Goal: Task Accomplishment & Management: Manage account settings

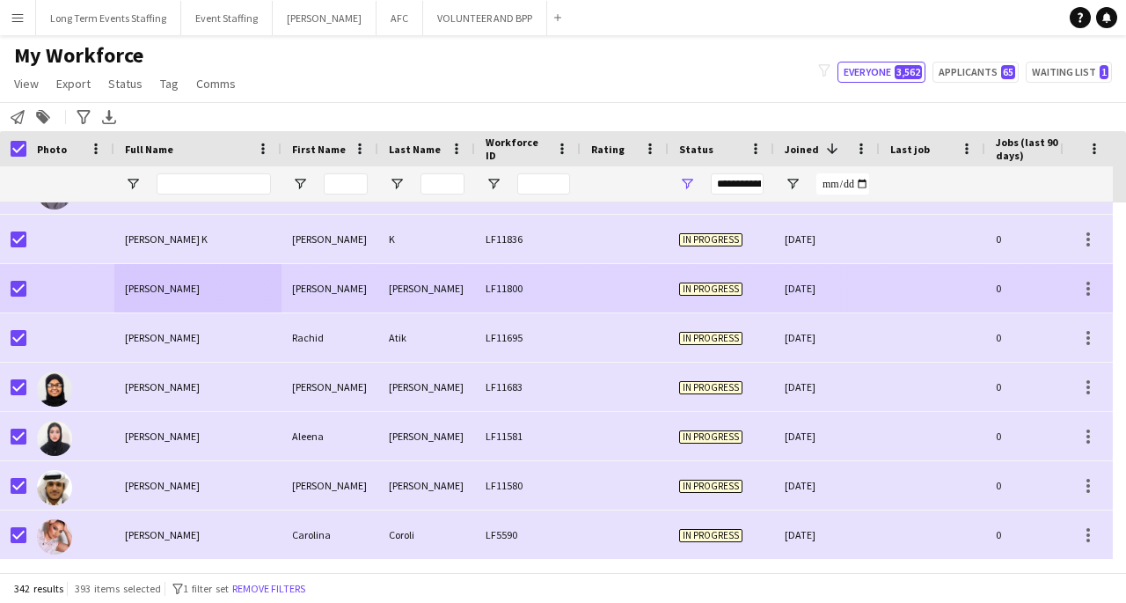
scroll to position [16491, 0]
click at [176, 288] on span "Tolan Radwan" at bounding box center [162, 288] width 75 height 13
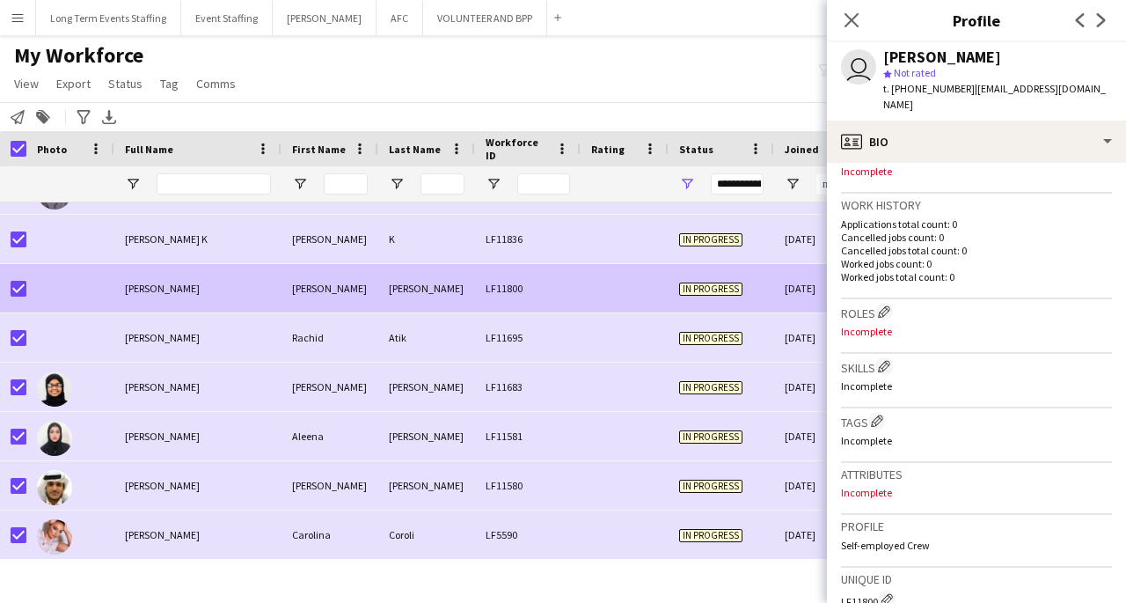
scroll to position [717, 0]
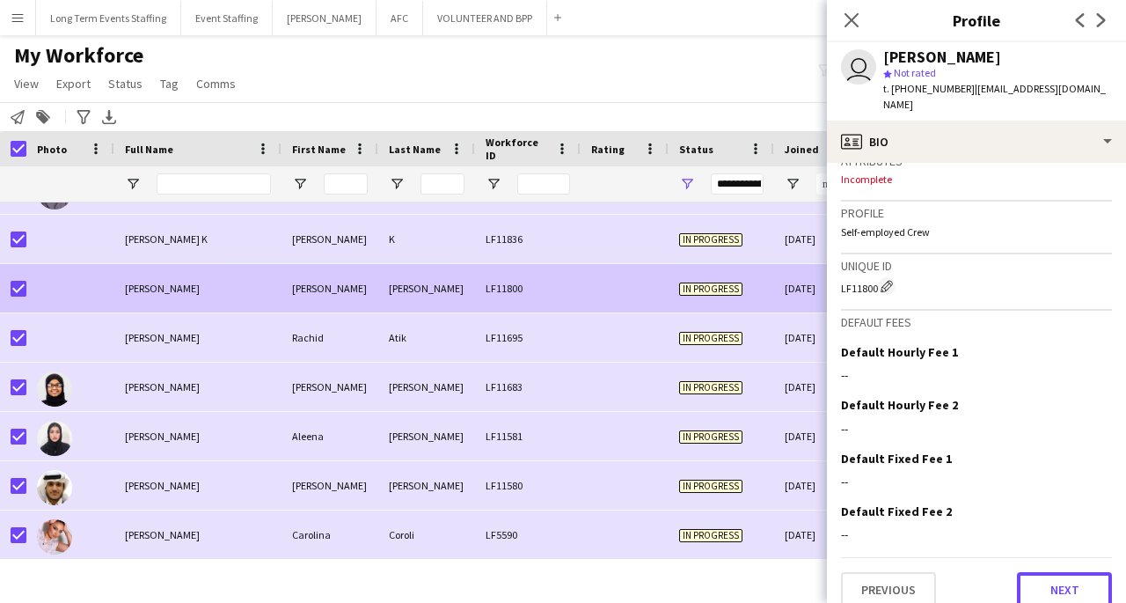
click at [1063, 577] on button "Next" at bounding box center [1064, 589] width 95 height 35
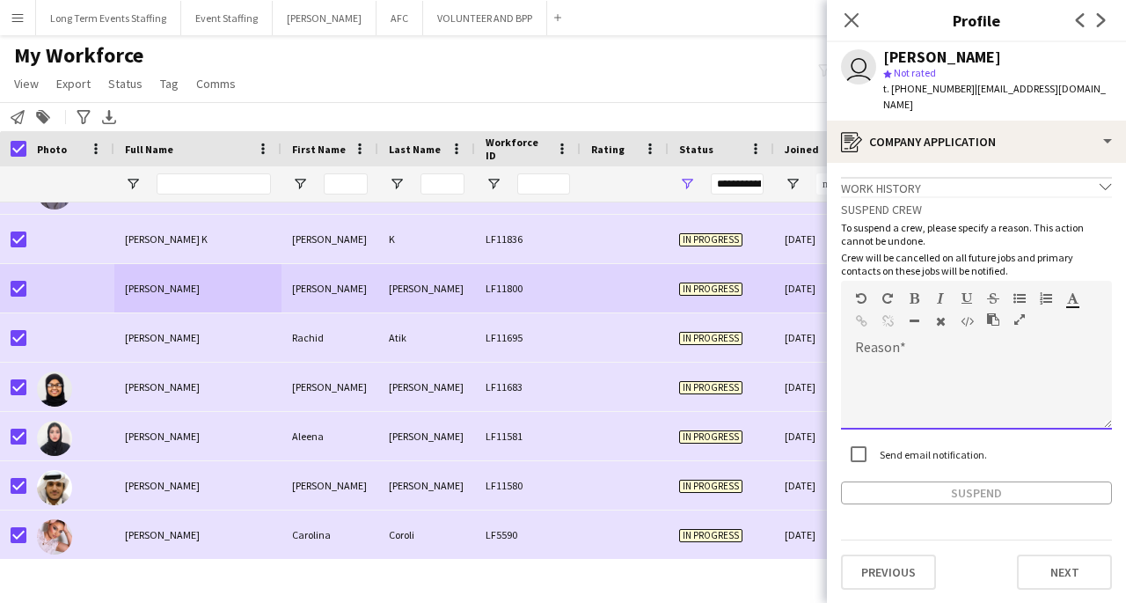
click at [955, 359] on div at bounding box center [976, 394] width 271 height 70
paste div
click at [995, 481] on button "Suspend" at bounding box center [976, 492] width 271 height 23
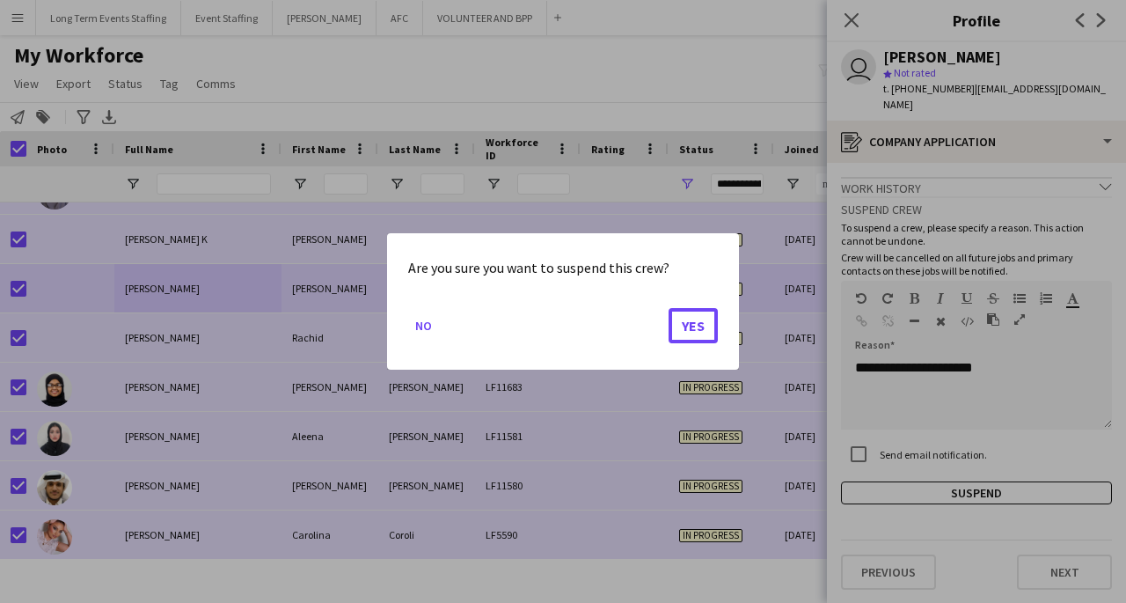
click at [697, 325] on button "Yes" at bounding box center [693, 325] width 49 height 35
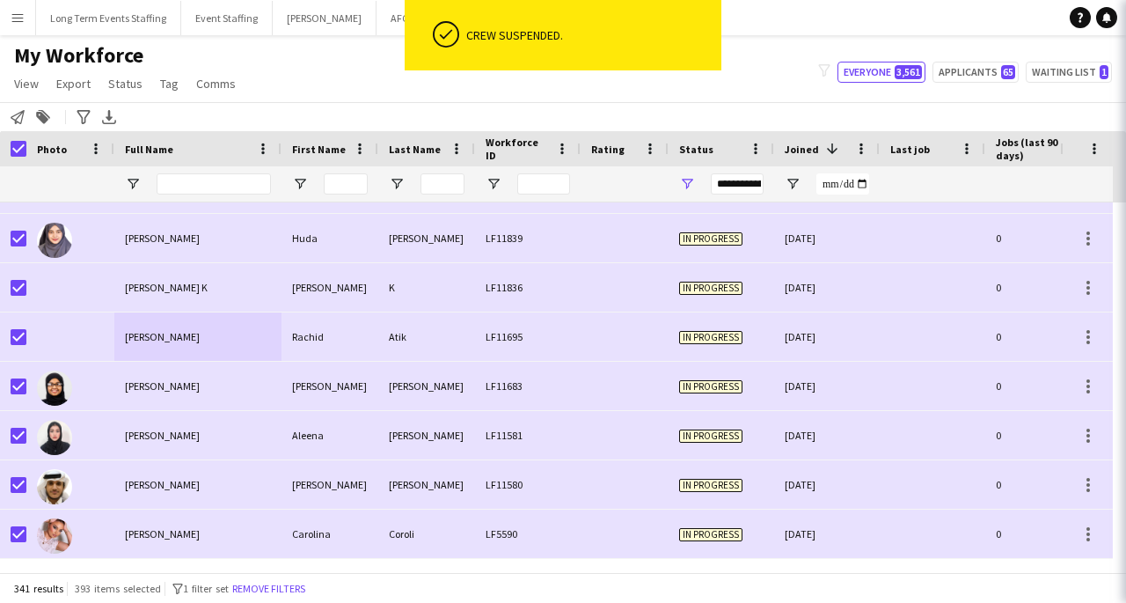
scroll to position [16442, 0]
click at [645, 287] on div at bounding box center [625, 288] width 88 height 48
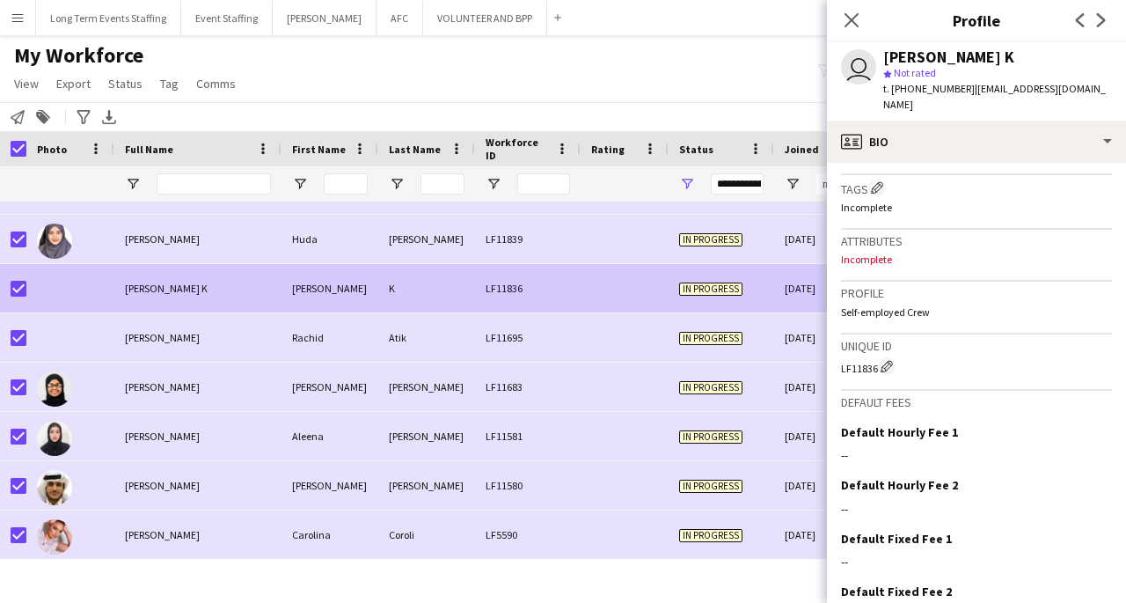
scroll to position [717, 0]
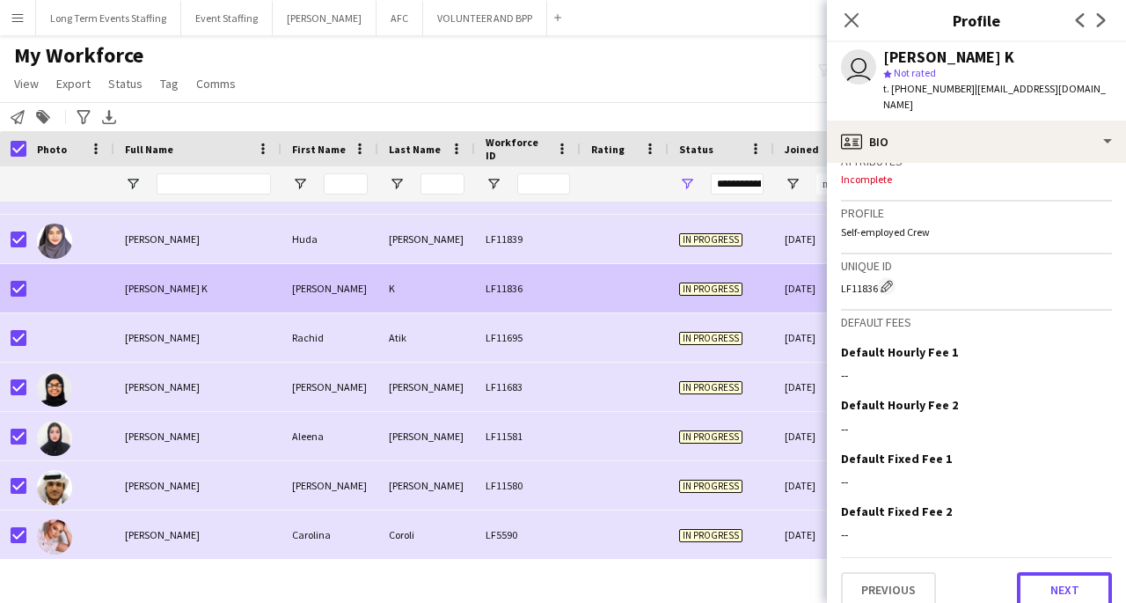
click at [1069, 575] on button "Next" at bounding box center [1064, 589] width 95 height 35
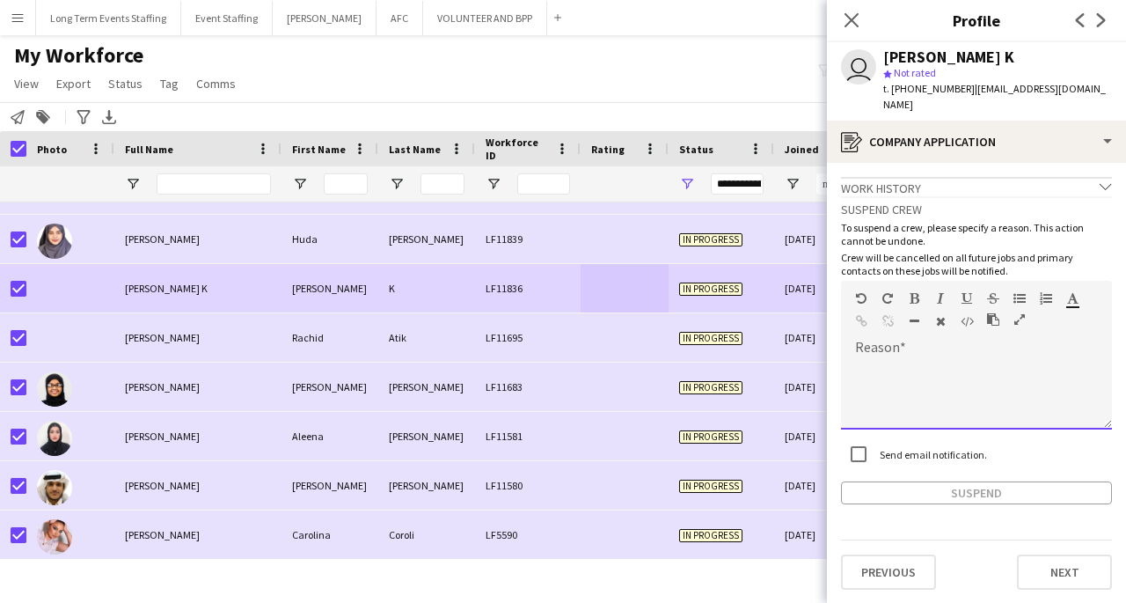
click at [940, 359] on div at bounding box center [976, 394] width 271 height 70
paste div
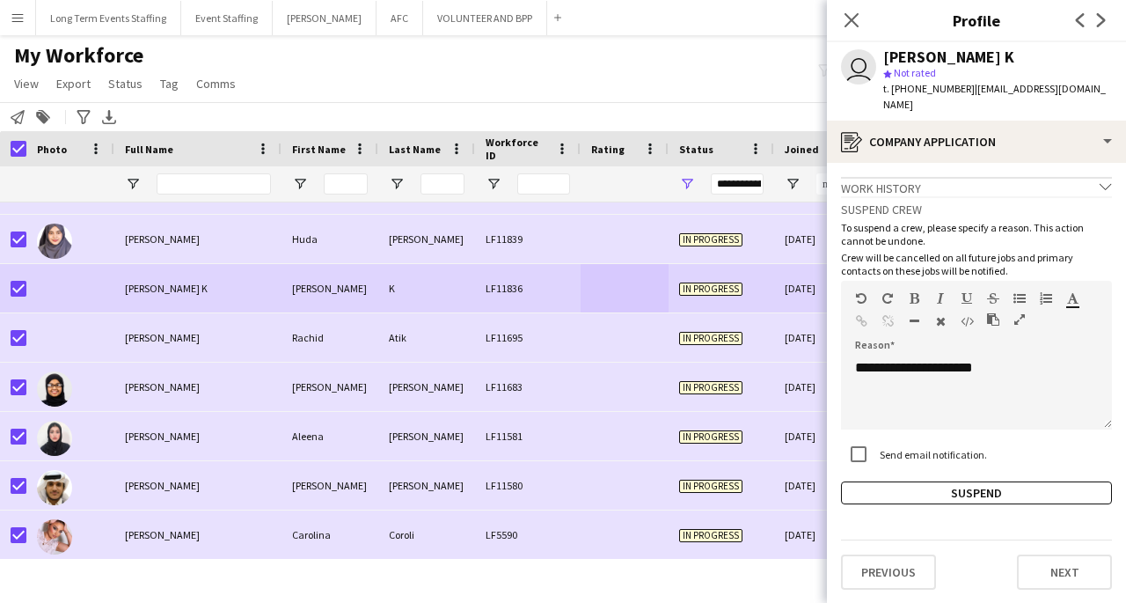
click at [1040, 481] on button "Suspend" at bounding box center [976, 492] width 271 height 23
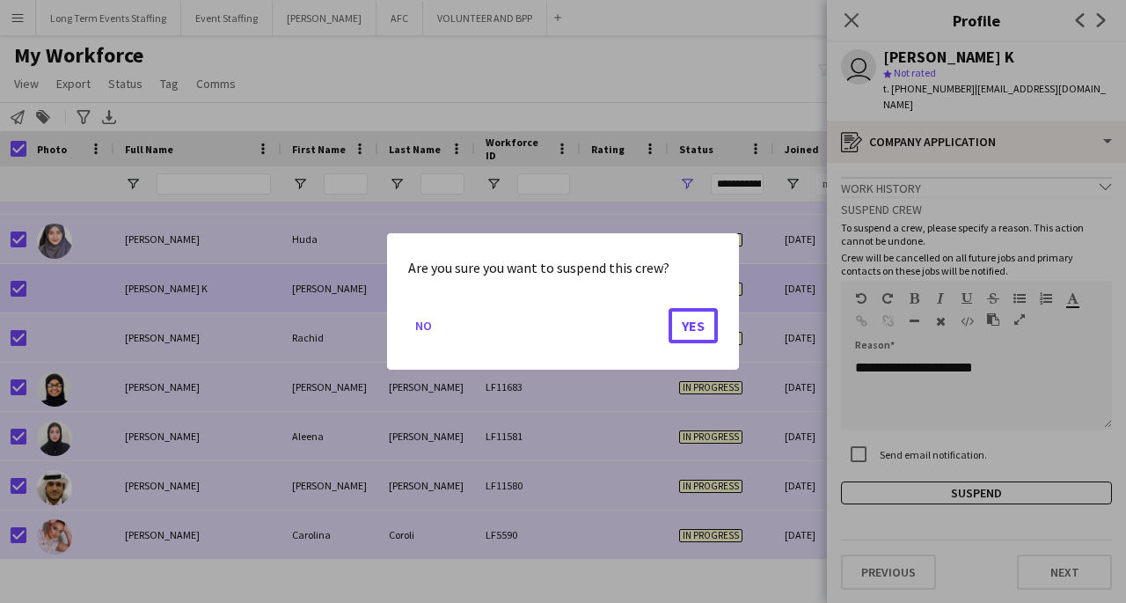
click at [693, 333] on button "Yes" at bounding box center [693, 325] width 49 height 35
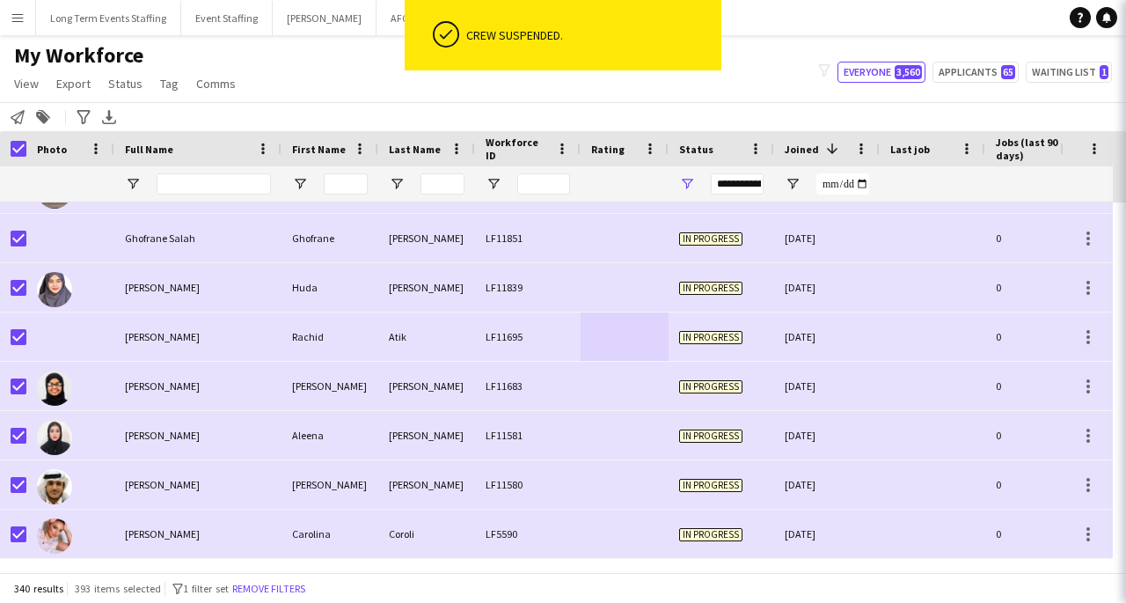
scroll to position [16393, 0]
click at [730, 318] on div "In progress" at bounding box center [722, 337] width 106 height 48
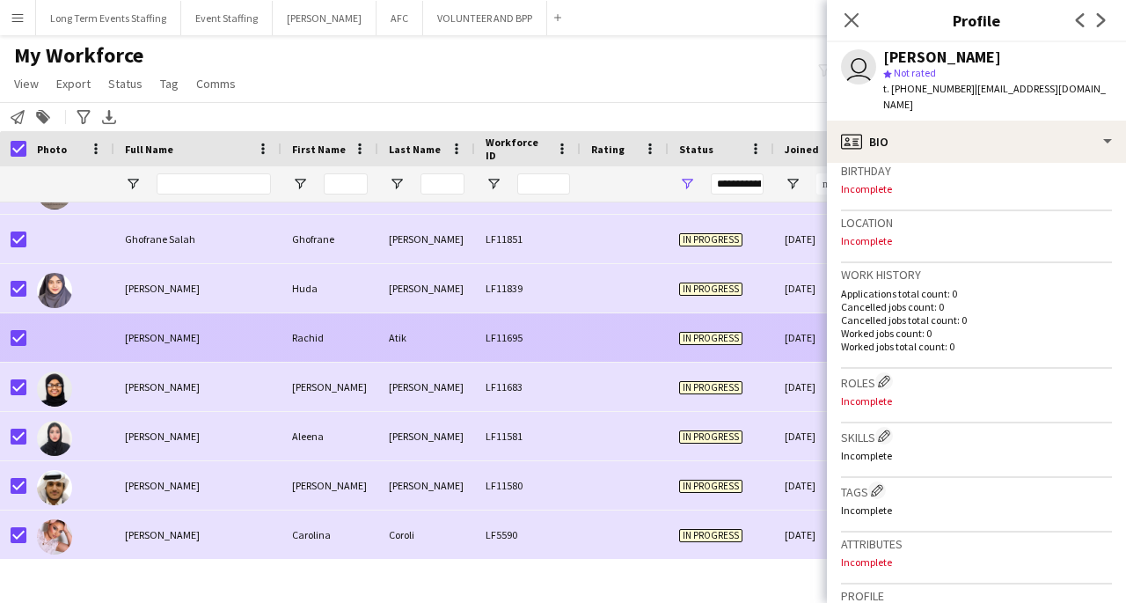
scroll to position [717, 0]
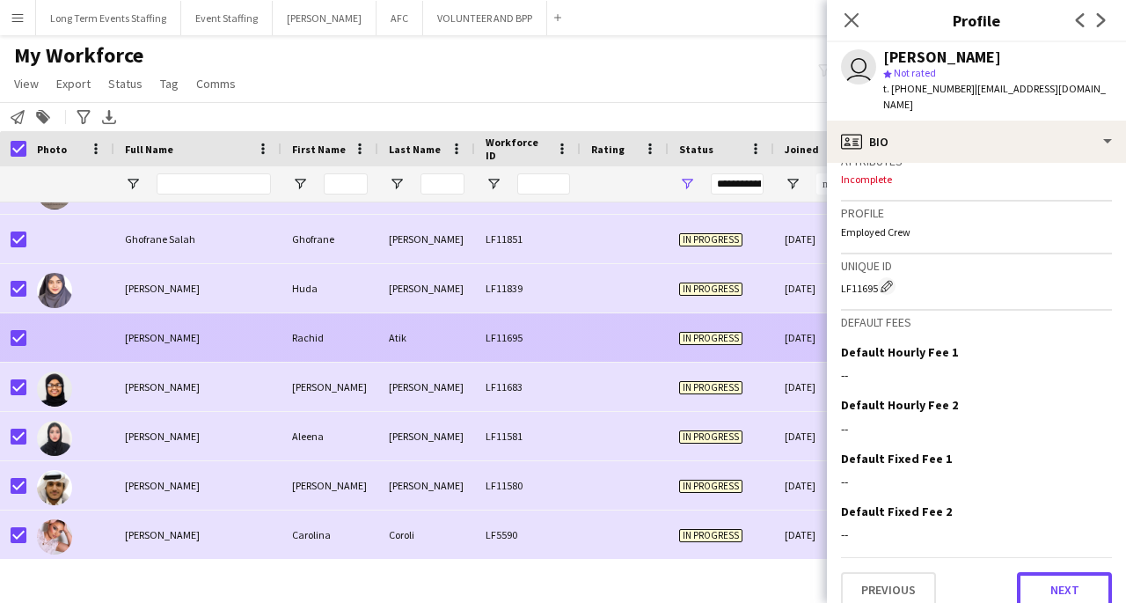
click at [1072, 574] on button "Next" at bounding box center [1064, 589] width 95 height 35
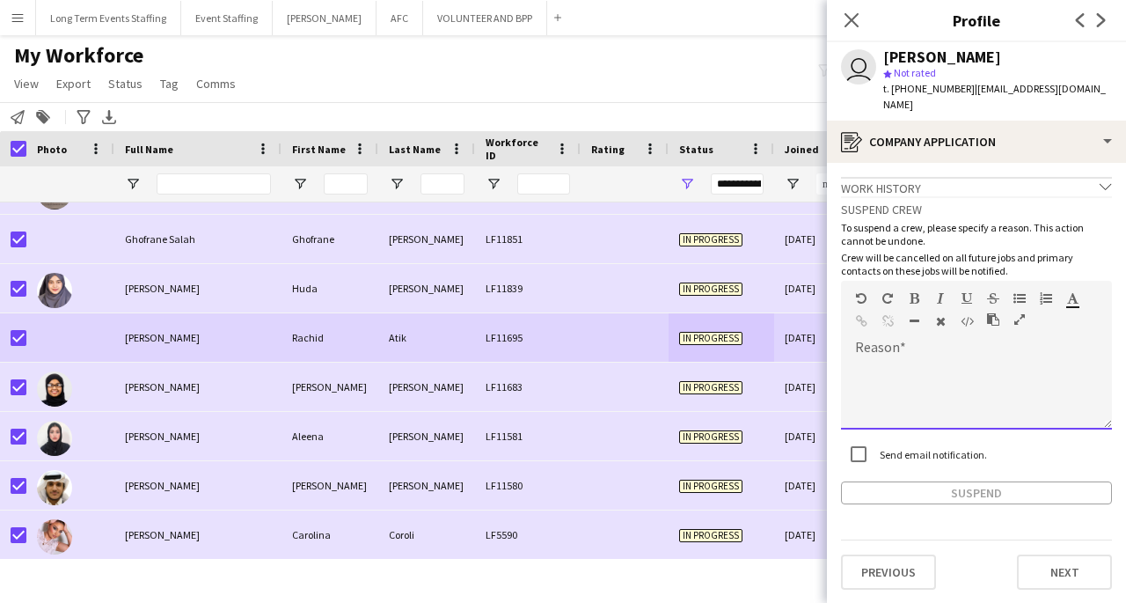
click at [933, 359] on div at bounding box center [976, 394] width 271 height 70
paste div
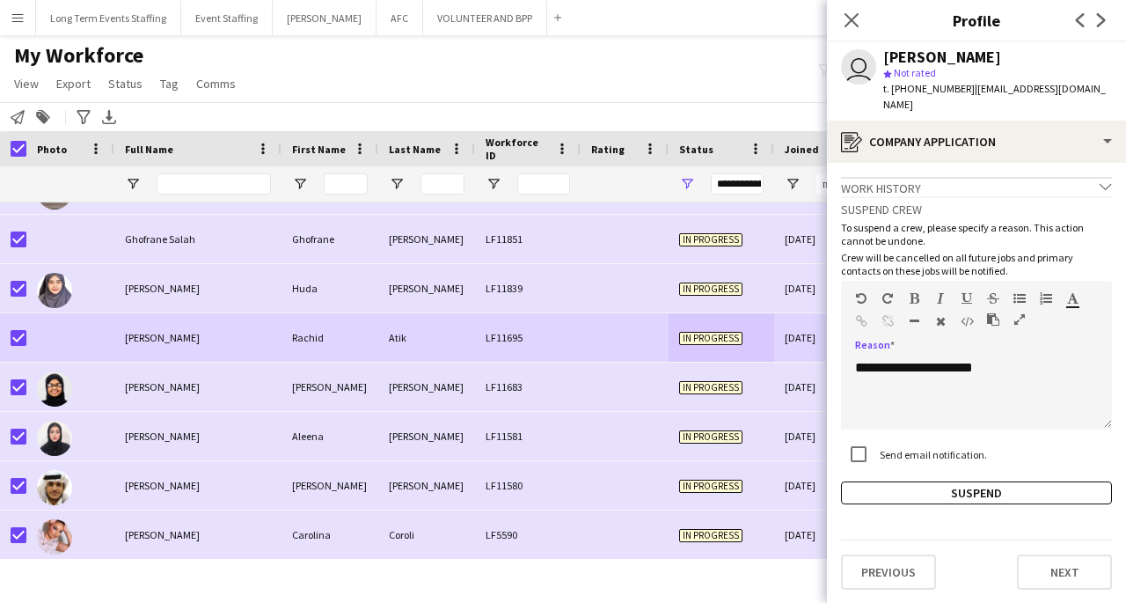
click at [913, 448] on label "Send email notification." at bounding box center [931, 454] width 111 height 13
click at [978, 481] on button "Suspend" at bounding box center [976, 492] width 271 height 23
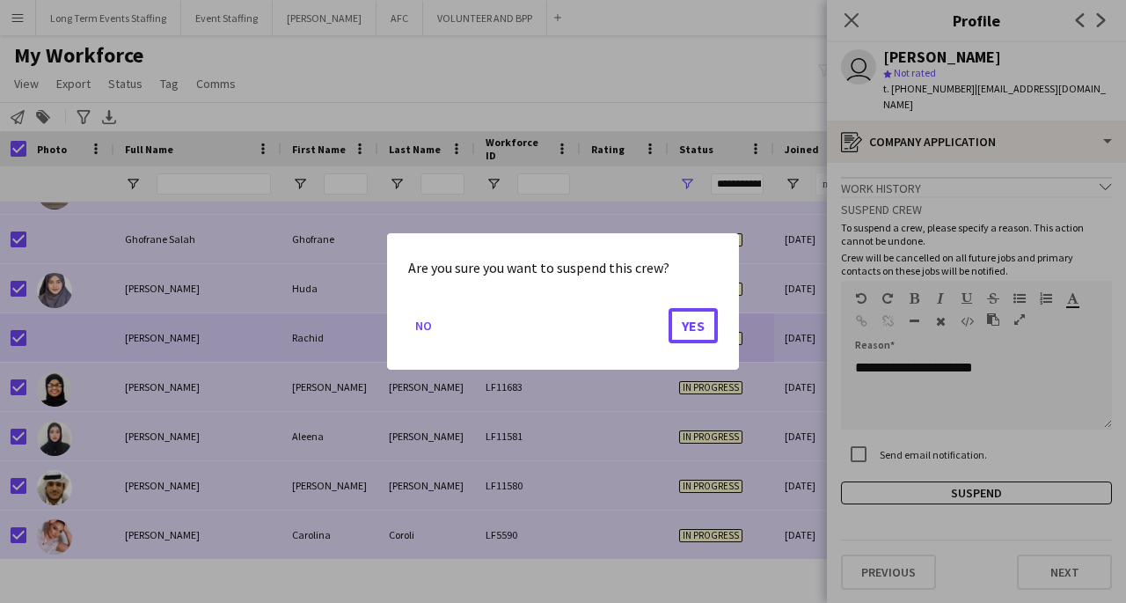
click at [700, 341] on button "Yes" at bounding box center [693, 325] width 49 height 35
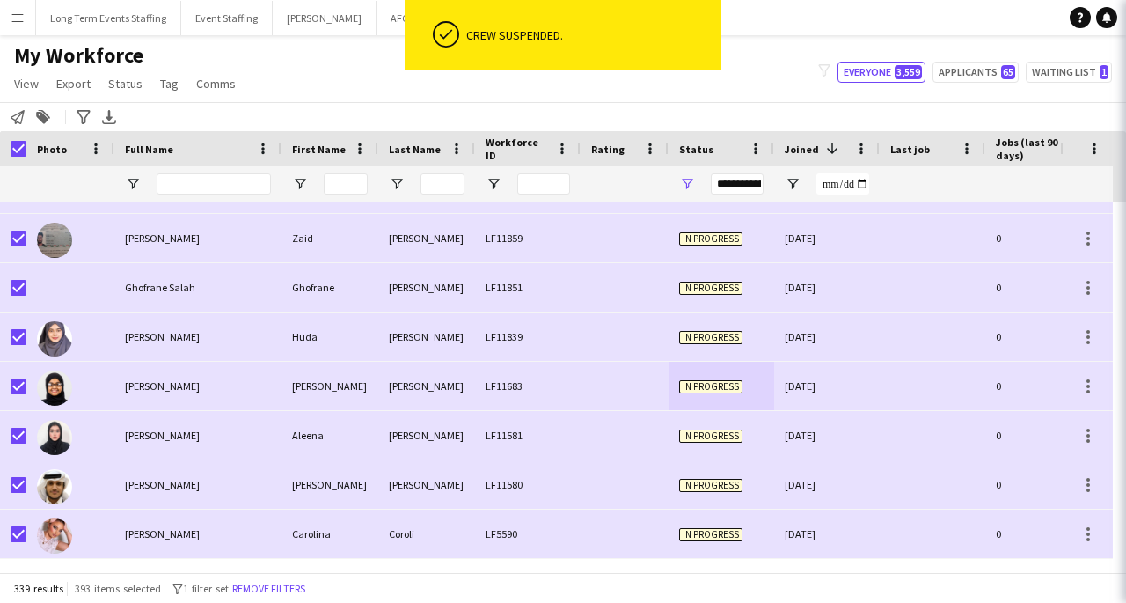
click at [362, 311] on div "Ghofrane" at bounding box center [330, 287] width 97 height 48
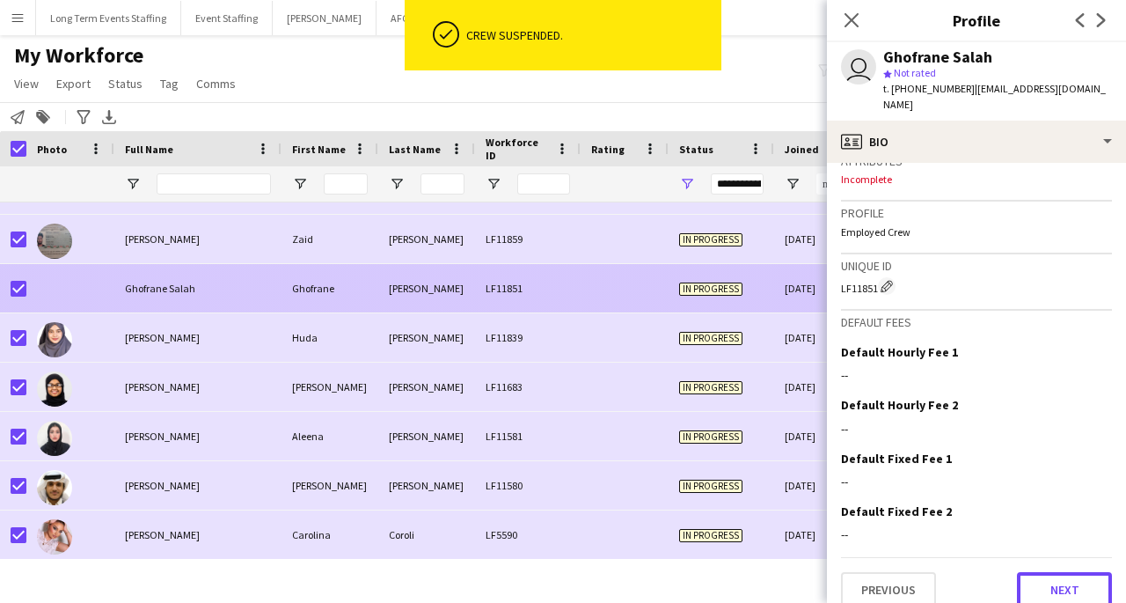
click at [1065, 585] on button "Next" at bounding box center [1064, 589] width 95 height 35
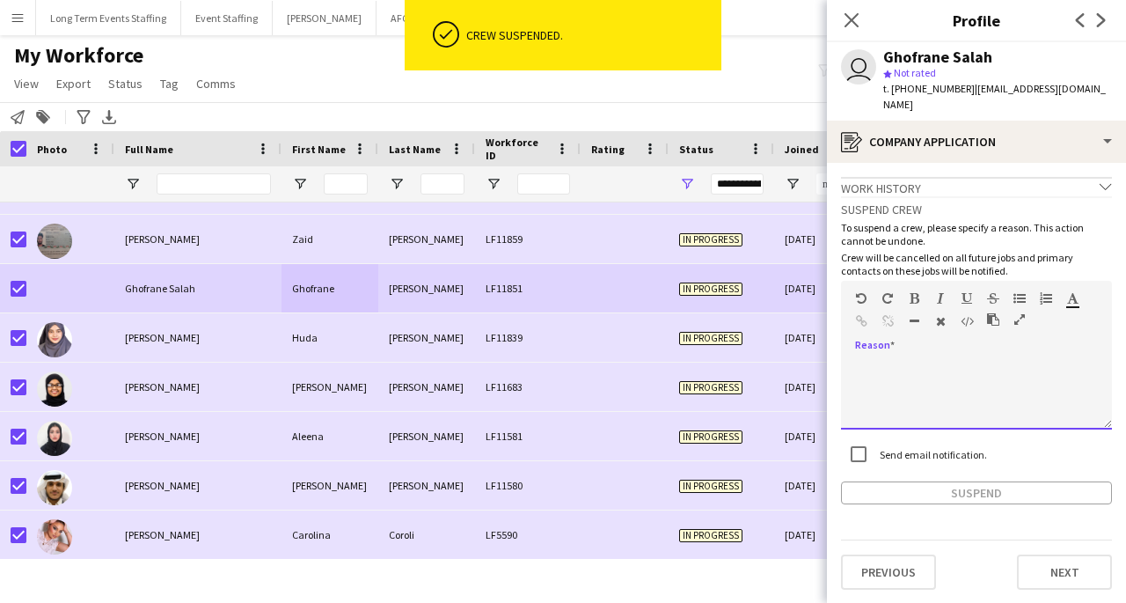
click at [1031, 362] on div at bounding box center [976, 394] width 271 height 70
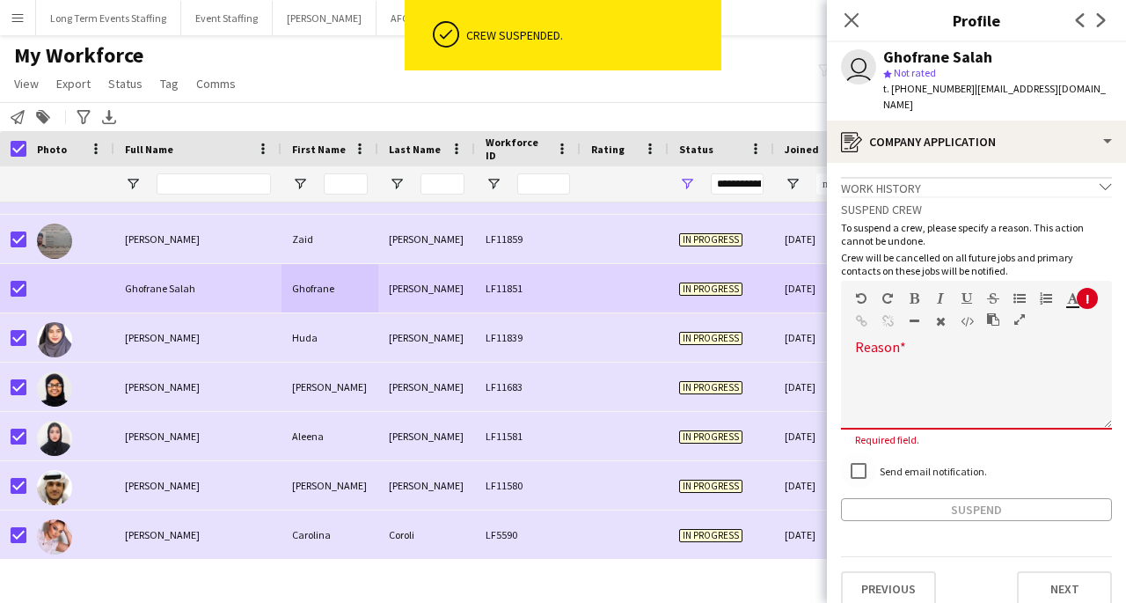
click at [906, 359] on div at bounding box center [976, 394] width 271 height 70
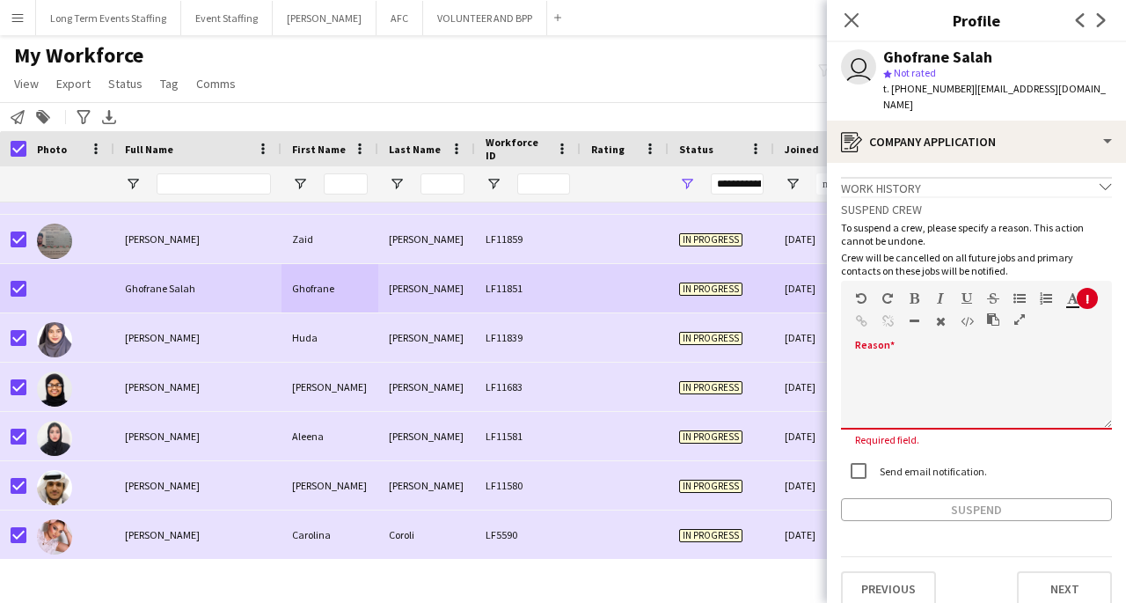
paste div
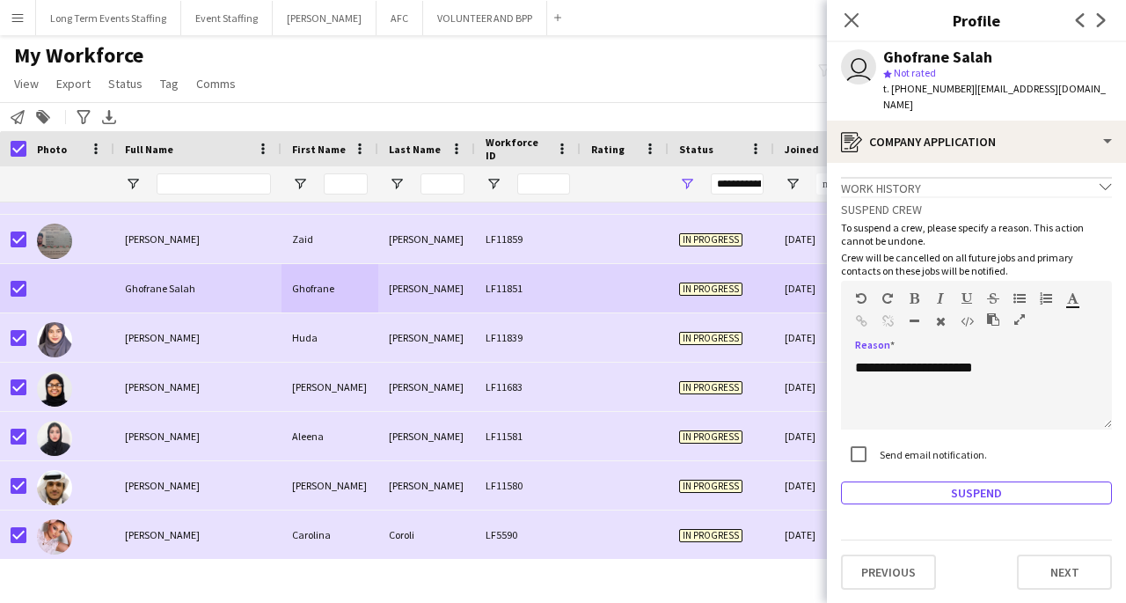
click at [1032, 481] on button "Suspend" at bounding box center [976, 492] width 271 height 23
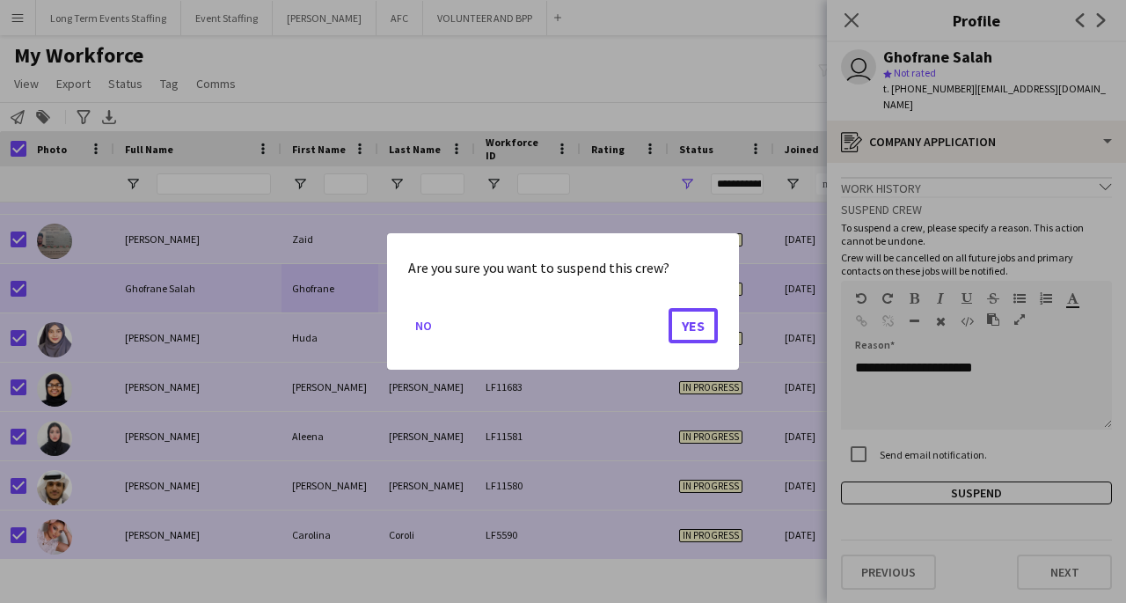
click at [710, 340] on button "Yes" at bounding box center [693, 325] width 49 height 35
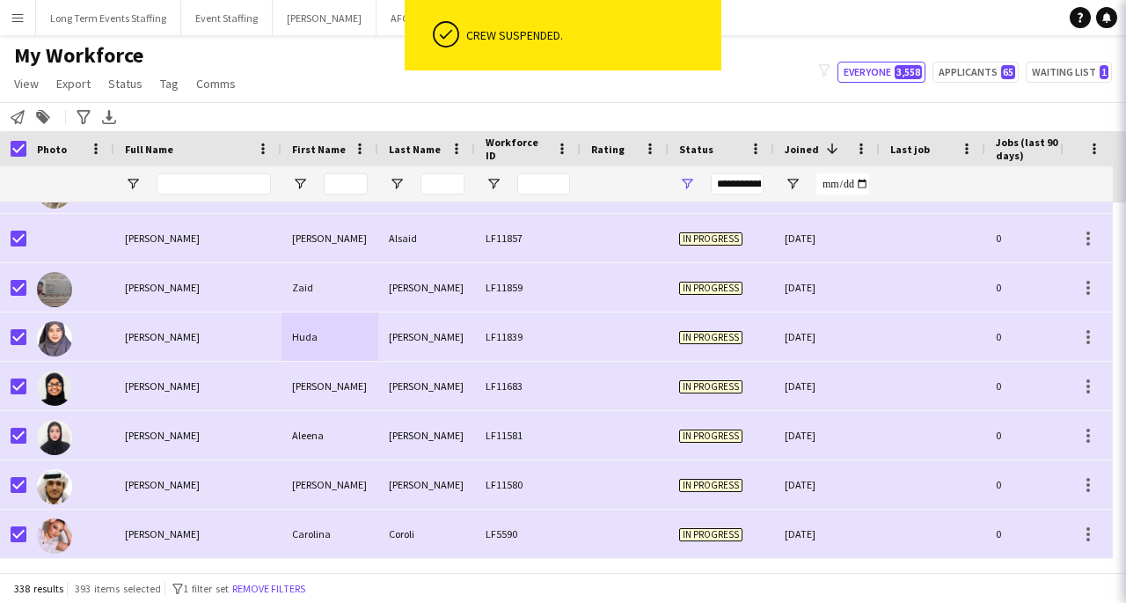
scroll to position [16294, 0]
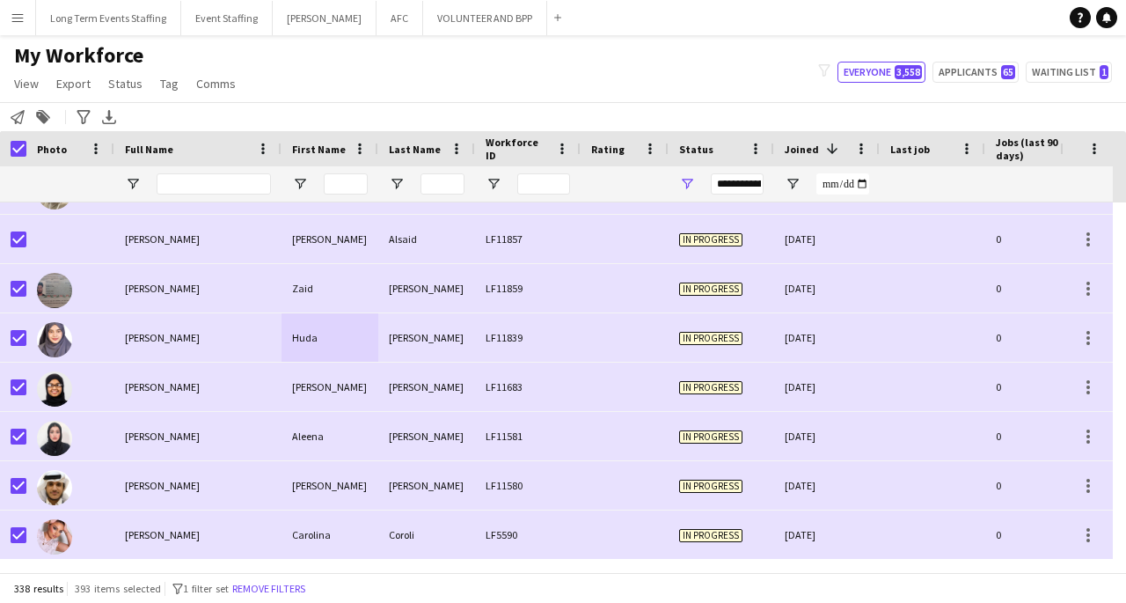
click at [714, 283] on span "In progress" at bounding box center [710, 288] width 63 height 13
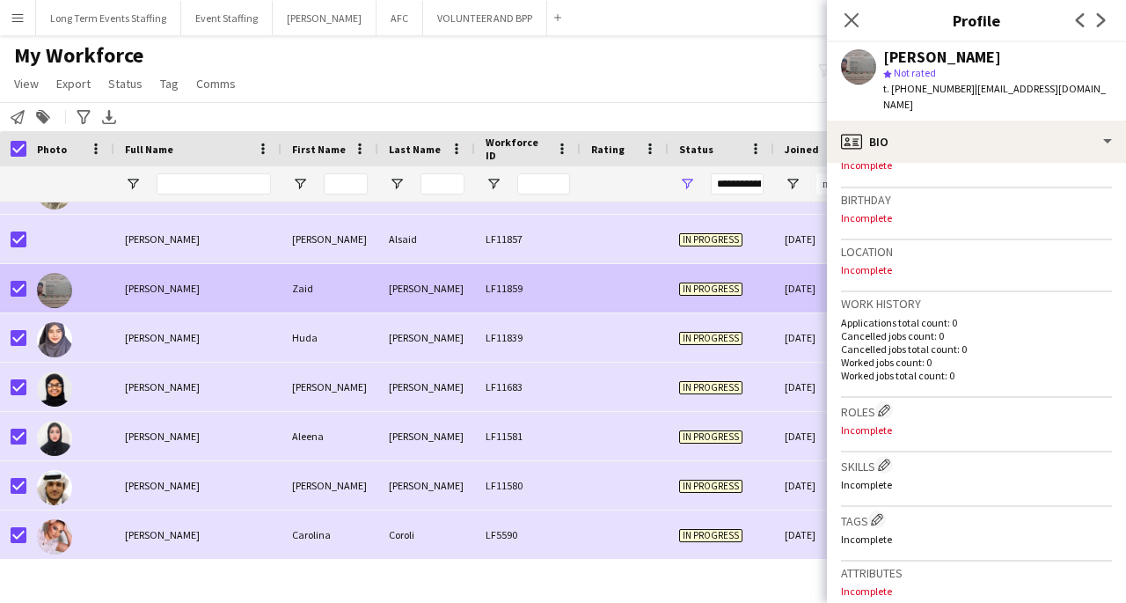
scroll to position [715, 0]
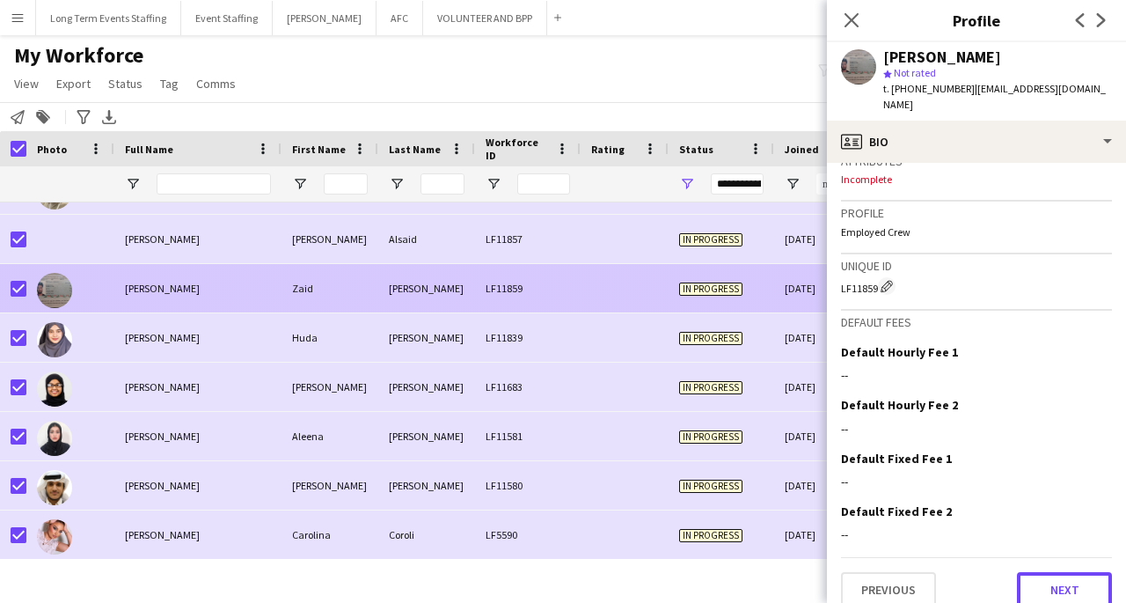
click at [1071, 572] on button "Next" at bounding box center [1064, 589] width 95 height 35
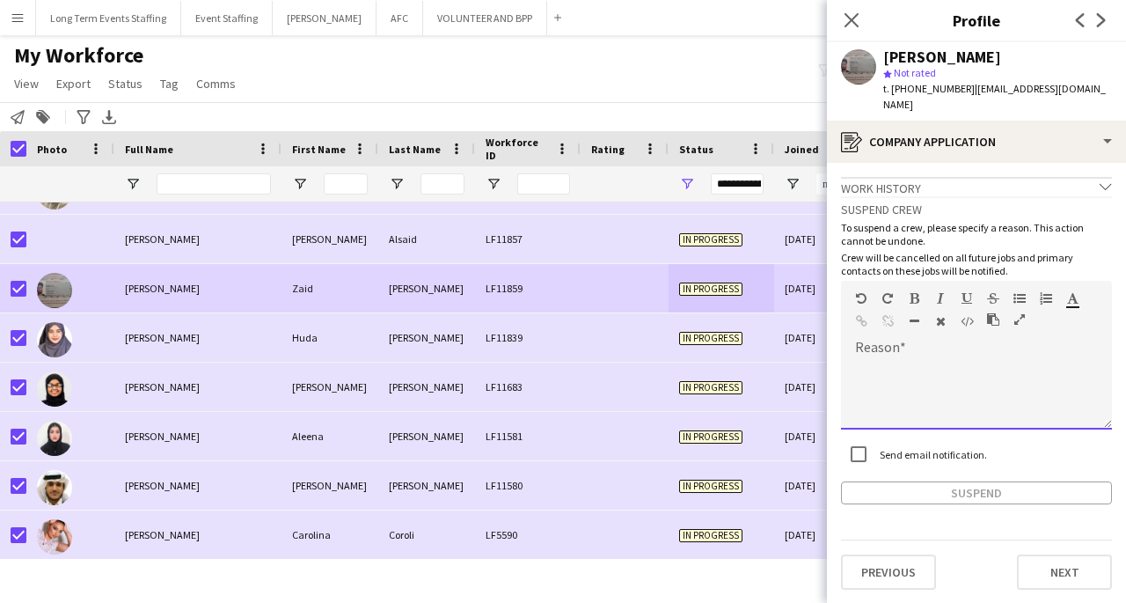
click at [897, 362] on div at bounding box center [976, 394] width 271 height 70
click at [867, 434] on div "Suspend crew To suspend a crew, please specify a reason. This action cannot be …" at bounding box center [976, 350] width 271 height 308
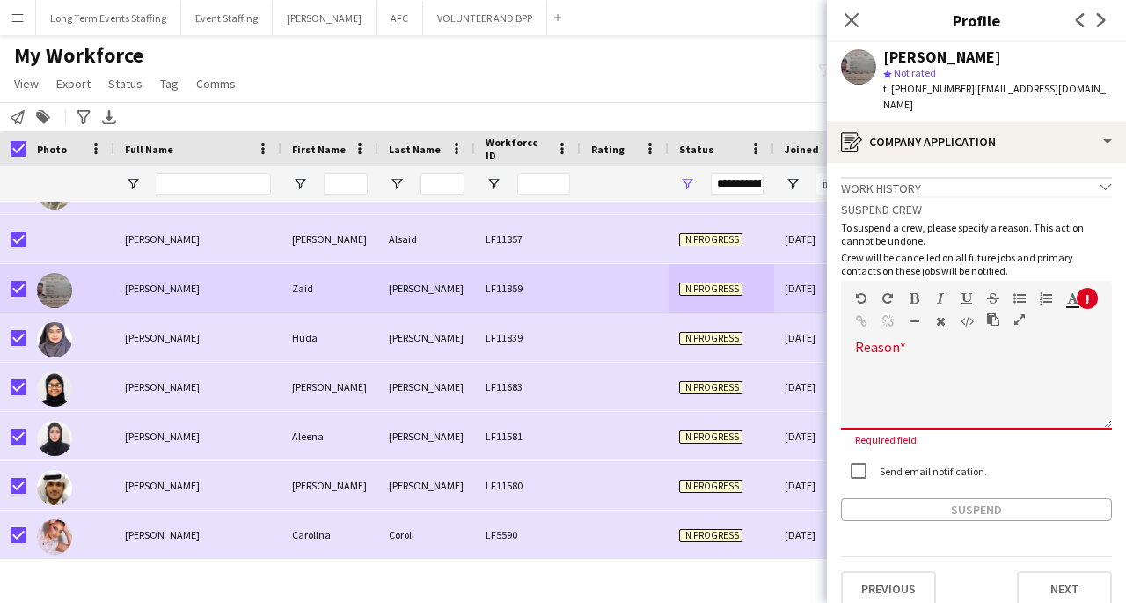
click at [932, 359] on div at bounding box center [976, 394] width 271 height 70
paste div
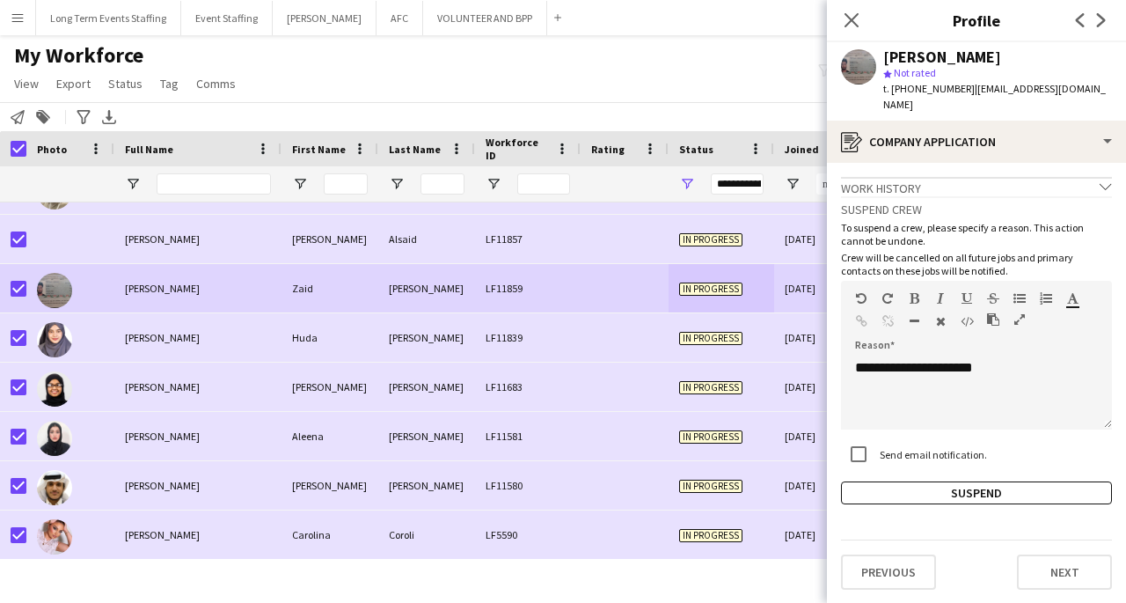
click at [982, 481] on button "Suspend" at bounding box center [976, 492] width 271 height 23
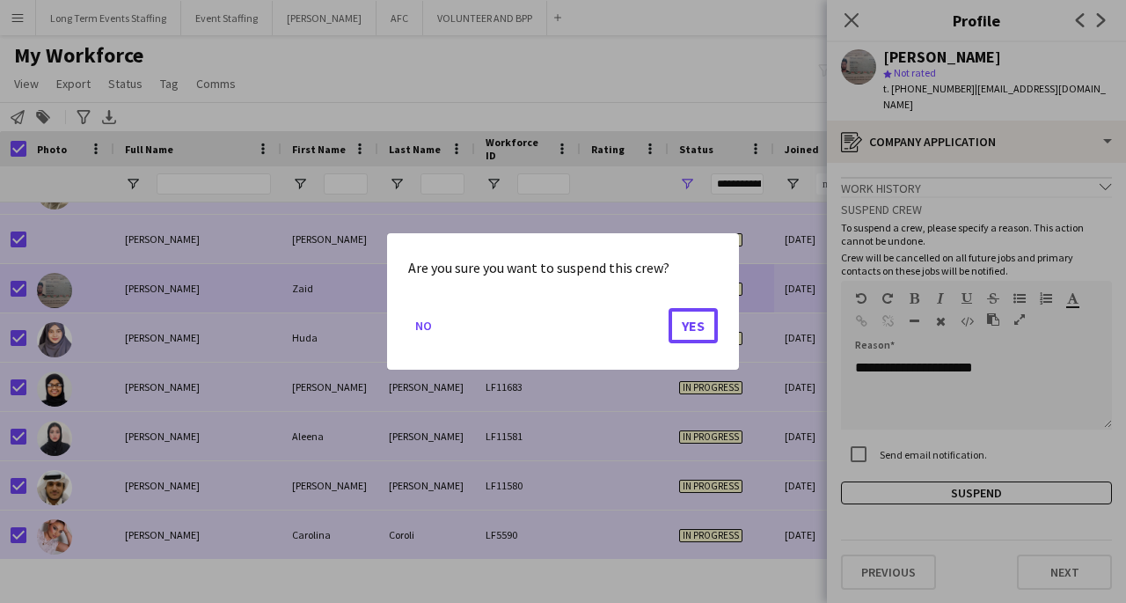
click at [699, 334] on button "Yes" at bounding box center [693, 325] width 49 height 35
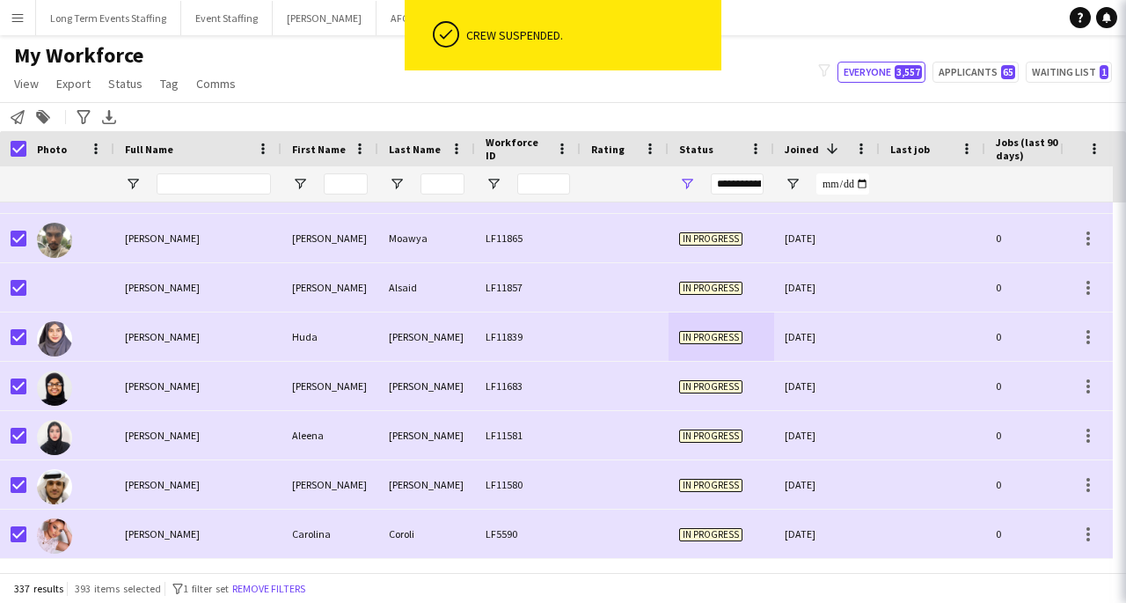
scroll to position [16245, 0]
click at [509, 313] on div "LF11839" at bounding box center [528, 337] width 106 height 48
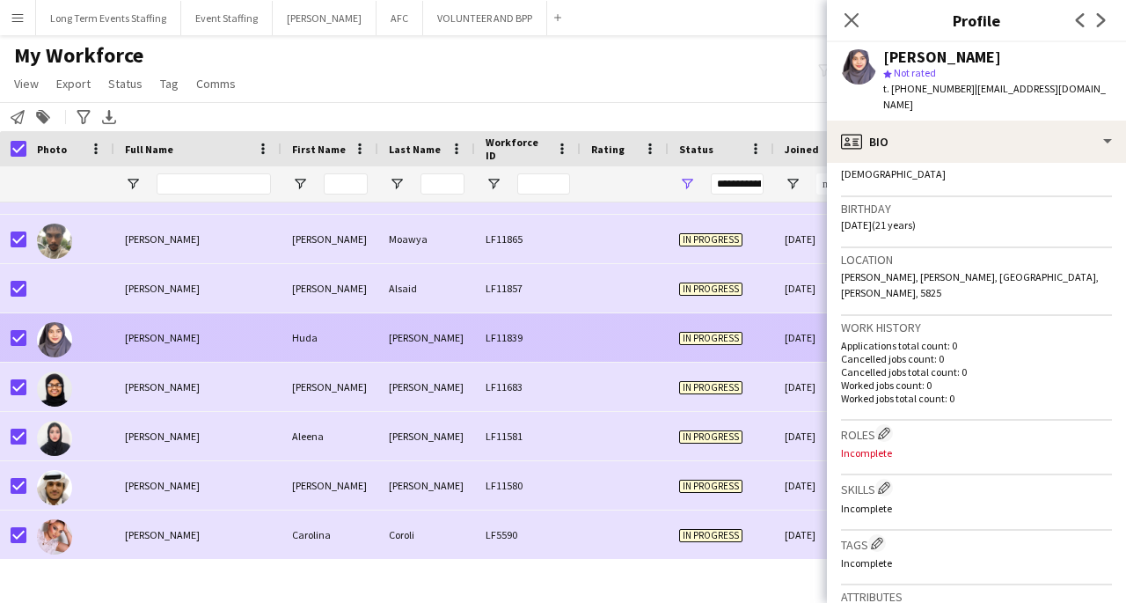
scroll to position [713, 0]
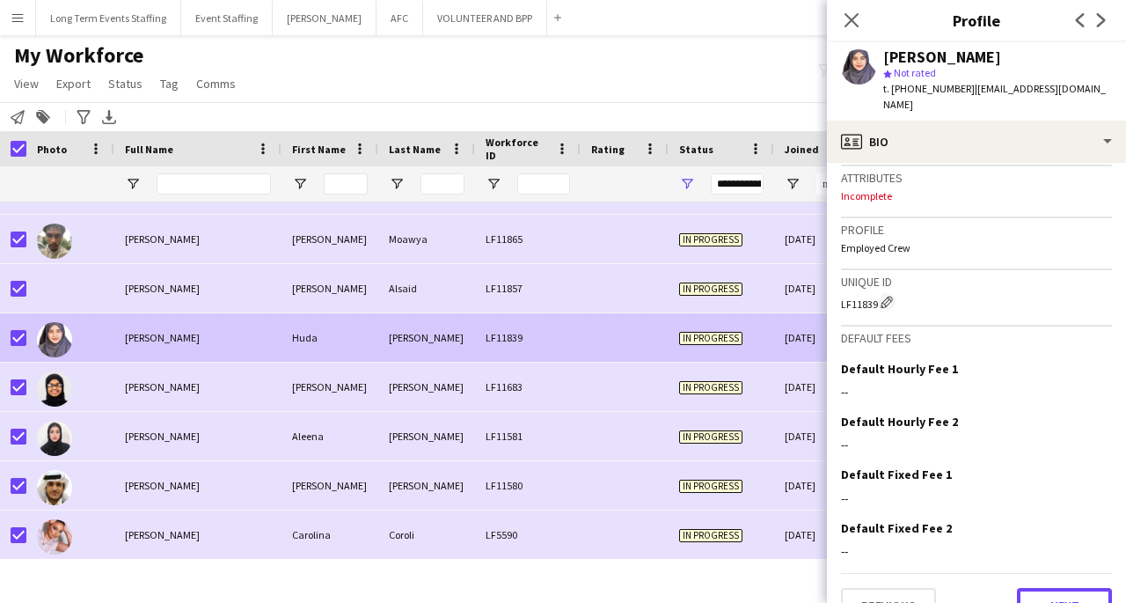
click at [1062, 588] on button "Next" at bounding box center [1064, 605] width 95 height 35
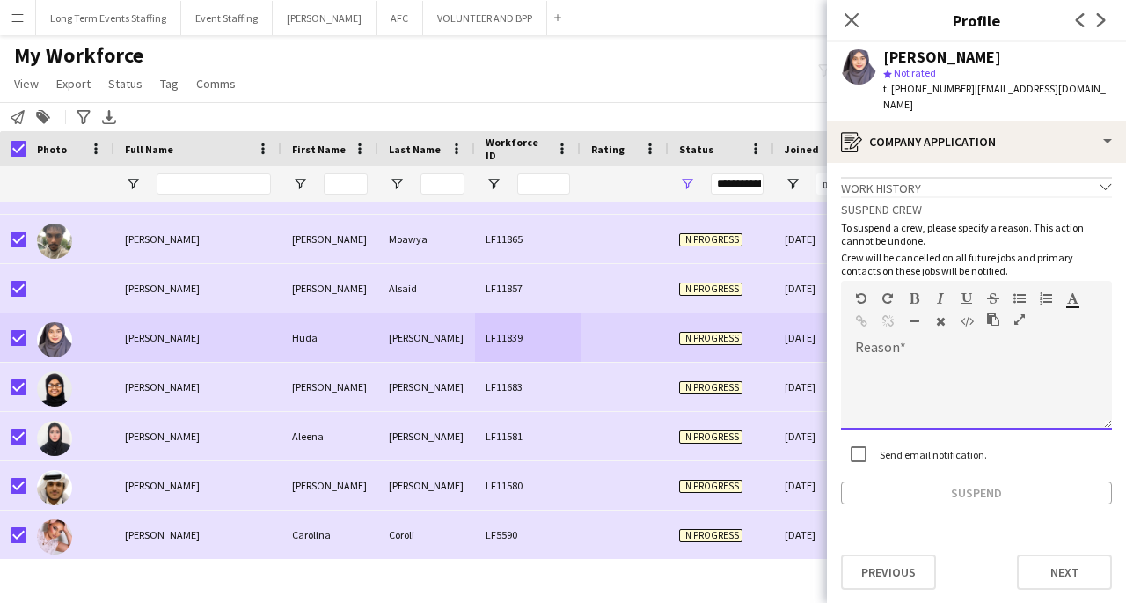
click at [955, 359] on div at bounding box center [976, 394] width 271 height 70
paste div
click at [1027, 481] on button "Suspend" at bounding box center [976, 492] width 271 height 23
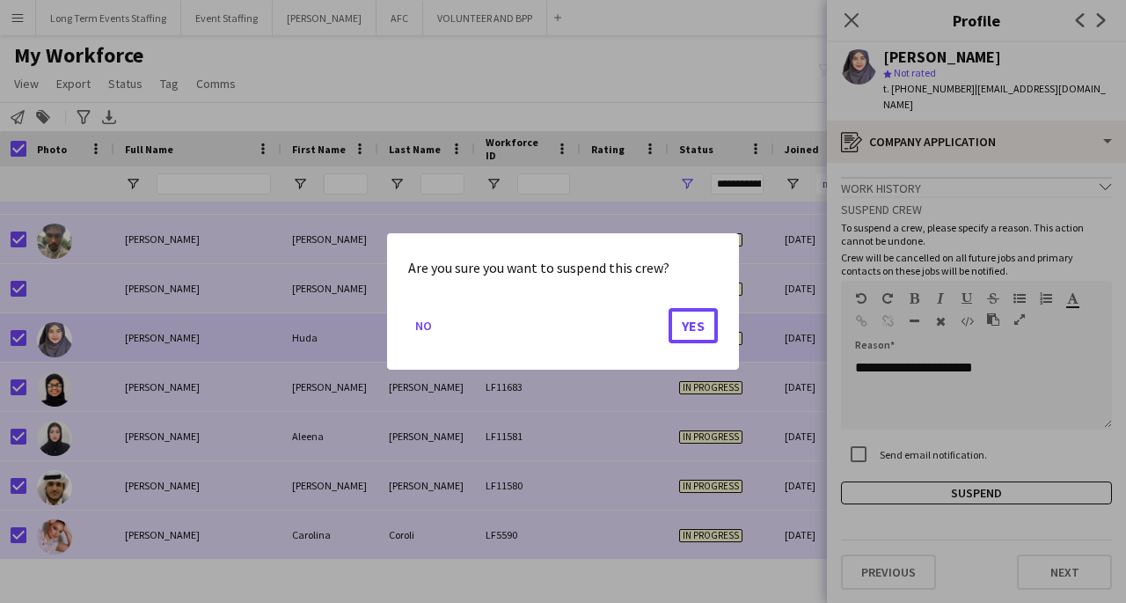
click at [698, 338] on button "Yes" at bounding box center [693, 325] width 49 height 35
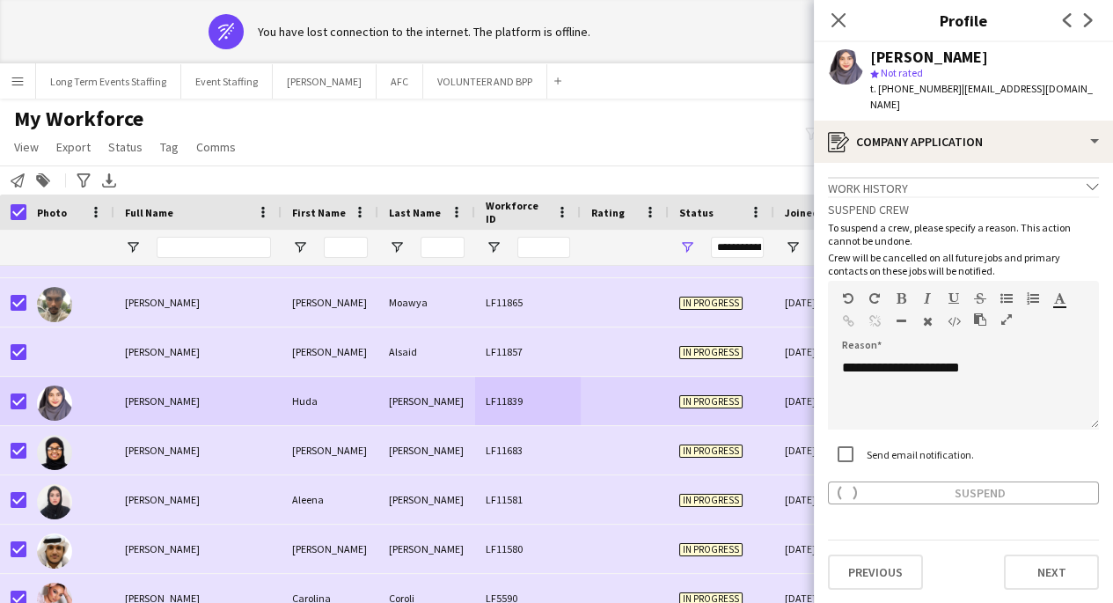
click at [548, 293] on div "LF11865" at bounding box center [528, 302] width 106 height 48
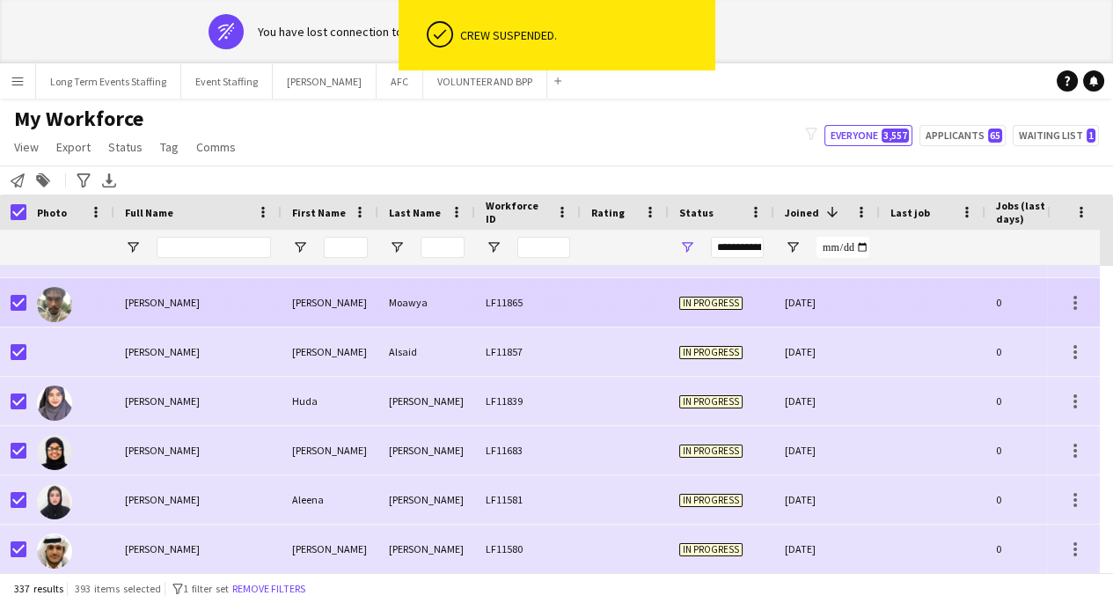
click at [615, 296] on div at bounding box center [625, 302] width 88 height 48
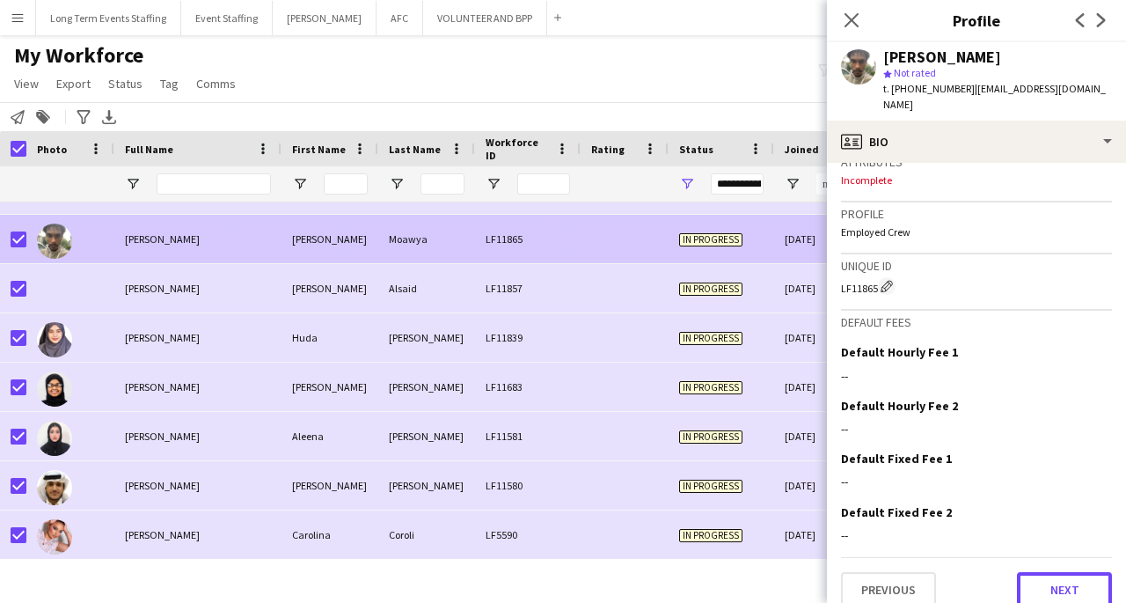
click at [1049, 575] on button "Next" at bounding box center [1064, 589] width 95 height 35
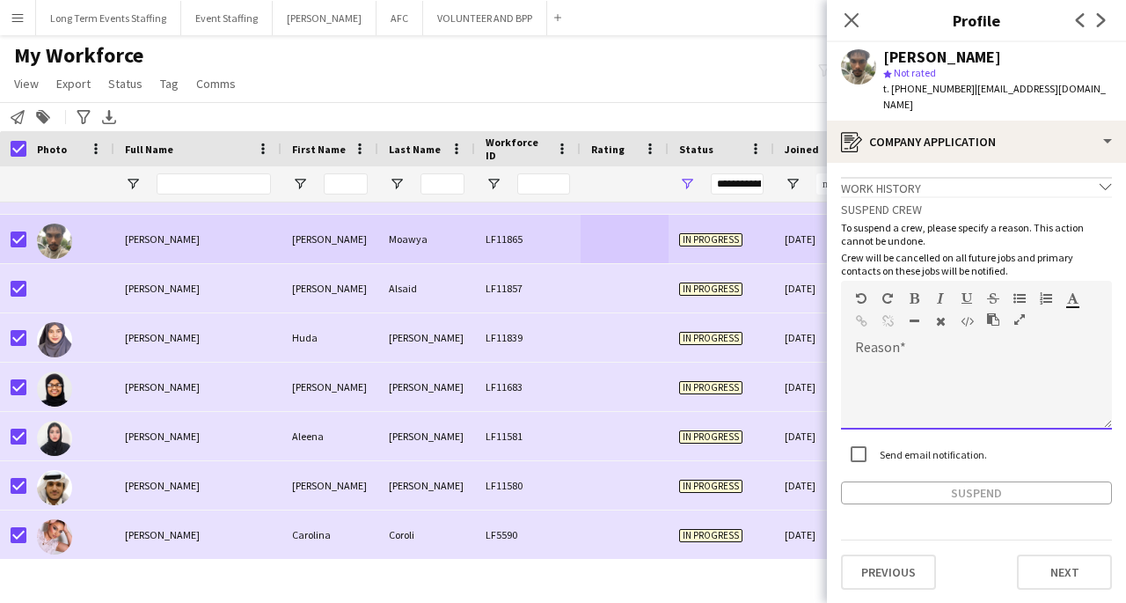
click at [977, 361] on div at bounding box center [976, 394] width 271 height 70
paste div
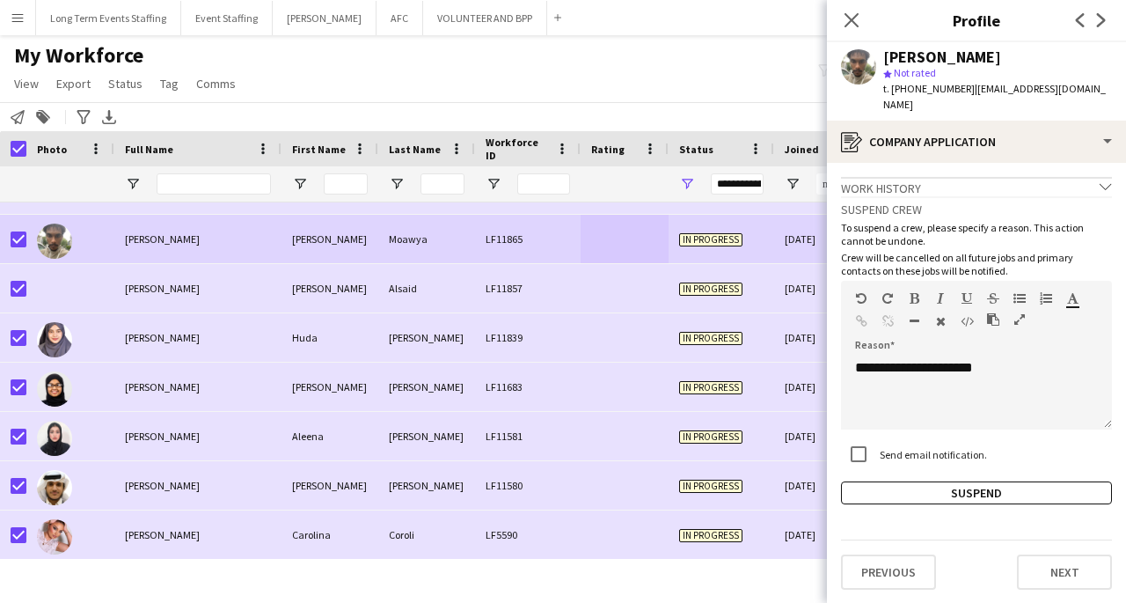
click at [1006, 486] on button "Suspend" at bounding box center [976, 492] width 271 height 23
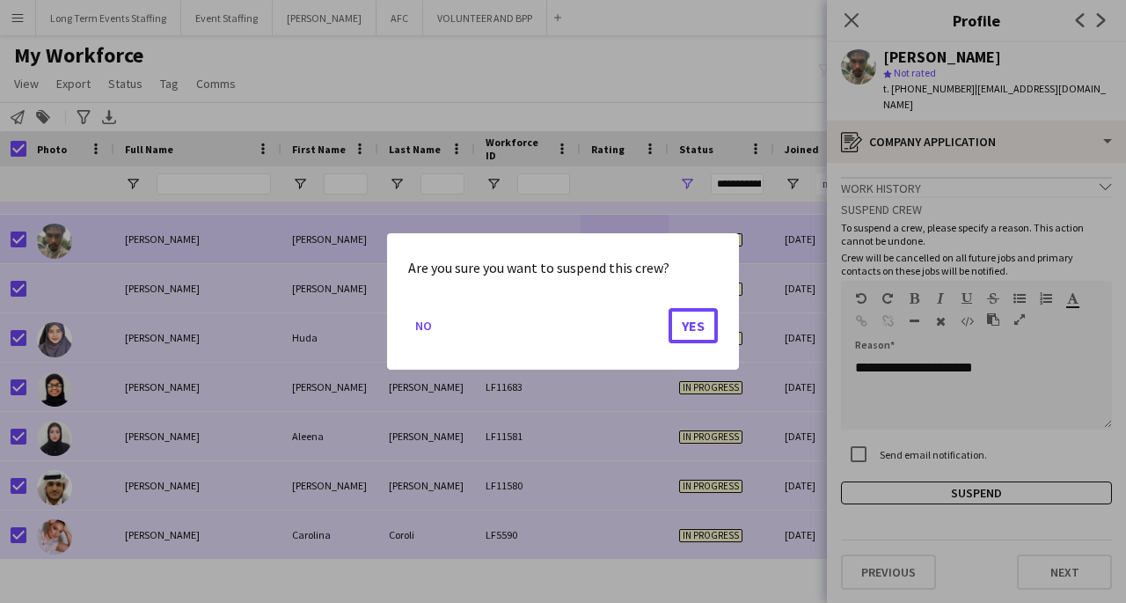
click at [693, 329] on button "Yes" at bounding box center [693, 325] width 49 height 35
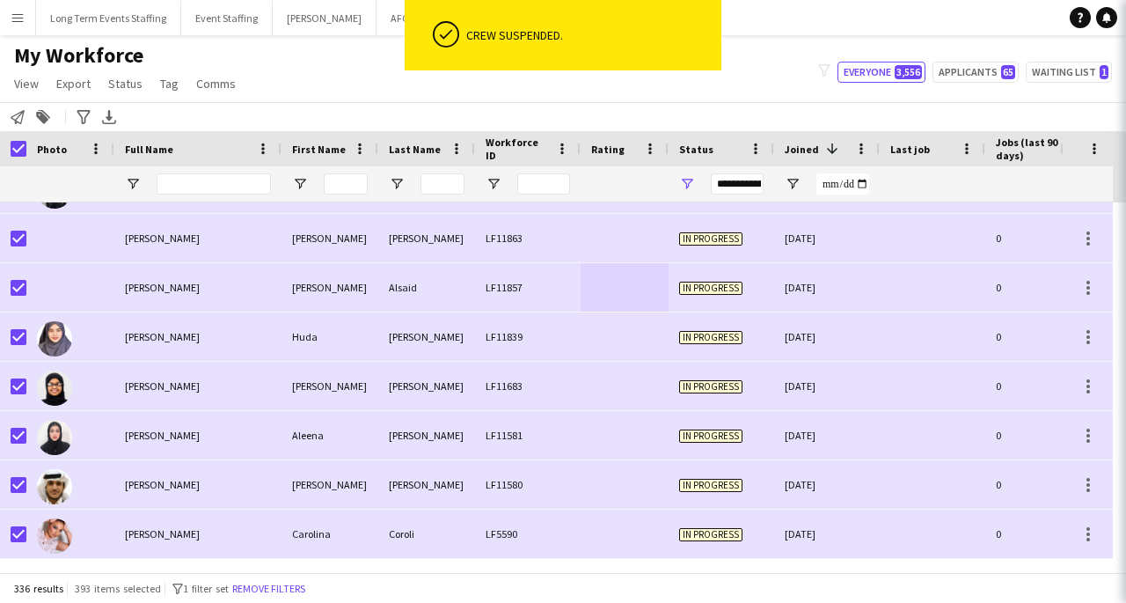
scroll to position [16196, 0]
click at [447, 258] on div "Nasir" at bounding box center [426, 239] width 97 height 48
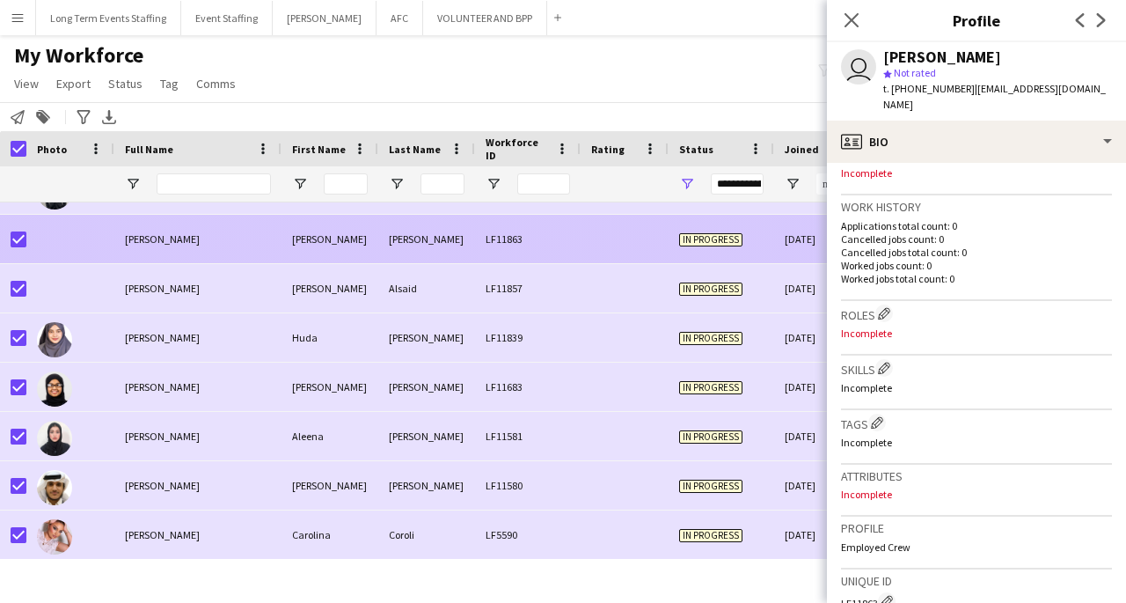
scroll to position [733, 0]
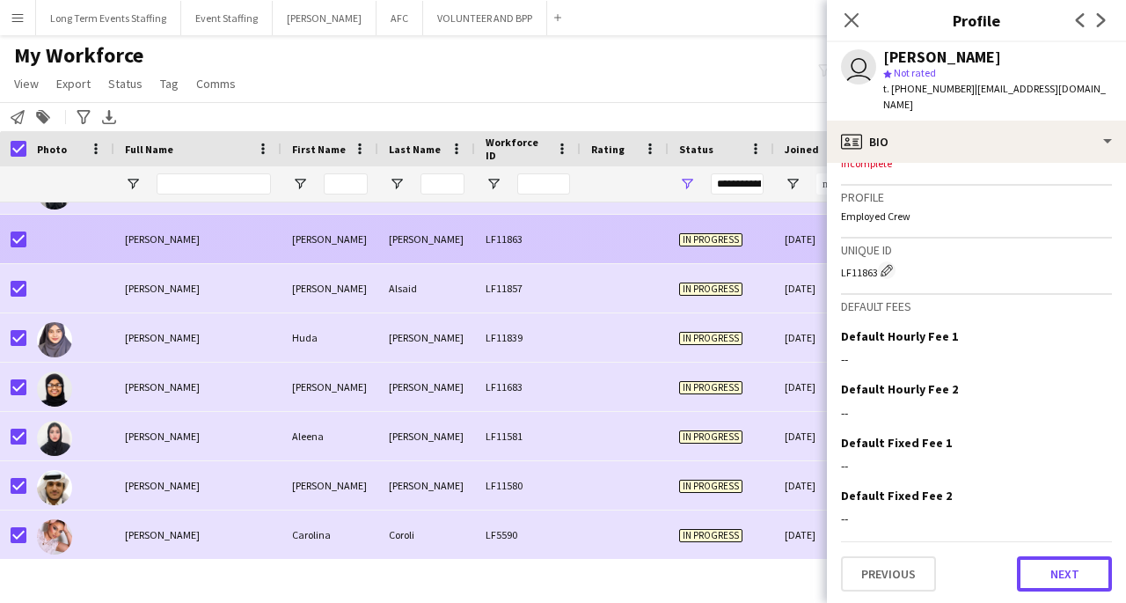
click at [1050, 582] on button "Next" at bounding box center [1064, 573] width 95 height 35
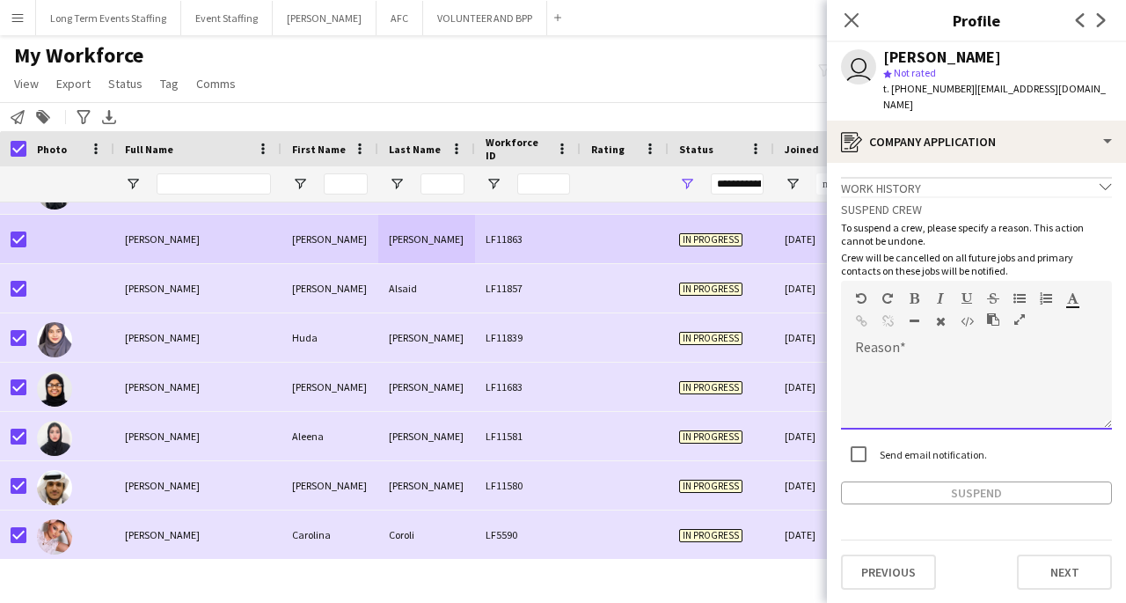
click at [939, 368] on div at bounding box center [976, 394] width 271 height 70
paste div
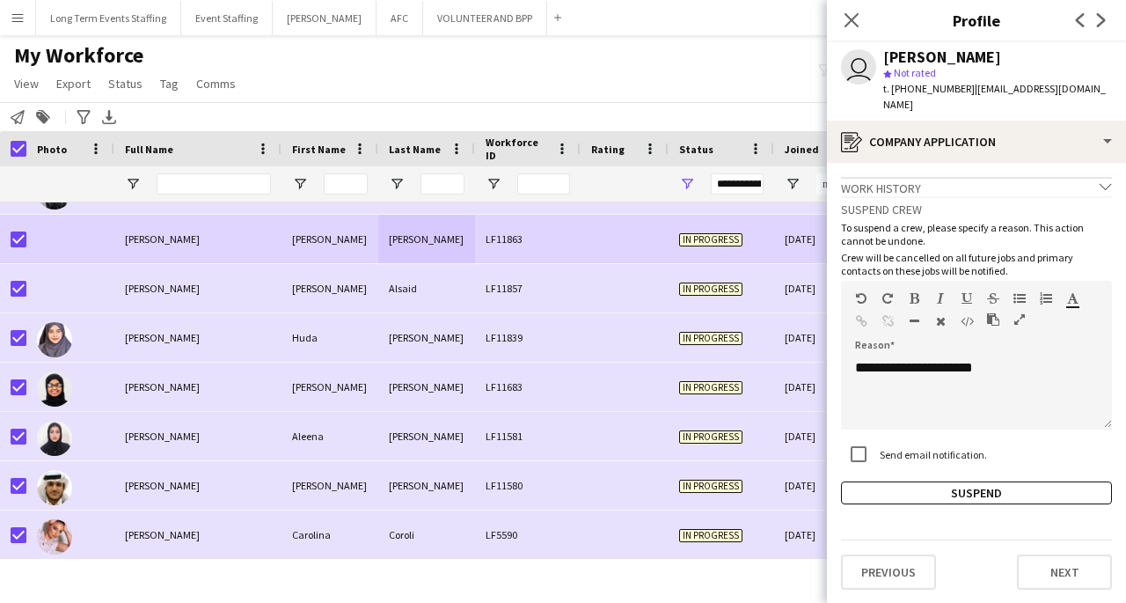
click at [1035, 494] on button "Suspend" at bounding box center [976, 492] width 271 height 23
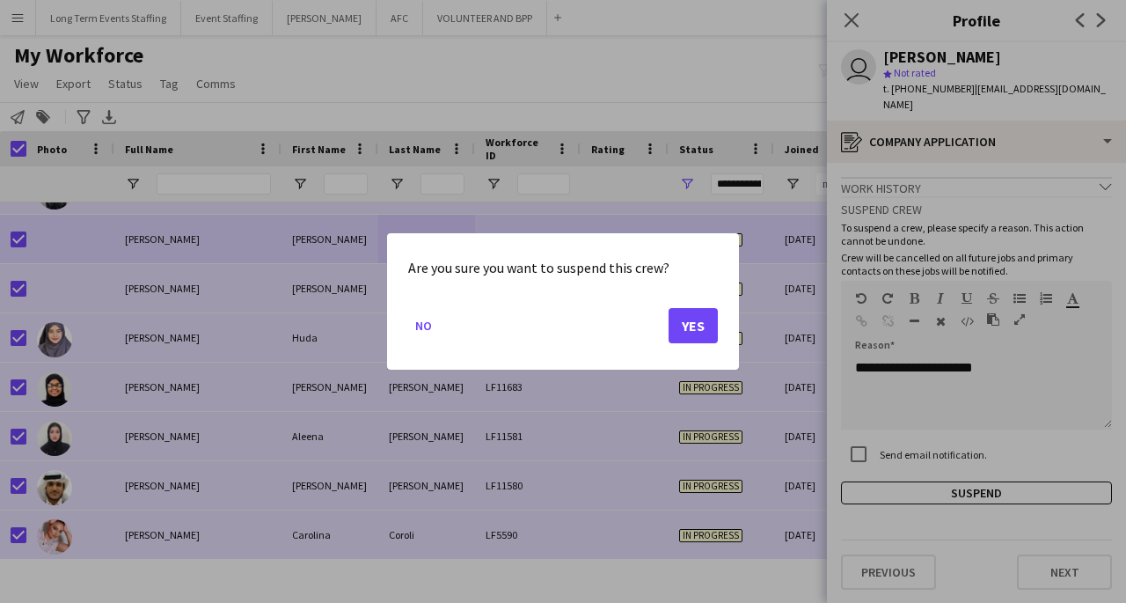
click at [701, 341] on button "Yes" at bounding box center [693, 325] width 49 height 35
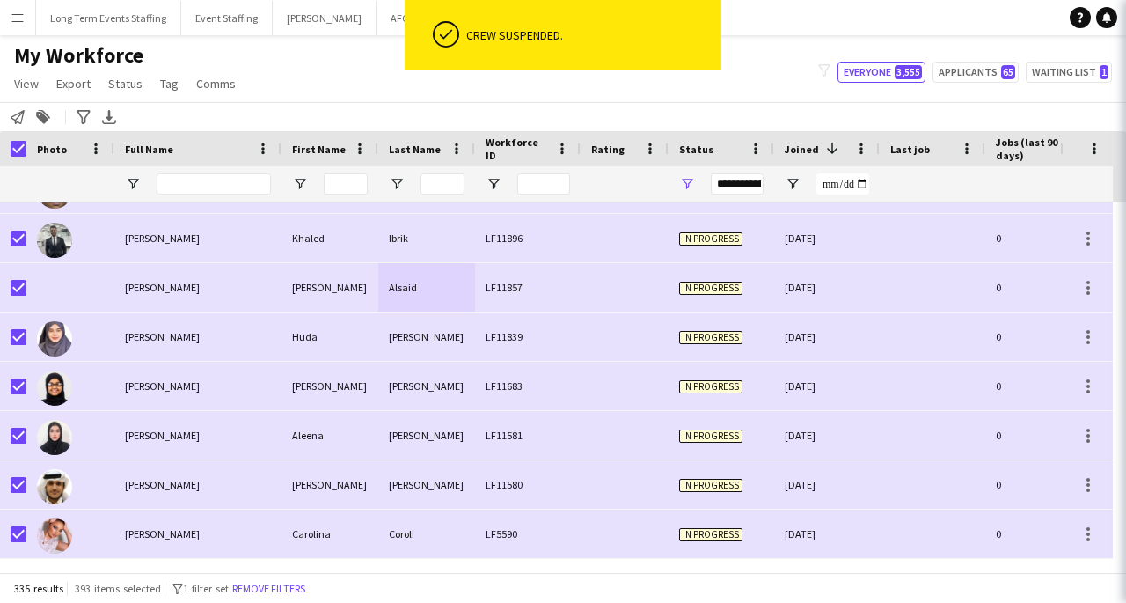
scroll to position [16146, 0]
click at [476, 239] on div "LF11896" at bounding box center [528, 239] width 106 height 48
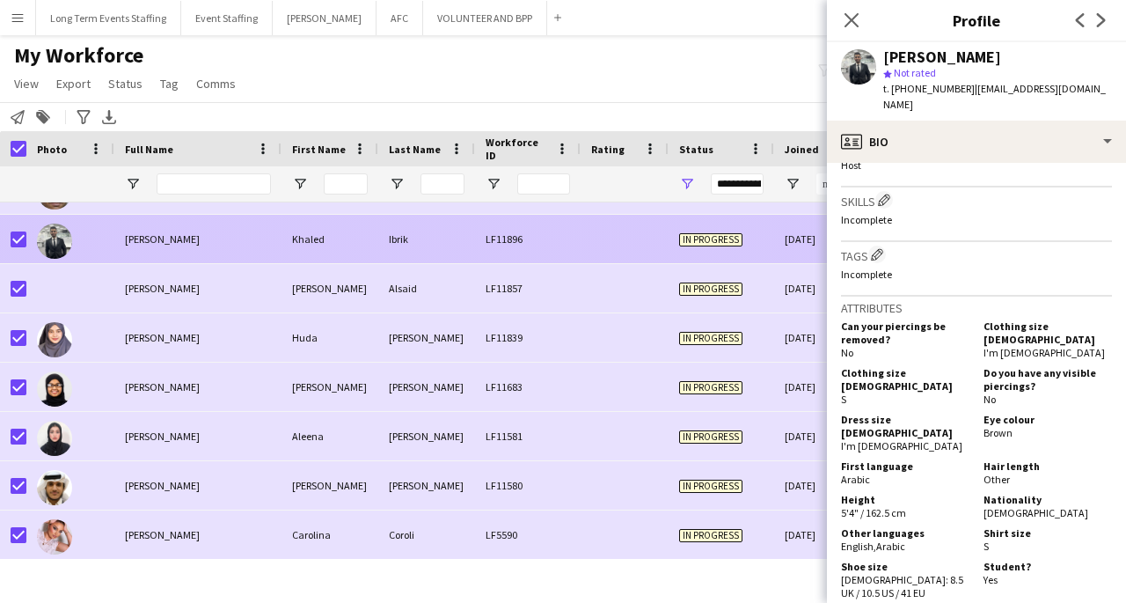
scroll to position [1189, 0]
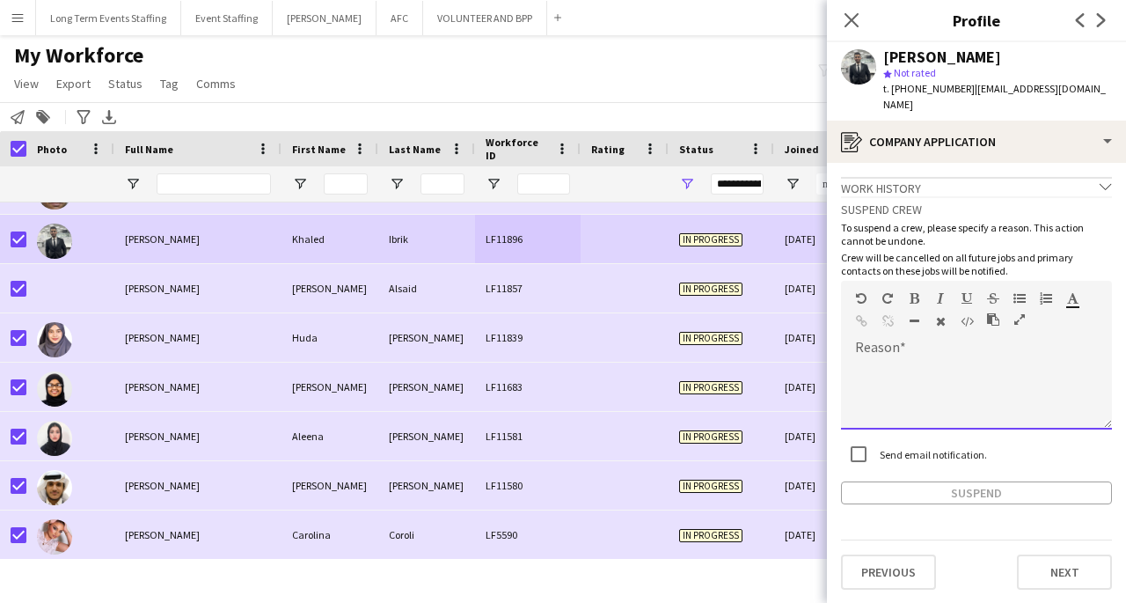
click at [951, 359] on div at bounding box center [976, 394] width 271 height 70
paste div
click at [995, 481] on button "Suspend" at bounding box center [976, 492] width 271 height 23
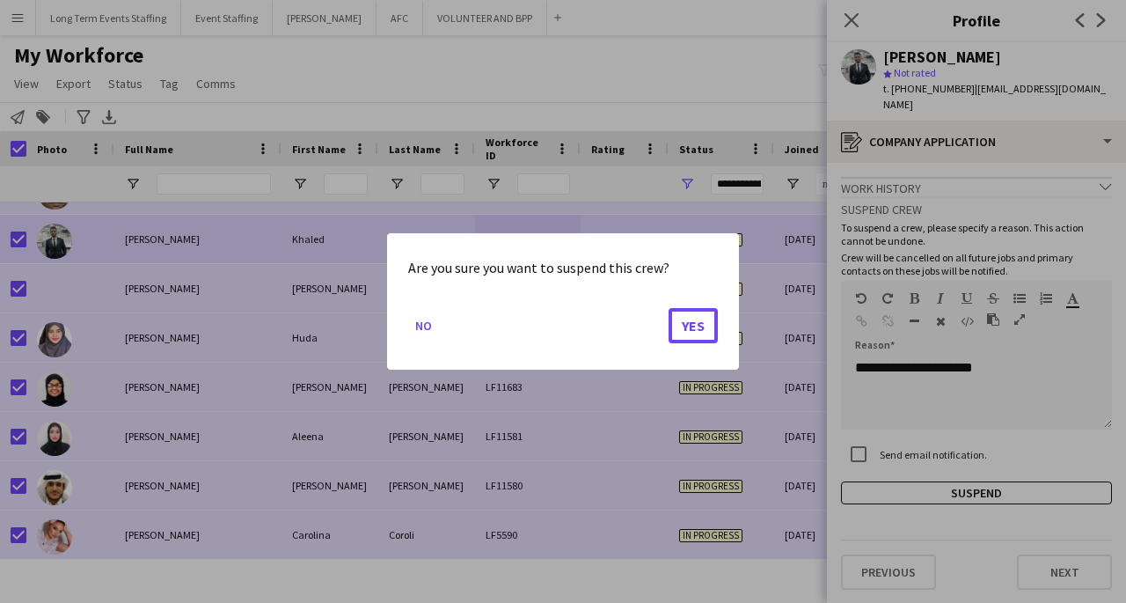
click at [697, 339] on button "Yes" at bounding box center [693, 325] width 49 height 35
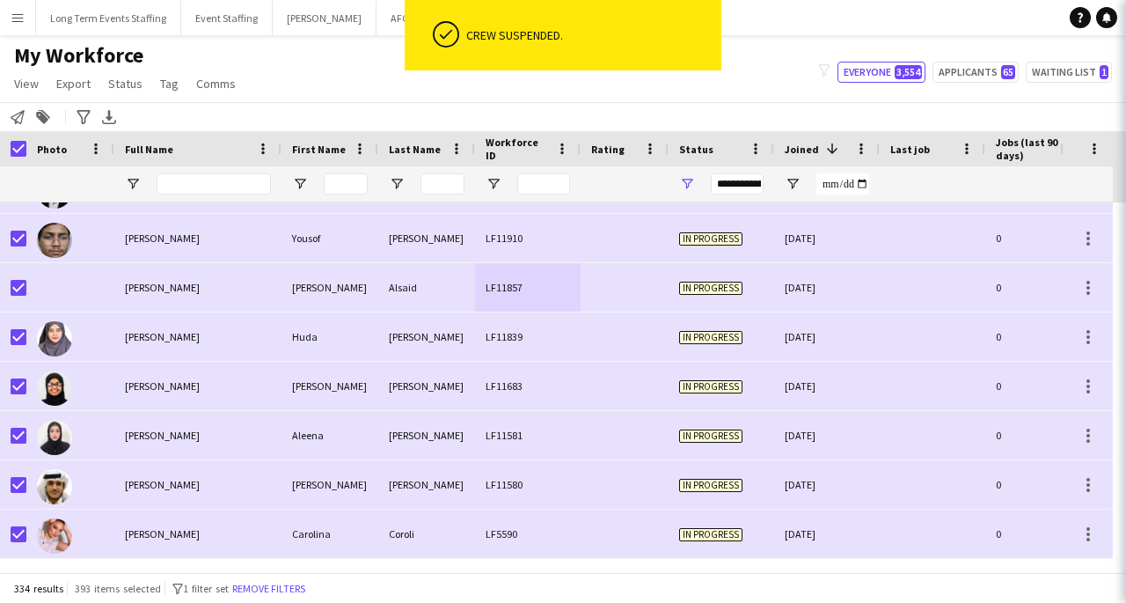
scroll to position [16097, 0]
click at [411, 257] on div "Omar" at bounding box center [426, 239] width 97 height 48
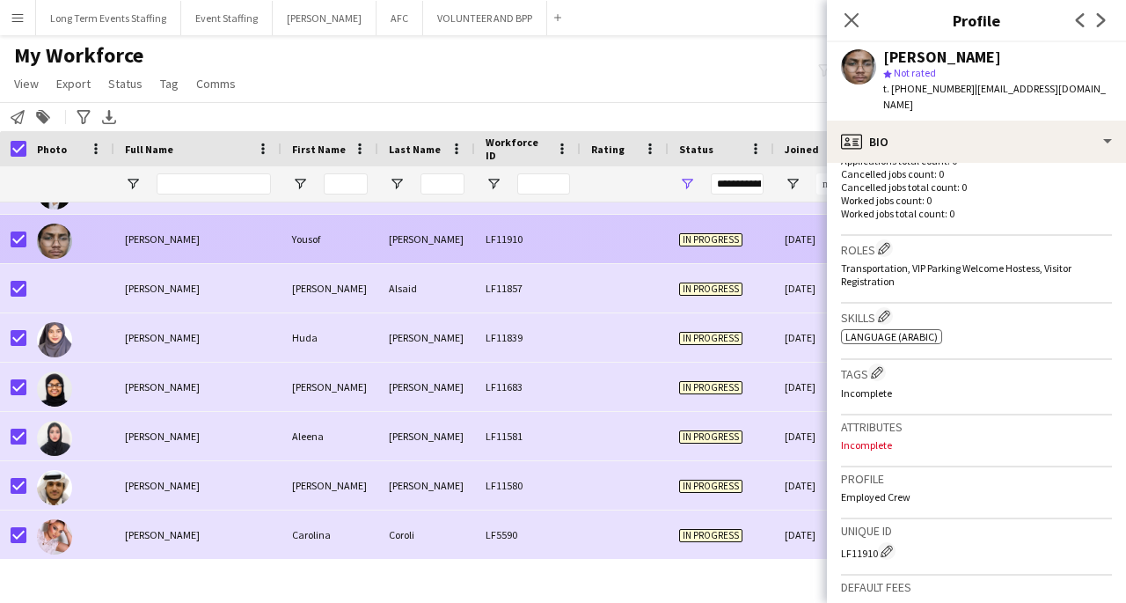
scroll to position [728, 0]
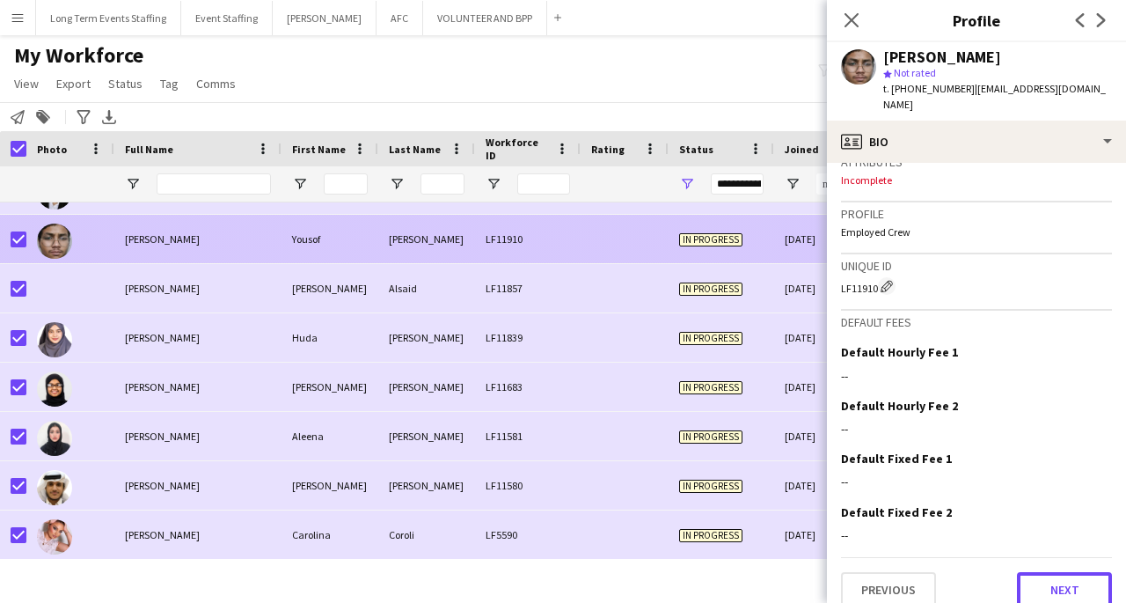
click at [1052, 576] on button "Next" at bounding box center [1064, 589] width 95 height 35
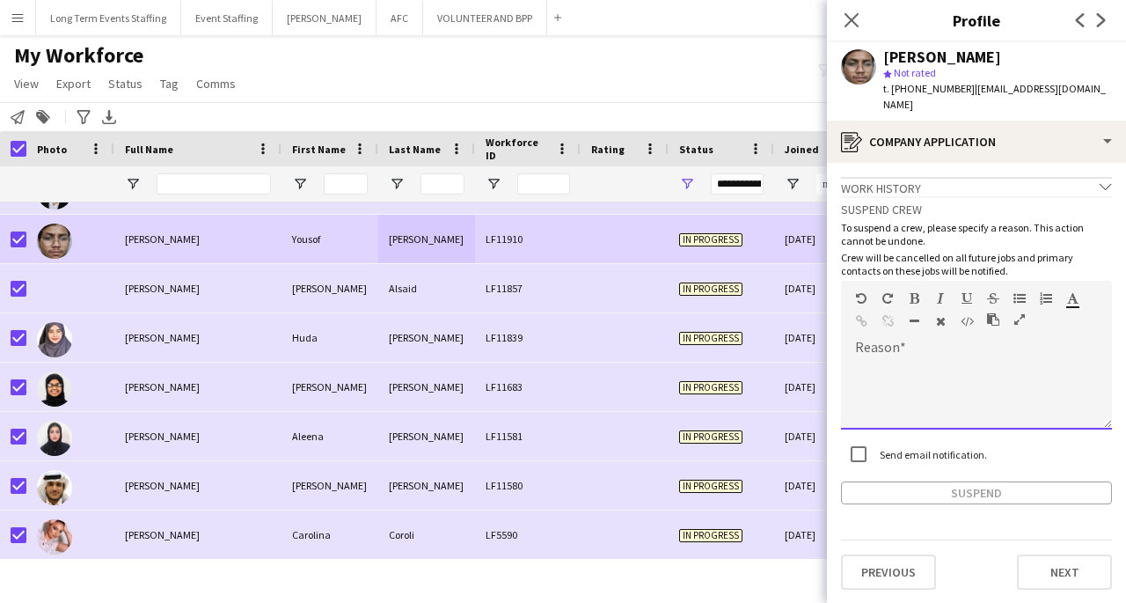
click at [930, 359] on div at bounding box center [976, 394] width 271 height 70
paste div
click at [981, 481] on button "Suspend" at bounding box center [976, 492] width 271 height 23
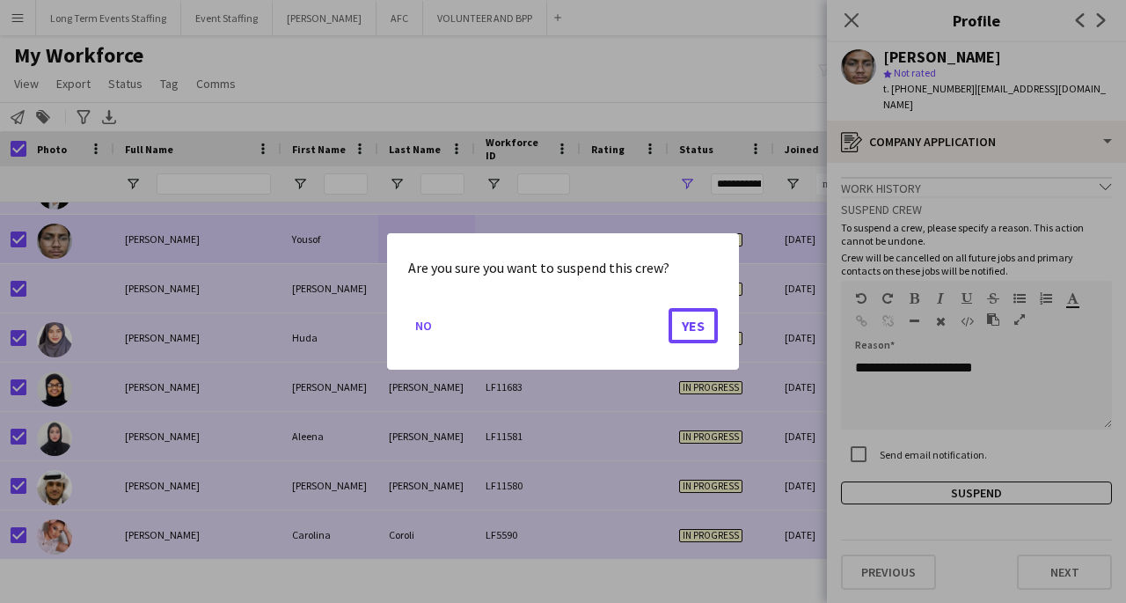
click at [699, 332] on button "Yes" at bounding box center [693, 325] width 49 height 35
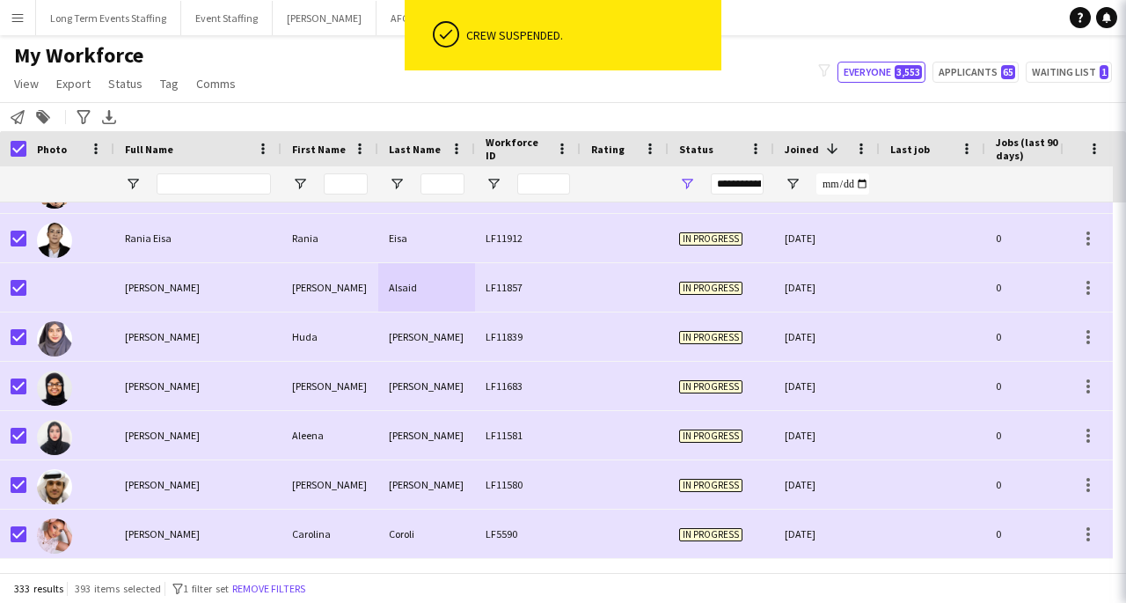
scroll to position [16048, 0]
click at [813, 241] on div "22-09-2024" at bounding box center [827, 239] width 106 height 48
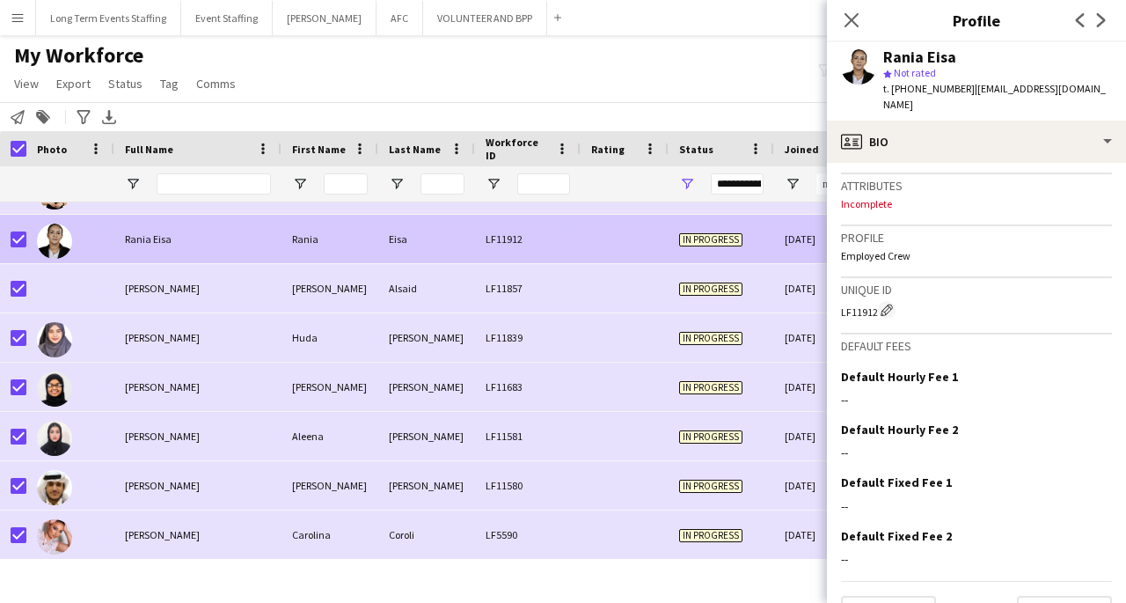
scroll to position [713, 0]
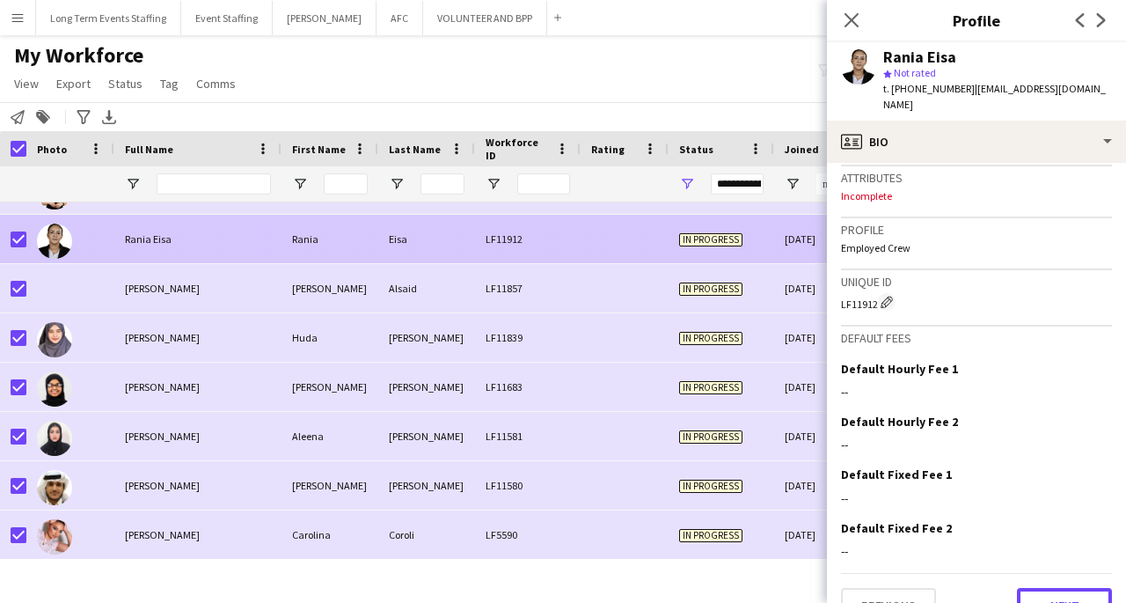
click at [1070, 588] on button "Next" at bounding box center [1064, 605] width 95 height 35
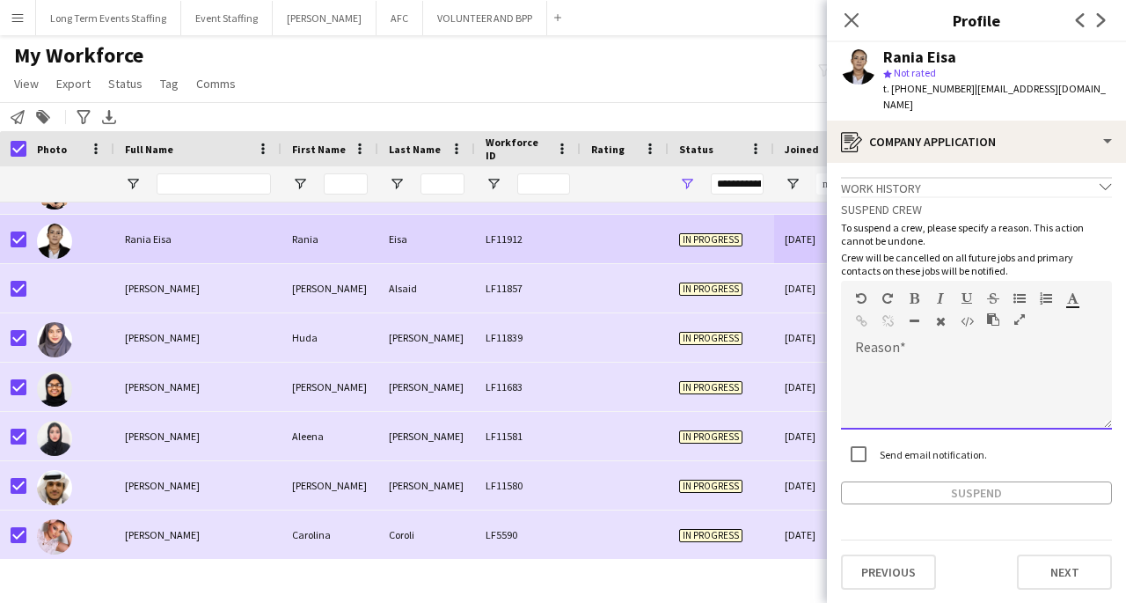
click at [925, 359] on div at bounding box center [976, 394] width 271 height 70
paste div
click at [1066, 481] on button "Suspend" at bounding box center [976, 492] width 271 height 23
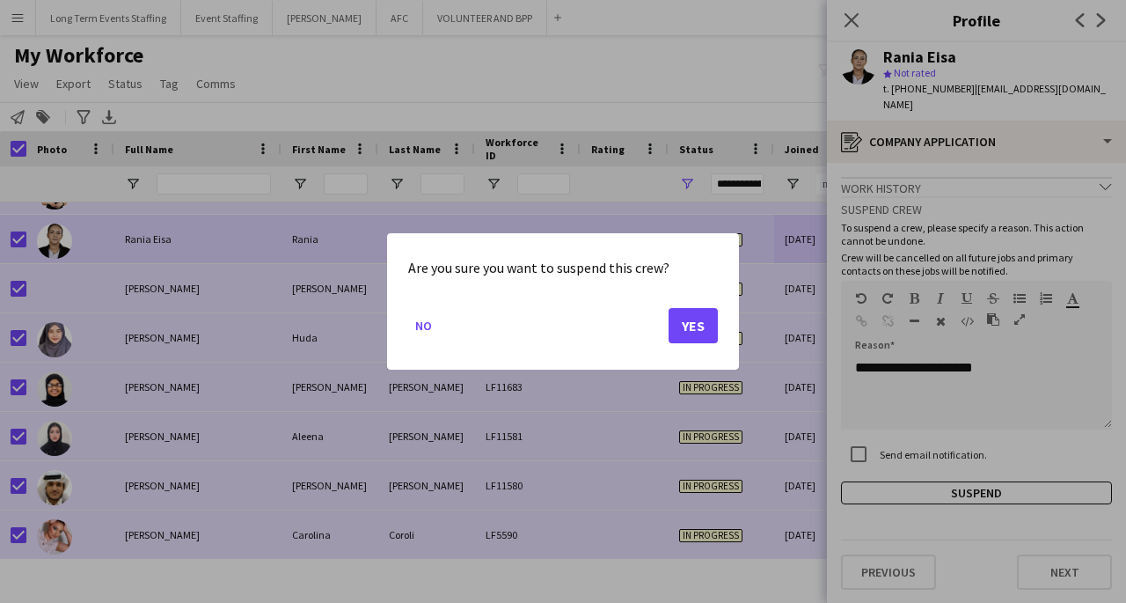
click at [699, 326] on button "Yes" at bounding box center [693, 325] width 49 height 35
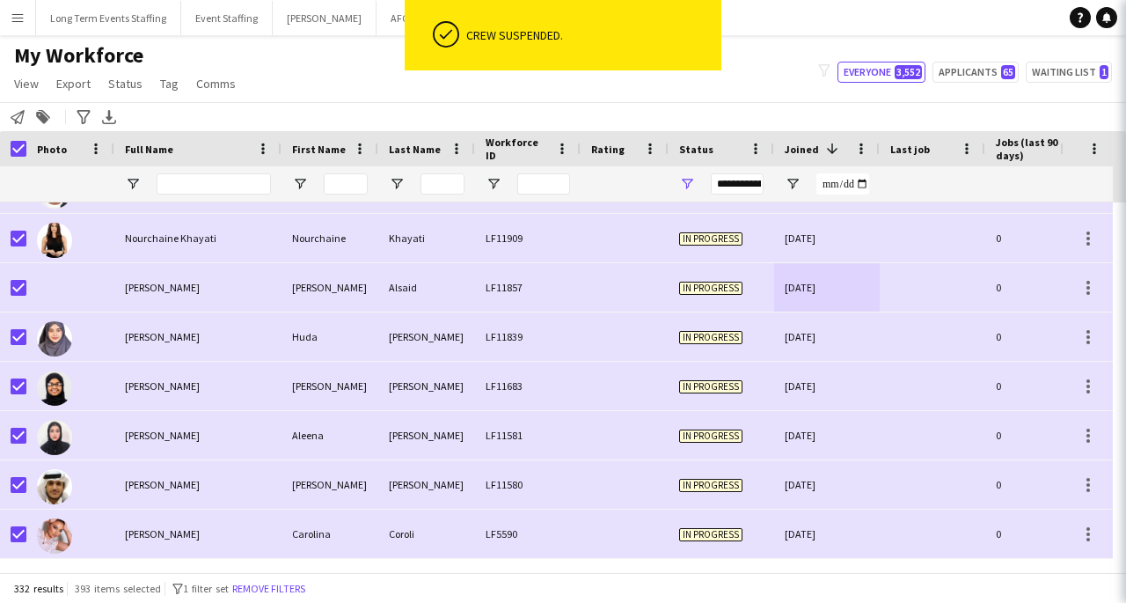
scroll to position [15999, 0]
click at [858, 221] on div "22-09-2024" at bounding box center [827, 239] width 106 height 48
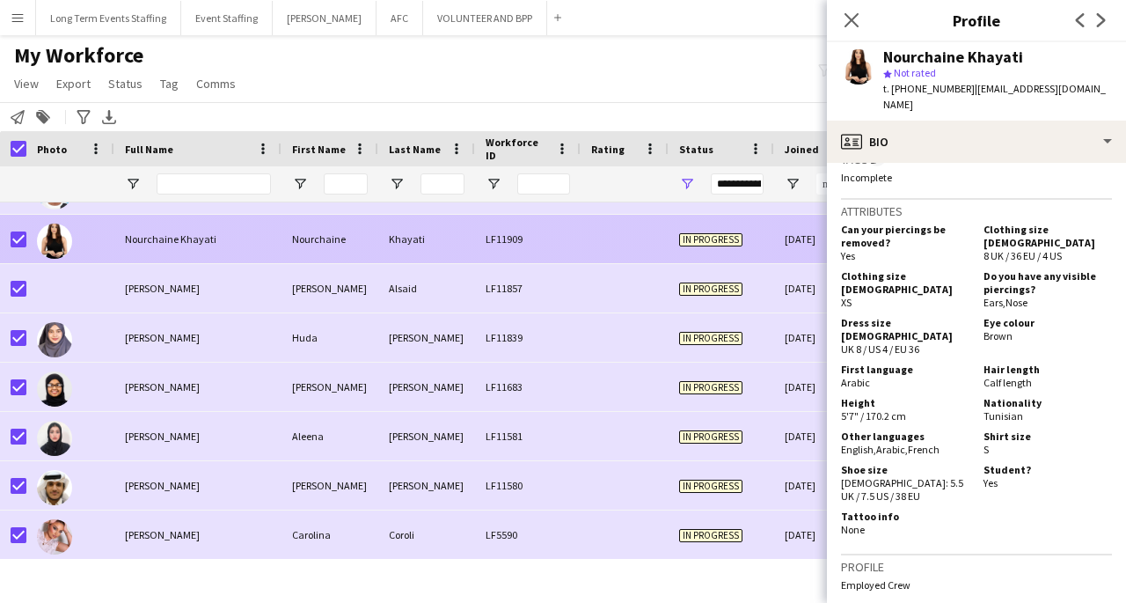
scroll to position [1224, 0]
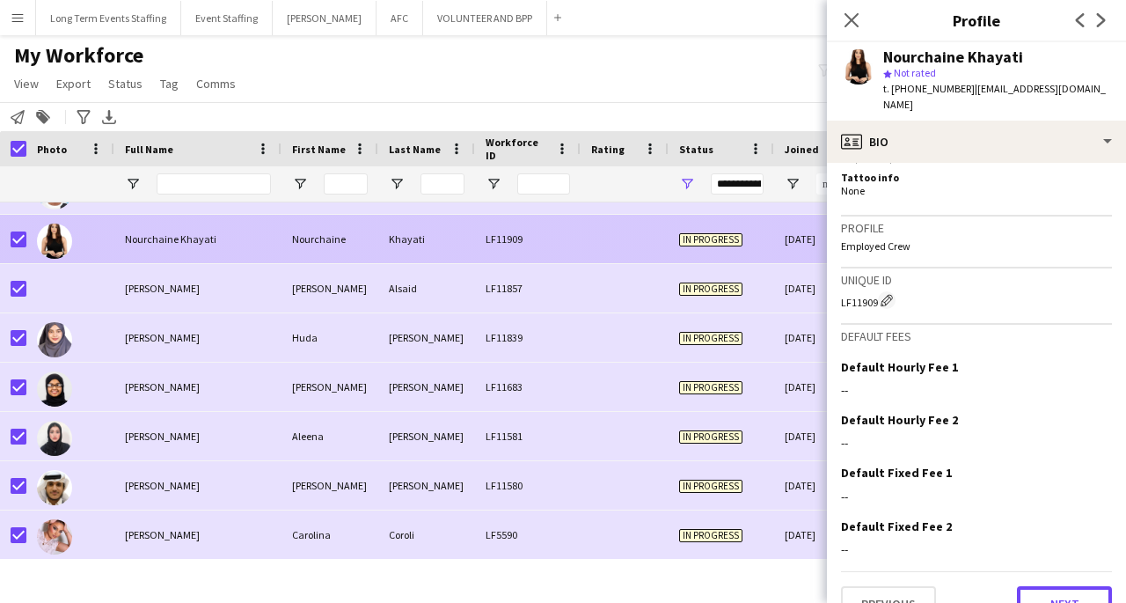
click at [1064, 586] on button "Next" at bounding box center [1064, 603] width 95 height 35
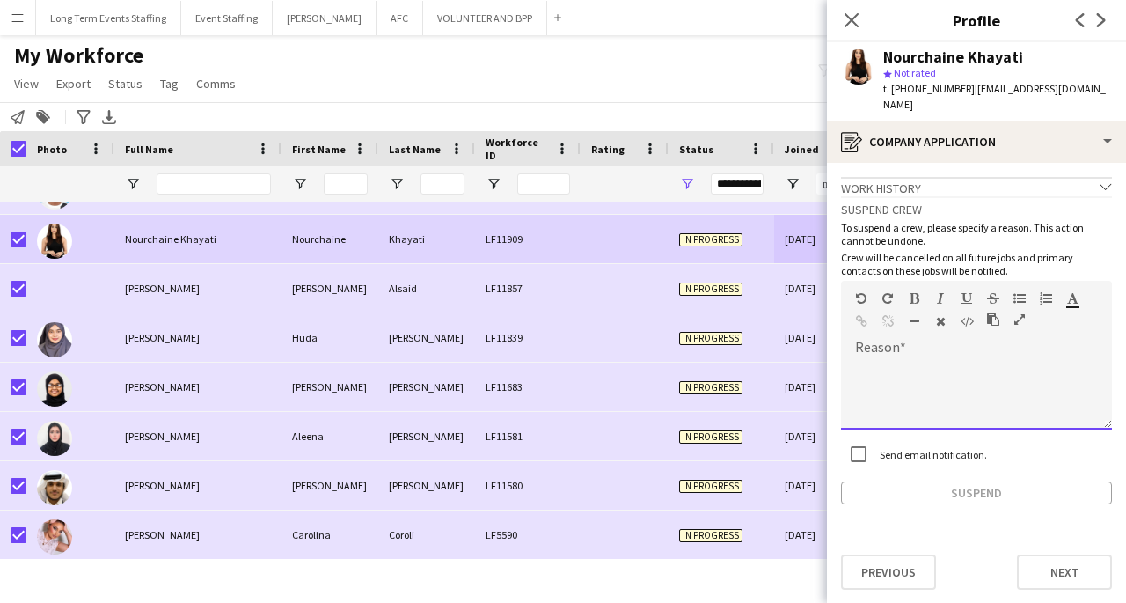
click at [994, 369] on div at bounding box center [976, 394] width 271 height 70
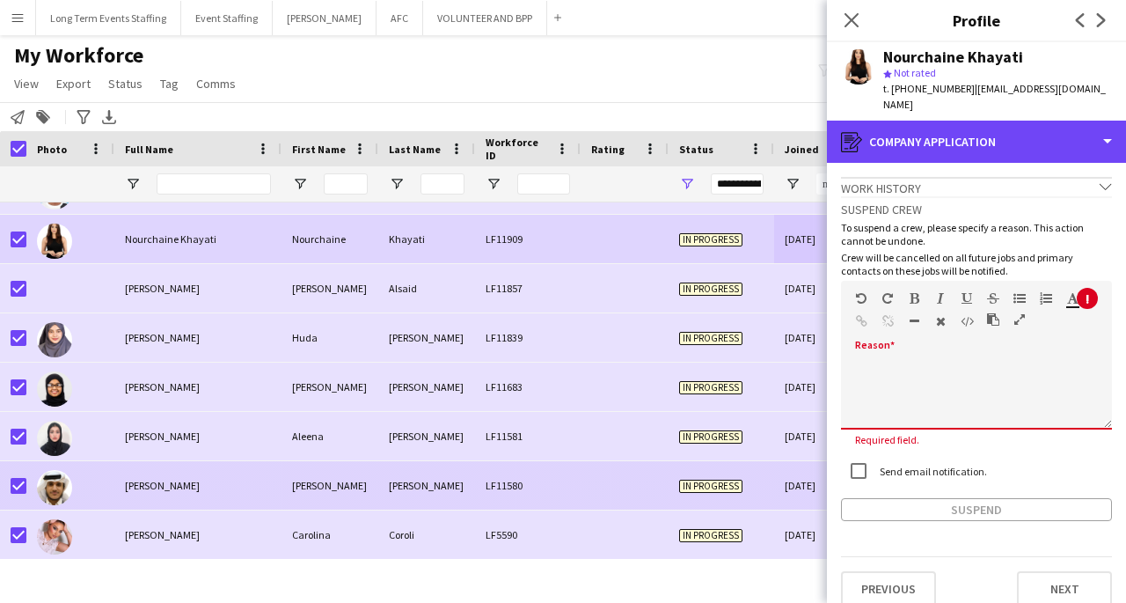
click at [1085, 136] on div "register Company application" at bounding box center [976, 142] width 299 height 42
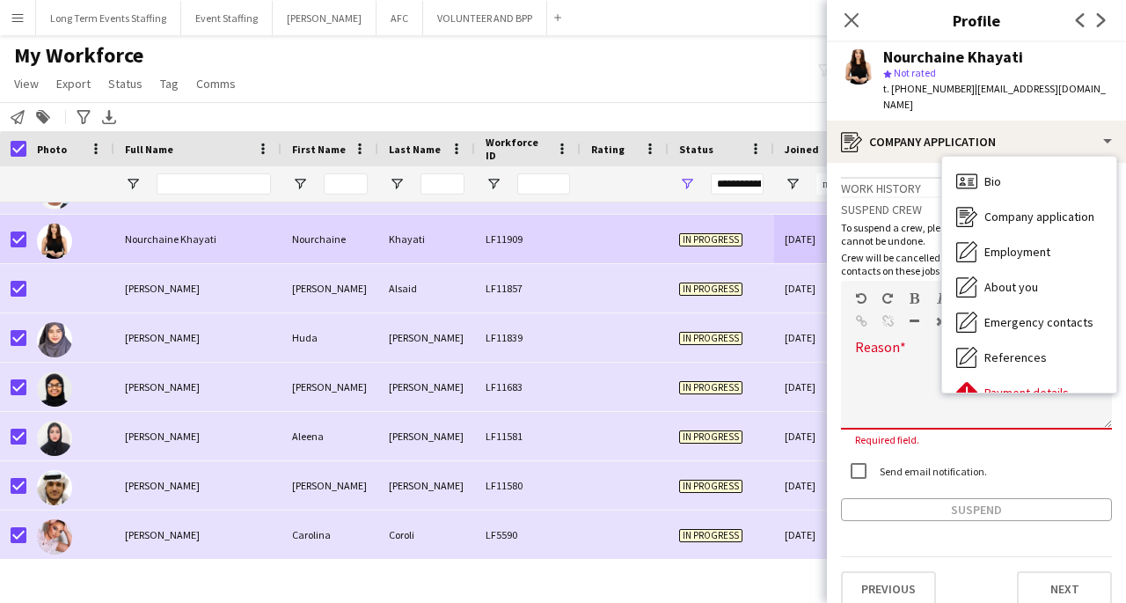
click at [1057, 274] on div "About you About you" at bounding box center [1029, 286] width 174 height 35
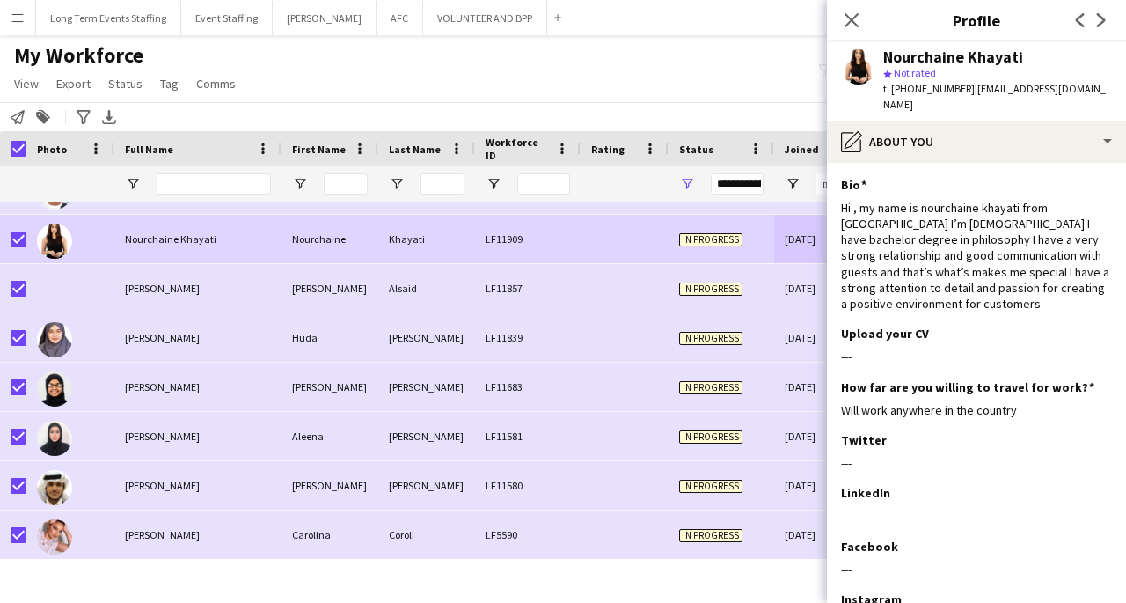
scroll to position [156, 0]
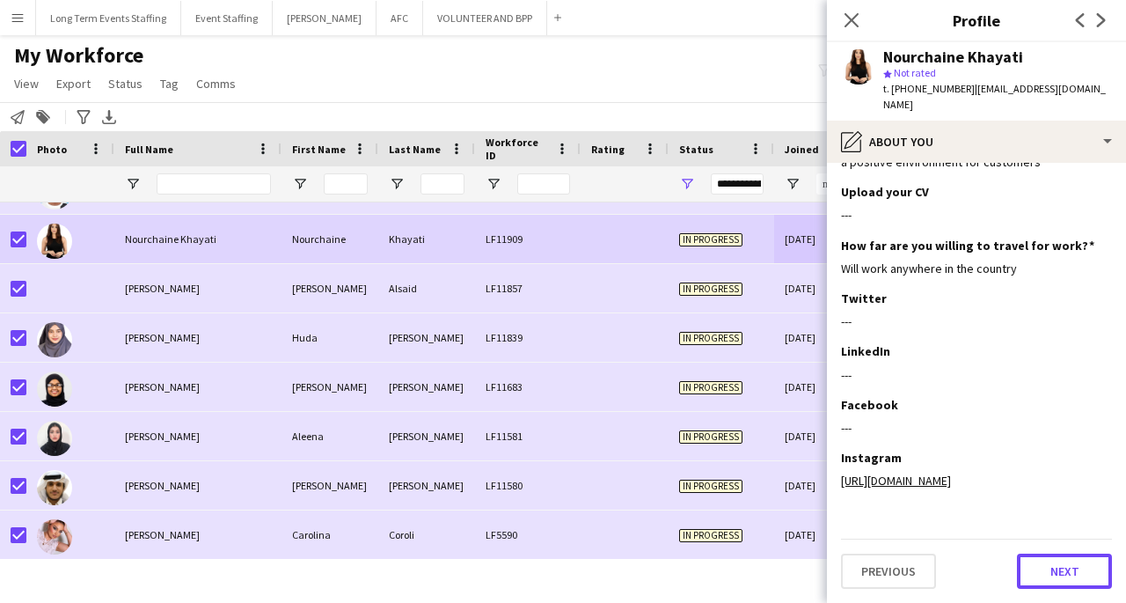
click at [1063, 581] on button "Next" at bounding box center [1064, 570] width 95 height 35
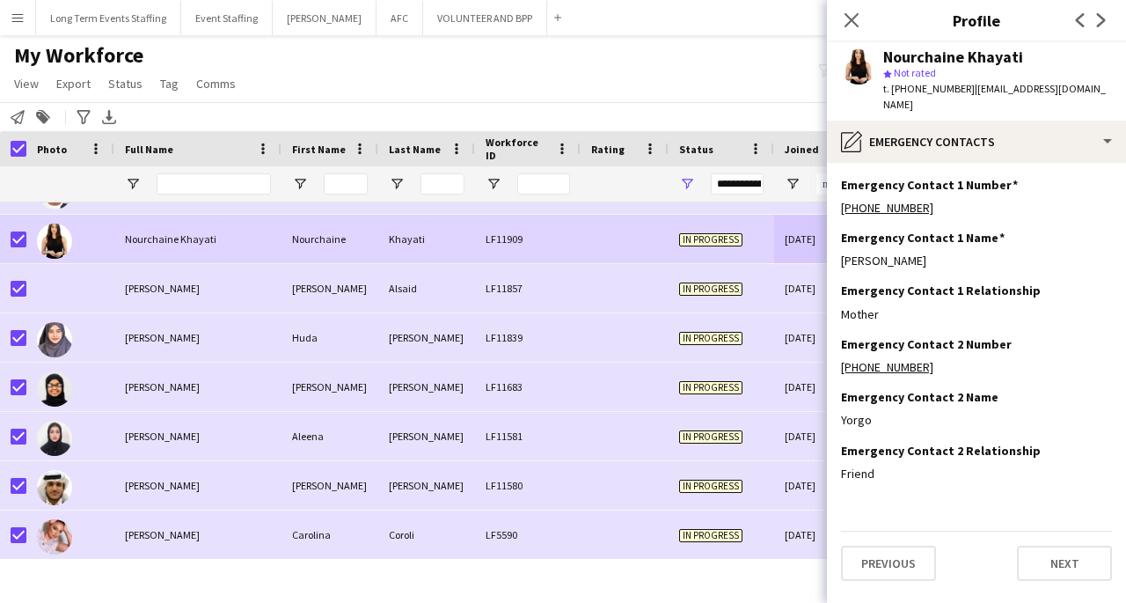
scroll to position [0, 0]
click at [1059, 556] on button "Next" at bounding box center [1064, 562] width 95 height 35
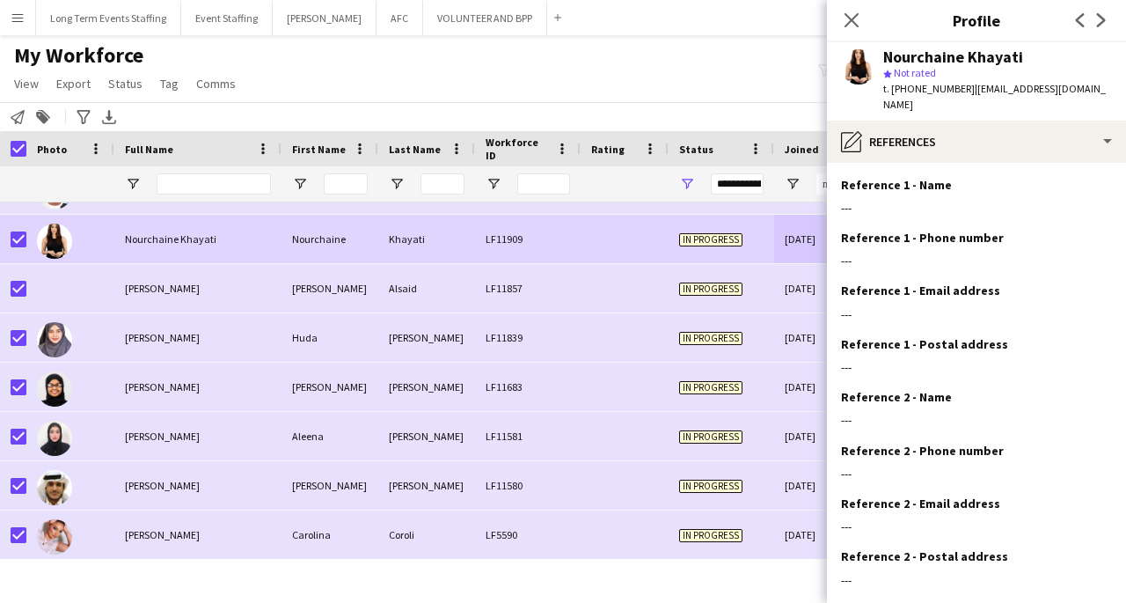
scroll to position [81, 0]
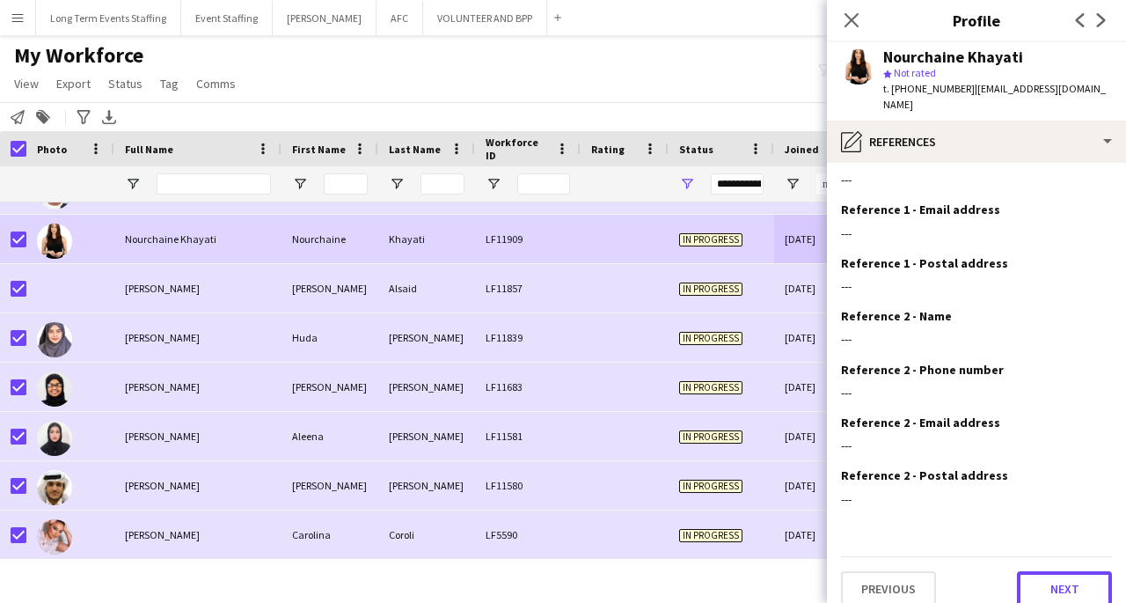
click at [1064, 581] on button "Next" at bounding box center [1064, 588] width 95 height 35
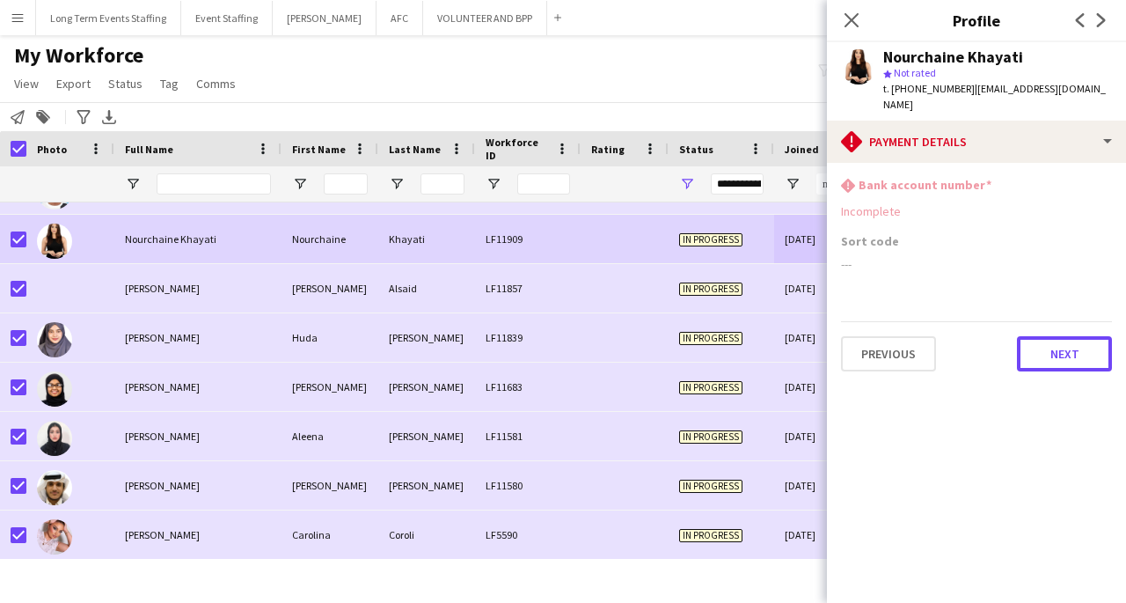
click at [1063, 338] on button "Next" at bounding box center [1064, 353] width 95 height 35
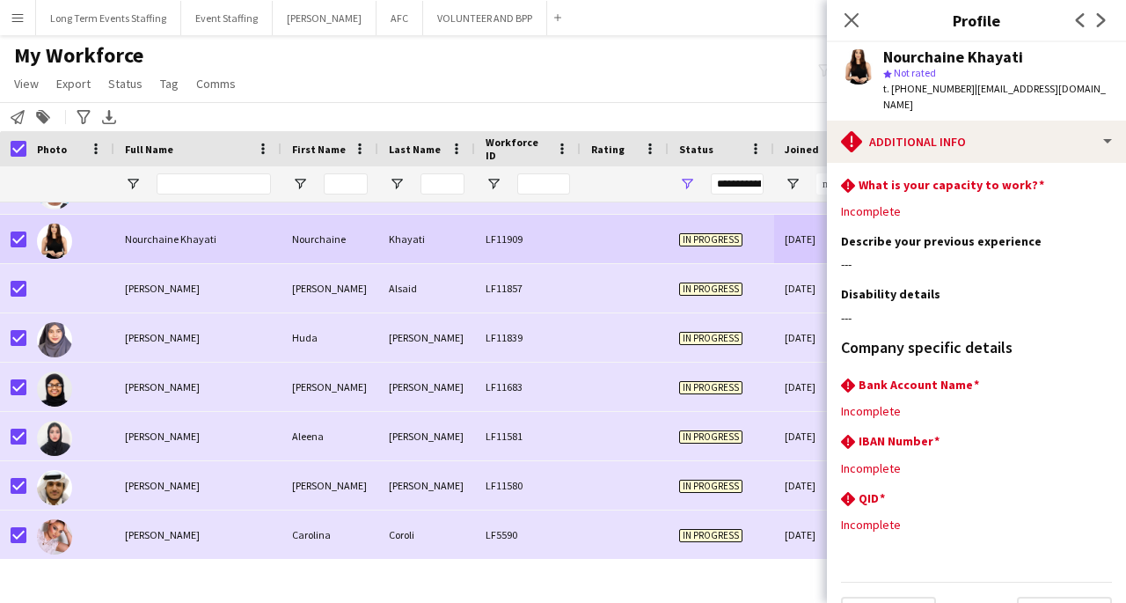
scroll to position [26, 0]
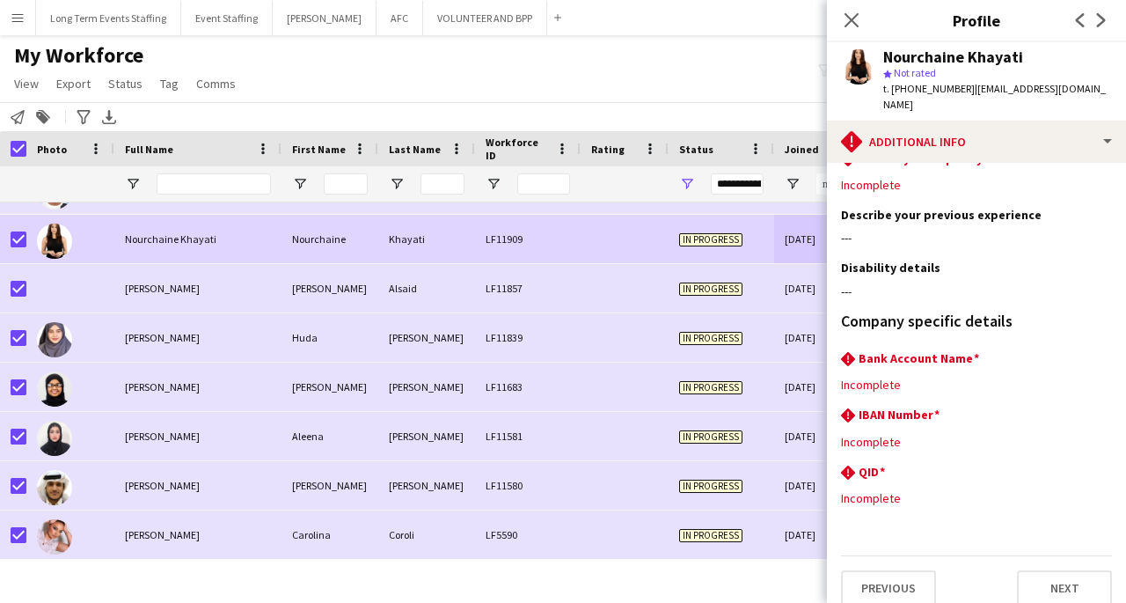
click at [1062, 581] on button "Next" at bounding box center [1064, 587] width 95 height 35
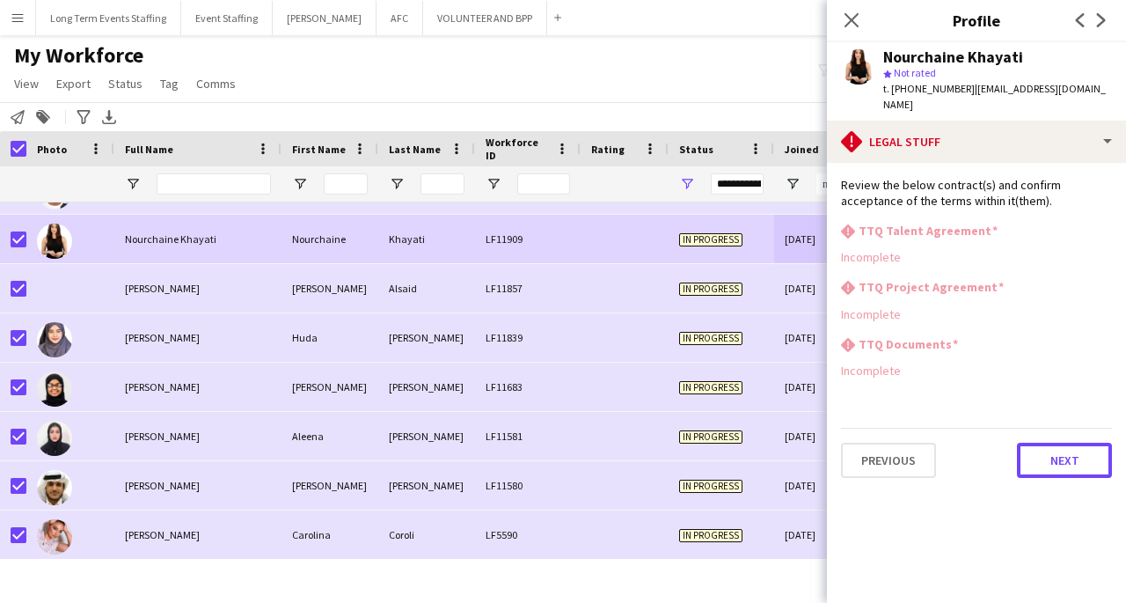
click at [1071, 445] on button "Next" at bounding box center [1064, 460] width 95 height 35
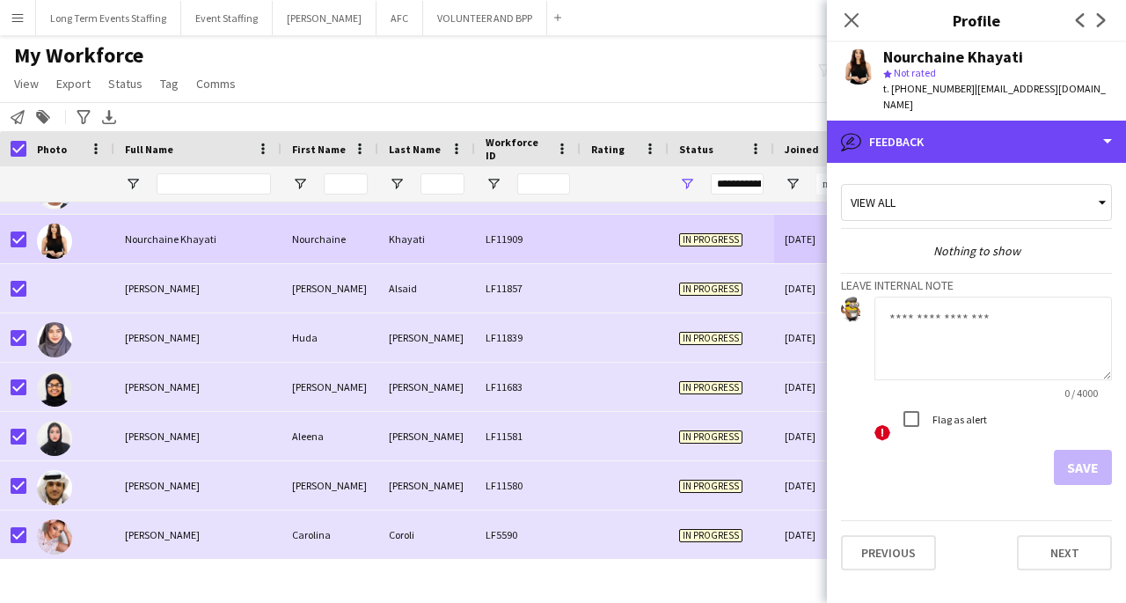
click at [1104, 127] on div "bubble-pencil Feedback" at bounding box center [976, 142] width 299 height 42
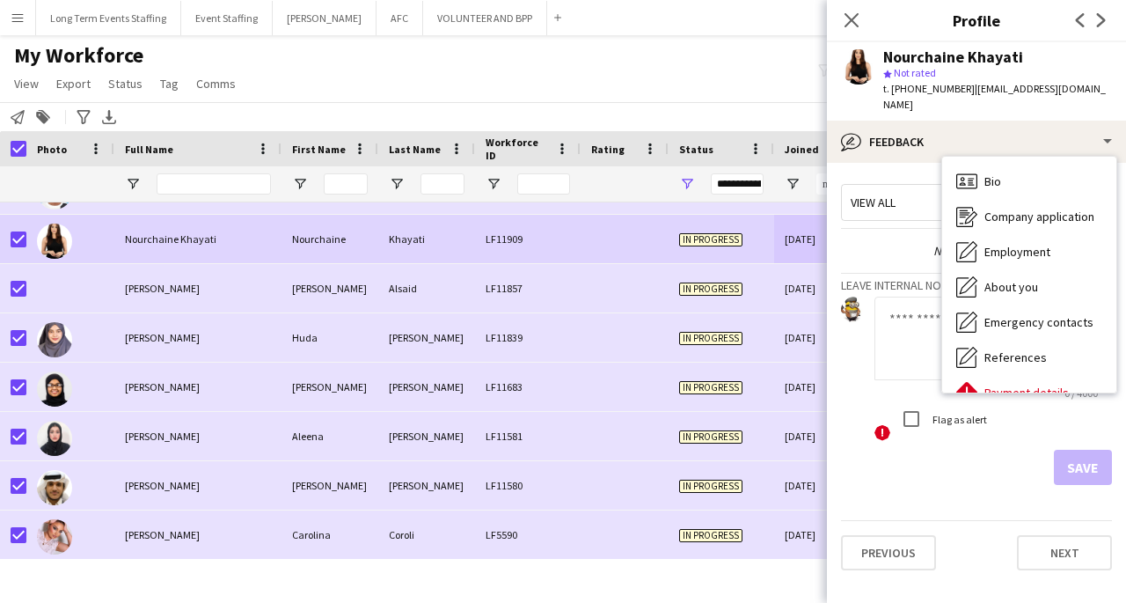
click at [1070, 209] on div "Company application Company application" at bounding box center [1029, 216] width 174 height 35
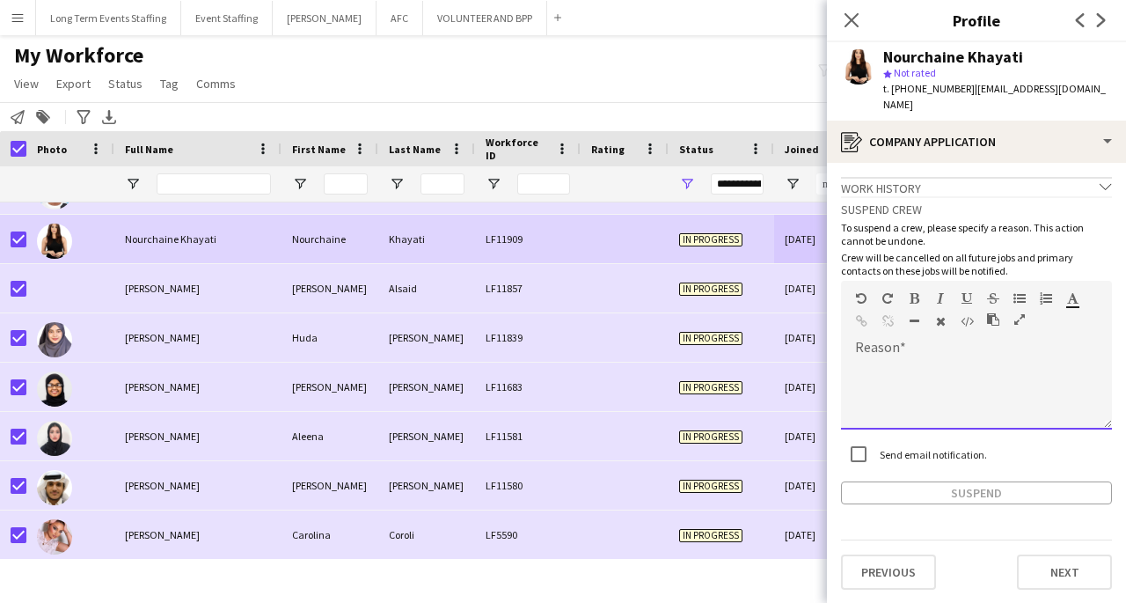
click at [900, 364] on div at bounding box center [976, 394] width 271 height 70
paste div
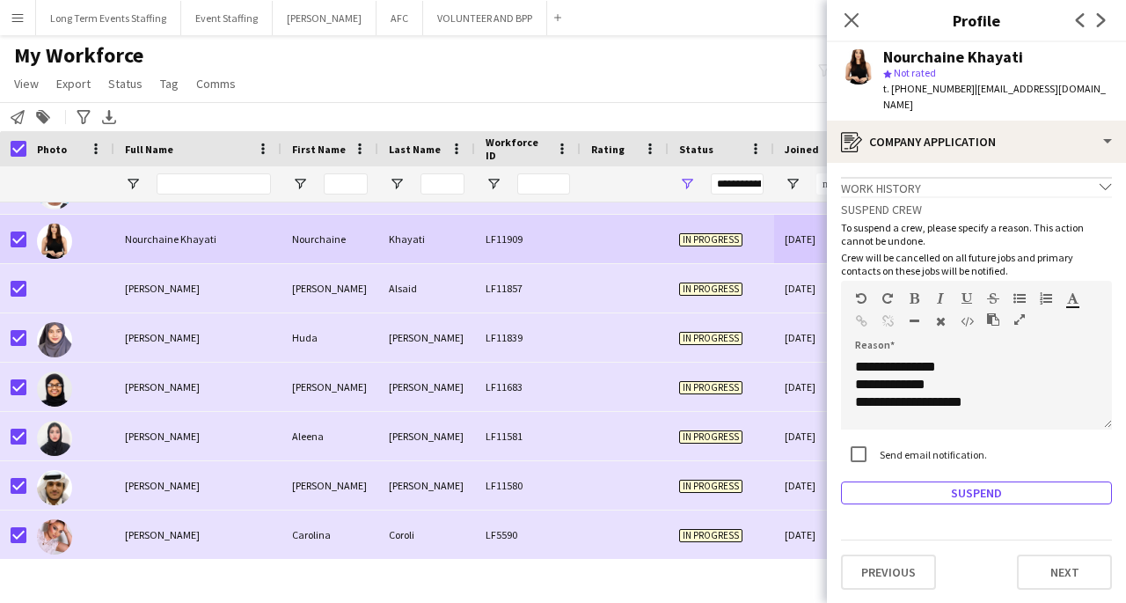
click at [1034, 481] on button "Suspend" at bounding box center [976, 492] width 271 height 23
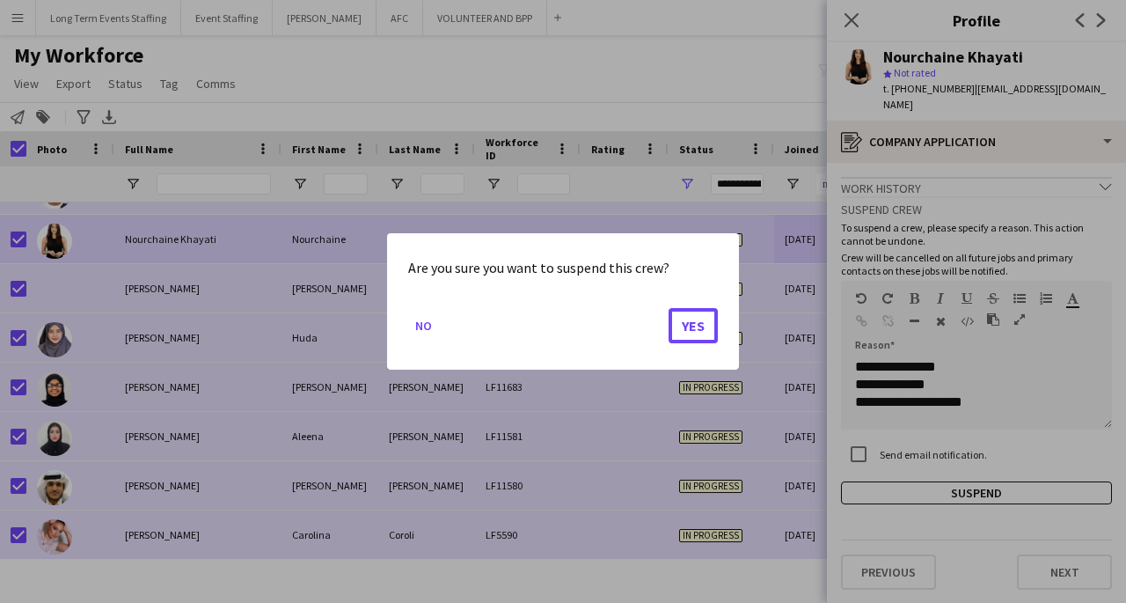
click at [703, 333] on button "Yes" at bounding box center [693, 325] width 49 height 35
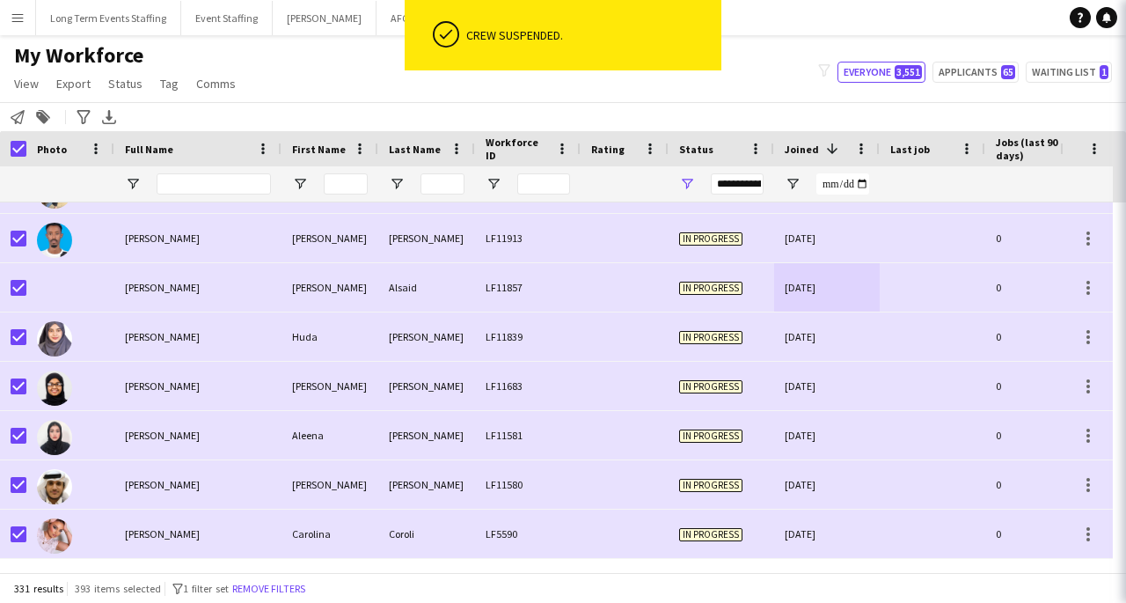
scroll to position [15949, 0]
click at [257, 288] on div "Yasmine Alsaid" at bounding box center [197, 288] width 167 height 48
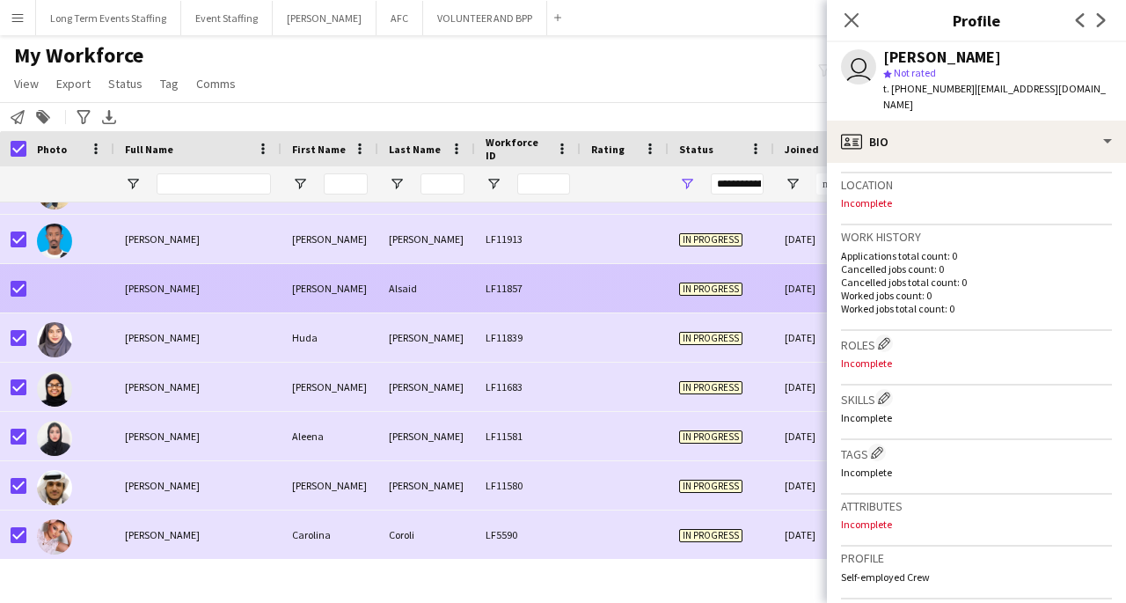
scroll to position [717, 0]
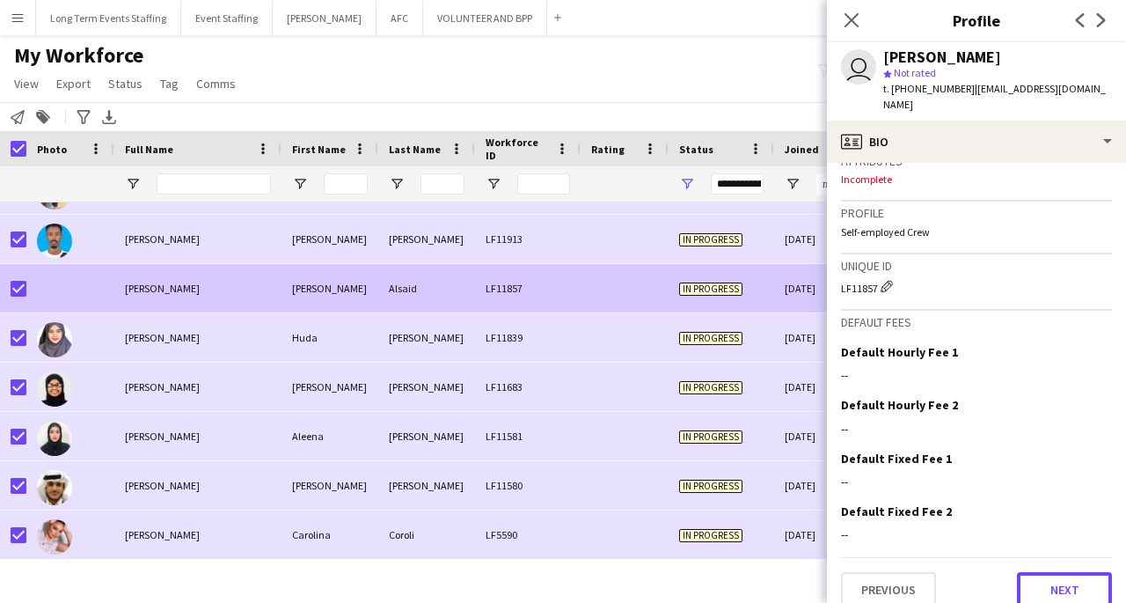
click at [1057, 575] on button "Next" at bounding box center [1064, 589] width 95 height 35
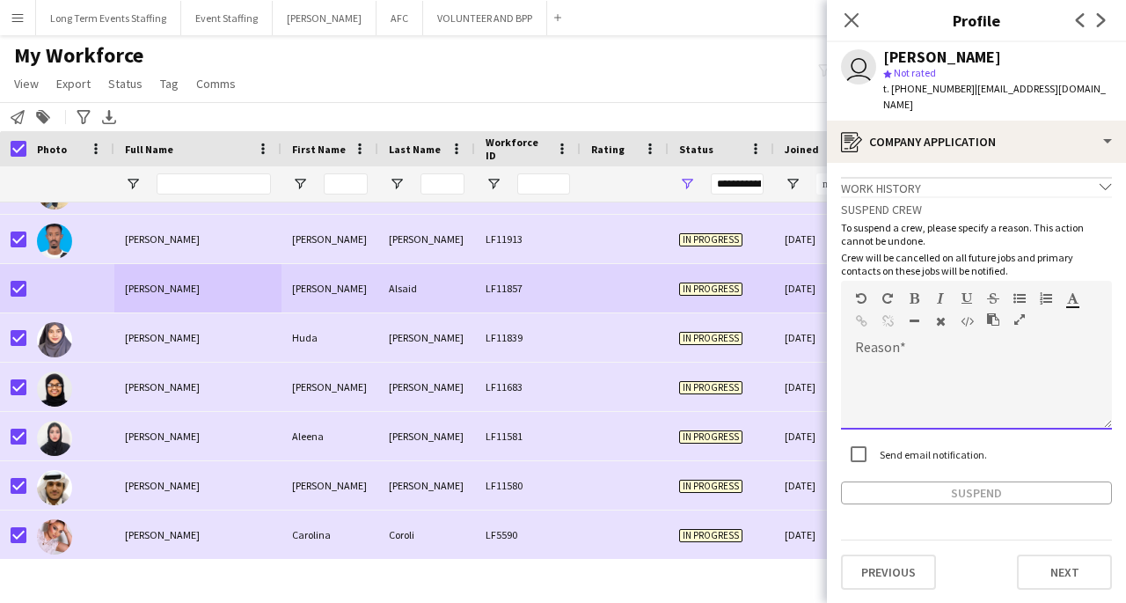
click at [987, 360] on div at bounding box center [976, 394] width 271 height 70
click at [978, 481] on button "Suspend" at bounding box center [976, 492] width 271 height 23
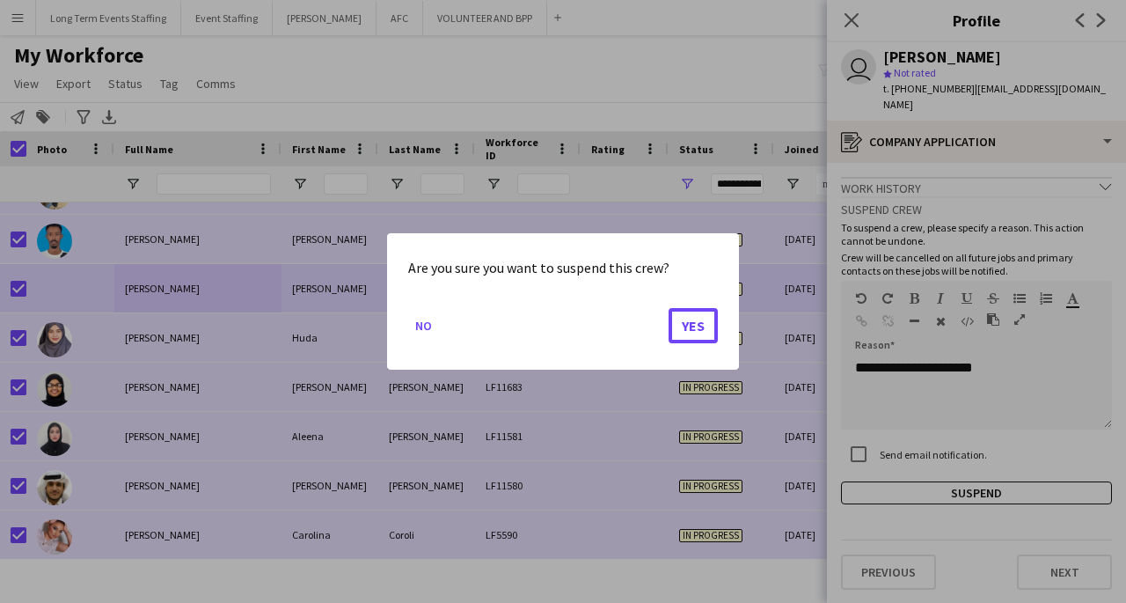
click at [697, 325] on button "Yes" at bounding box center [693, 325] width 49 height 35
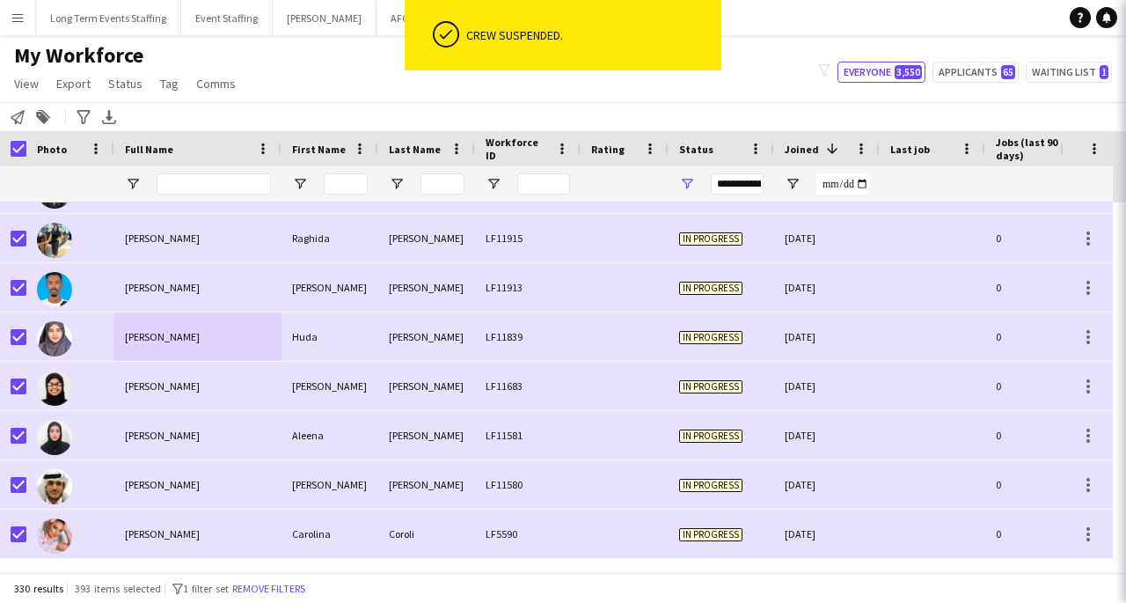
scroll to position [15900, 0]
click at [377, 342] on div "Huda" at bounding box center [330, 337] width 97 height 48
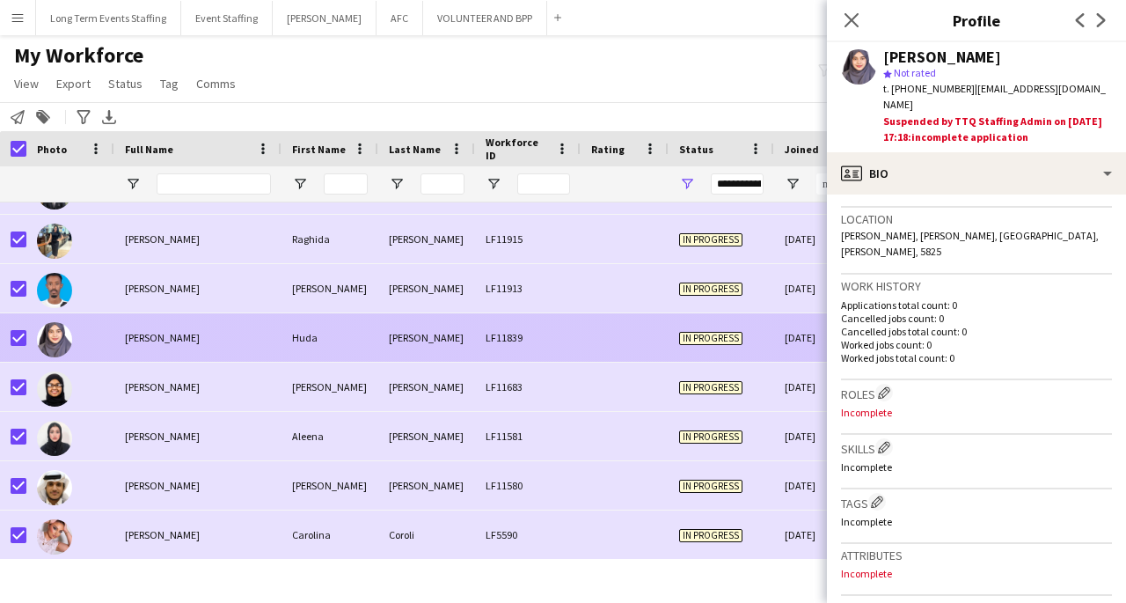
scroll to position [746, 0]
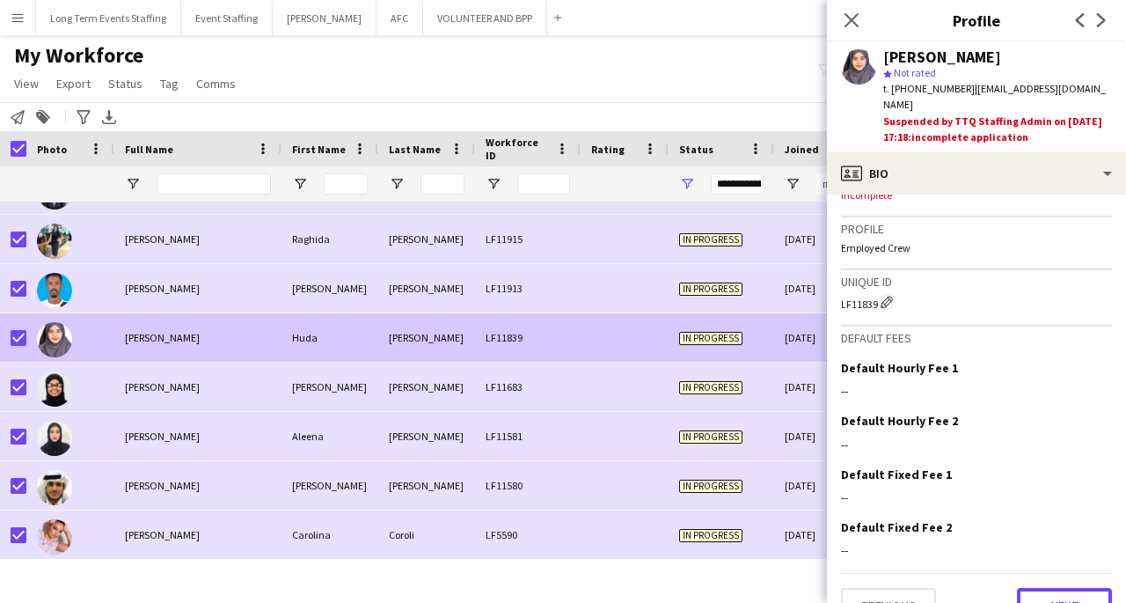
click at [1050, 588] on button "Next" at bounding box center [1064, 605] width 95 height 35
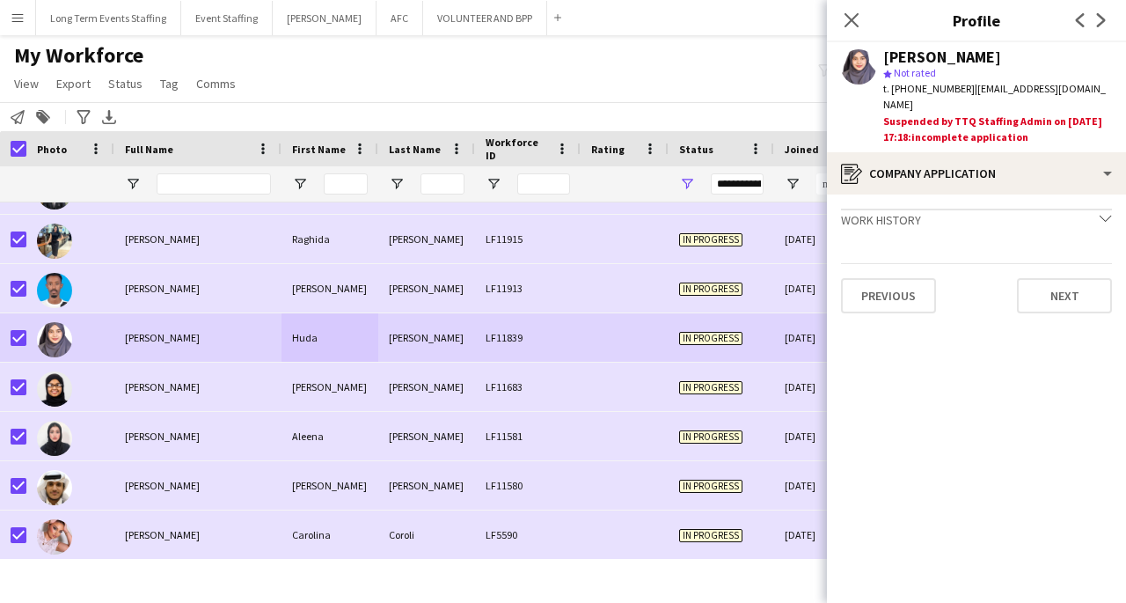
click at [1001, 472] on app-crew-profile-application "Work history chevron-down Incomplete Previous Next" at bounding box center [976, 398] width 299 height 408
click at [845, 26] on icon at bounding box center [852, 20] width 14 height 14
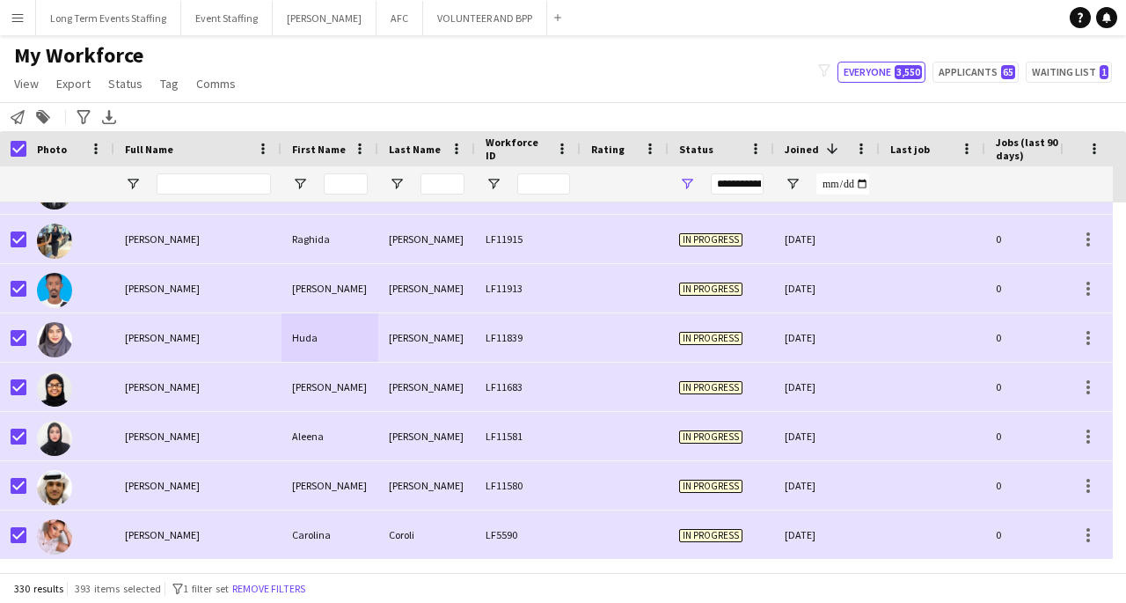
click at [441, 337] on div "[PERSON_NAME]" at bounding box center [426, 337] width 97 height 48
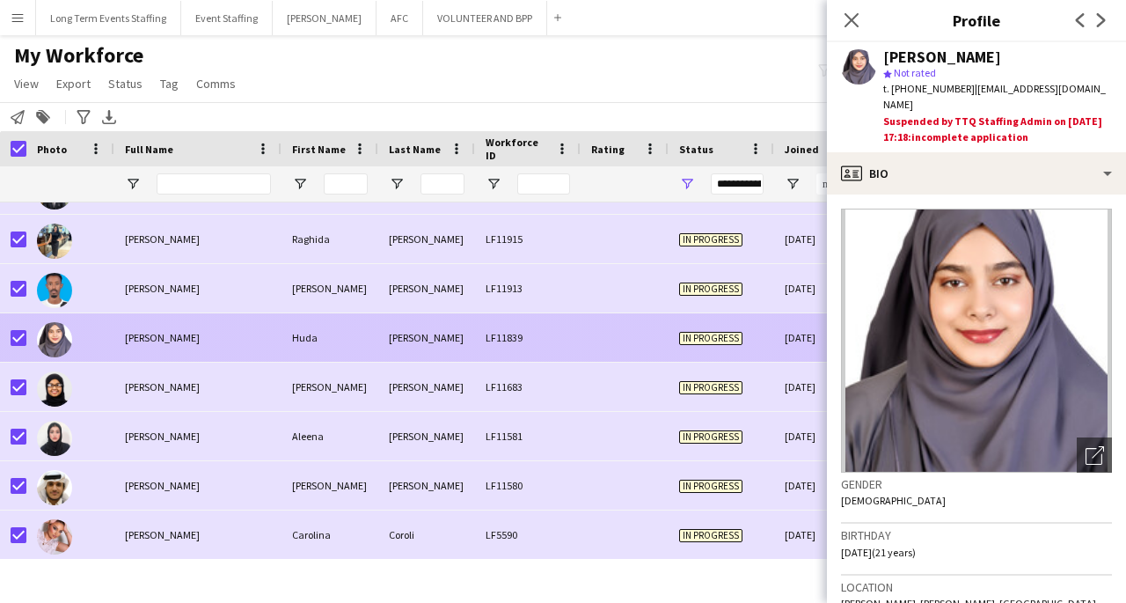
click at [423, 388] on div "[PERSON_NAME]" at bounding box center [426, 386] width 97 height 48
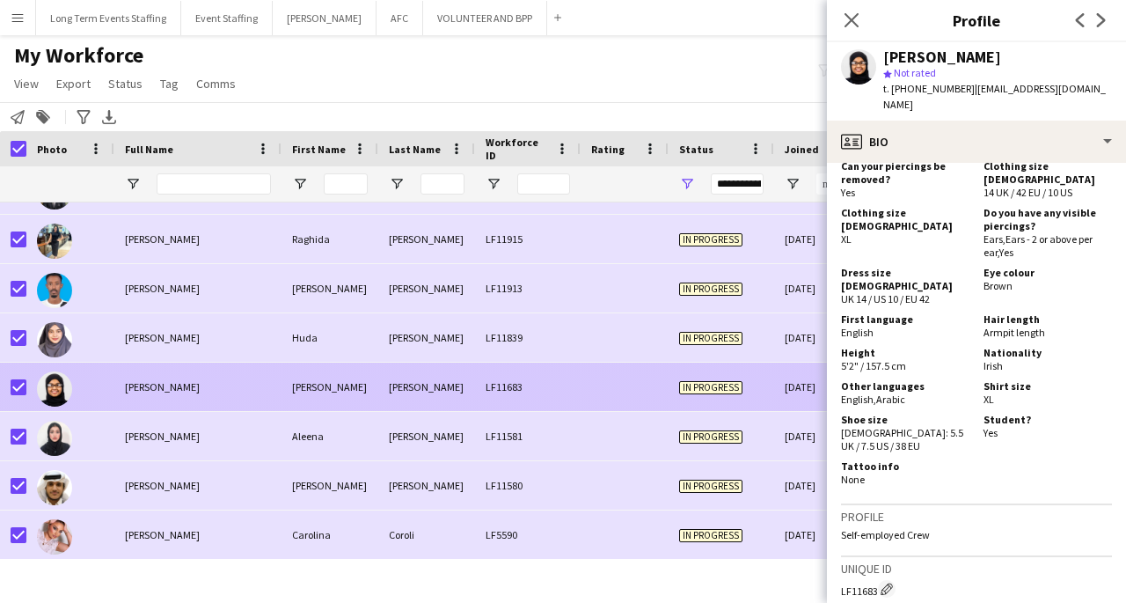
scroll to position [1276, 0]
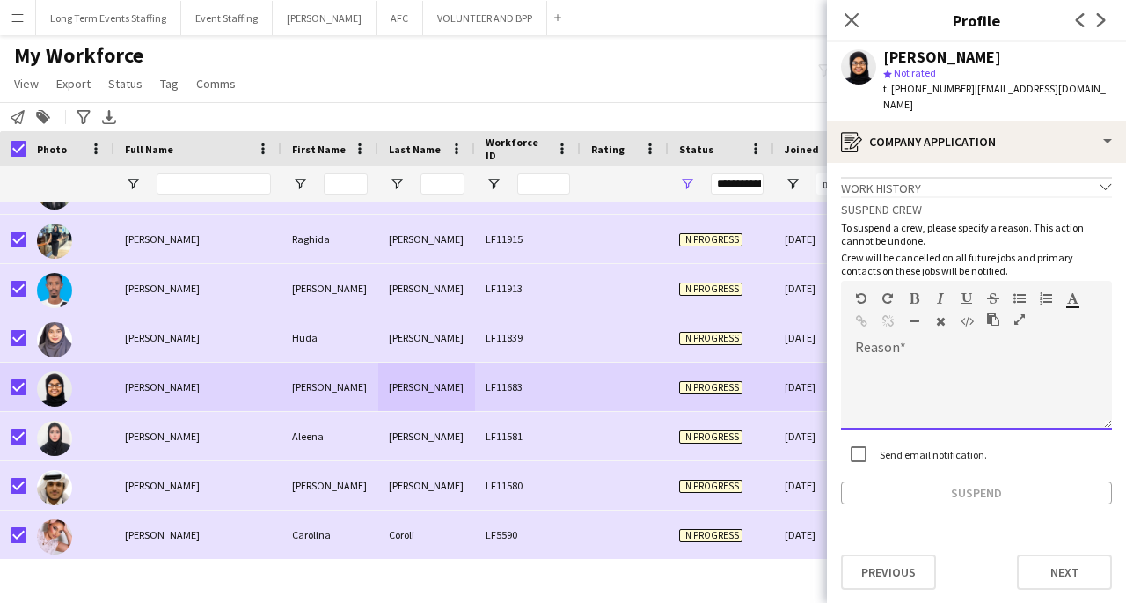
click at [1017, 374] on div at bounding box center [976, 394] width 271 height 70
paste div
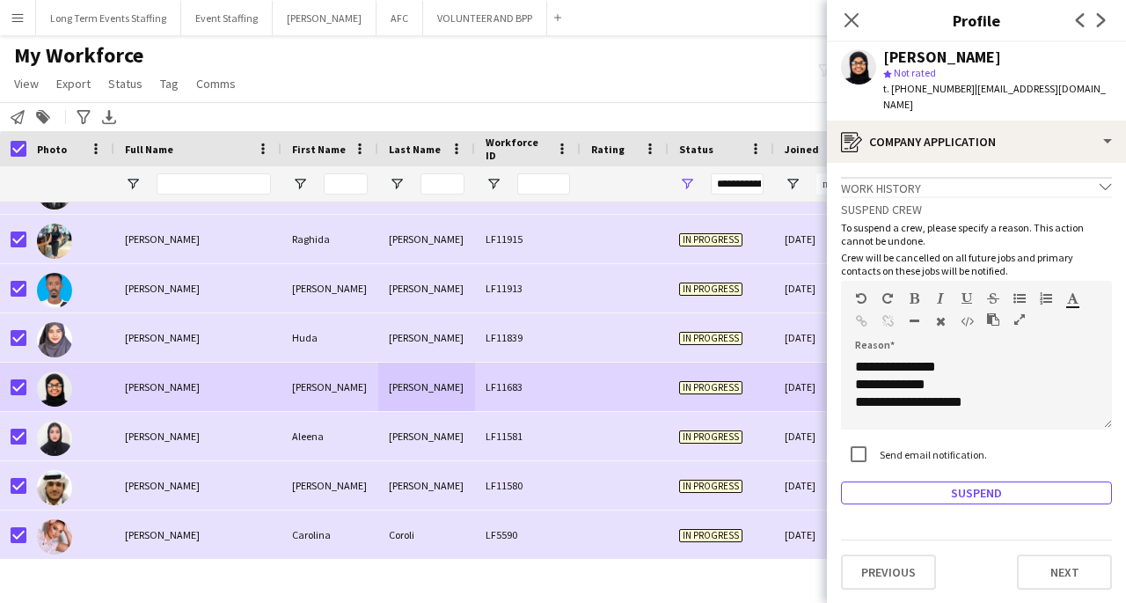
click at [1031, 481] on button "Suspend" at bounding box center [976, 492] width 271 height 23
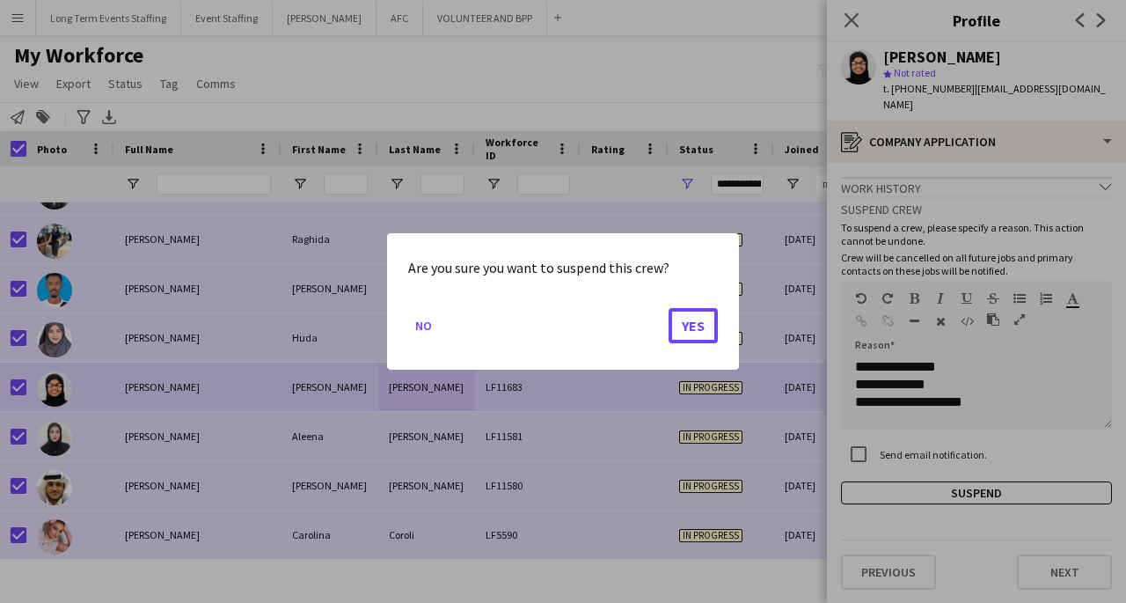
click at [699, 339] on button "Yes" at bounding box center [693, 325] width 49 height 35
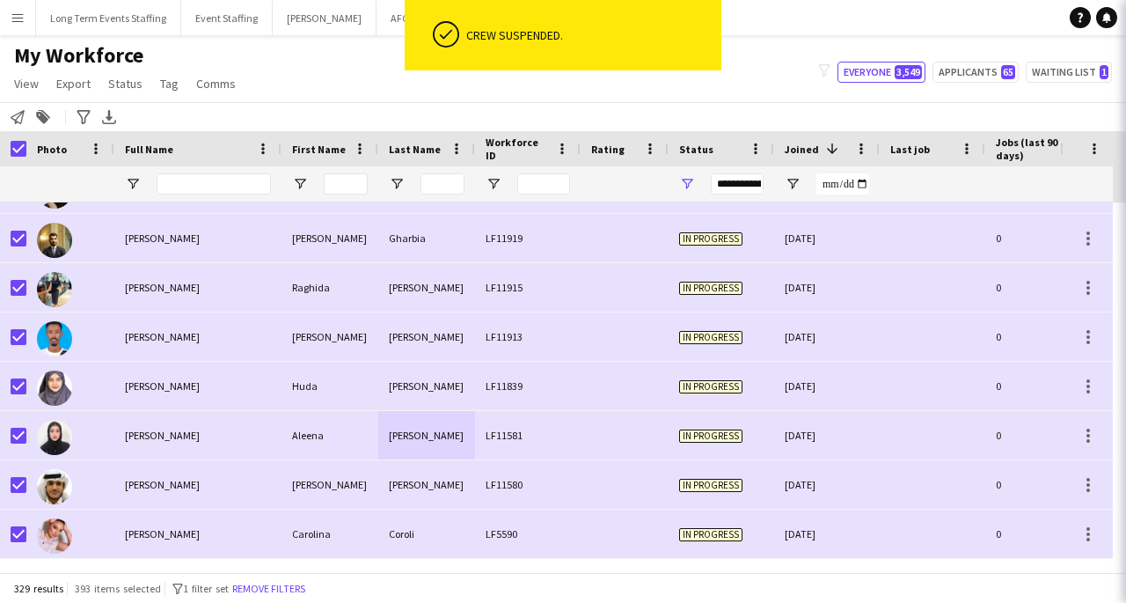
scroll to position [15851, 0]
click at [367, 386] on div "Huda" at bounding box center [330, 386] width 97 height 48
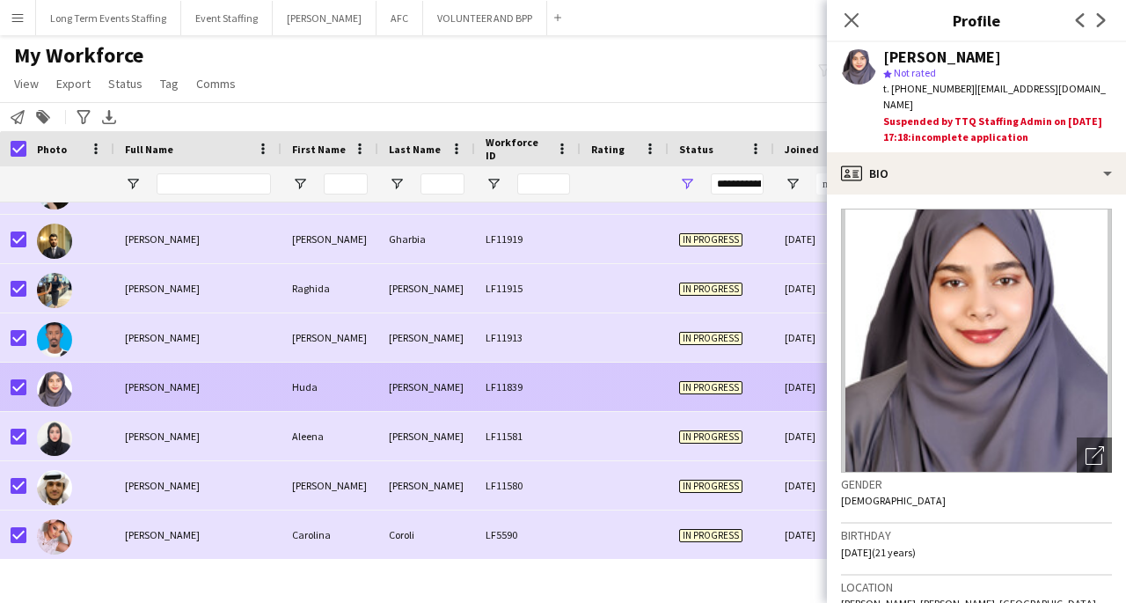
click at [353, 448] on div "Aleena" at bounding box center [330, 436] width 97 height 48
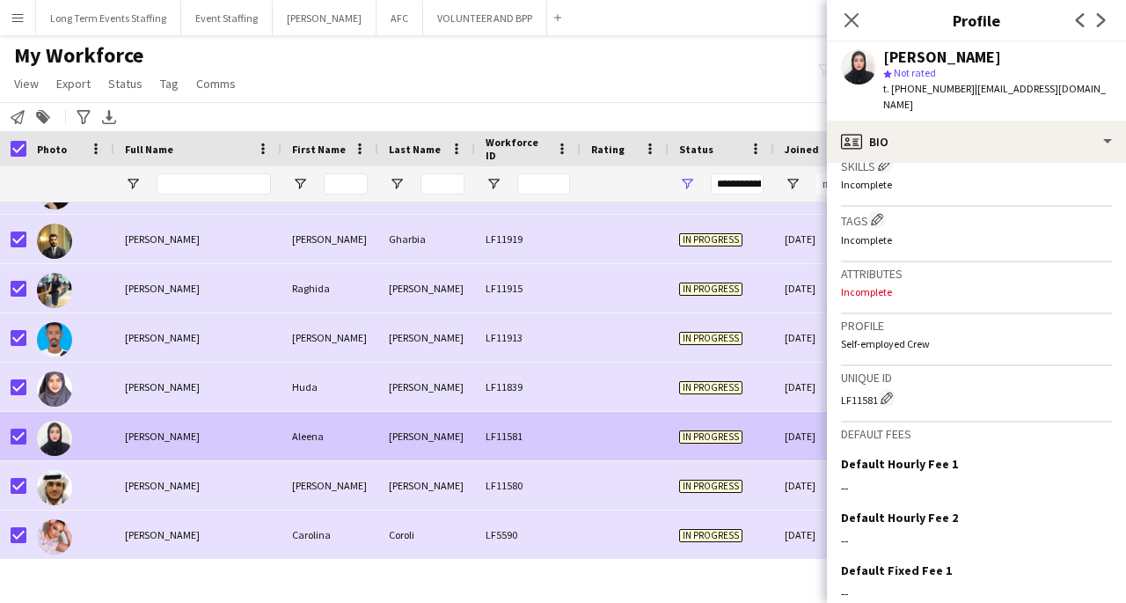
scroll to position [713, 0]
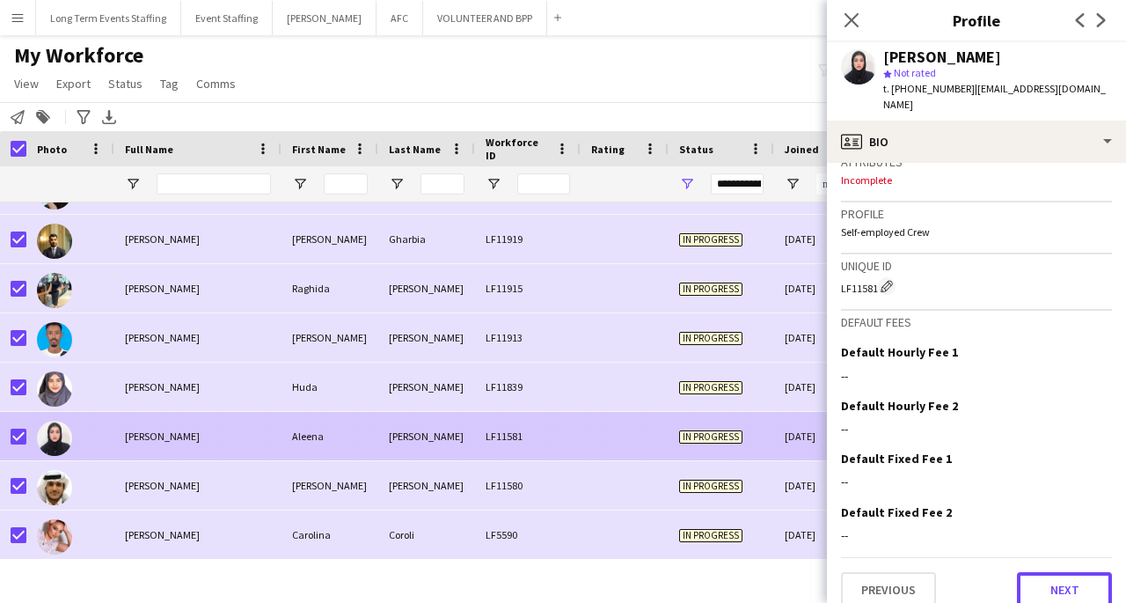
click at [1050, 573] on button "Next" at bounding box center [1064, 589] width 95 height 35
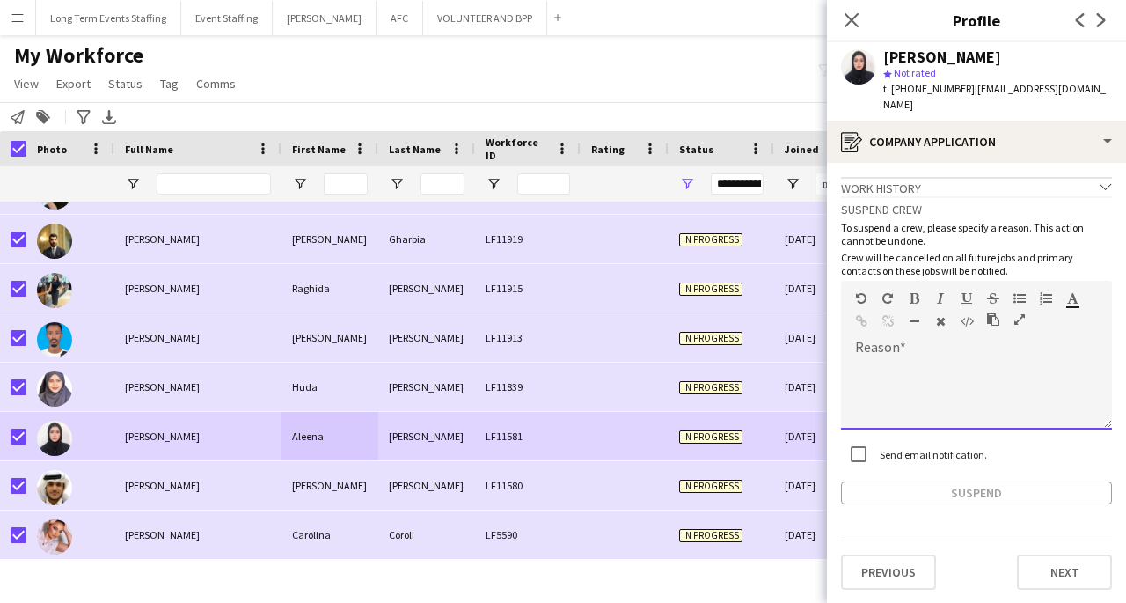
click at [1006, 359] on div at bounding box center [976, 394] width 271 height 70
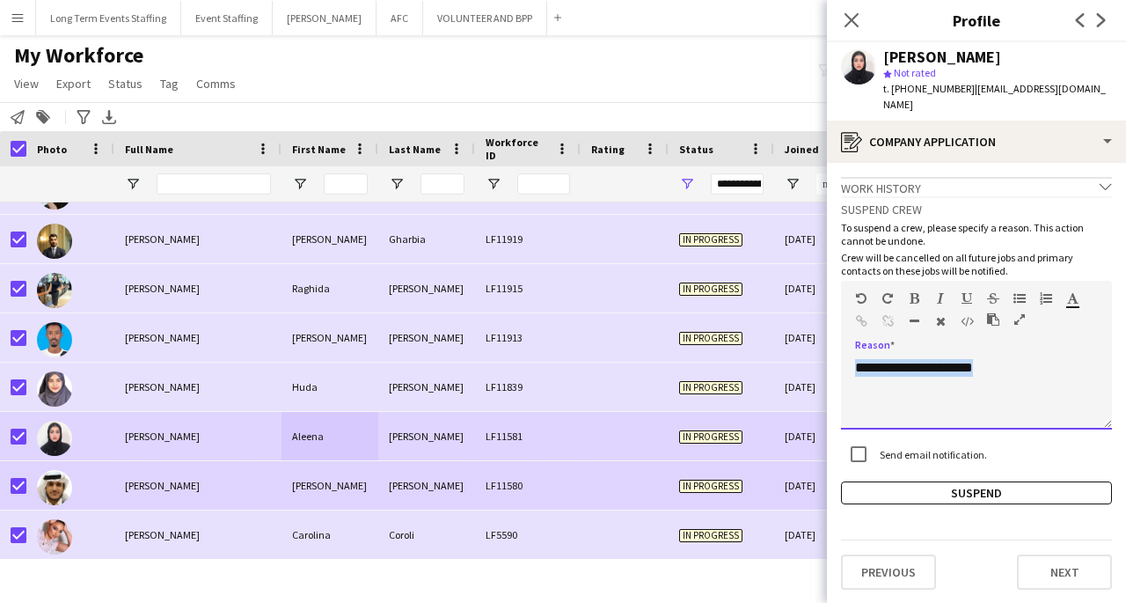
copy div "**********"
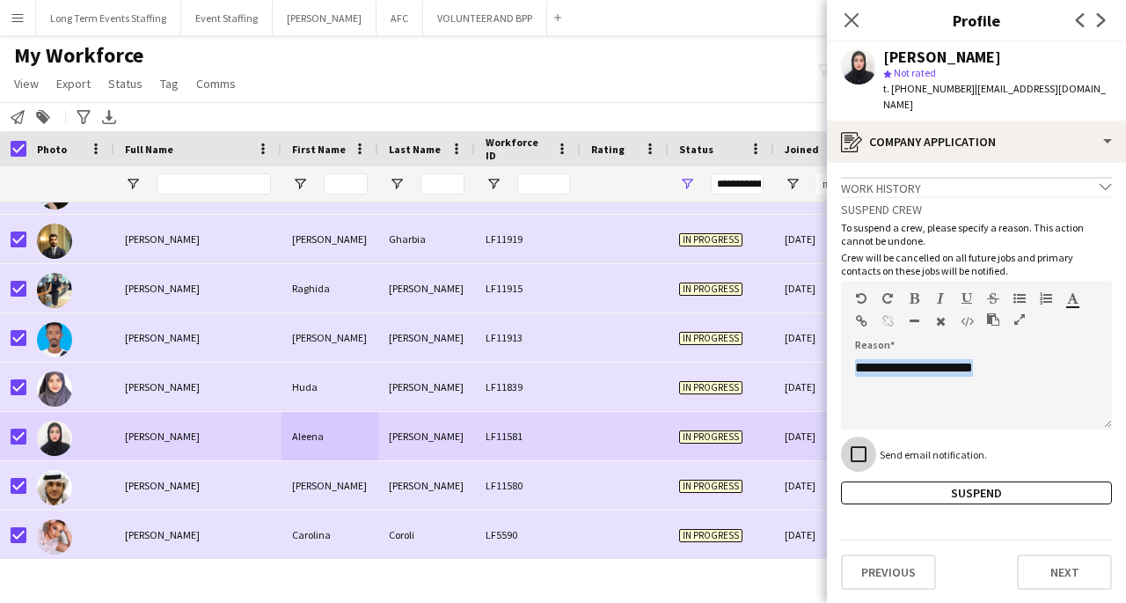
copy div "**********"
click at [1033, 481] on button "Suspend" at bounding box center [976, 492] width 271 height 23
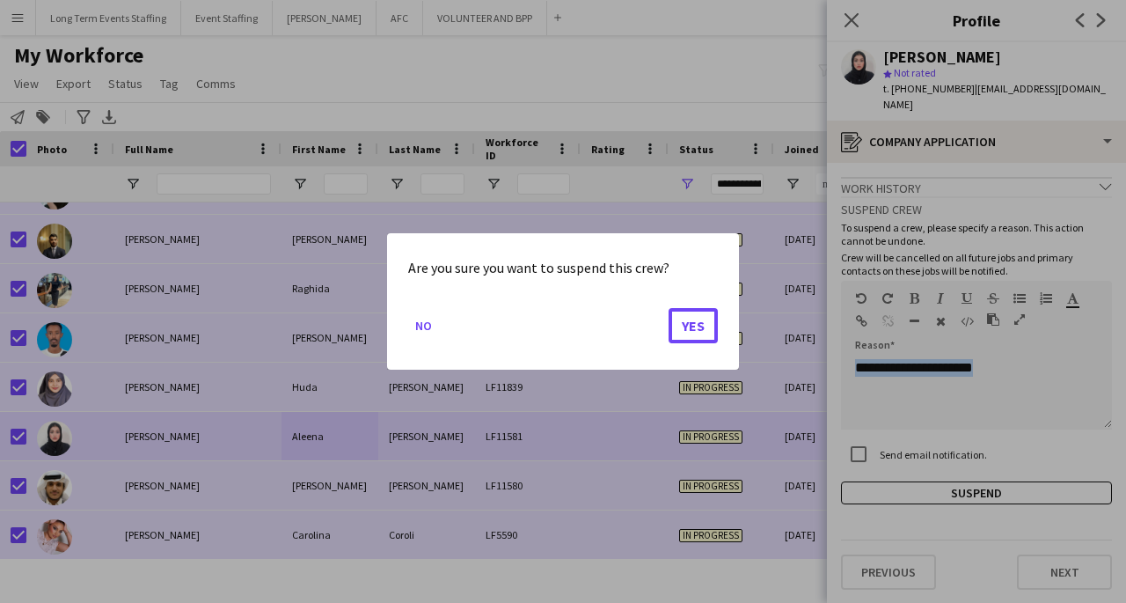
click at [700, 338] on button "Yes" at bounding box center [693, 325] width 49 height 35
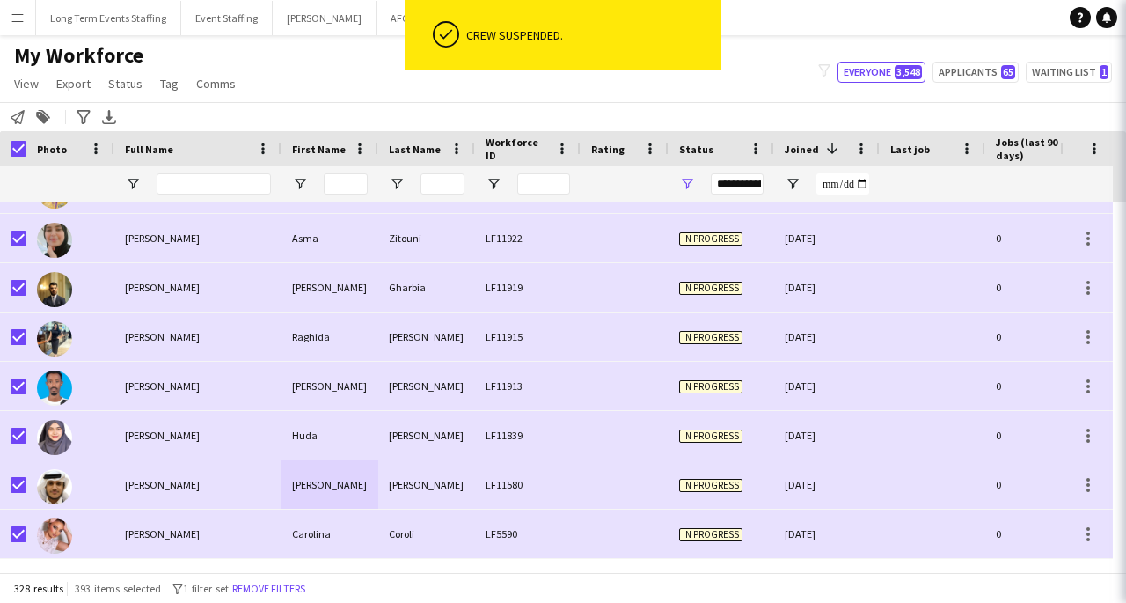
scroll to position [15802, 0]
click at [465, 457] on div "[PERSON_NAME]" at bounding box center [426, 436] width 97 height 48
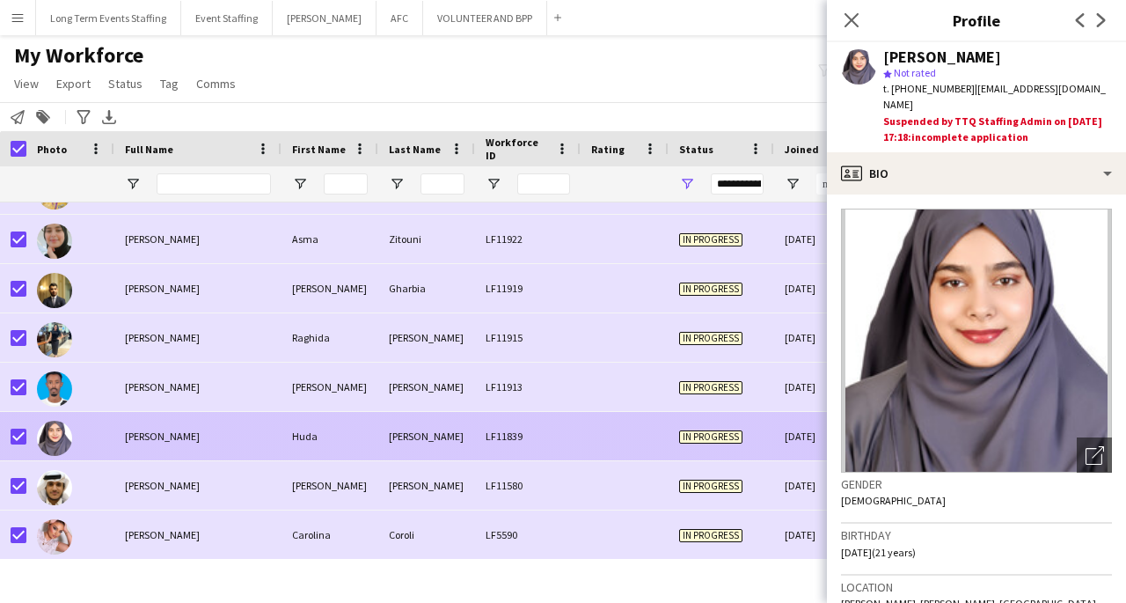
click at [521, 272] on div "LF11919" at bounding box center [528, 288] width 106 height 48
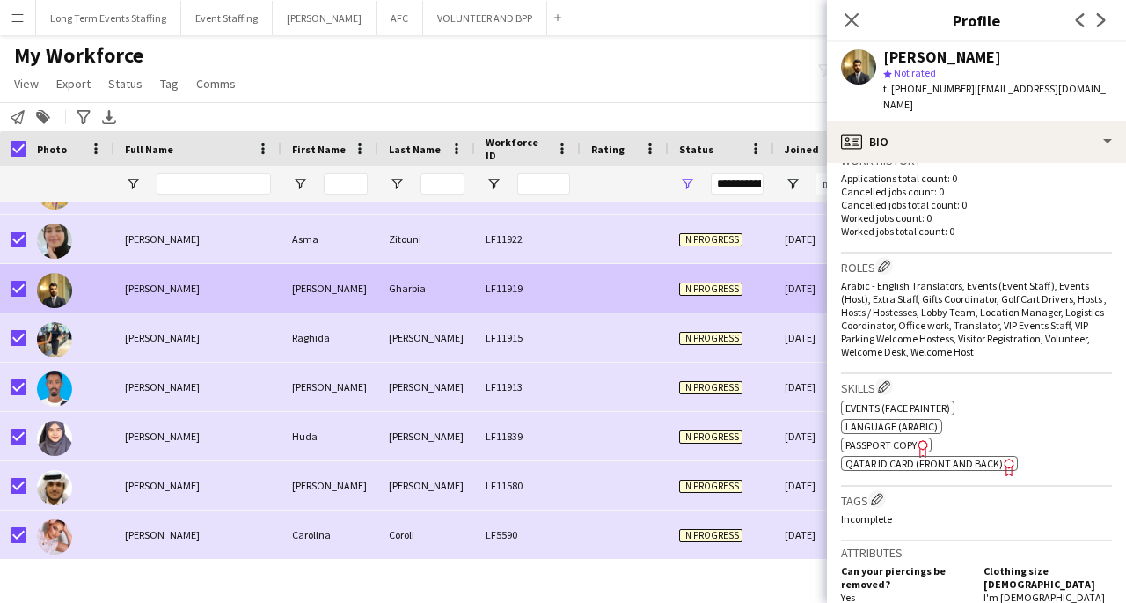
scroll to position [1128, 0]
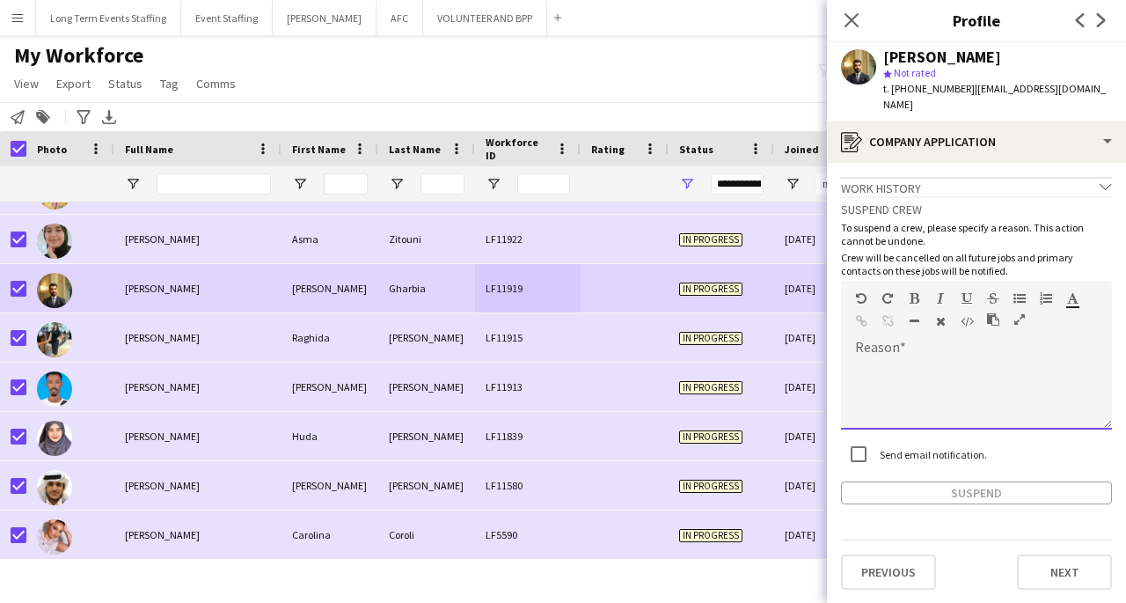
click at [984, 373] on div at bounding box center [976, 394] width 271 height 70
click at [521, 442] on div "LF11839" at bounding box center [528, 436] width 106 height 48
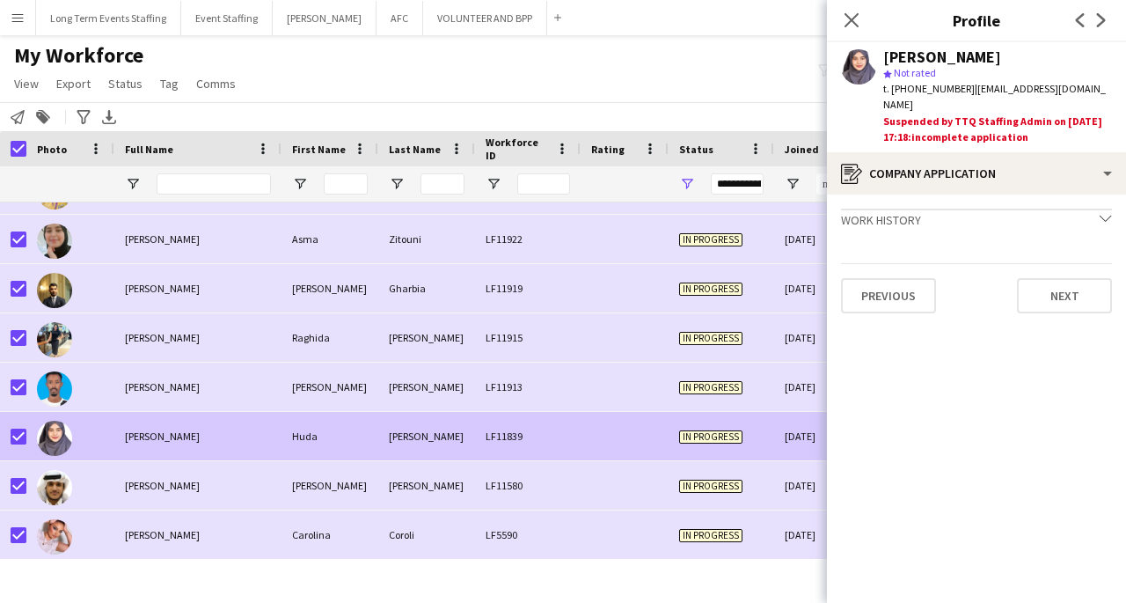
click at [1098, 16] on icon at bounding box center [1101, 20] width 9 height 14
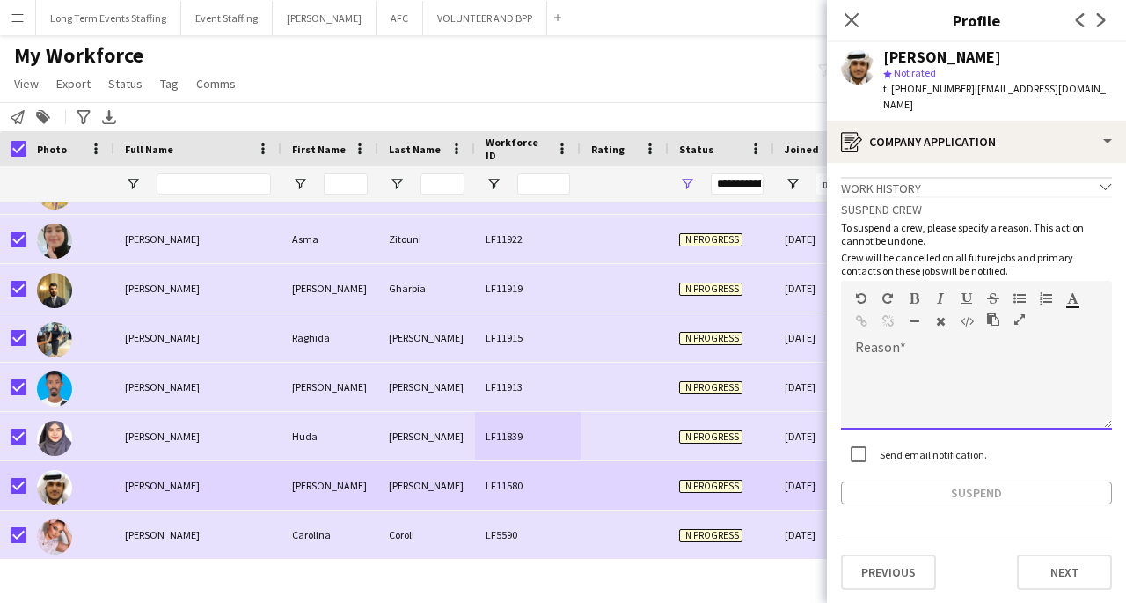
click at [899, 368] on div at bounding box center [976, 394] width 271 height 70
paste div
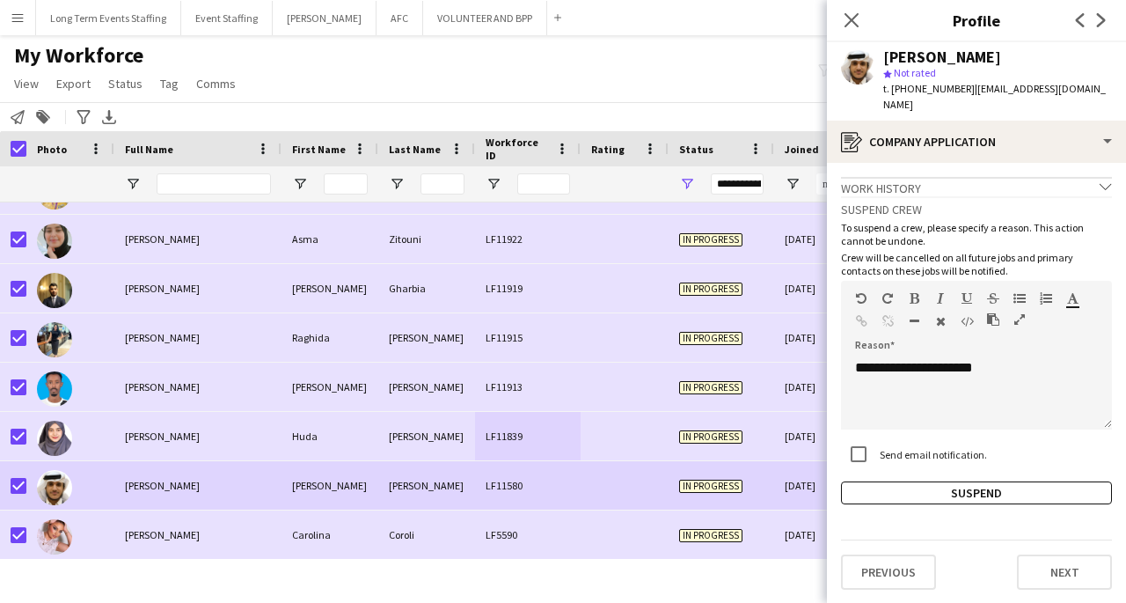
click at [935, 482] on button "Suspend" at bounding box center [976, 492] width 271 height 23
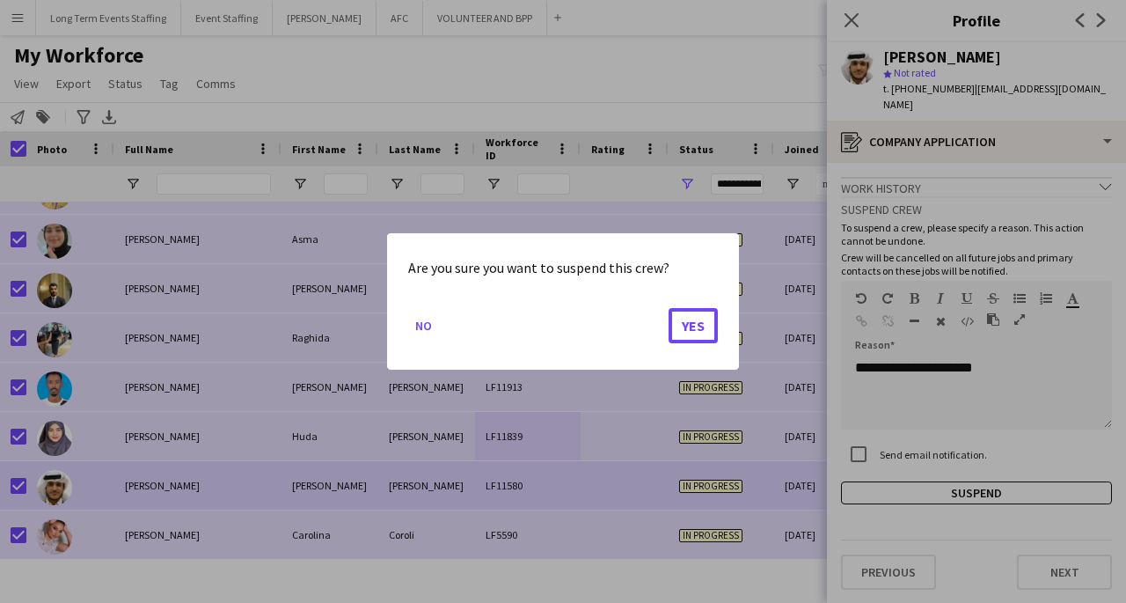
click at [710, 342] on button "Yes" at bounding box center [693, 325] width 49 height 35
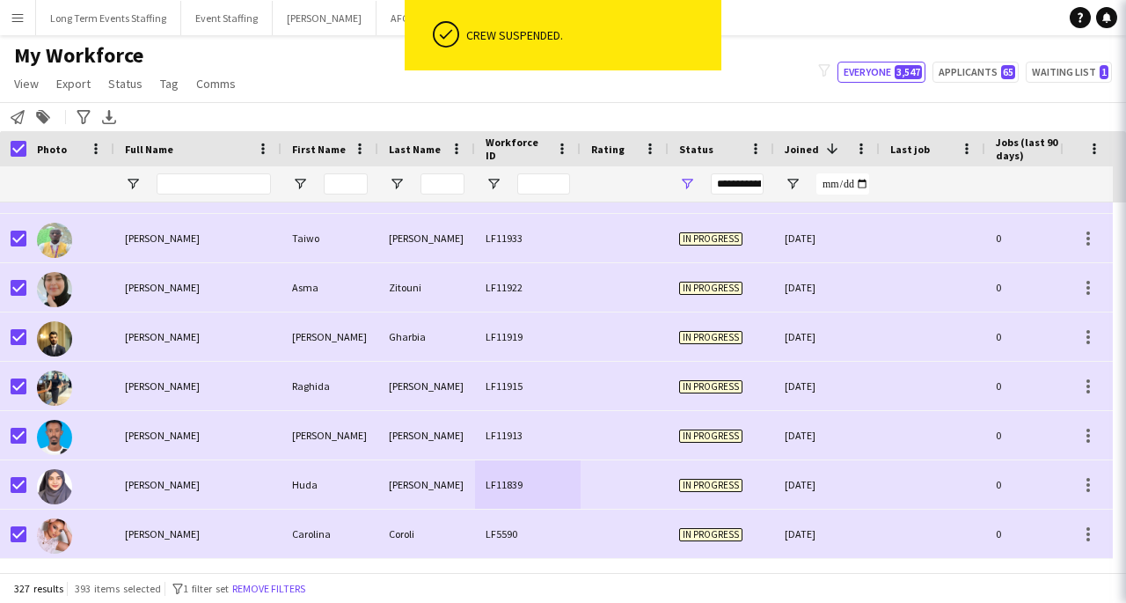
scroll to position [15752, 0]
click at [347, 532] on div "Carolina" at bounding box center [330, 534] width 97 height 48
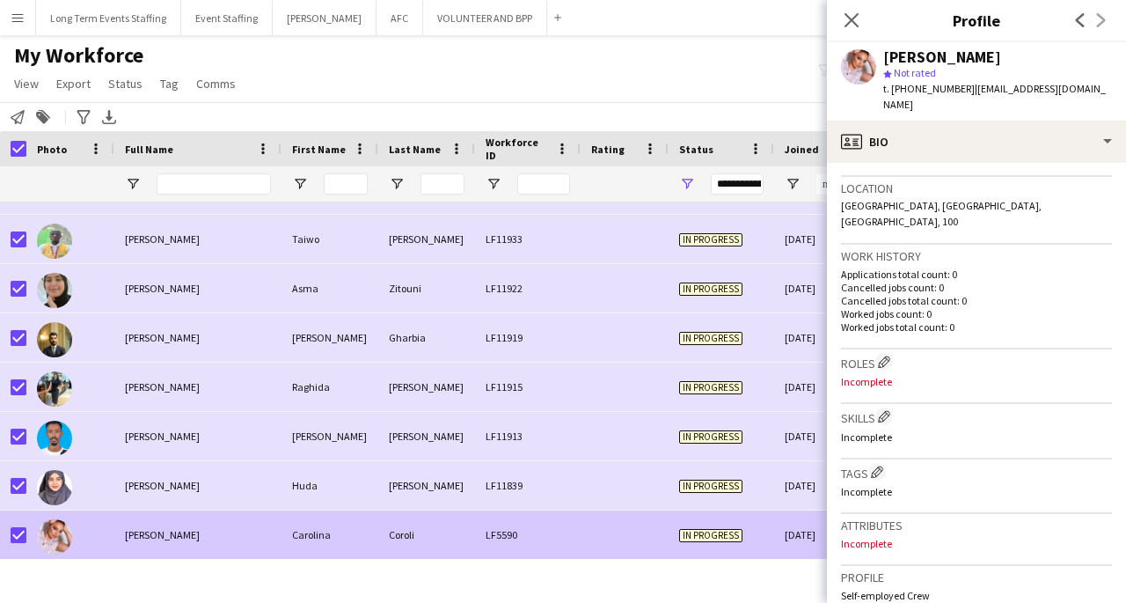
scroll to position [713, 0]
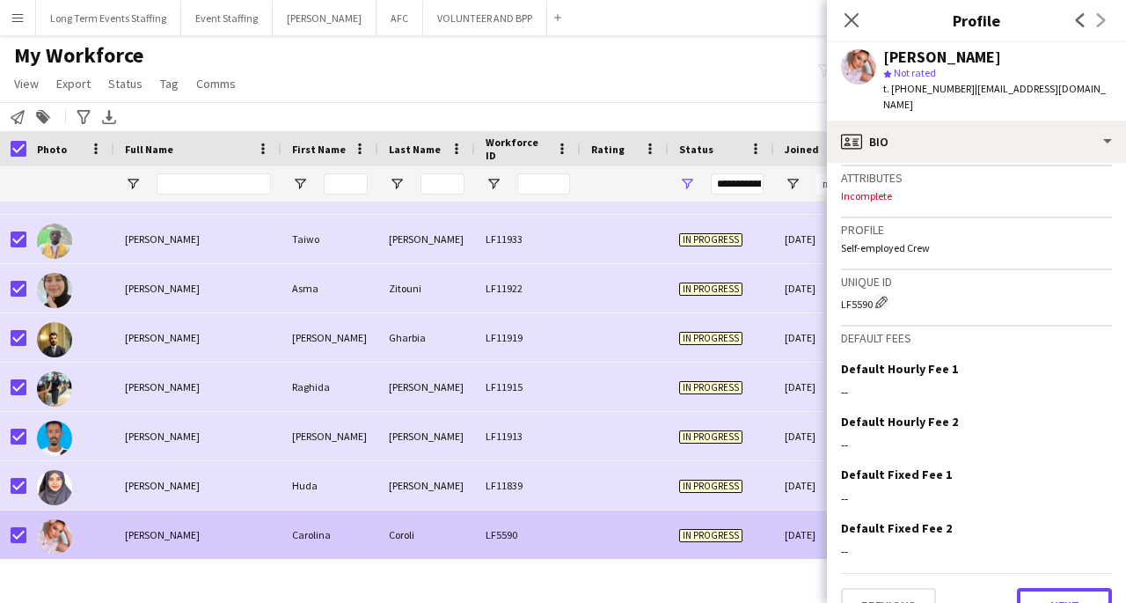
click at [1055, 588] on button "Next" at bounding box center [1064, 605] width 95 height 35
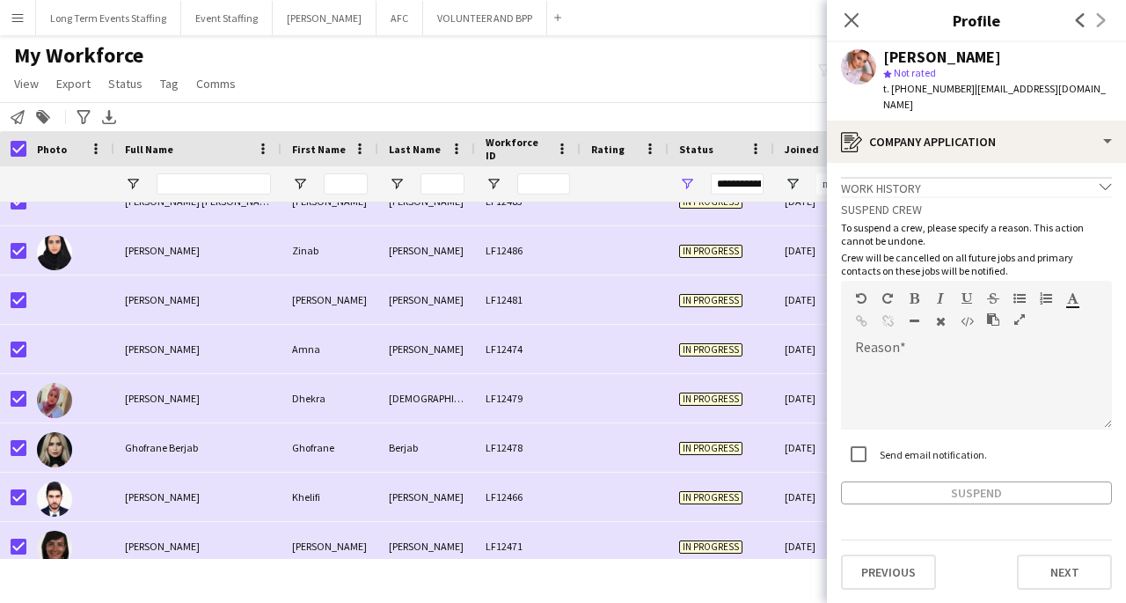
scroll to position [0, 0]
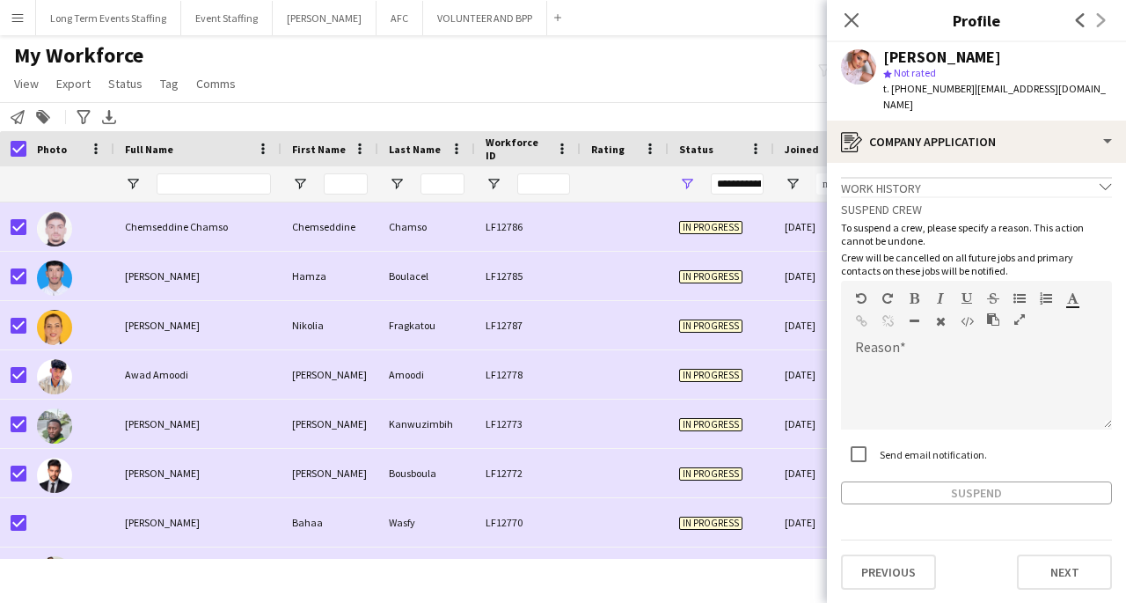
click at [355, 227] on div "Chemseddine" at bounding box center [330, 226] width 97 height 48
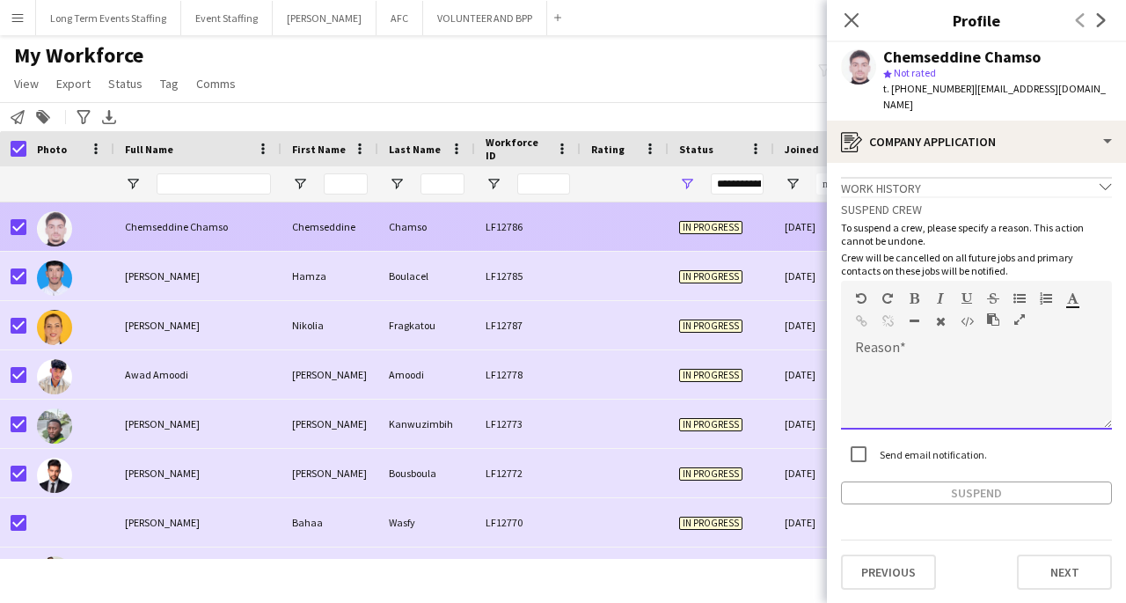
click at [992, 372] on div at bounding box center [976, 394] width 271 height 70
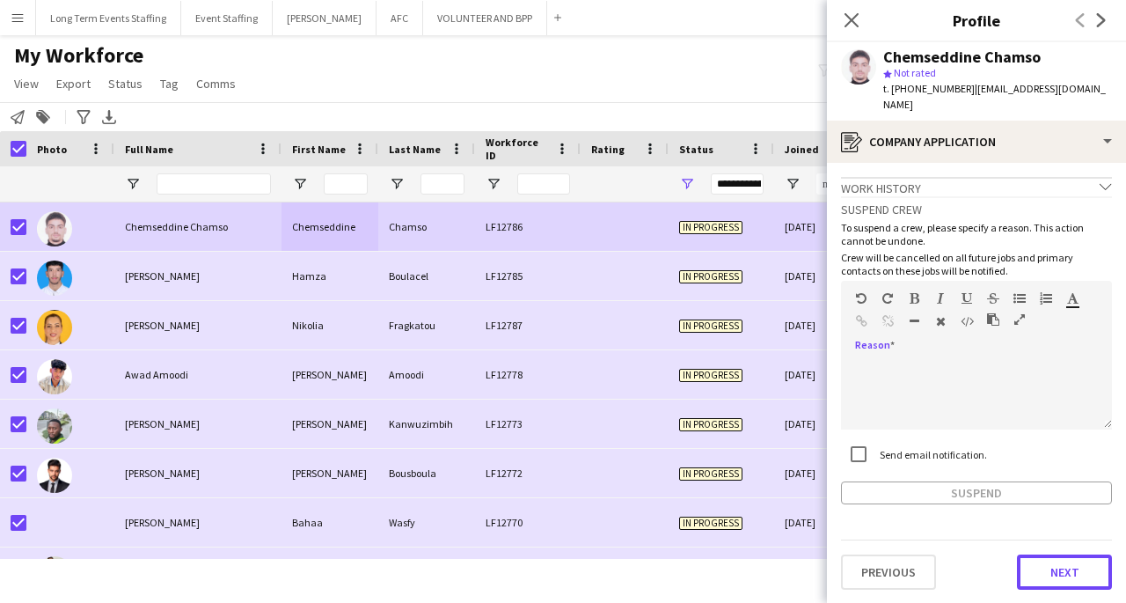
click at [1057, 567] on button "Next" at bounding box center [1064, 571] width 95 height 35
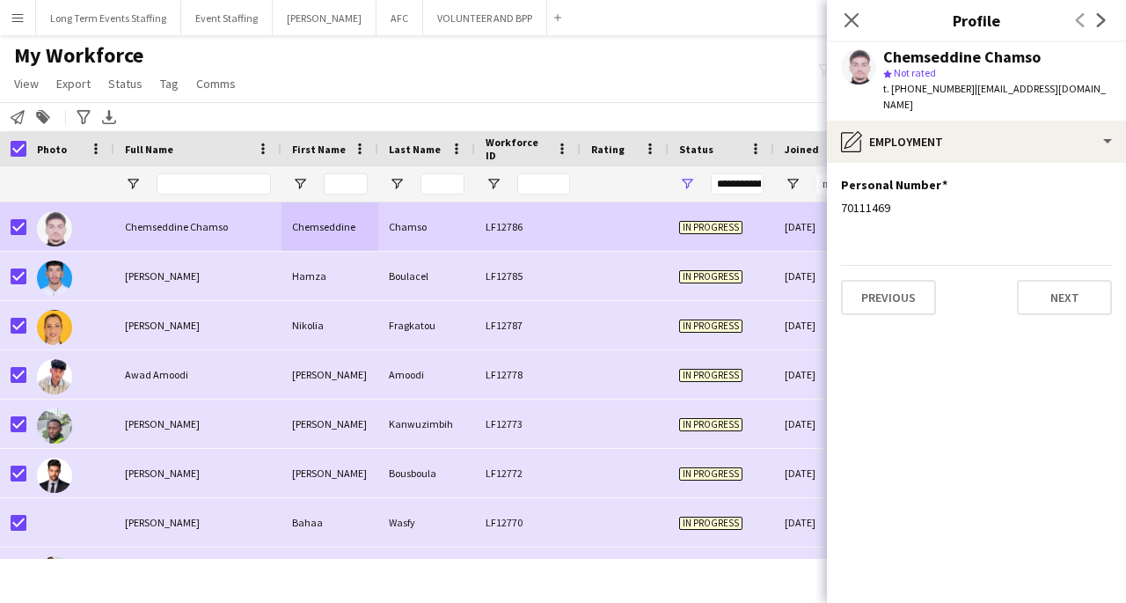
click at [1071, 296] on button "Next" at bounding box center [1064, 297] width 95 height 35
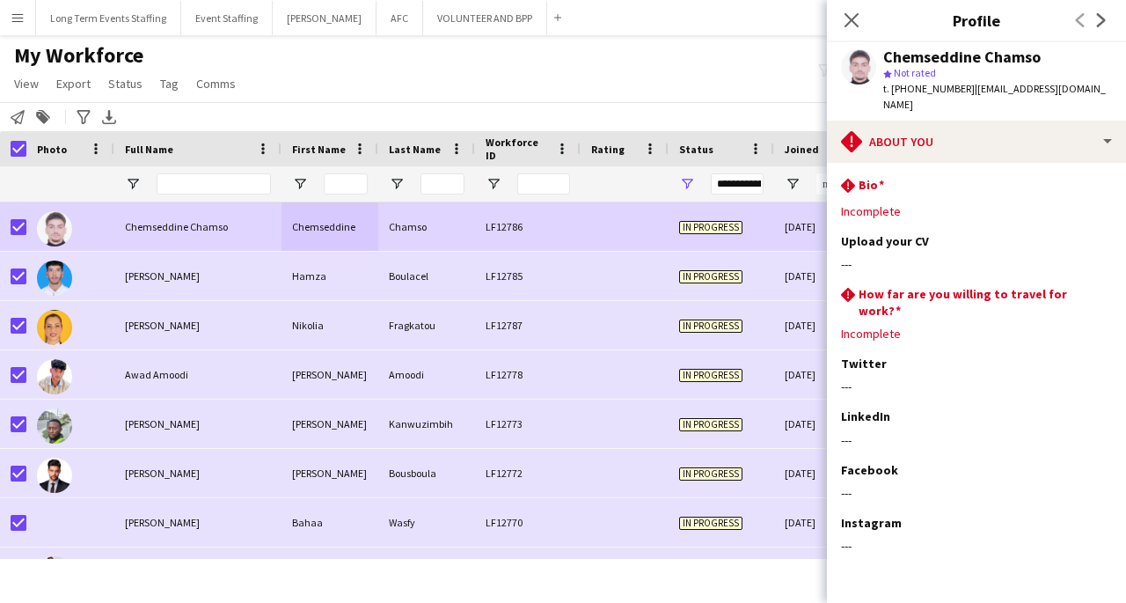
click at [415, 252] on div "Boulacel" at bounding box center [426, 276] width 97 height 48
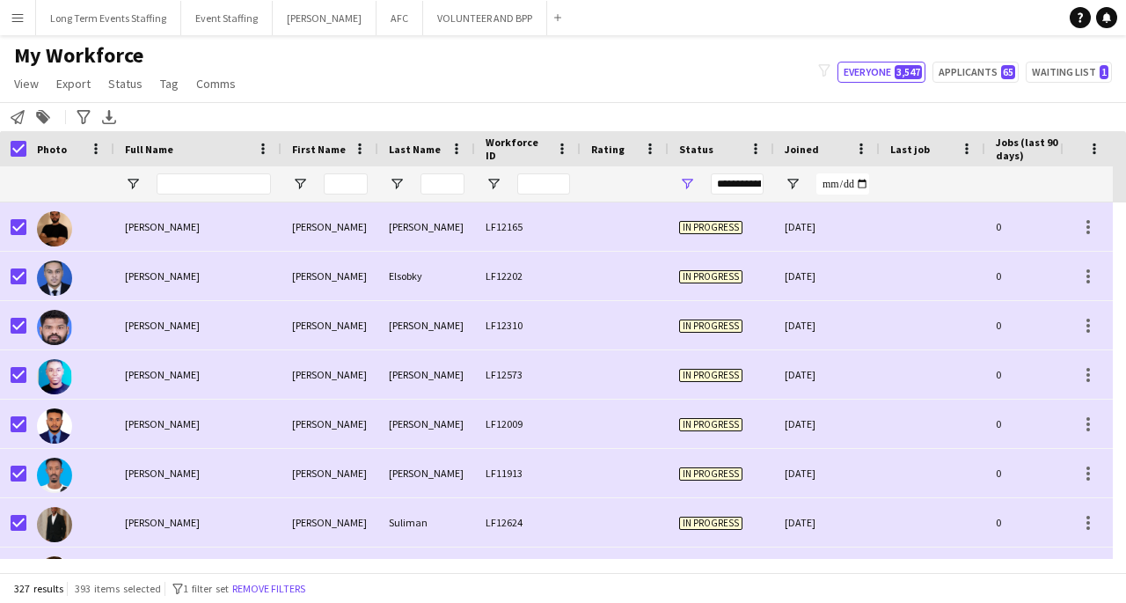
click at [655, 227] on div at bounding box center [625, 226] width 88 height 48
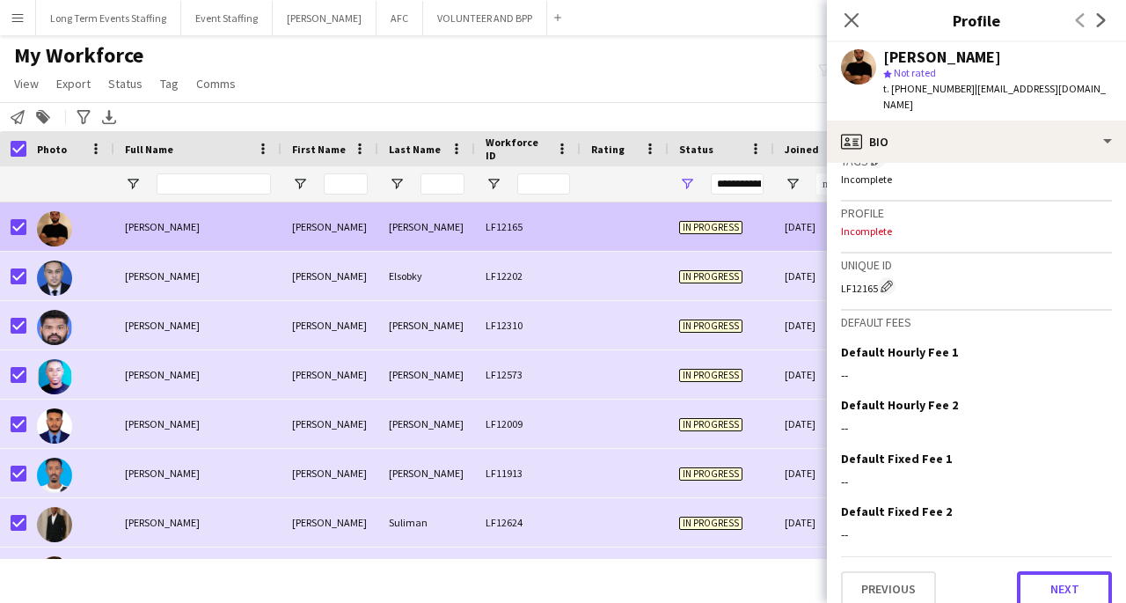
click at [1066, 584] on button "Next" at bounding box center [1064, 588] width 95 height 35
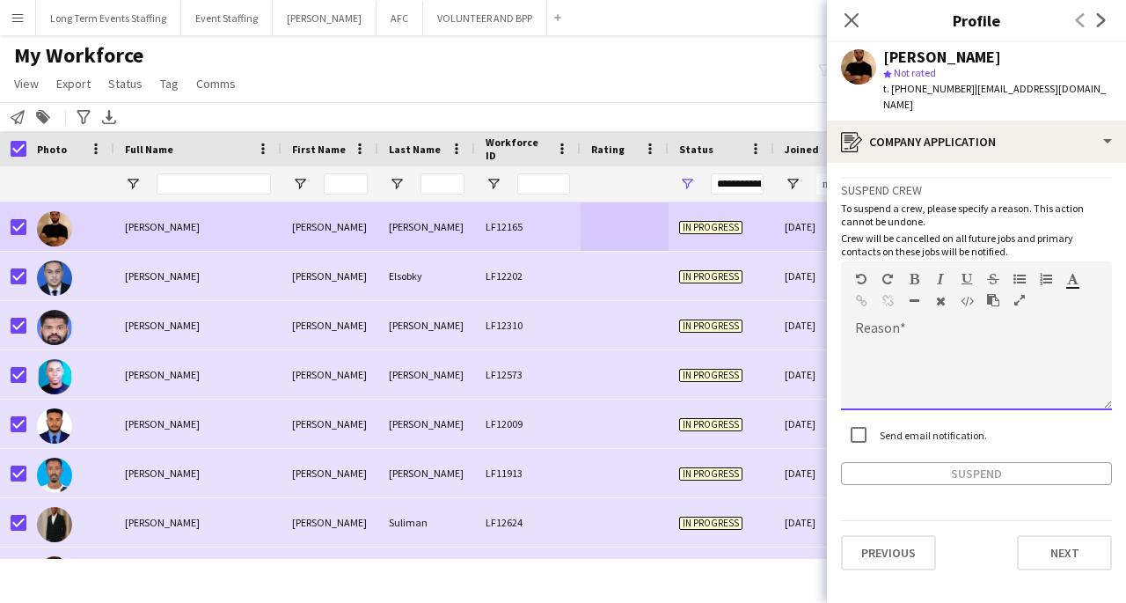
click at [1000, 359] on div at bounding box center [976, 375] width 271 height 70
paste div
click at [933, 462] on button "Suspend" at bounding box center [976, 473] width 271 height 23
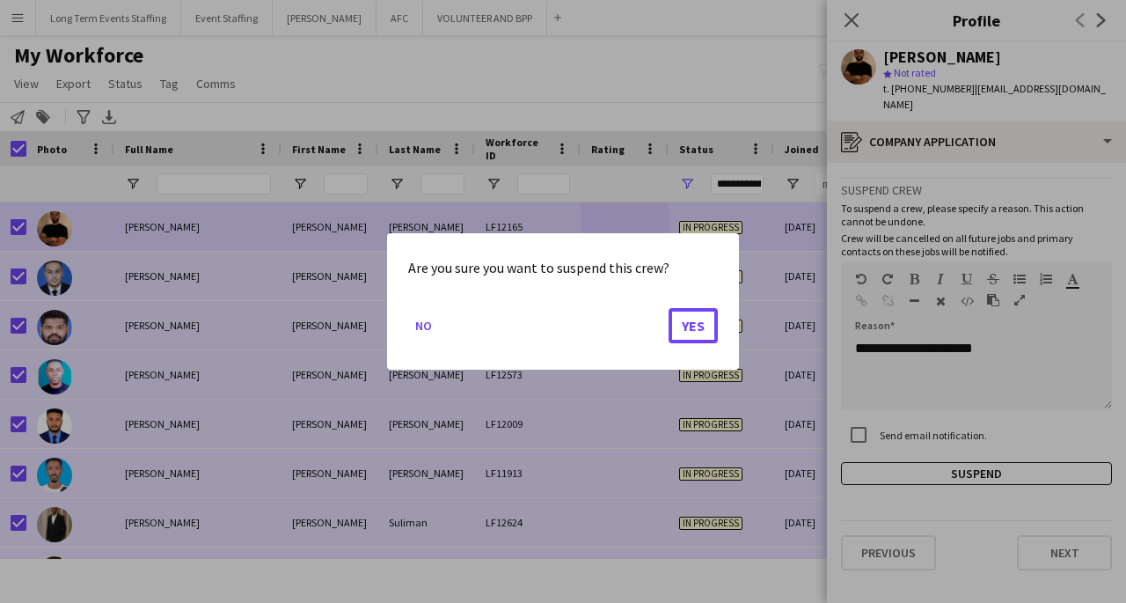
click at [692, 341] on button "Yes" at bounding box center [693, 325] width 49 height 35
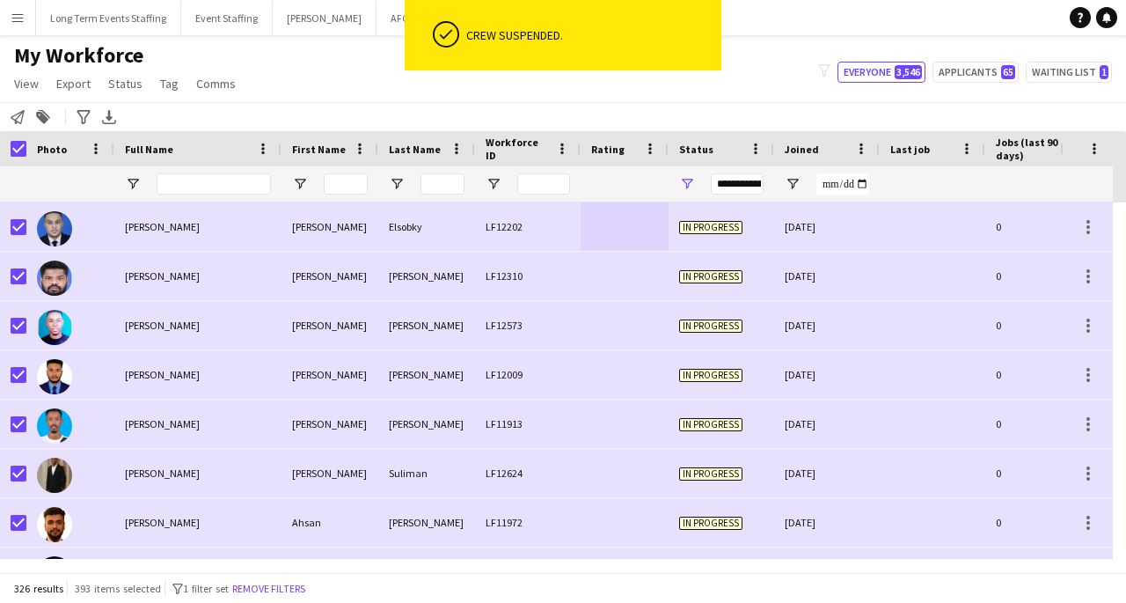
click at [500, 247] on div "LF12202" at bounding box center [528, 226] width 106 height 48
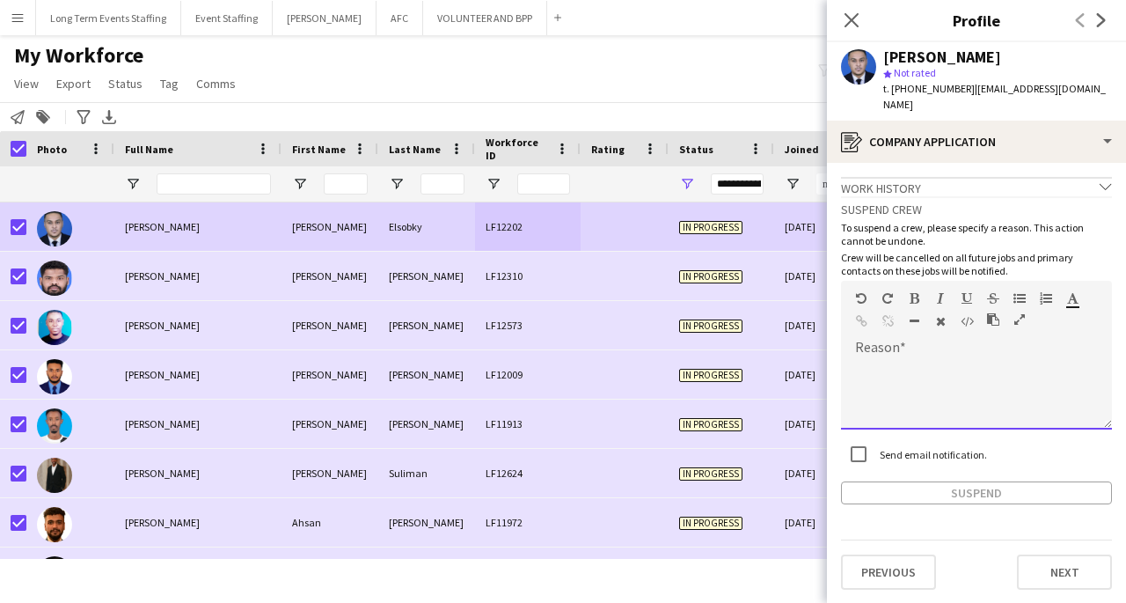
click at [949, 359] on div at bounding box center [976, 394] width 271 height 70
paste div
click at [974, 481] on button "Suspend" at bounding box center [976, 492] width 271 height 23
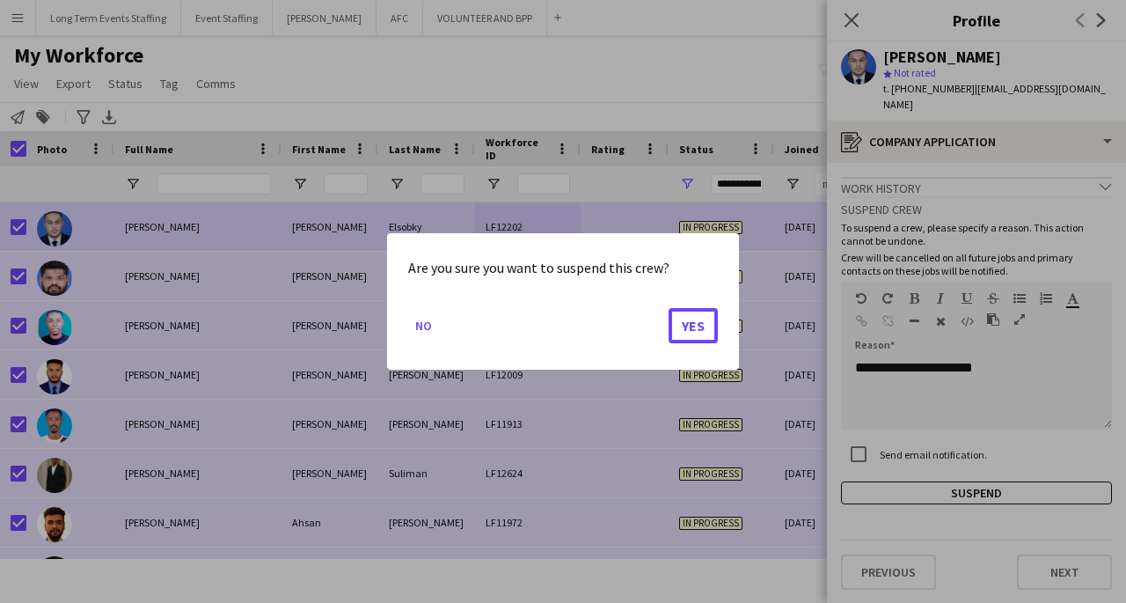
click at [697, 332] on button "Yes" at bounding box center [693, 325] width 49 height 35
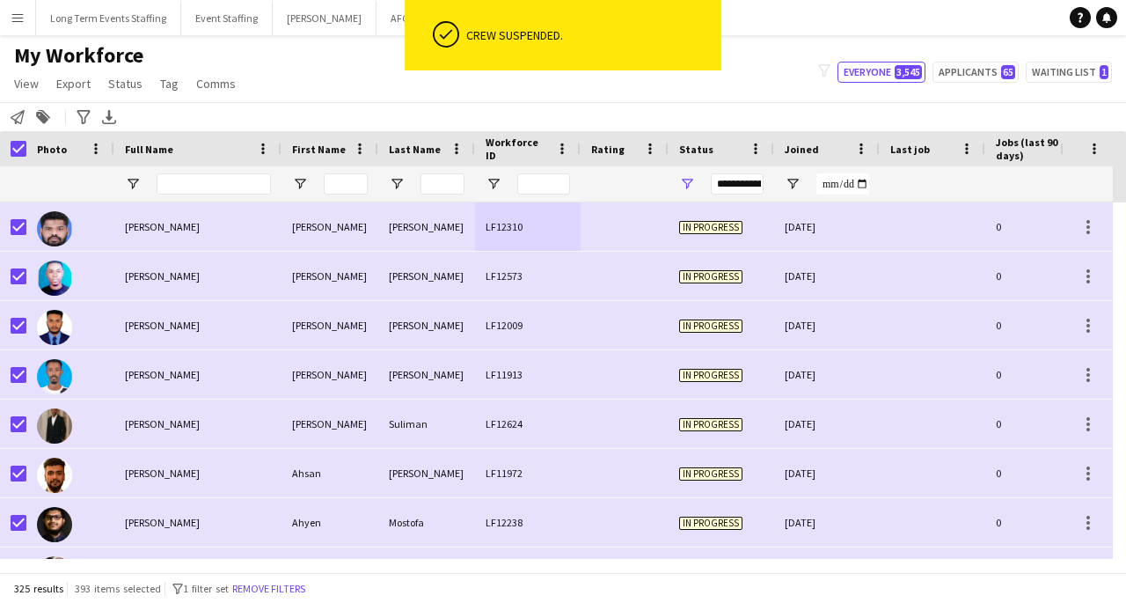
click at [715, 230] on span "In progress" at bounding box center [710, 227] width 63 height 13
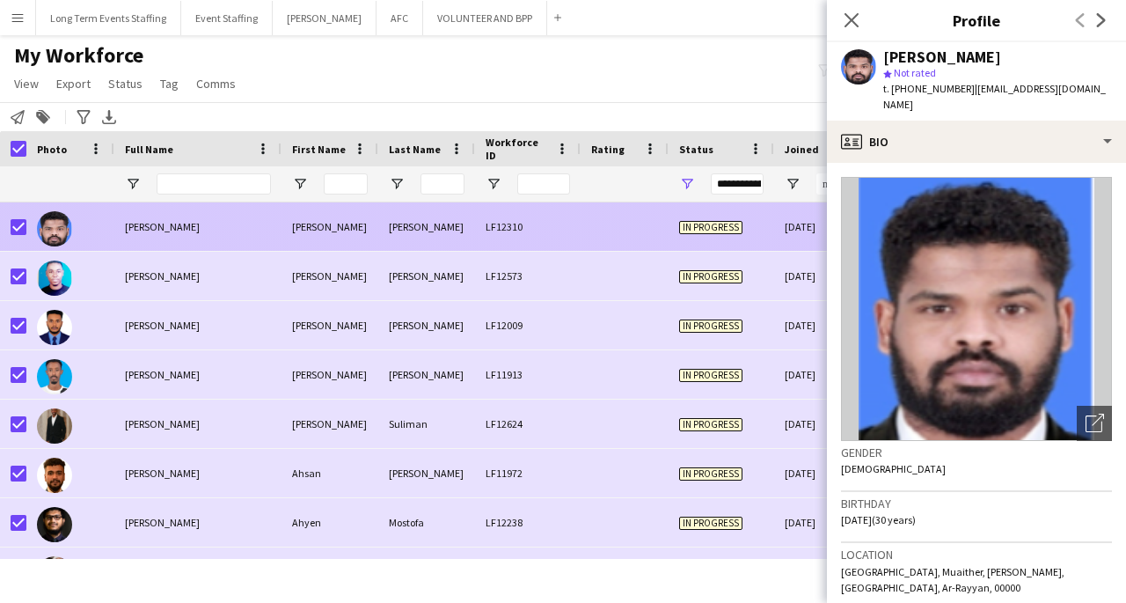
click at [683, 390] on div "In progress" at bounding box center [722, 374] width 106 height 48
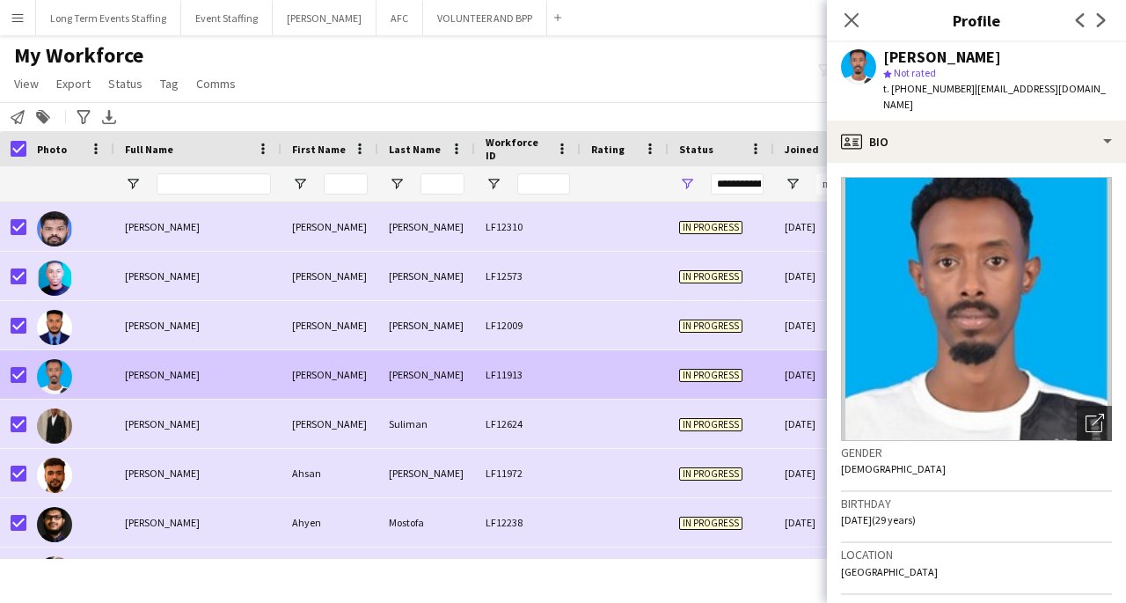
click at [852, 23] on icon at bounding box center [852, 20] width 14 height 14
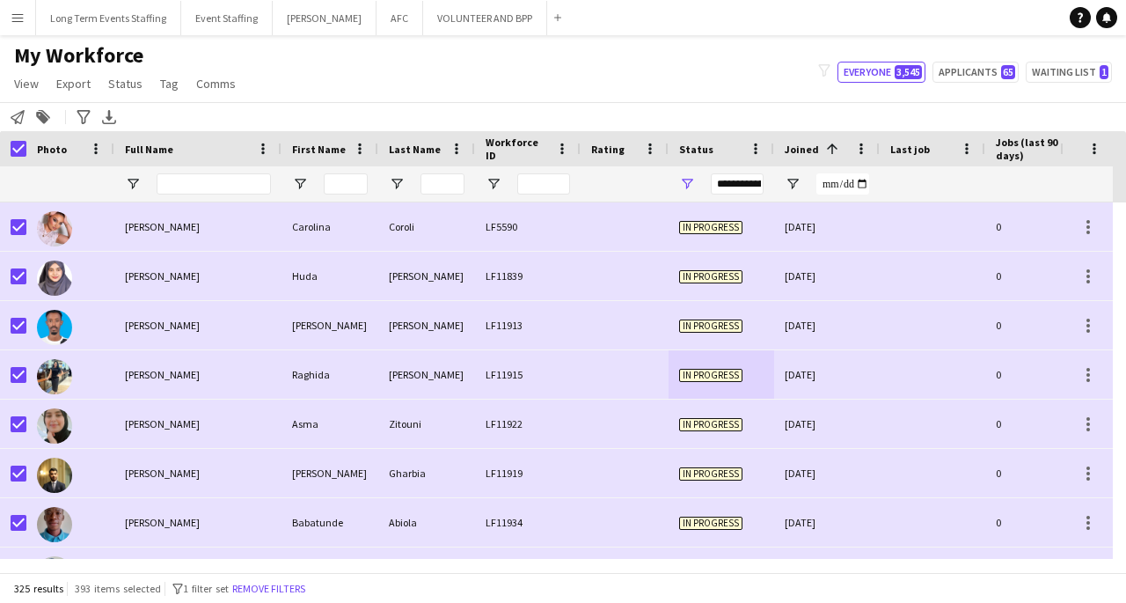
click at [619, 238] on div at bounding box center [625, 226] width 88 height 48
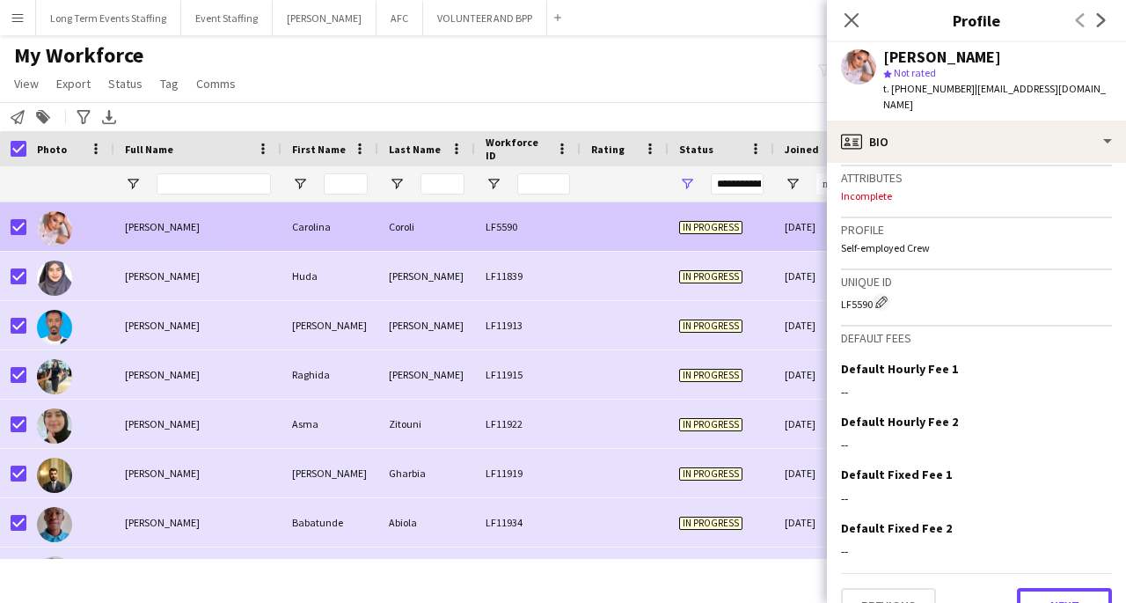
click at [1059, 588] on button "Next" at bounding box center [1064, 605] width 95 height 35
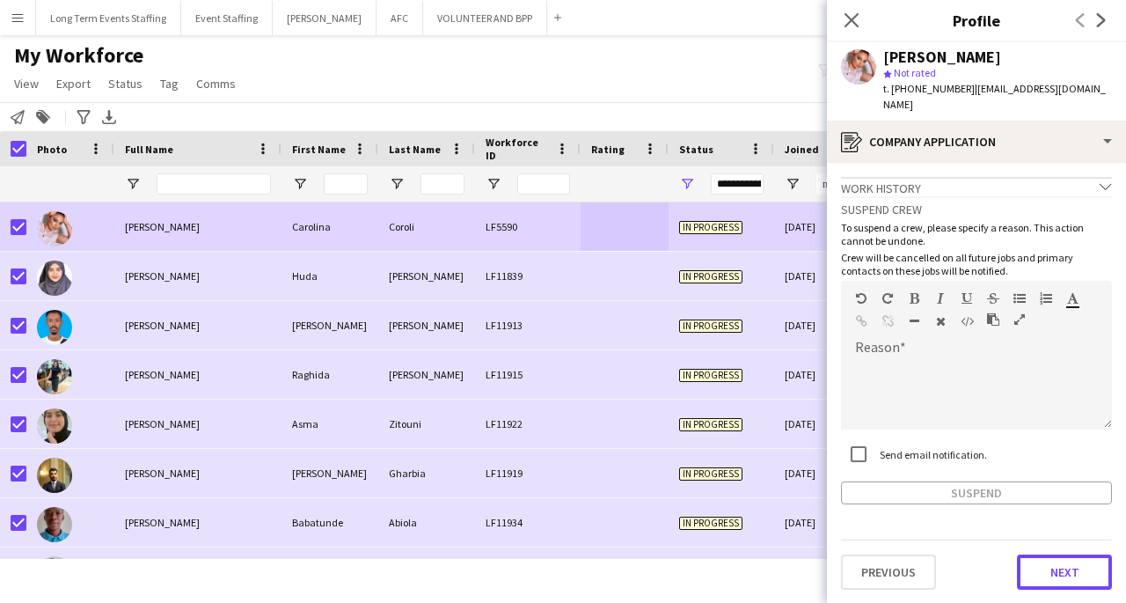
click at [1058, 562] on button "Next" at bounding box center [1064, 571] width 95 height 35
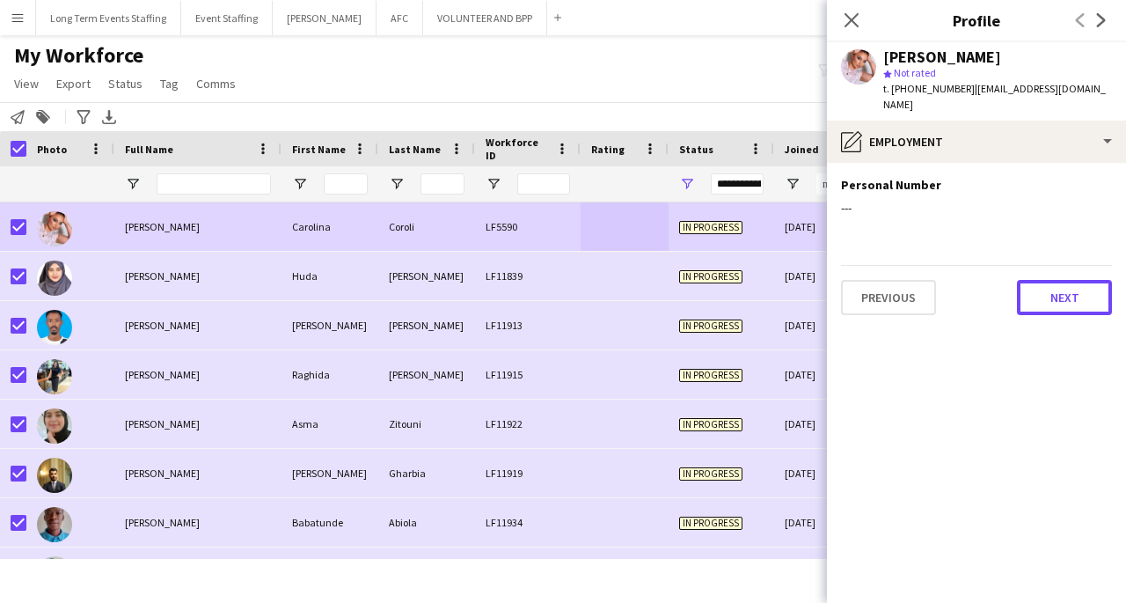
click at [1064, 280] on button "Next" at bounding box center [1064, 297] width 95 height 35
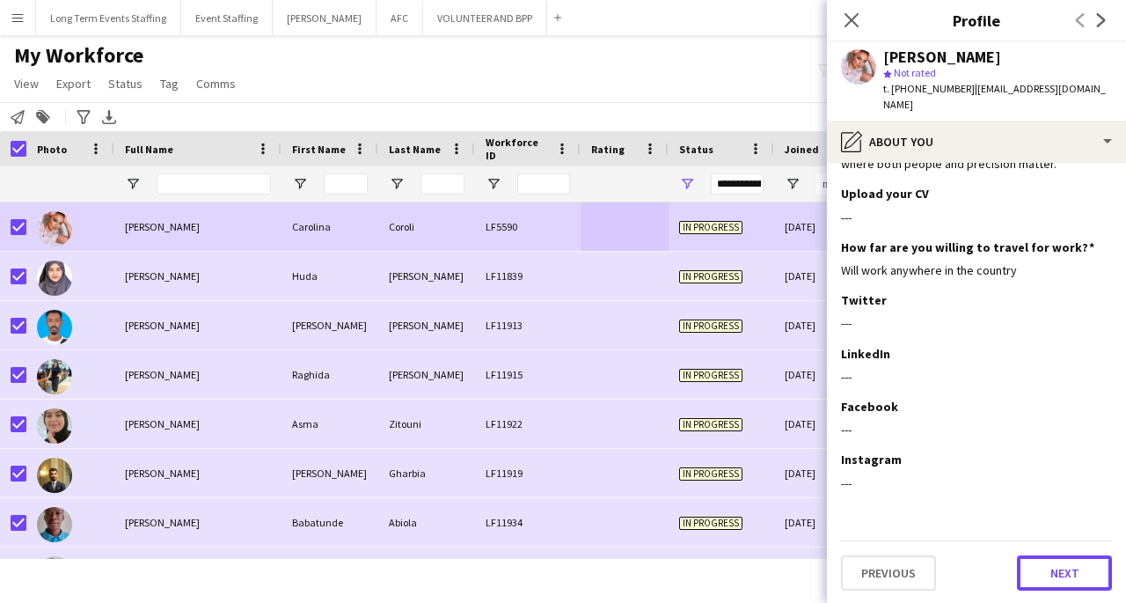
click at [1054, 580] on button "Next" at bounding box center [1064, 572] width 95 height 35
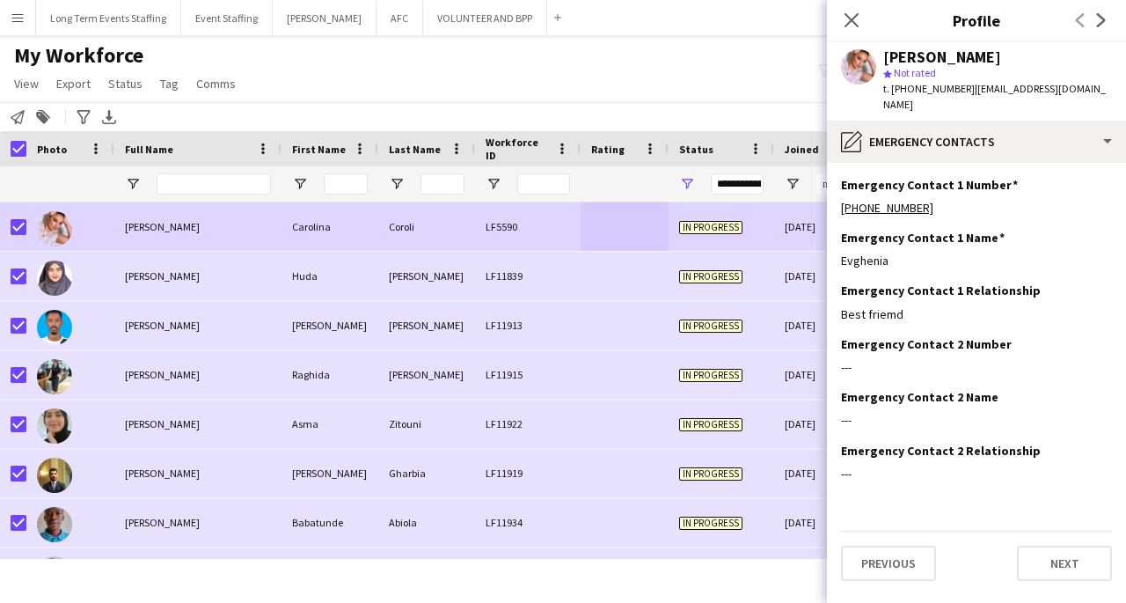
click at [851, 17] on icon "Close pop-in" at bounding box center [852, 20] width 14 height 14
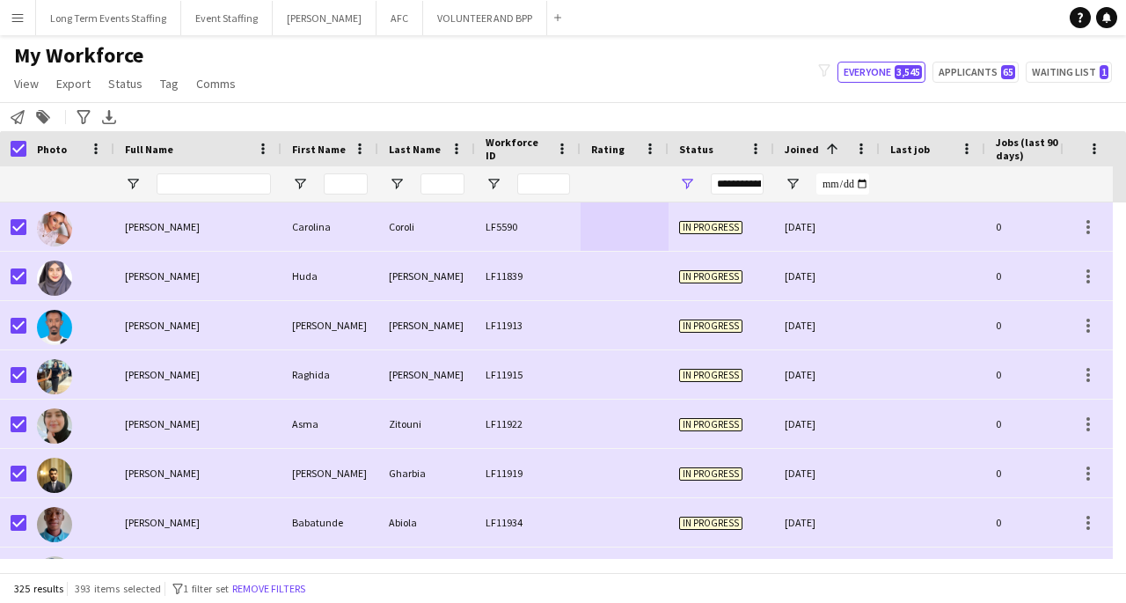
click at [111, 120] on icon "Export XLSX" at bounding box center [109, 117] width 14 height 14
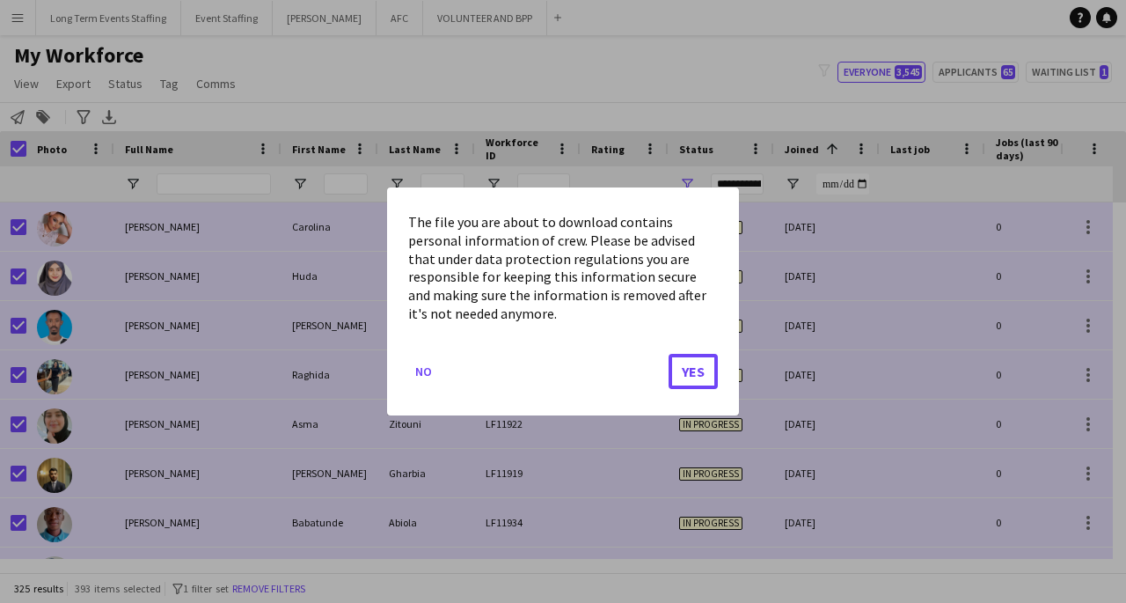
click at [697, 377] on button "Yes" at bounding box center [693, 371] width 49 height 35
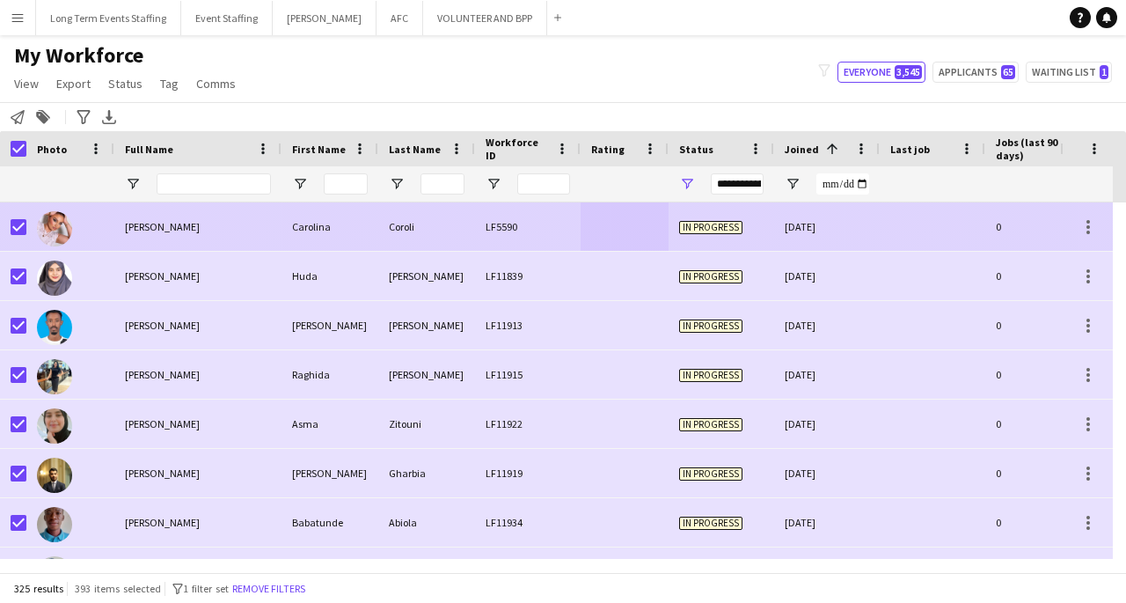
click at [367, 223] on div "Carolina" at bounding box center [330, 226] width 97 height 48
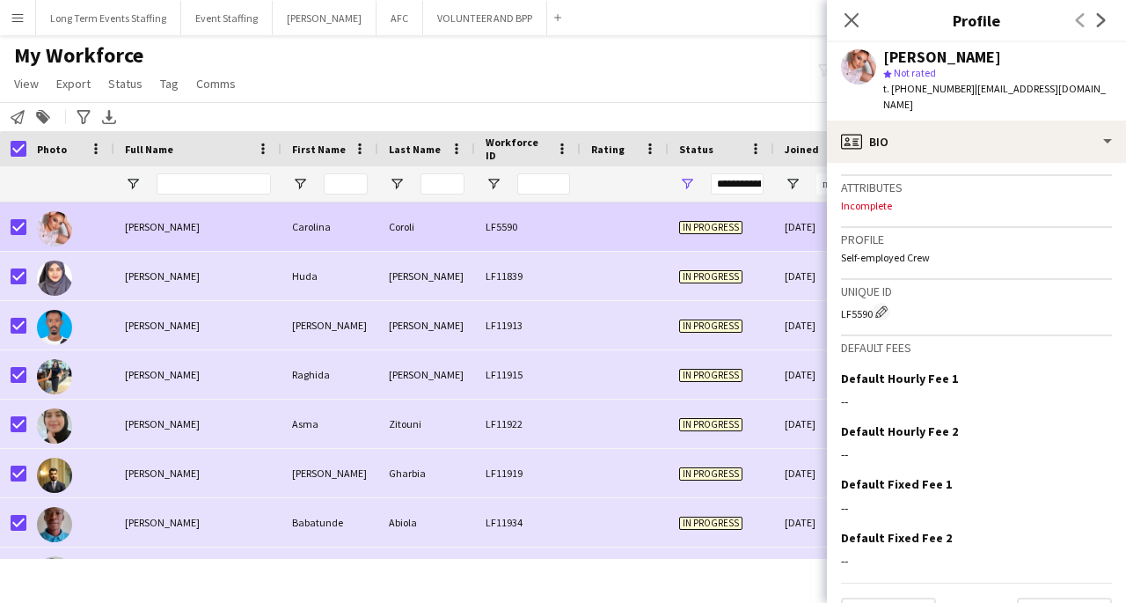
scroll to position [713, 0]
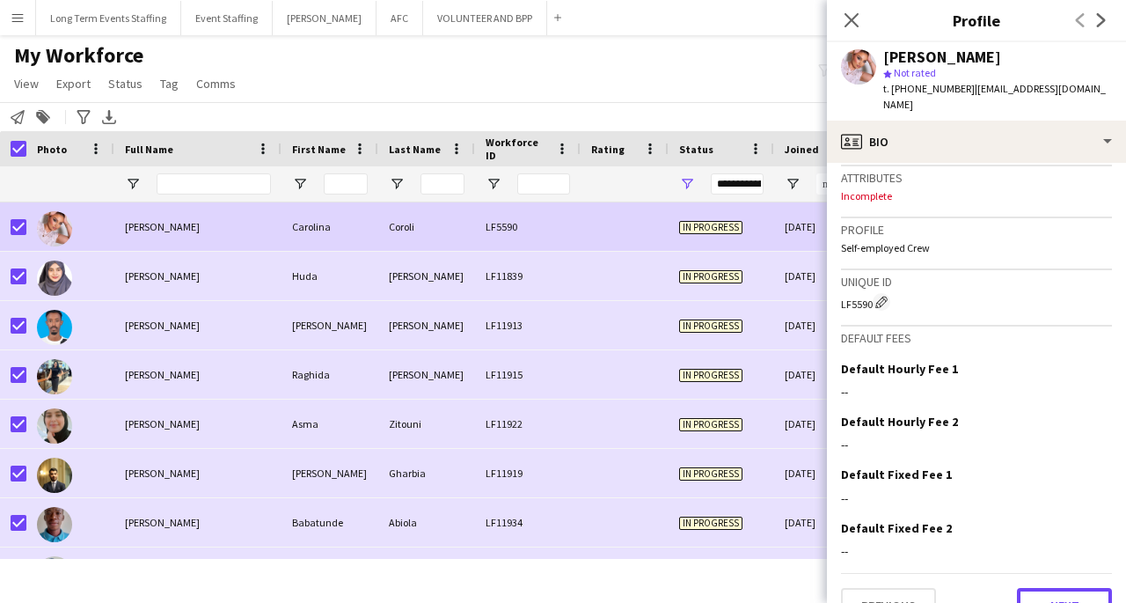
click at [1060, 588] on button "Next" at bounding box center [1064, 605] width 95 height 35
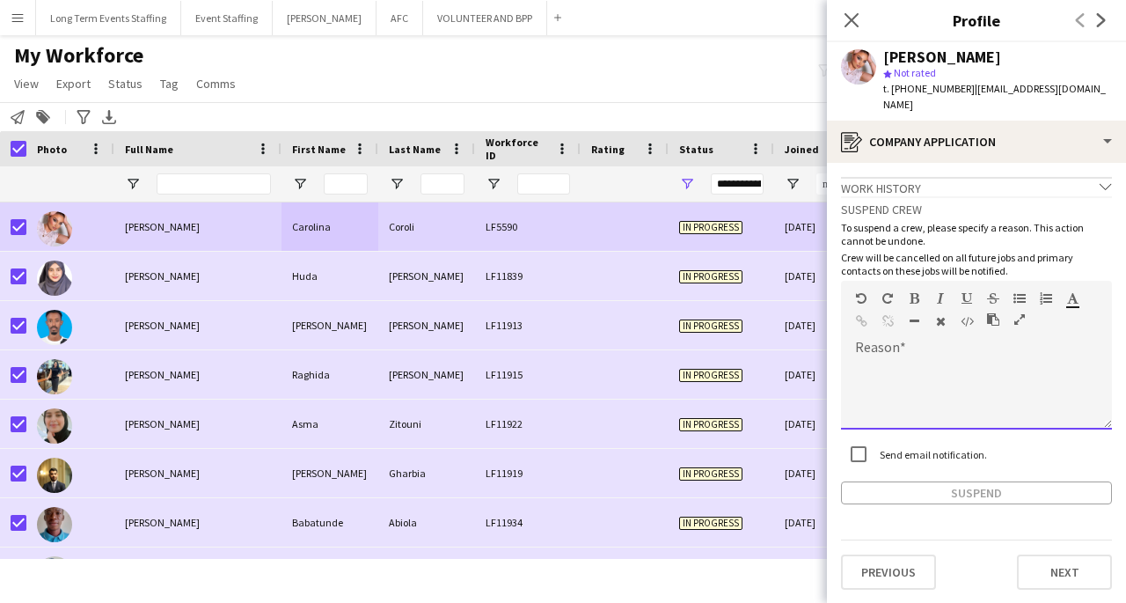
click at [961, 362] on div at bounding box center [976, 394] width 271 height 70
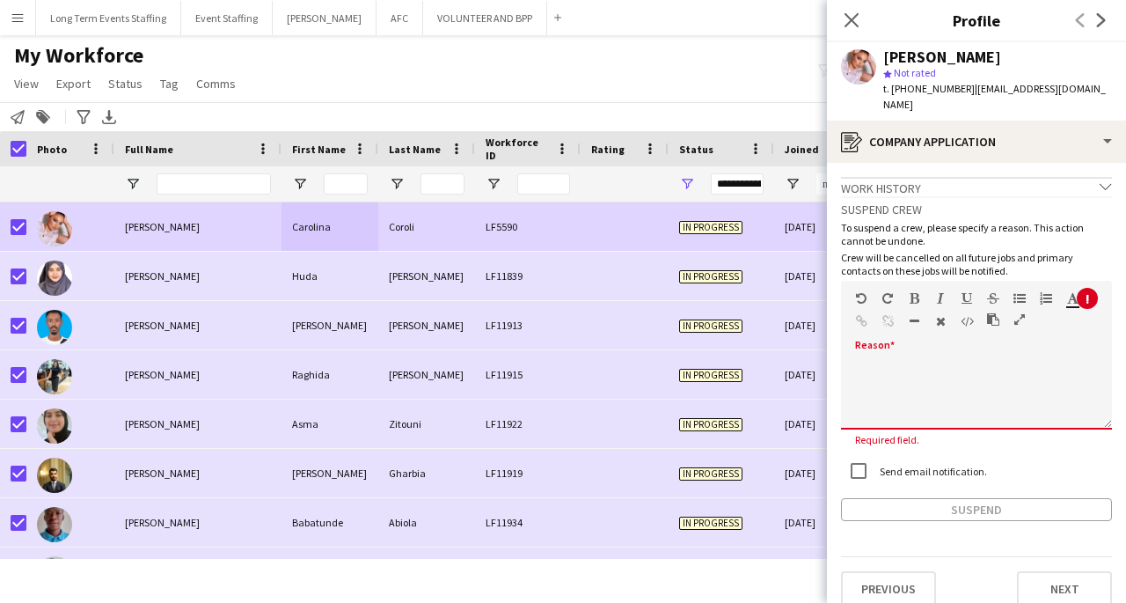
paste div
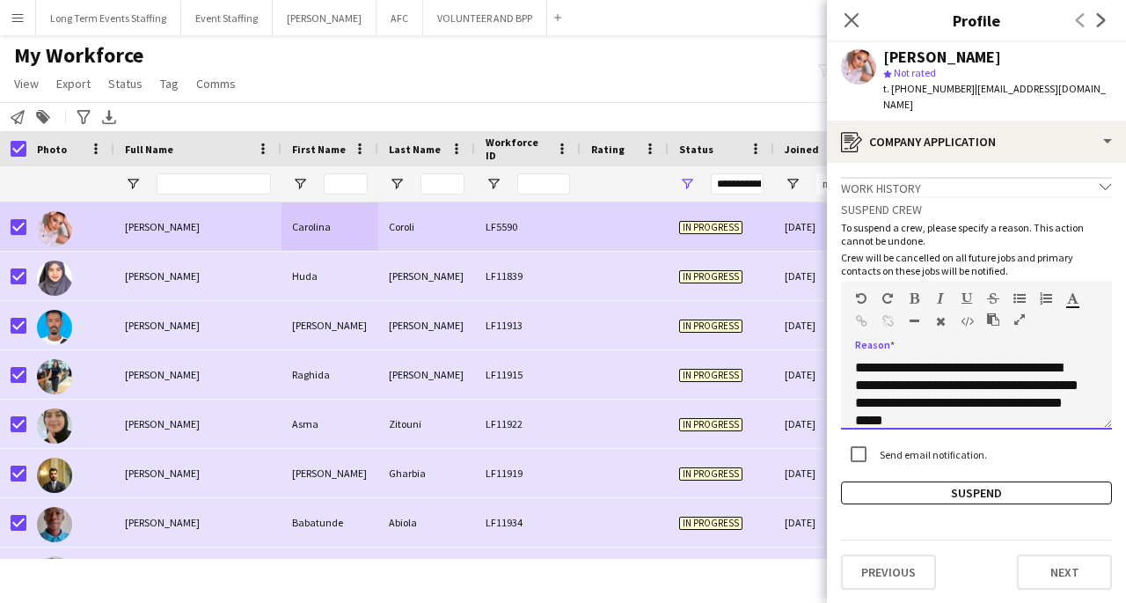
scroll to position [318, 0]
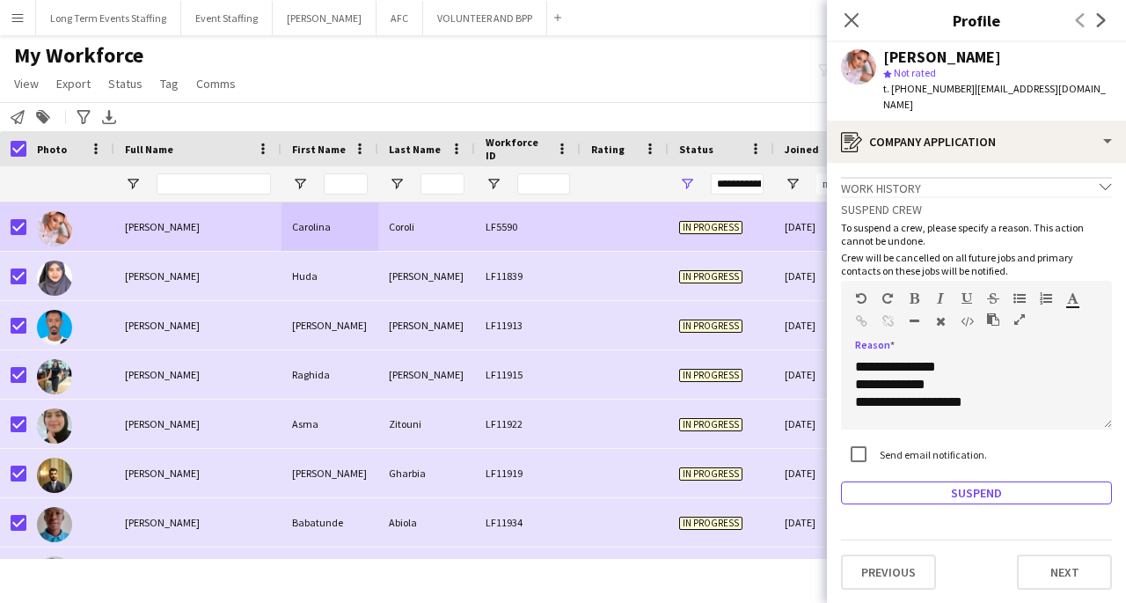
click at [998, 481] on button "Suspend" at bounding box center [976, 492] width 271 height 23
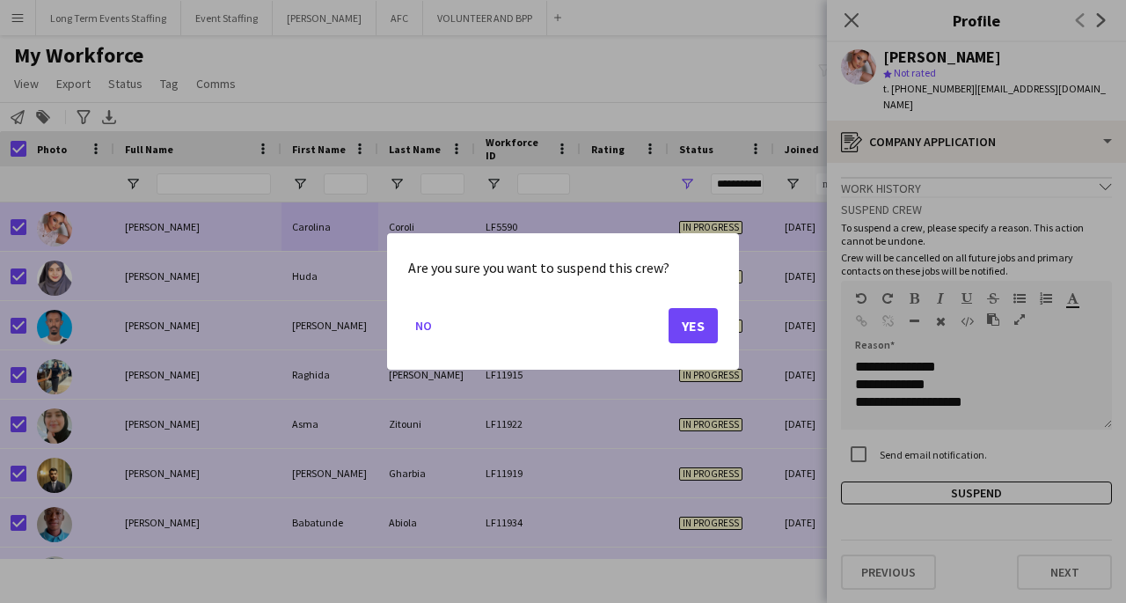
click at [700, 334] on button "Yes" at bounding box center [693, 325] width 49 height 35
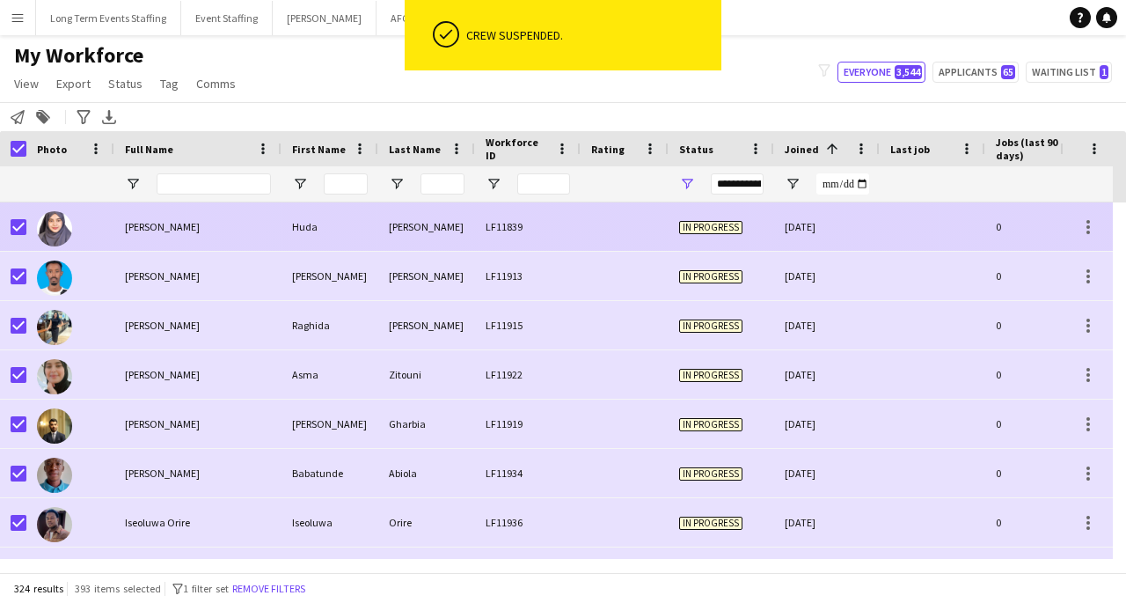
click at [168, 227] on span "[PERSON_NAME]" at bounding box center [162, 226] width 75 height 13
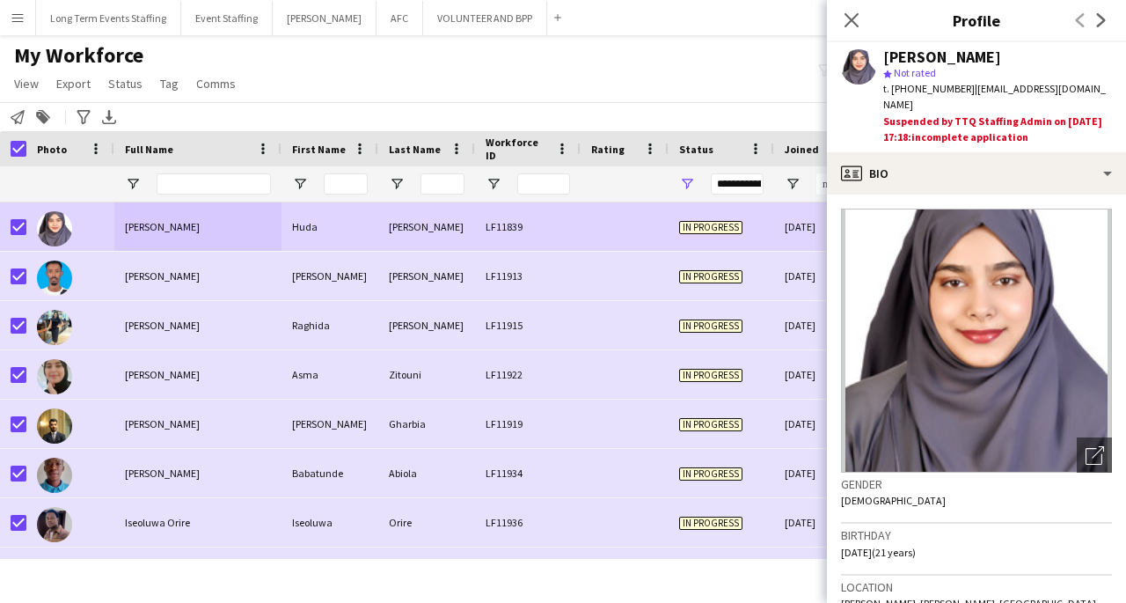
click at [1098, 14] on icon at bounding box center [1101, 20] width 9 height 14
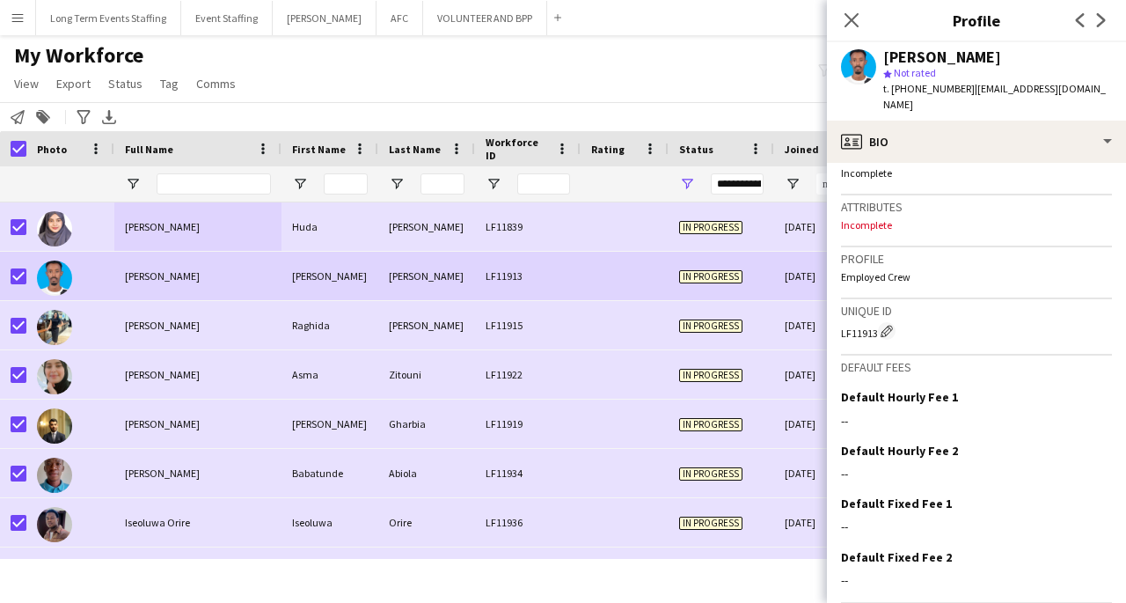
scroll to position [713, 0]
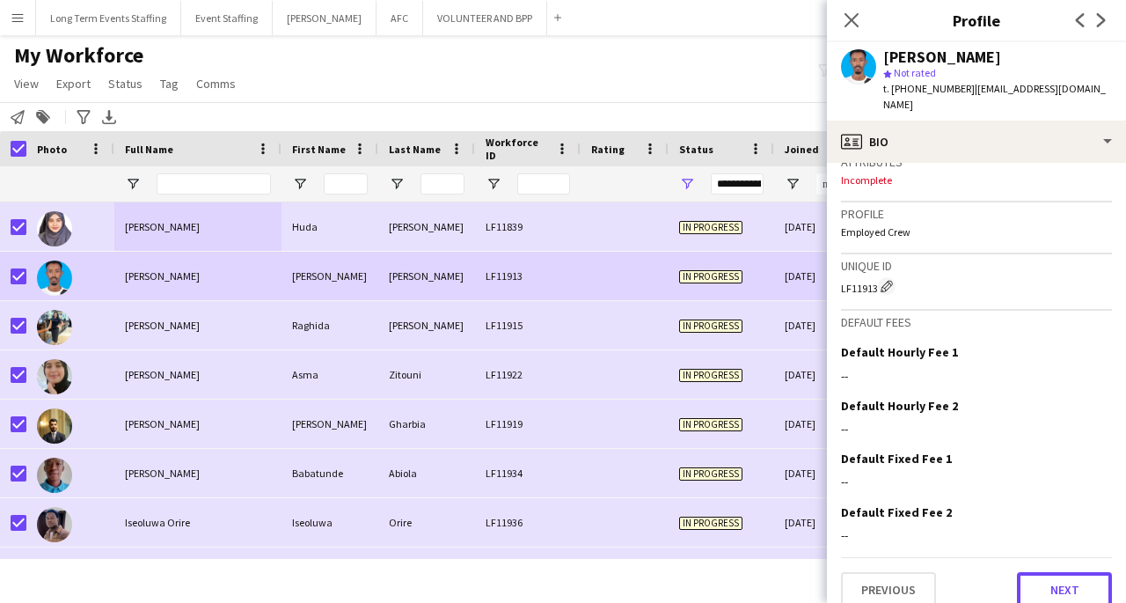
click at [1059, 572] on button "Next" at bounding box center [1064, 589] width 95 height 35
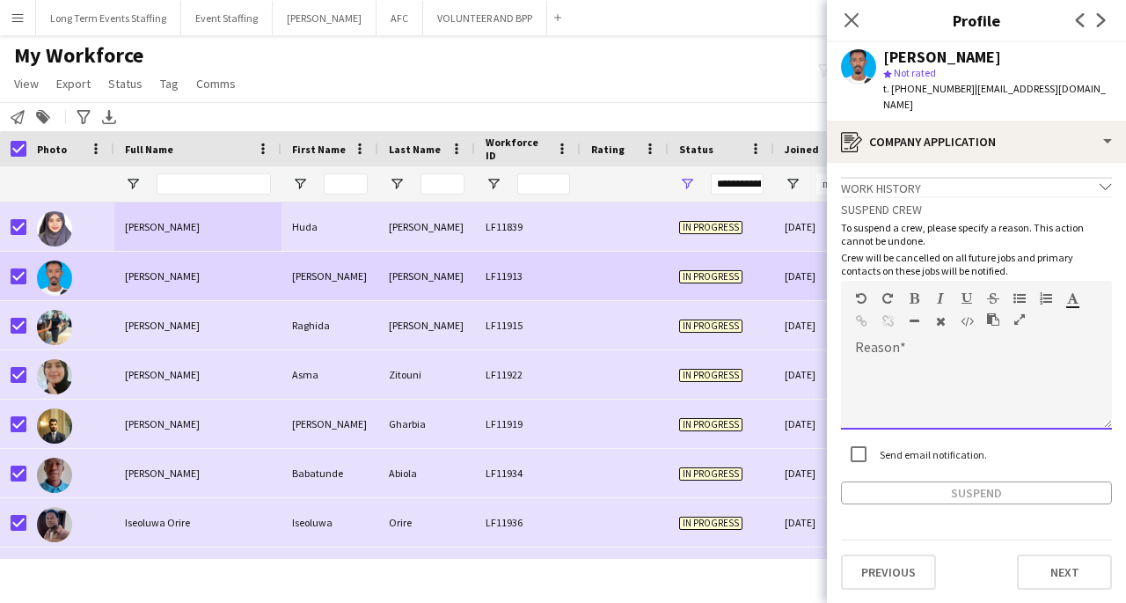
click at [920, 359] on div at bounding box center [976, 394] width 271 height 70
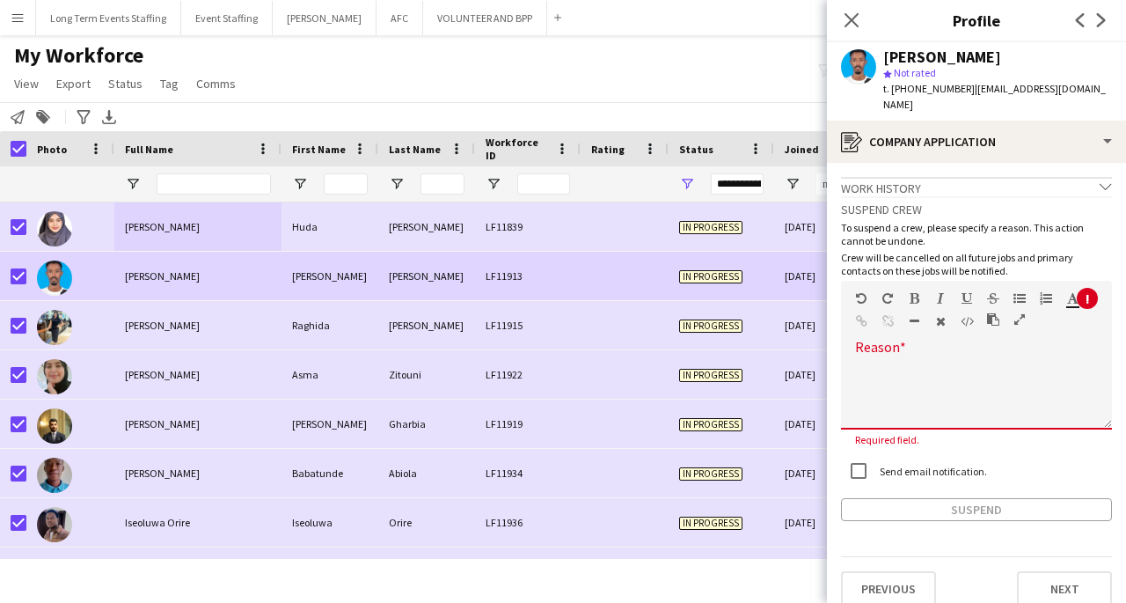
click at [944, 364] on div at bounding box center [976, 394] width 271 height 70
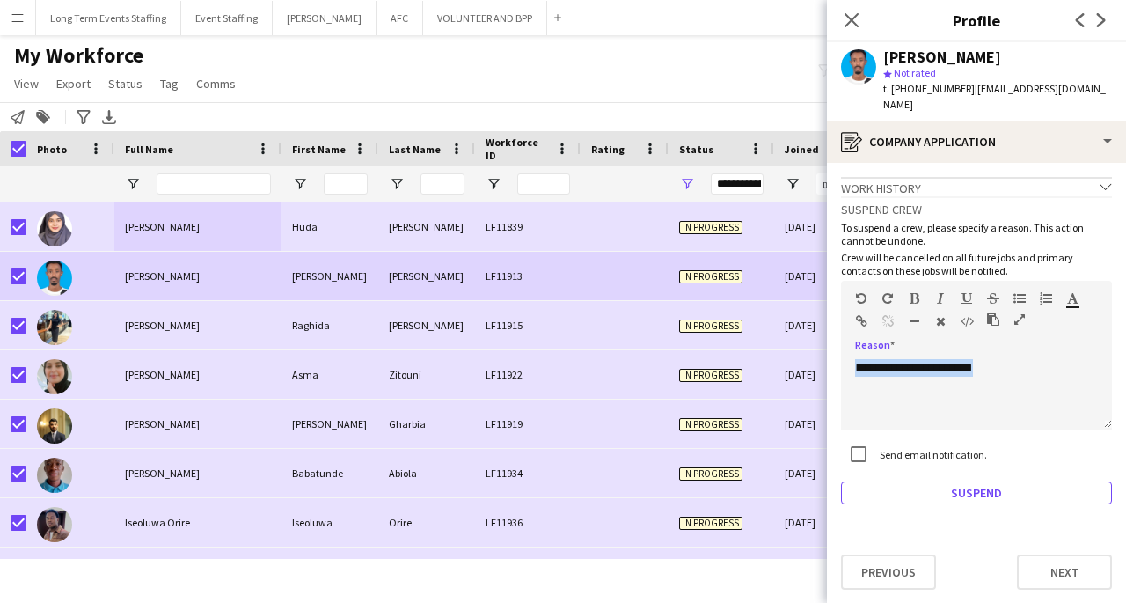
click at [1033, 481] on button "Suspend" at bounding box center [976, 492] width 271 height 23
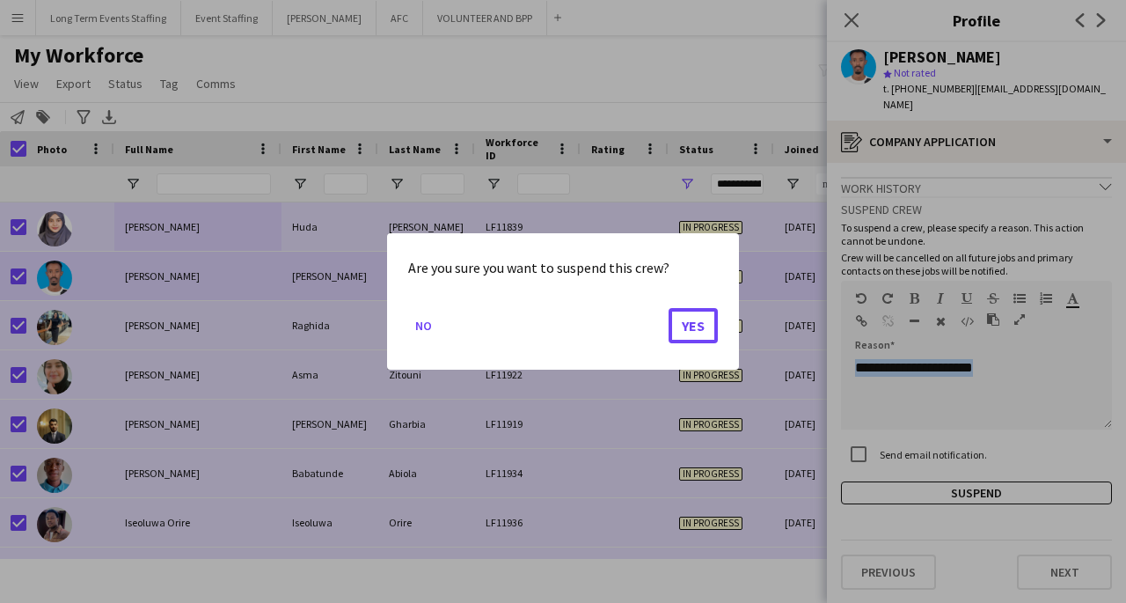
click at [691, 341] on button "Yes" at bounding box center [693, 325] width 49 height 35
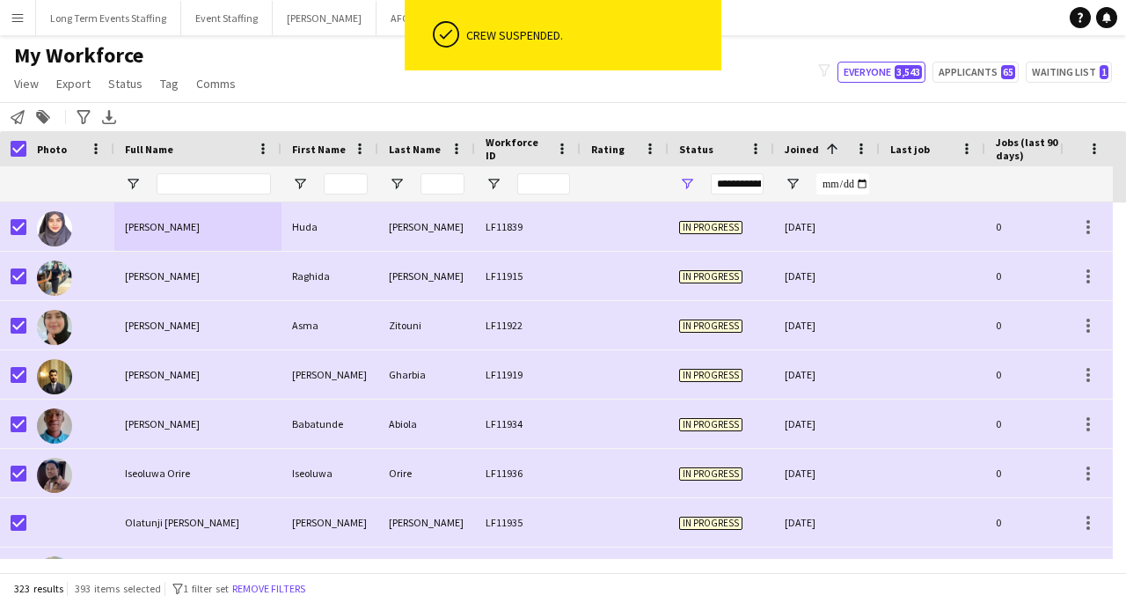
click at [489, 294] on div "LF11915" at bounding box center [528, 276] width 106 height 48
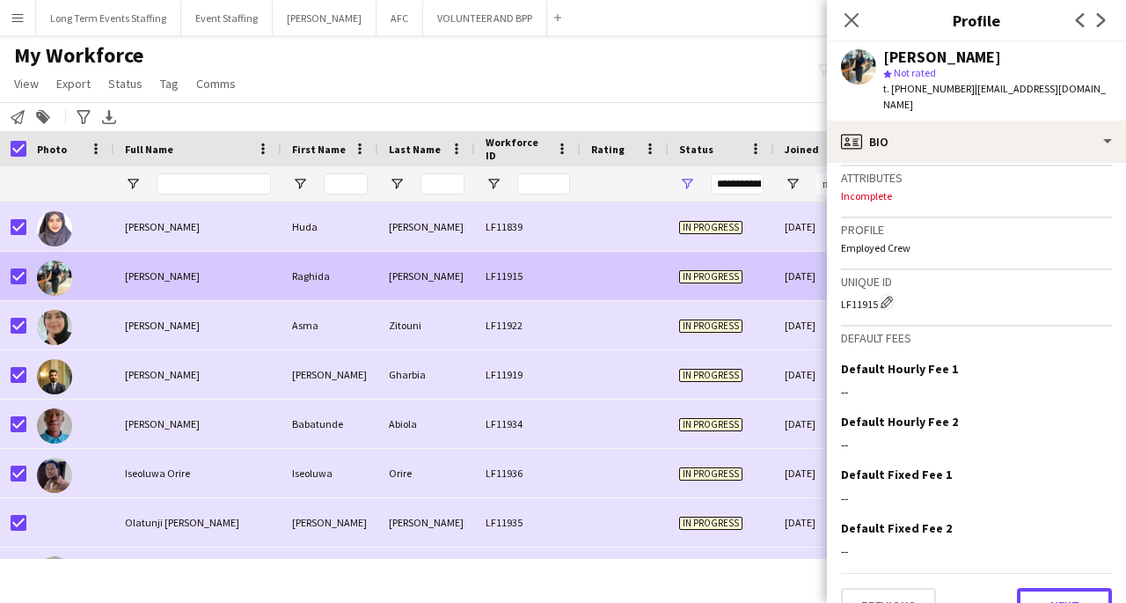
click at [1072, 588] on button "Next" at bounding box center [1064, 605] width 95 height 35
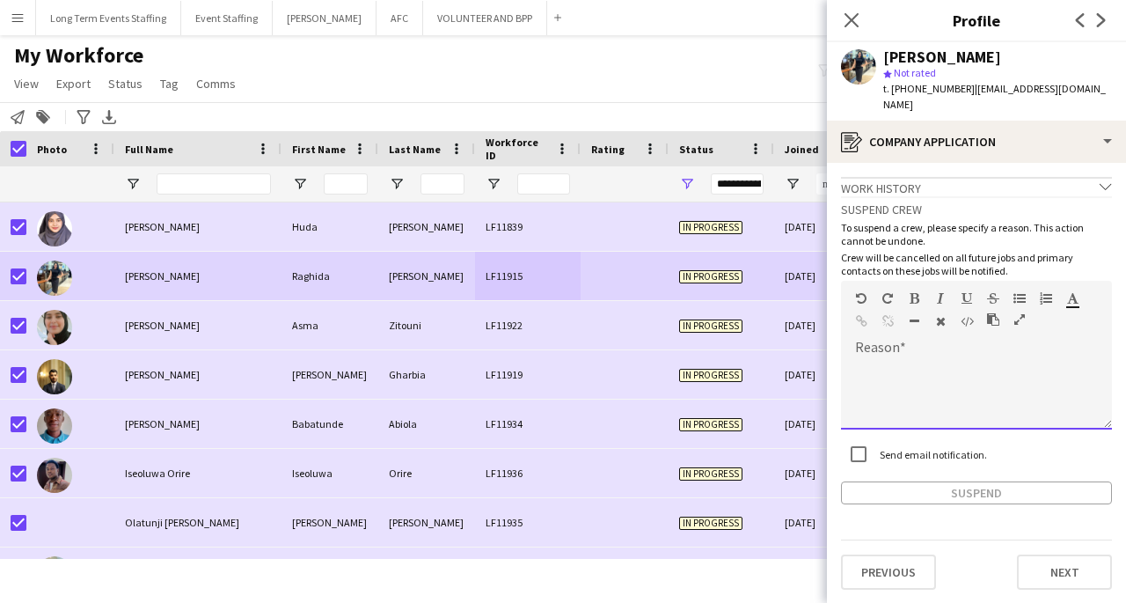
click at [947, 362] on div at bounding box center [976, 394] width 271 height 70
paste div
click at [959, 481] on button "Suspend" at bounding box center [976, 492] width 271 height 23
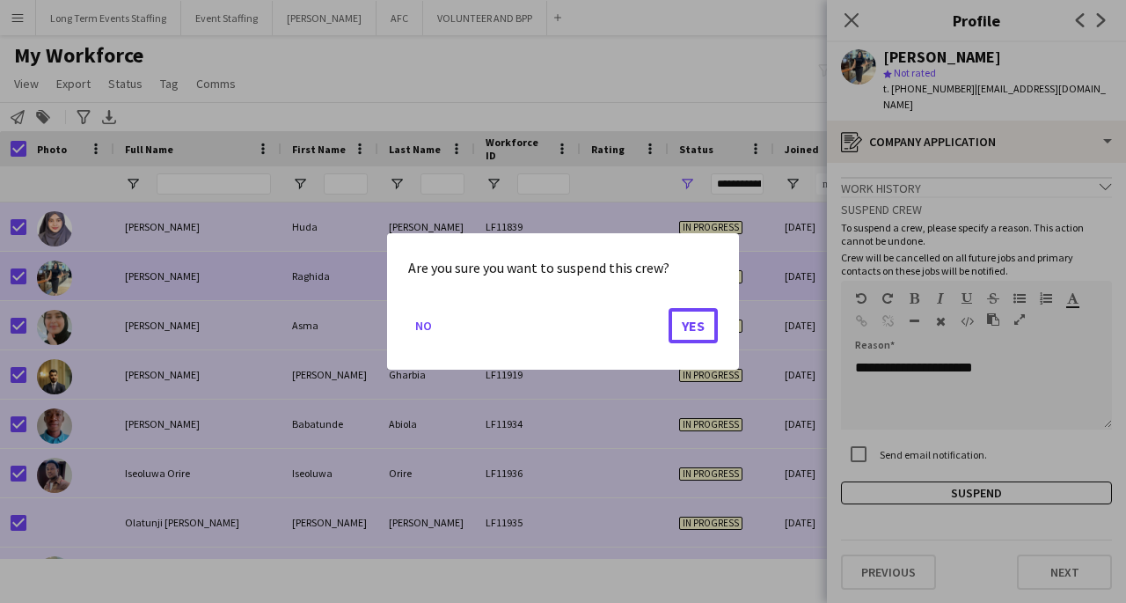
click at [686, 338] on button "Yes" at bounding box center [693, 325] width 49 height 35
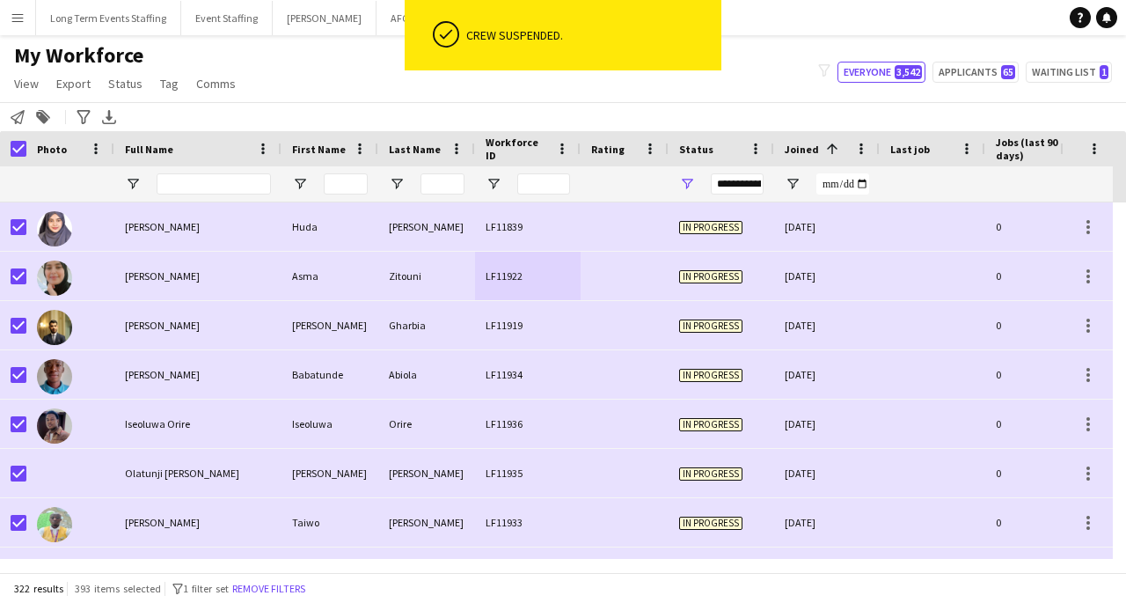
click at [317, 296] on div "Asma" at bounding box center [330, 276] width 97 height 48
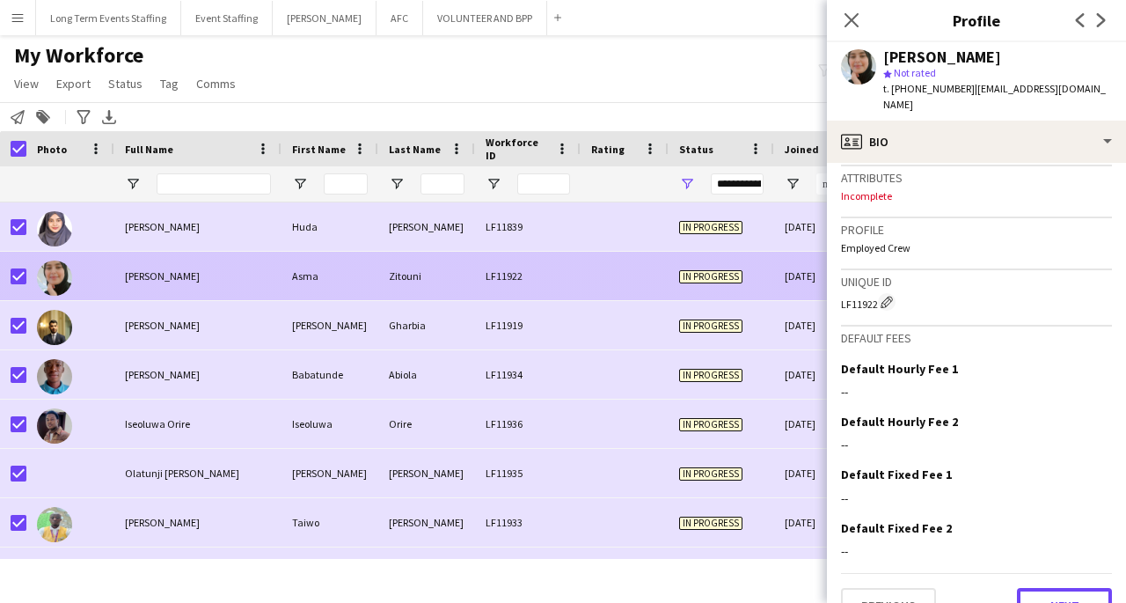
click at [1070, 588] on button "Next" at bounding box center [1064, 605] width 95 height 35
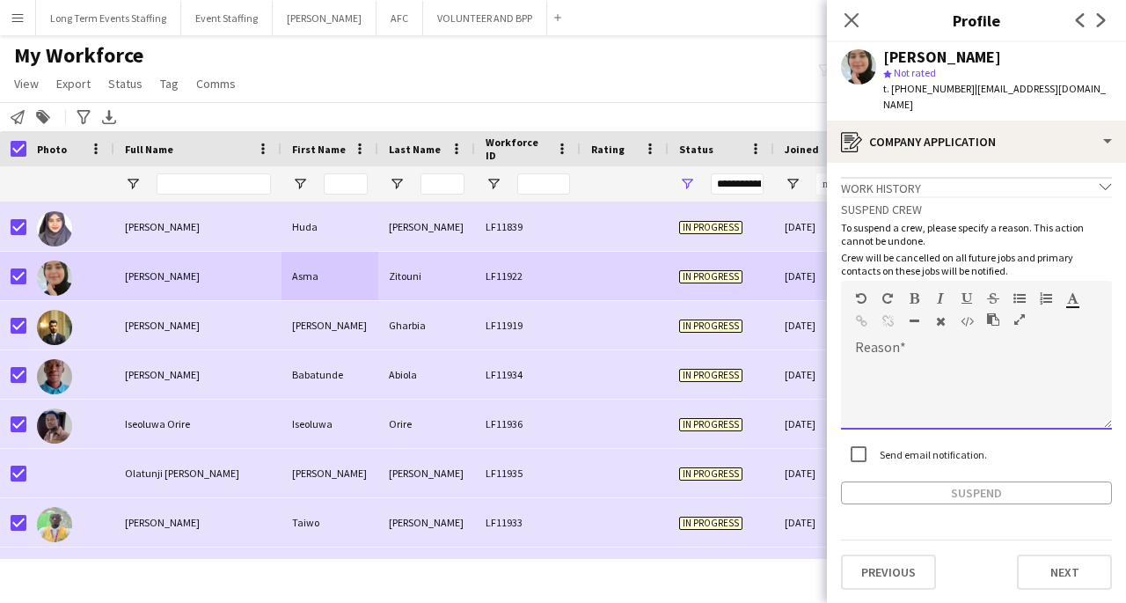
click at [943, 362] on div at bounding box center [976, 394] width 271 height 70
paste div
click at [1001, 483] on button "Suspend" at bounding box center [976, 492] width 271 height 23
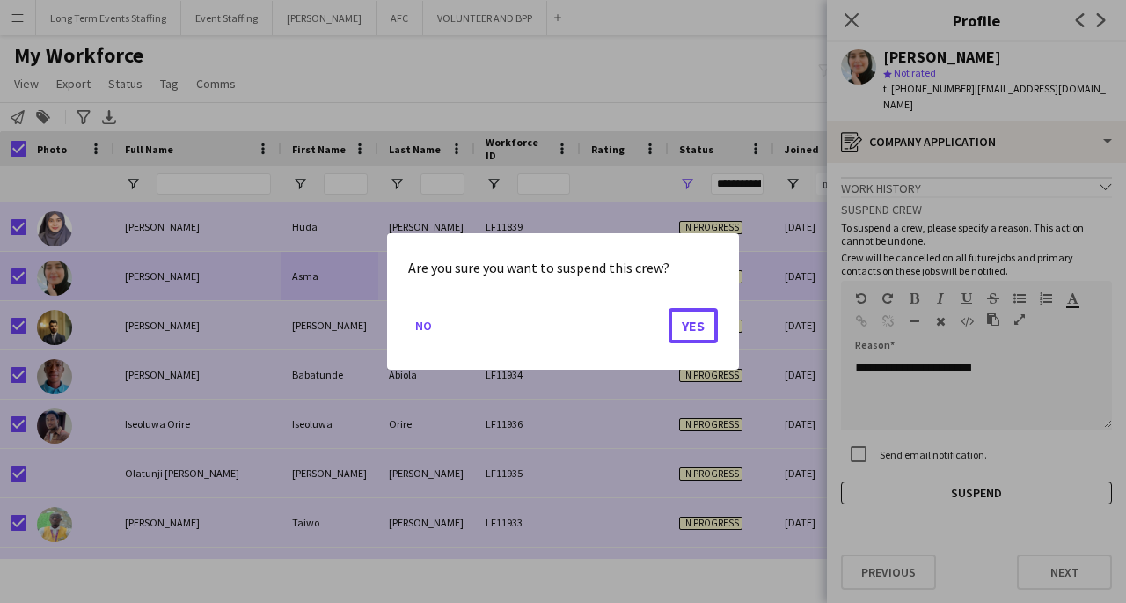
click at [699, 321] on button "Yes" at bounding box center [693, 325] width 49 height 35
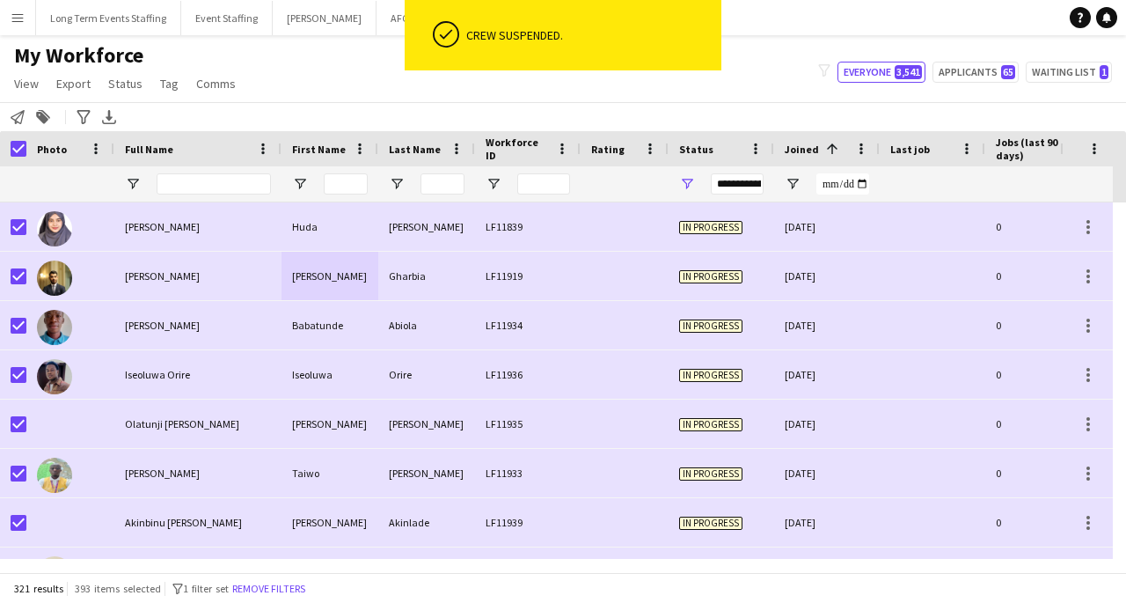
click at [337, 285] on div "[PERSON_NAME]" at bounding box center [330, 276] width 97 height 48
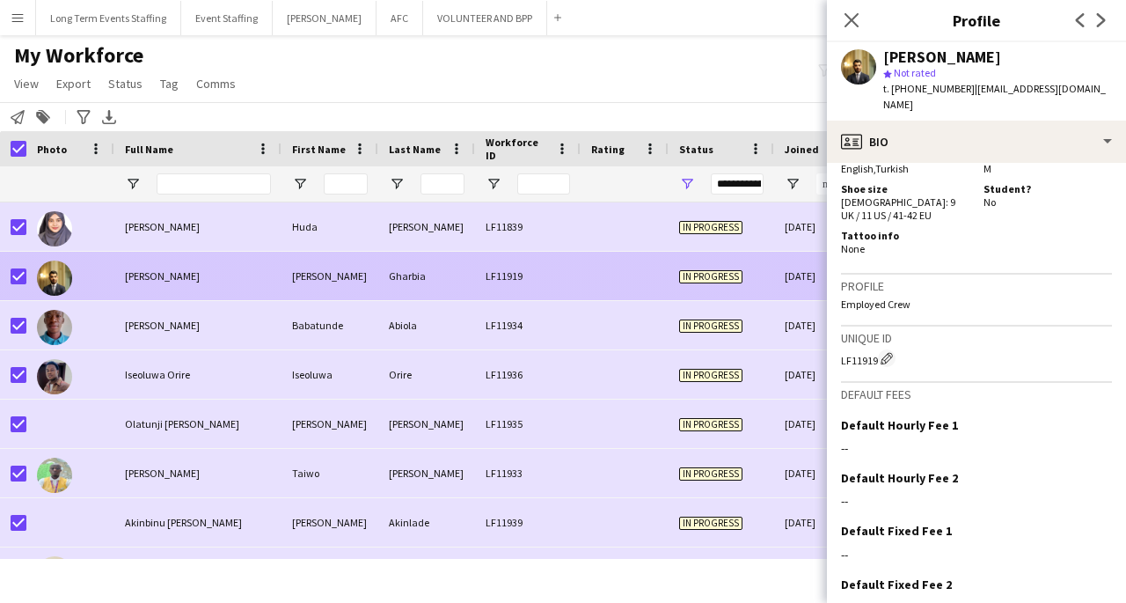
scroll to position [1128, 0]
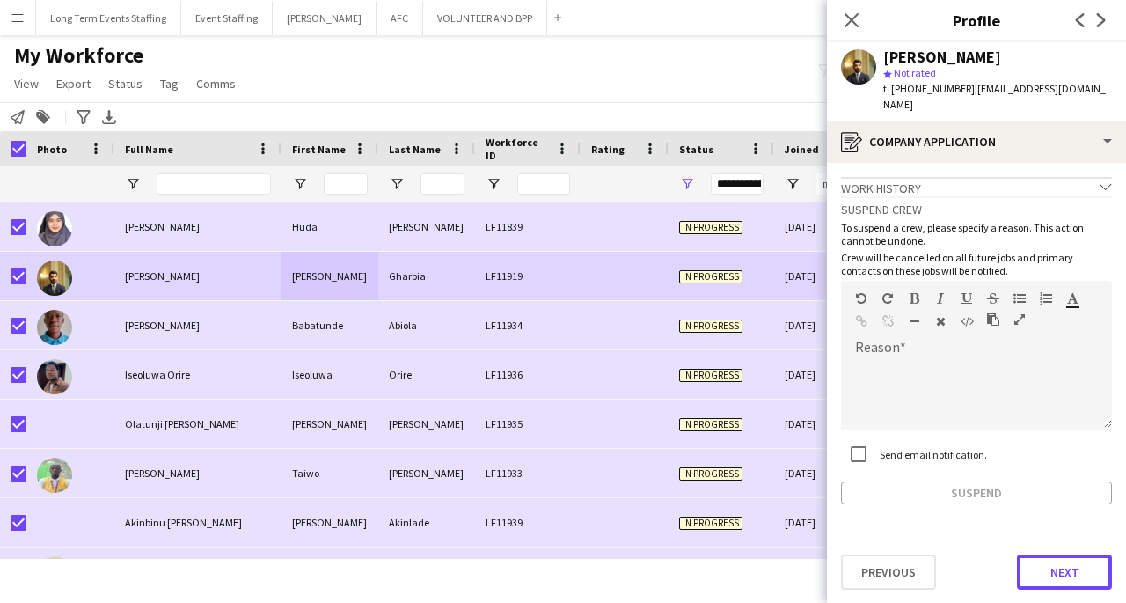
click at [1075, 562] on button "Next" at bounding box center [1064, 571] width 95 height 35
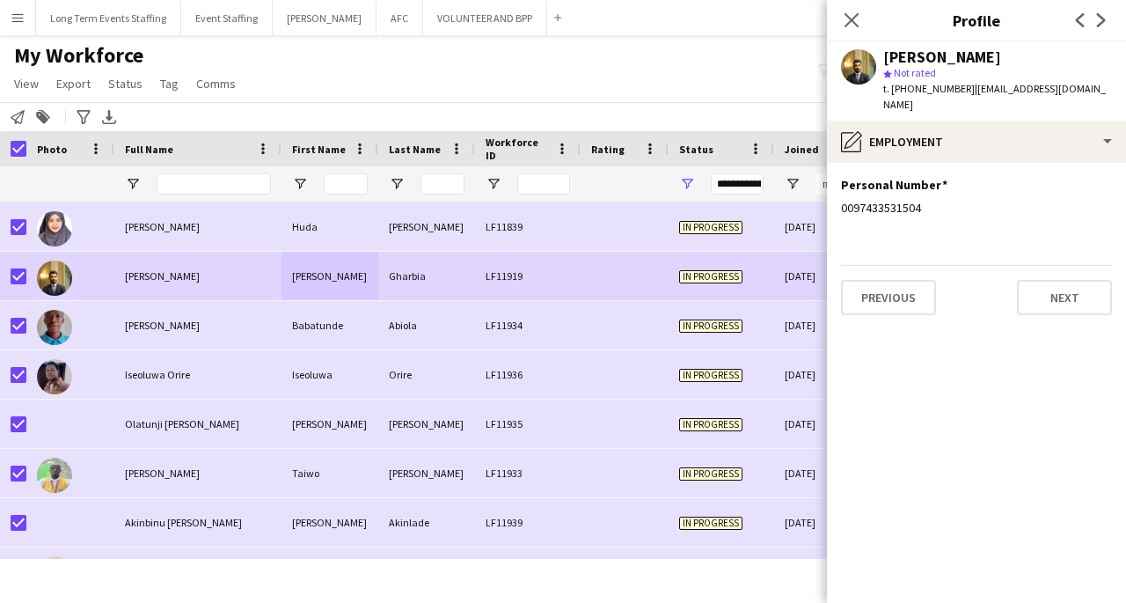
click at [1079, 286] on button "Next" at bounding box center [1064, 297] width 95 height 35
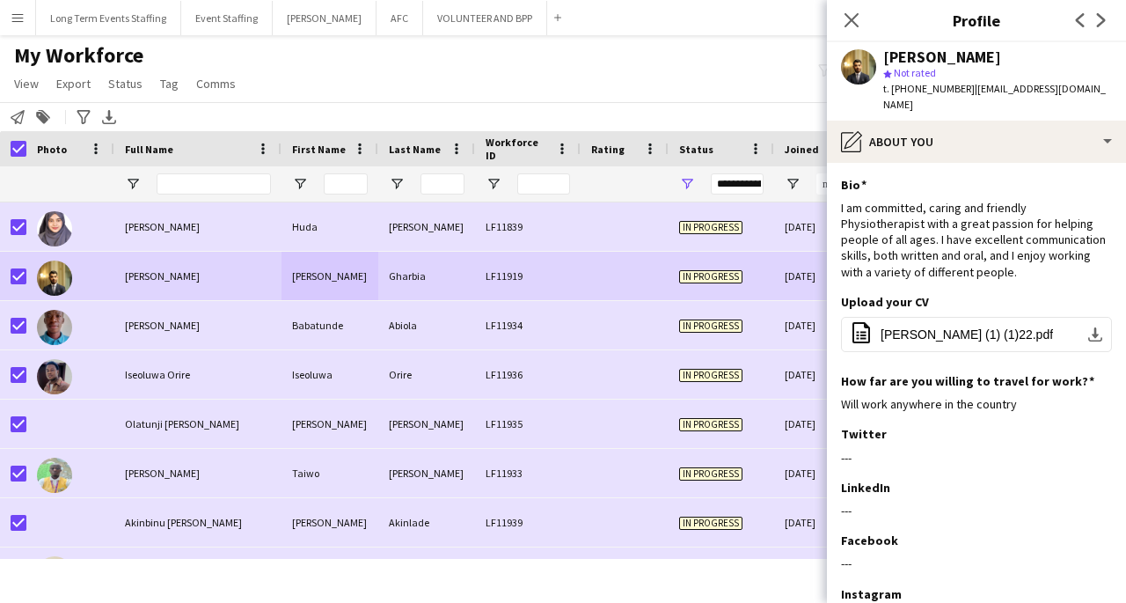
scroll to position [118, 0]
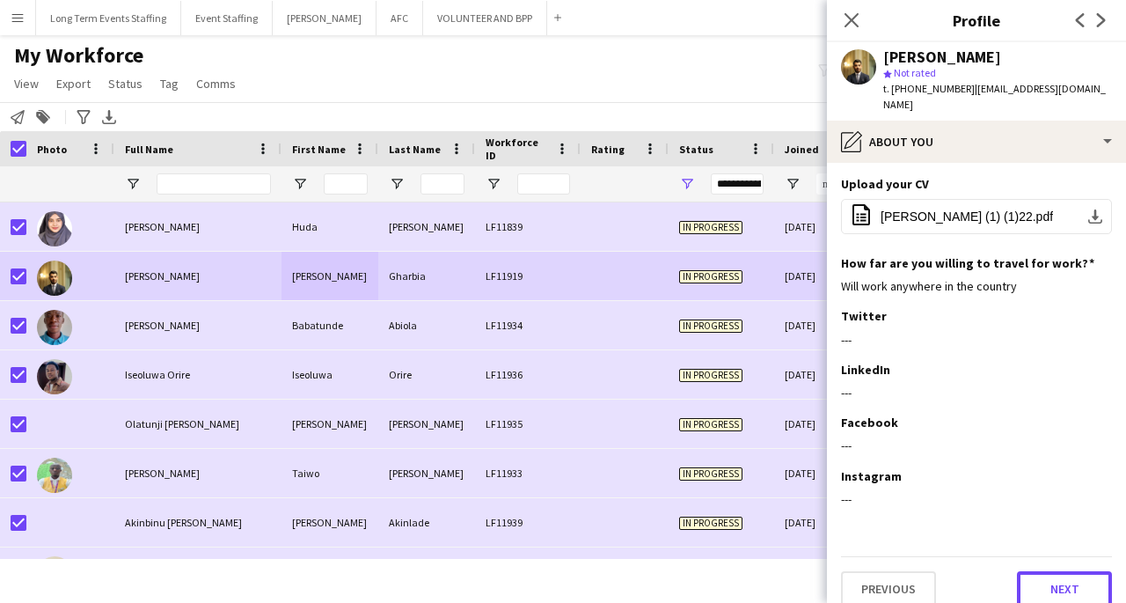
click at [1065, 585] on button "Next" at bounding box center [1064, 588] width 95 height 35
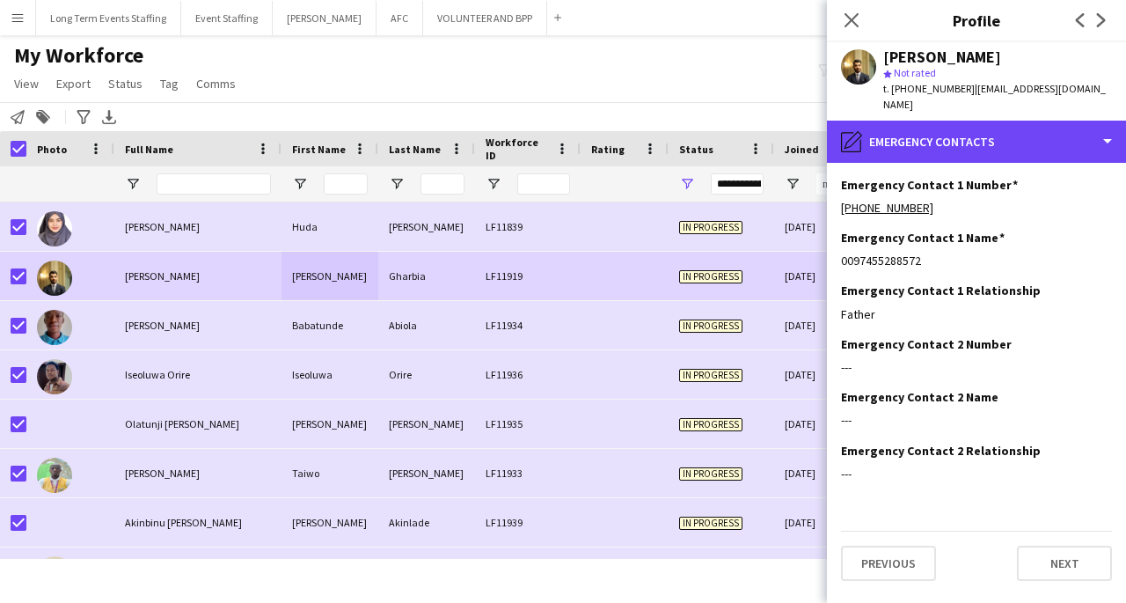
click at [1074, 123] on div "pencil4 Emergency contacts" at bounding box center [976, 142] width 299 height 42
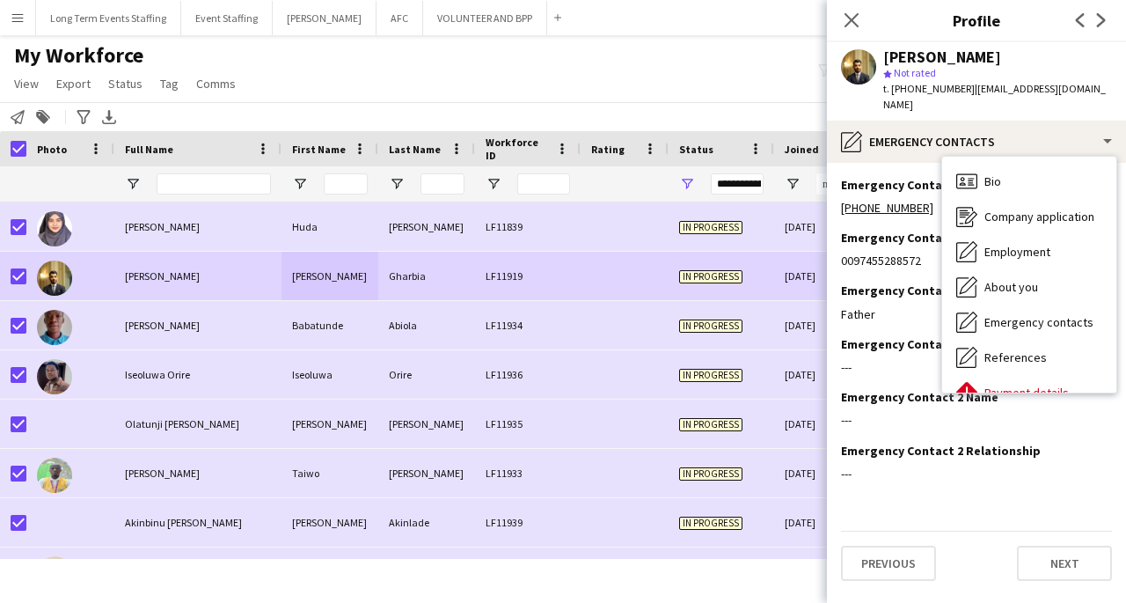
click at [1032, 208] on span "Company application" at bounding box center [1039, 216] width 110 height 16
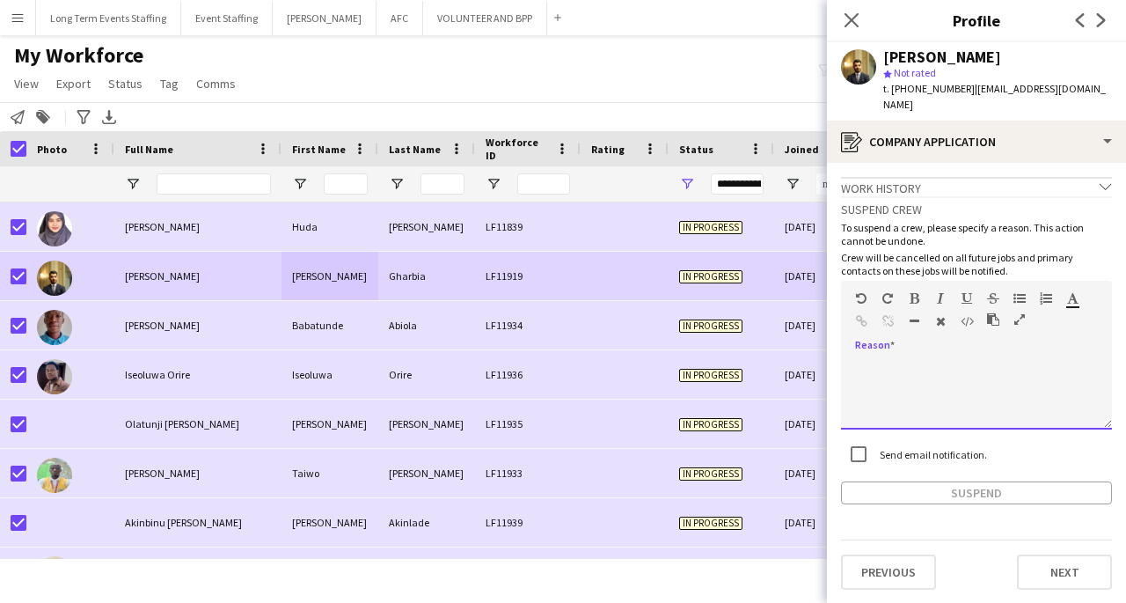
click at [925, 359] on div at bounding box center [976, 394] width 271 height 70
paste div
click at [982, 481] on button "Suspend" at bounding box center [976, 492] width 271 height 23
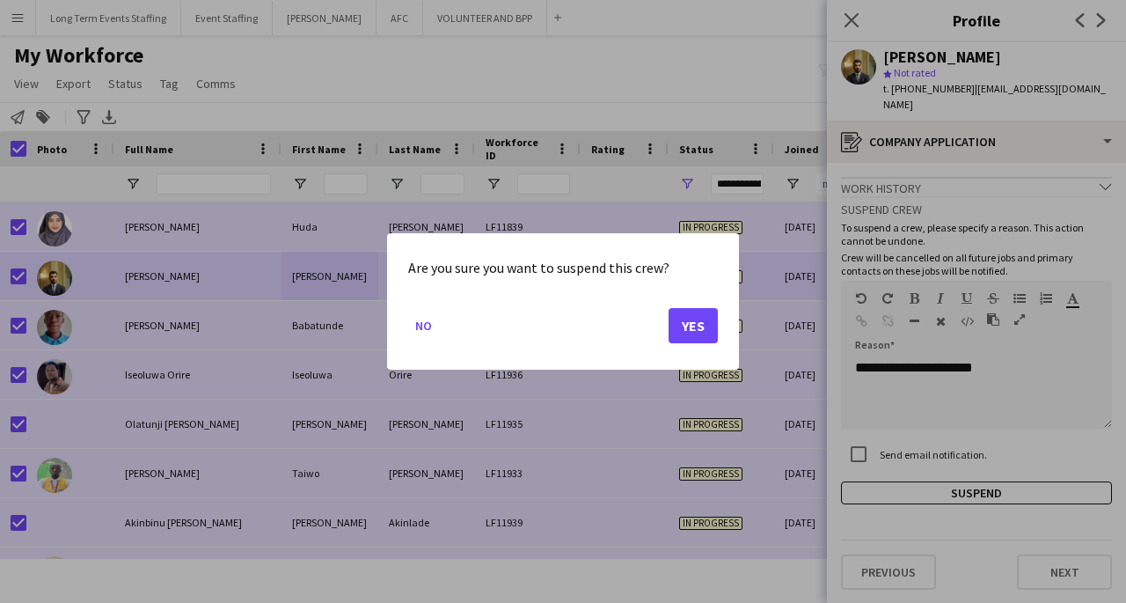
click at [702, 327] on button "Yes" at bounding box center [693, 325] width 49 height 35
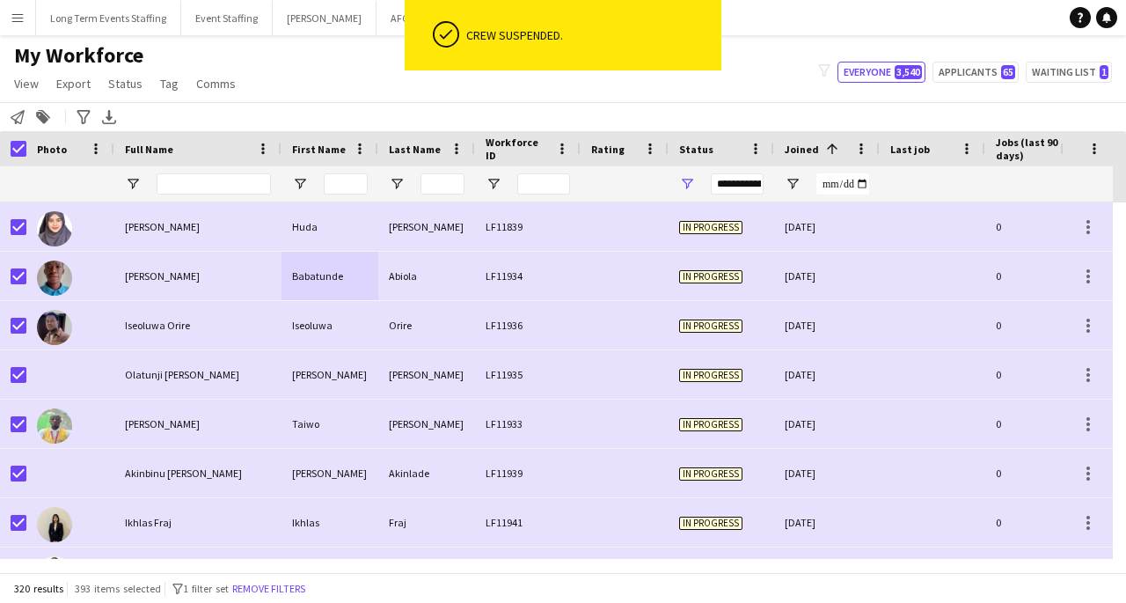
click at [633, 285] on div at bounding box center [625, 276] width 88 height 48
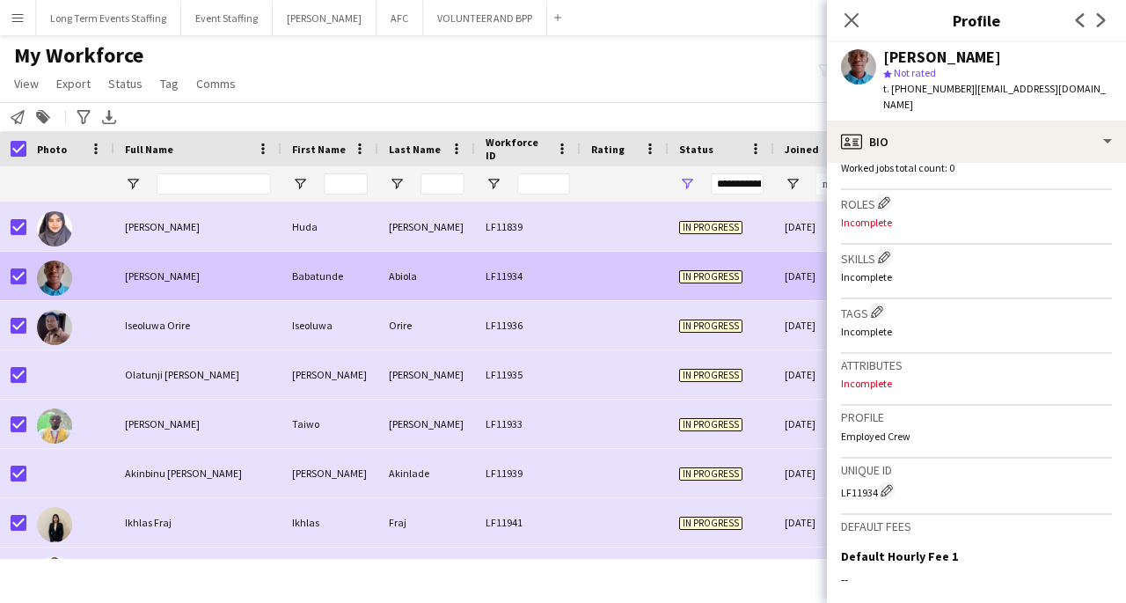
scroll to position [715, 0]
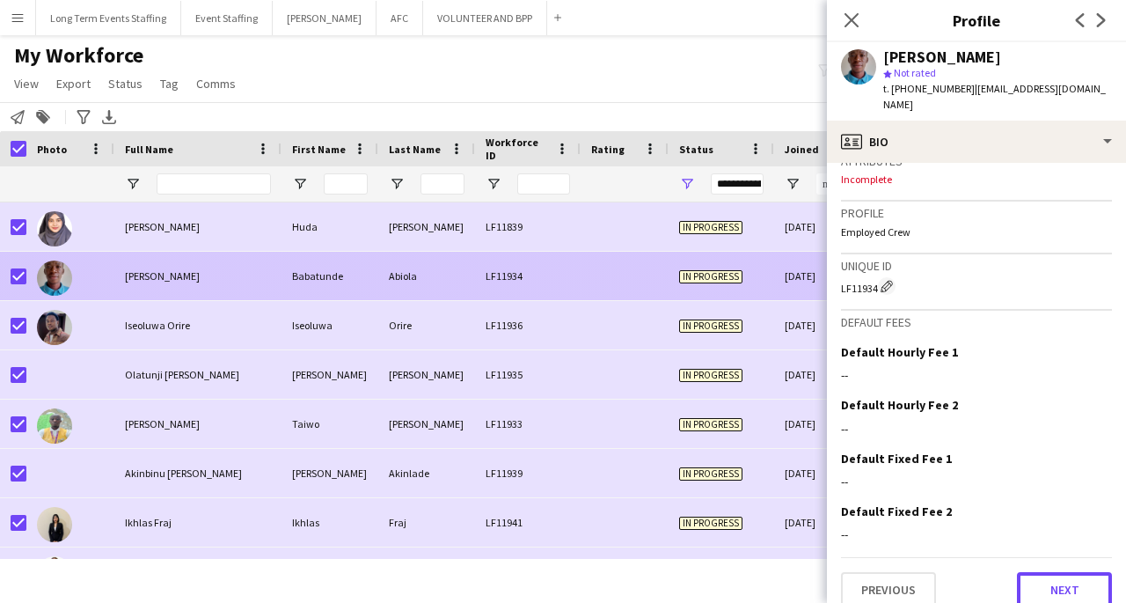
click at [1053, 584] on button "Next" at bounding box center [1064, 589] width 95 height 35
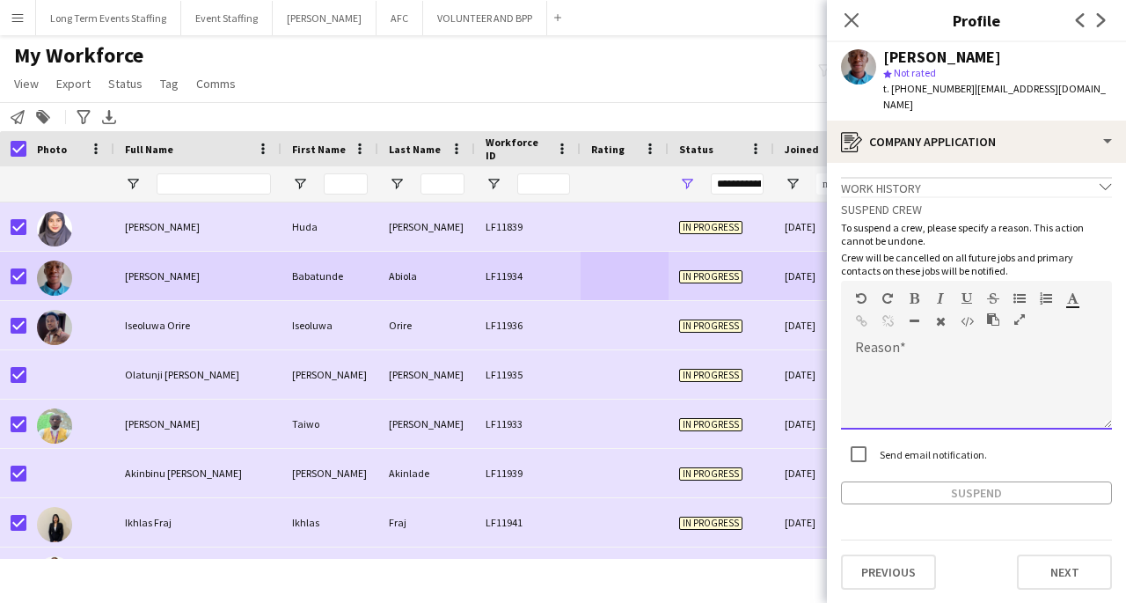
click at [1005, 359] on div at bounding box center [976, 394] width 271 height 70
paste div
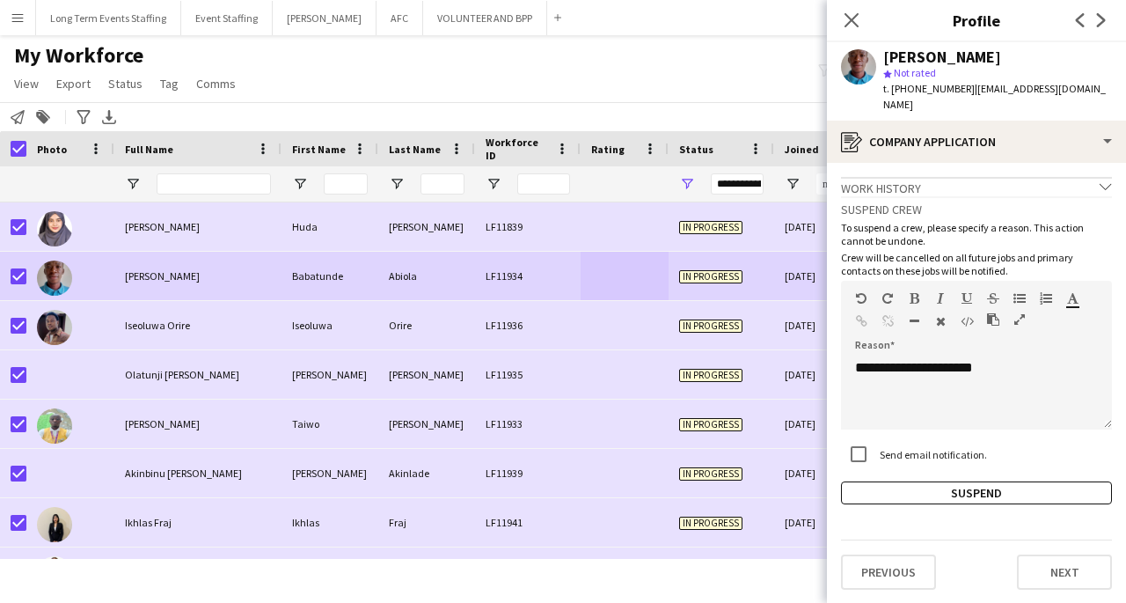
click at [1033, 481] on button "Suspend" at bounding box center [976, 492] width 271 height 23
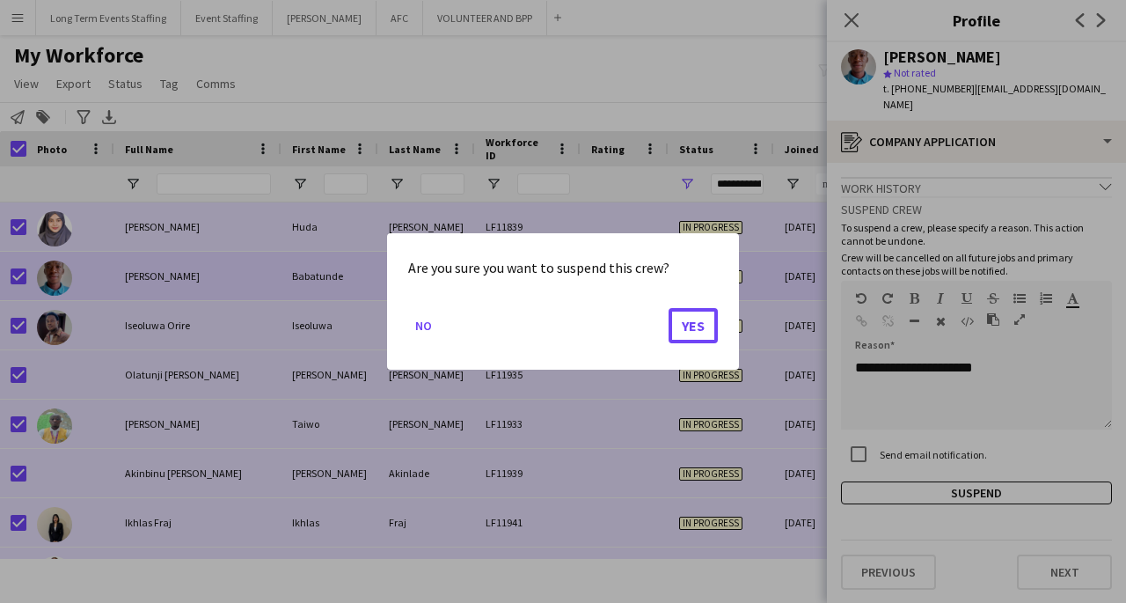
click at [707, 333] on button "Yes" at bounding box center [693, 325] width 49 height 35
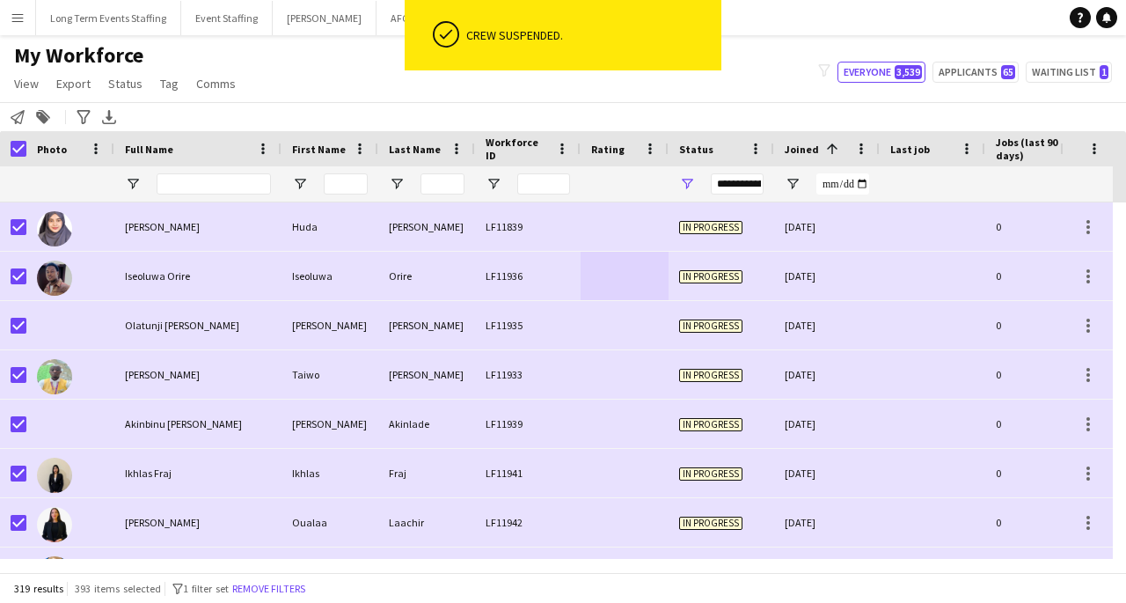
click at [399, 276] on div "Orire" at bounding box center [426, 276] width 97 height 48
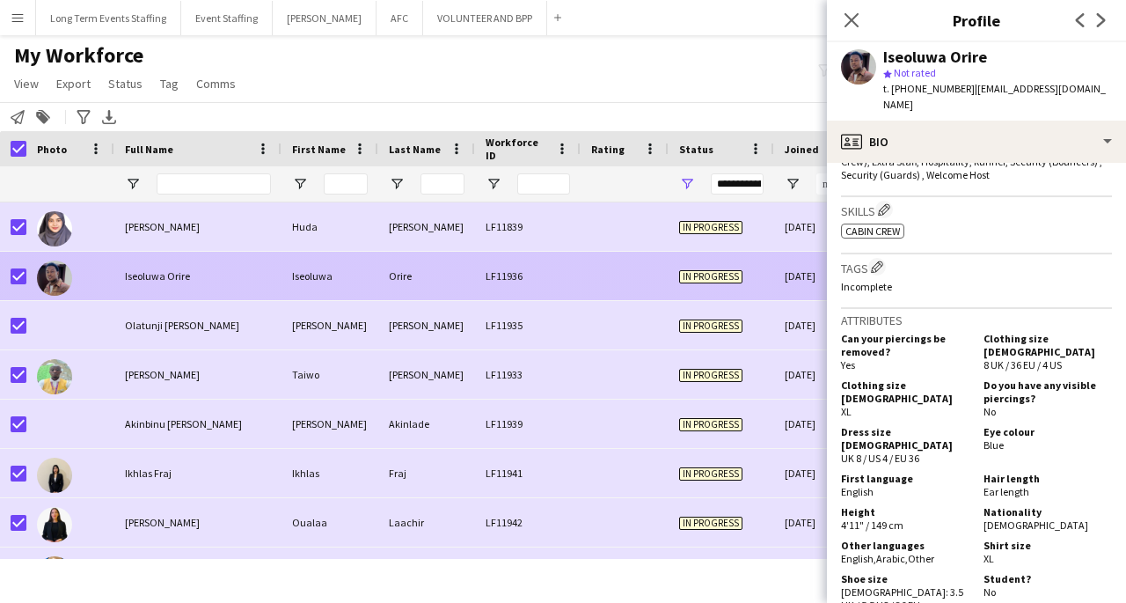
scroll to position [1032, 0]
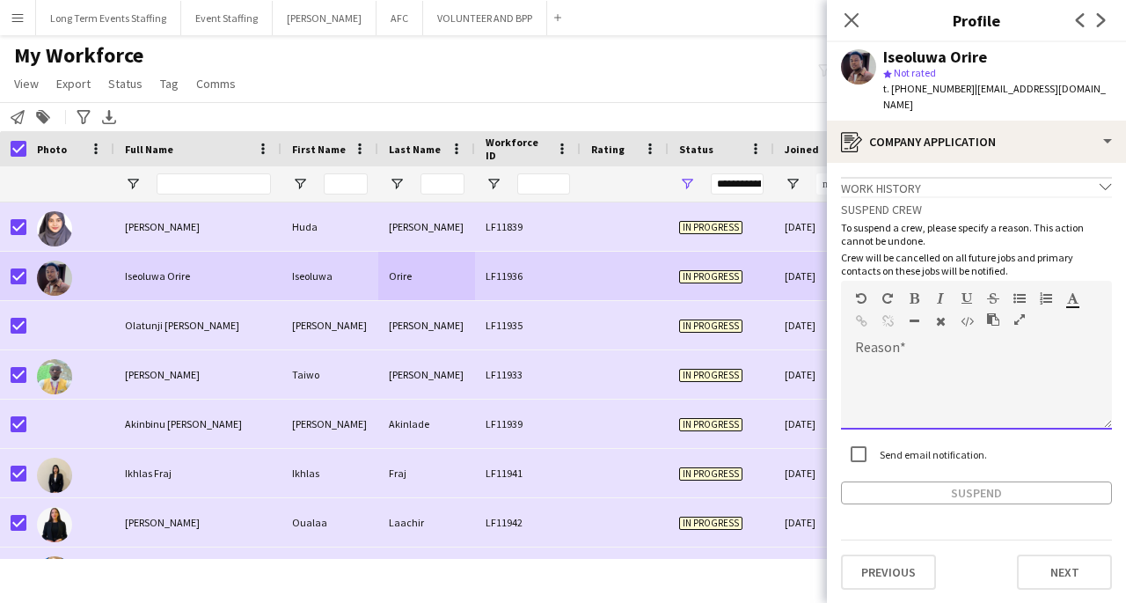
click at [976, 359] on div at bounding box center [976, 394] width 271 height 70
paste div
click at [1011, 481] on button "Suspend" at bounding box center [976, 492] width 271 height 23
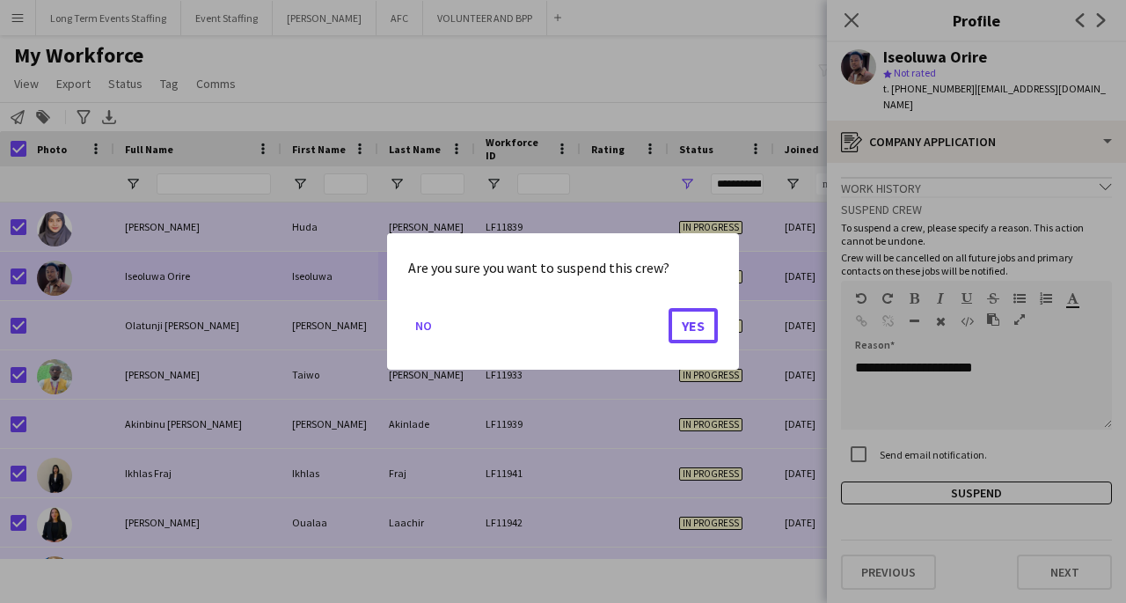
click at [698, 323] on button "Yes" at bounding box center [693, 325] width 49 height 35
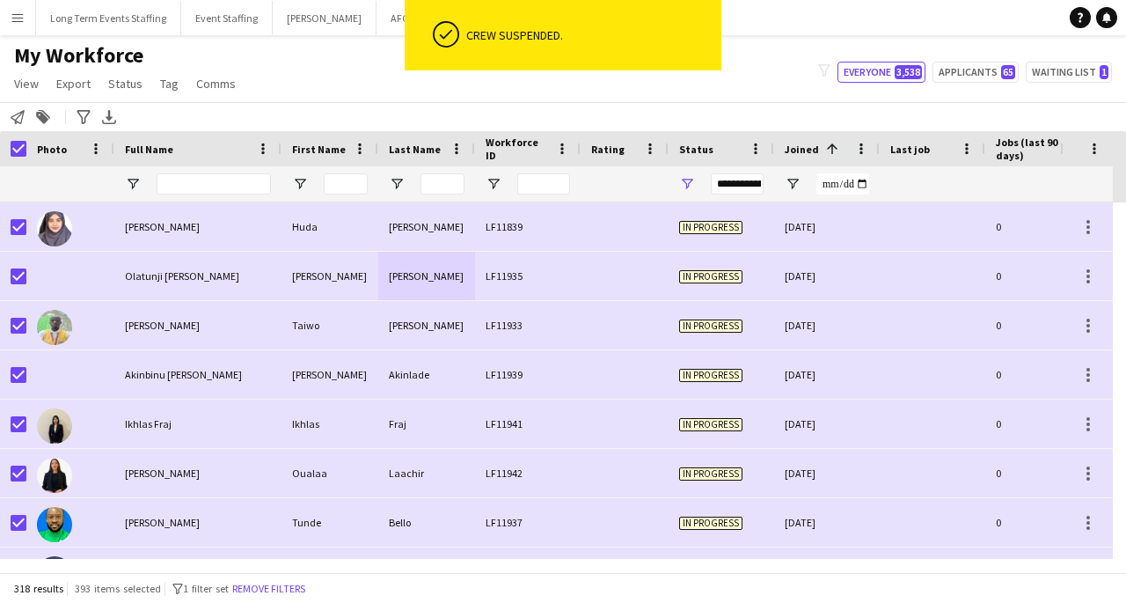
click at [348, 282] on div "Olatunji David" at bounding box center [330, 276] width 97 height 48
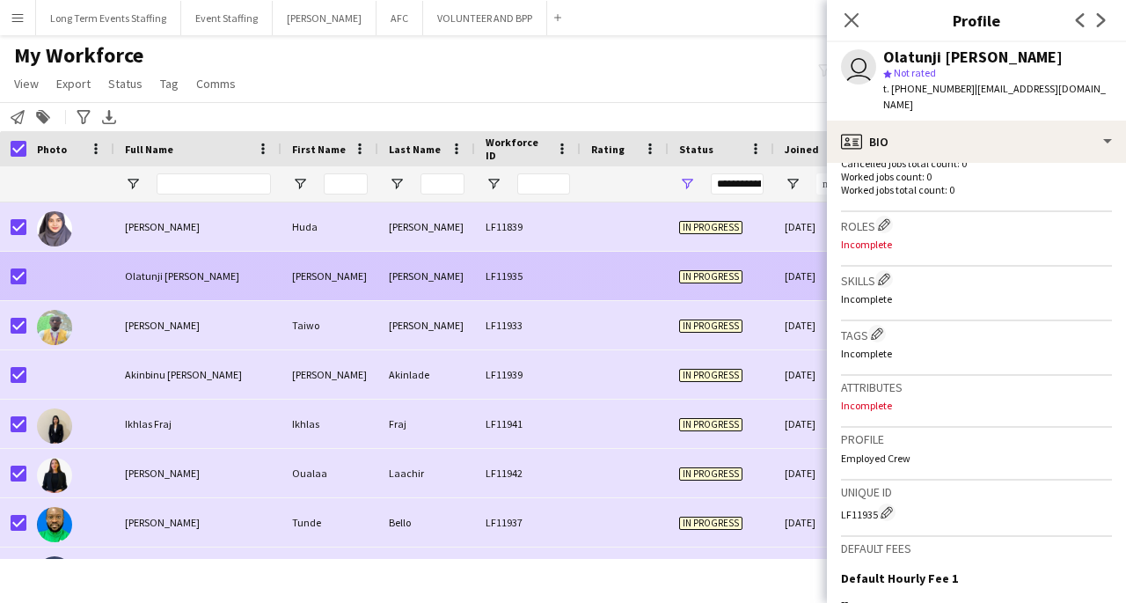
scroll to position [717, 0]
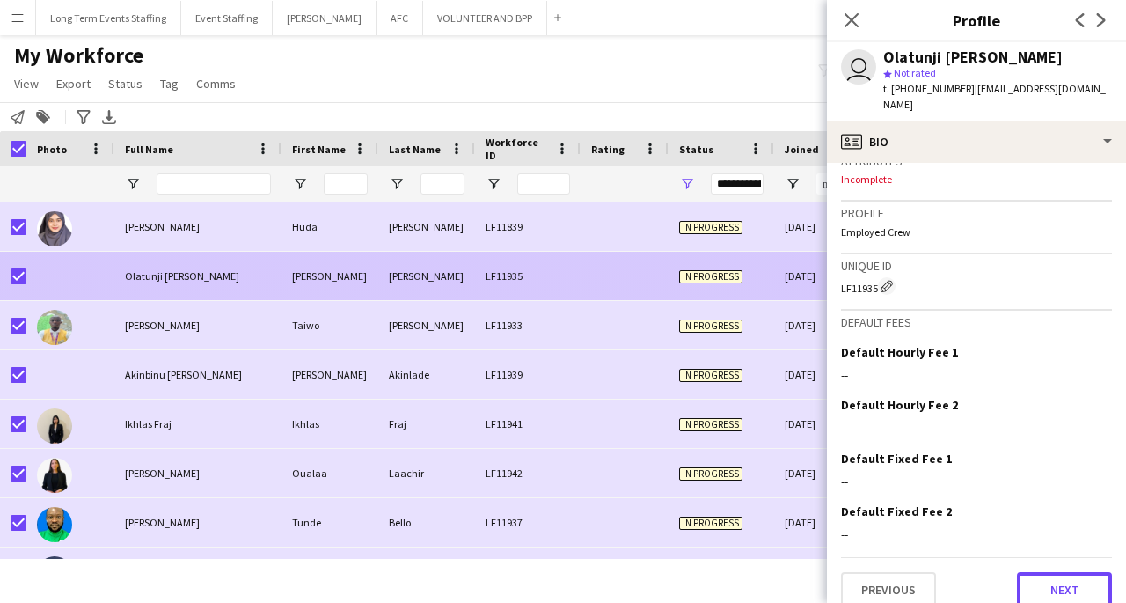
click at [1073, 574] on button "Next" at bounding box center [1064, 589] width 95 height 35
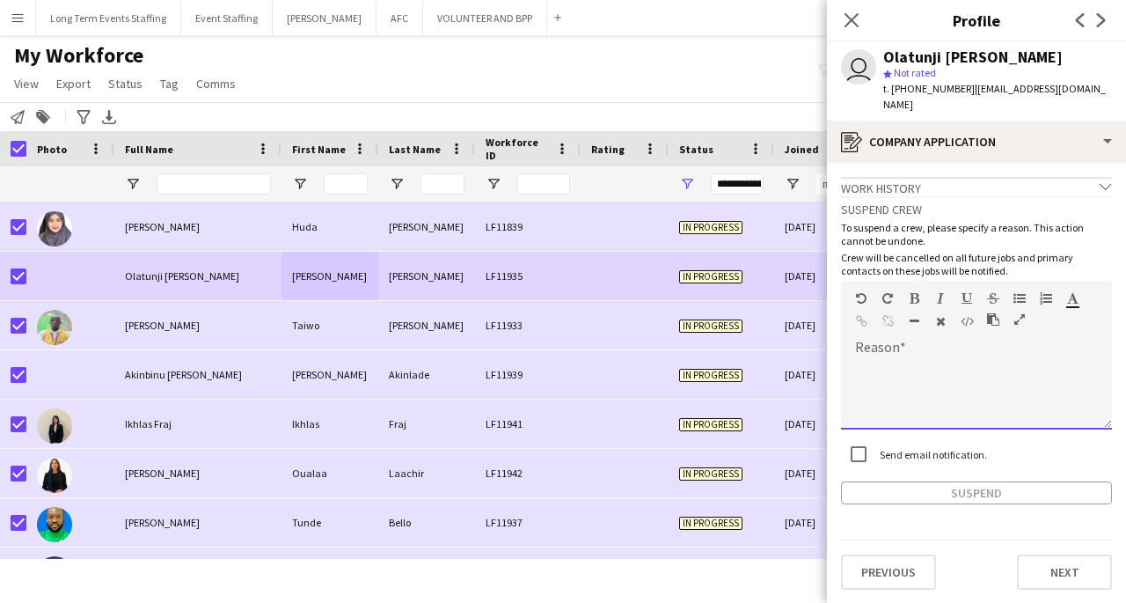
click at [1010, 359] on div at bounding box center [976, 394] width 271 height 70
paste div
click at [1013, 481] on button "Suspend" at bounding box center [976, 492] width 271 height 23
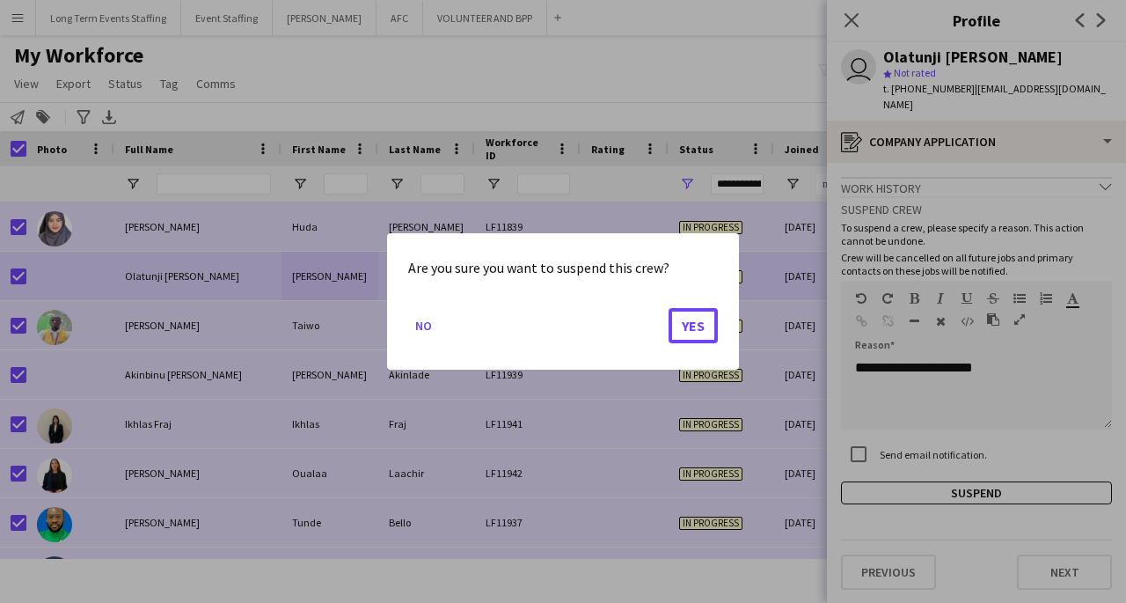
click at [705, 334] on button "Yes" at bounding box center [693, 325] width 49 height 35
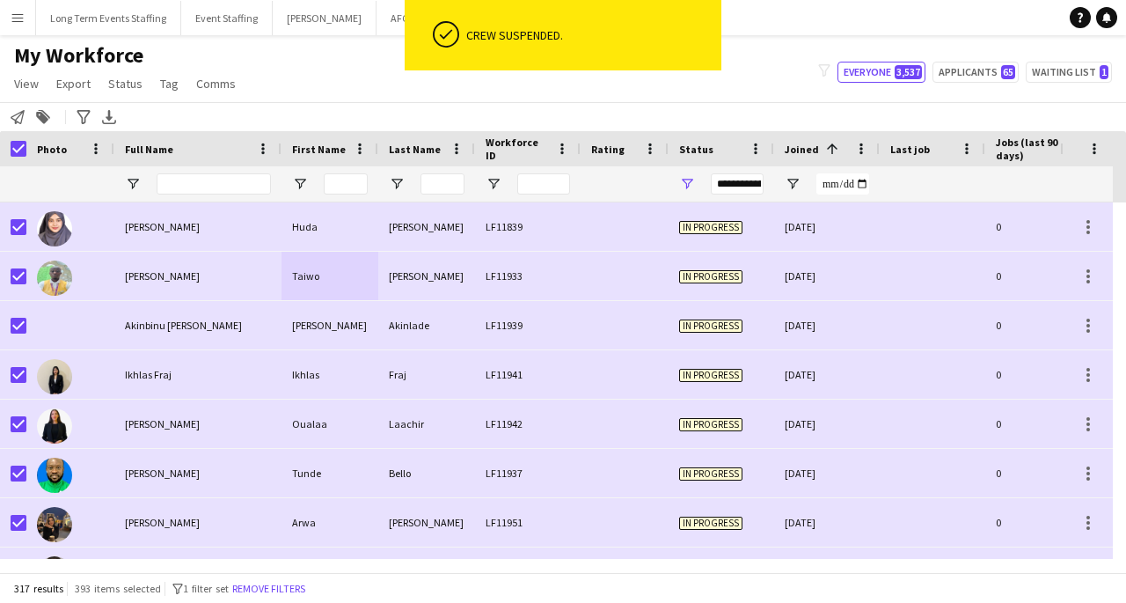
click at [324, 279] on div "Taiwo" at bounding box center [330, 276] width 97 height 48
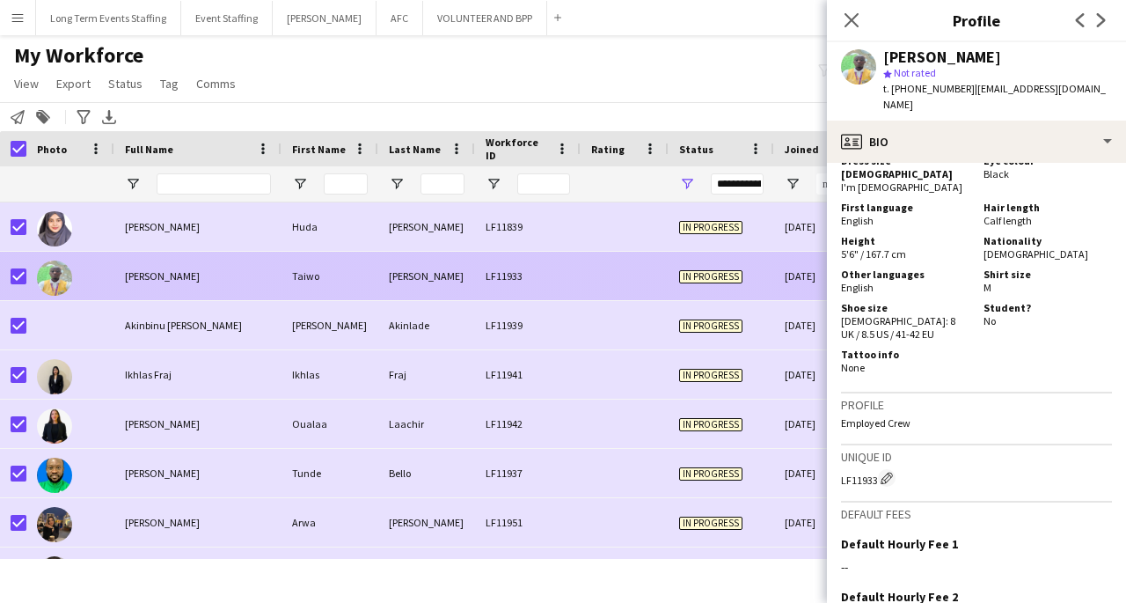
scroll to position [1057, 0]
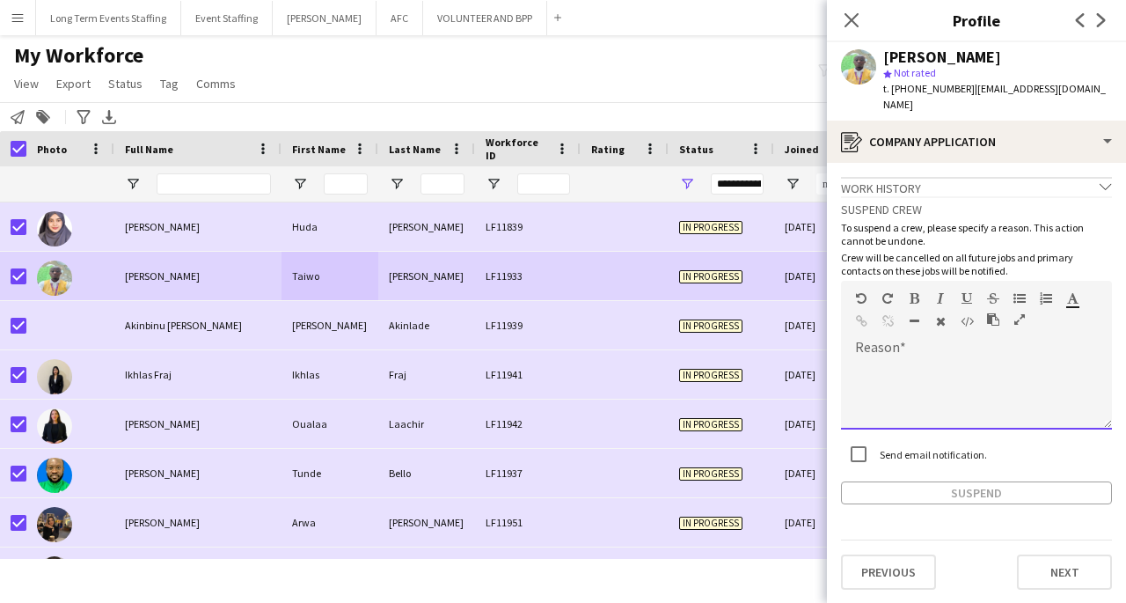
click at [929, 365] on div at bounding box center [976, 394] width 271 height 70
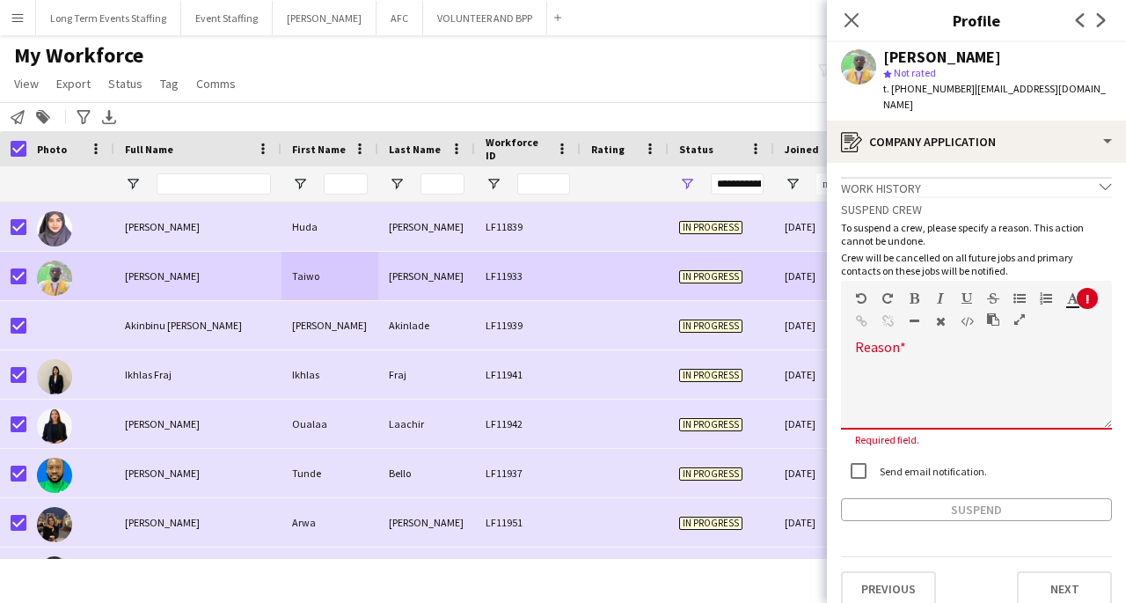
click at [943, 359] on div at bounding box center [976, 394] width 271 height 70
paste div
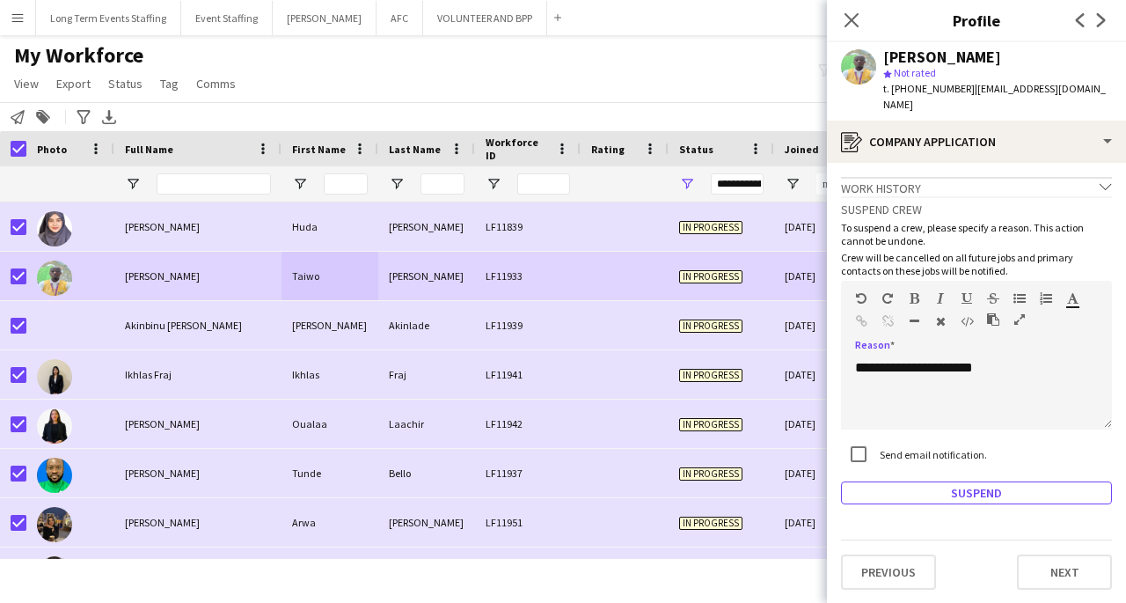
click at [1004, 481] on button "Suspend" at bounding box center [976, 492] width 271 height 23
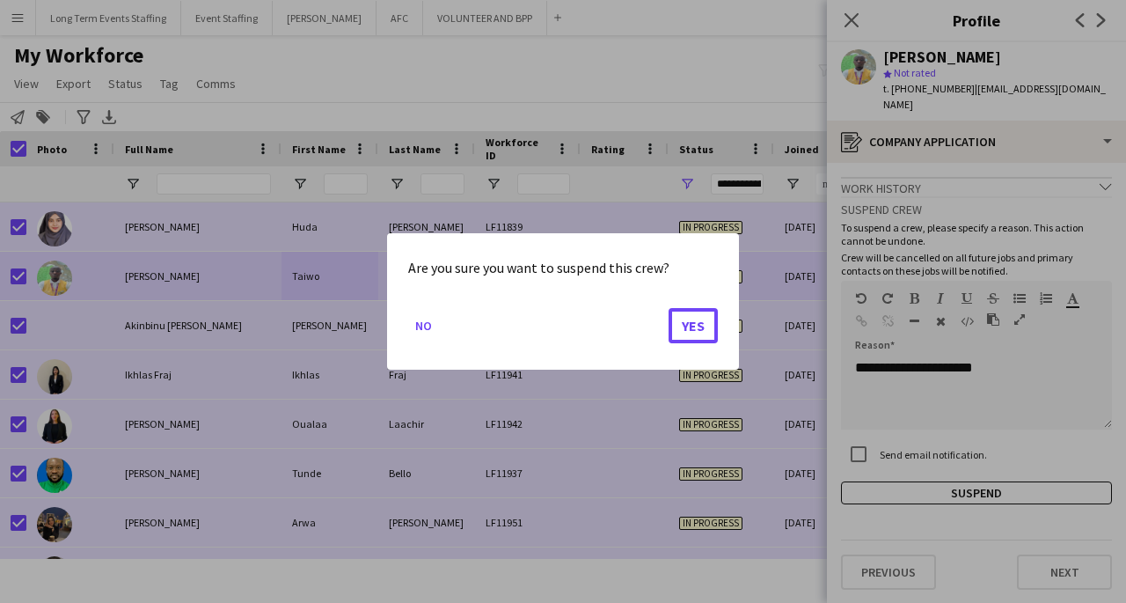
click at [700, 326] on button "Yes" at bounding box center [693, 325] width 49 height 35
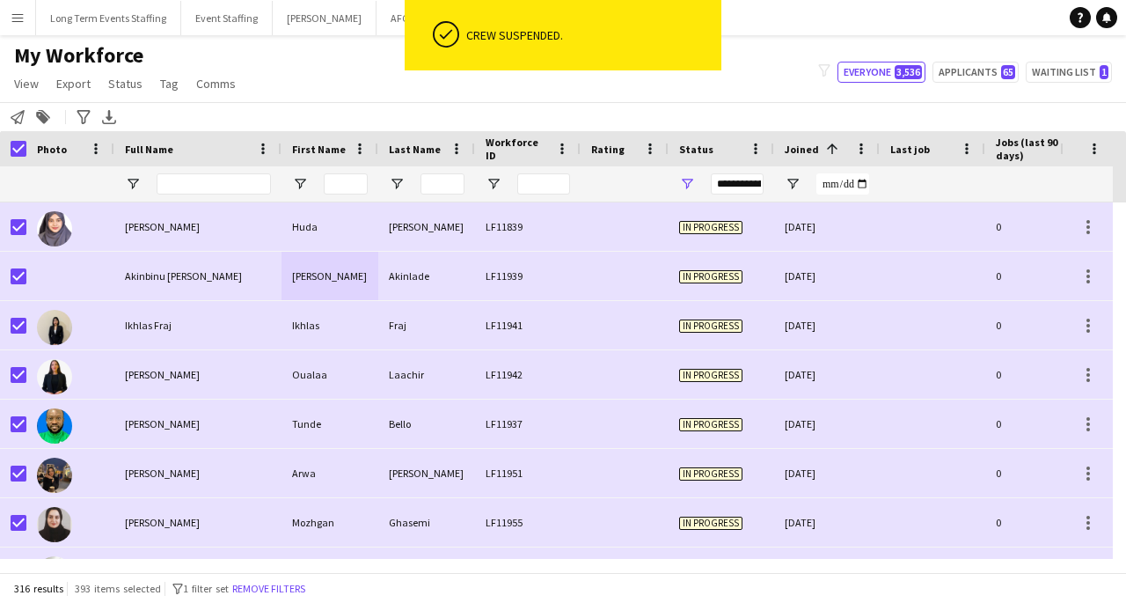
click at [460, 341] on div "Fraj" at bounding box center [426, 325] width 97 height 48
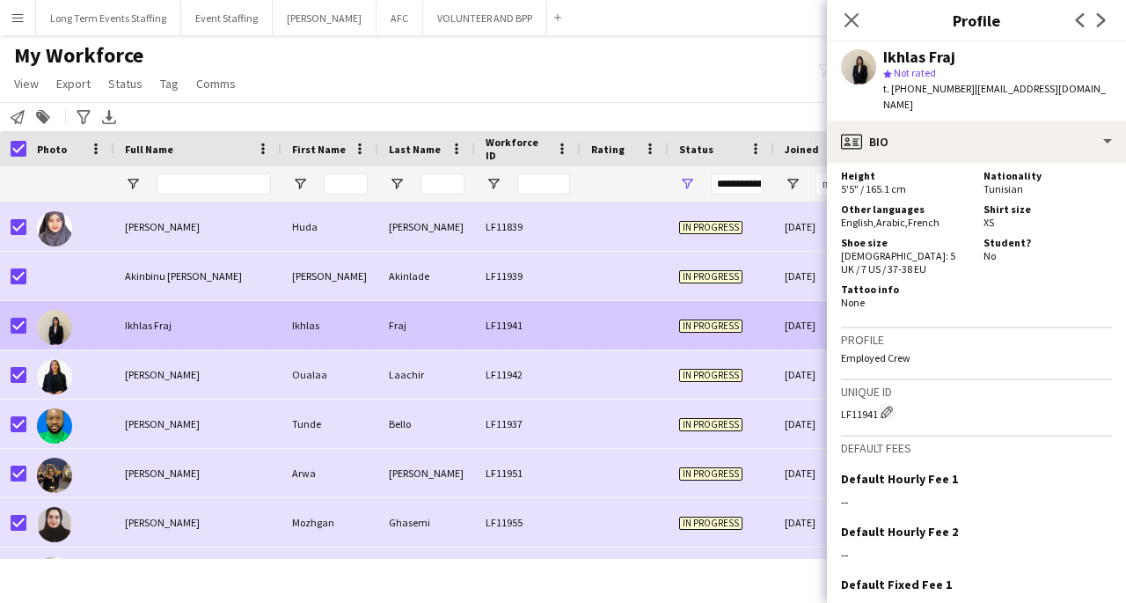
scroll to position [1323, 0]
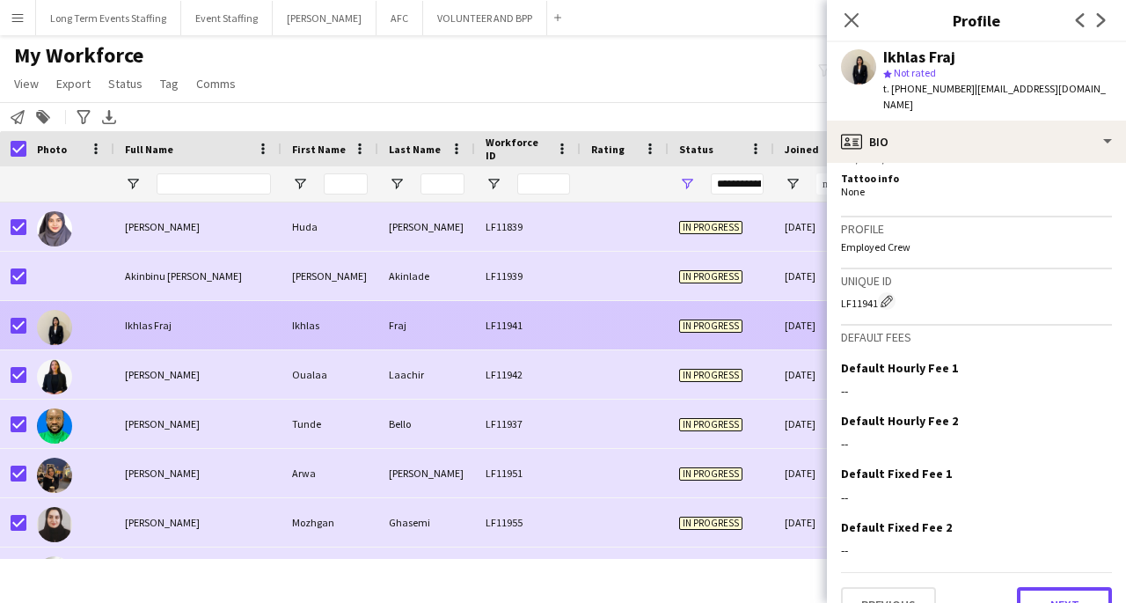
click at [1050, 587] on button "Next" at bounding box center [1064, 604] width 95 height 35
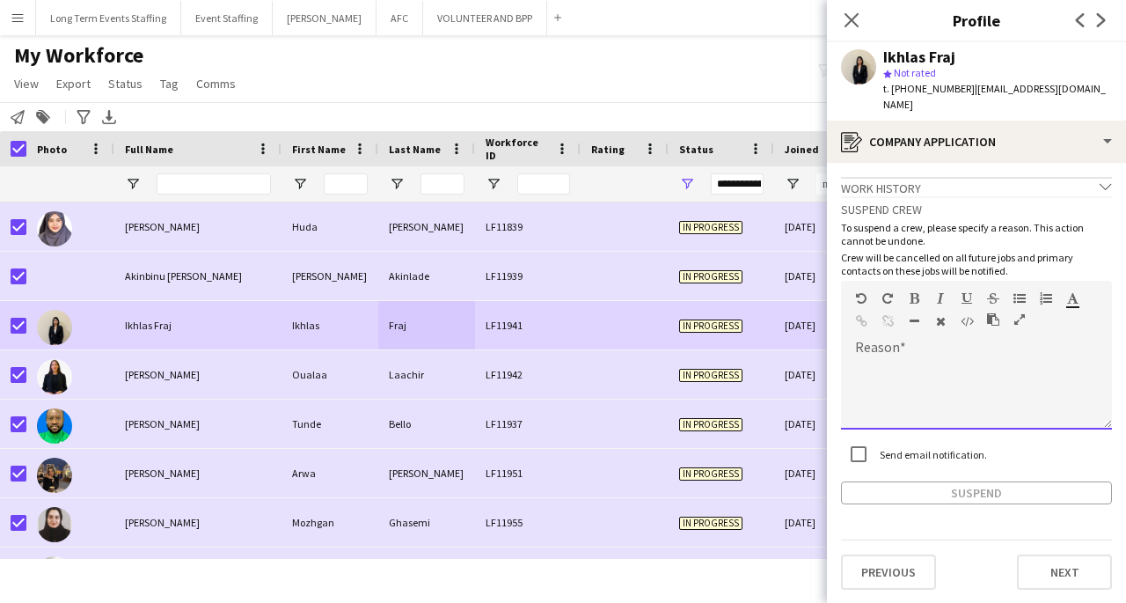
click at [995, 359] on div at bounding box center [976, 394] width 271 height 70
paste div
click at [1005, 481] on button "Suspend" at bounding box center [976, 492] width 271 height 23
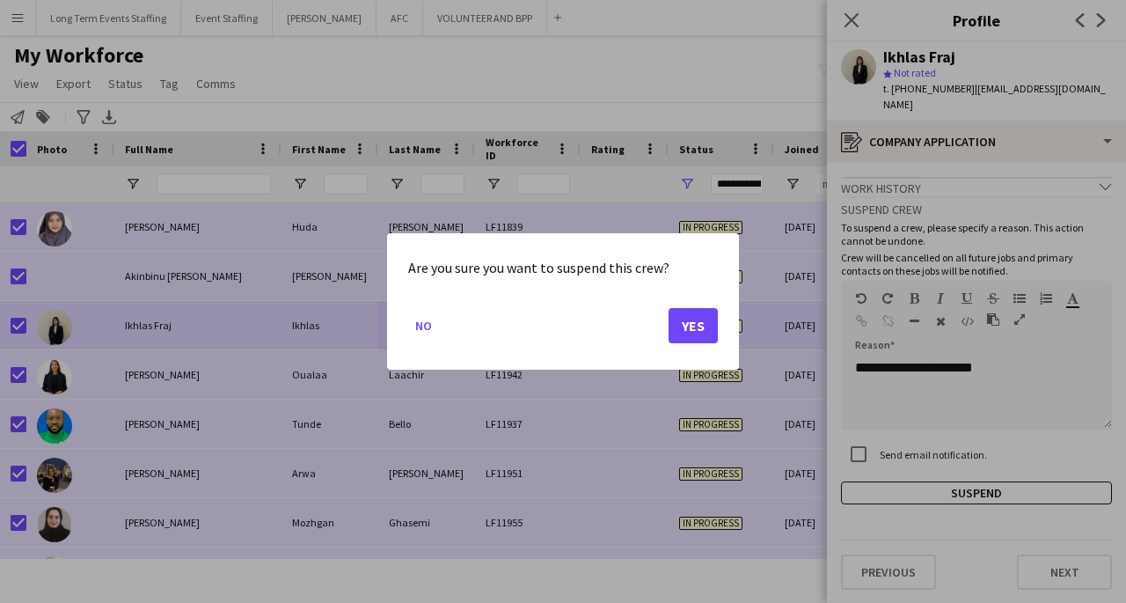
click at [690, 323] on button "Yes" at bounding box center [693, 325] width 49 height 35
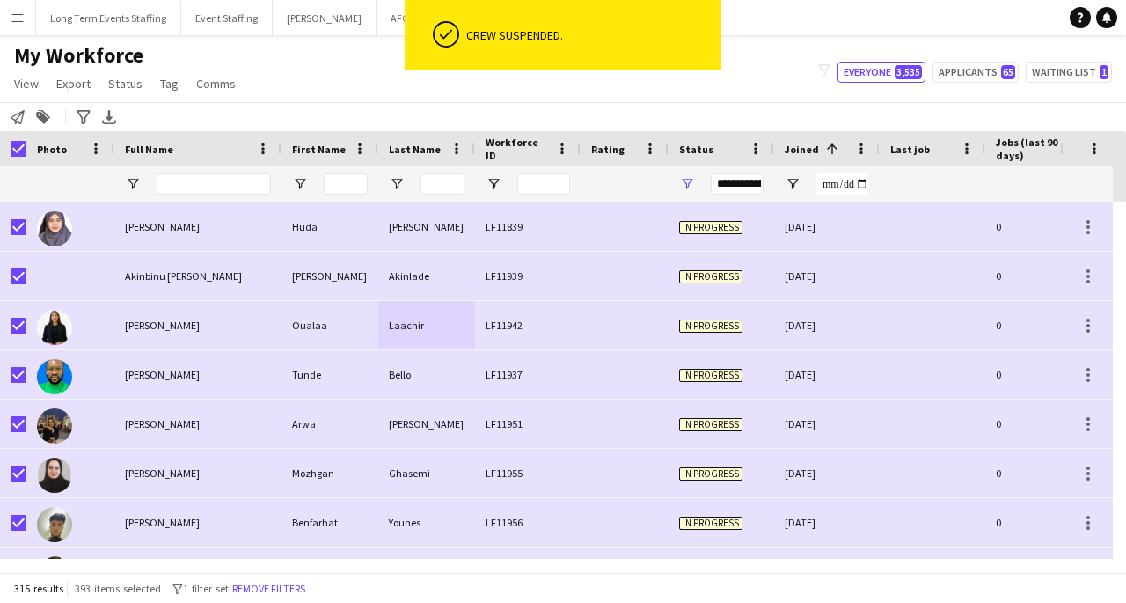
click at [397, 260] on div "Akinlade" at bounding box center [426, 276] width 97 height 48
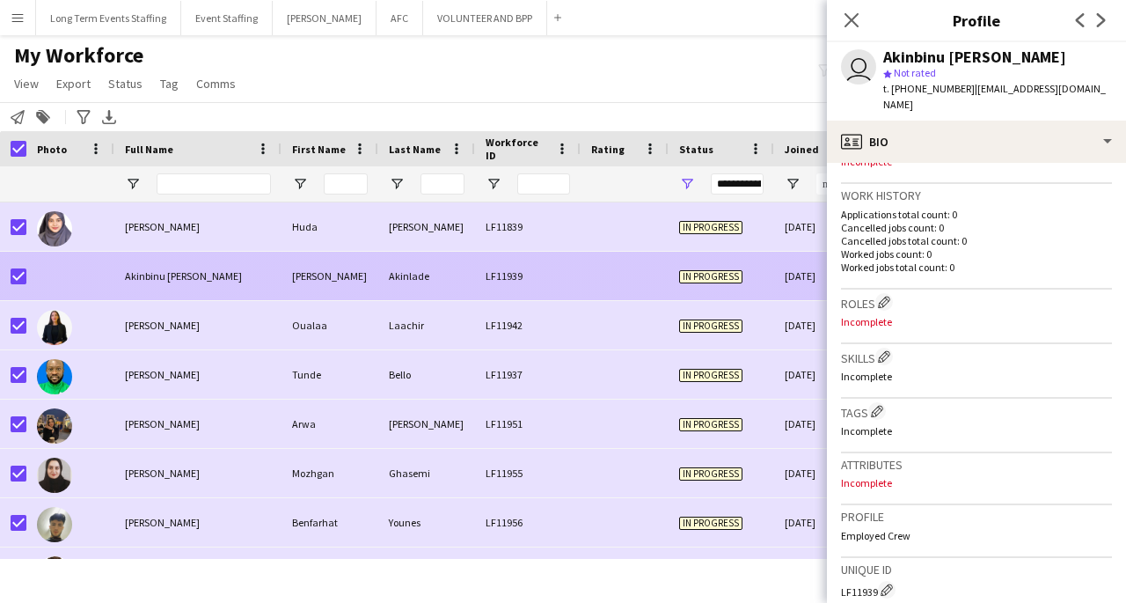
scroll to position [717, 0]
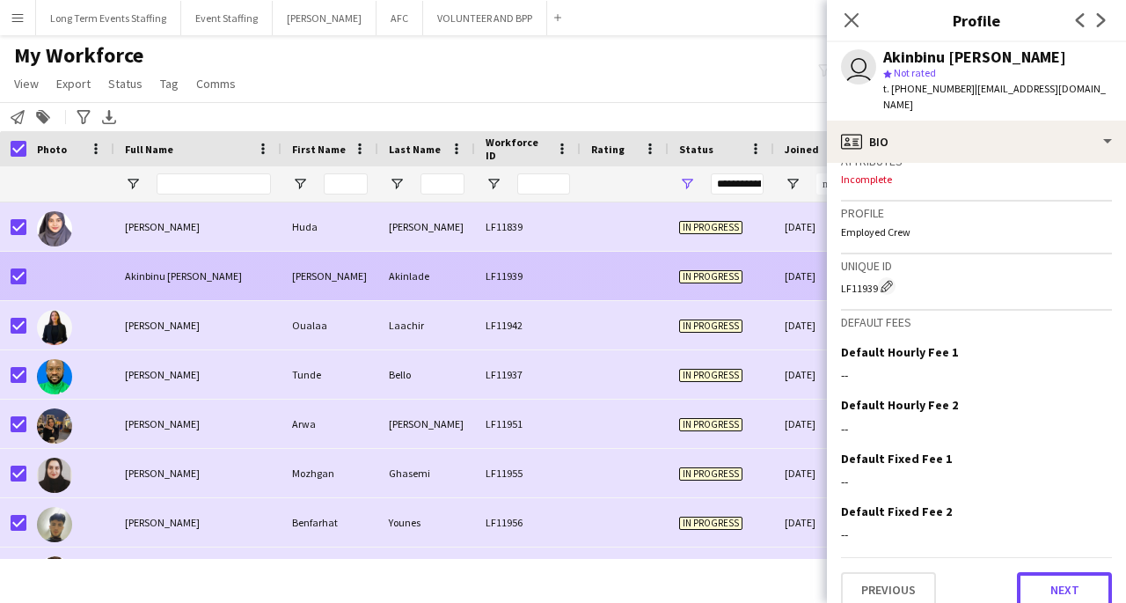
click at [1060, 574] on button "Next" at bounding box center [1064, 589] width 95 height 35
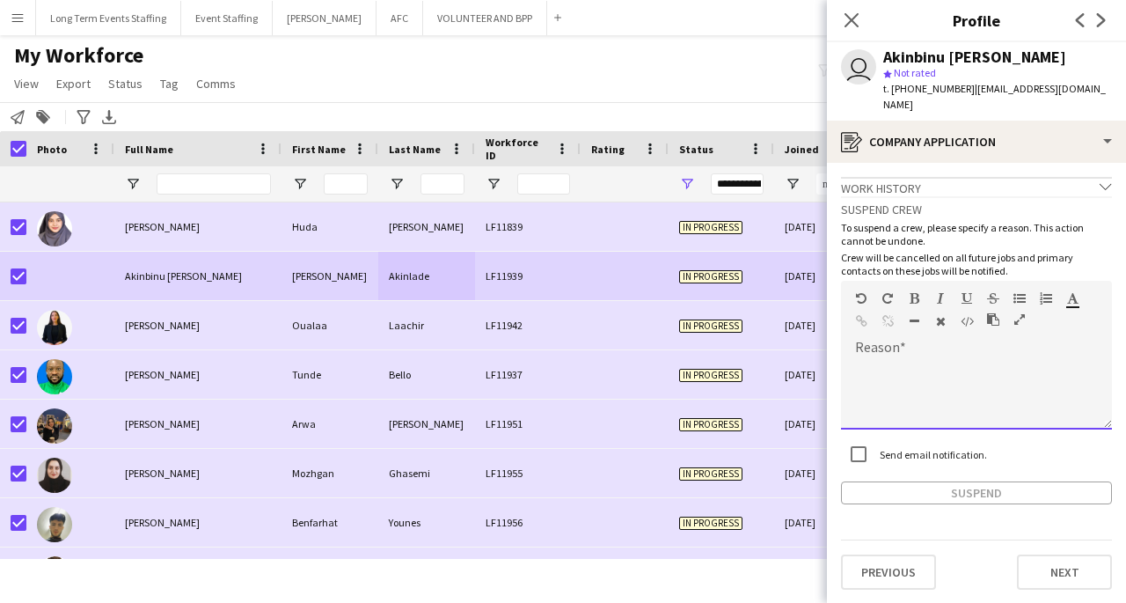
click at [953, 361] on div at bounding box center [976, 394] width 271 height 70
paste div
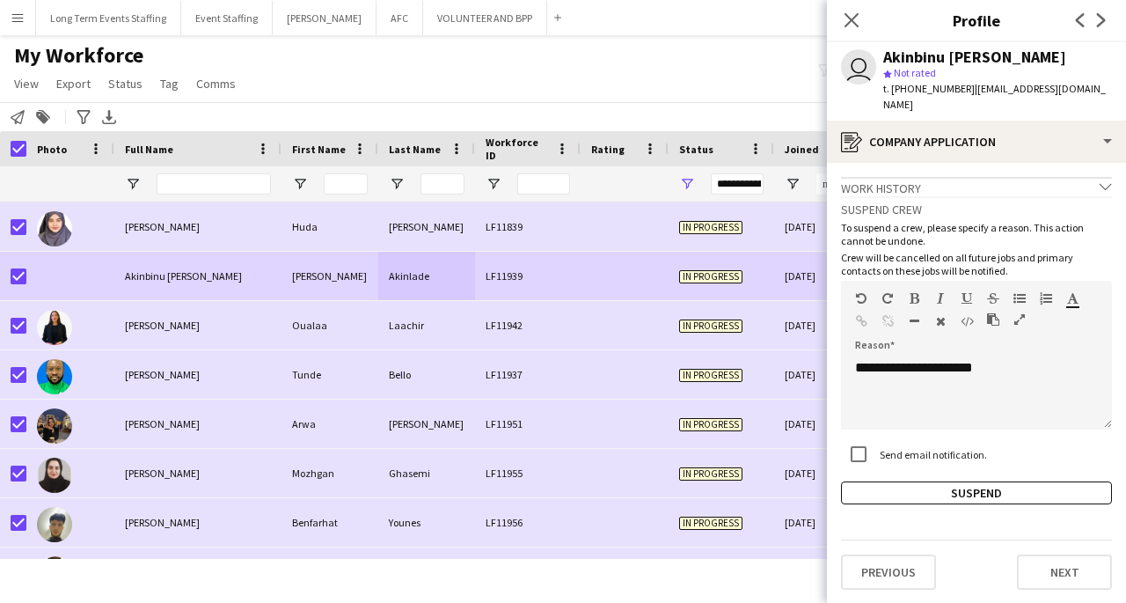
click at [969, 482] on button "Suspend" at bounding box center [976, 492] width 271 height 23
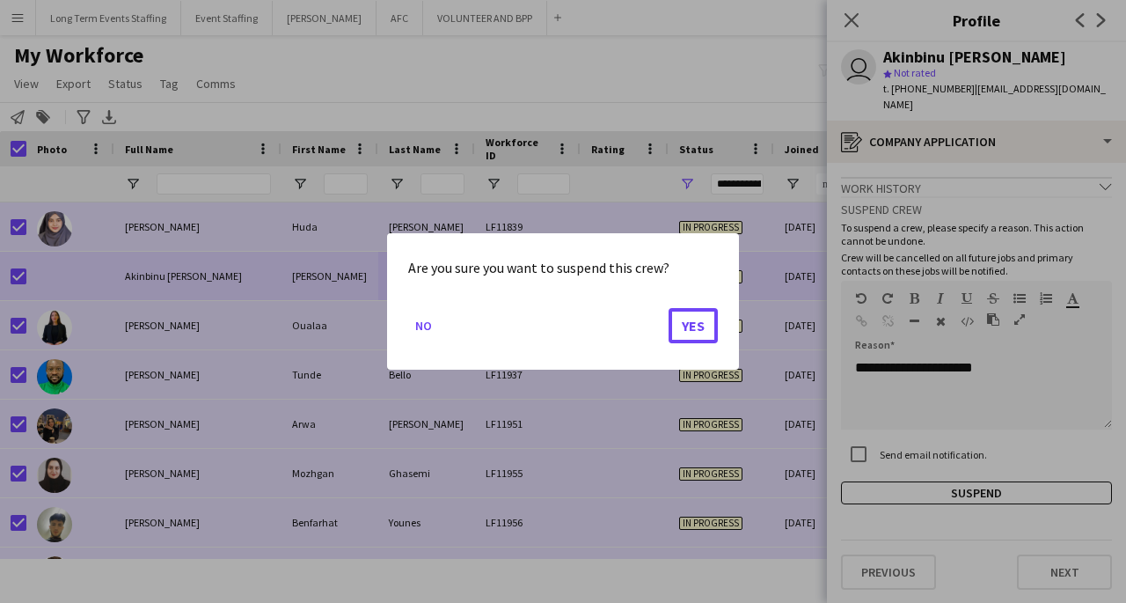
click at [711, 336] on button "Yes" at bounding box center [693, 325] width 49 height 35
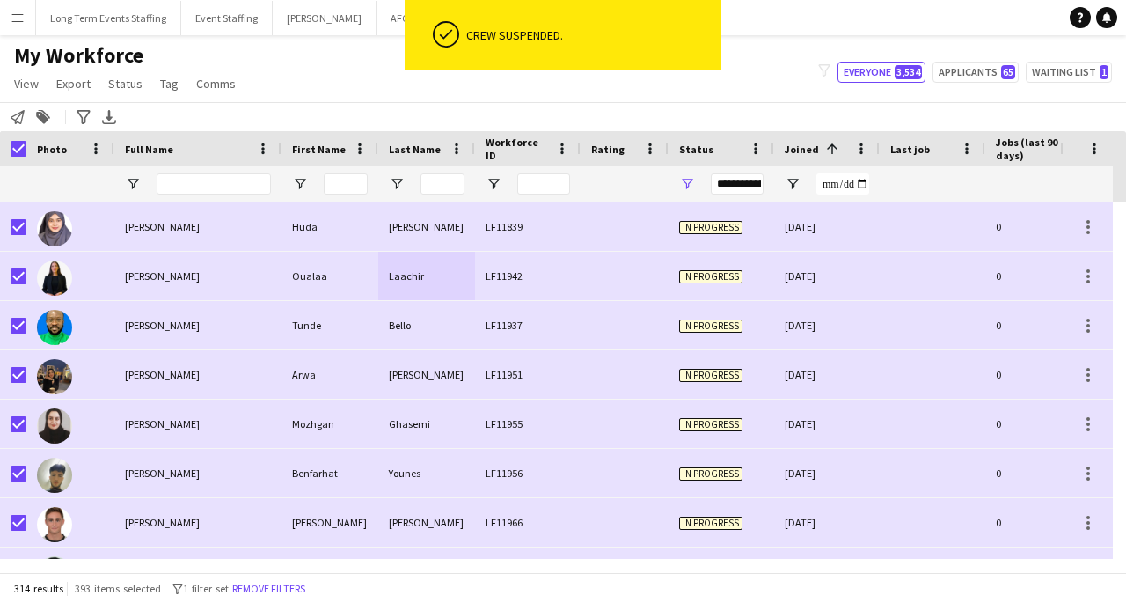
click at [399, 231] on div "[PERSON_NAME]" at bounding box center [426, 226] width 97 height 48
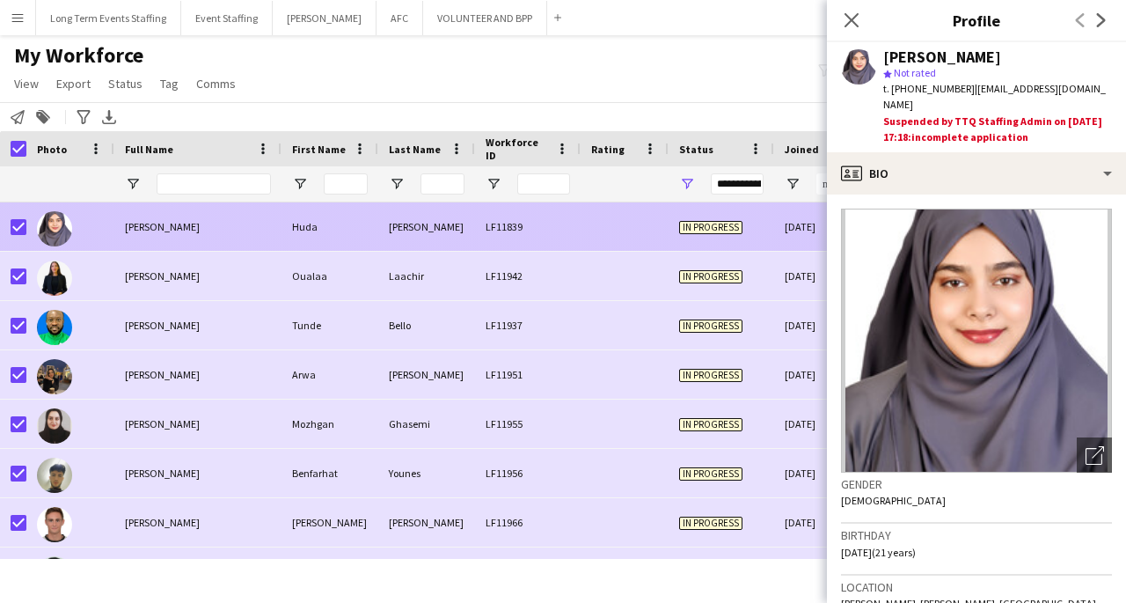
click at [498, 281] on div "LF11942" at bounding box center [528, 276] width 106 height 48
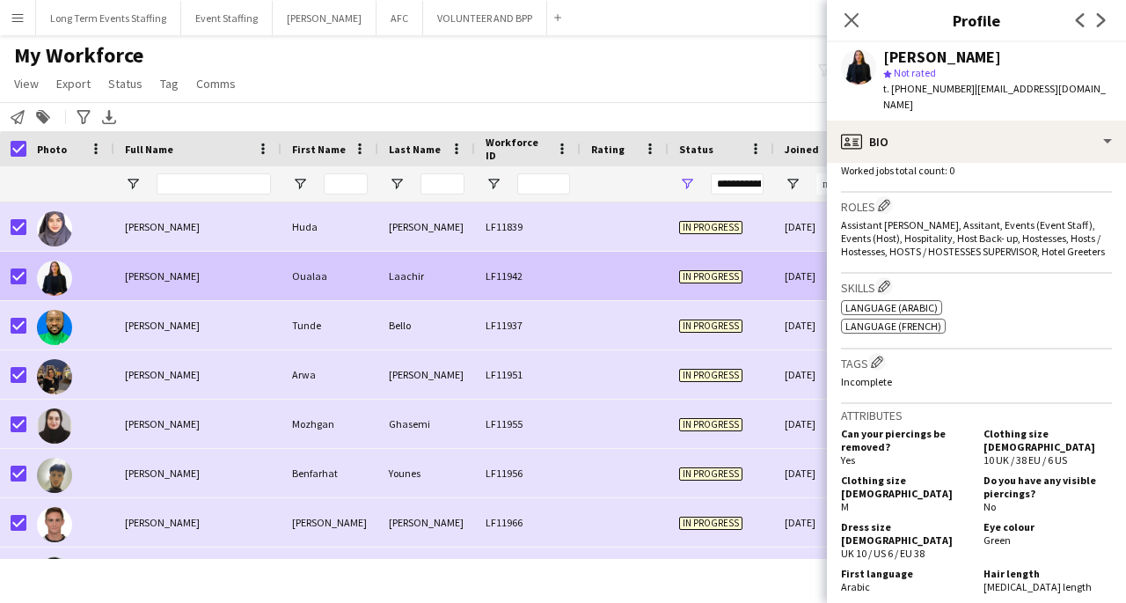
scroll to position [1064, 0]
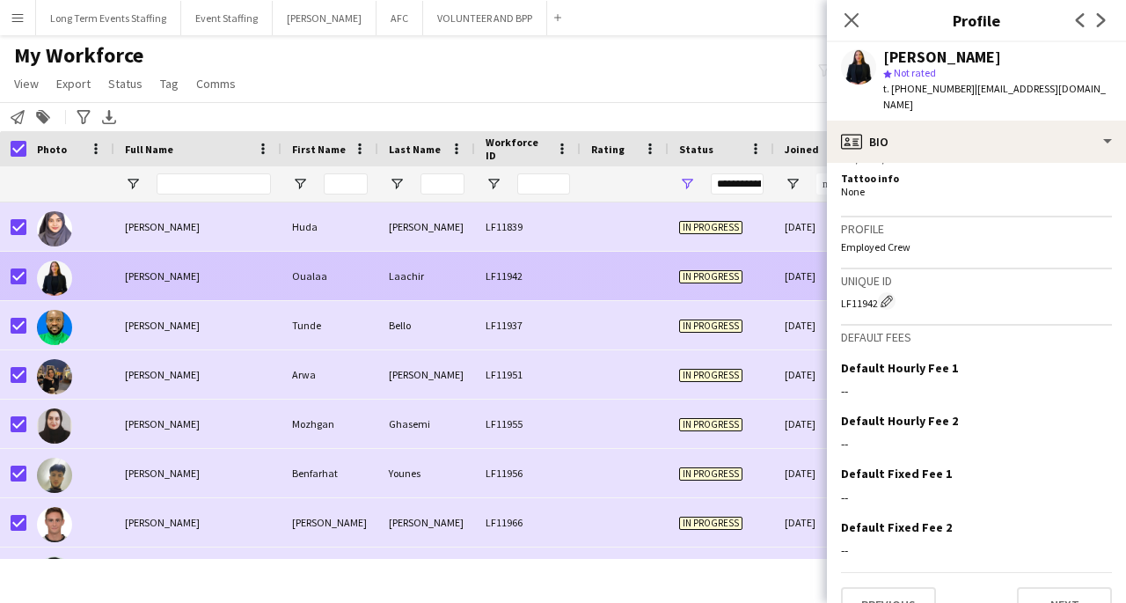
click at [313, 276] on div "Oualaa" at bounding box center [330, 276] width 97 height 48
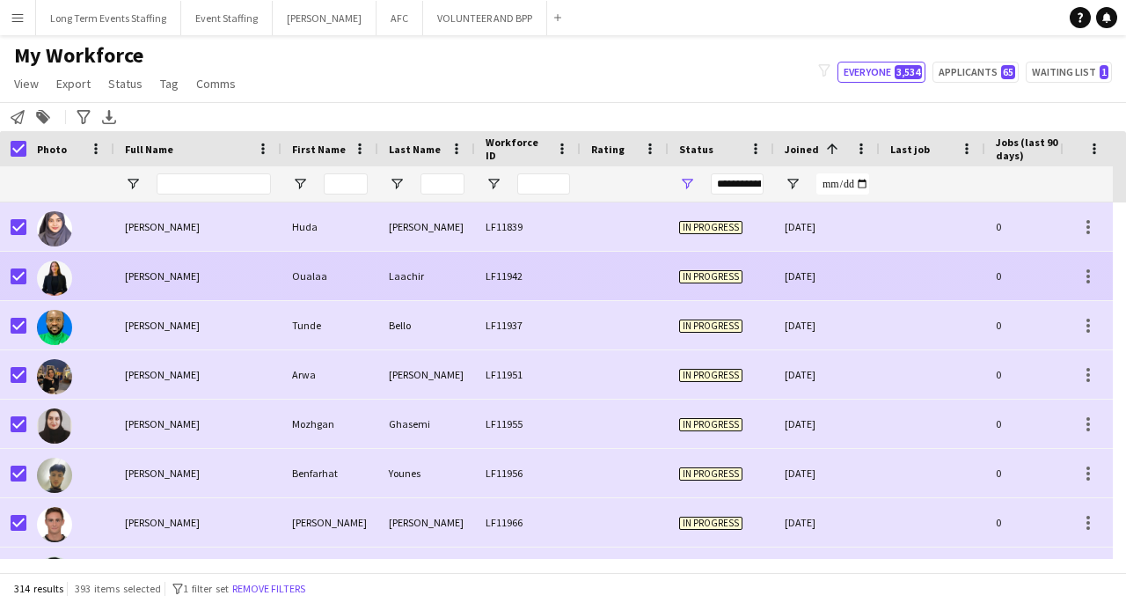
click at [567, 275] on div "LF11942" at bounding box center [528, 276] width 106 height 48
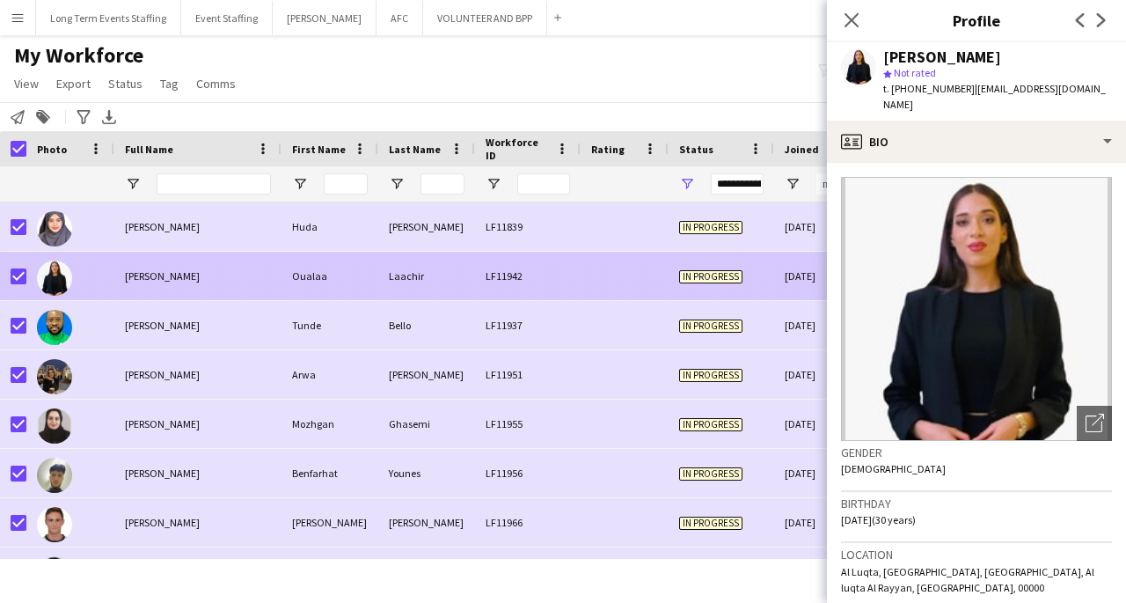
click at [415, 319] on div "Bello" at bounding box center [426, 325] width 97 height 48
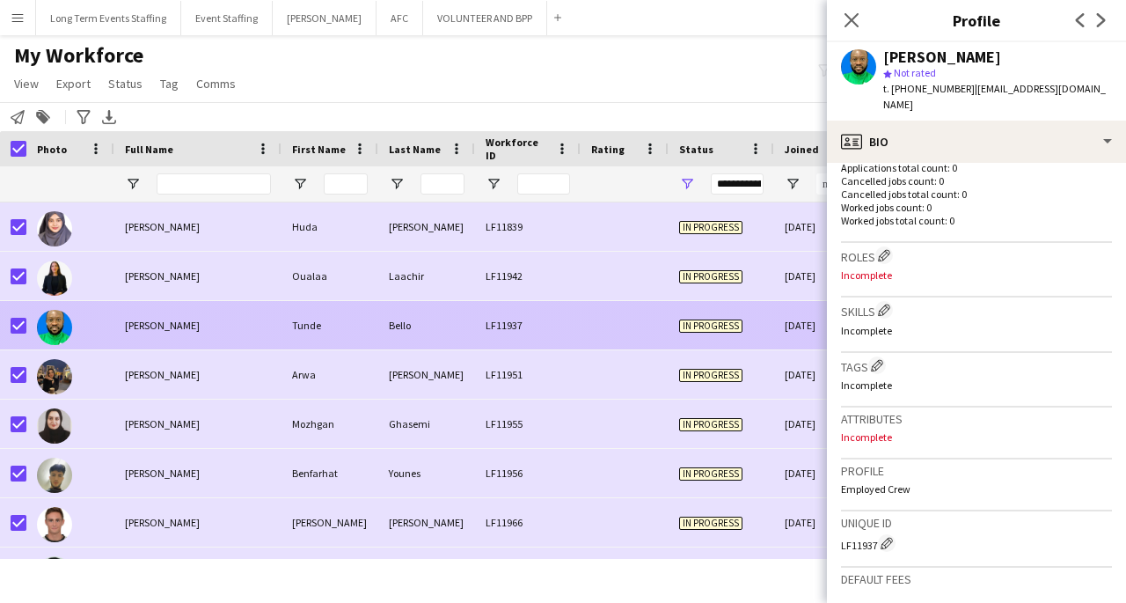
scroll to position [713, 0]
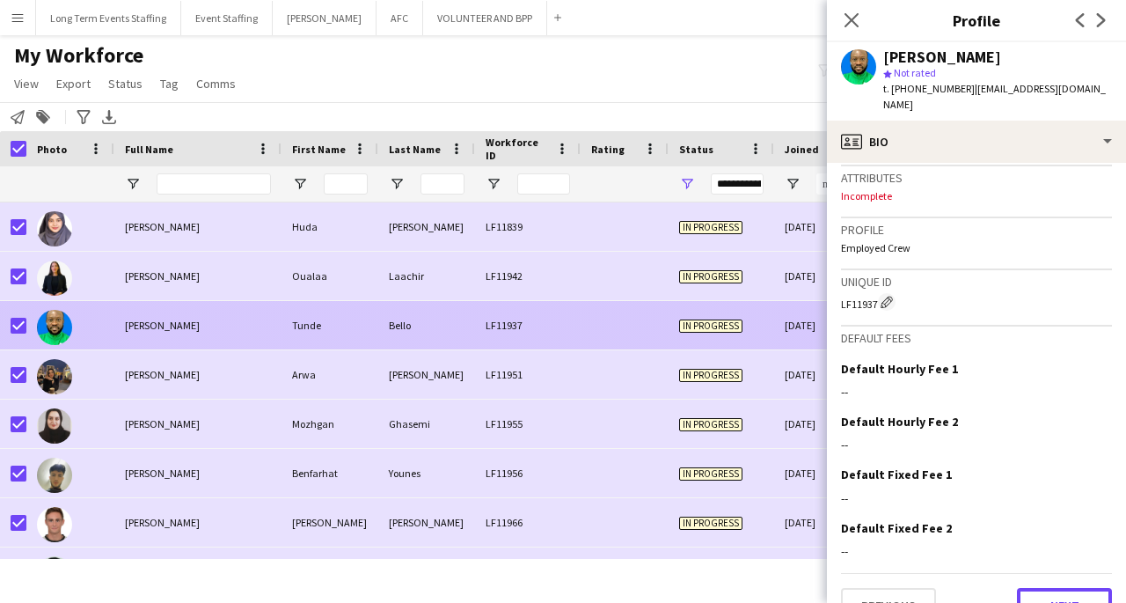
click at [1036, 588] on button "Next" at bounding box center [1064, 605] width 95 height 35
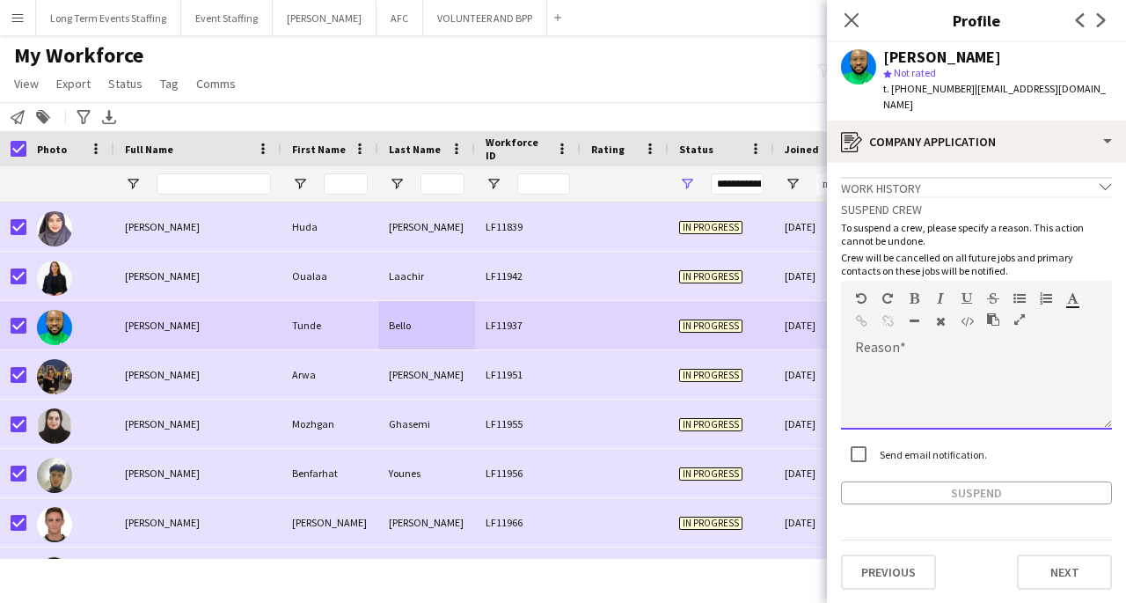
click at [939, 359] on div at bounding box center [976, 394] width 271 height 70
paste div
click at [1003, 481] on button "Suspend" at bounding box center [976, 492] width 271 height 23
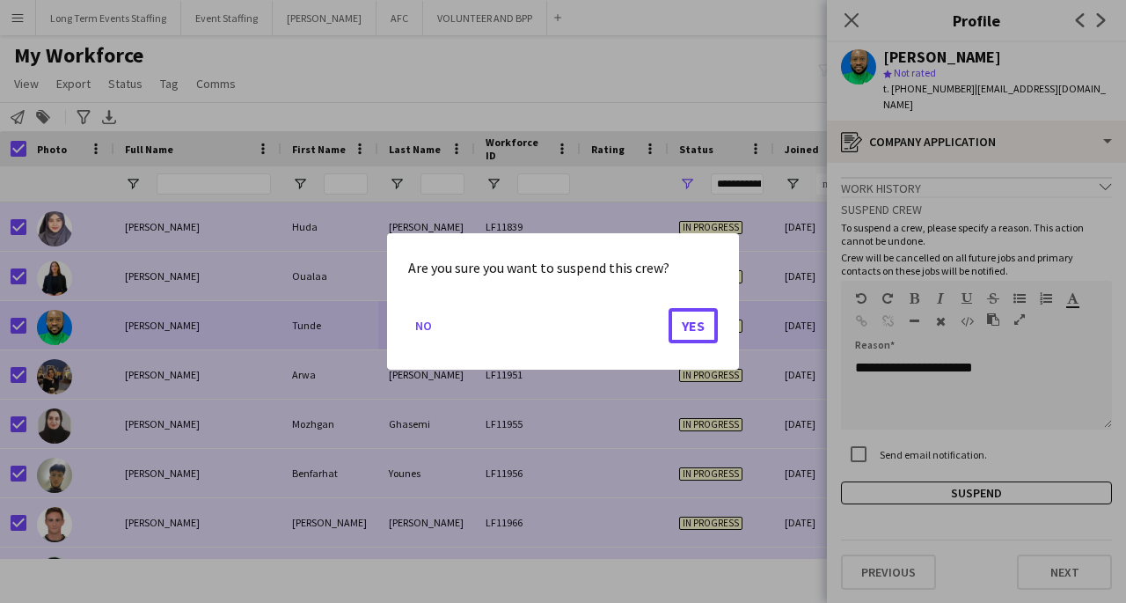
click at [690, 334] on button "Yes" at bounding box center [693, 325] width 49 height 35
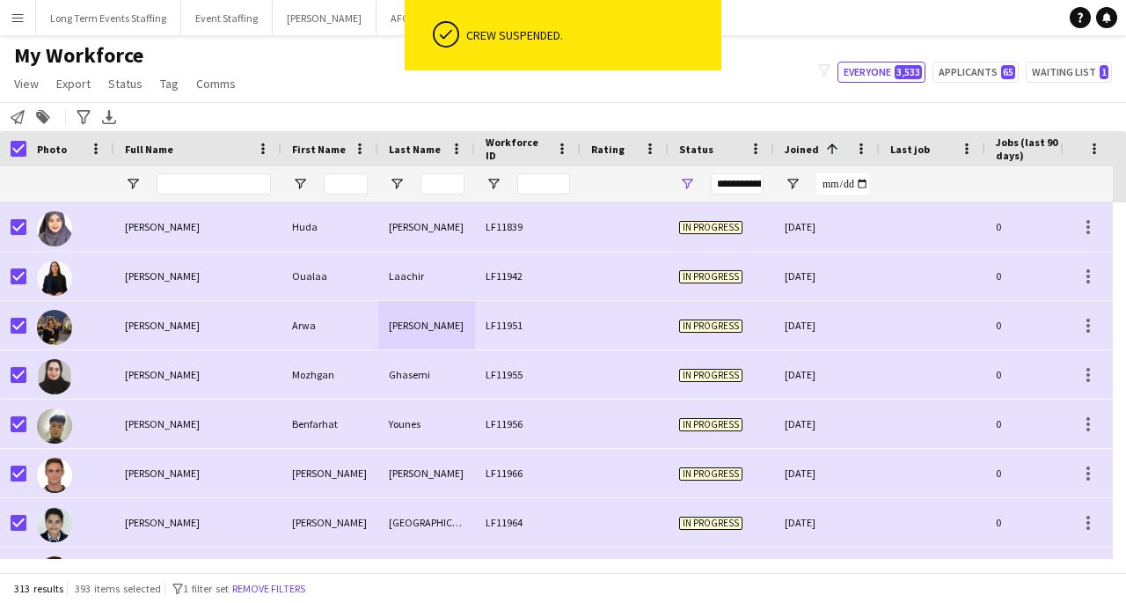
click at [282, 329] on div "Arwa" at bounding box center [330, 325] width 97 height 48
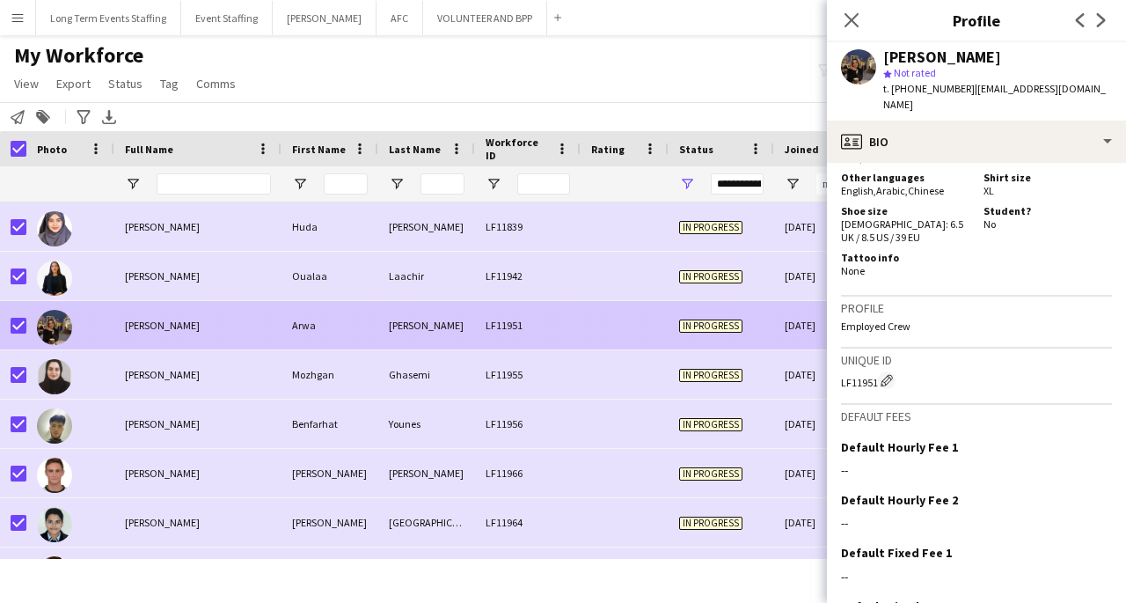
scroll to position [1070, 0]
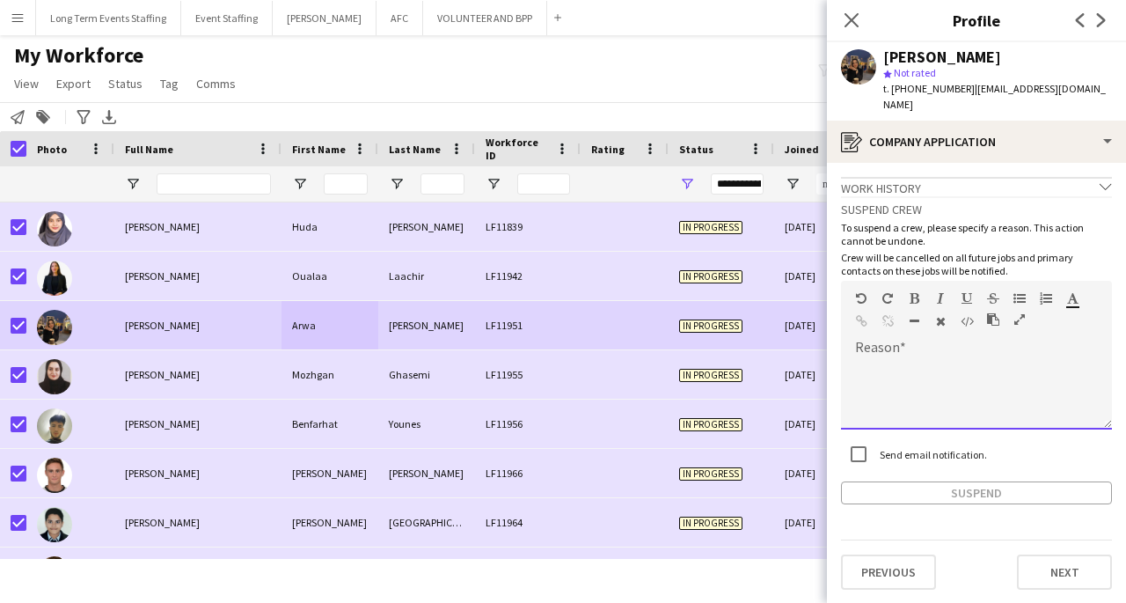
click at [930, 362] on div at bounding box center [976, 394] width 271 height 70
paste div
click at [984, 481] on button "Suspend" at bounding box center [976, 492] width 271 height 23
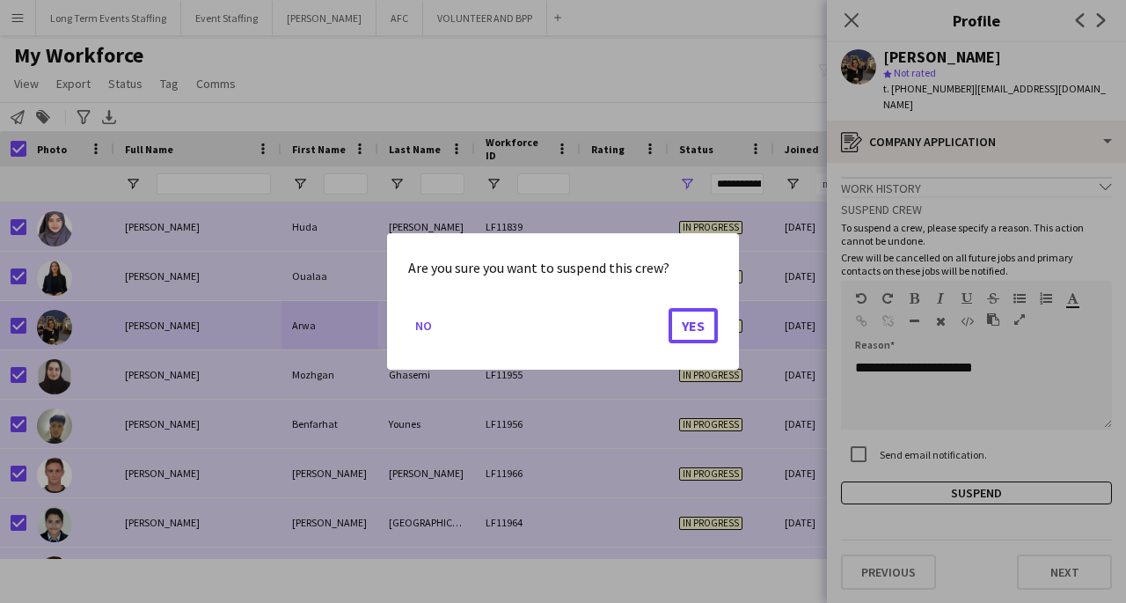
click at [691, 337] on button "Yes" at bounding box center [693, 325] width 49 height 35
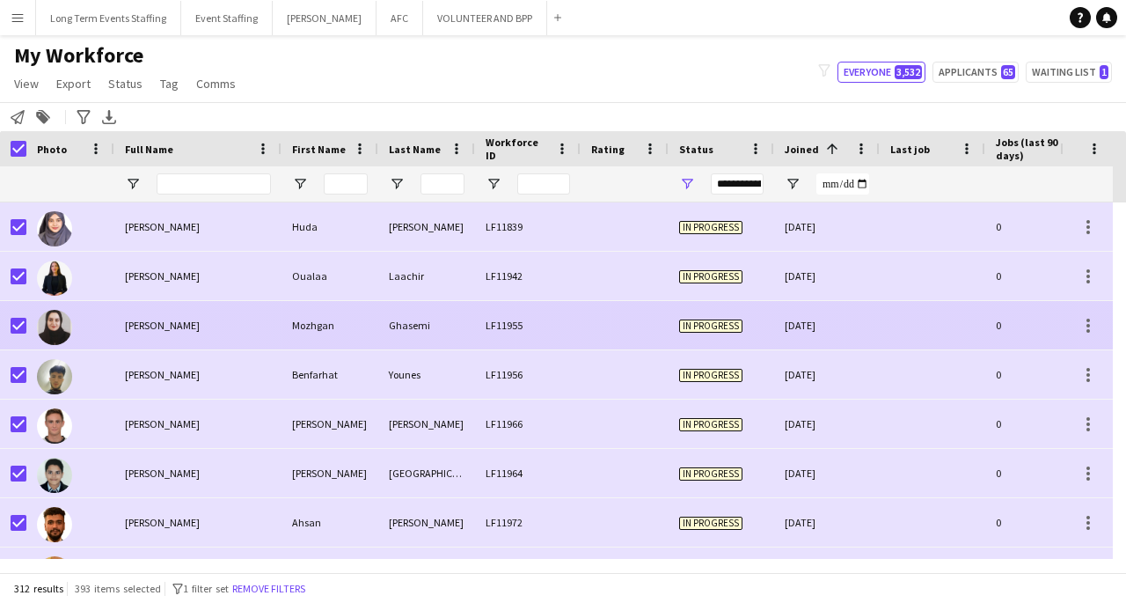
click at [170, 326] on span "Mozhgan Ghasemi" at bounding box center [162, 324] width 75 height 13
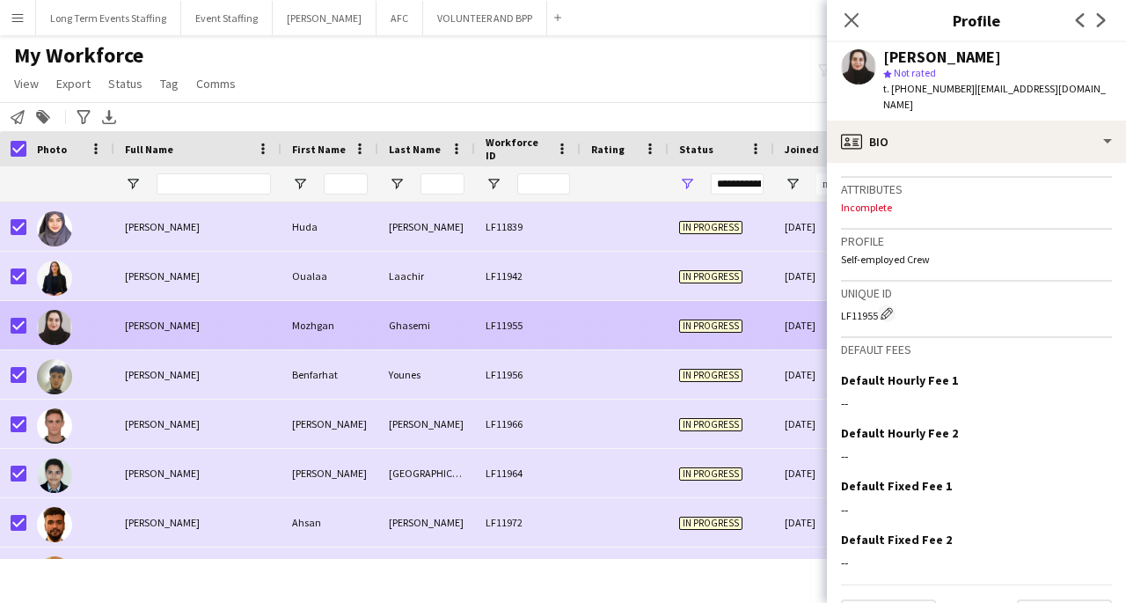
scroll to position [713, 0]
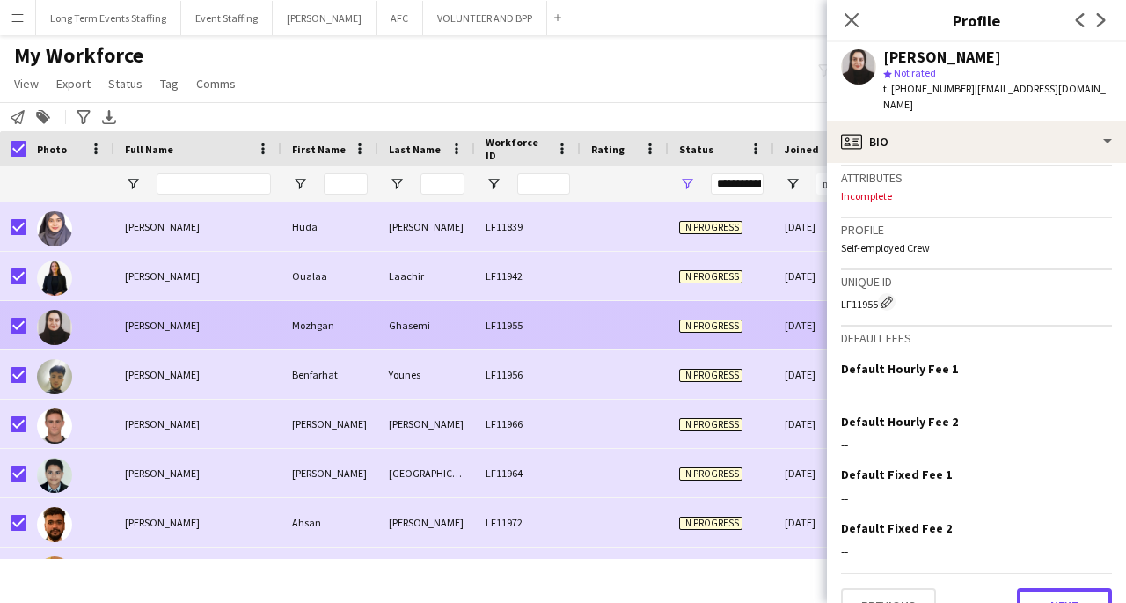
click at [1061, 588] on button "Next" at bounding box center [1064, 605] width 95 height 35
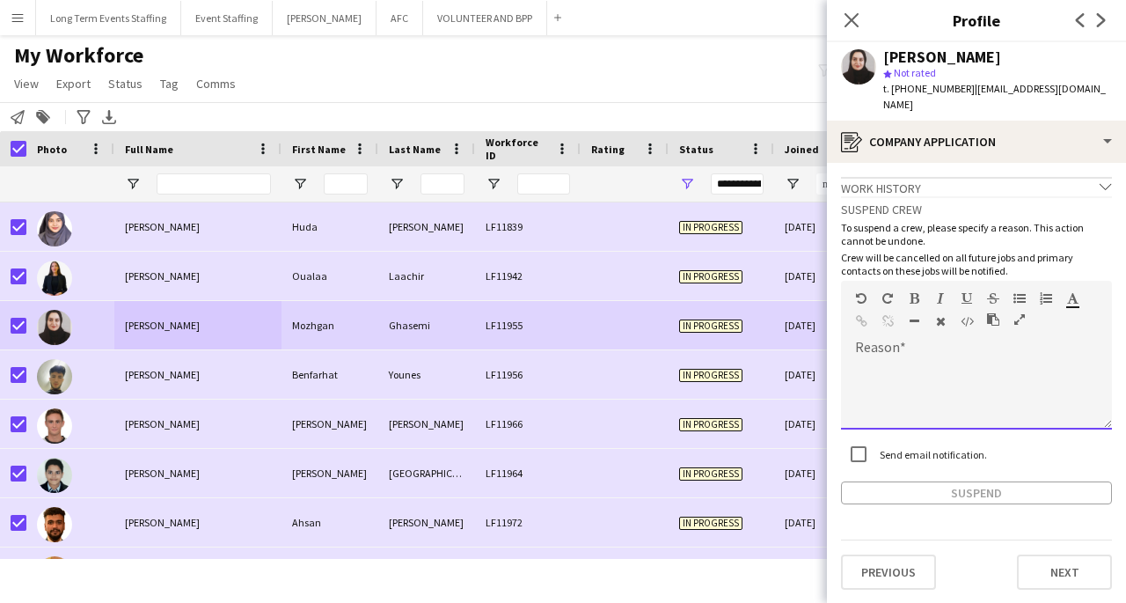
click at [990, 359] on div at bounding box center [976, 394] width 271 height 70
click at [995, 485] on button "Suspend" at bounding box center [976, 492] width 271 height 23
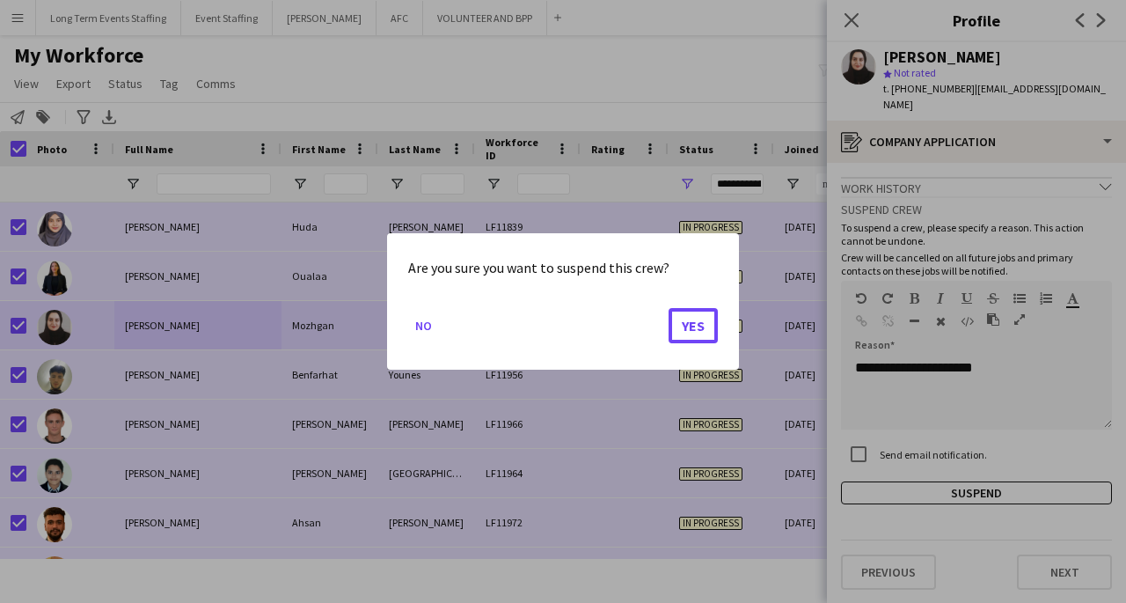
click at [699, 337] on button "Yes" at bounding box center [693, 325] width 49 height 35
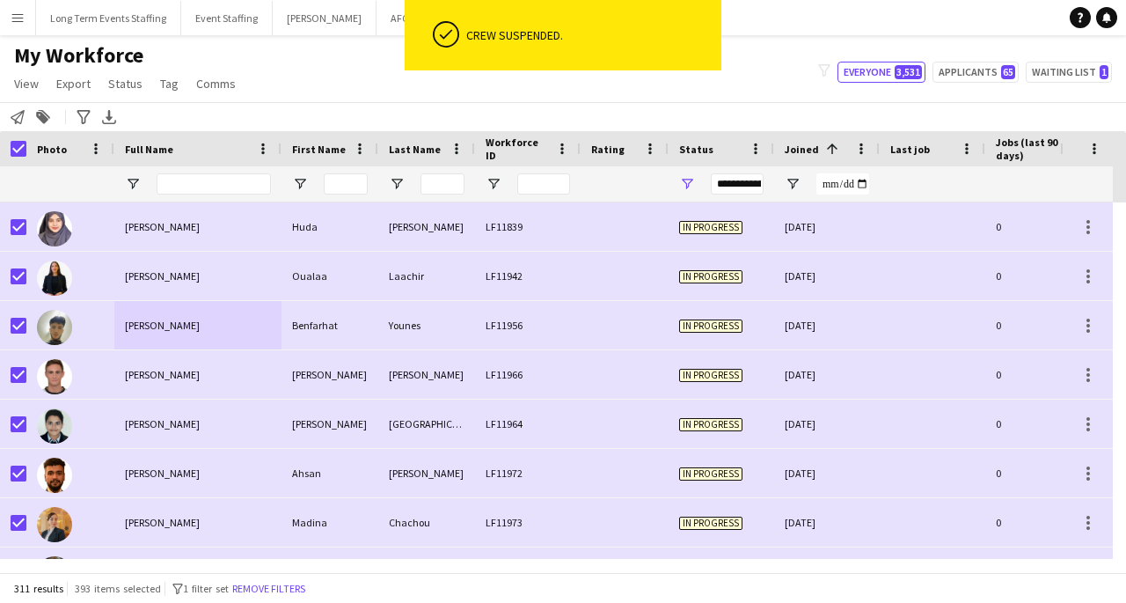
click at [247, 337] on div "Benfarhat Younes" at bounding box center [197, 325] width 167 height 48
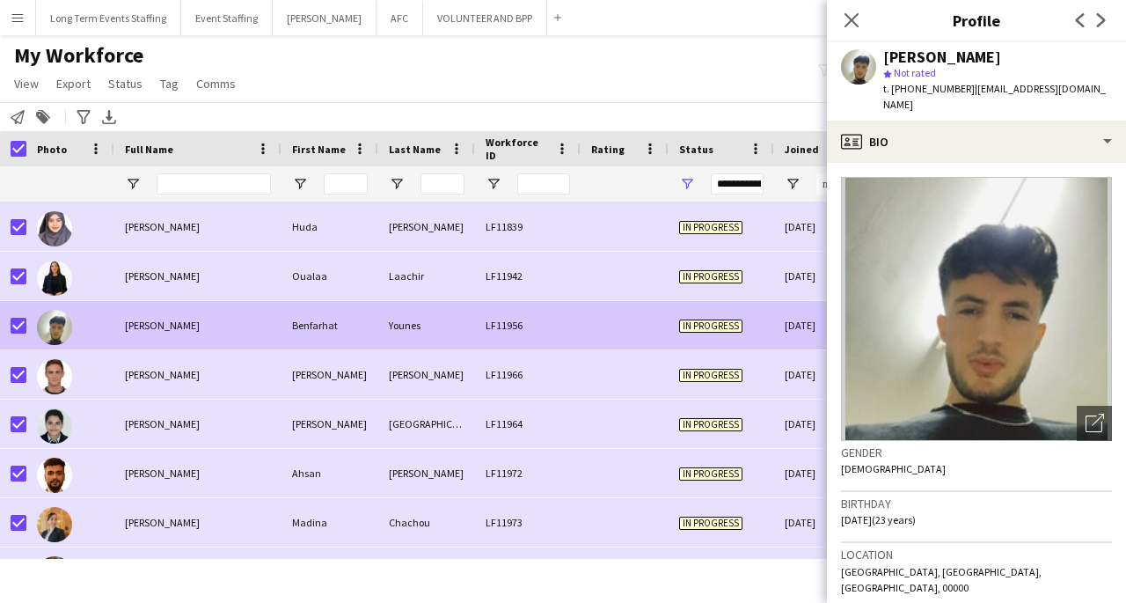
scroll to position [713, 0]
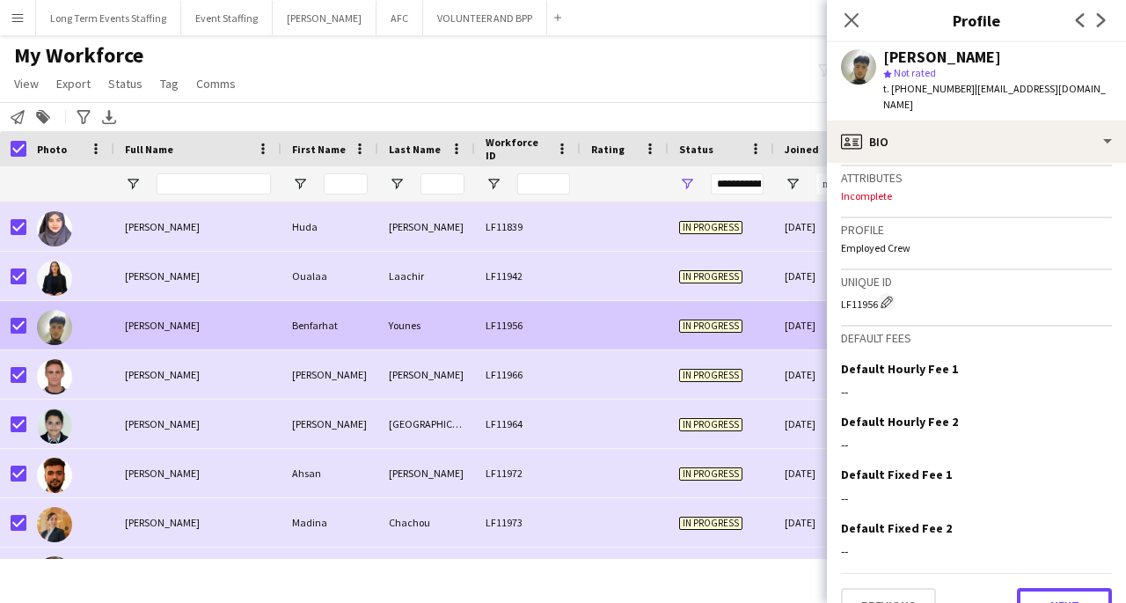
click at [1066, 588] on button "Next" at bounding box center [1064, 605] width 95 height 35
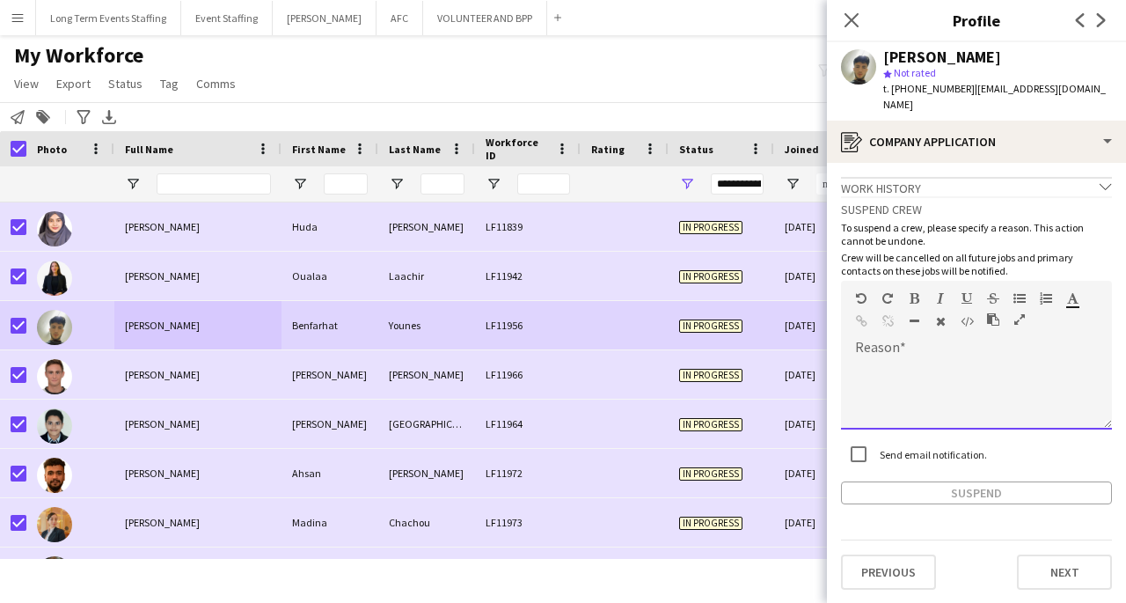
click at [944, 359] on div at bounding box center [976, 394] width 271 height 70
paste div
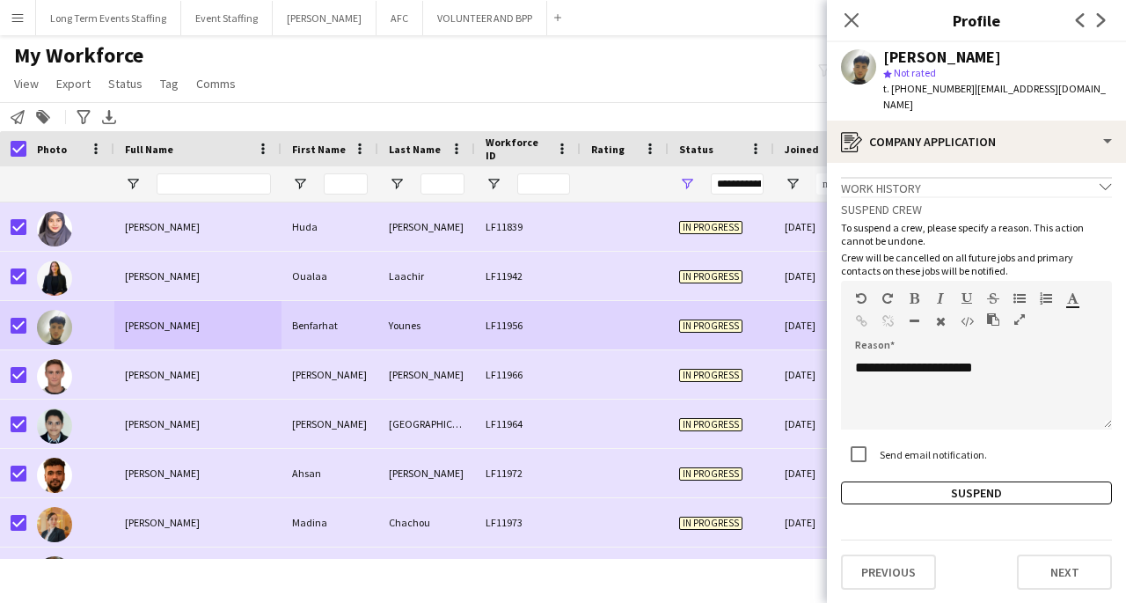
click at [996, 484] on button "Suspend" at bounding box center [976, 492] width 271 height 23
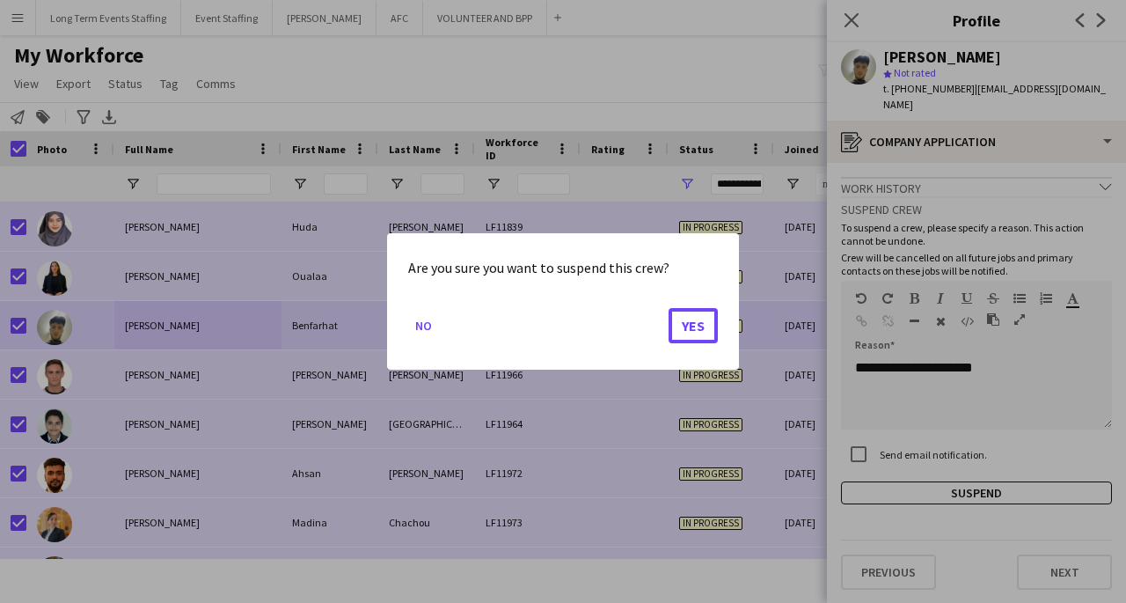
click at [697, 340] on button "Yes" at bounding box center [693, 325] width 49 height 35
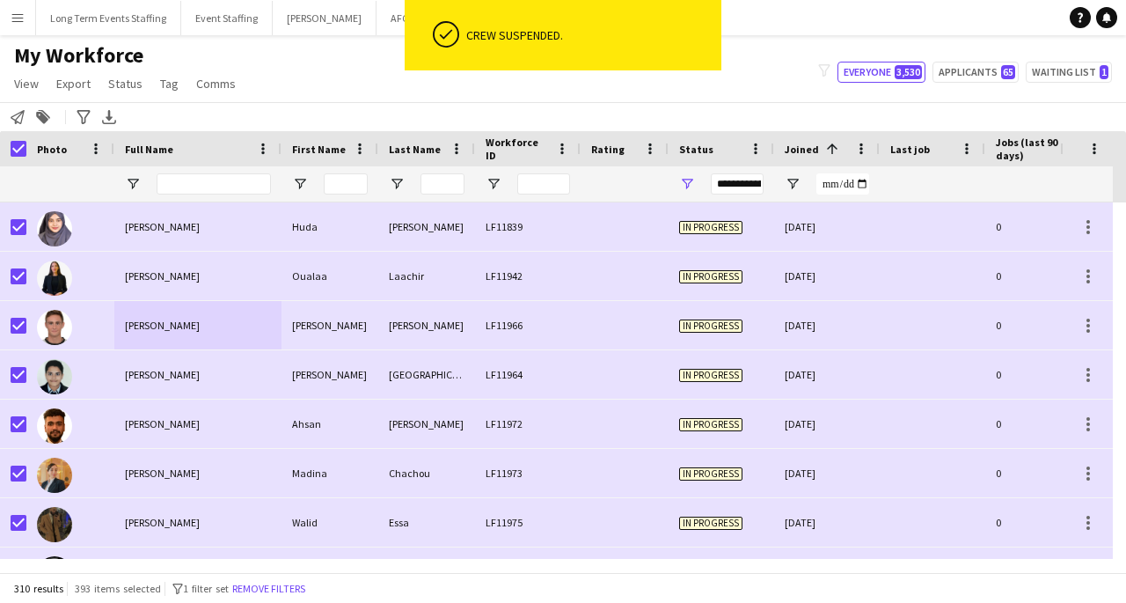
click at [247, 330] on div "[PERSON_NAME]" at bounding box center [197, 325] width 167 height 48
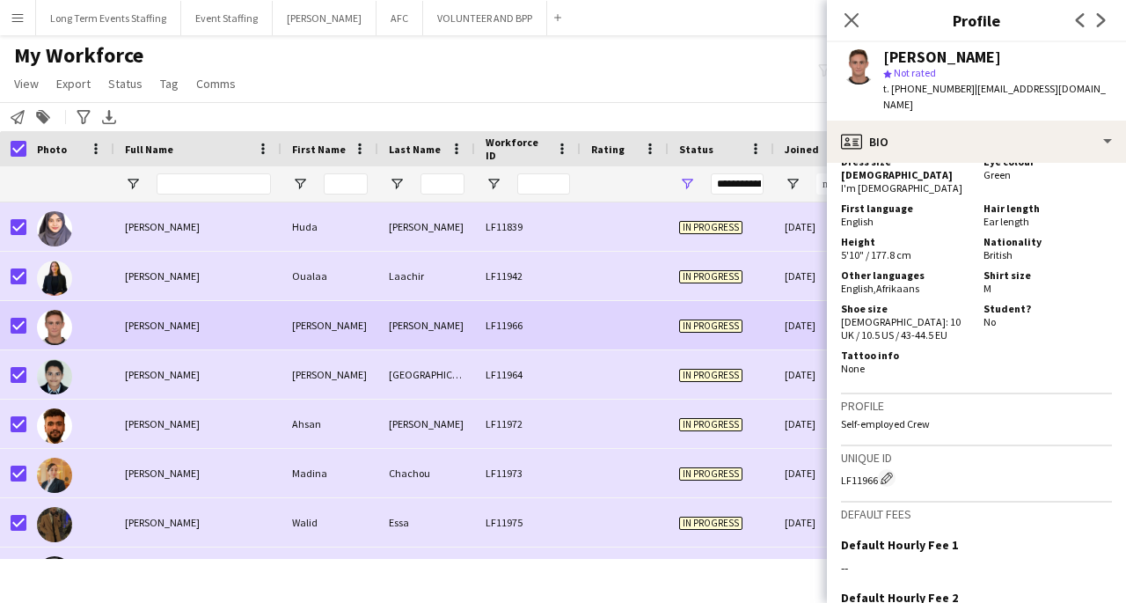
scroll to position [1049, 0]
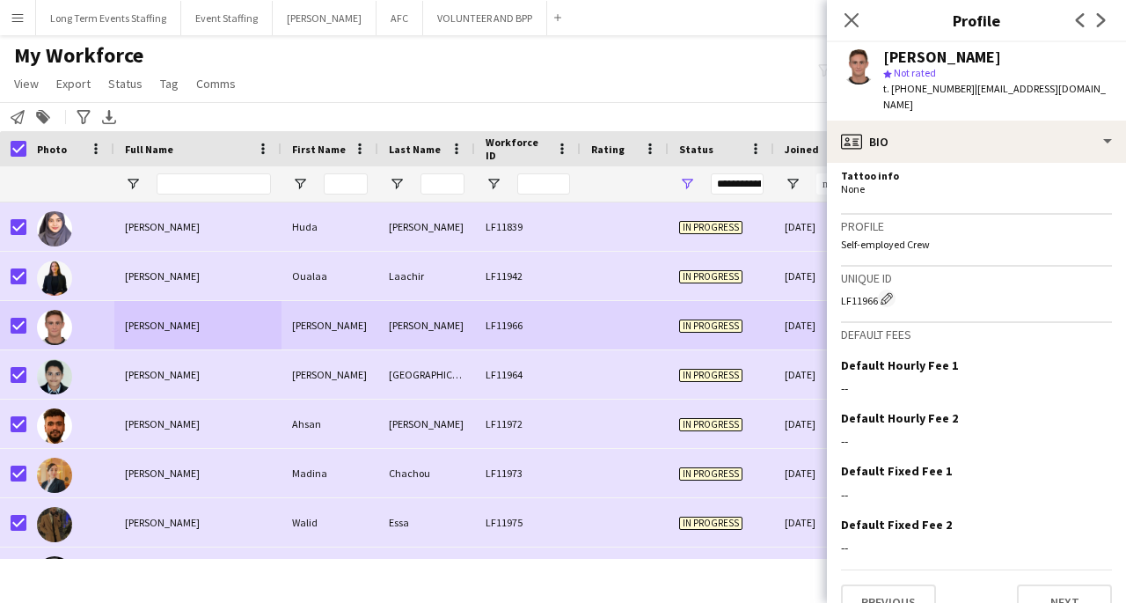
click at [891, 61] on div "[PERSON_NAME]" at bounding box center [942, 57] width 118 height 16
copy div "Derrick Atkinson star Not rated t. +9710559359224 | derrickjohnatkinson@gmail.c…"
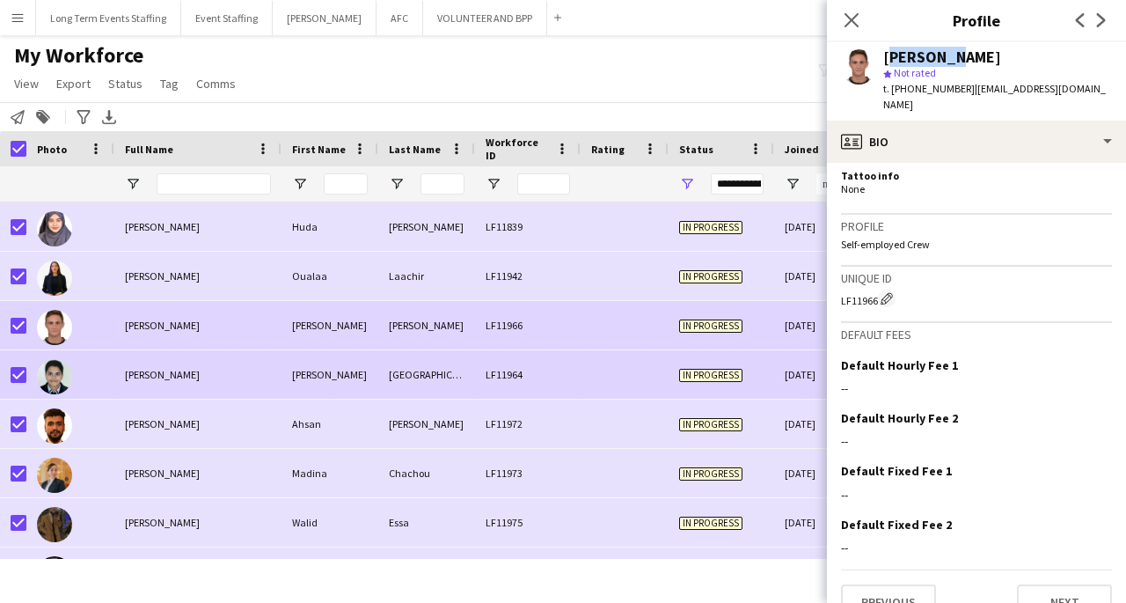
click at [114, 378] on div "Mohammad Doha" at bounding box center [197, 374] width 167 height 48
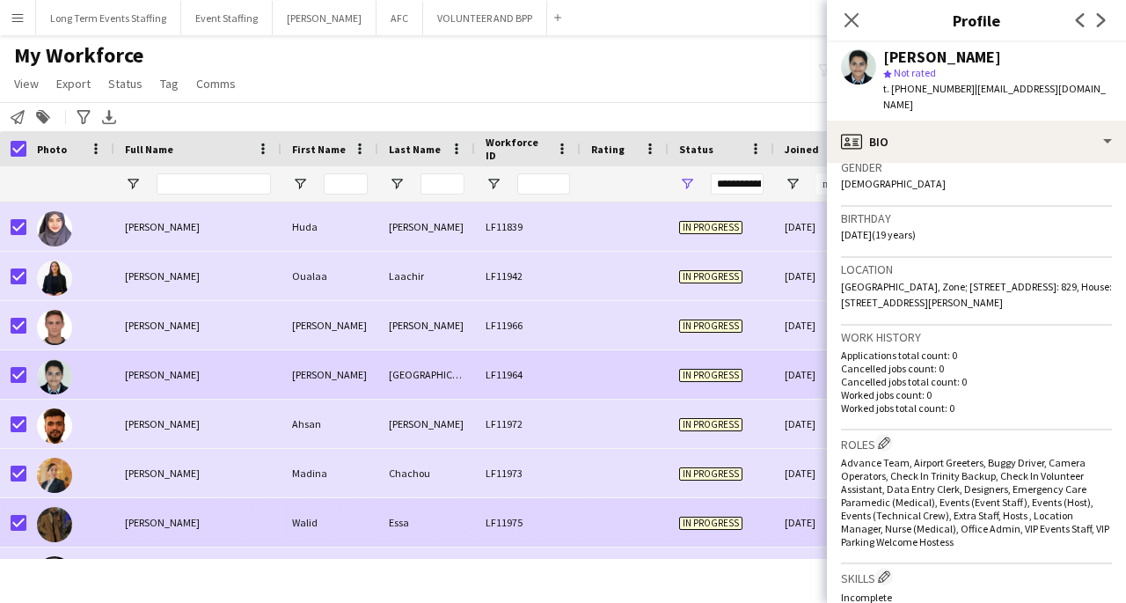
scroll to position [809, 0]
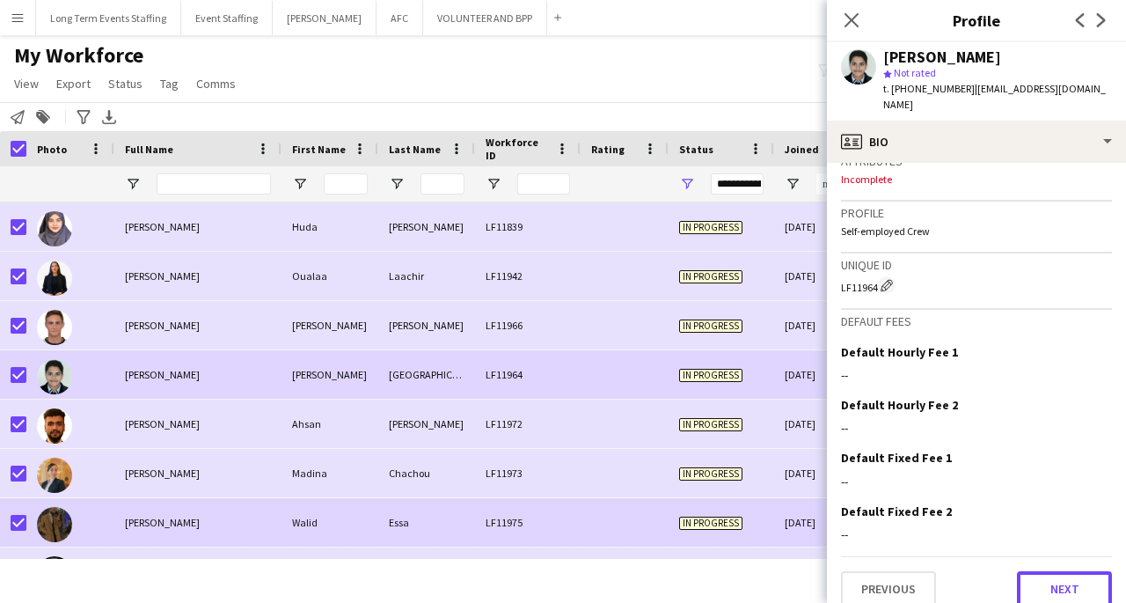
click at [1067, 577] on button "Next" at bounding box center [1064, 588] width 95 height 35
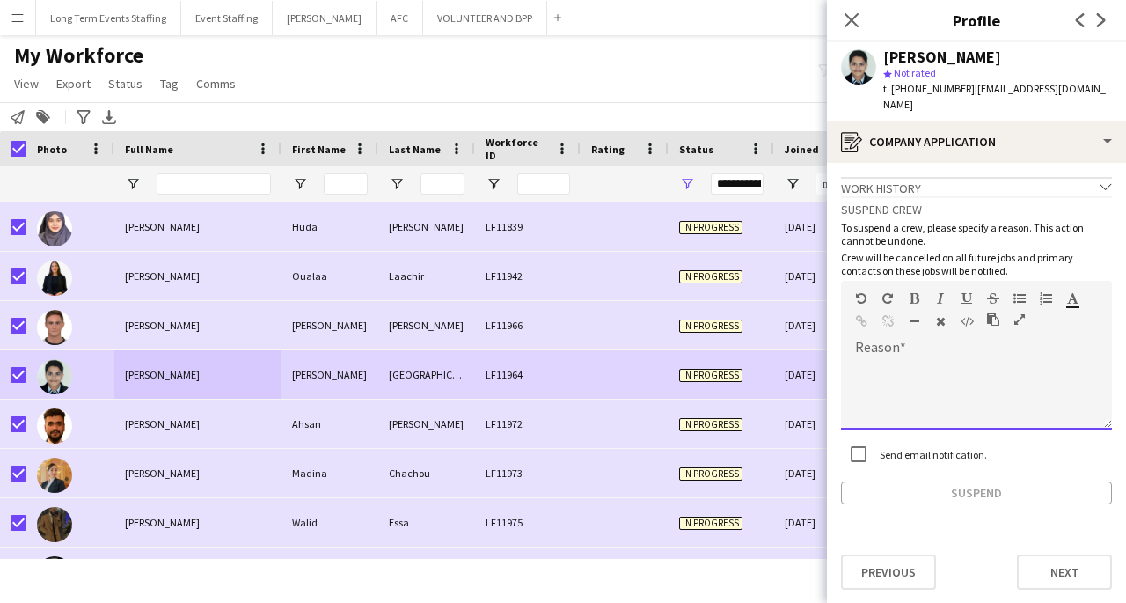
click at [919, 362] on div at bounding box center [976, 394] width 271 height 70
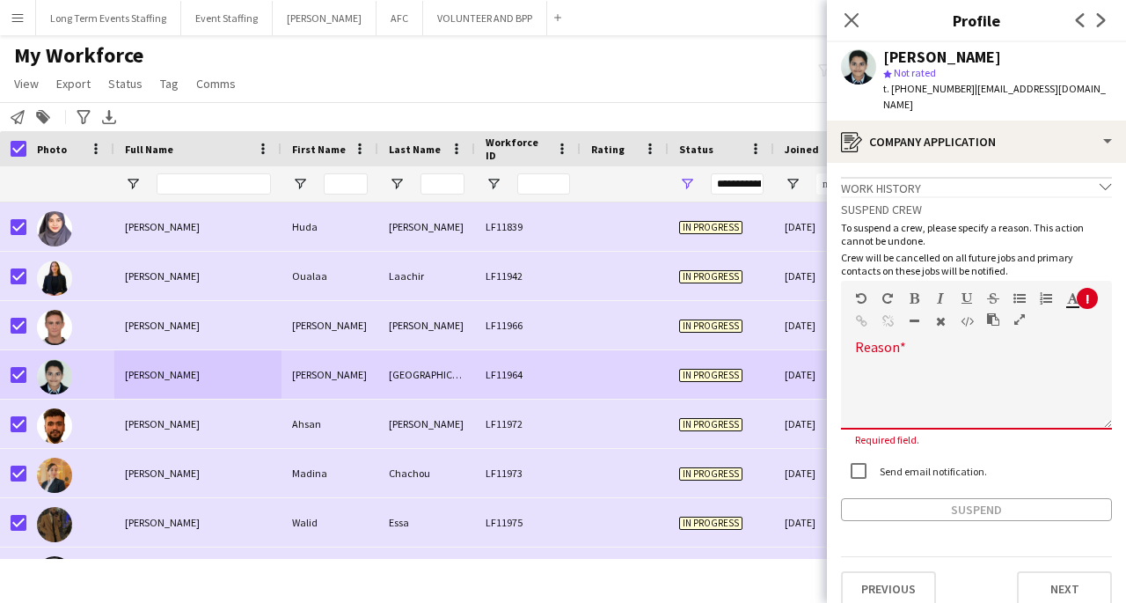
click at [918, 359] on div at bounding box center [976, 394] width 271 height 70
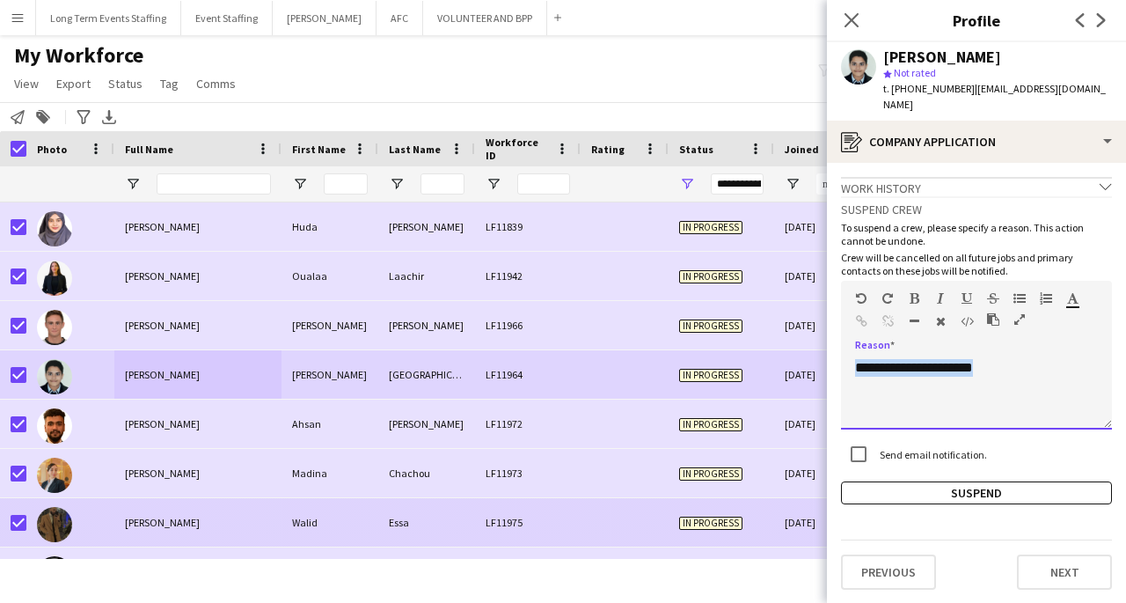
copy div "**********"
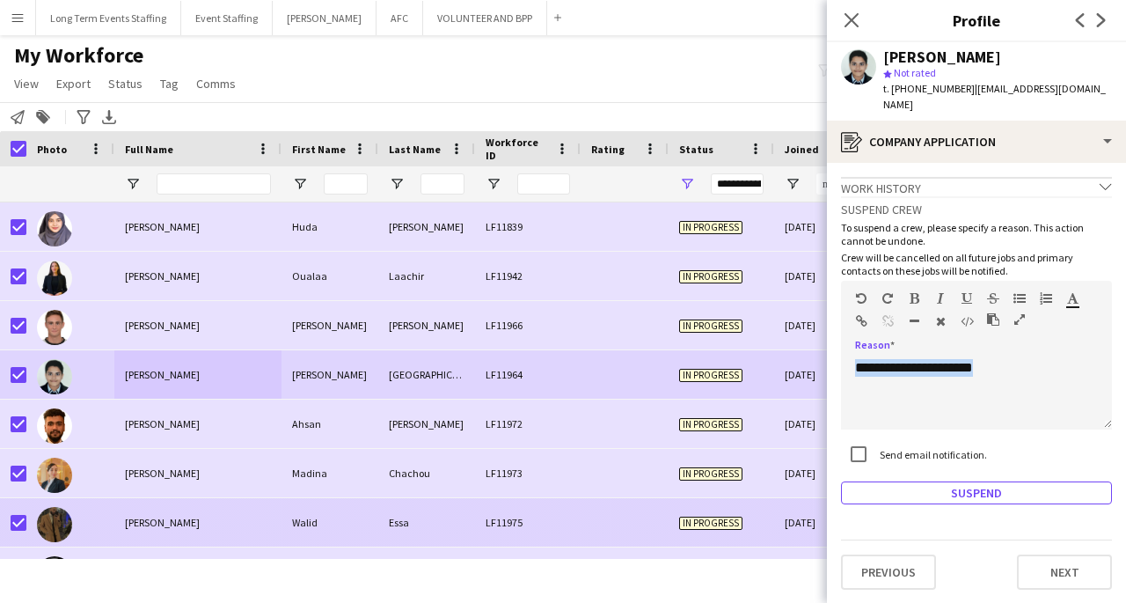
click at [971, 481] on button "Suspend" at bounding box center [976, 492] width 271 height 23
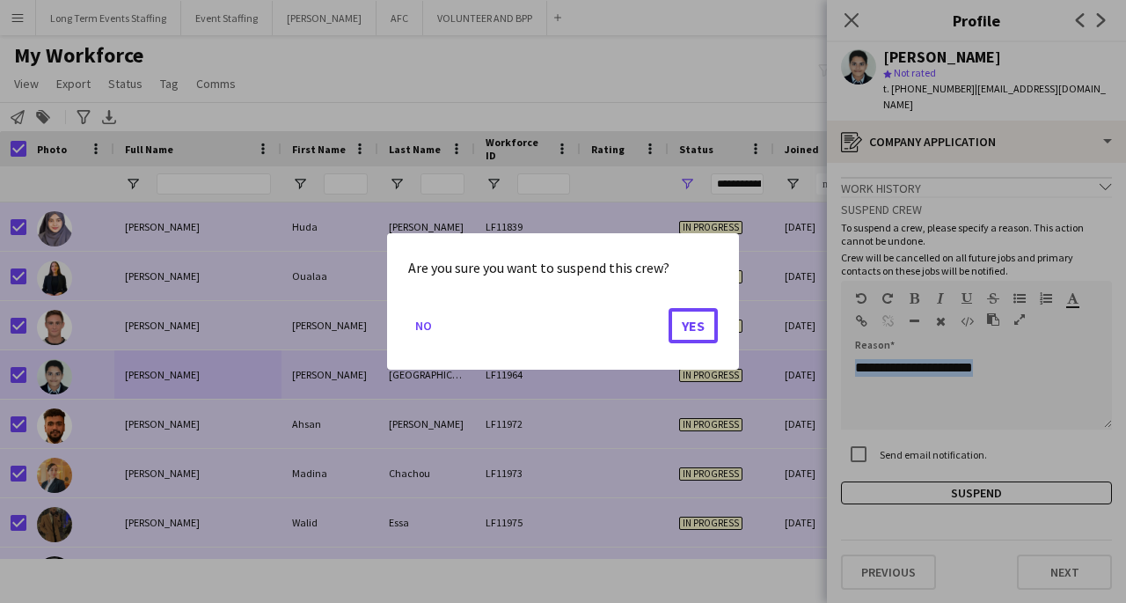
click at [696, 335] on button "Yes" at bounding box center [693, 325] width 49 height 35
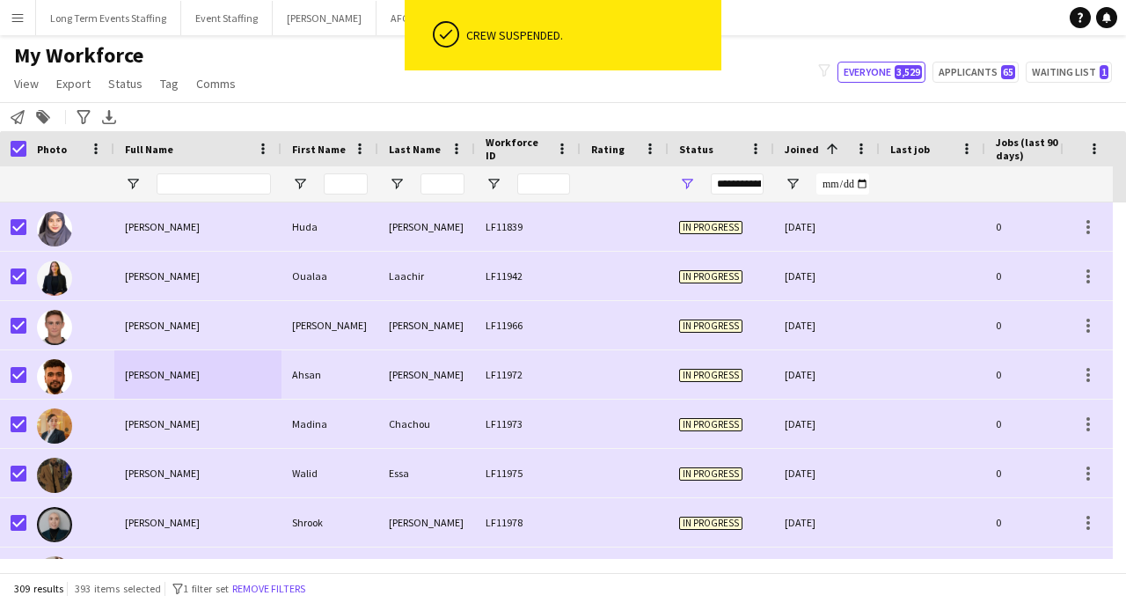
click at [260, 384] on div "Ahsan Mirza" at bounding box center [197, 374] width 167 height 48
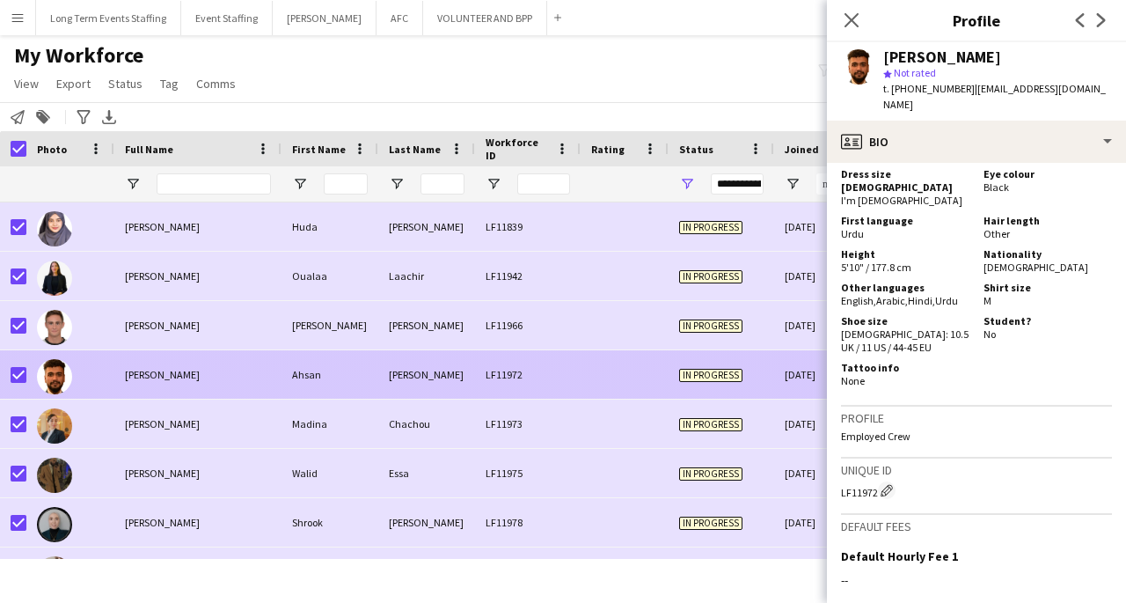
scroll to position [1057, 0]
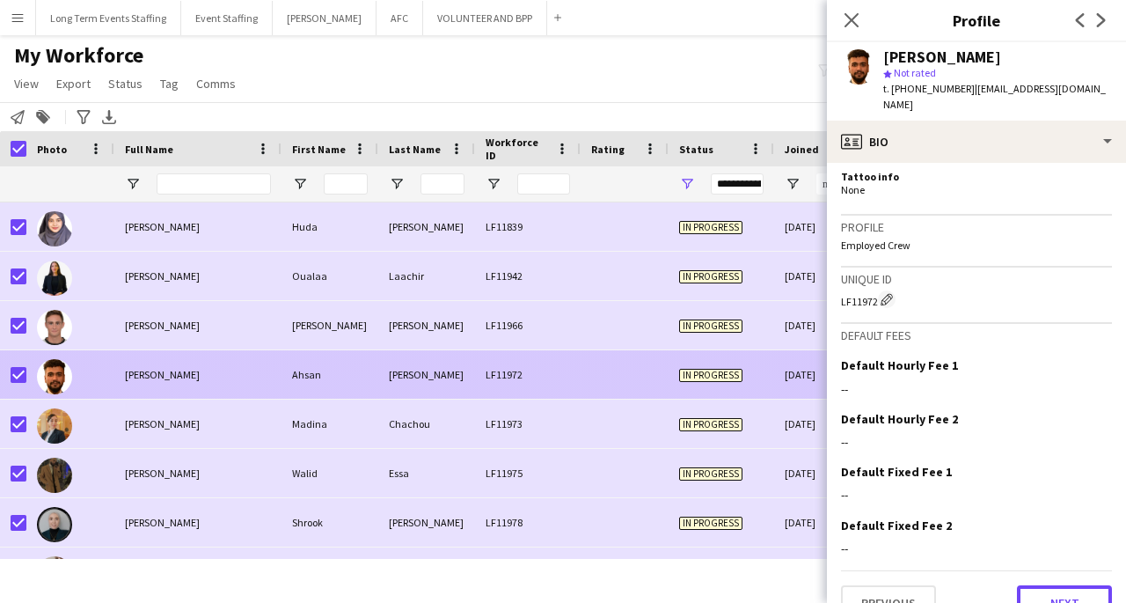
click at [1069, 585] on button "Next" at bounding box center [1064, 602] width 95 height 35
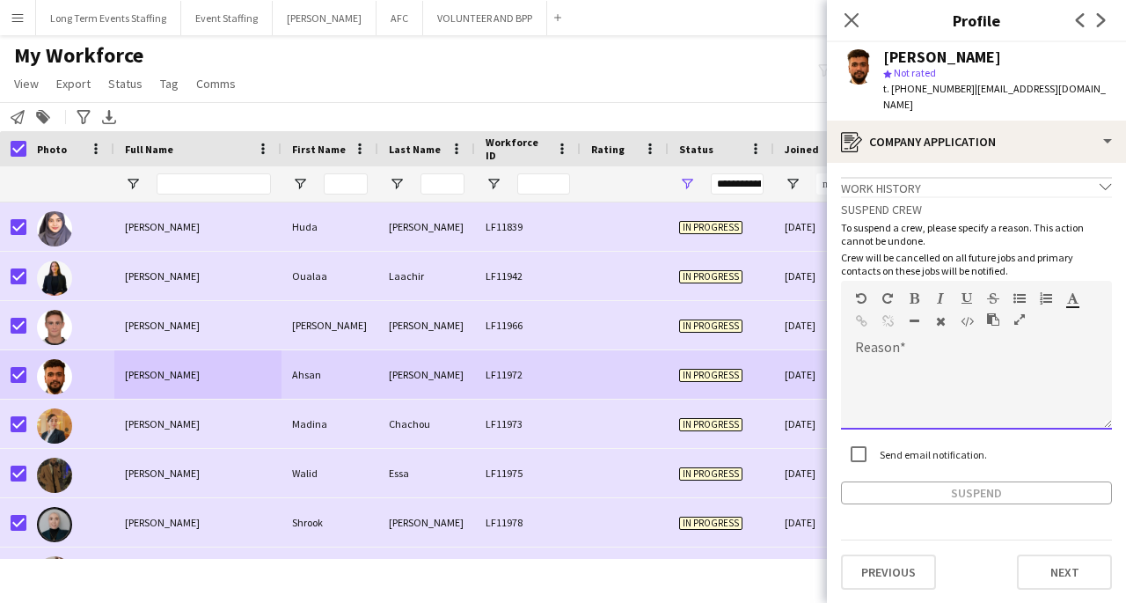
click at [992, 371] on div at bounding box center [976, 394] width 271 height 70
paste div
click at [1014, 482] on button "Suspend" at bounding box center [976, 492] width 271 height 23
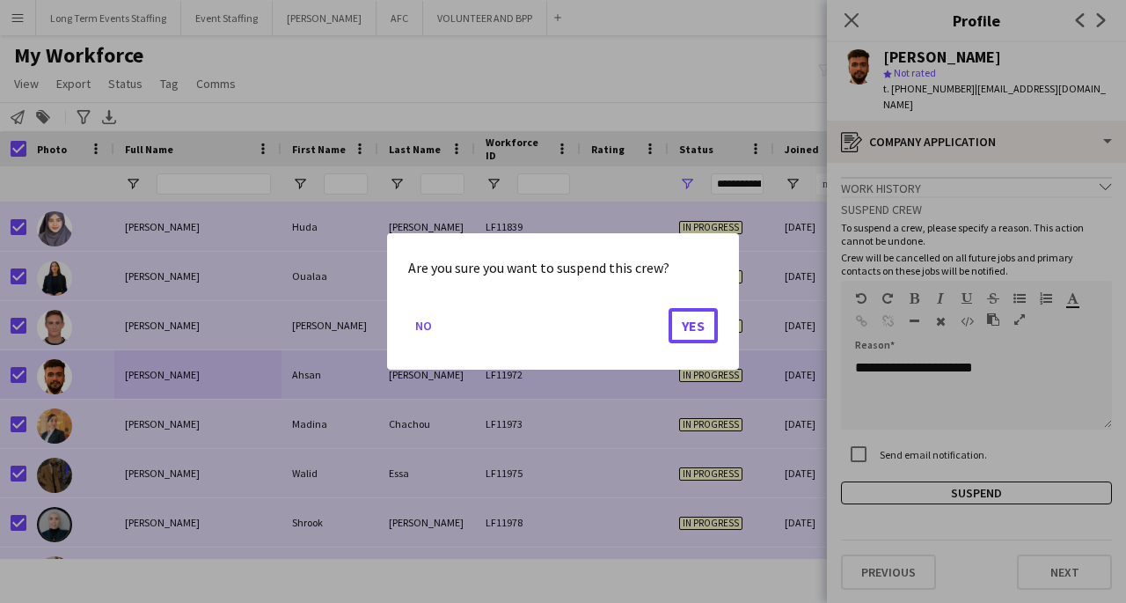
click at [700, 327] on button "Yes" at bounding box center [693, 325] width 49 height 35
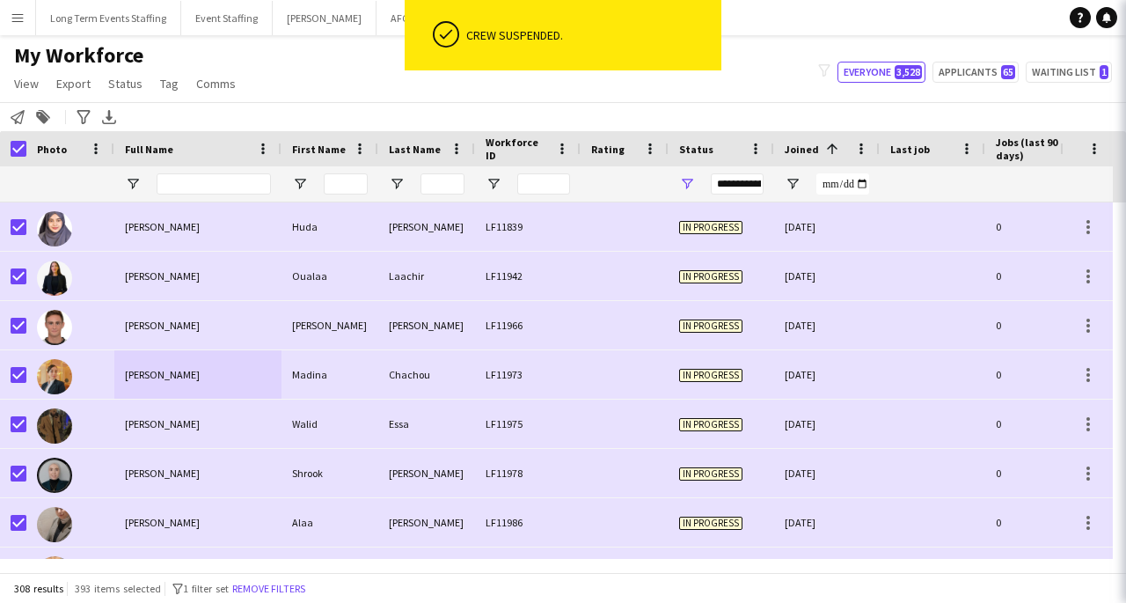
click at [270, 418] on div "Walid Essa" at bounding box center [197, 423] width 167 height 48
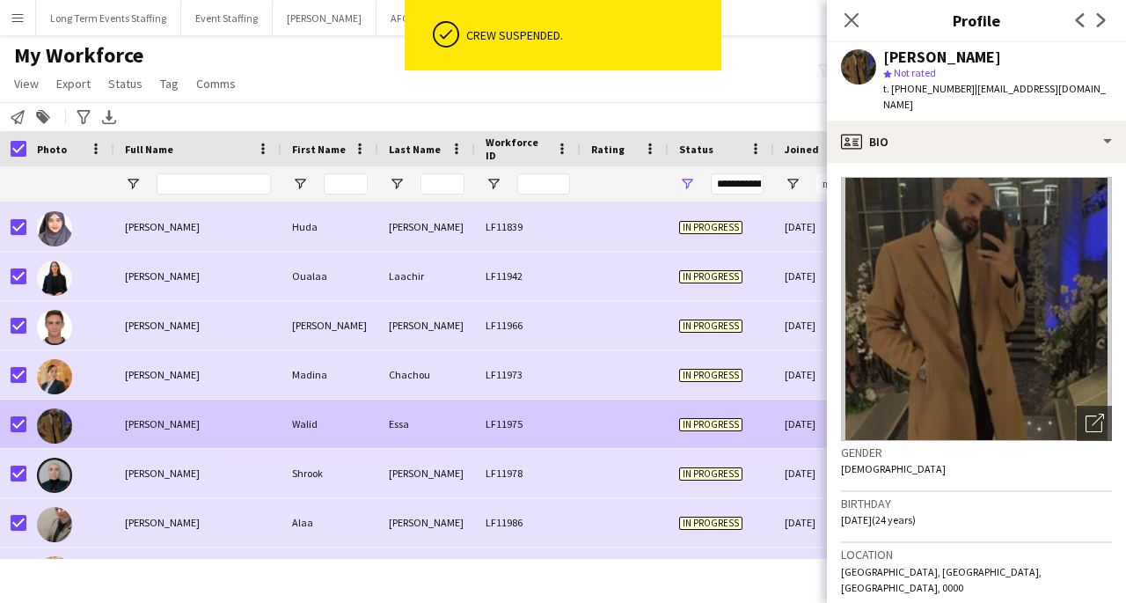
click at [407, 377] on div "Chachou" at bounding box center [426, 374] width 97 height 48
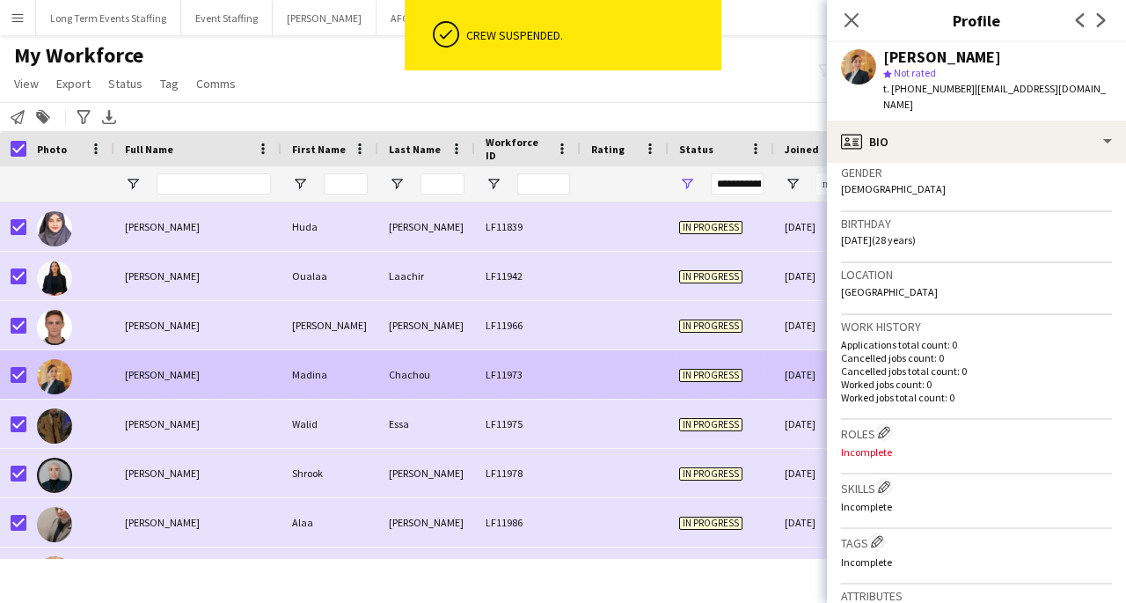
scroll to position [713, 0]
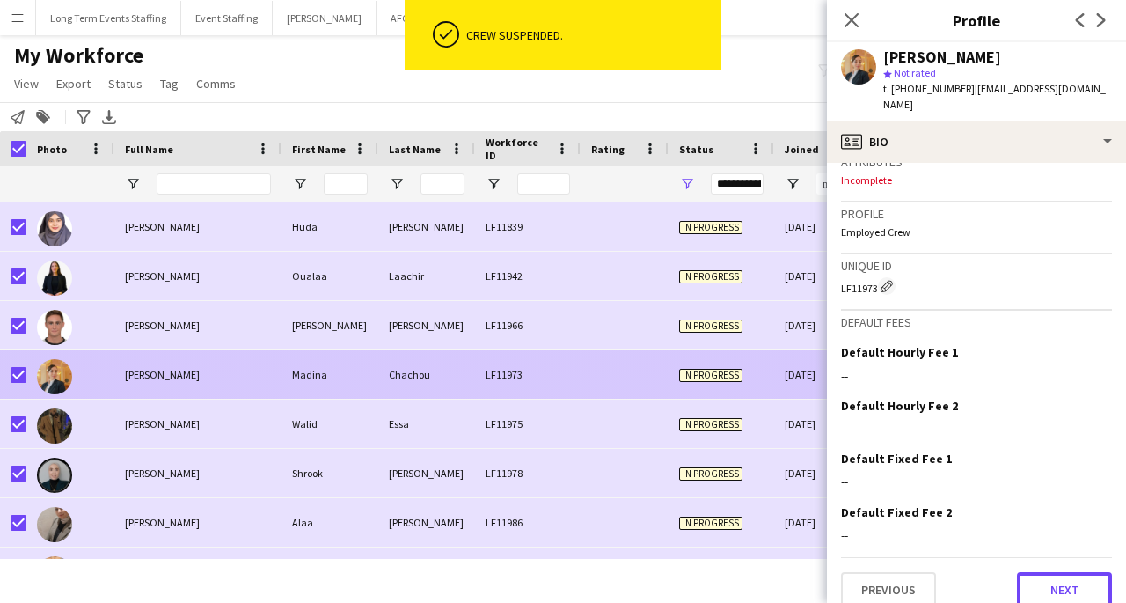
click at [1071, 581] on button "Next" at bounding box center [1064, 589] width 95 height 35
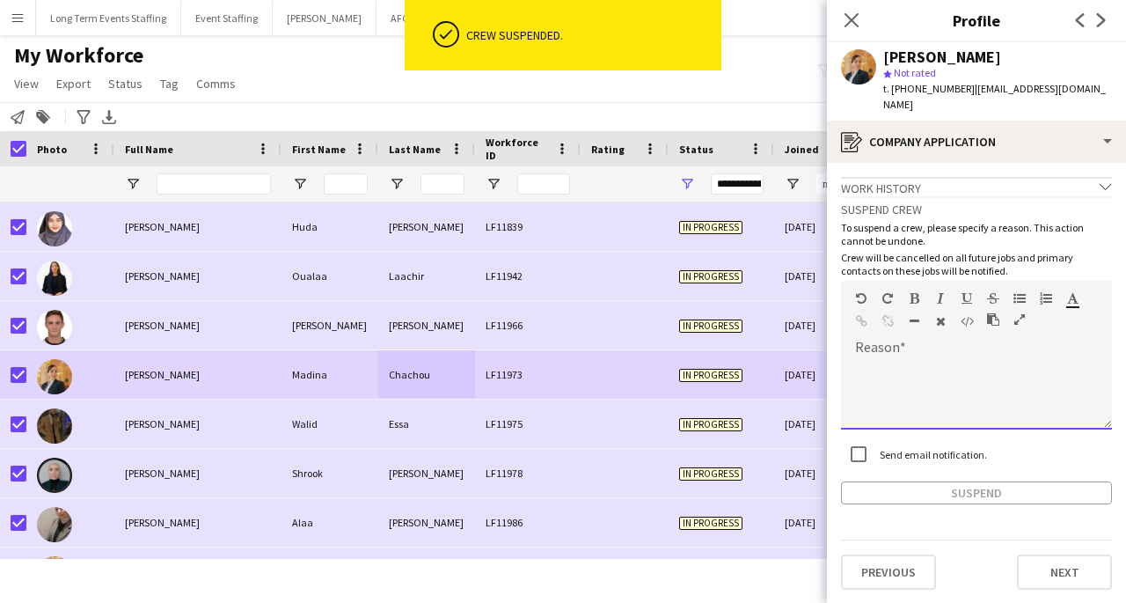
click at [998, 376] on div at bounding box center [976, 394] width 271 height 70
paste div
click at [982, 481] on button "Suspend" at bounding box center [976, 492] width 271 height 23
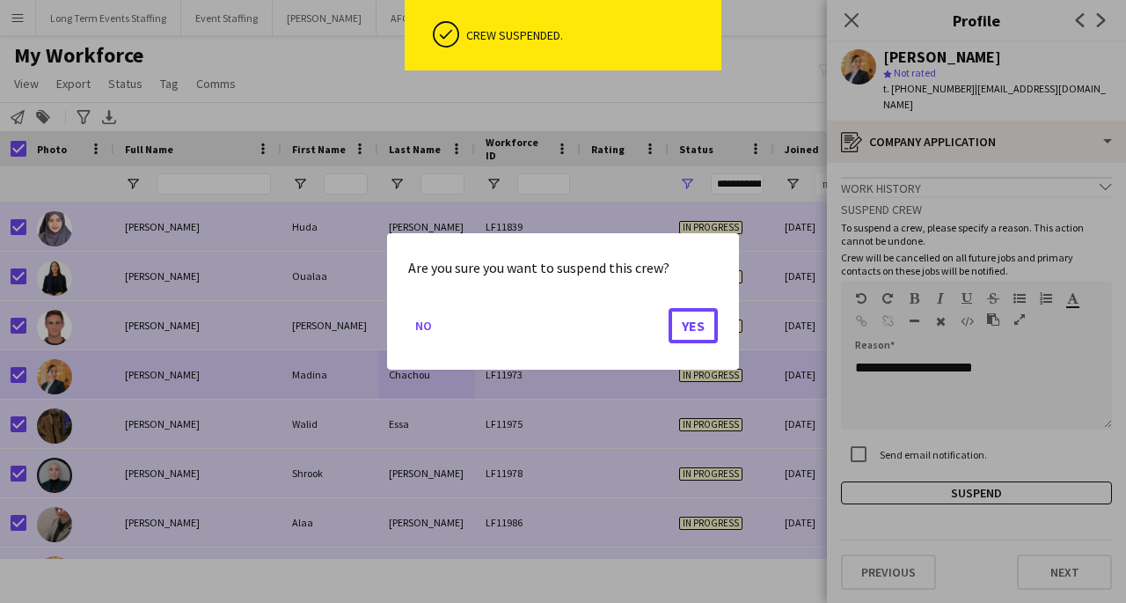
click at [690, 338] on button "Yes" at bounding box center [693, 325] width 49 height 35
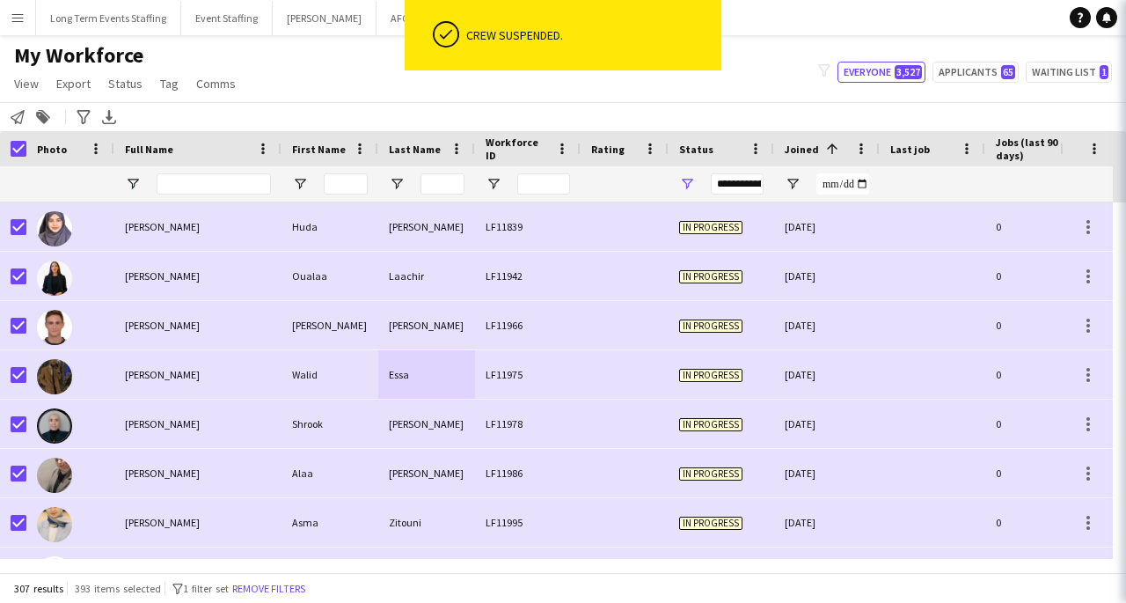
click at [347, 399] on div "Walid" at bounding box center [330, 374] width 97 height 48
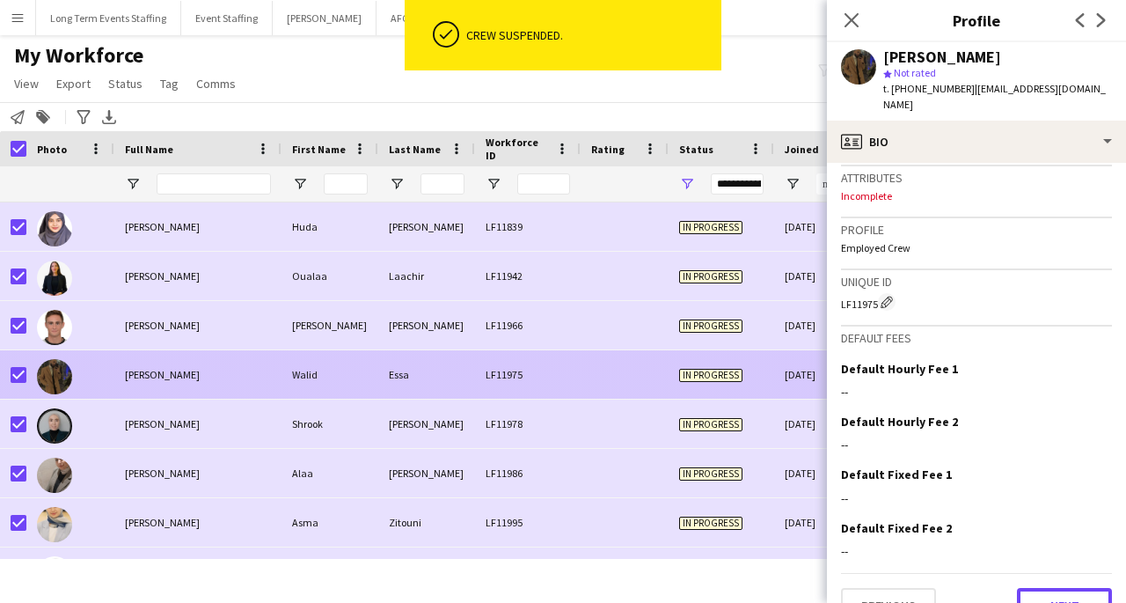
click at [1060, 588] on button "Next" at bounding box center [1064, 605] width 95 height 35
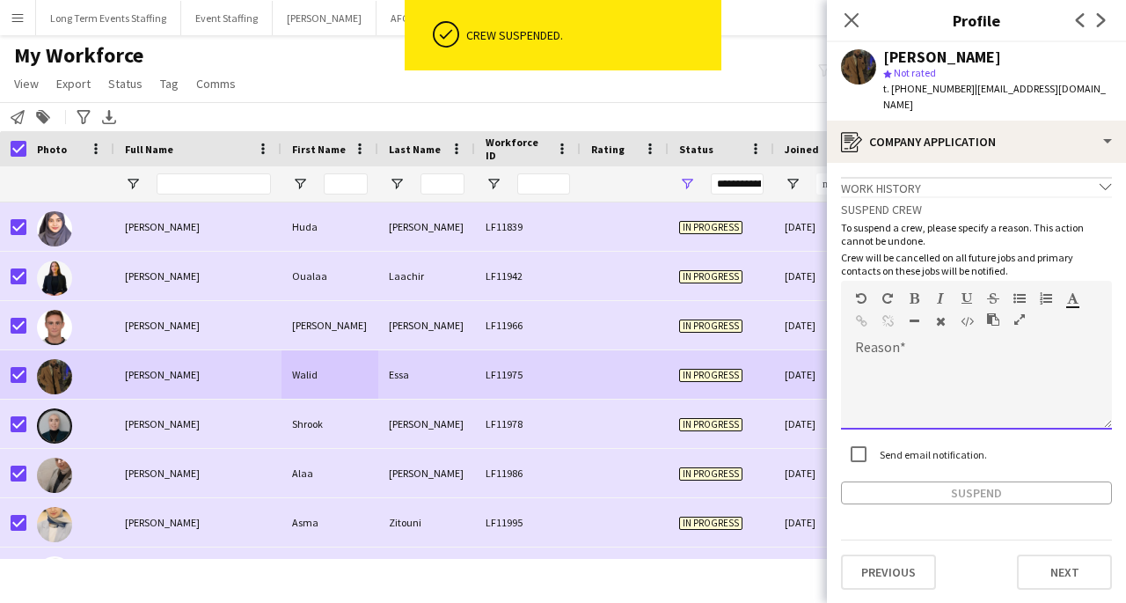
click at [971, 364] on div at bounding box center [976, 394] width 271 height 70
paste div
click at [986, 481] on button "Suspend" at bounding box center [976, 492] width 271 height 23
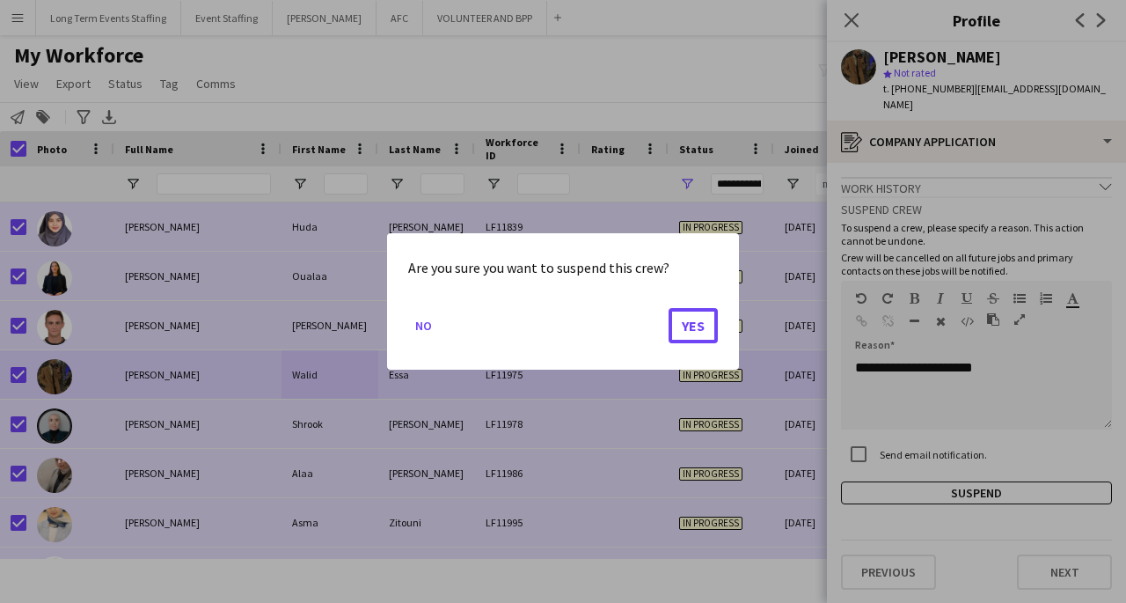
click at [697, 336] on button "Yes" at bounding box center [693, 325] width 49 height 35
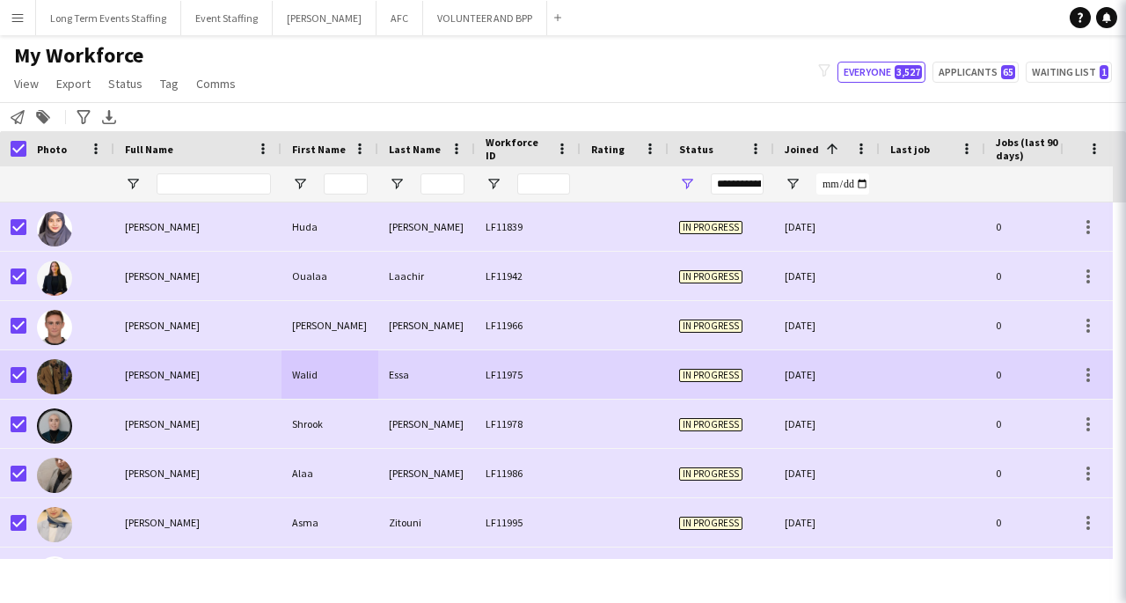
click at [371, 409] on div "Shrook" at bounding box center [330, 423] width 97 height 48
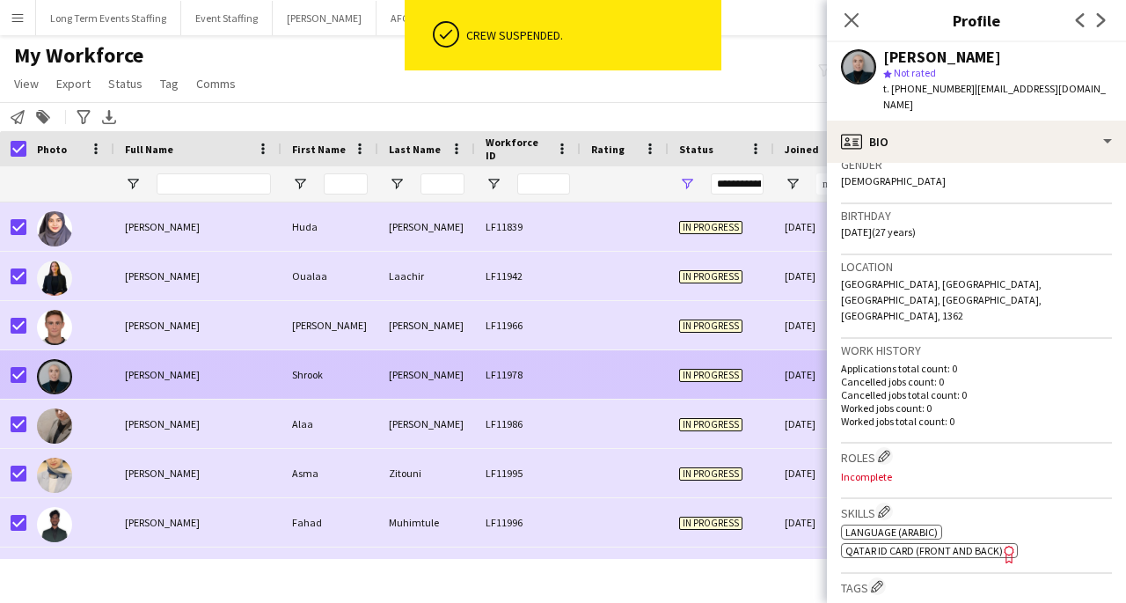
scroll to position [735, 0]
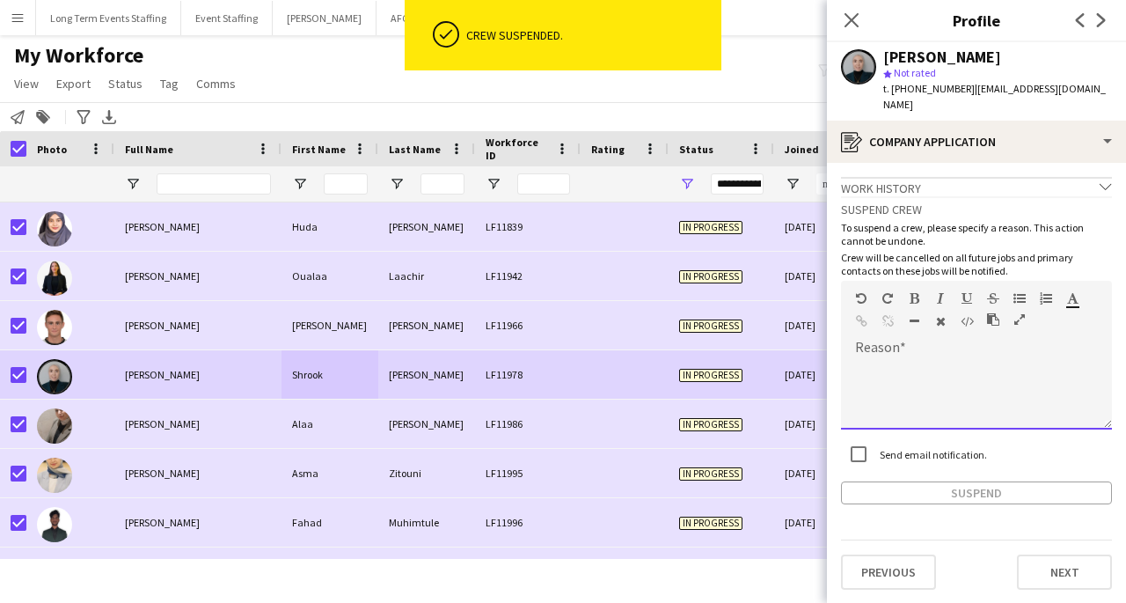
click at [929, 366] on div at bounding box center [976, 394] width 271 height 70
paste div
click at [1016, 484] on button "Suspend" at bounding box center [976, 492] width 271 height 23
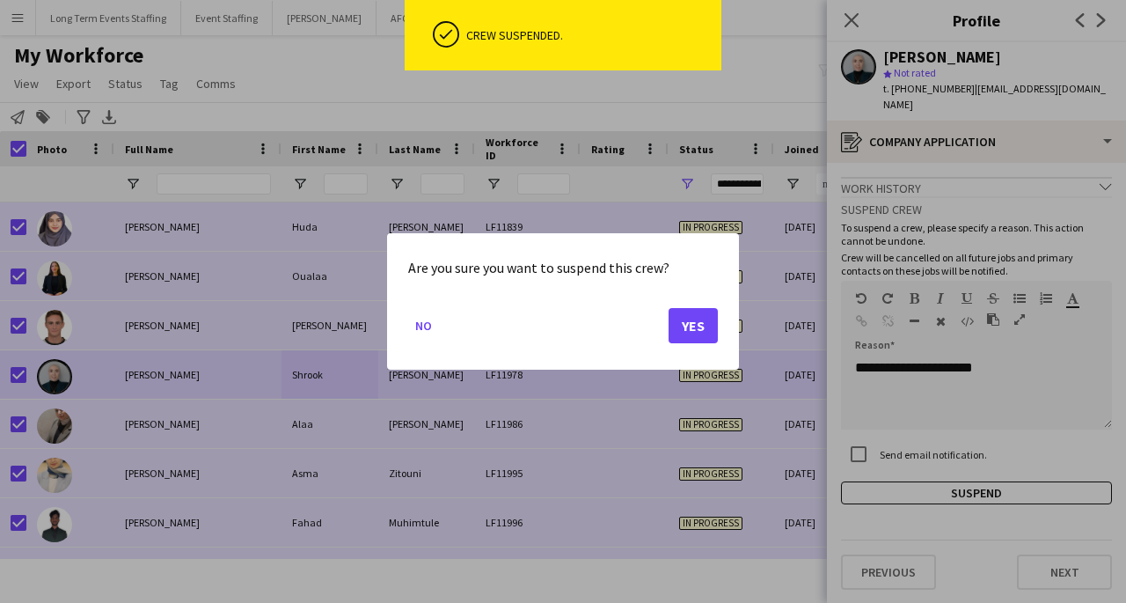
click at [700, 334] on button "Yes" at bounding box center [693, 325] width 49 height 35
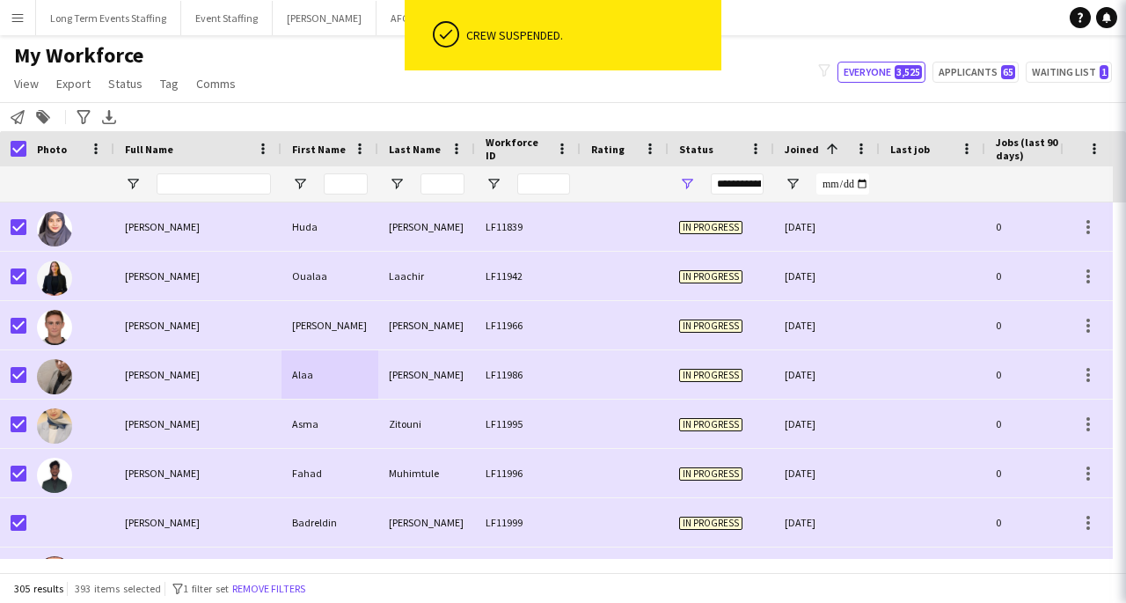
click at [333, 399] on div "Alaa" at bounding box center [330, 374] width 97 height 48
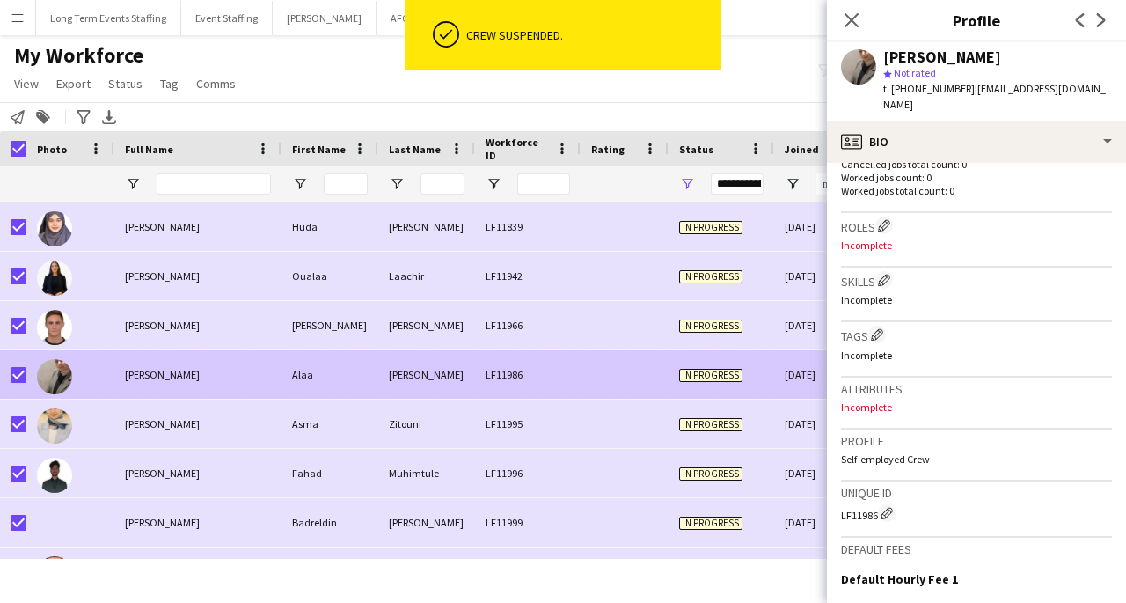
scroll to position [713, 0]
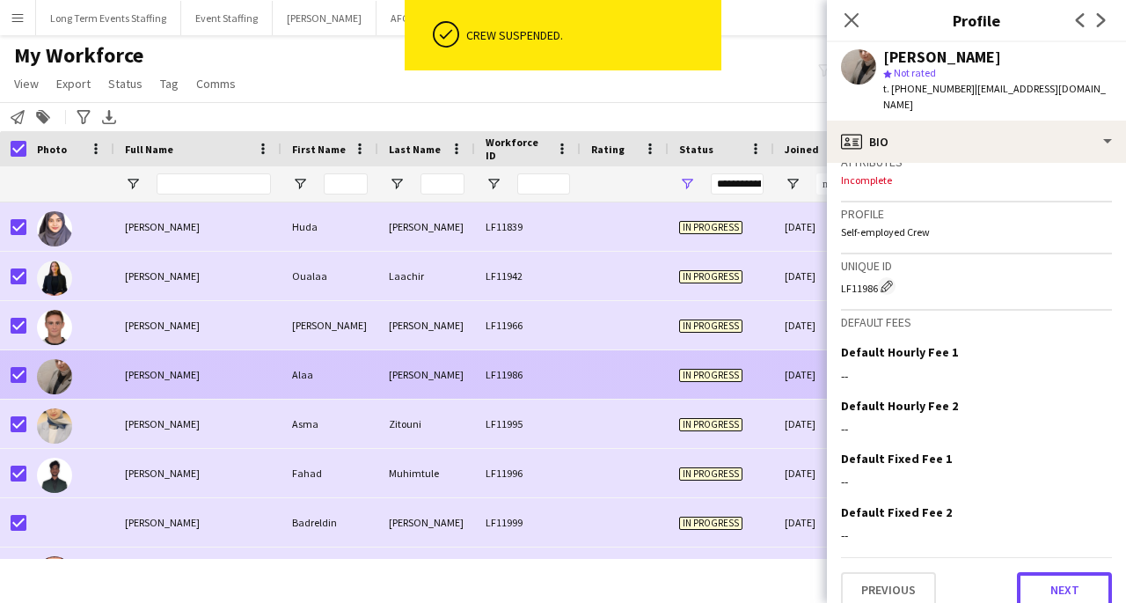
click at [1086, 584] on button "Next" at bounding box center [1064, 589] width 95 height 35
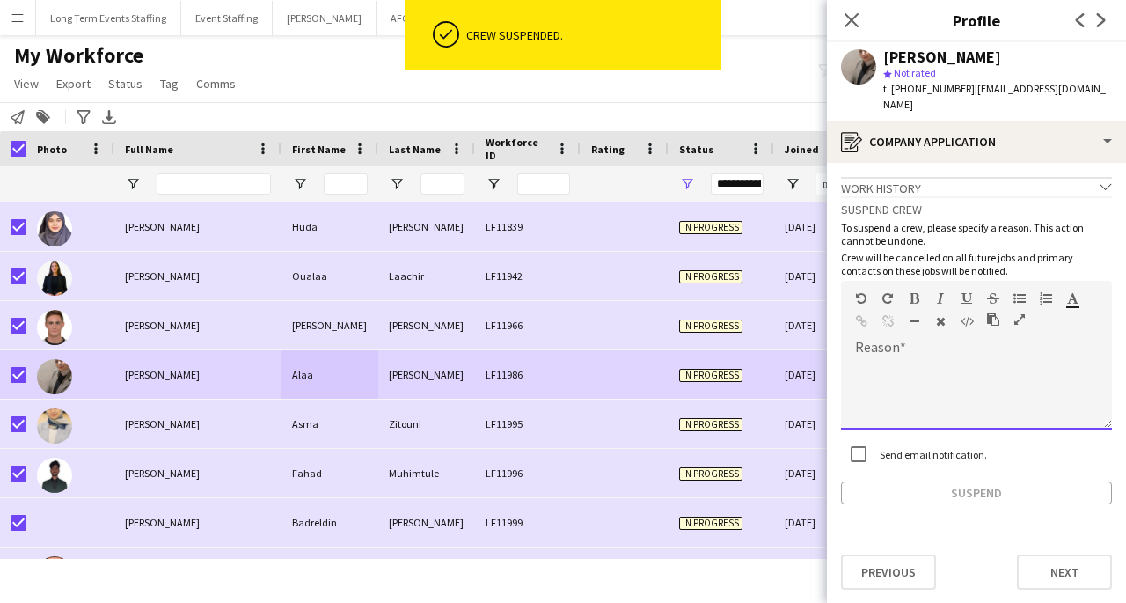
click at [1007, 370] on div at bounding box center [976, 394] width 271 height 70
paste div
click at [1043, 482] on button "Suspend" at bounding box center [976, 492] width 271 height 23
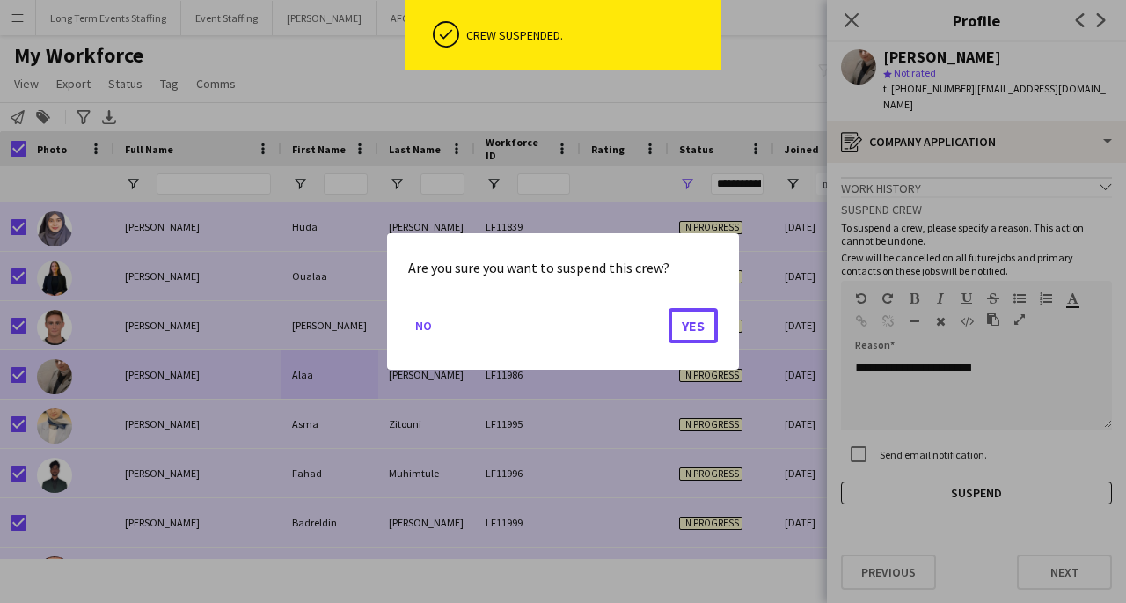
click at [709, 341] on button "Yes" at bounding box center [693, 325] width 49 height 35
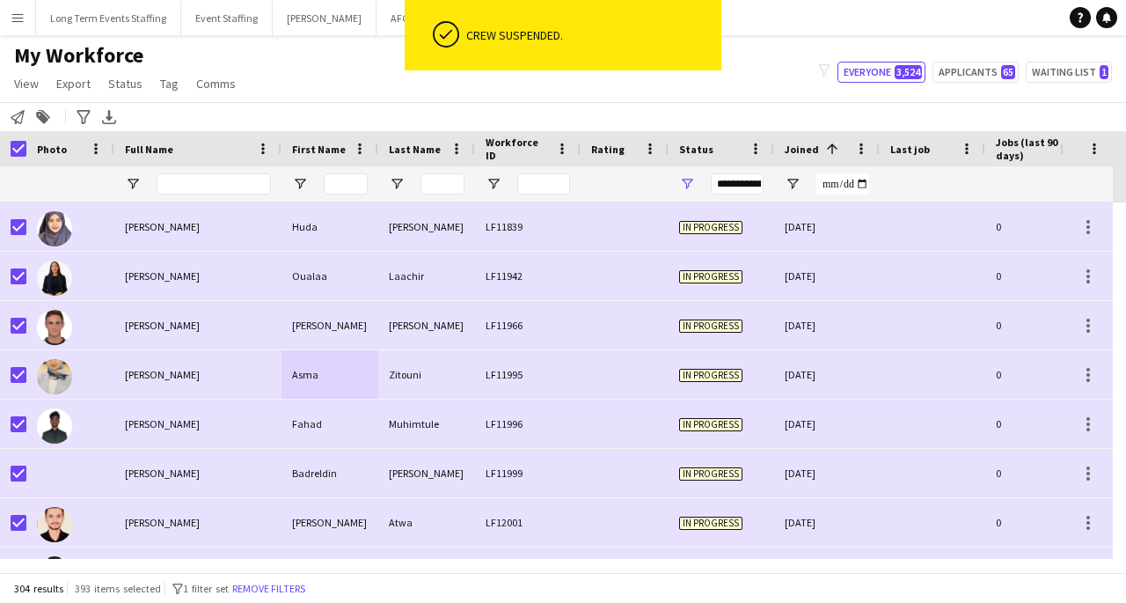
click at [294, 373] on div "Asma" at bounding box center [330, 374] width 97 height 48
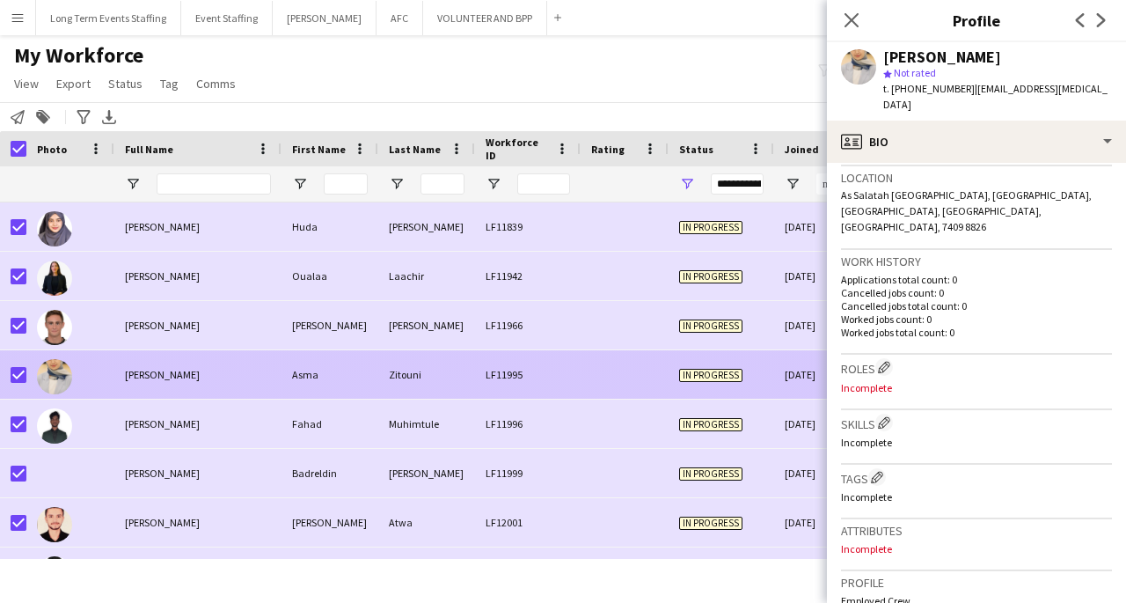
scroll to position [729, 0]
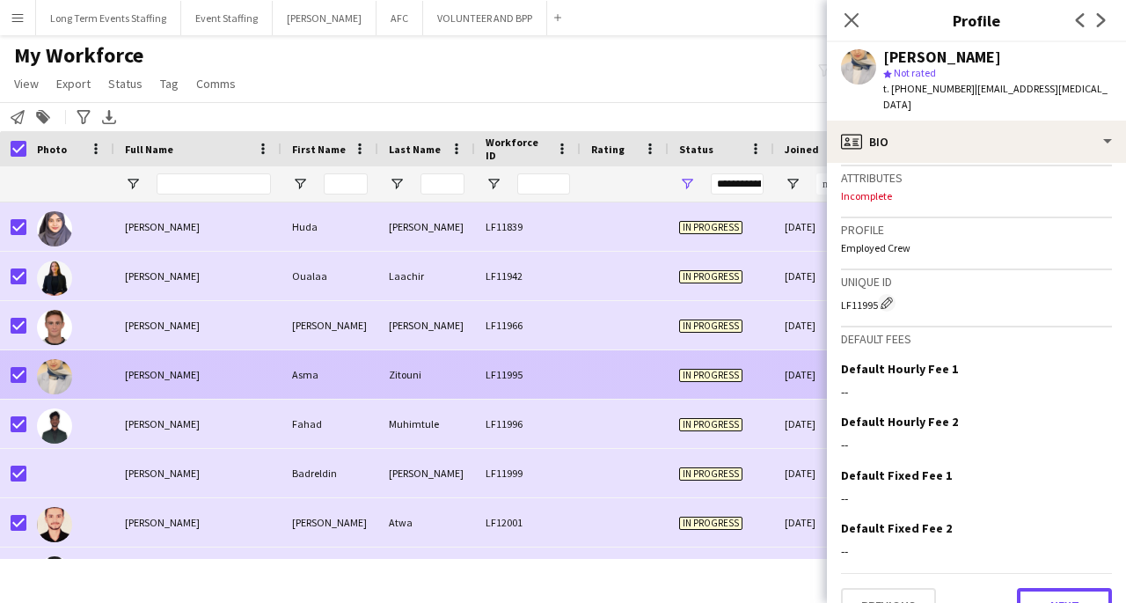
click at [1084, 588] on button "Next" at bounding box center [1064, 605] width 95 height 35
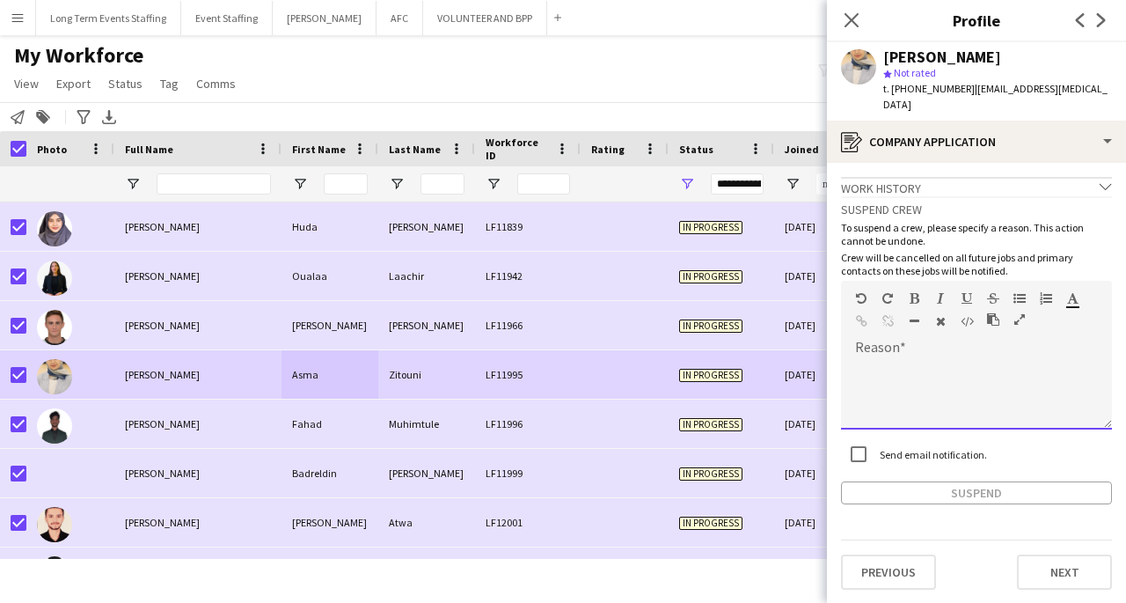
click at [940, 359] on div at bounding box center [976, 394] width 271 height 70
paste div
click at [985, 481] on button "Suspend" at bounding box center [976, 492] width 271 height 23
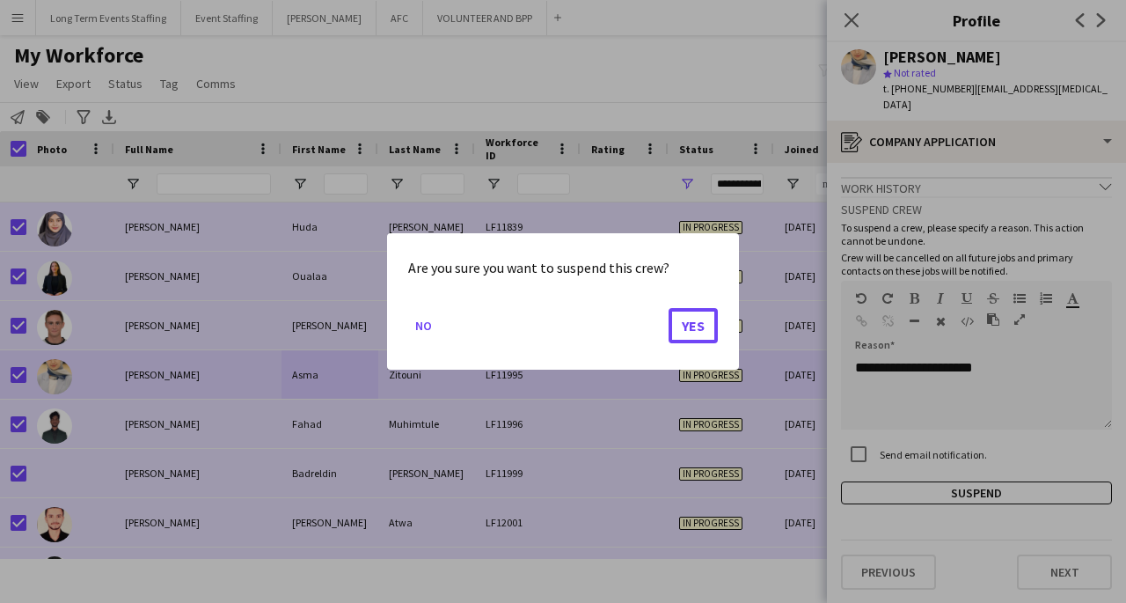
click at [689, 321] on button "Yes" at bounding box center [693, 325] width 49 height 35
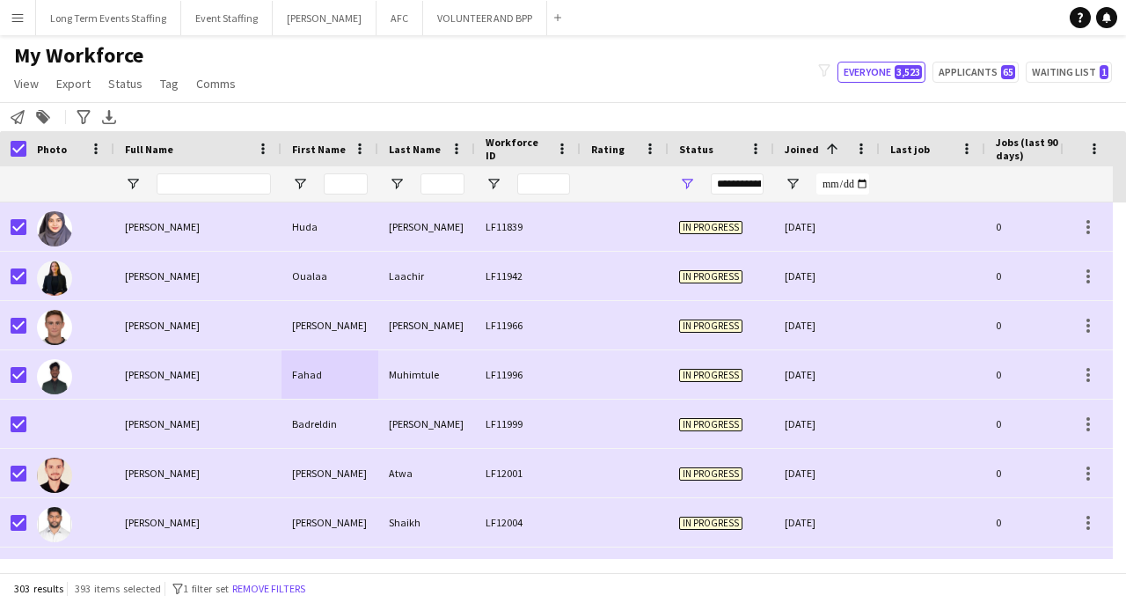
click at [350, 369] on div "Fahad" at bounding box center [330, 374] width 97 height 48
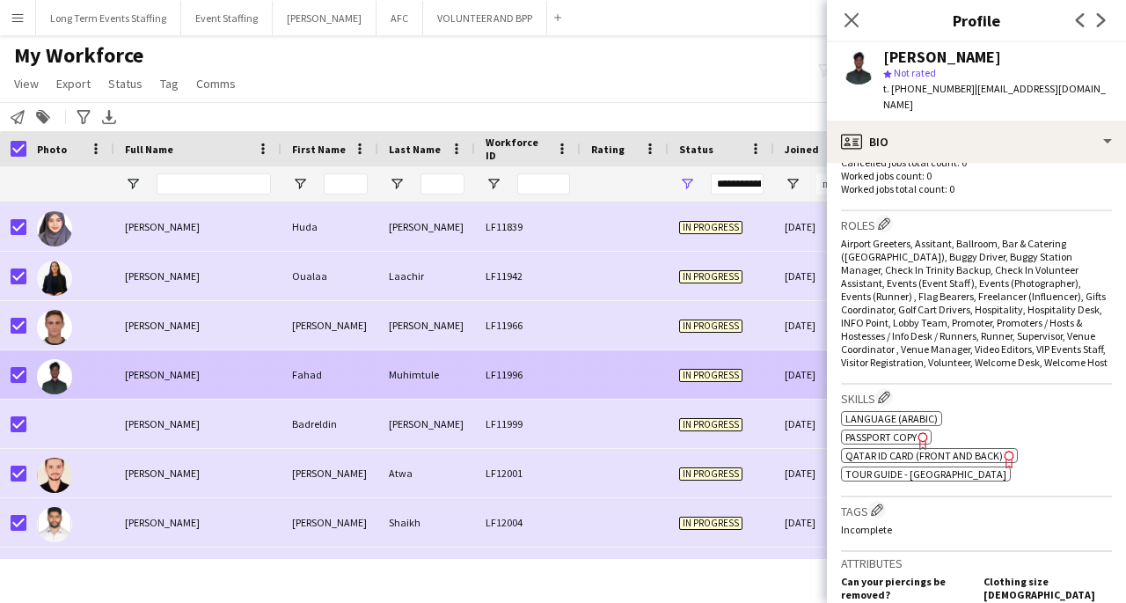
scroll to position [1194, 0]
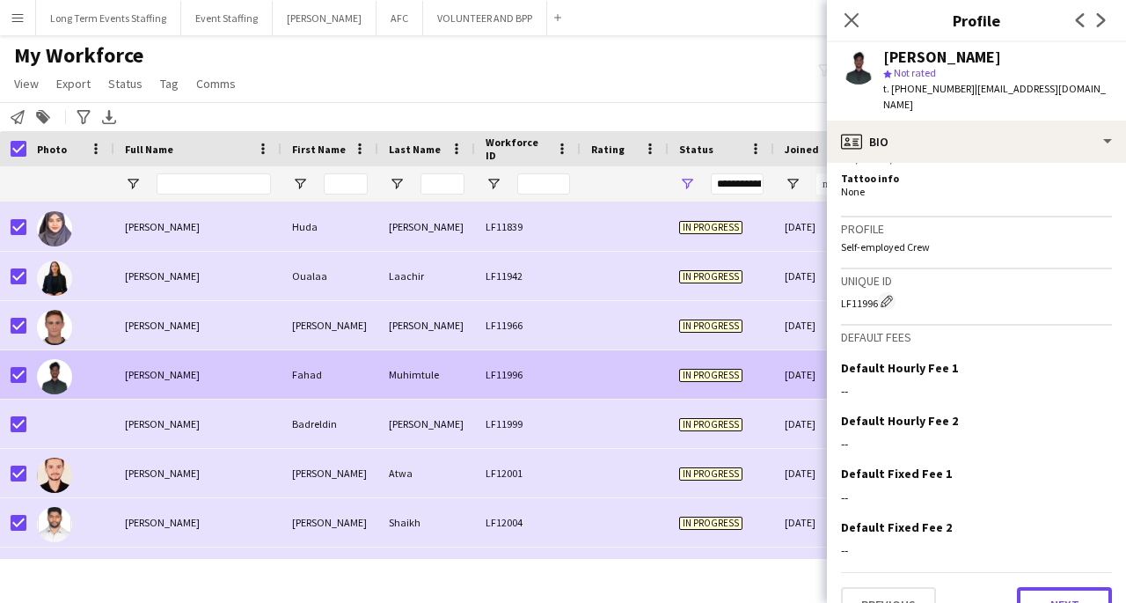
click at [1061, 587] on button "Next" at bounding box center [1064, 604] width 95 height 35
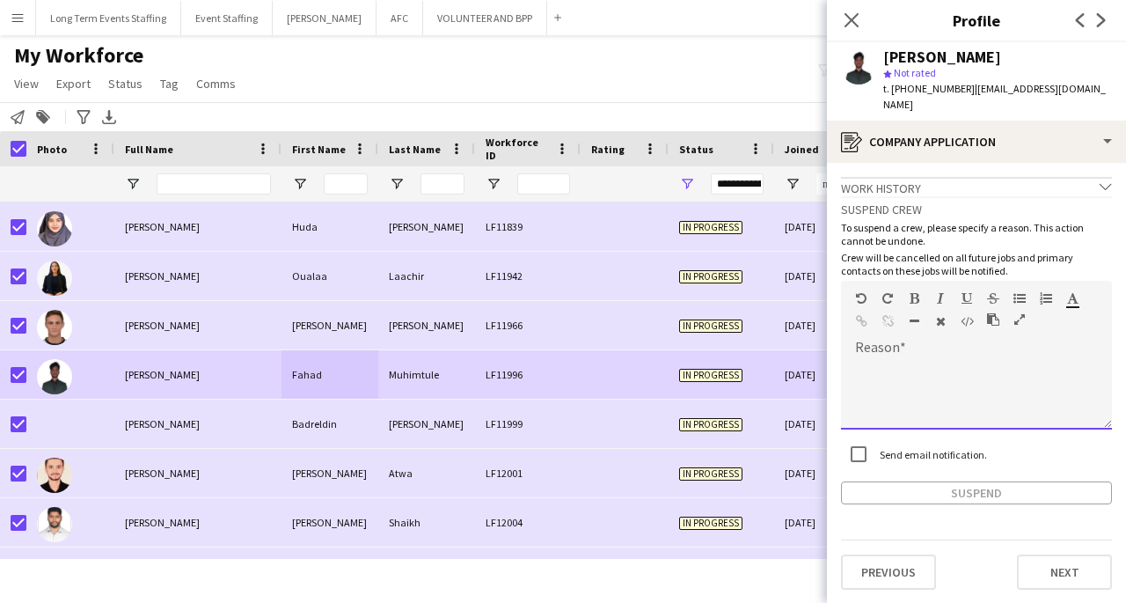
click at [942, 362] on div at bounding box center [976, 394] width 271 height 70
paste div
click at [1030, 481] on button "Suspend" at bounding box center [976, 492] width 271 height 23
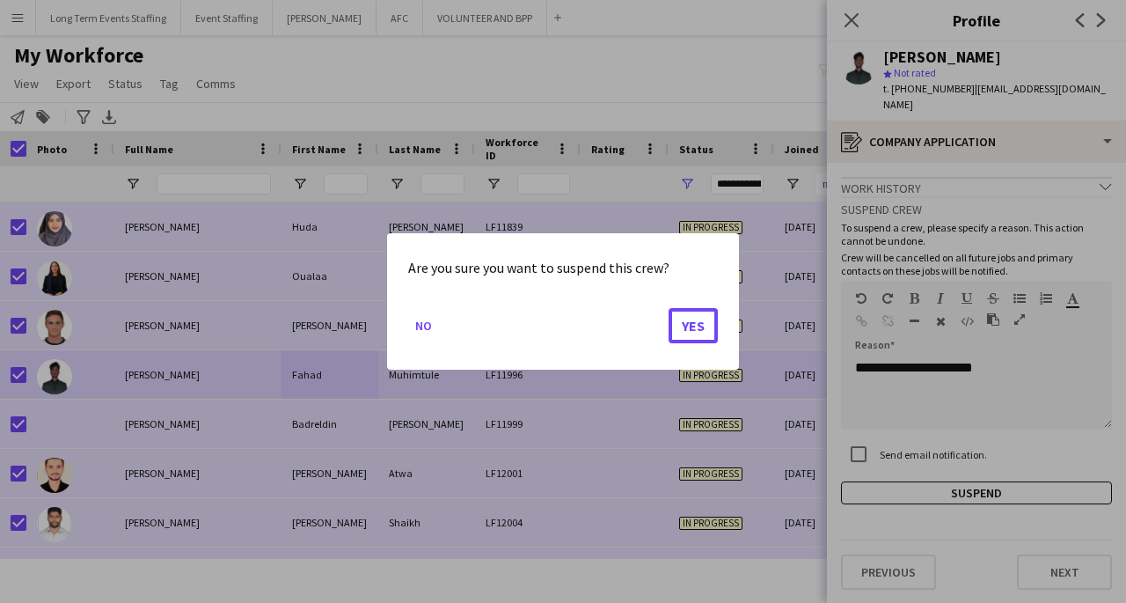
click at [709, 327] on button "Yes" at bounding box center [693, 325] width 49 height 35
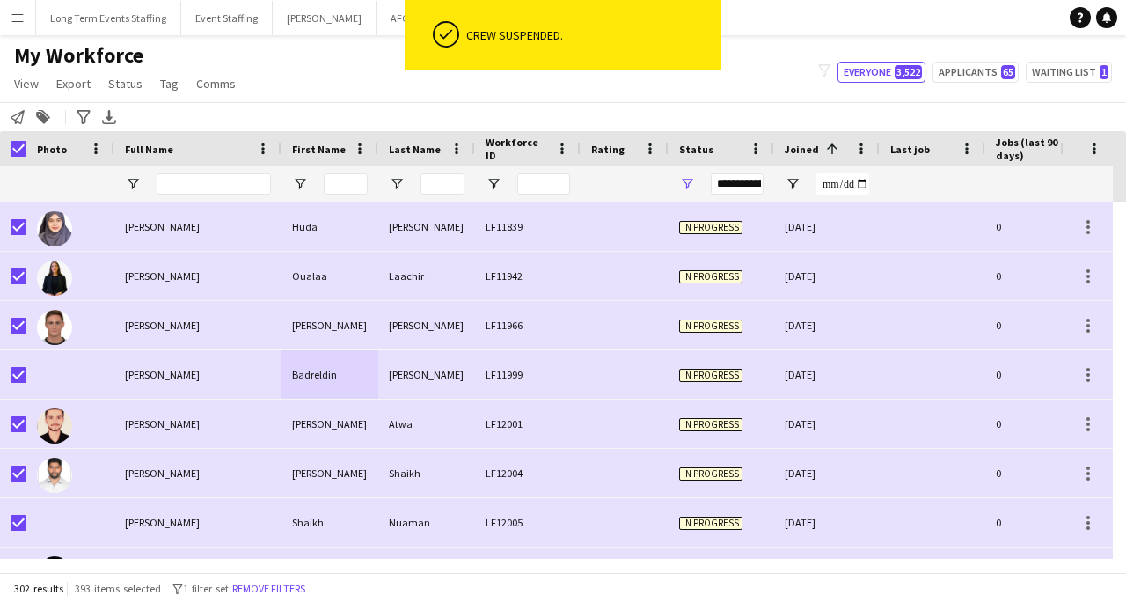
click at [399, 355] on div "Abdalla" at bounding box center [426, 374] width 97 height 48
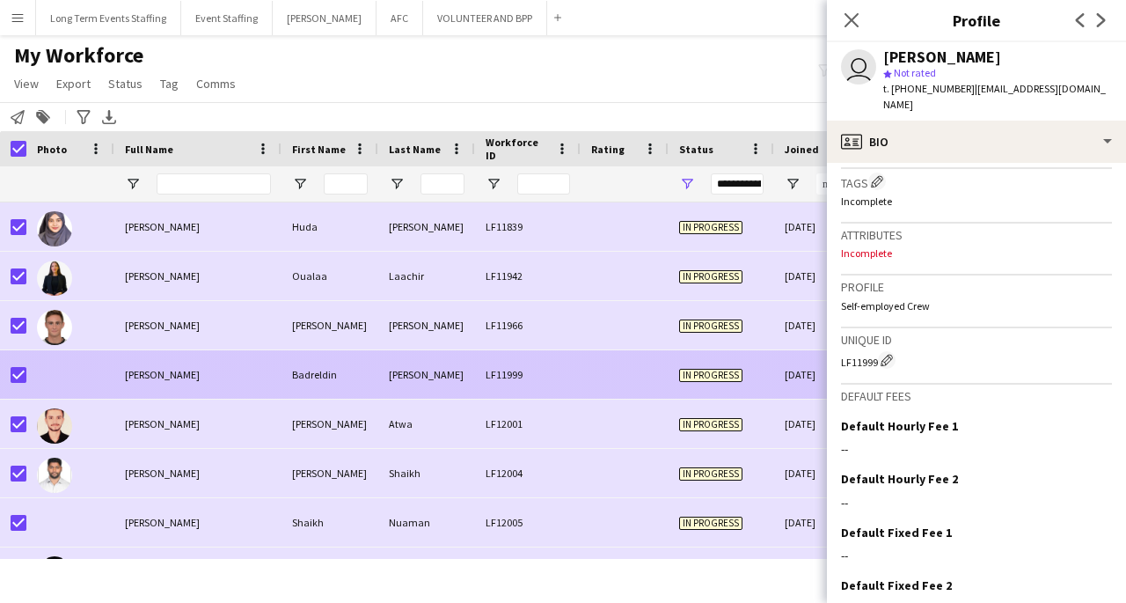
scroll to position [717, 0]
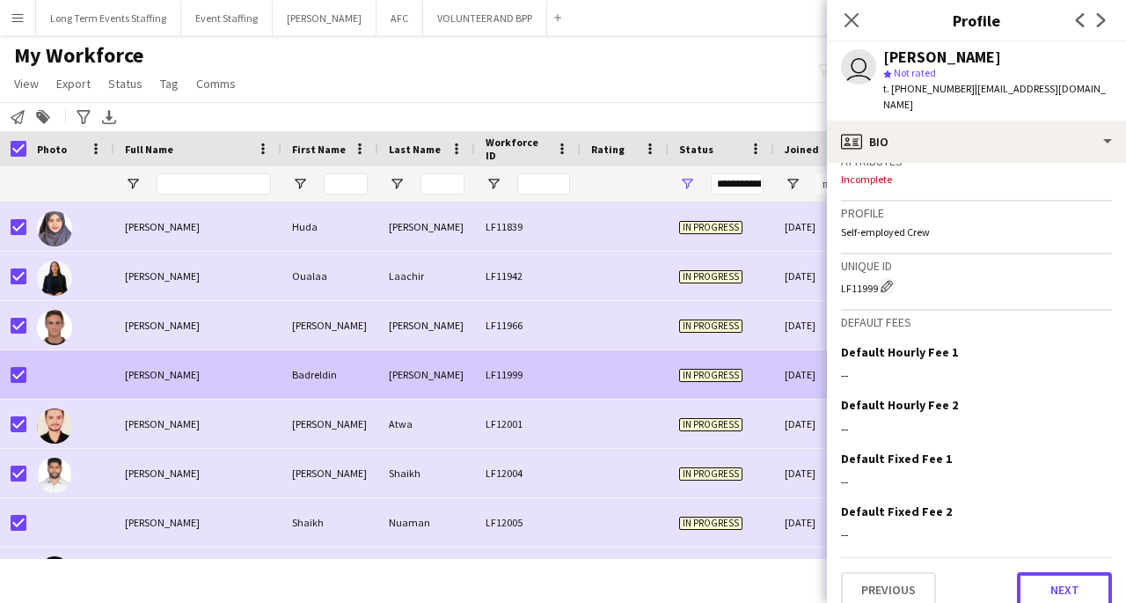
click at [1073, 582] on button "Next" at bounding box center [1064, 589] width 95 height 35
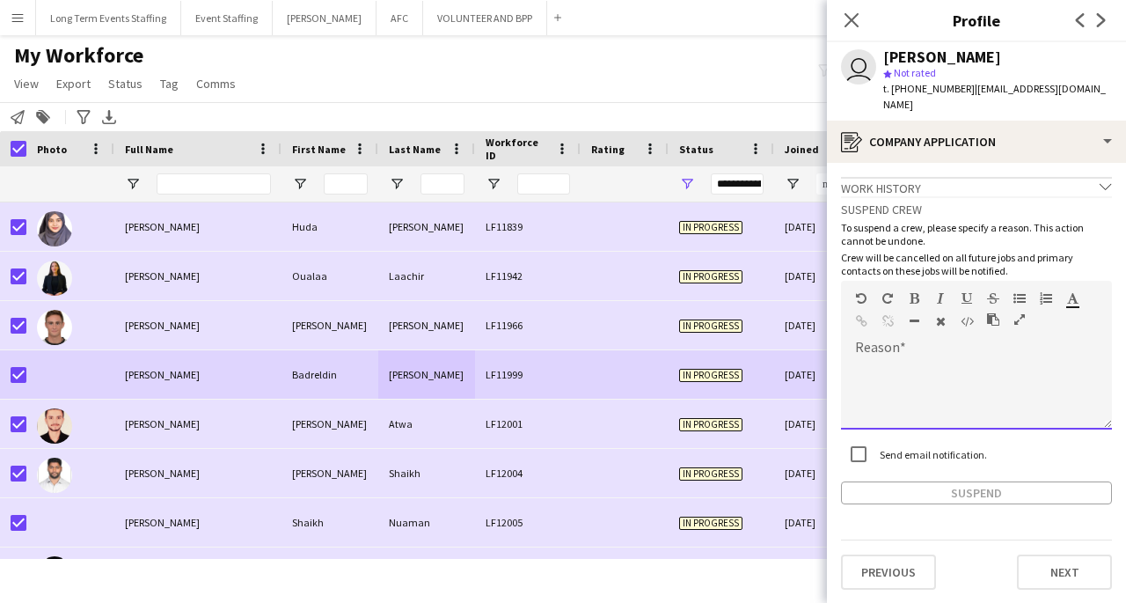
click at [937, 359] on div at bounding box center [976, 394] width 271 height 70
paste div
click at [1046, 481] on button "Suspend" at bounding box center [976, 492] width 271 height 23
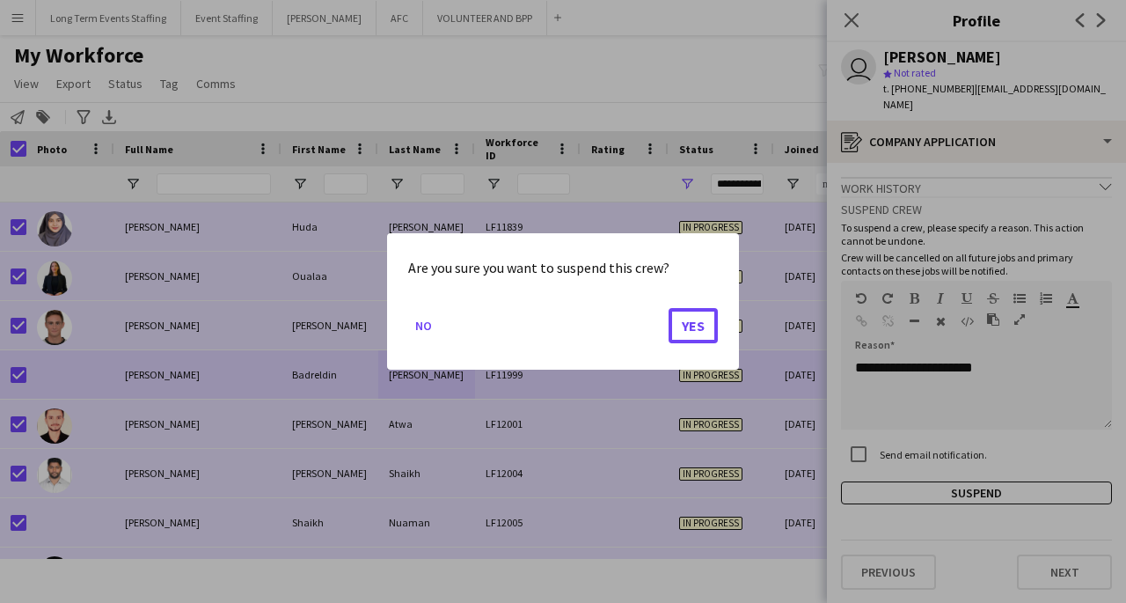
click at [695, 340] on button "Yes" at bounding box center [693, 325] width 49 height 35
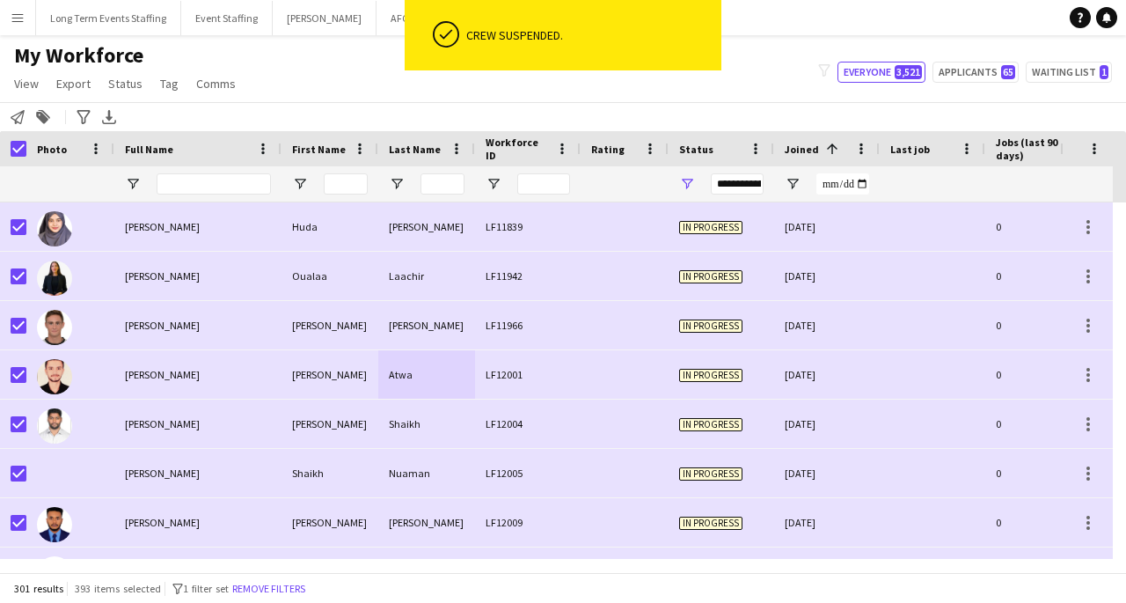
click at [359, 384] on div "Omar" at bounding box center [330, 374] width 97 height 48
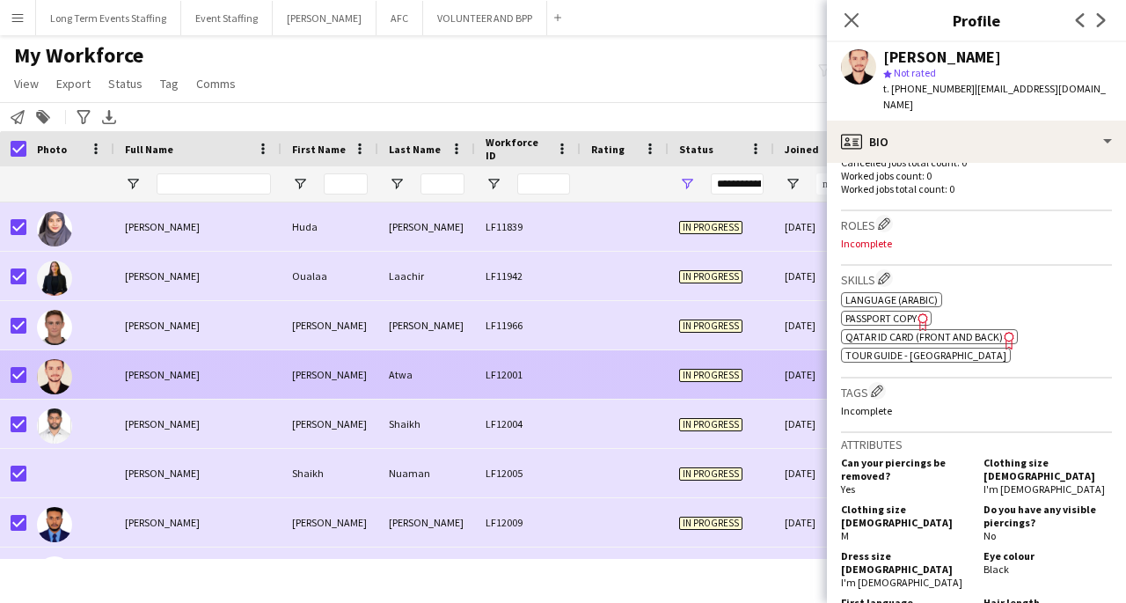
scroll to position [1062, 0]
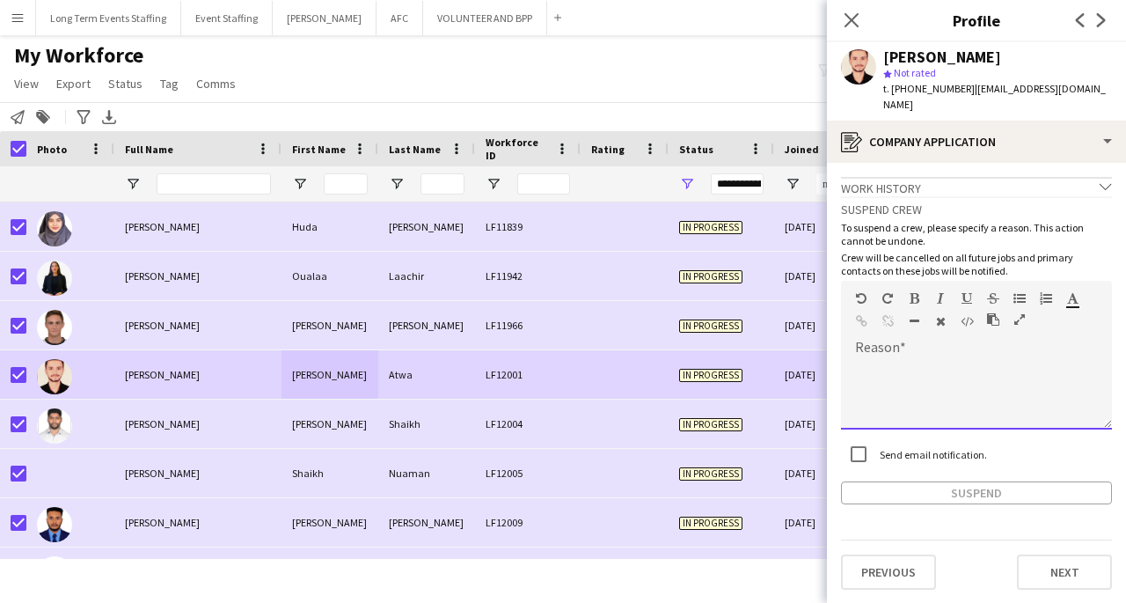
click at [883, 359] on div at bounding box center [976, 394] width 271 height 70
paste div
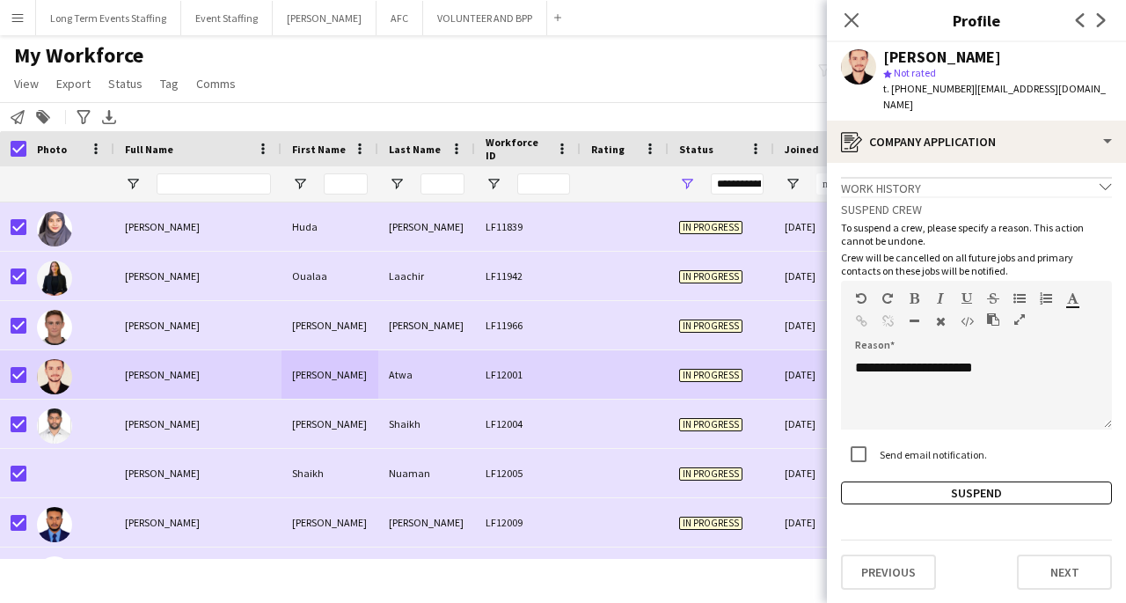
click at [966, 481] on button "Suspend" at bounding box center [976, 492] width 271 height 23
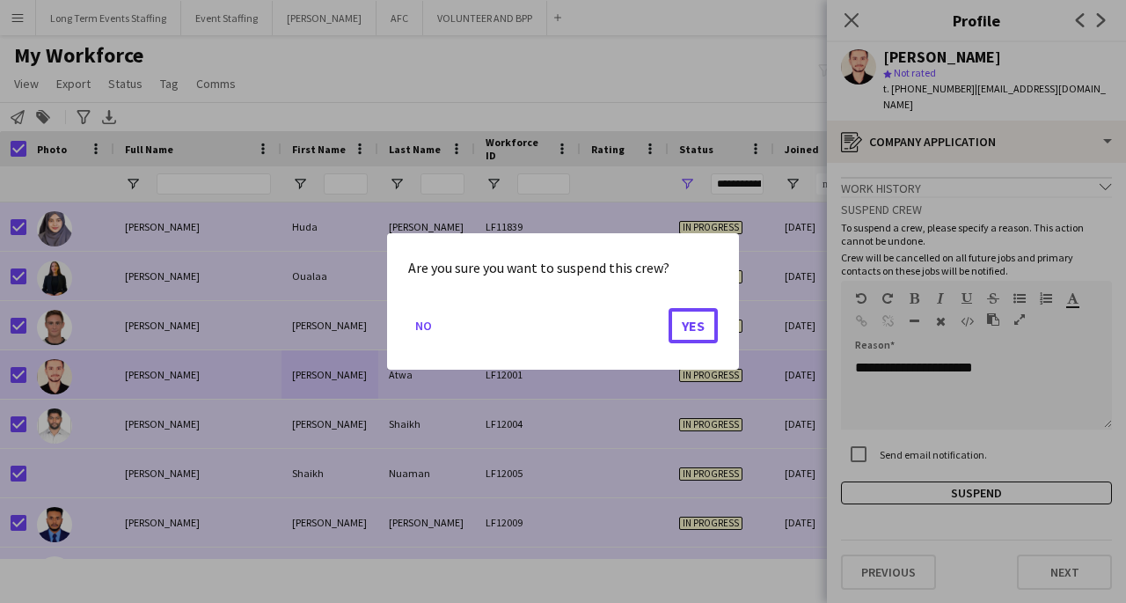
click at [716, 320] on button "Yes" at bounding box center [693, 325] width 49 height 35
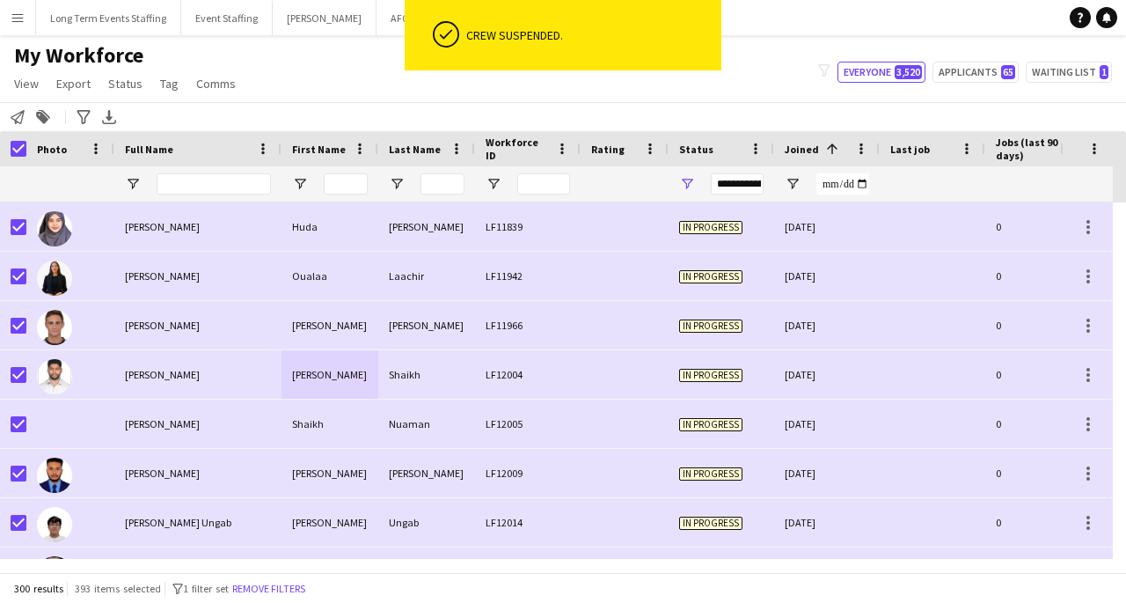
click at [439, 369] on div "Shaikh" at bounding box center [426, 374] width 97 height 48
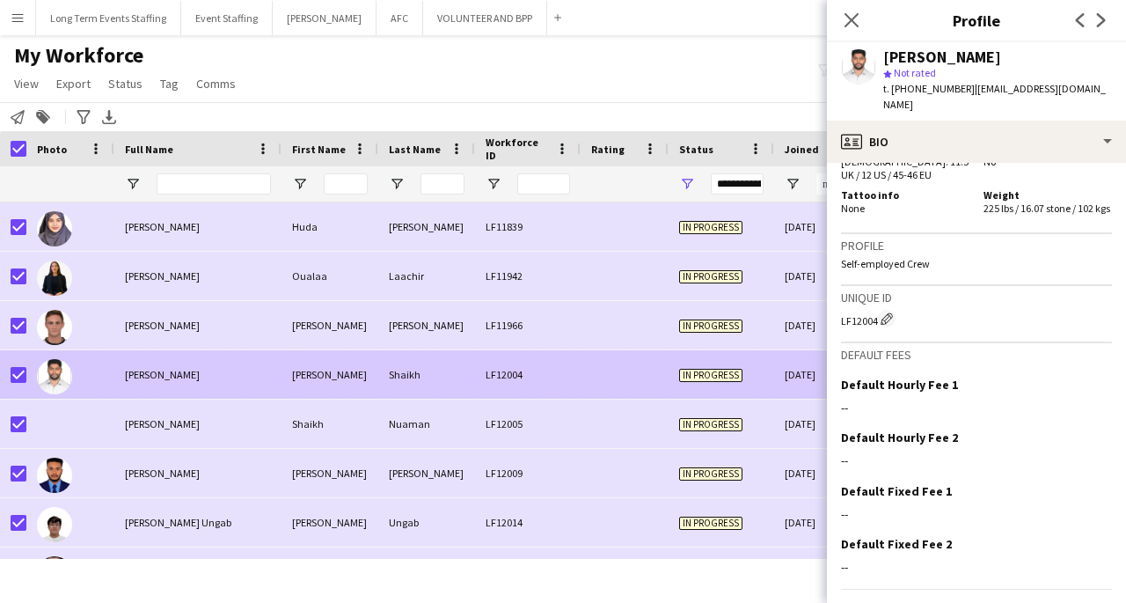
scroll to position [1213, 0]
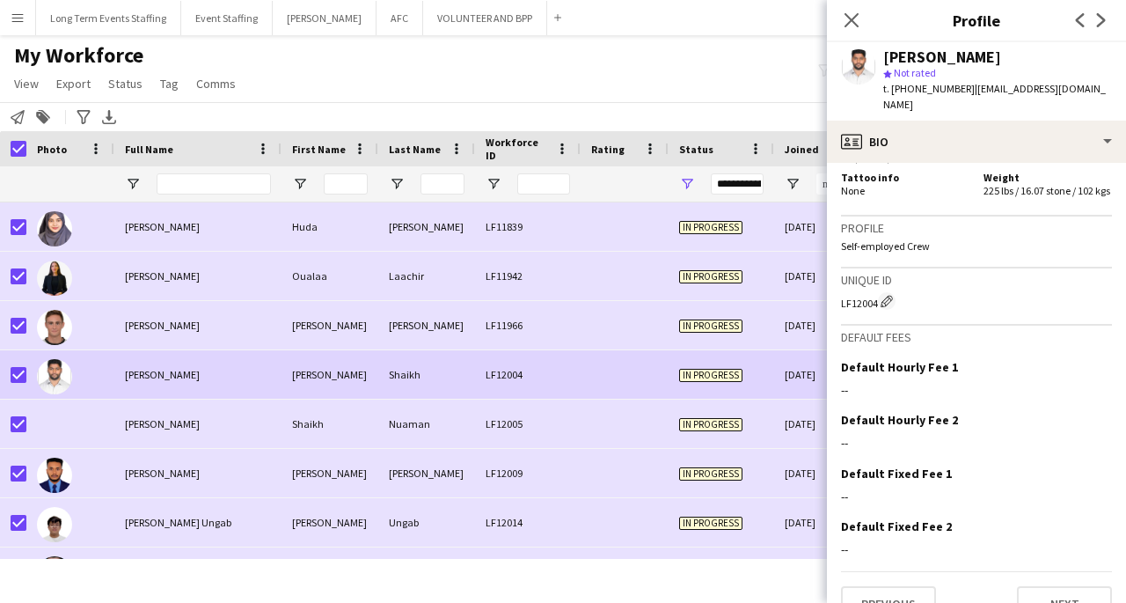
click at [407, 69] on div "My Workforce View Views Default view New view Update view Delete view Edit name…" at bounding box center [563, 72] width 1126 height 60
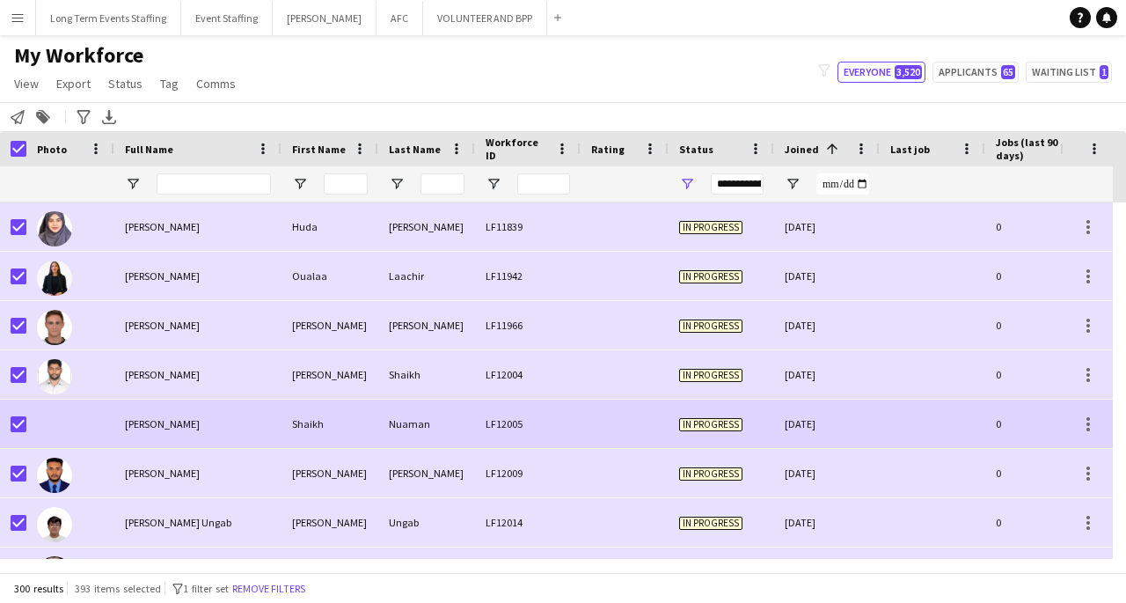
click at [135, 421] on span "Shaikh Nuaman" at bounding box center [162, 423] width 75 height 13
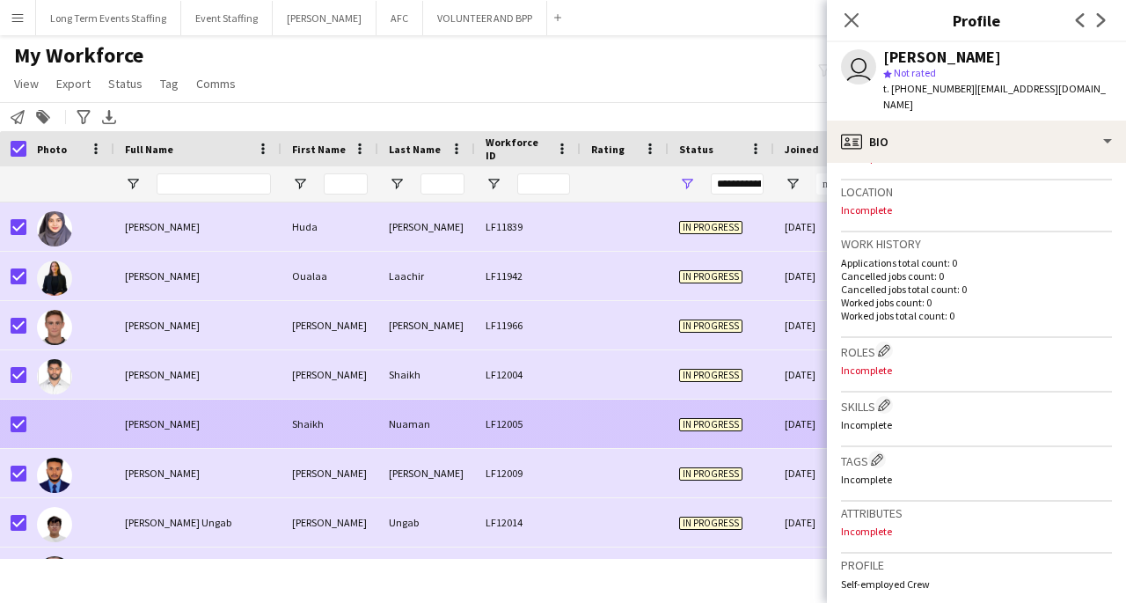
scroll to position [717, 0]
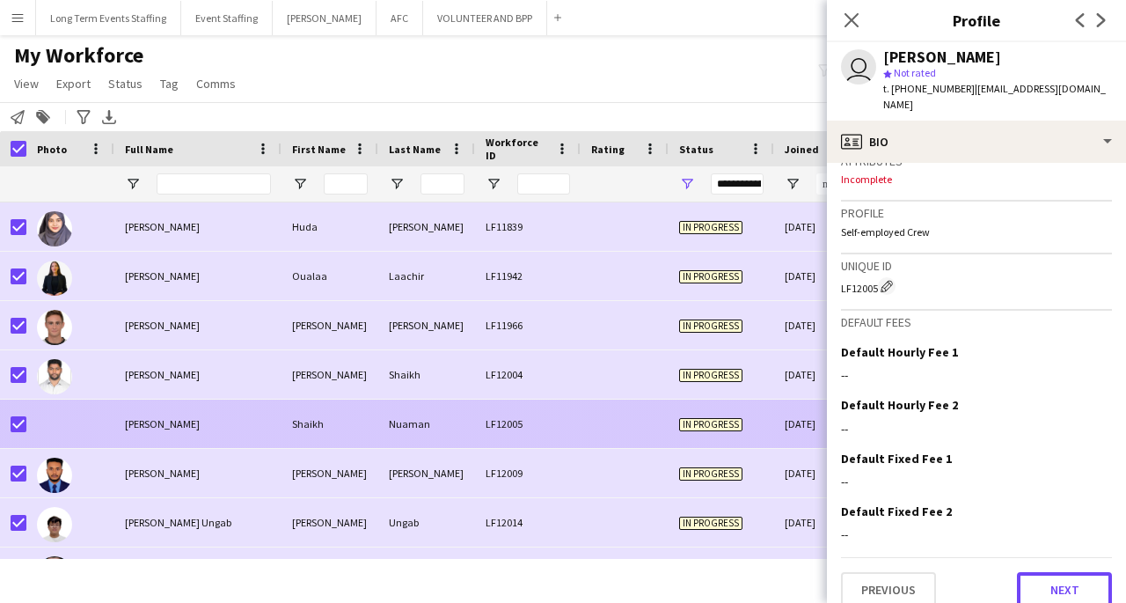
click at [1074, 578] on button "Next" at bounding box center [1064, 589] width 95 height 35
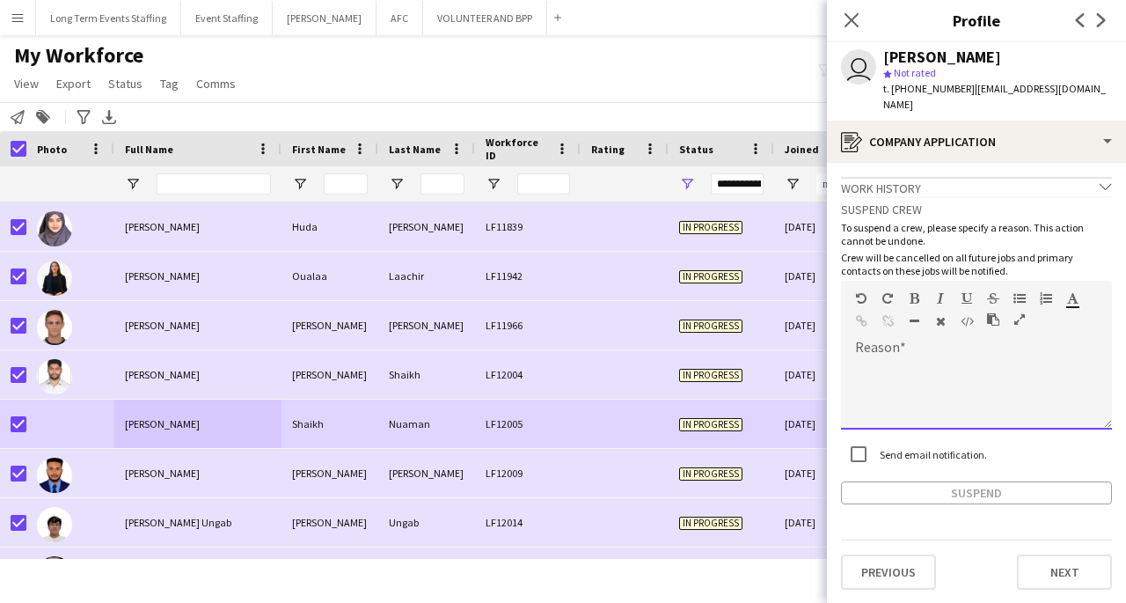
click at [1018, 372] on div at bounding box center [976, 394] width 271 height 70
paste div
click at [973, 482] on button "Suspend" at bounding box center [976, 492] width 271 height 23
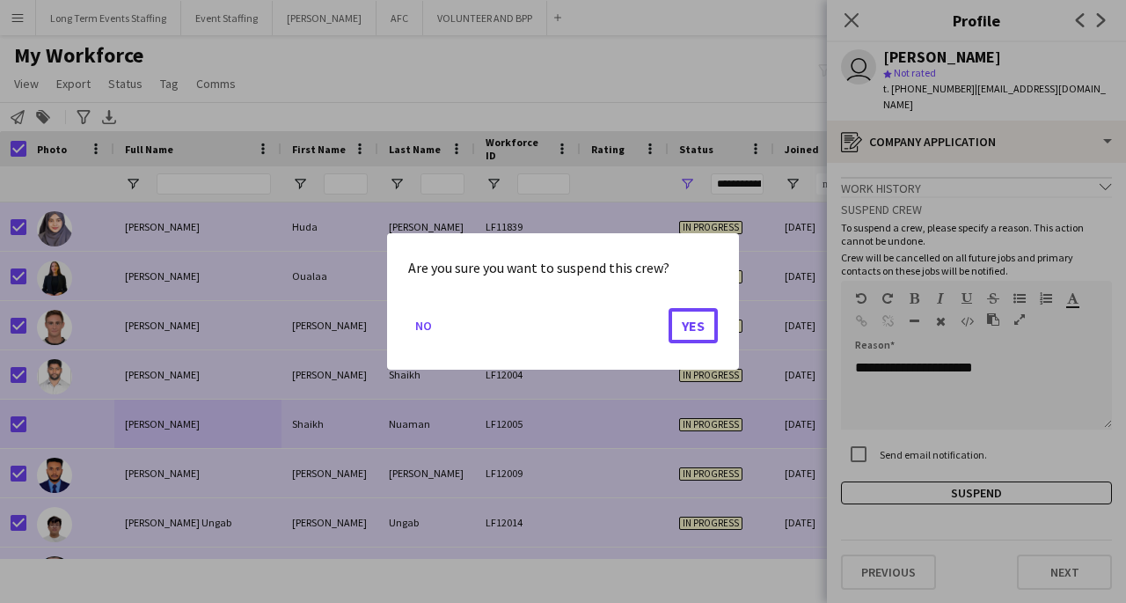
click at [688, 324] on button "Yes" at bounding box center [693, 325] width 49 height 35
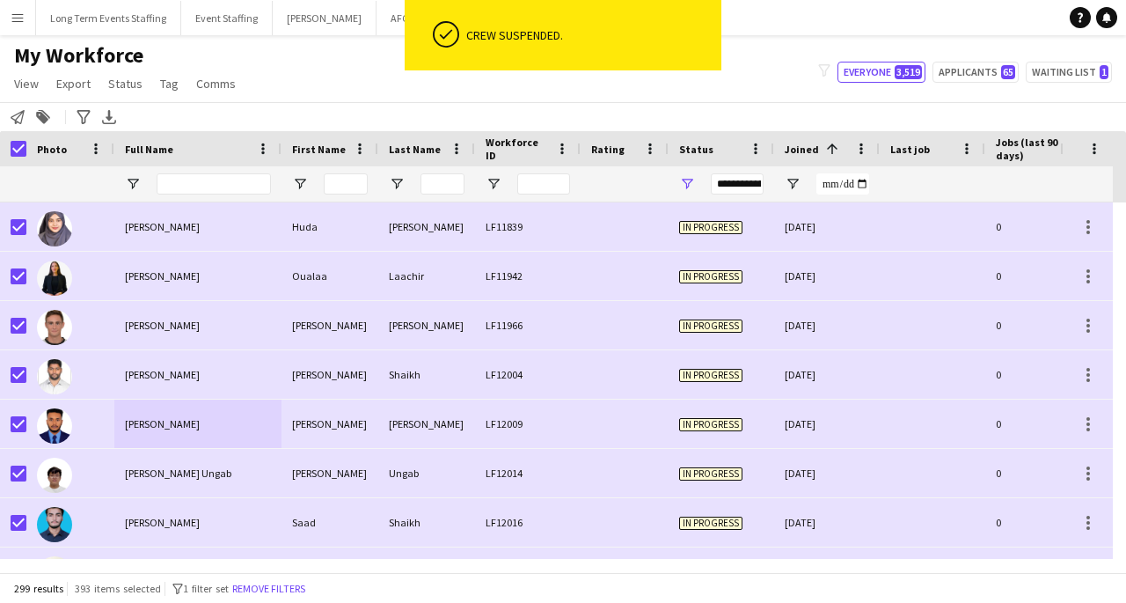
click at [449, 434] on div "[PERSON_NAME]" at bounding box center [426, 423] width 97 height 48
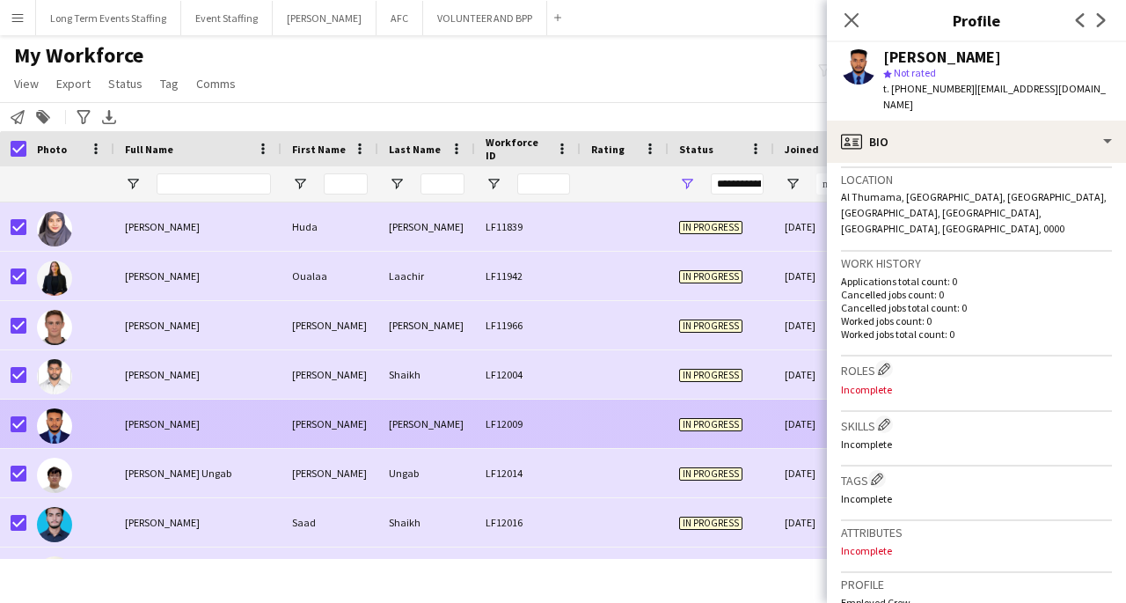
scroll to position [729, 0]
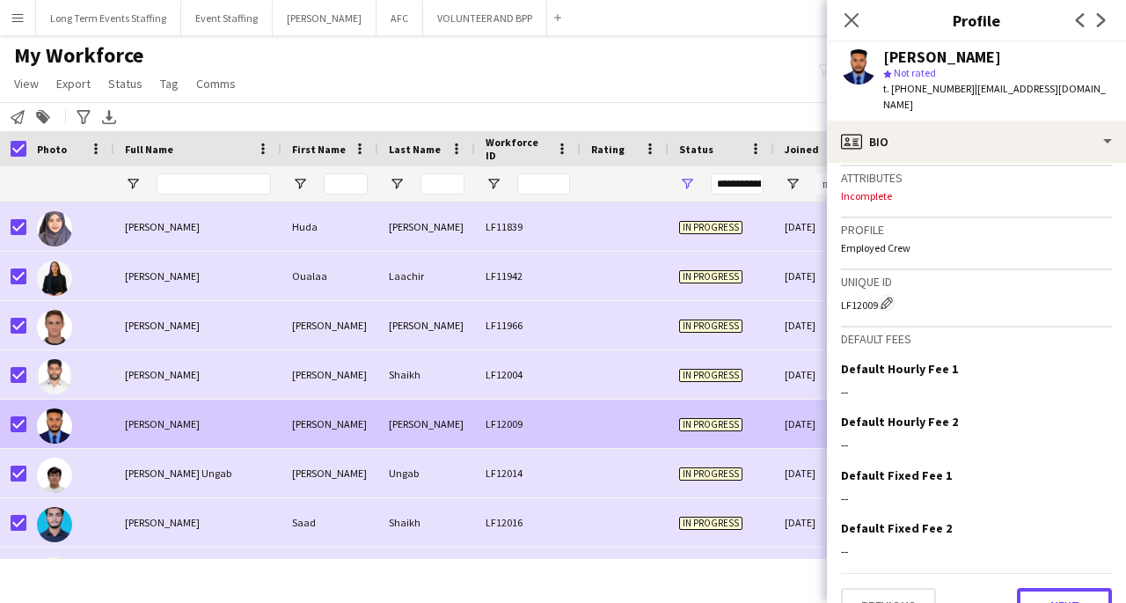
click at [1073, 588] on button "Next" at bounding box center [1064, 605] width 95 height 35
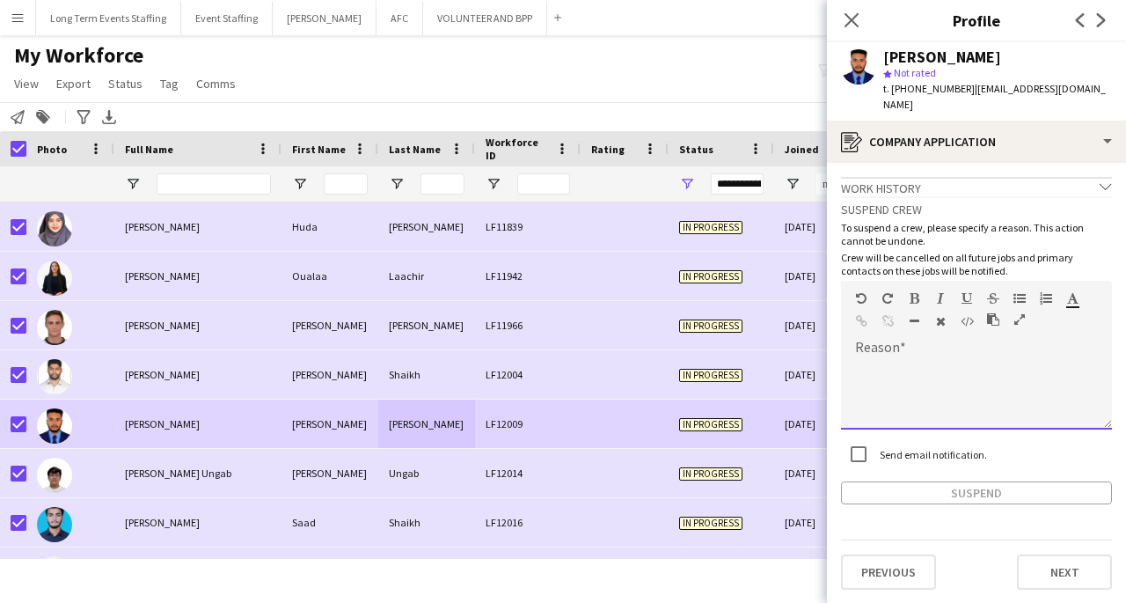
click at [998, 362] on div at bounding box center [976, 394] width 271 height 70
paste div
click at [976, 481] on button "Suspend" at bounding box center [976, 492] width 271 height 23
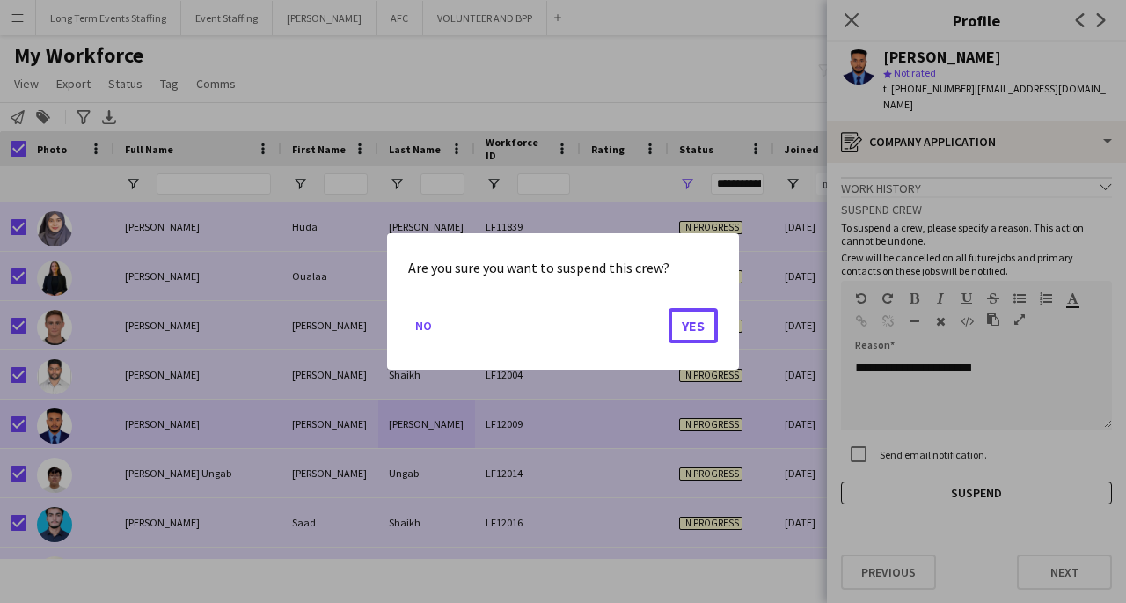
click at [692, 340] on button "Yes" at bounding box center [693, 325] width 49 height 35
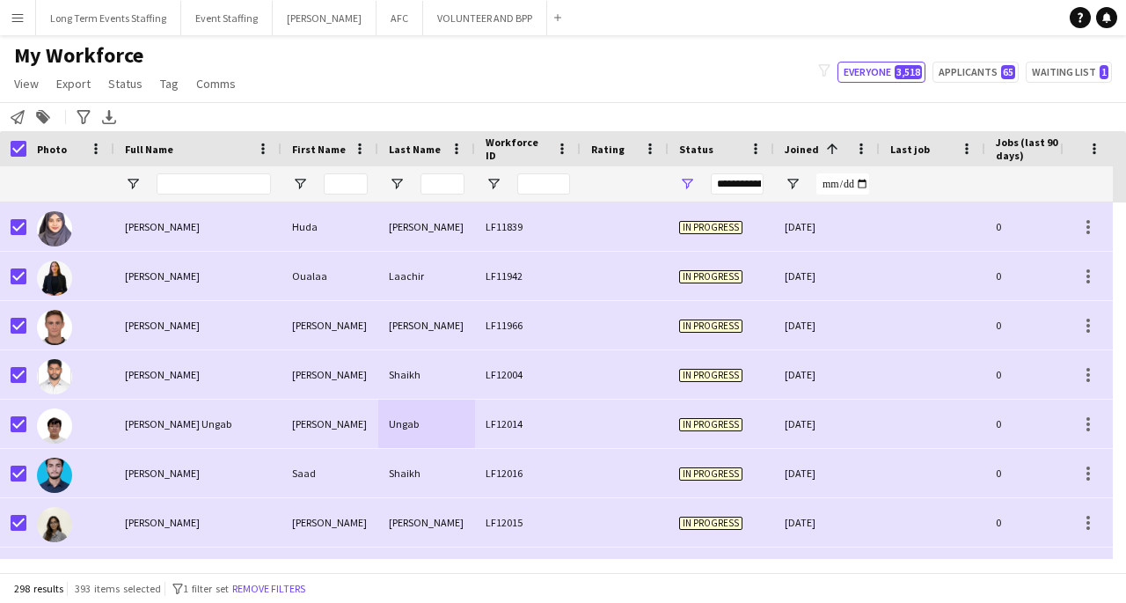
click at [294, 380] on div "Nadeem" at bounding box center [330, 374] width 97 height 48
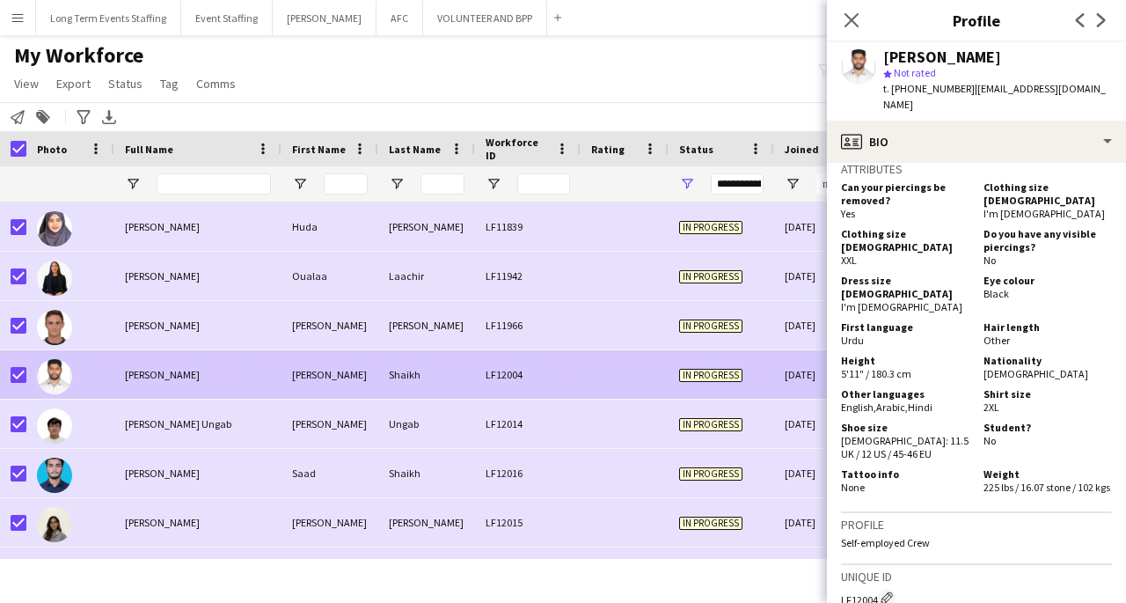
scroll to position [1213, 0]
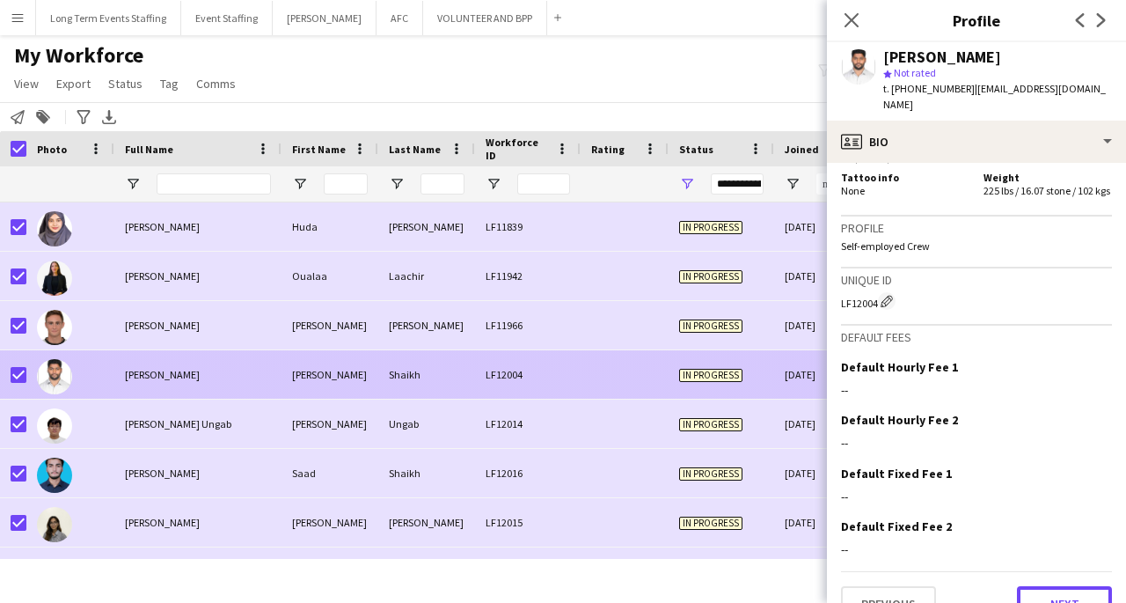
click at [1090, 586] on button "Next" at bounding box center [1064, 603] width 95 height 35
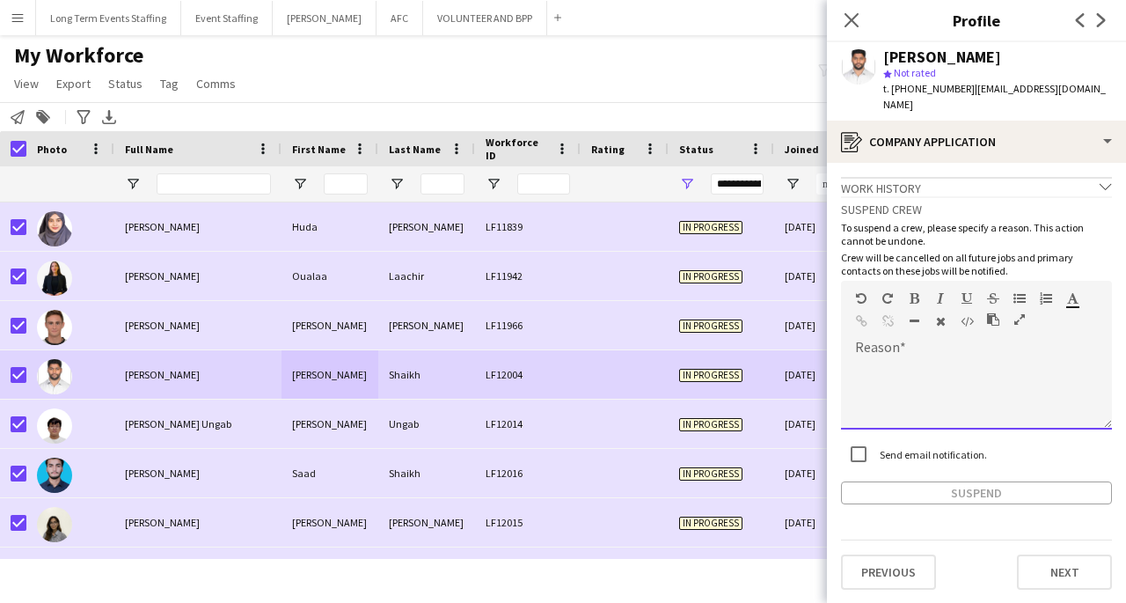
click at [1004, 368] on div at bounding box center [976, 394] width 271 height 70
paste div
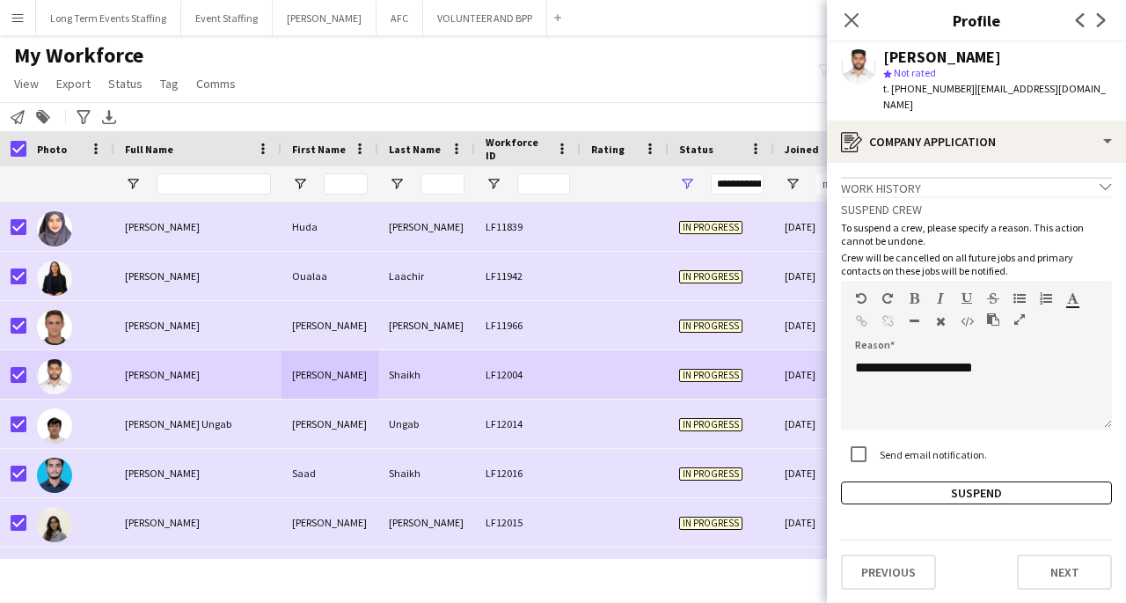
click at [1030, 481] on button "Suspend" at bounding box center [976, 492] width 271 height 23
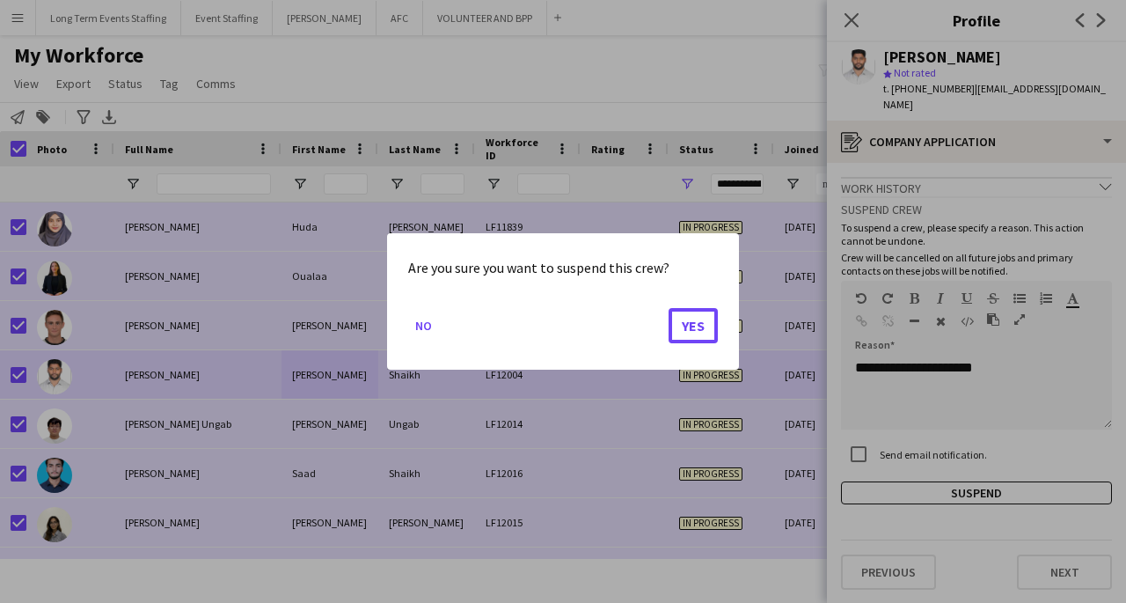
click at [696, 325] on button "Yes" at bounding box center [693, 325] width 49 height 35
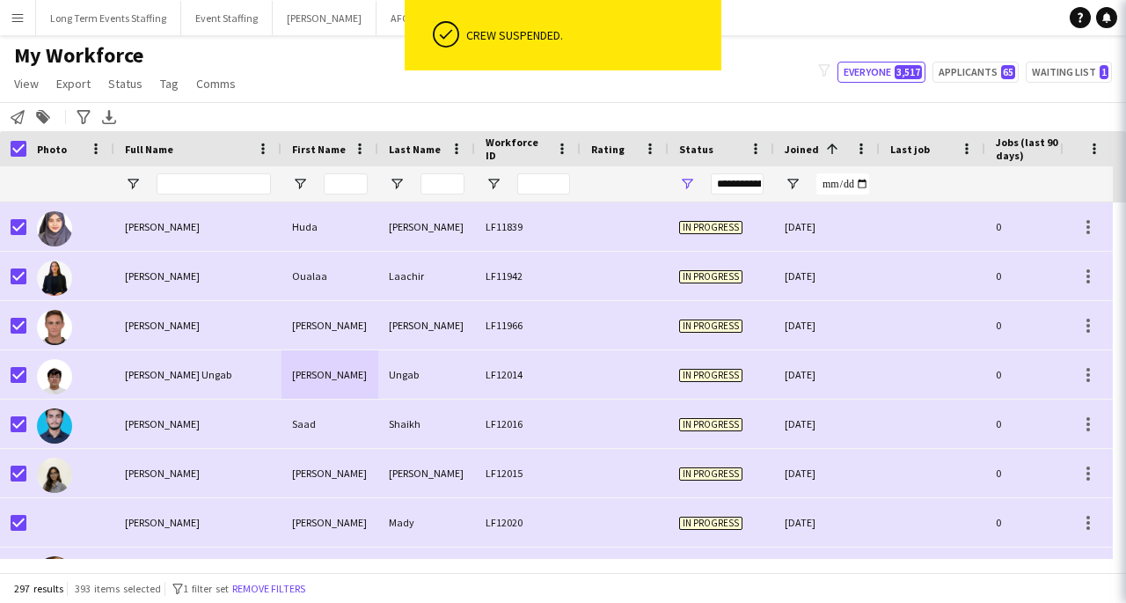
click at [344, 399] on div "Paul Ryan" at bounding box center [330, 374] width 97 height 48
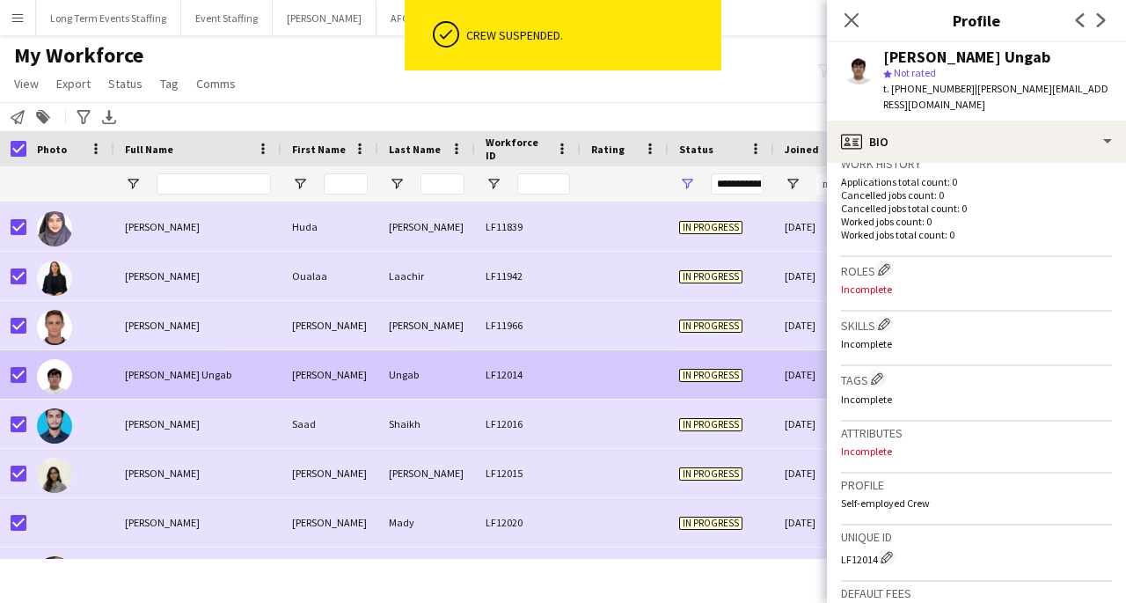
scroll to position [713, 0]
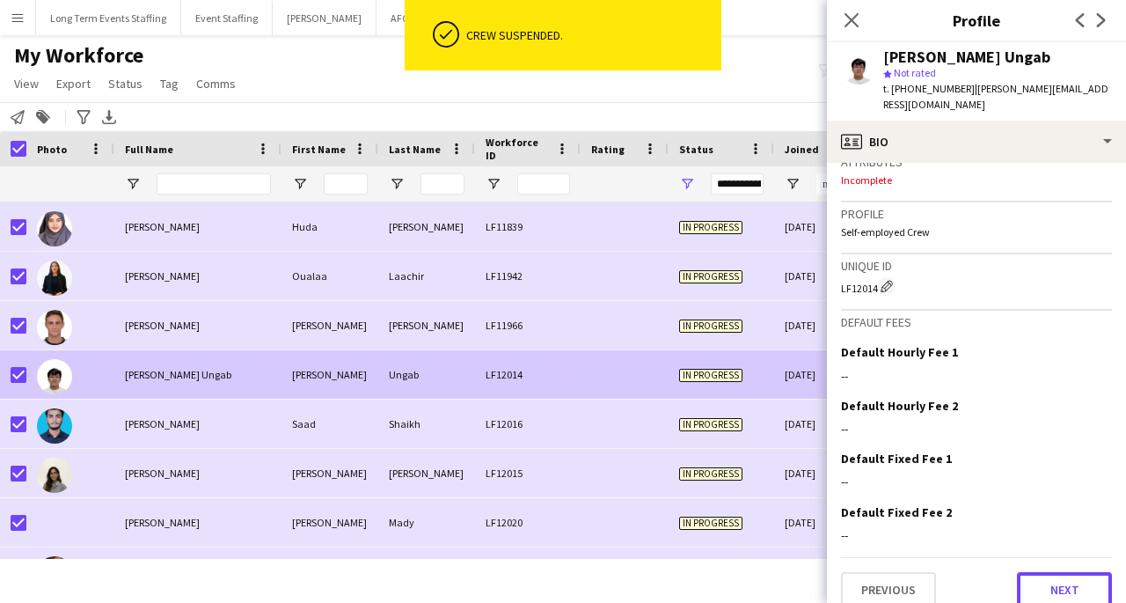
click at [1081, 581] on button "Next" at bounding box center [1064, 589] width 95 height 35
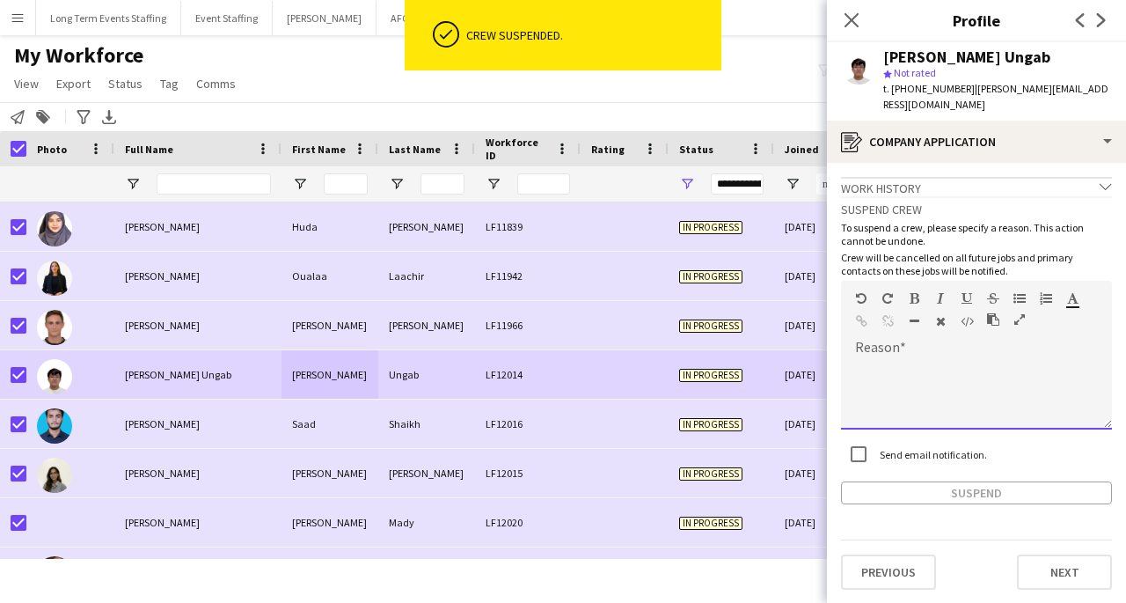
click at [978, 370] on div at bounding box center [976, 394] width 271 height 70
paste div
click at [999, 484] on button "Suspend" at bounding box center [976, 492] width 271 height 23
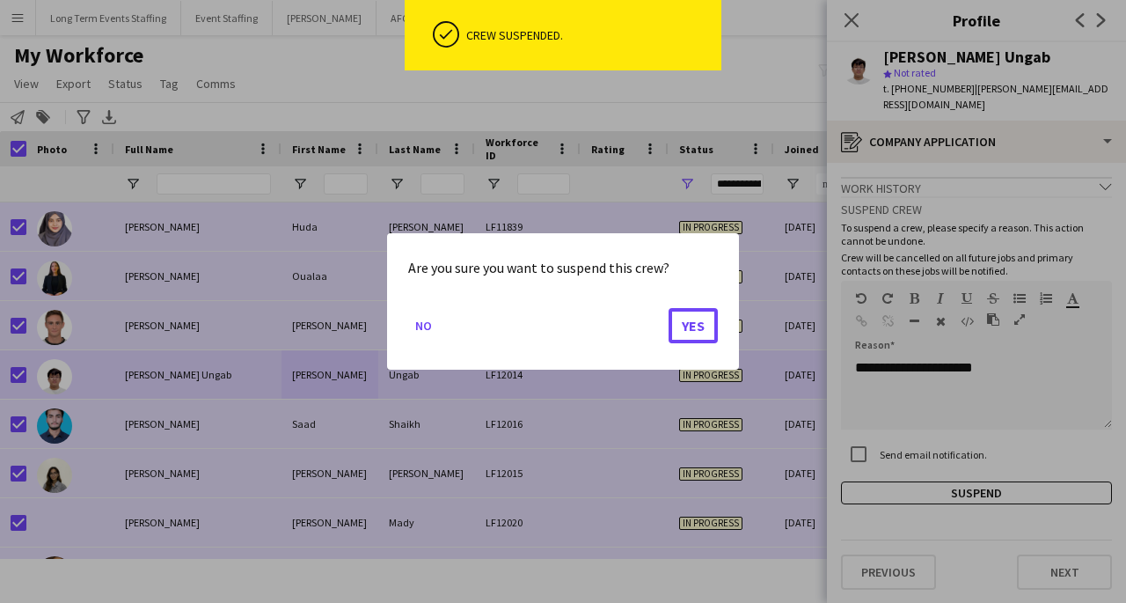
click at [696, 333] on button "Yes" at bounding box center [693, 325] width 49 height 35
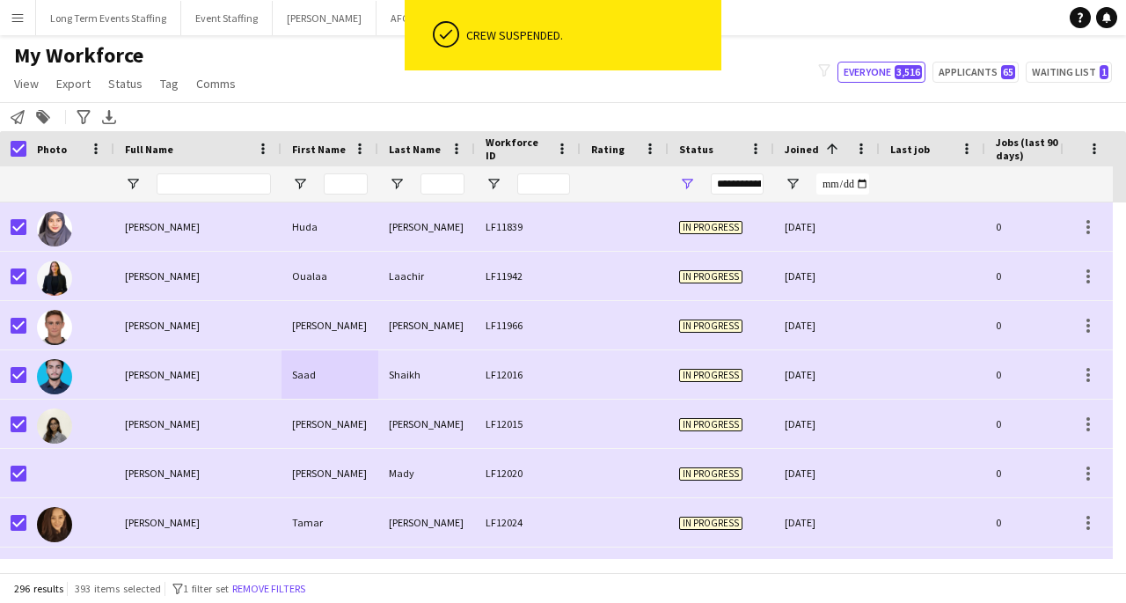
click at [245, 384] on div "Saad Shaikh" at bounding box center [197, 374] width 167 height 48
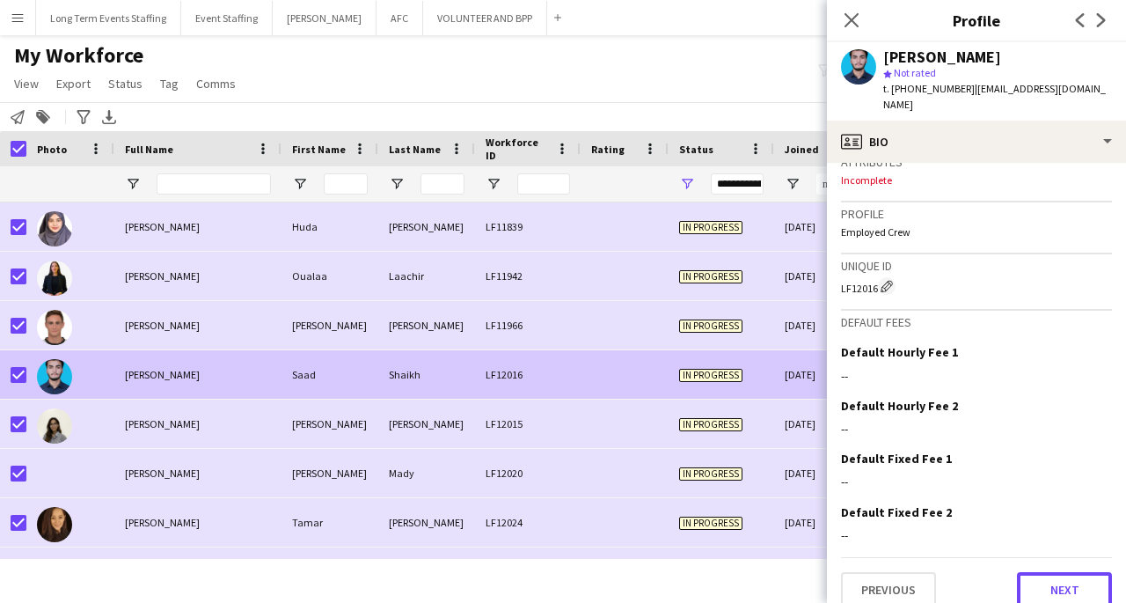
click at [1056, 579] on button "Next" at bounding box center [1064, 589] width 95 height 35
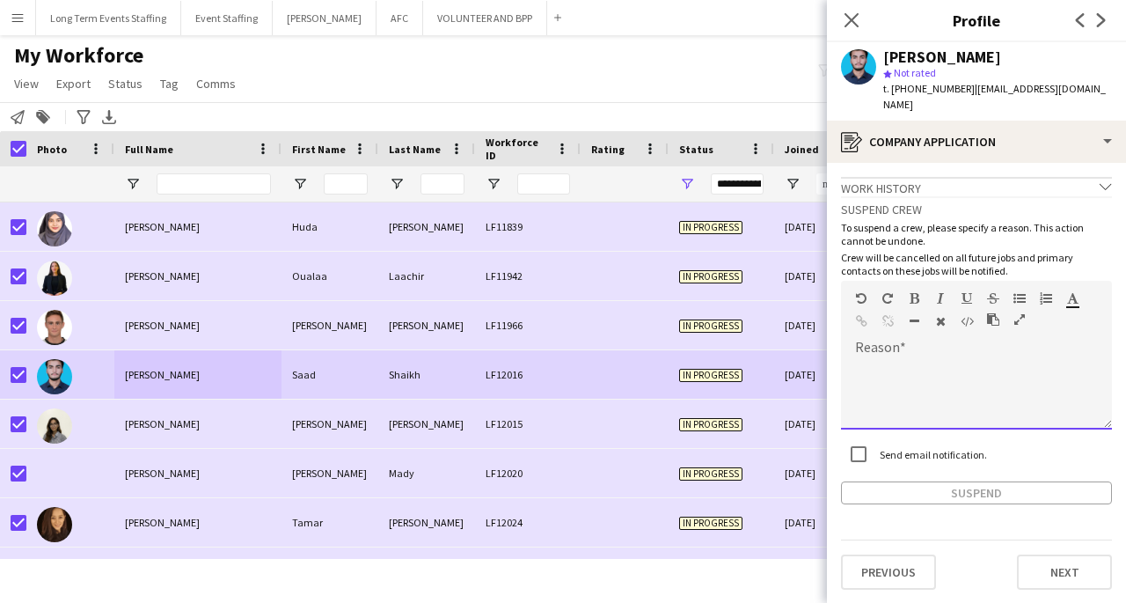
click at [1017, 370] on div at bounding box center [976, 394] width 271 height 70
paste div
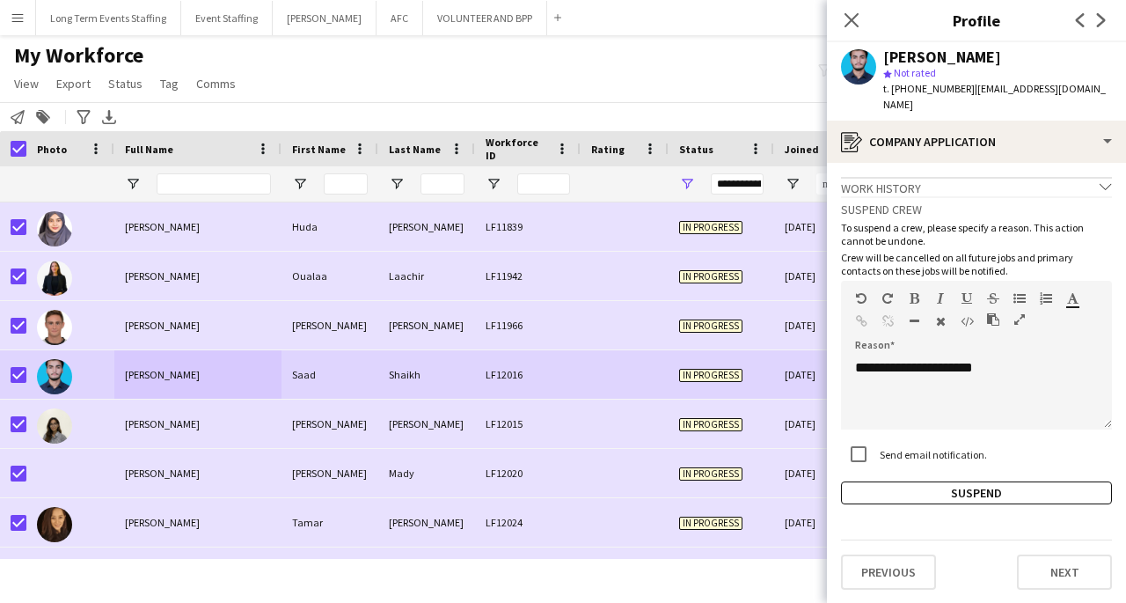
click at [1020, 481] on button "Suspend" at bounding box center [976, 492] width 271 height 23
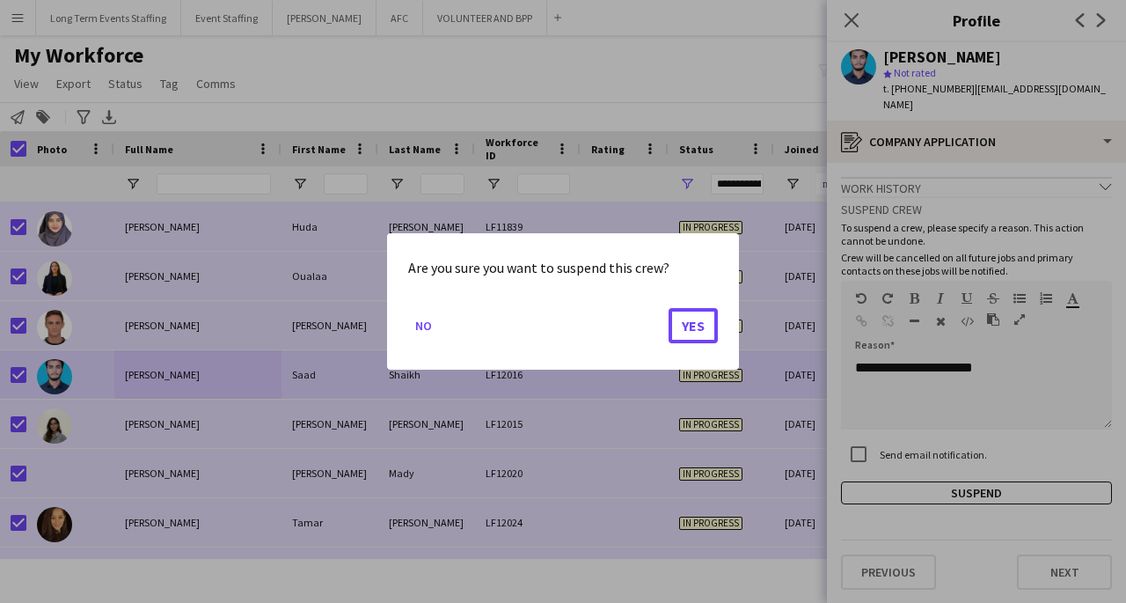
click at [697, 338] on button "Yes" at bounding box center [693, 325] width 49 height 35
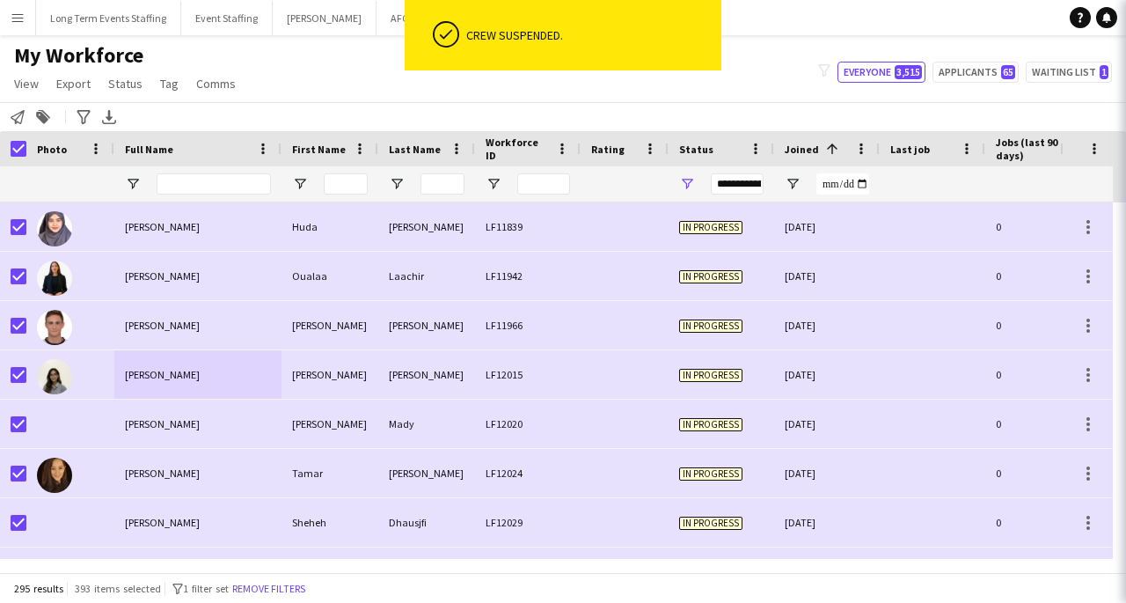
click at [327, 384] on div "Yasmine" at bounding box center [330, 374] width 97 height 48
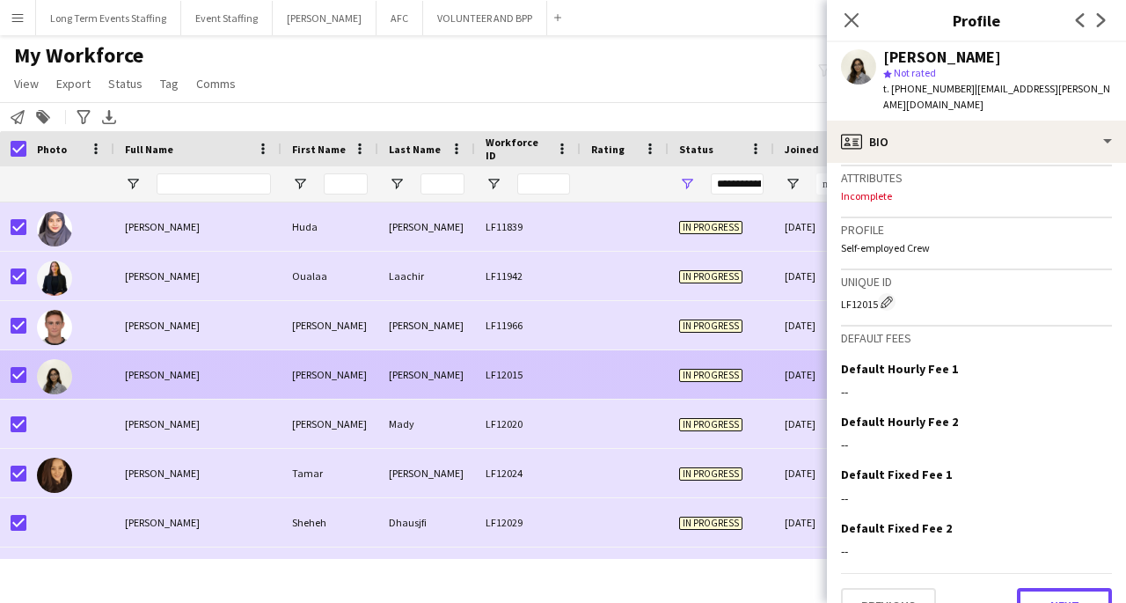
click at [1077, 588] on button "Next" at bounding box center [1064, 605] width 95 height 35
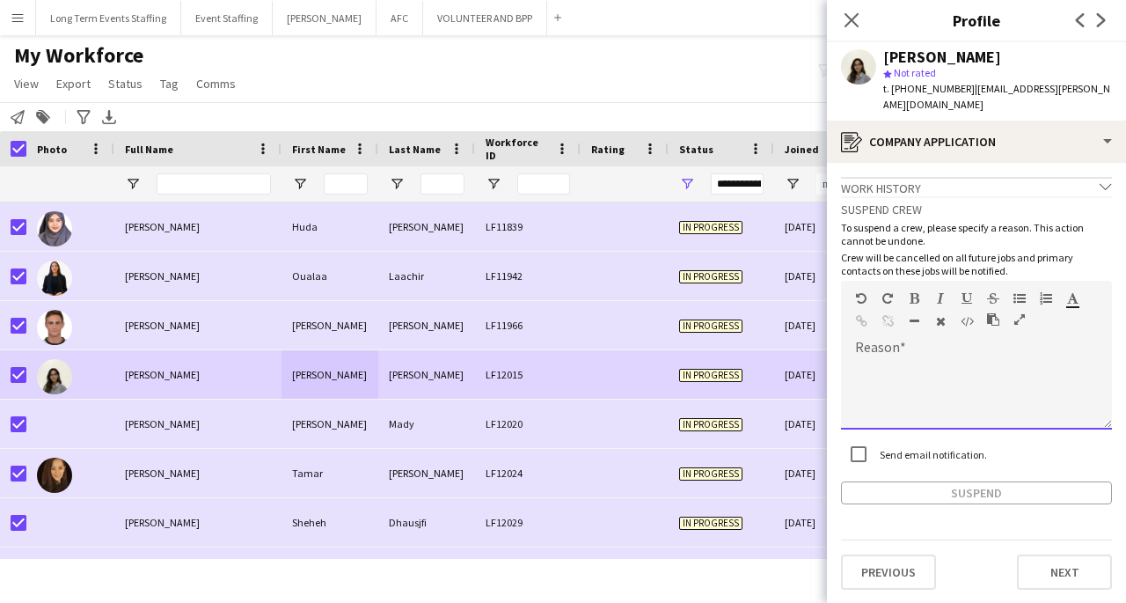
click at [982, 370] on div at bounding box center [976, 394] width 271 height 70
paste div
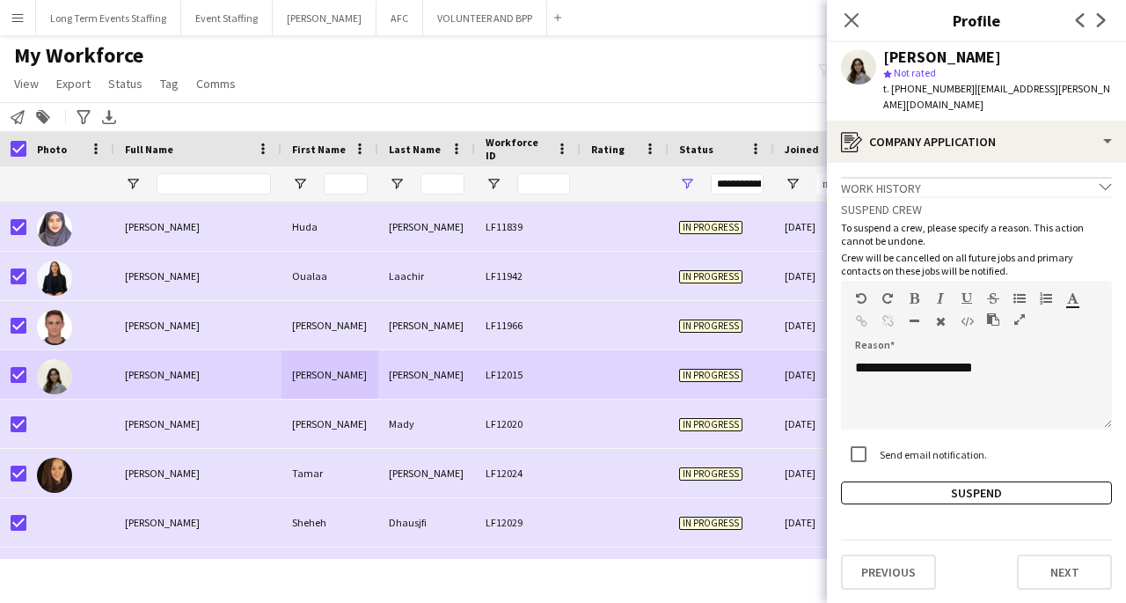
click at [998, 482] on button "Suspend" at bounding box center [976, 492] width 271 height 23
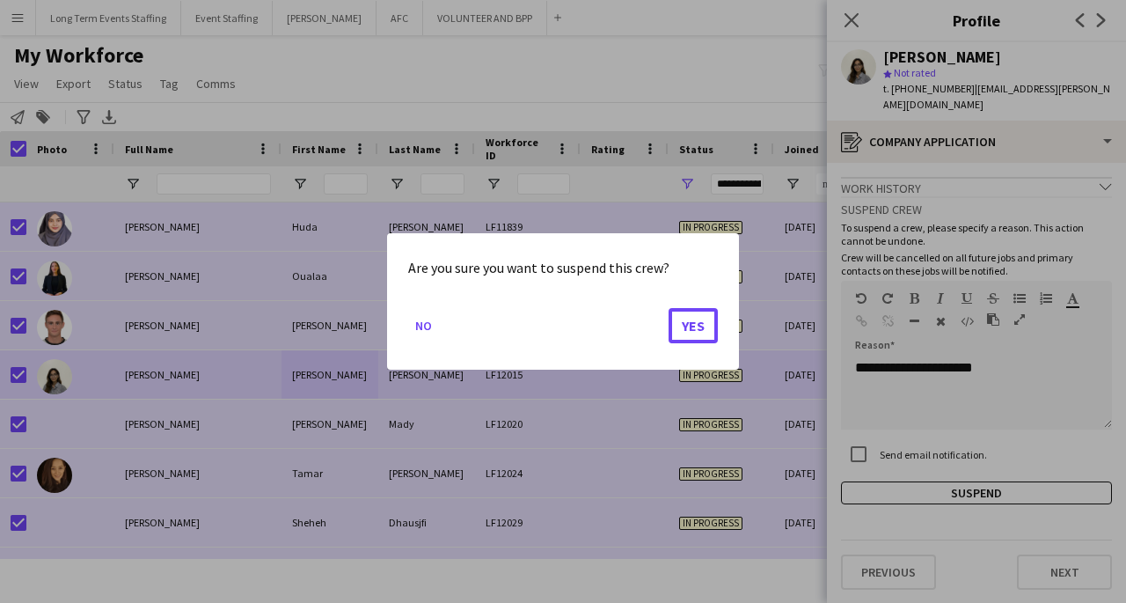
click at [690, 340] on button "Yes" at bounding box center [693, 325] width 49 height 35
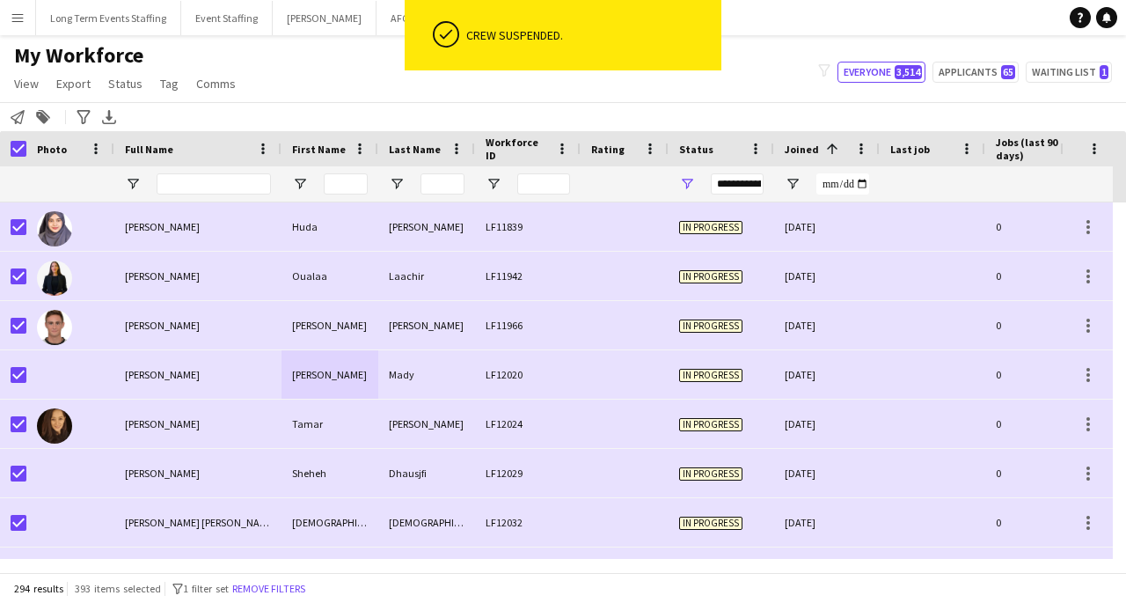
click at [340, 408] on div "Tamar" at bounding box center [330, 423] width 97 height 48
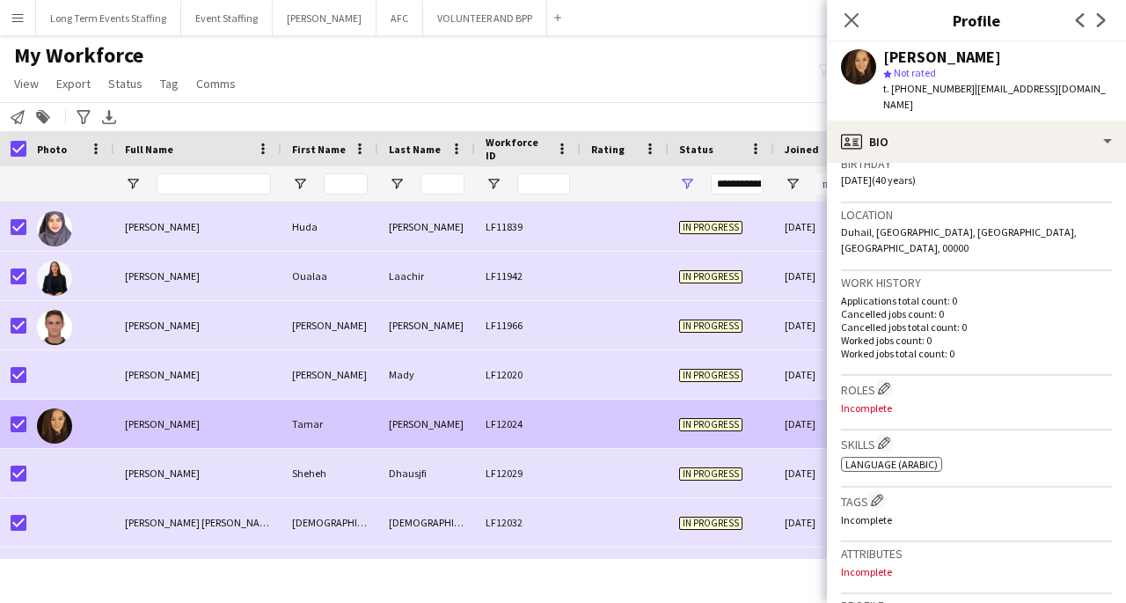
scroll to position [715, 0]
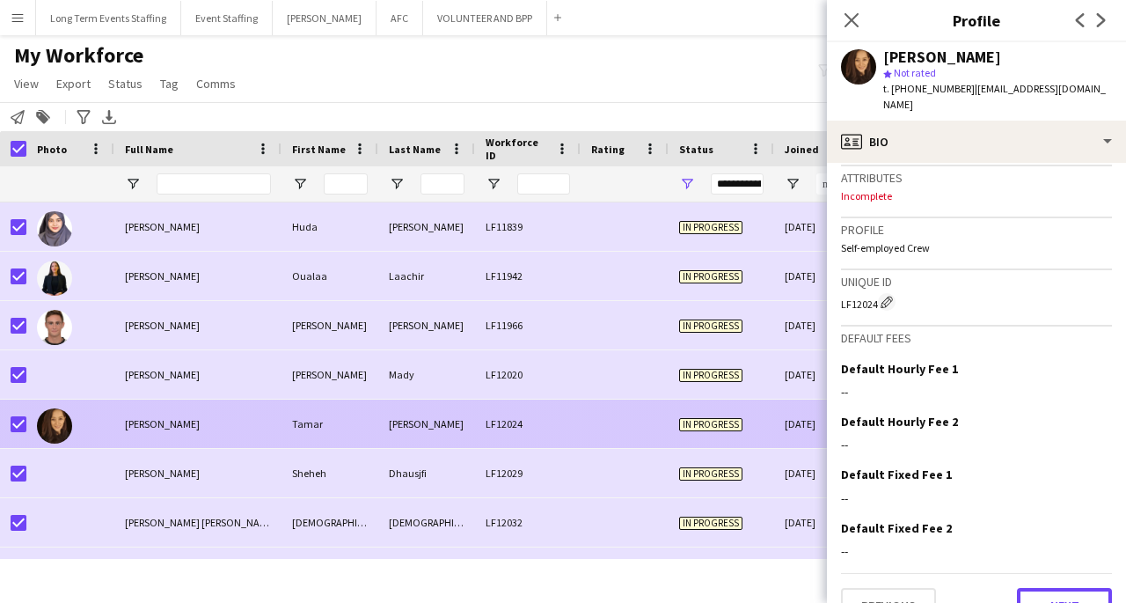
click at [1067, 588] on button "Next" at bounding box center [1064, 605] width 95 height 35
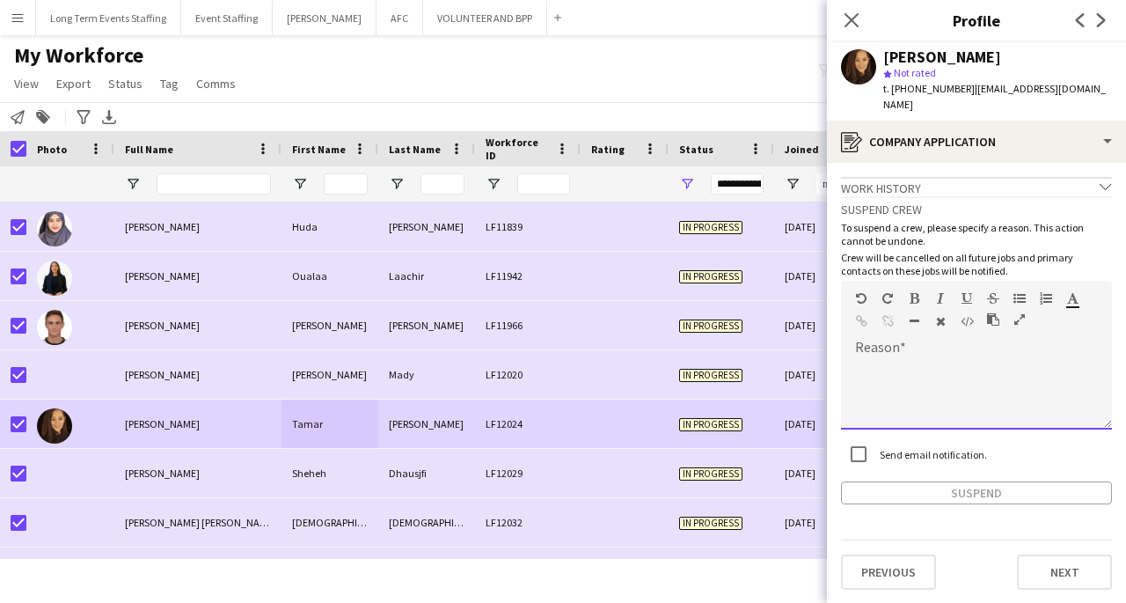
click at [955, 359] on div at bounding box center [976, 394] width 271 height 70
click at [237, 371] on div "Sarah Mady" at bounding box center [197, 374] width 167 height 48
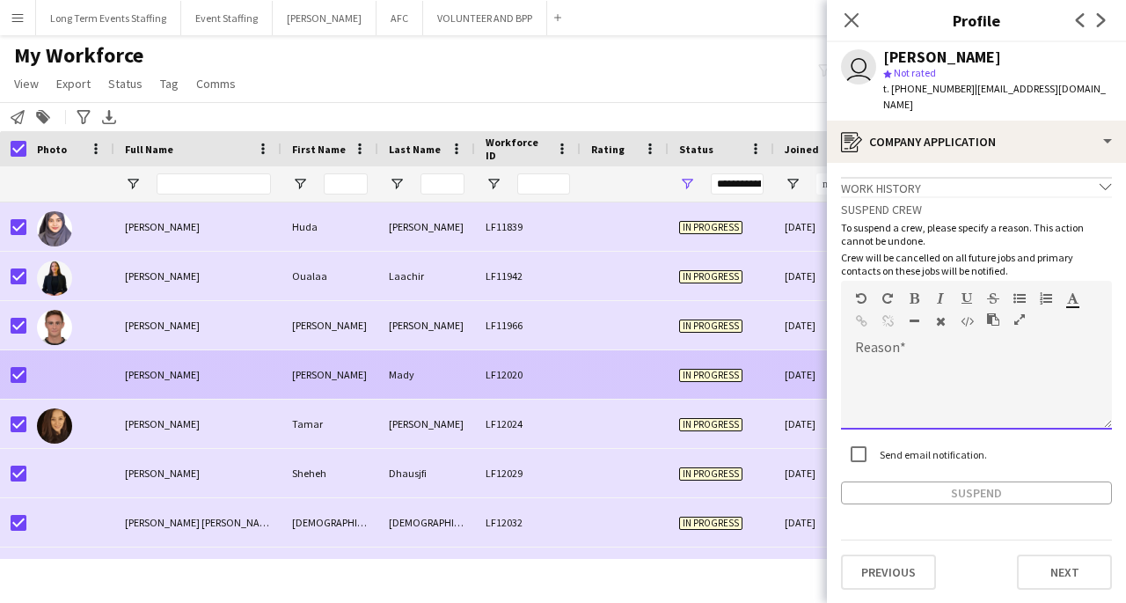
click at [973, 372] on div at bounding box center [976, 394] width 271 height 70
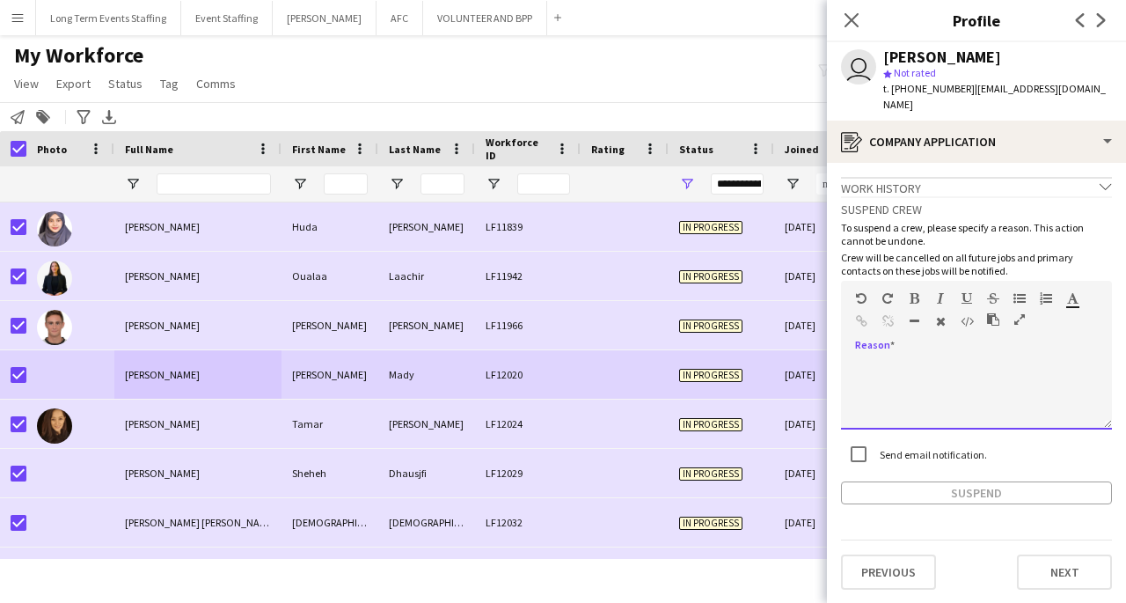
paste div
click at [985, 486] on button "Suspend" at bounding box center [976, 492] width 271 height 23
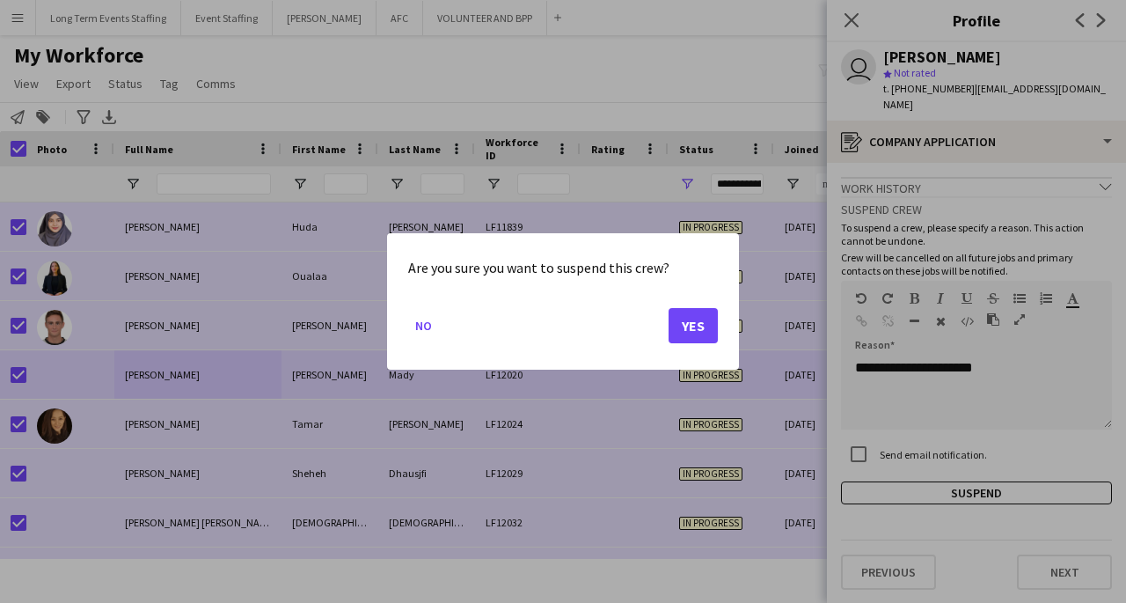
click at [711, 339] on button "Yes" at bounding box center [693, 325] width 49 height 35
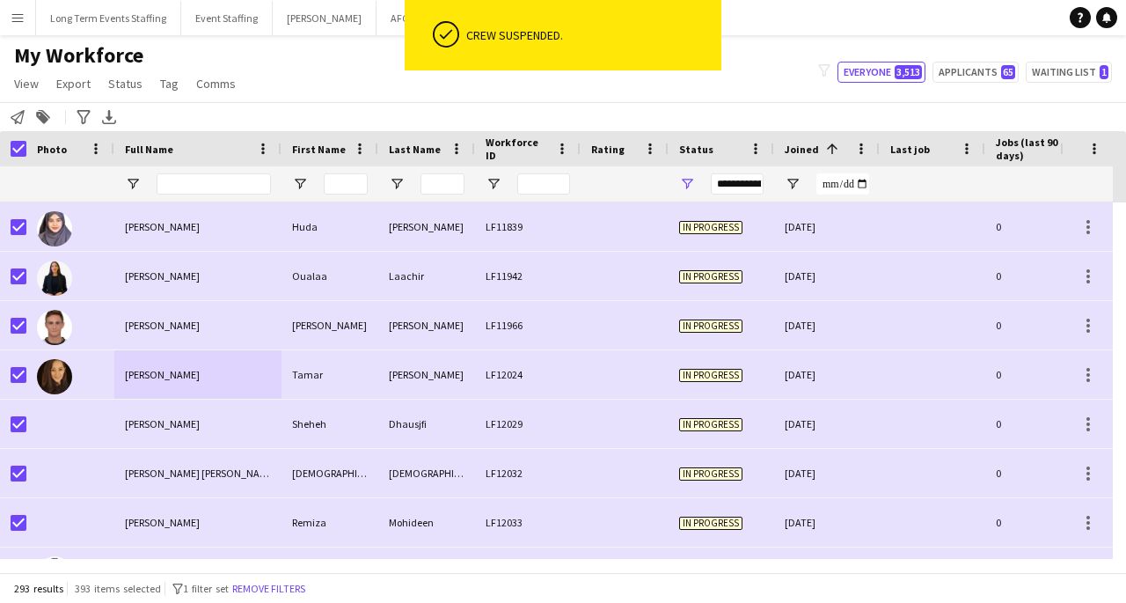
click at [274, 433] on div "Sheheh Dhausjfi" at bounding box center [197, 423] width 167 height 48
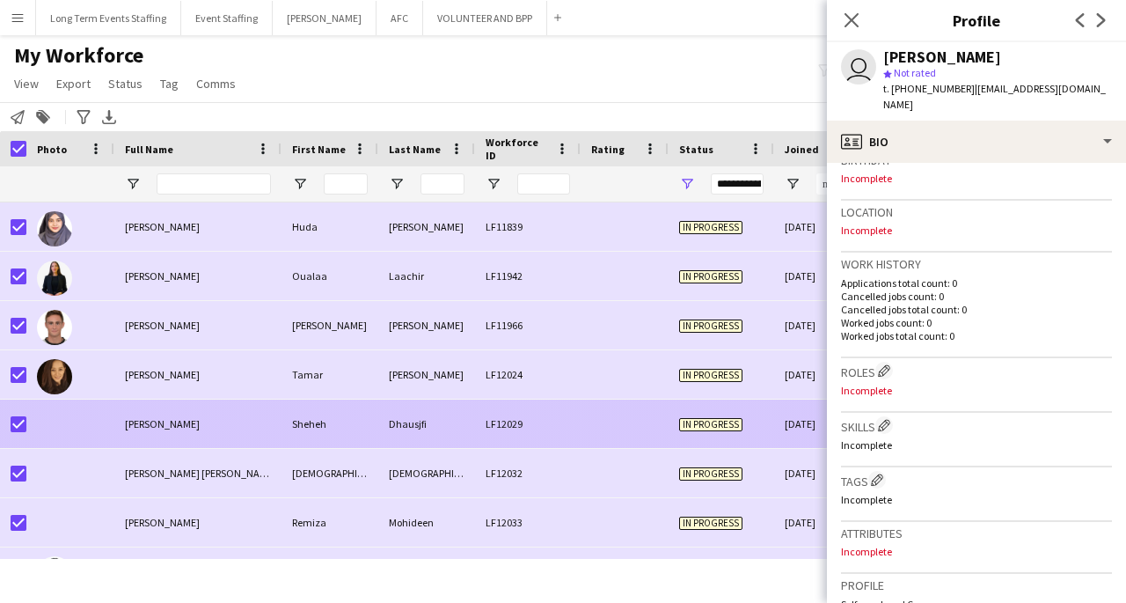
scroll to position [717, 0]
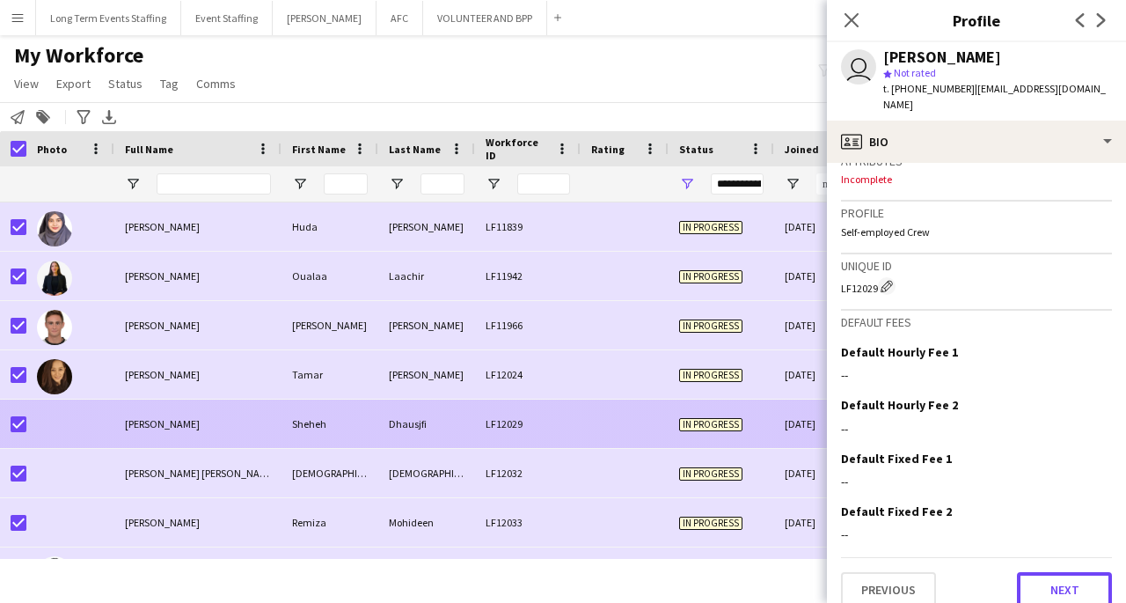
click at [1064, 584] on button "Next" at bounding box center [1064, 589] width 95 height 35
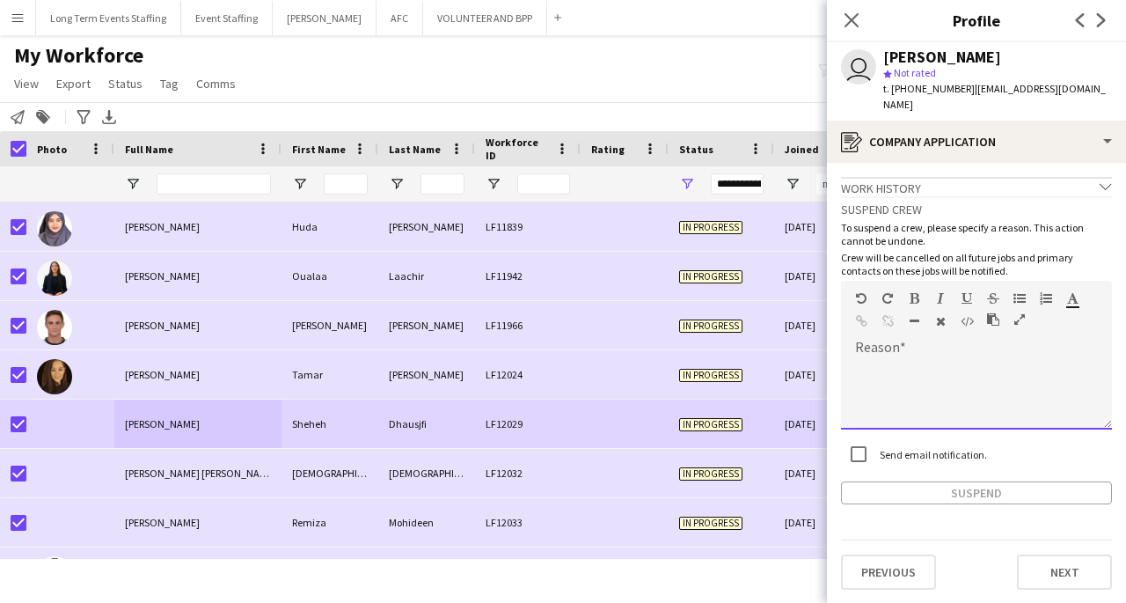
click at [889, 365] on div at bounding box center [976, 394] width 271 height 70
paste div
click at [966, 482] on button "Suspend" at bounding box center [976, 492] width 271 height 23
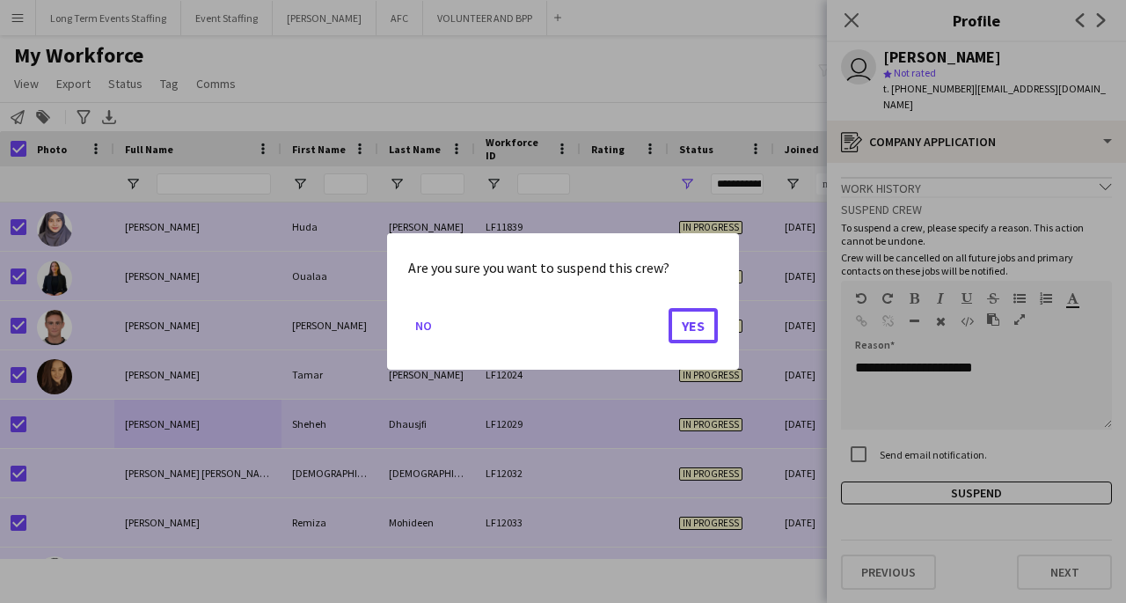
click at [699, 338] on button "Yes" at bounding box center [693, 325] width 49 height 35
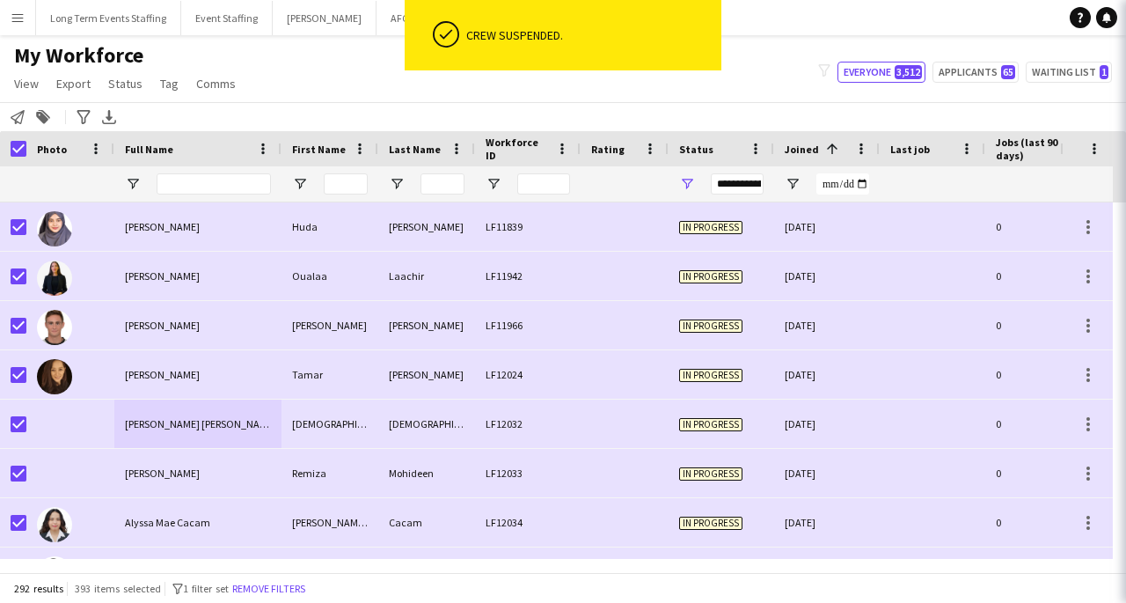
click at [303, 435] on div "Jehad" at bounding box center [330, 423] width 97 height 48
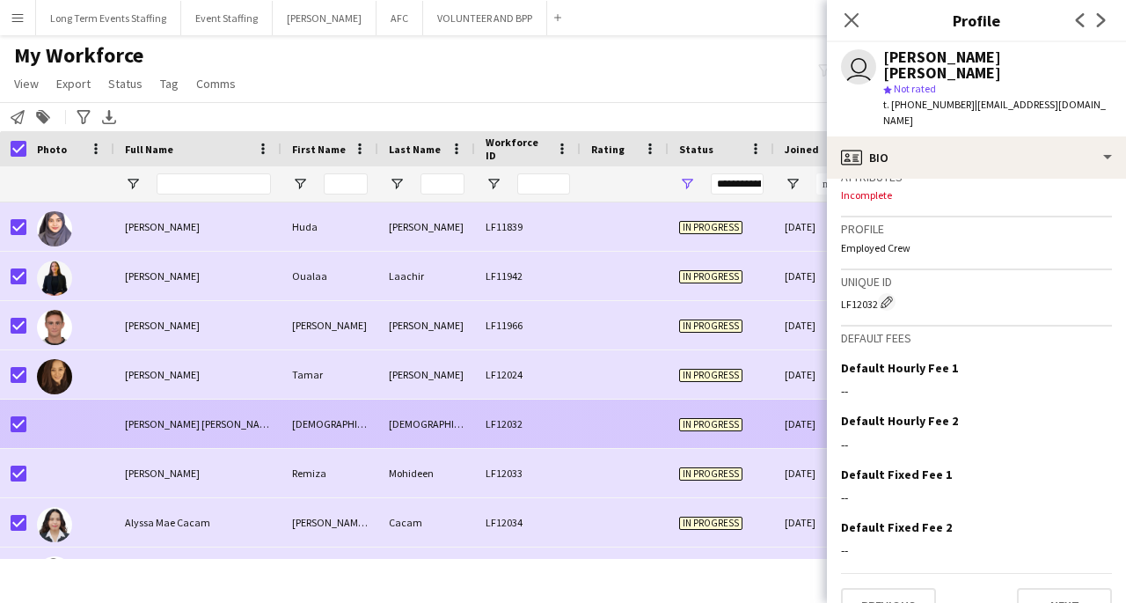
click at [1051, 588] on button "Next" at bounding box center [1064, 605] width 95 height 35
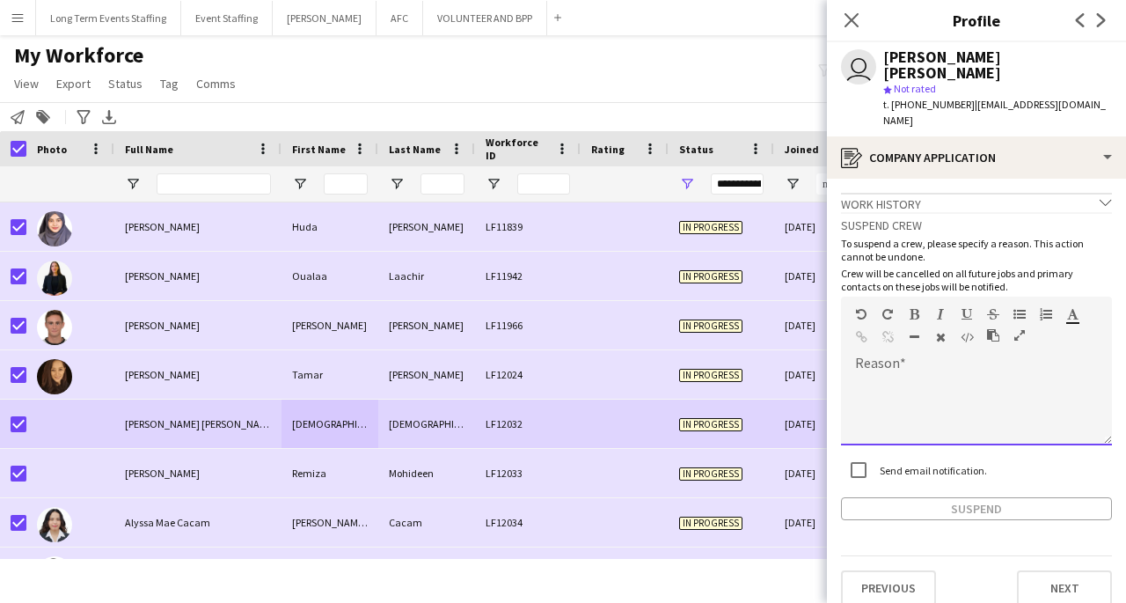
click at [973, 375] on div at bounding box center [976, 410] width 271 height 70
paste div
click at [998, 497] on button "Suspend" at bounding box center [976, 508] width 271 height 23
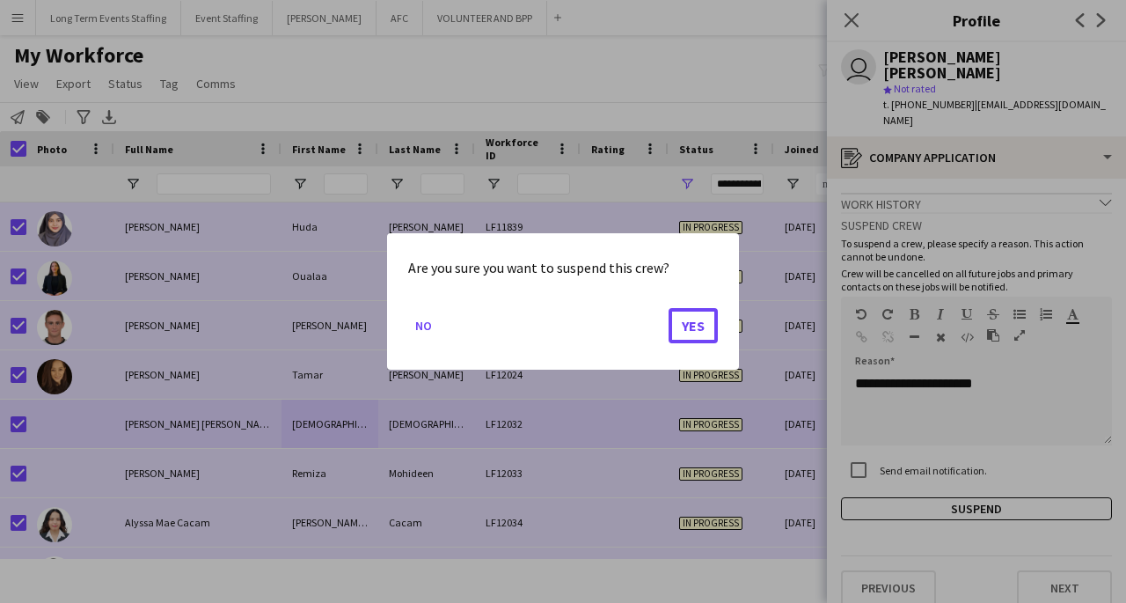
click at [685, 335] on button "Yes" at bounding box center [693, 325] width 49 height 35
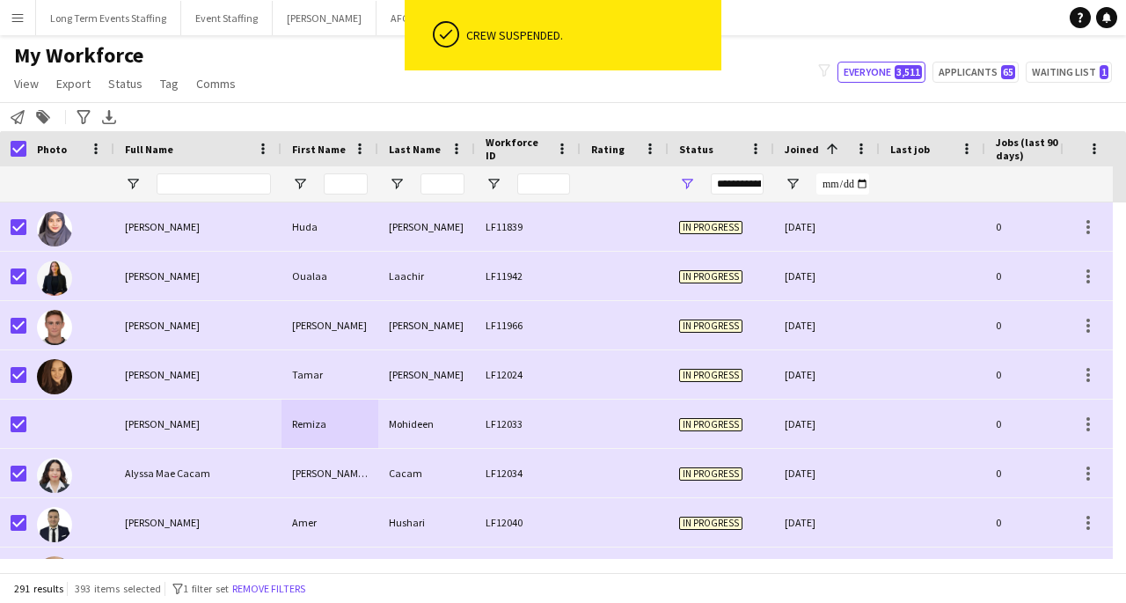
click at [333, 422] on div "Remiza" at bounding box center [330, 423] width 97 height 48
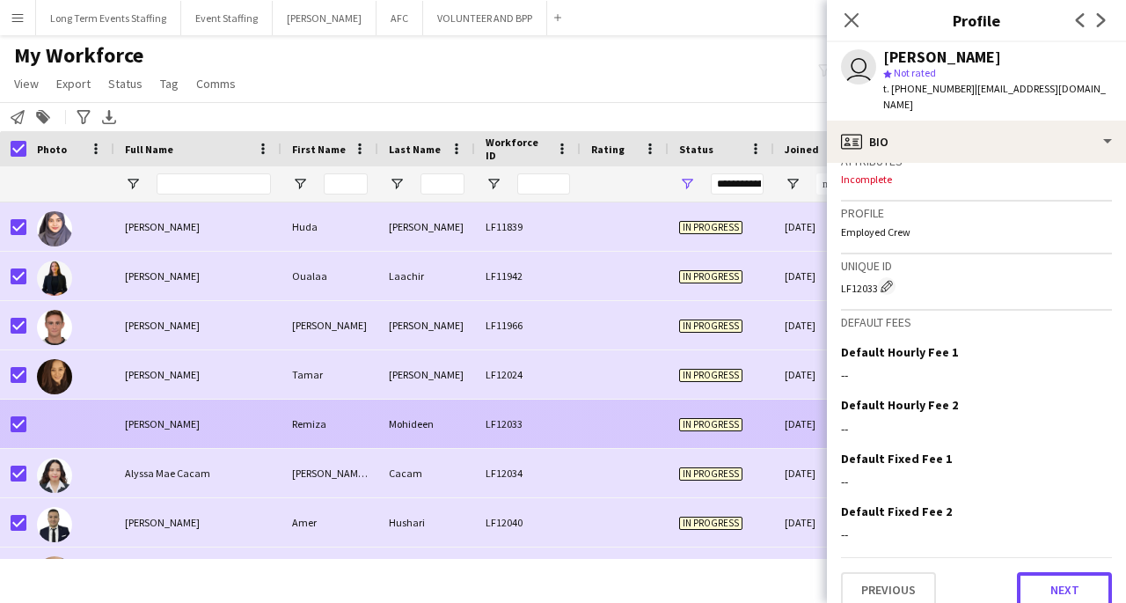
click at [1068, 583] on button "Next" at bounding box center [1064, 589] width 95 height 35
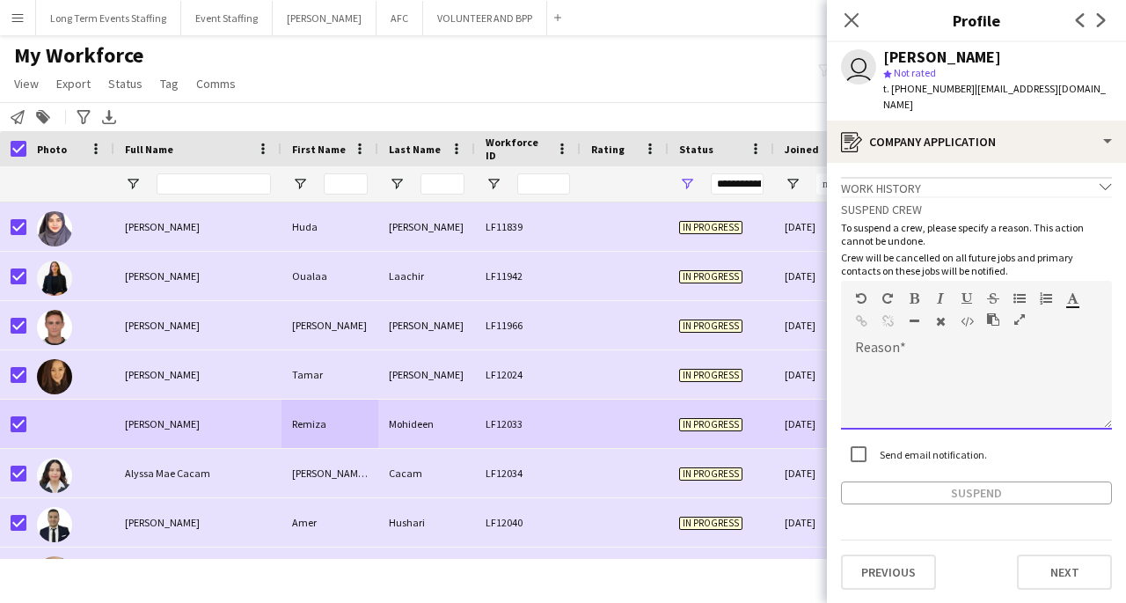
click at [962, 402] on div at bounding box center [976, 394] width 271 height 70
paste div
click at [976, 481] on button "Suspend" at bounding box center [976, 492] width 271 height 23
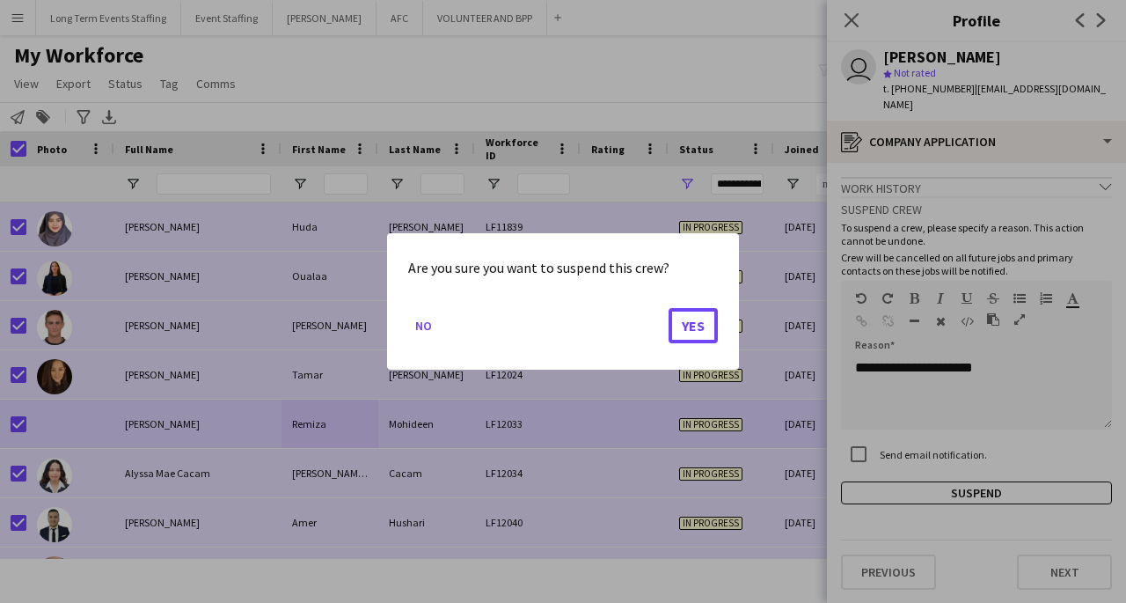
click at [691, 328] on button "Yes" at bounding box center [693, 325] width 49 height 35
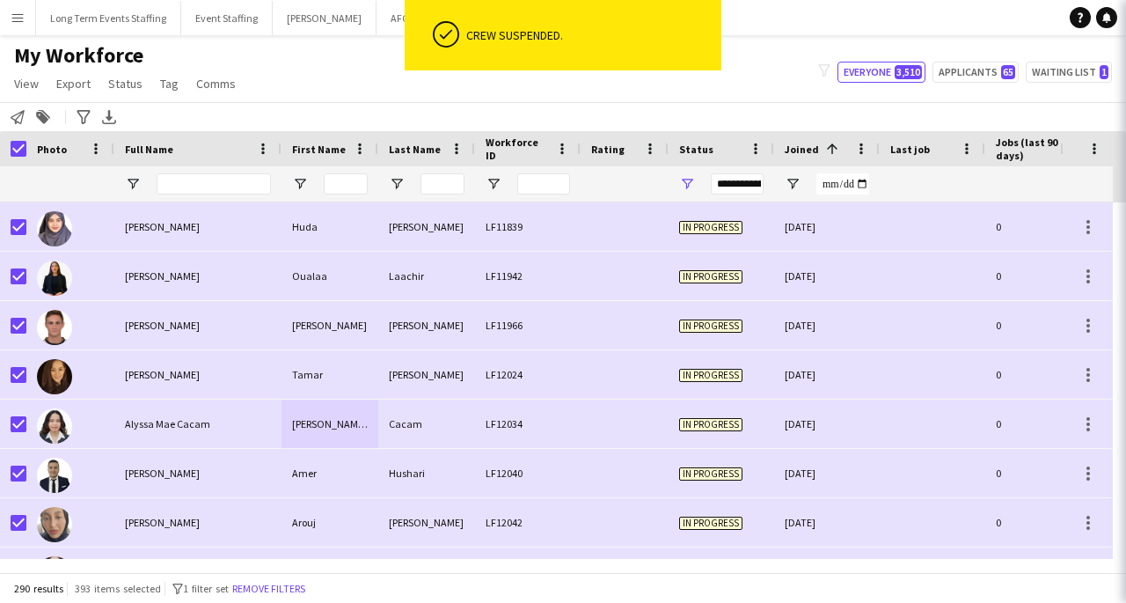
click at [323, 435] on div "Alyssa Mae" at bounding box center [330, 423] width 97 height 48
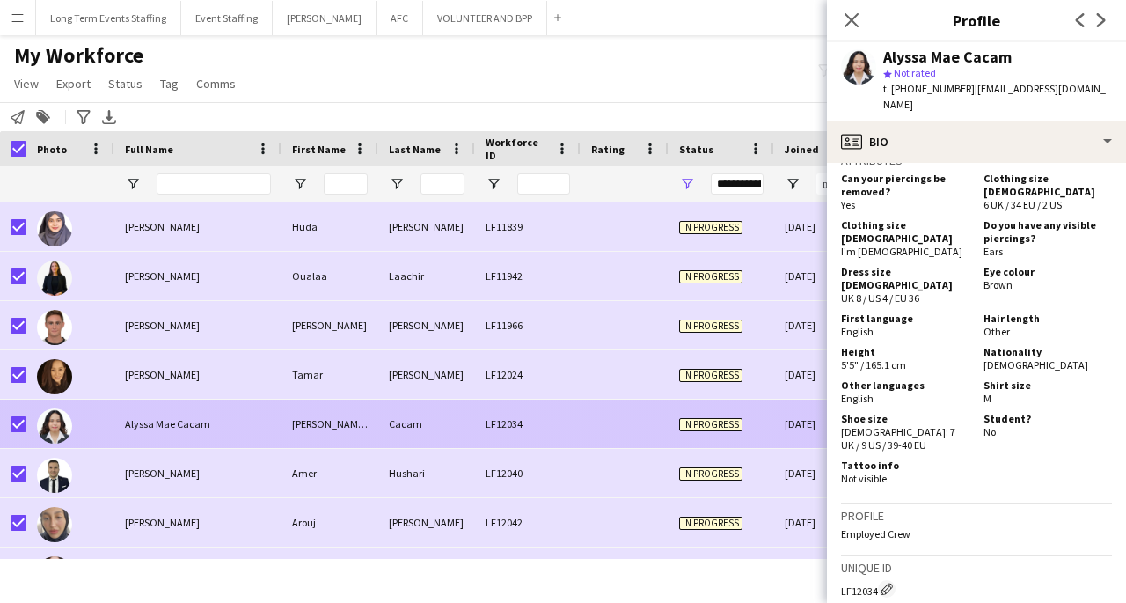
scroll to position [1004, 0]
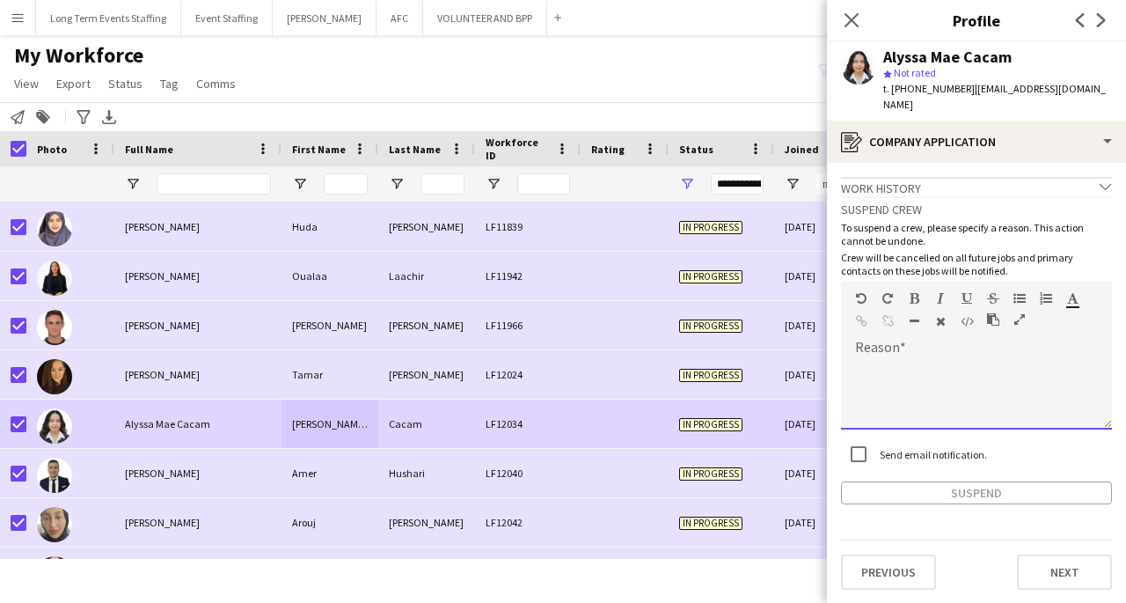
click at [936, 369] on div at bounding box center [976, 394] width 271 height 70
paste div
click at [972, 481] on button "Suspend" at bounding box center [976, 492] width 271 height 23
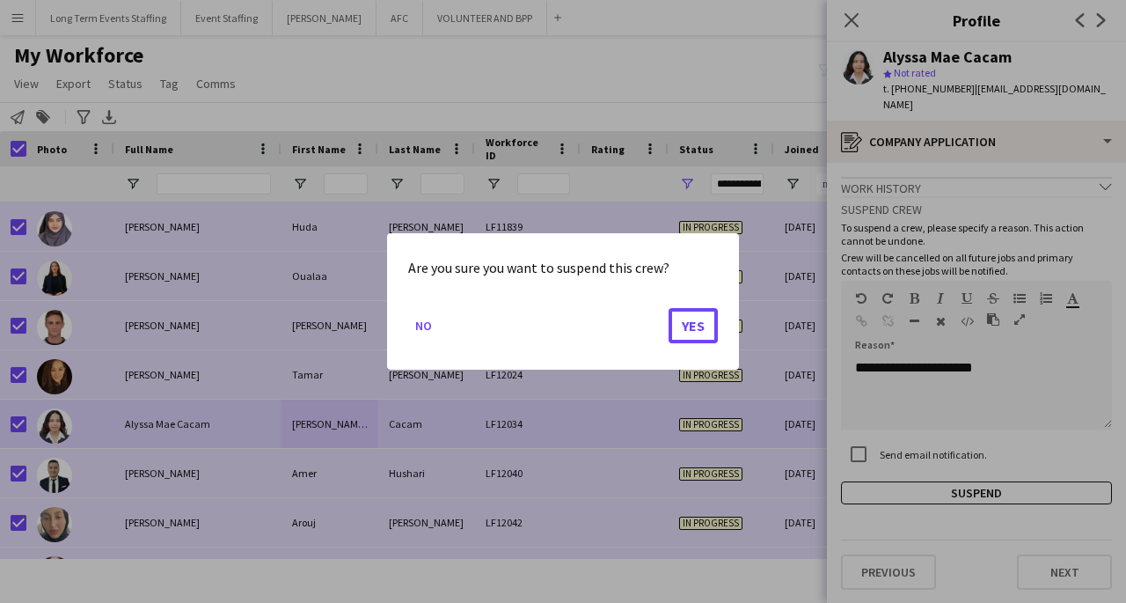
click at [705, 329] on button "Yes" at bounding box center [693, 325] width 49 height 35
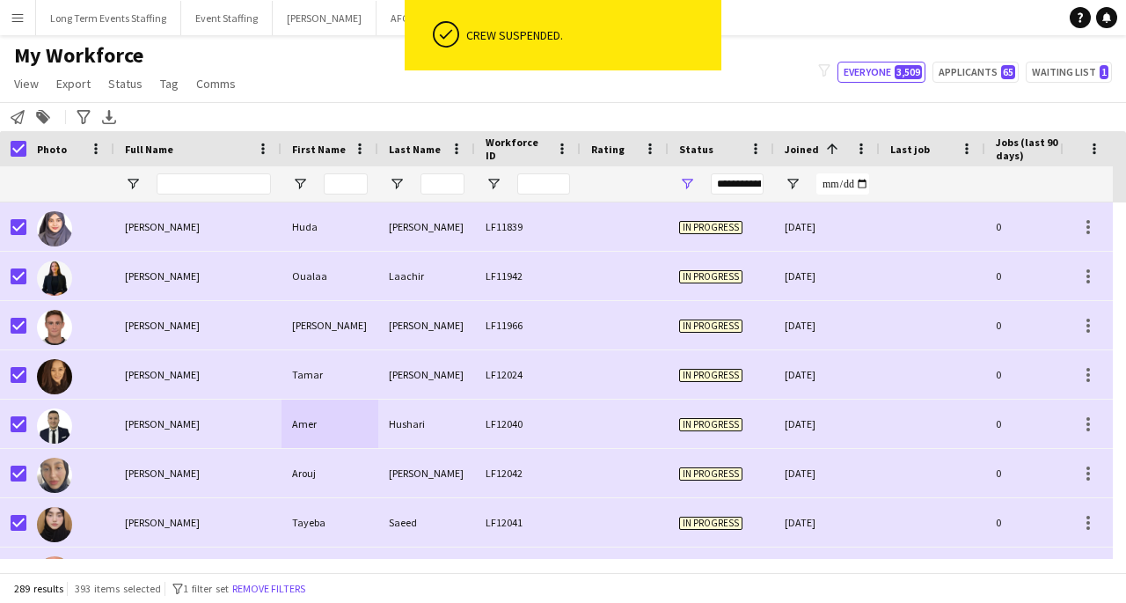
click at [425, 424] on div "Hushari" at bounding box center [426, 423] width 97 height 48
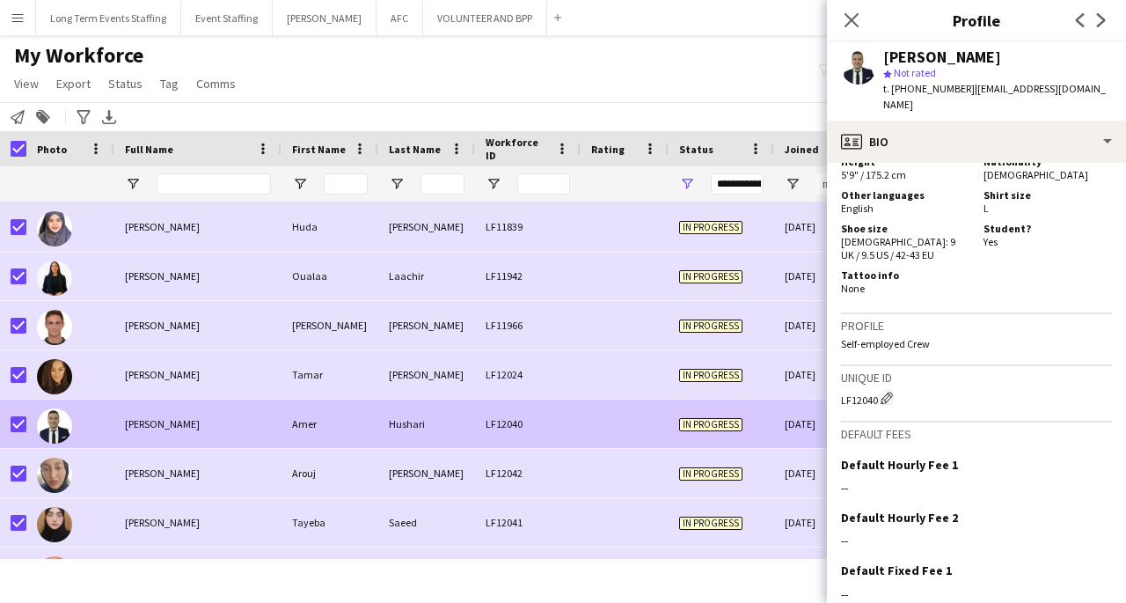
scroll to position [1070, 0]
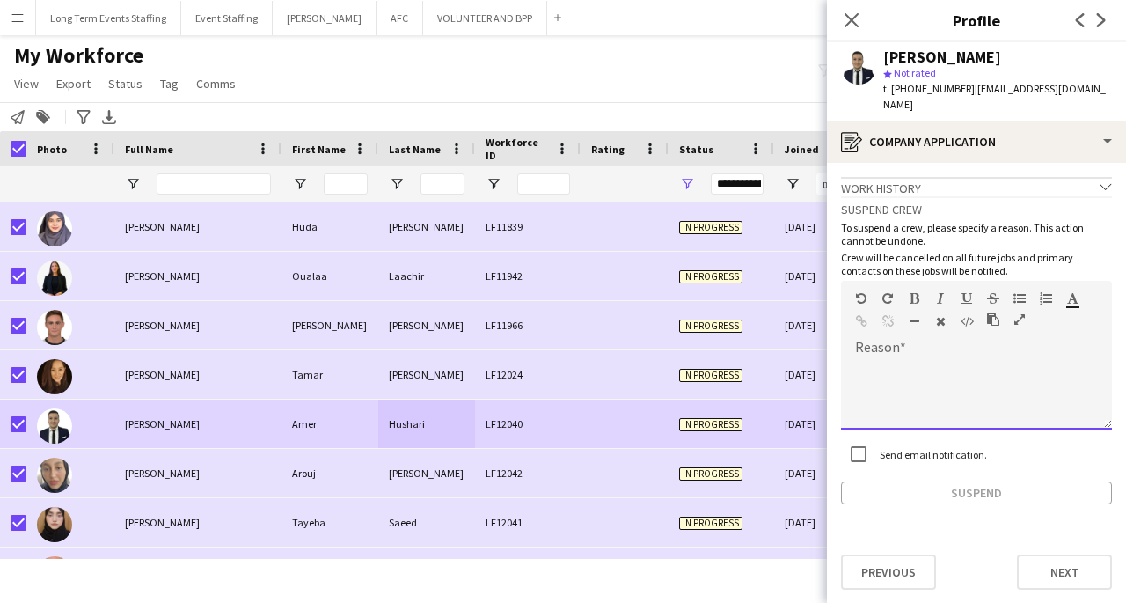
click at [964, 365] on div at bounding box center [976, 394] width 271 height 70
paste div
click at [960, 482] on button "Suspend" at bounding box center [976, 492] width 271 height 23
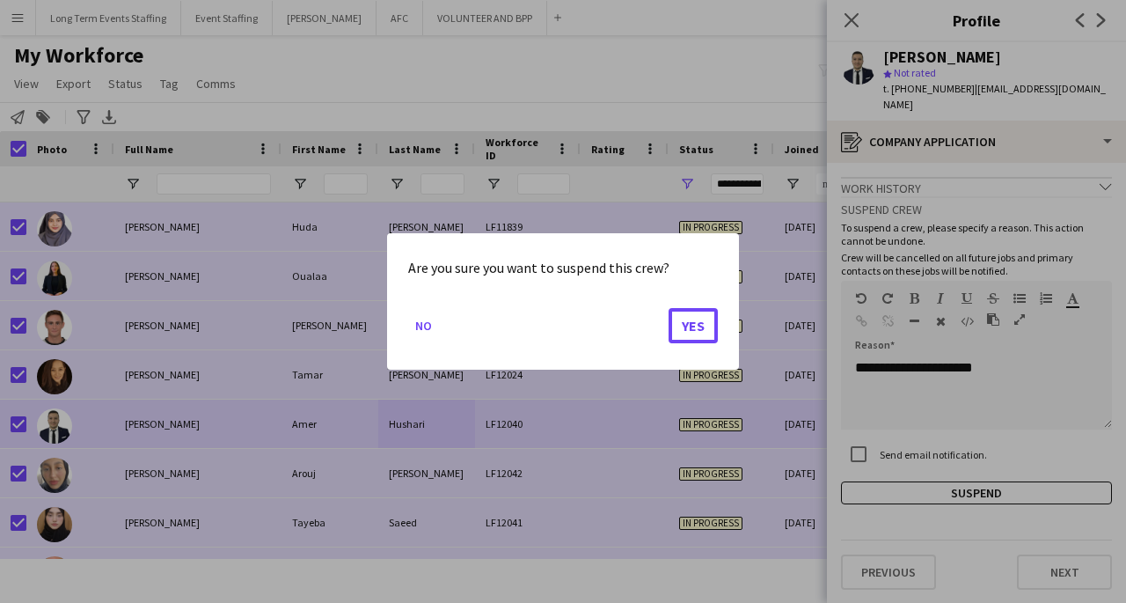
click at [682, 338] on button "Yes" at bounding box center [693, 325] width 49 height 35
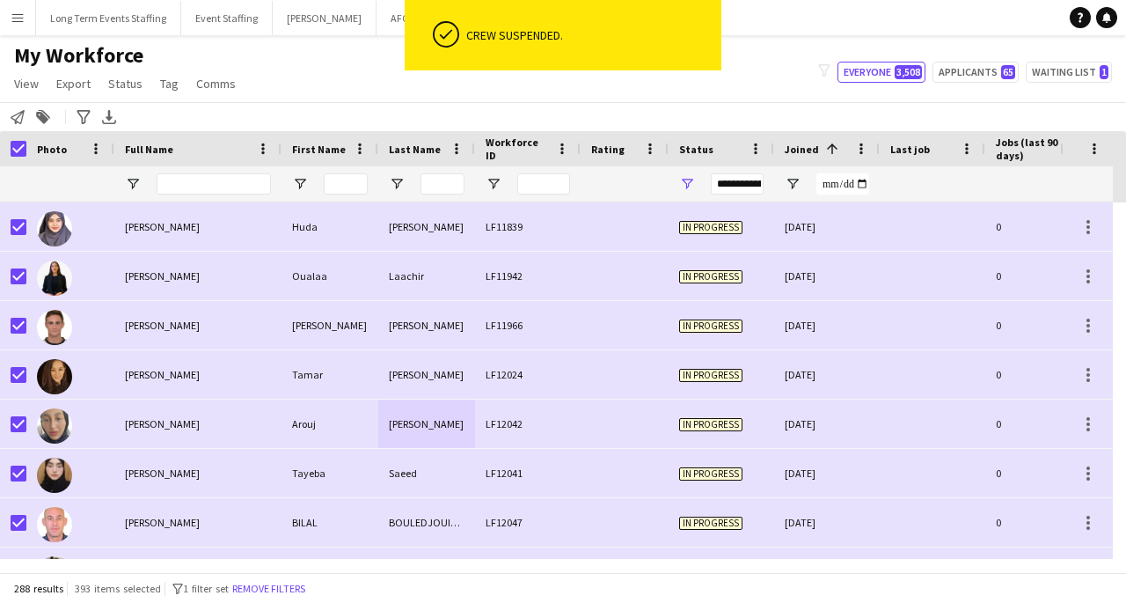
click at [359, 431] on div "Arouj" at bounding box center [330, 423] width 97 height 48
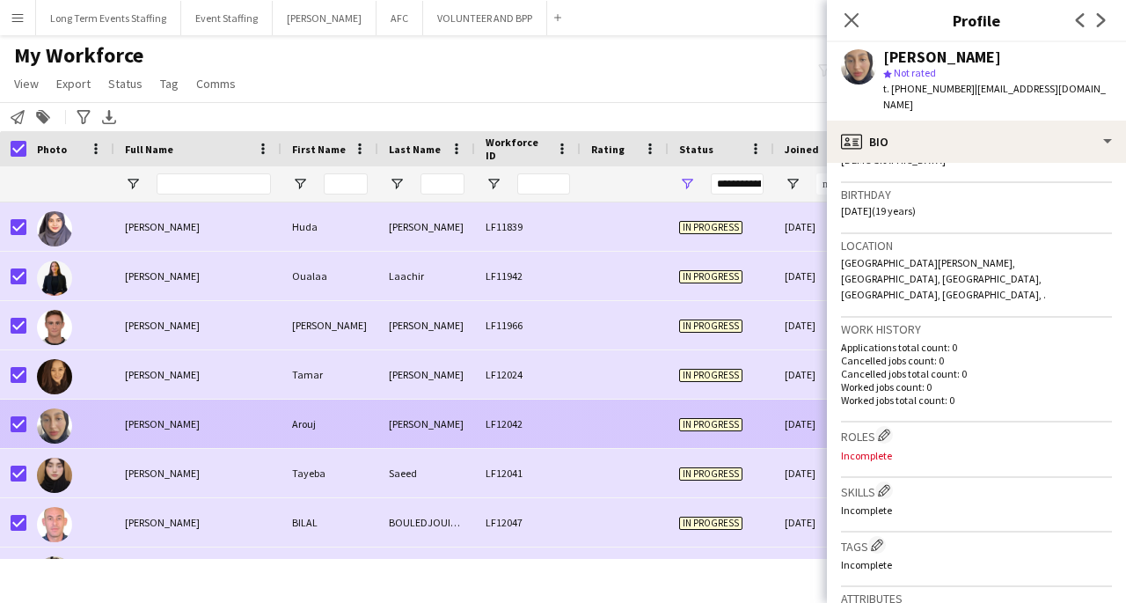
scroll to position [713, 0]
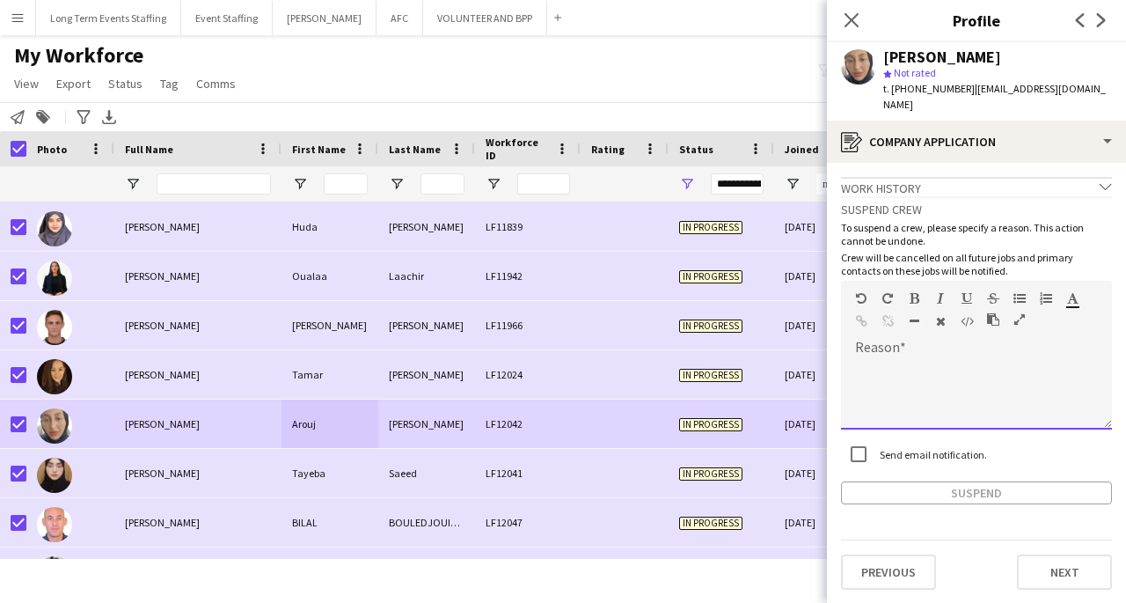
click at [998, 384] on div at bounding box center [976, 394] width 271 height 70
paste div
click at [1001, 481] on button "Suspend" at bounding box center [976, 492] width 271 height 23
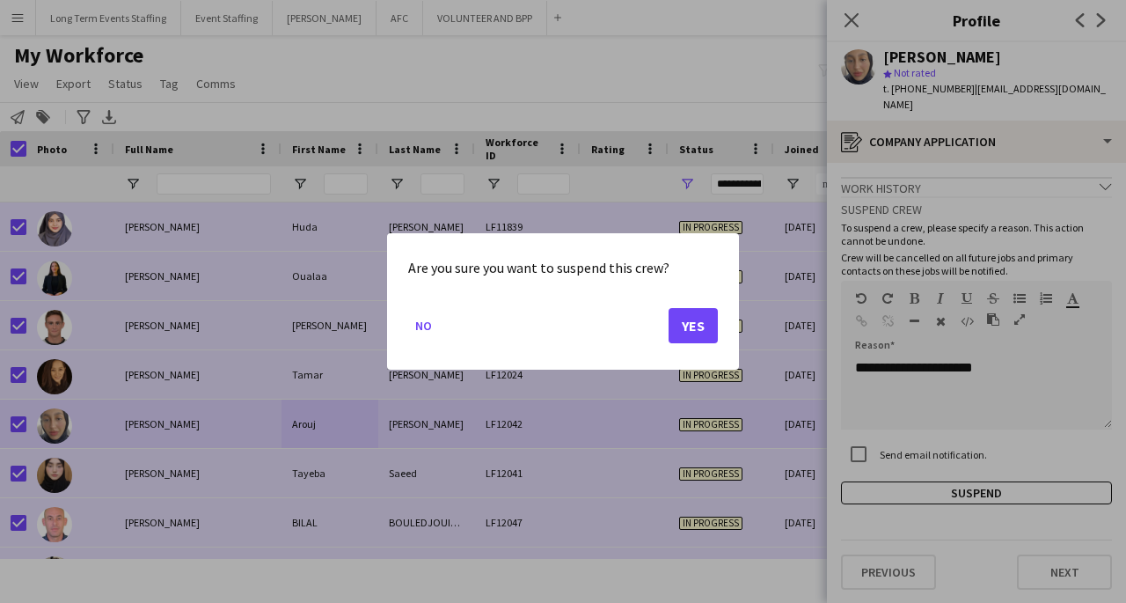
click at [691, 338] on button "Yes" at bounding box center [693, 325] width 49 height 35
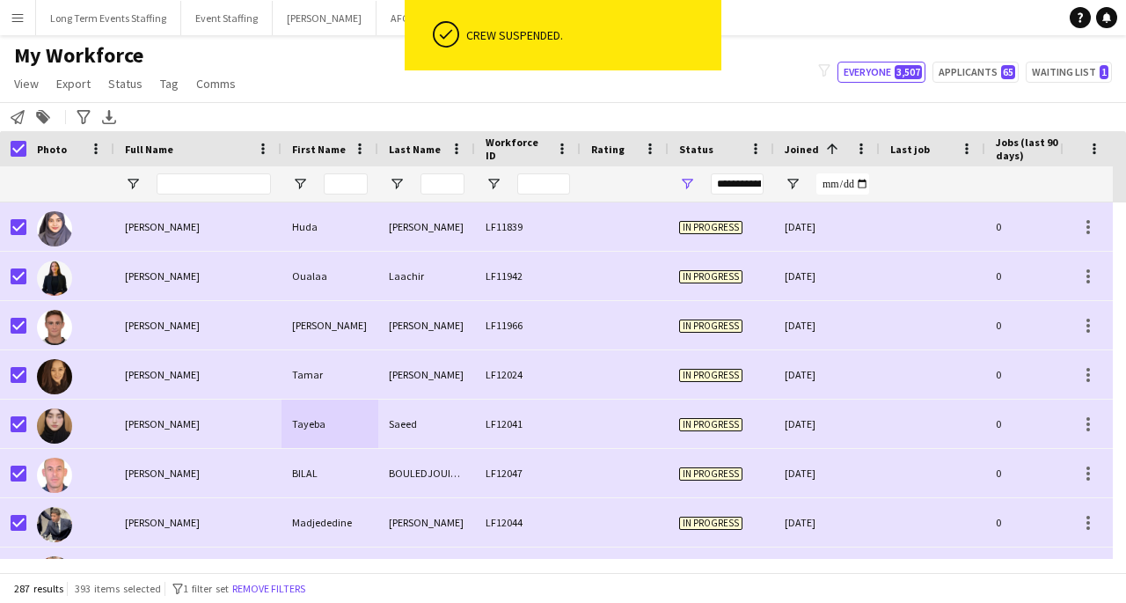
click at [271, 432] on div "Tayeba Saeed" at bounding box center [197, 423] width 167 height 48
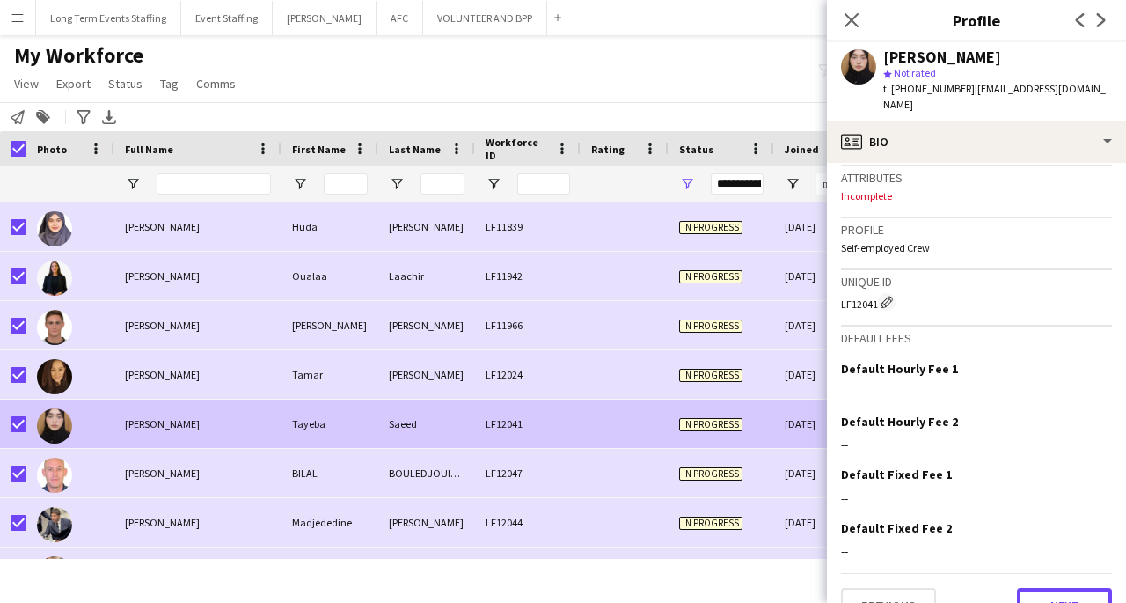
click at [1056, 588] on button "Next" at bounding box center [1064, 605] width 95 height 35
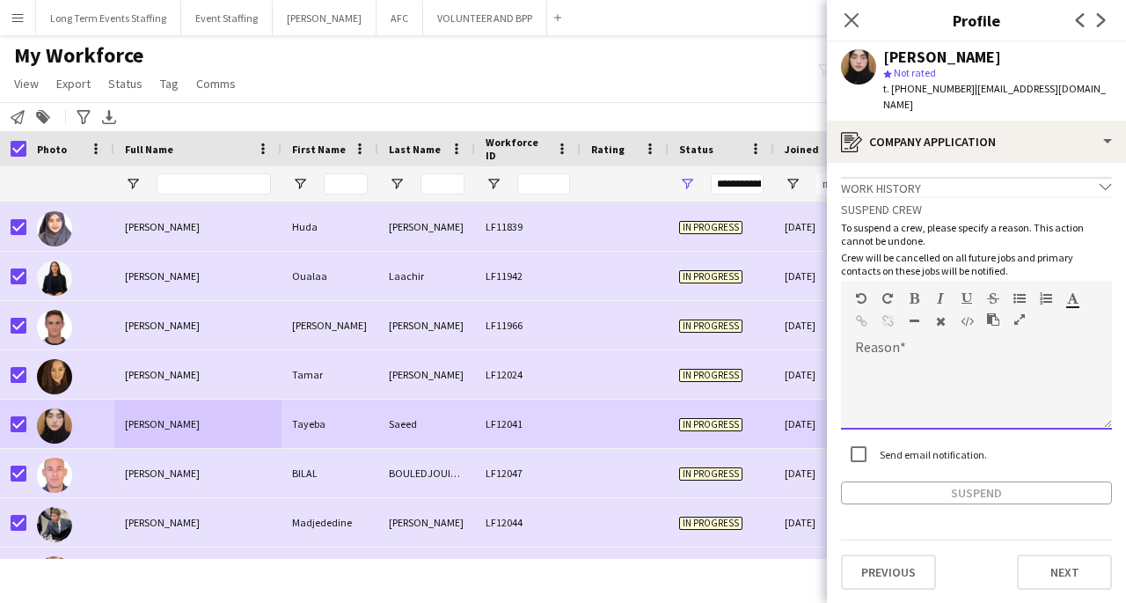
click at [969, 370] on div at bounding box center [976, 394] width 271 height 70
paste div
click at [964, 481] on button "Suspend" at bounding box center [976, 492] width 271 height 23
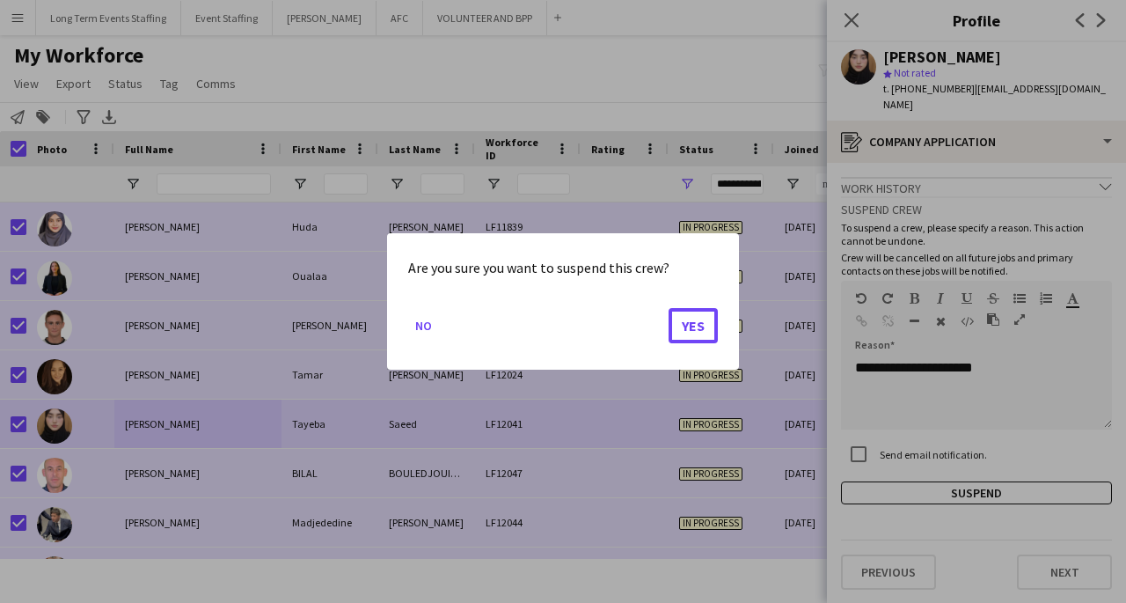
click at [692, 335] on button "Yes" at bounding box center [693, 325] width 49 height 35
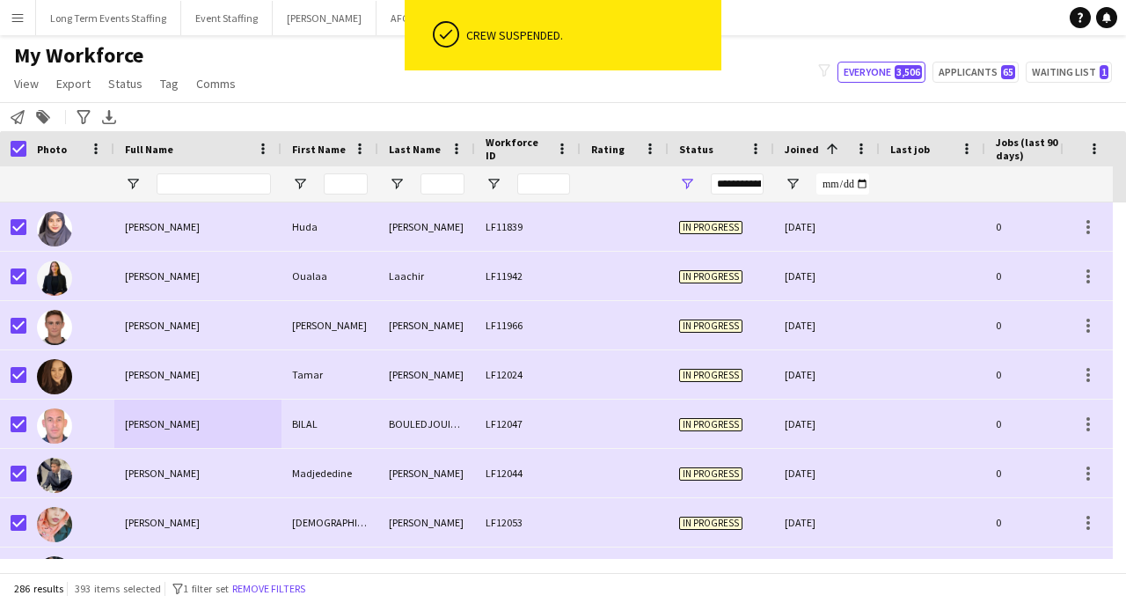
click at [329, 430] on div "BILAL" at bounding box center [330, 423] width 97 height 48
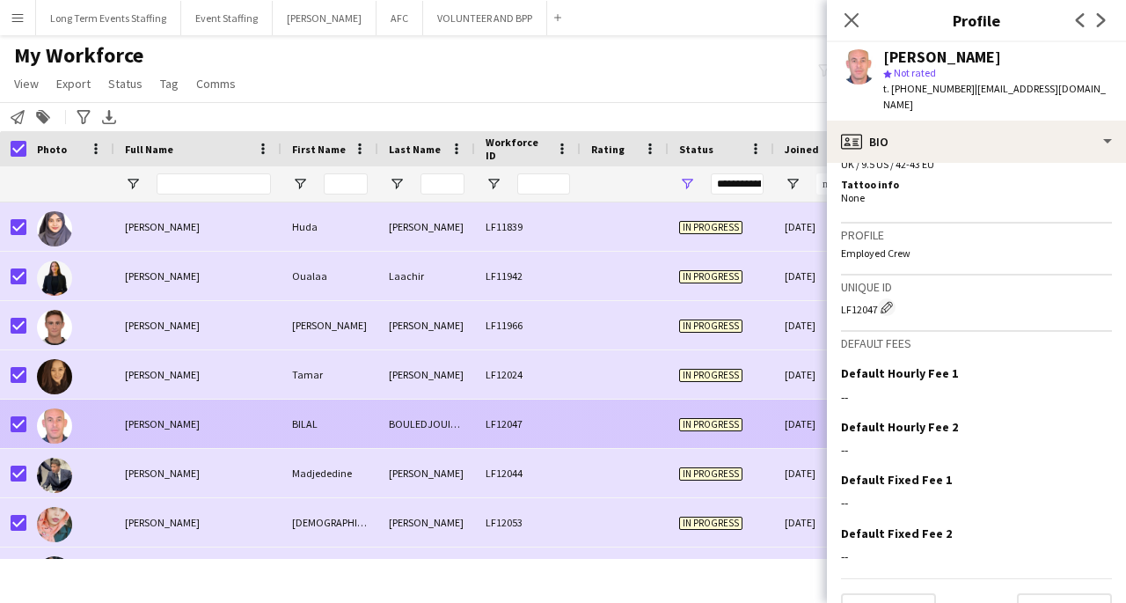
scroll to position [1112, 0]
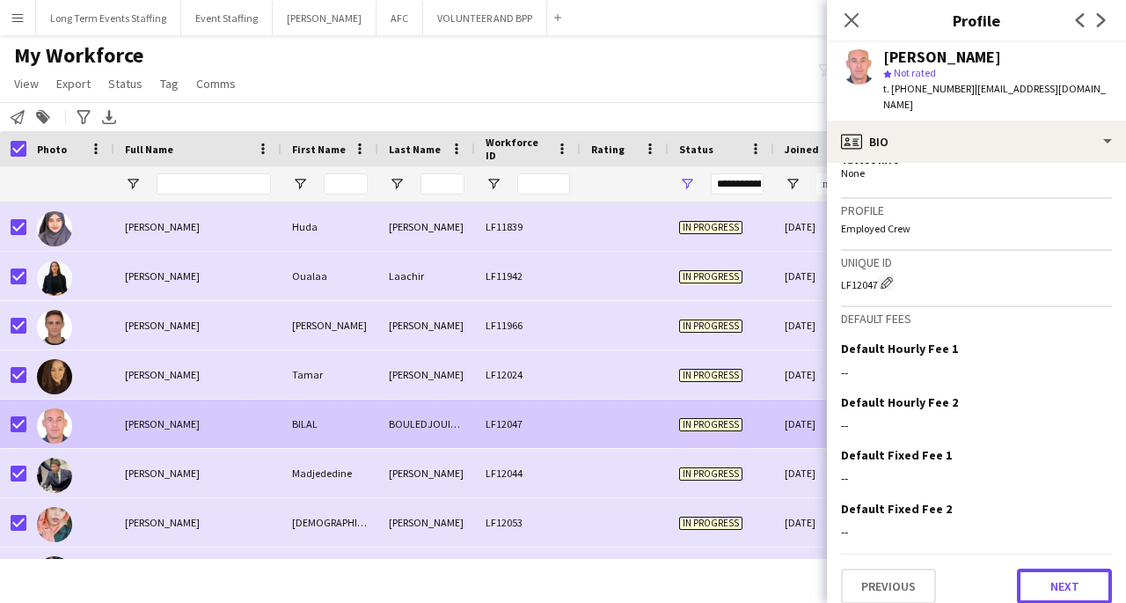
click at [1057, 573] on button "Next" at bounding box center [1064, 585] width 95 height 35
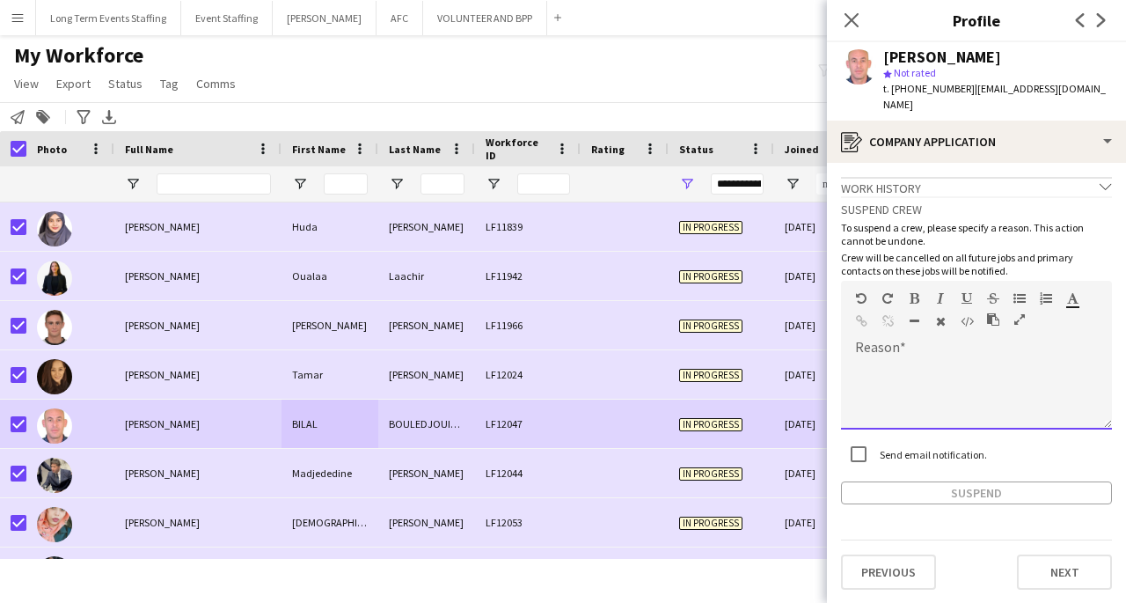
click at [994, 364] on div at bounding box center [976, 394] width 271 height 70
paste div
click at [951, 486] on button "Suspend" at bounding box center [976, 492] width 271 height 23
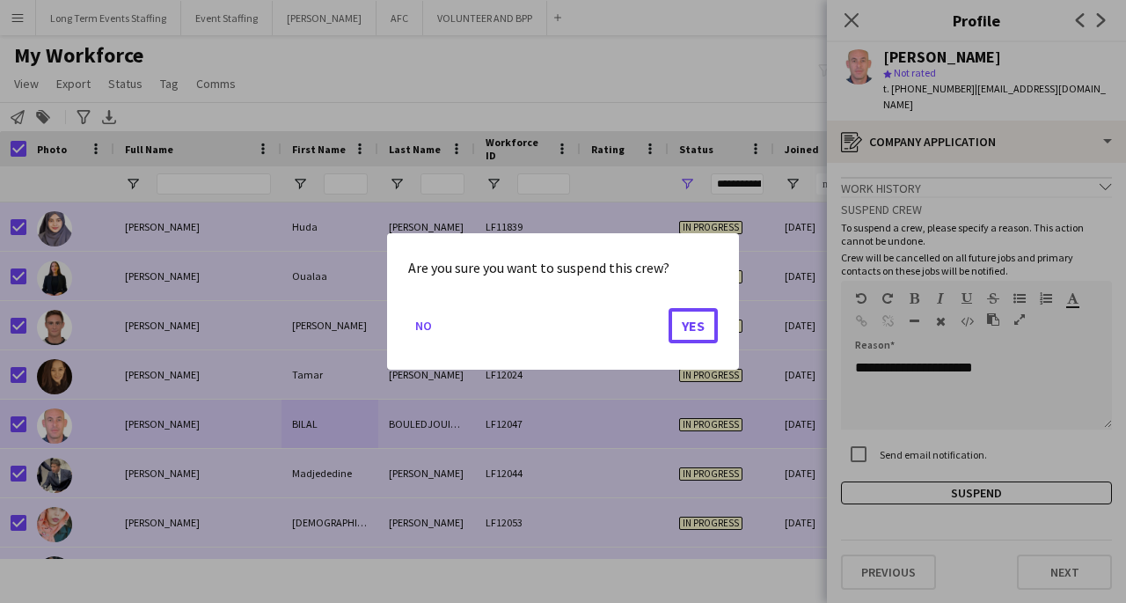
click at [690, 332] on button "Yes" at bounding box center [693, 325] width 49 height 35
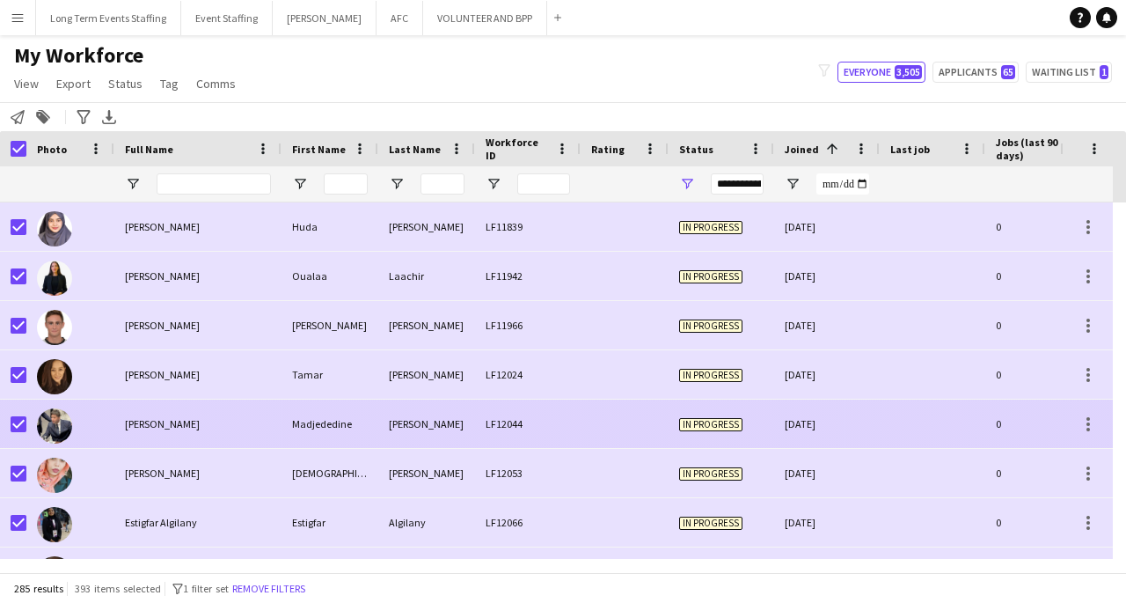
click at [154, 426] on span "Madjededine Soltani" at bounding box center [162, 423] width 75 height 13
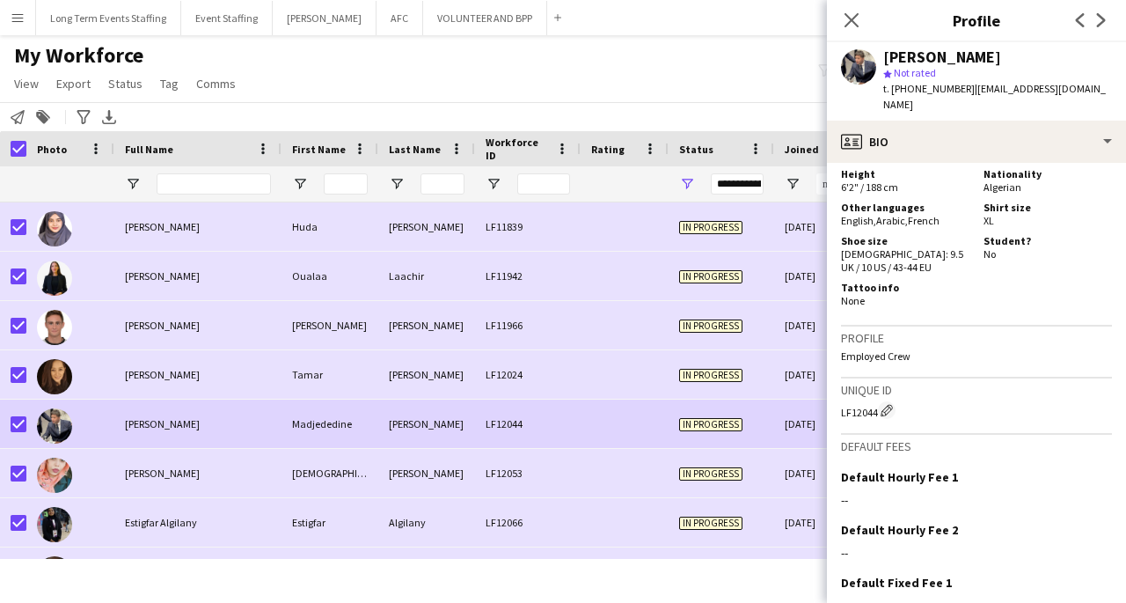
scroll to position [1004, 0]
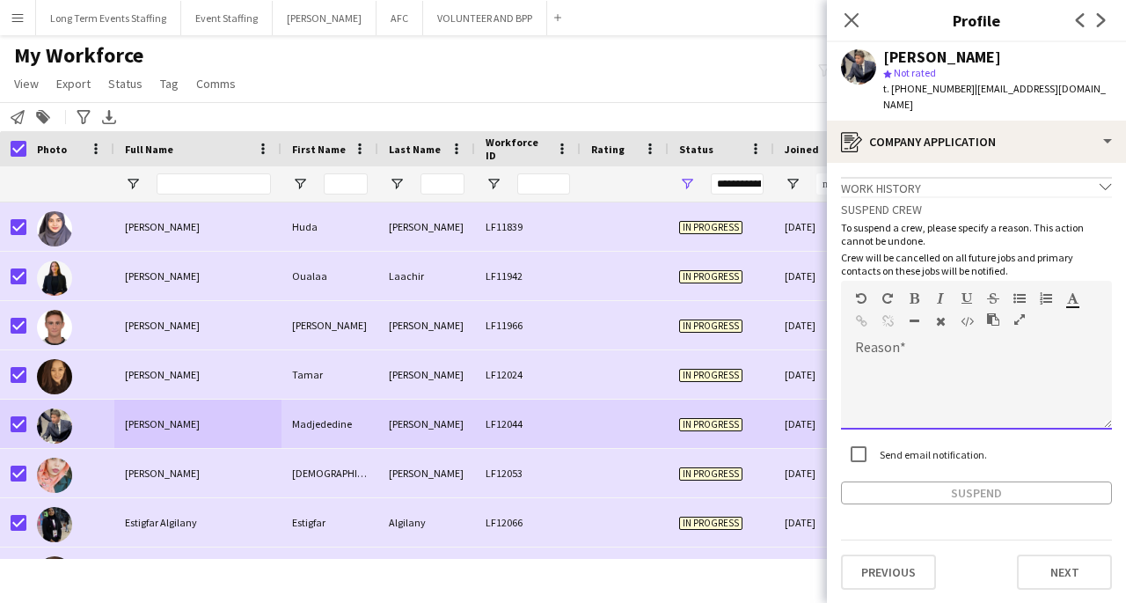
click at [1000, 368] on div at bounding box center [976, 394] width 271 height 70
paste div
click at [984, 481] on button "Suspend" at bounding box center [976, 492] width 271 height 23
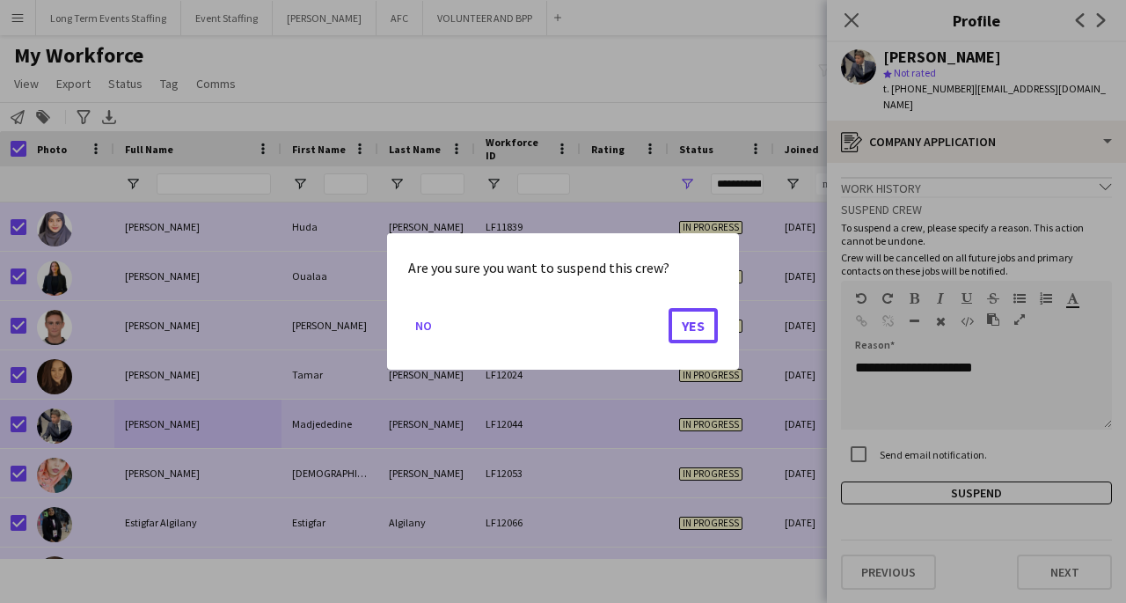
click at [698, 324] on button "Yes" at bounding box center [693, 325] width 49 height 35
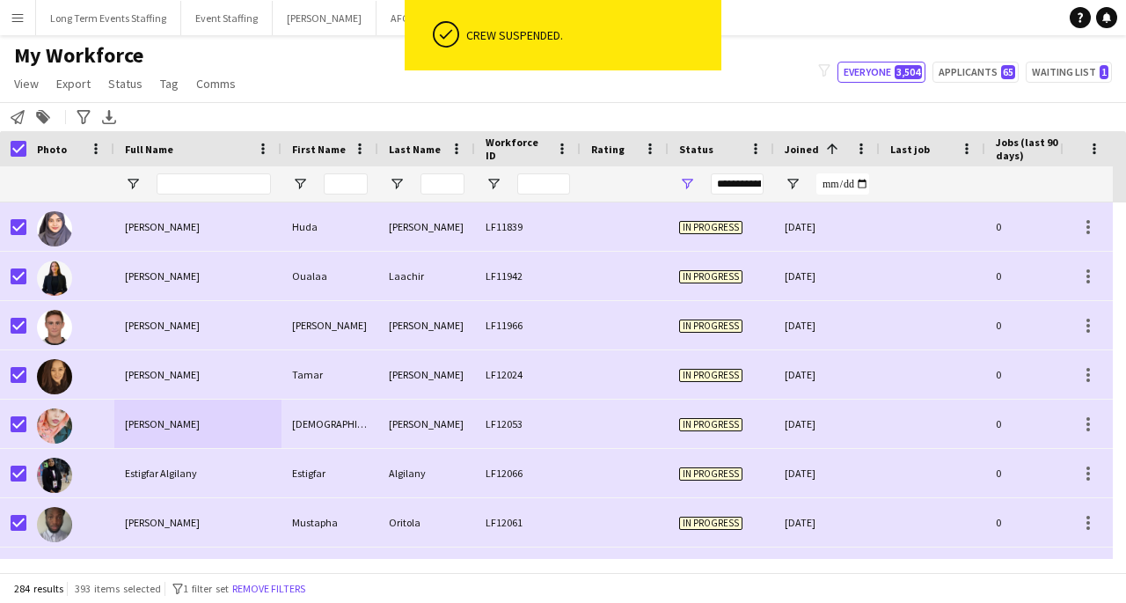
click at [461, 426] on div "omer" at bounding box center [426, 423] width 97 height 48
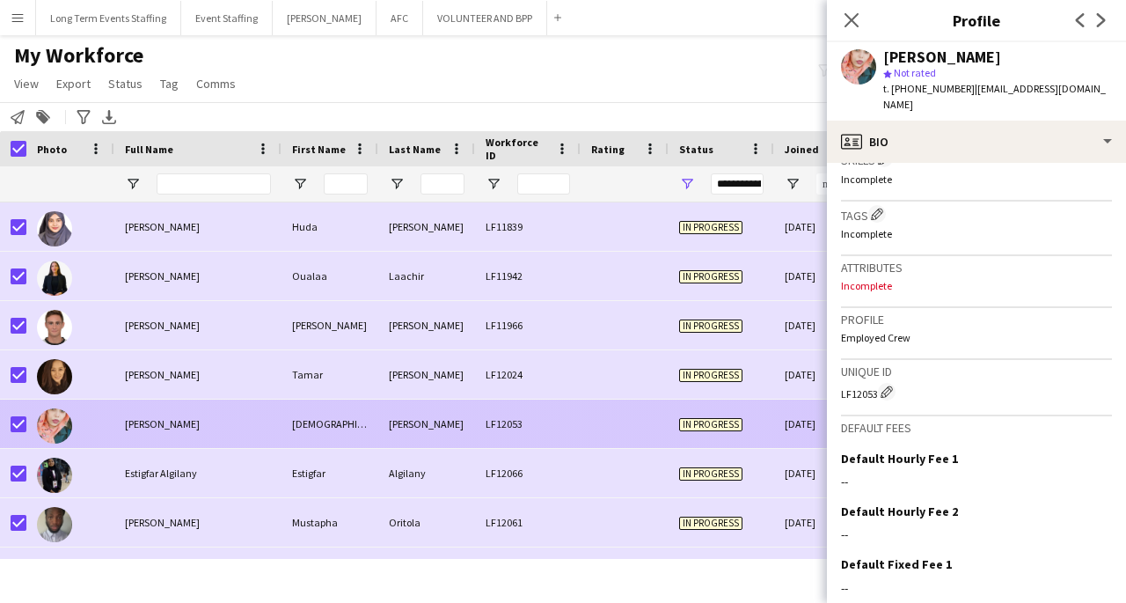
scroll to position [713, 0]
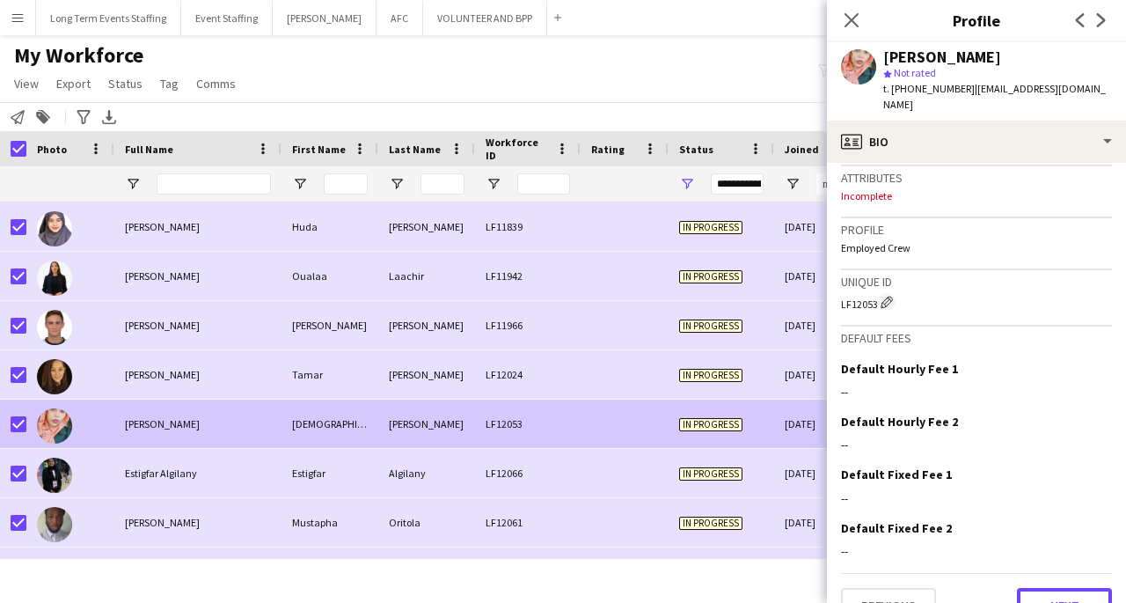
click at [1066, 588] on button "Next" at bounding box center [1064, 605] width 95 height 35
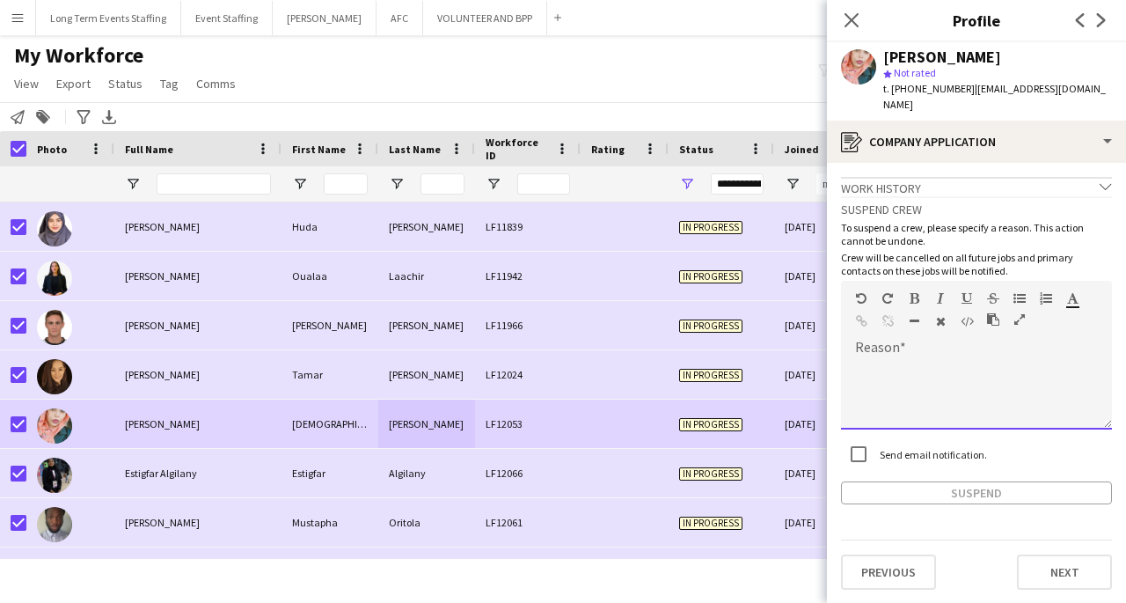
click at [1033, 359] on div at bounding box center [976, 394] width 271 height 70
paste div
click at [984, 481] on button "Suspend" at bounding box center [976, 492] width 271 height 23
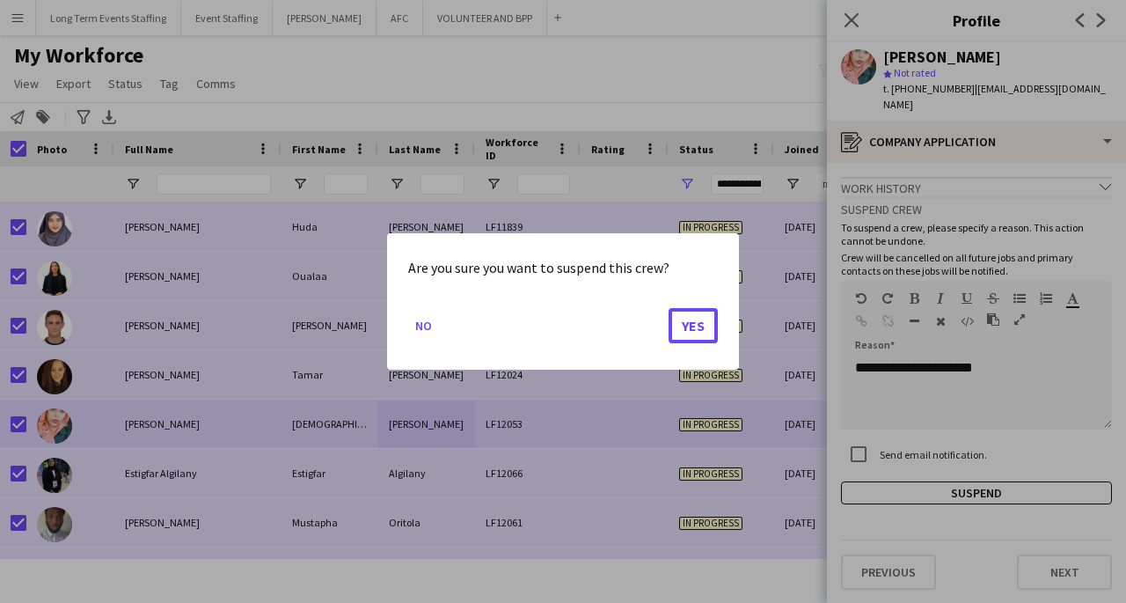
click at [706, 336] on button "Yes" at bounding box center [693, 325] width 49 height 35
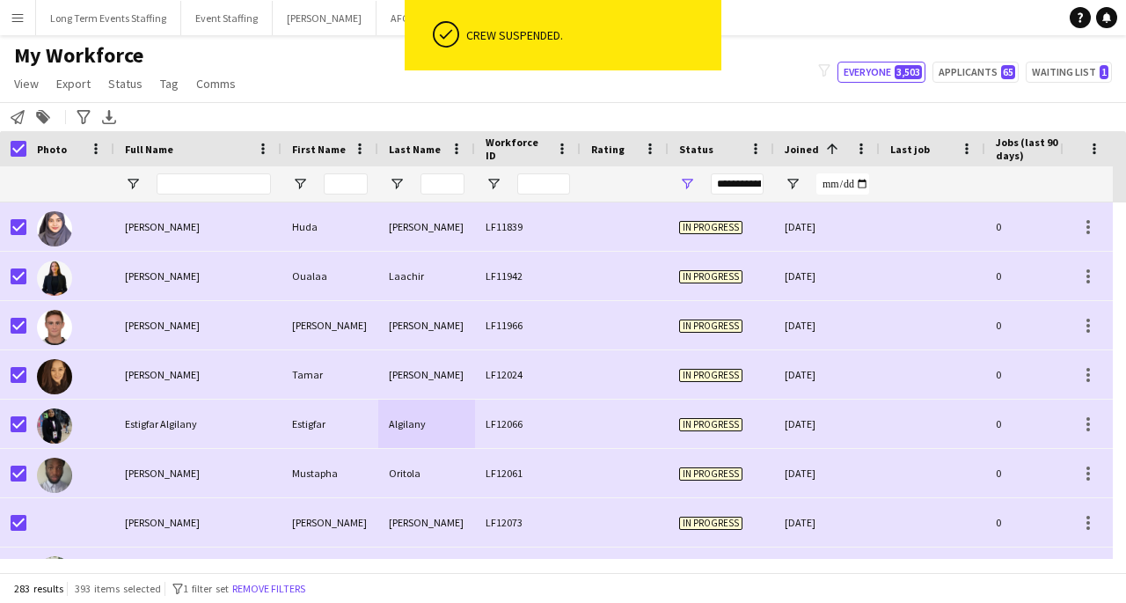
click at [379, 430] on div "Algilany" at bounding box center [426, 423] width 97 height 48
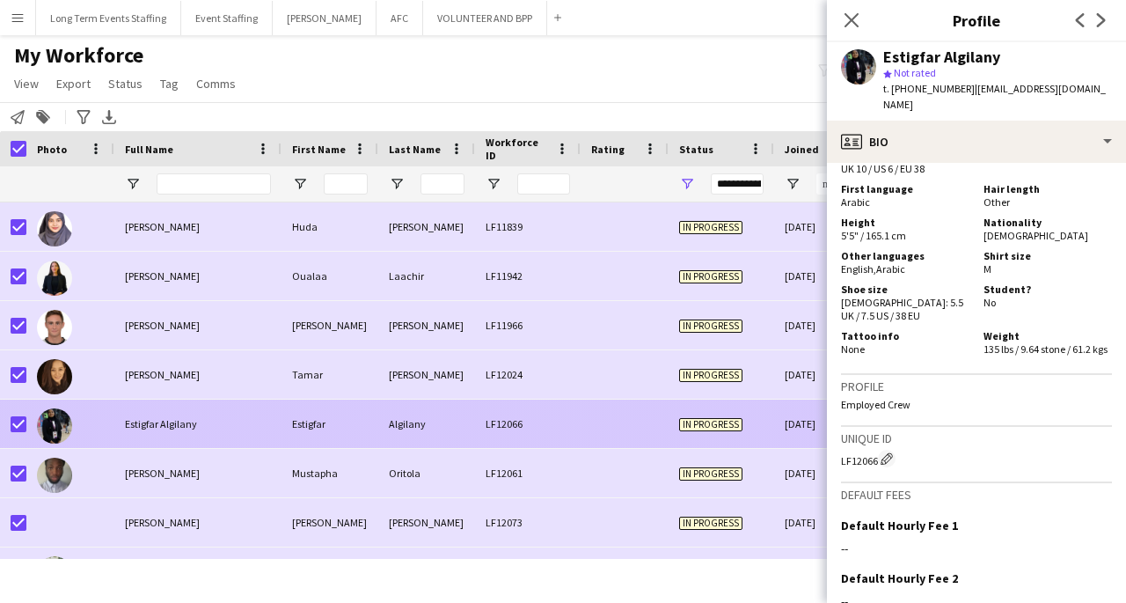
scroll to position [1252, 0]
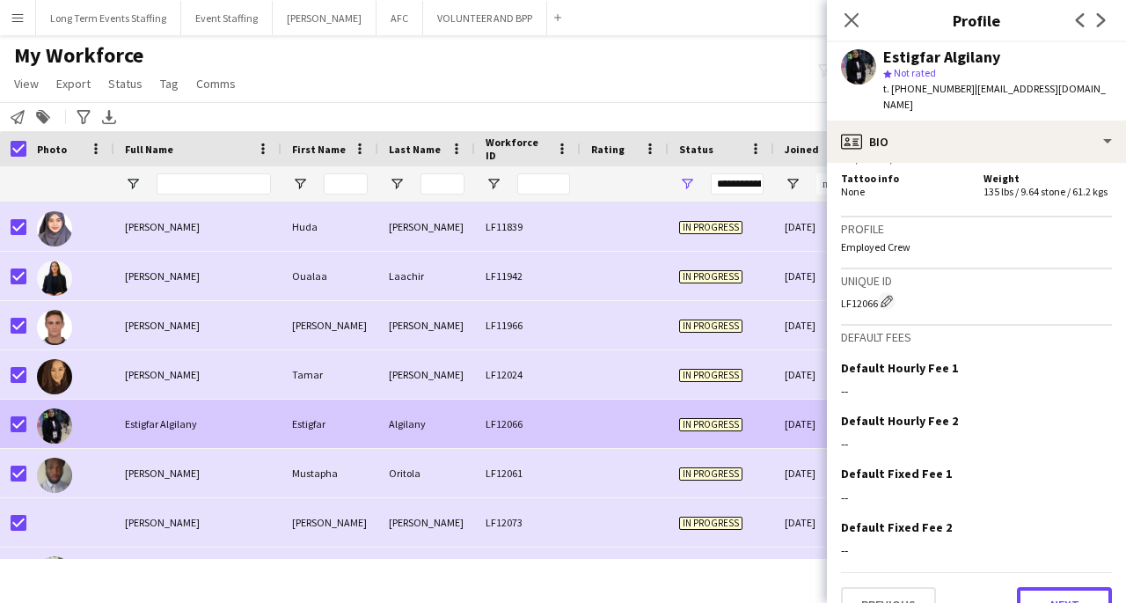
click at [1074, 587] on button "Next" at bounding box center [1064, 604] width 95 height 35
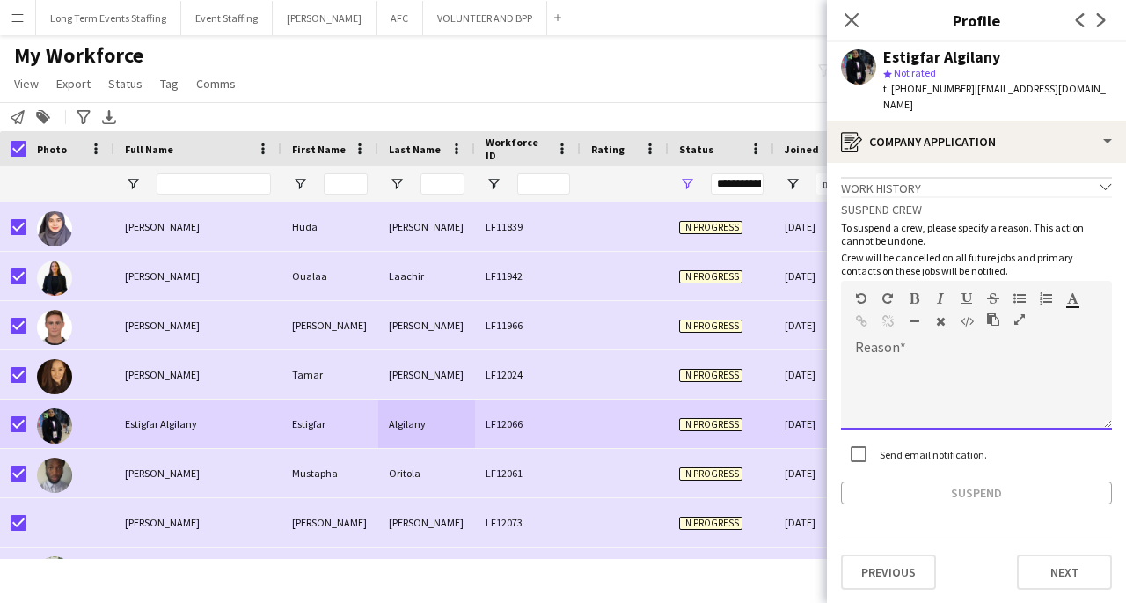
click at [1013, 359] on div at bounding box center [976, 394] width 271 height 70
paste div
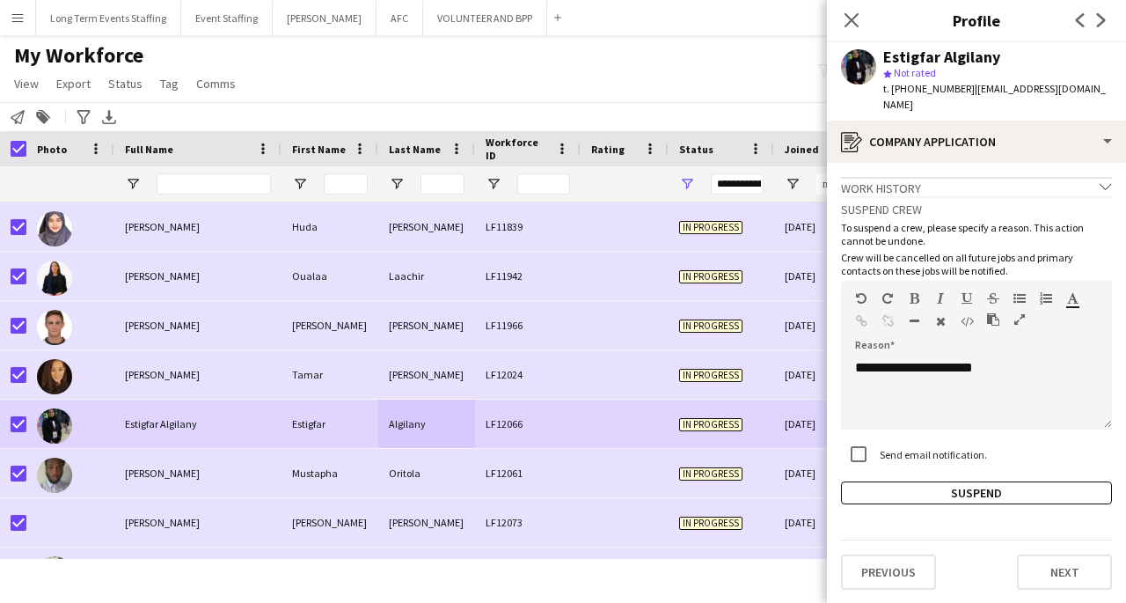
click at [1018, 481] on button "Suspend" at bounding box center [976, 492] width 271 height 23
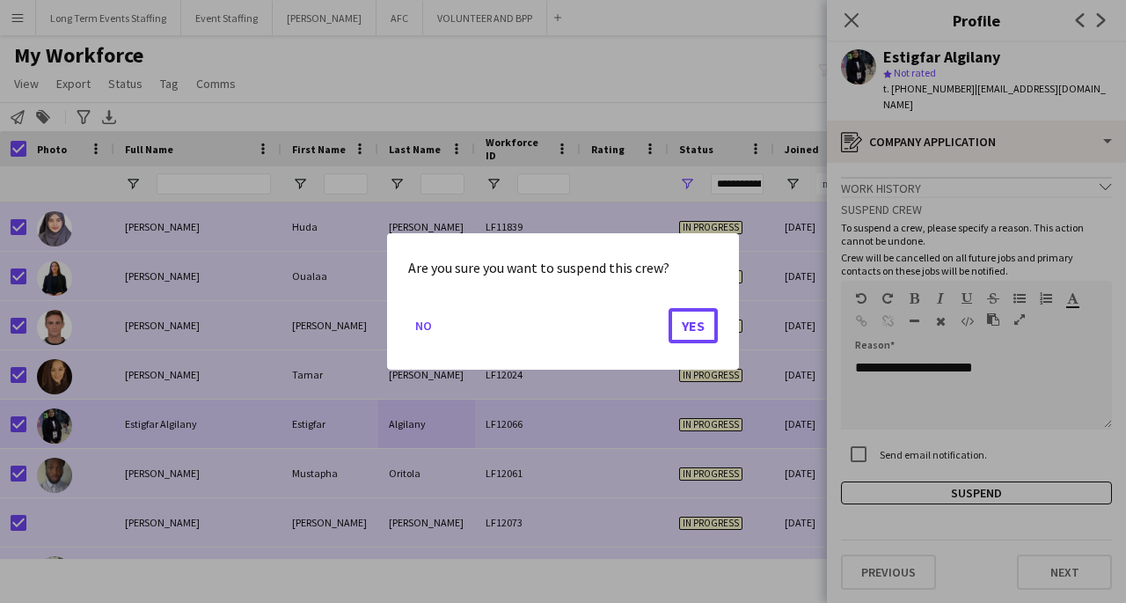
click at [688, 336] on button "Yes" at bounding box center [693, 325] width 49 height 35
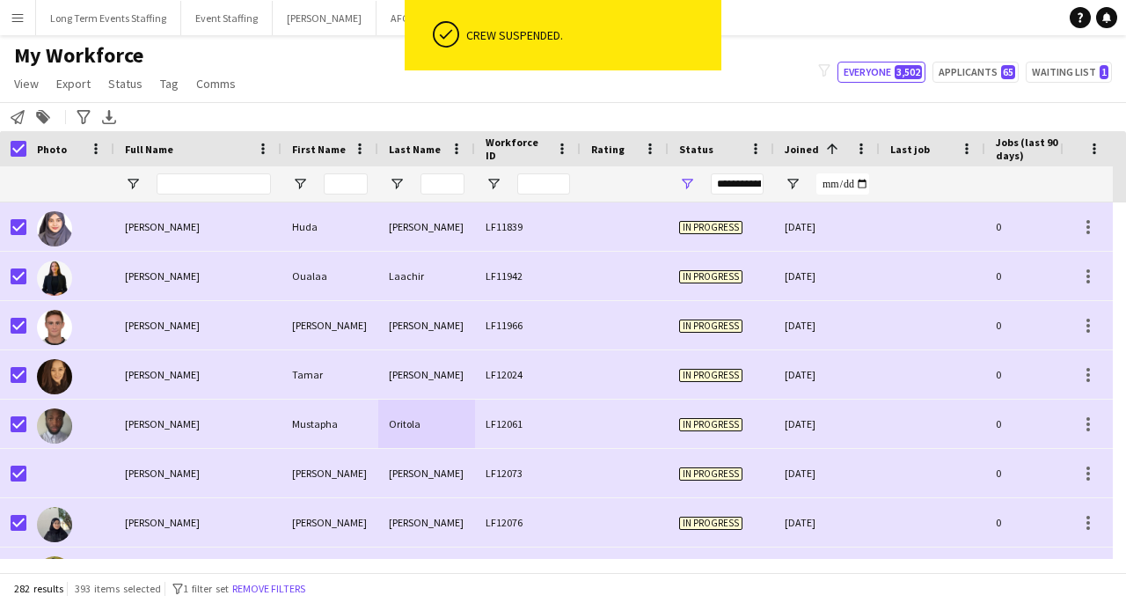
click at [303, 431] on div "Mustapha" at bounding box center [330, 423] width 97 height 48
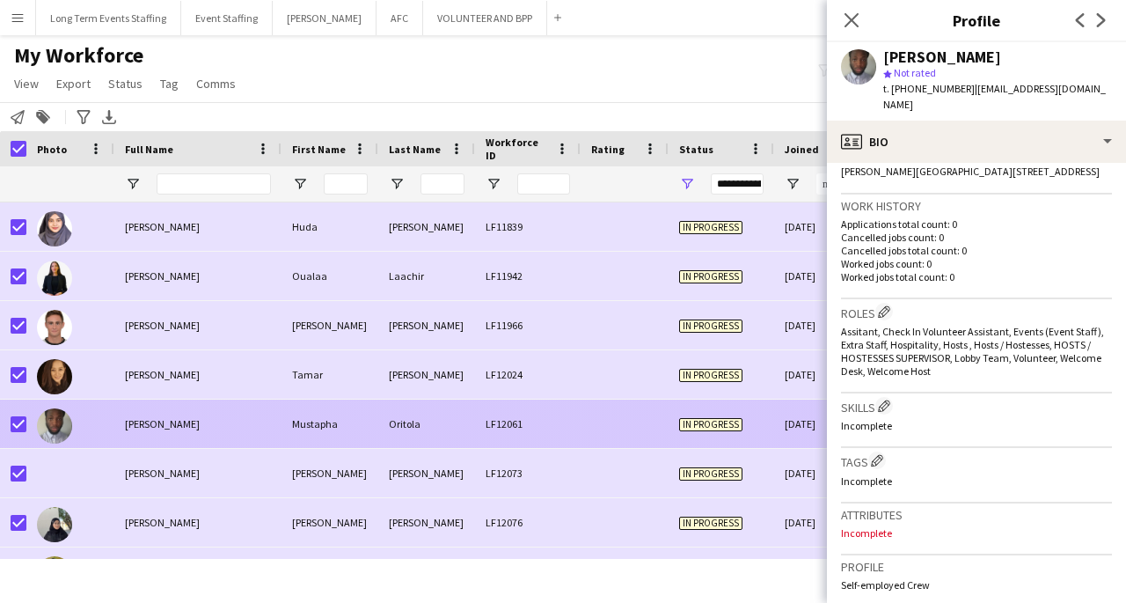
scroll to position [769, 0]
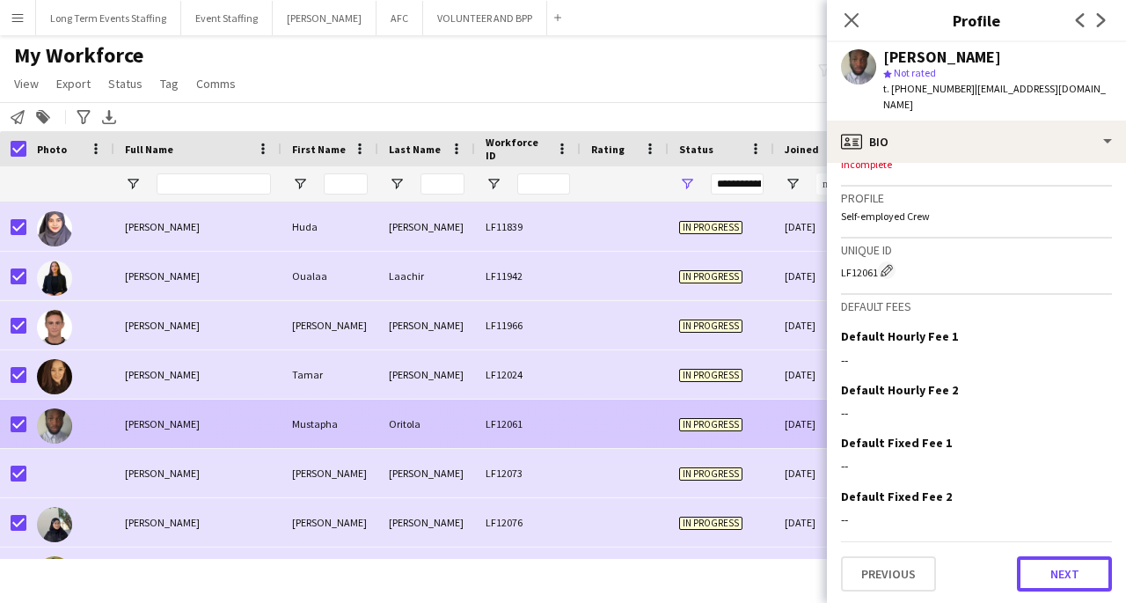
click at [1069, 581] on button "Next" at bounding box center [1064, 573] width 95 height 35
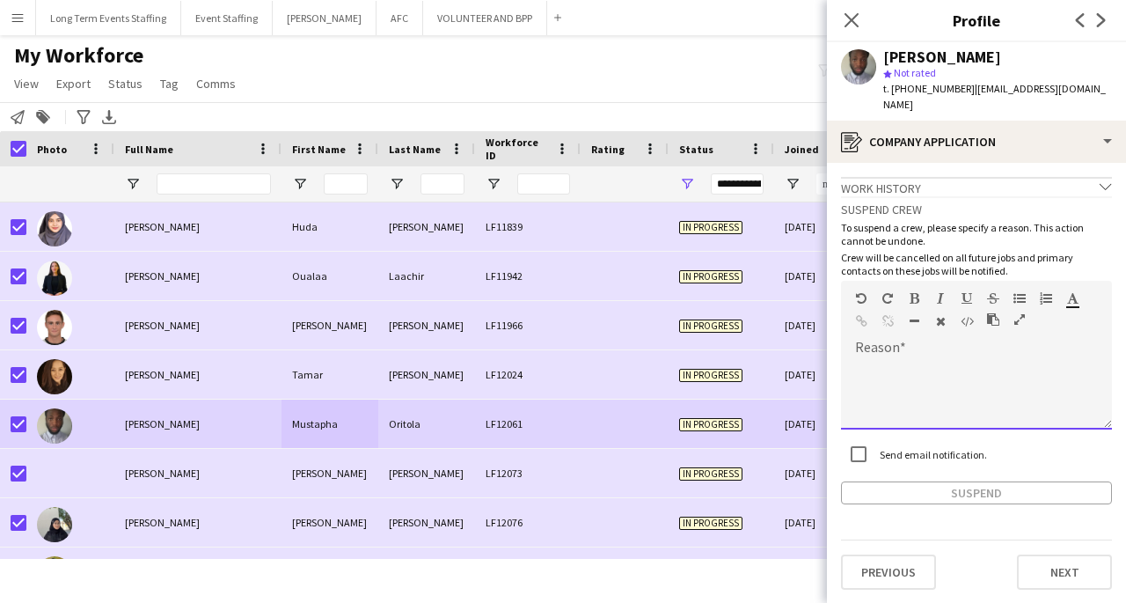
click at [948, 359] on div at bounding box center [976, 394] width 271 height 70
paste div
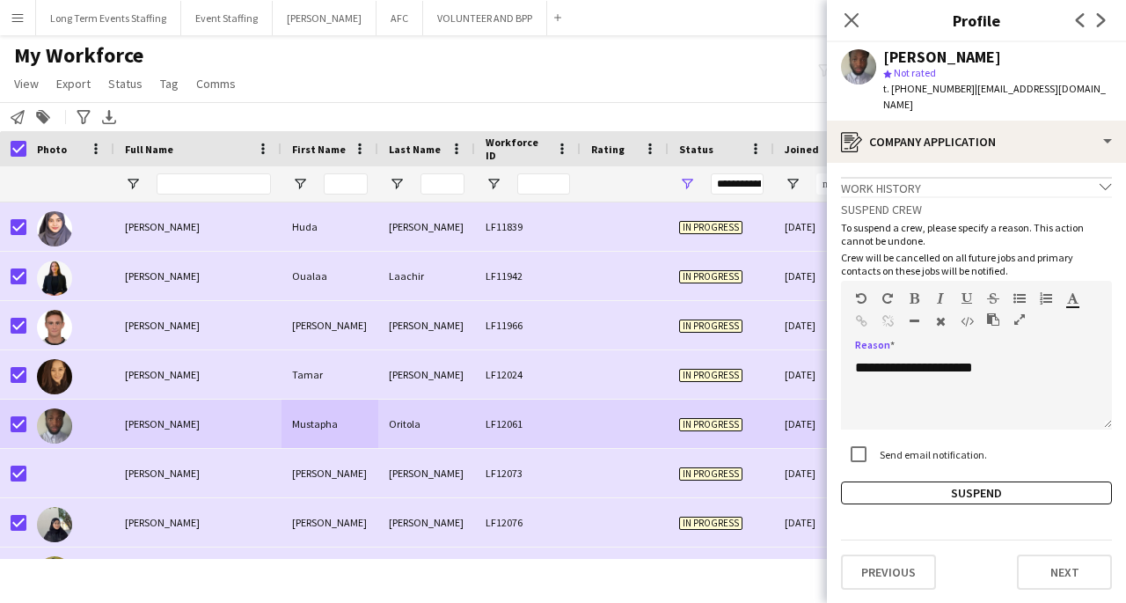
click at [1017, 481] on button "Suspend" at bounding box center [976, 492] width 271 height 23
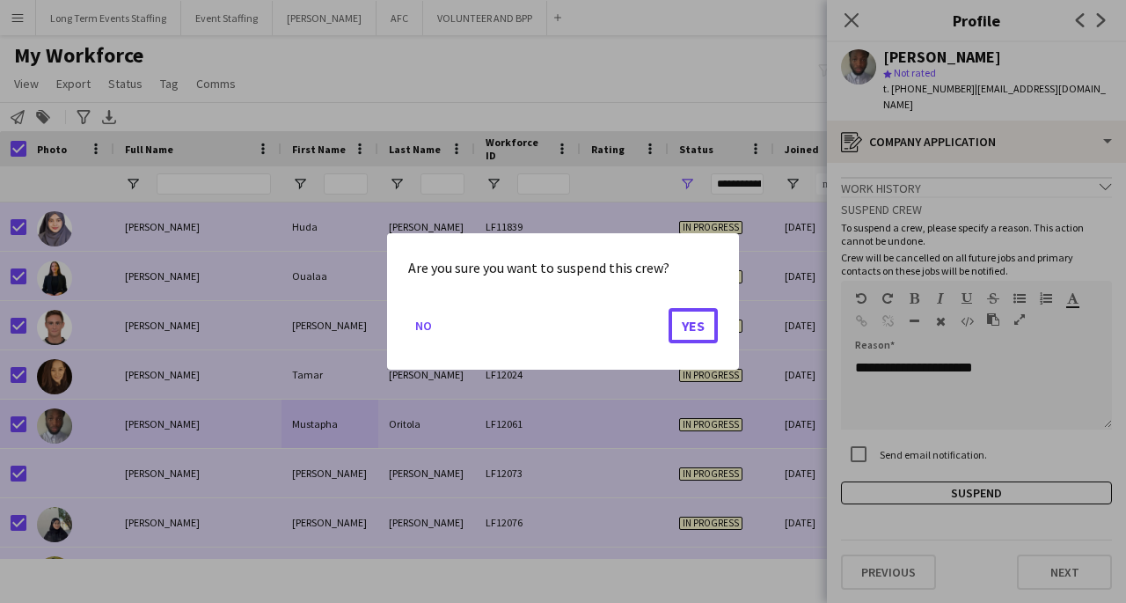
click at [699, 336] on button "Yes" at bounding box center [693, 325] width 49 height 35
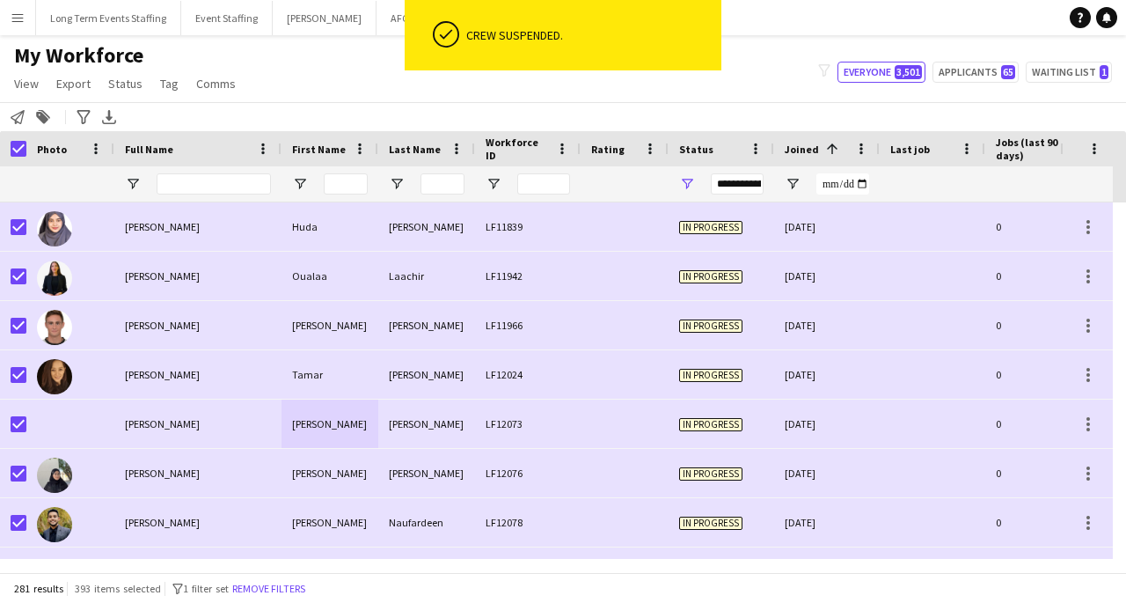
click at [312, 428] on div "Natalia" at bounding box center [330, 423] width 97 height 48
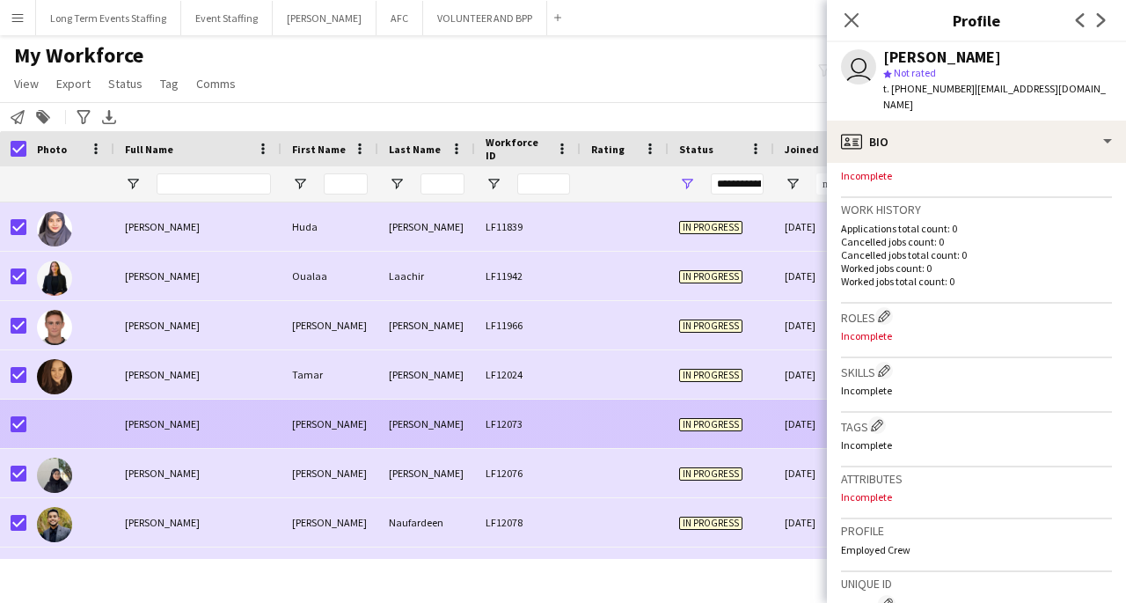
scroll to position [733, 0]
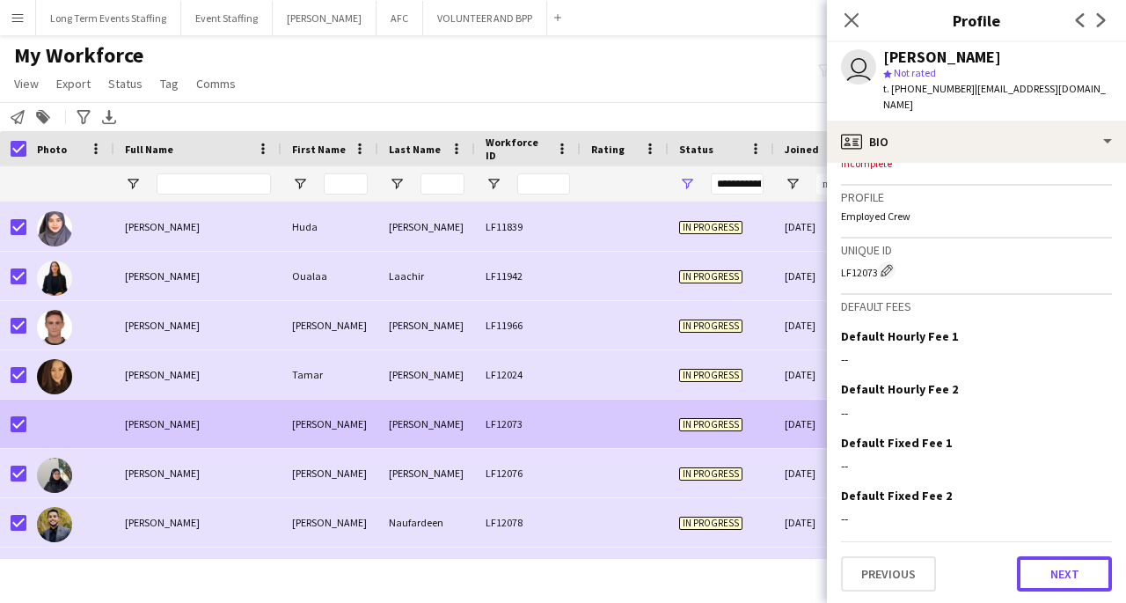
click at [1067, 574] on button "Next" at bounding box center [1064, 573] width 95 height 35
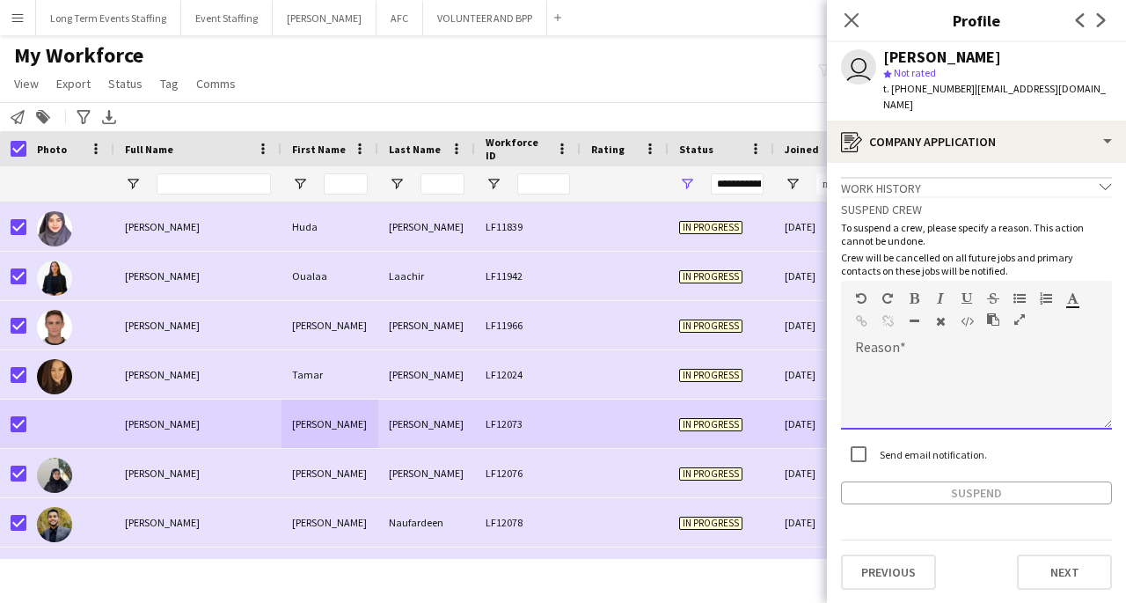
click at [1014, 393] on div at bounding box center [976, 394] width 271 height 70
paste div
click at [933, 496] on button "Suspend" at bounding box center [976, 492] width 271 height 23
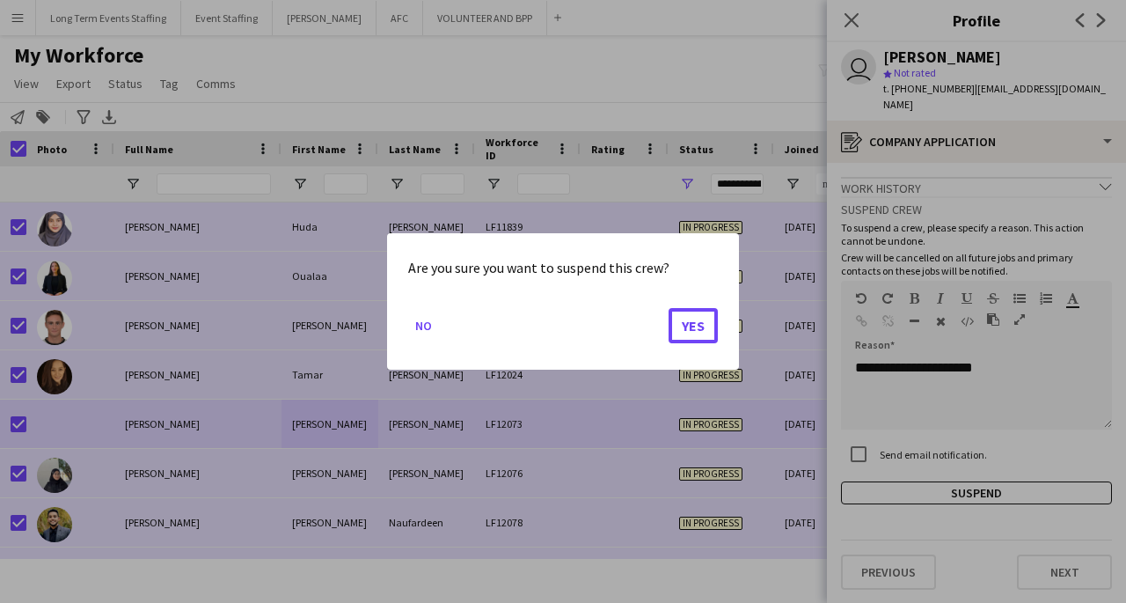
click at [703, 338] on button "Yes" at bounding box center [693, 325] width 49 height 35
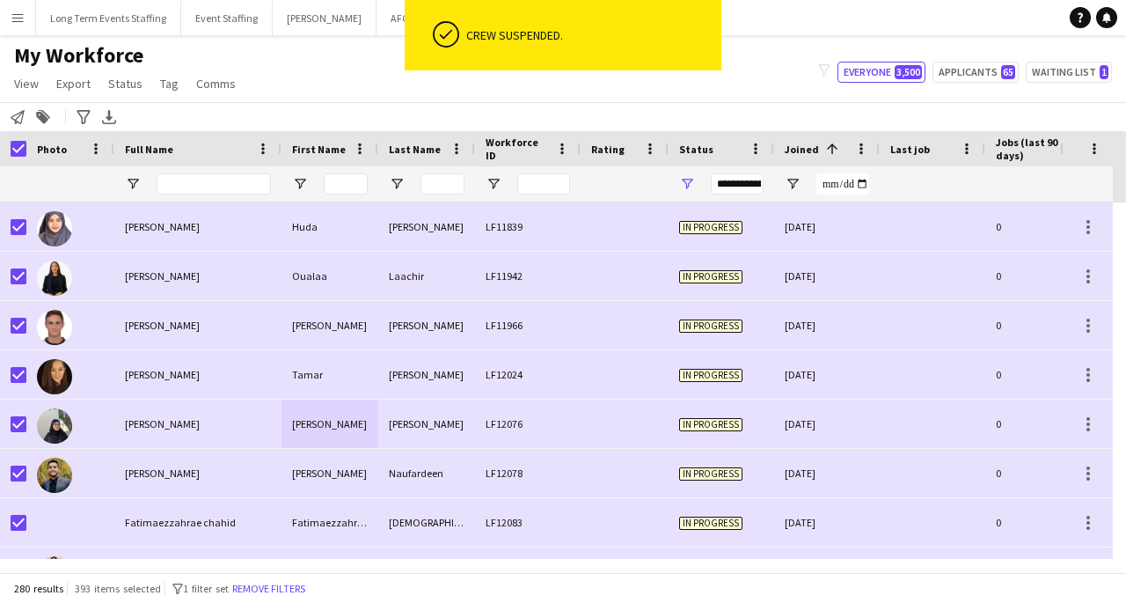
click at [273, 428] on div "Tanha Tabassum Arifa" at bounding box center [197, 423] width 167 height 48
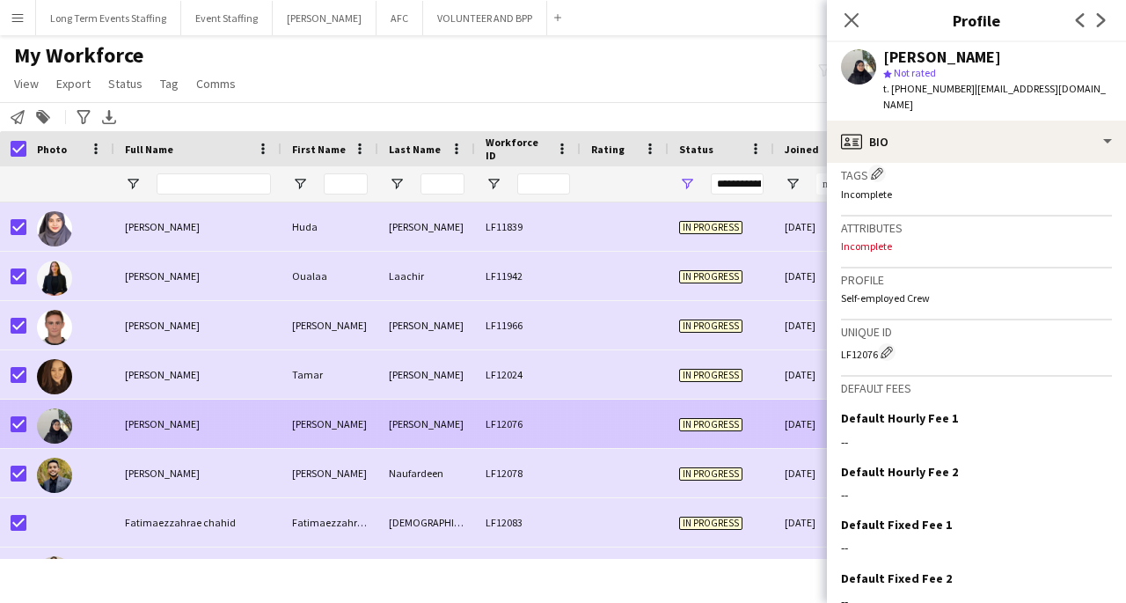
scroll to position [713, 0]
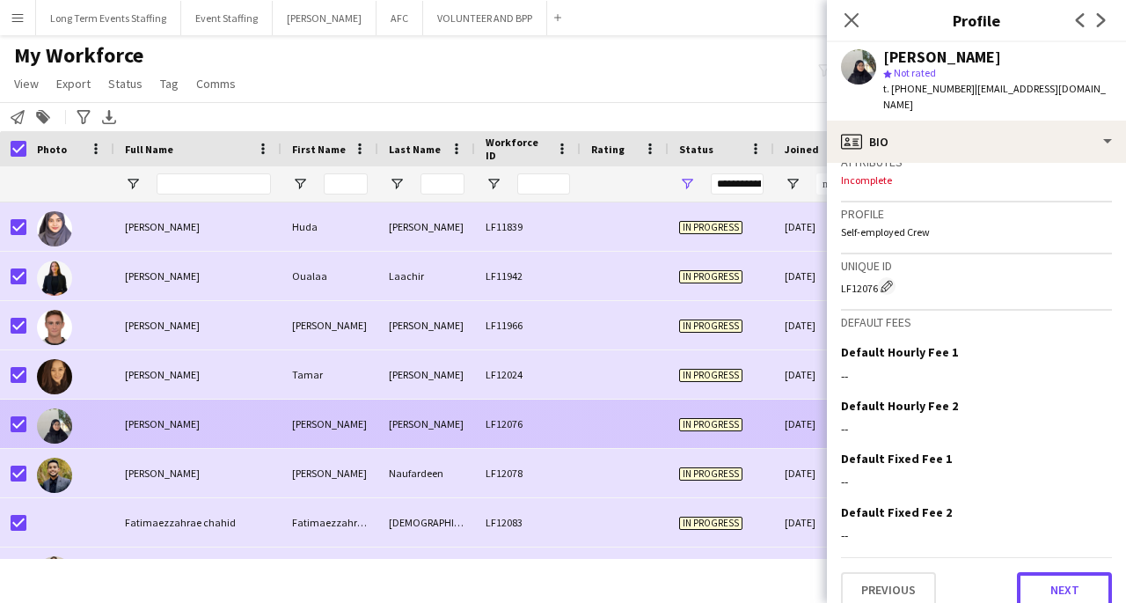
click at [1064, 572] on button "Next" at bounding box center [1064, 589] width 95 height 35
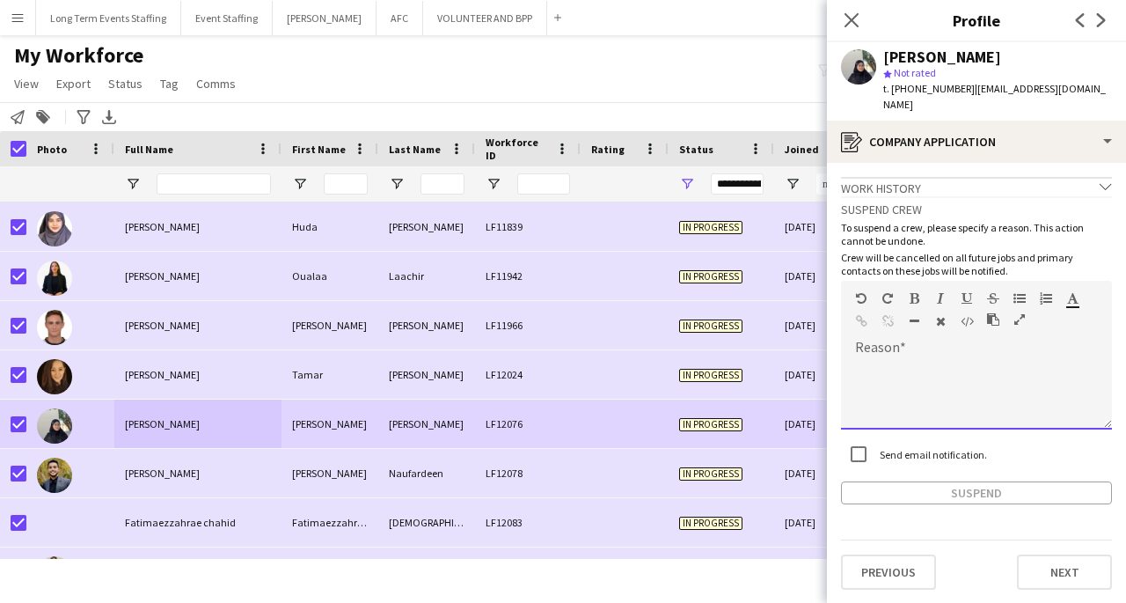
click at [994, 373] on div at bounding box center [976, 394] width 271 height 70
paste div
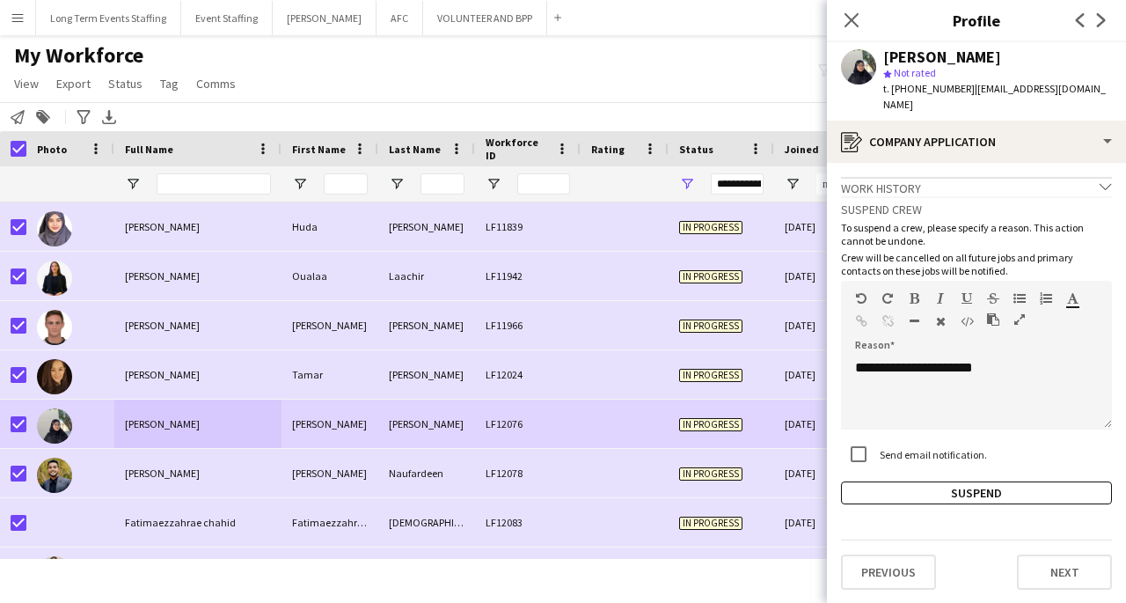
click at [1022, 481] on button "Suspend" at bounding box center [976, 492] width 271 height 23
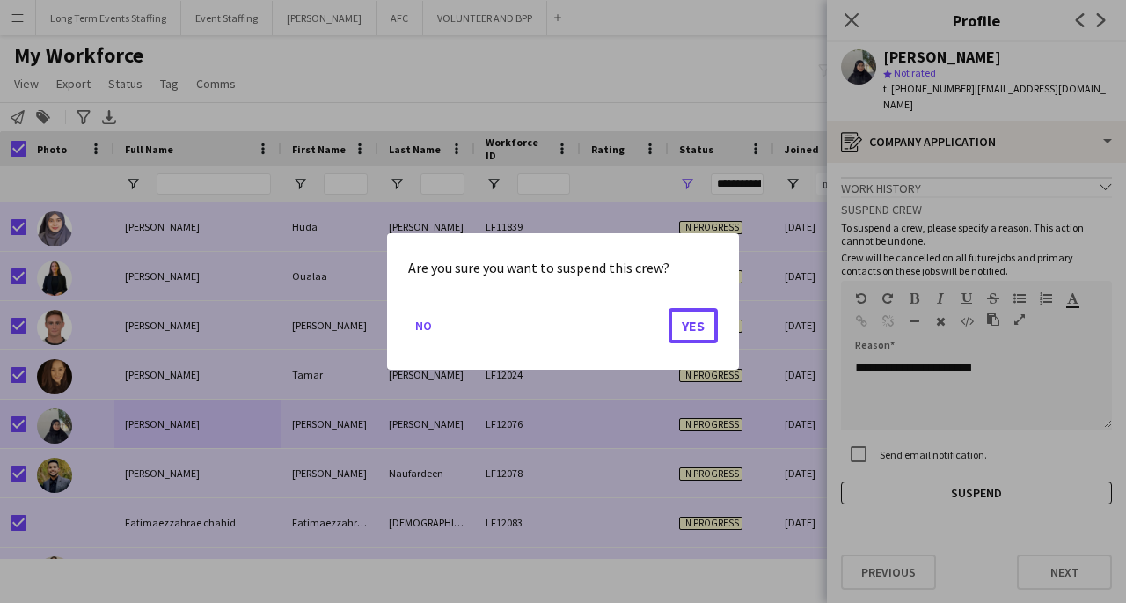
click at [707, 331] on button "Yes" at bounding box center [693, 325] width 49 height 35
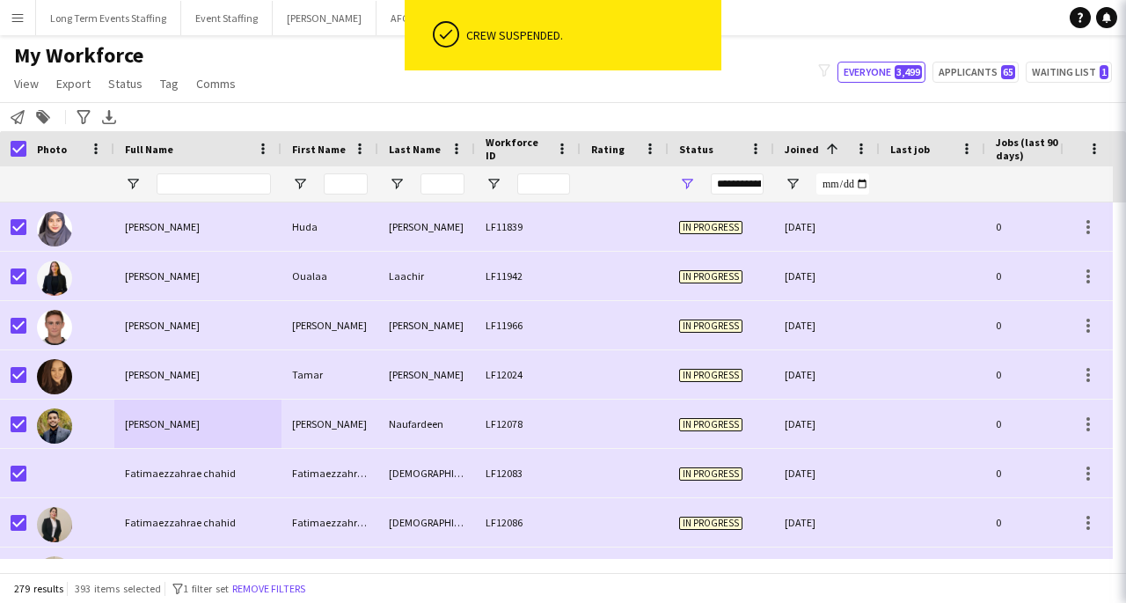
click at [464, 442] on div "Naufardeen" at bounding box center [426, 423] width 97 height 48
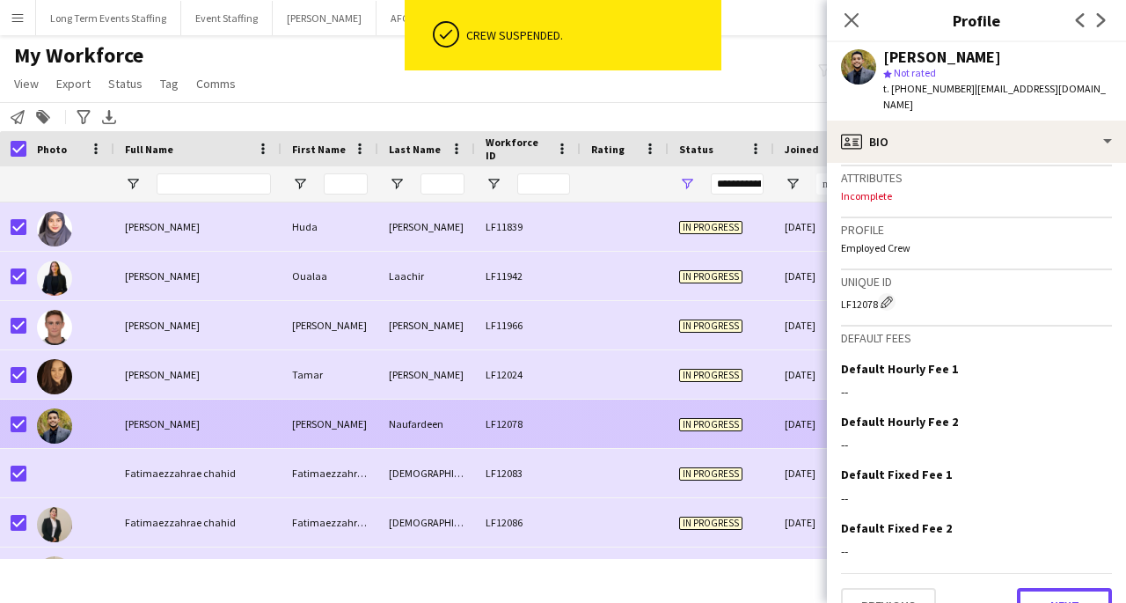
click at [1085, 588] on button "Next" at bounding box center [1064, 605] width 95 height 35
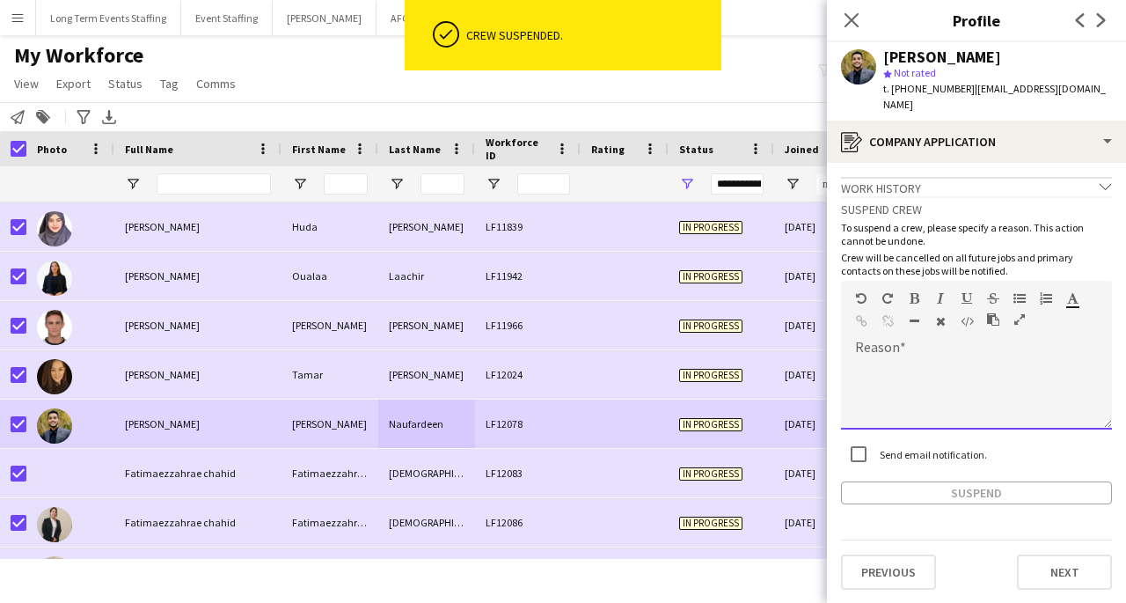
click at [947, 359] on div at bounding box center [976, 394] width 271 height 70
paste div
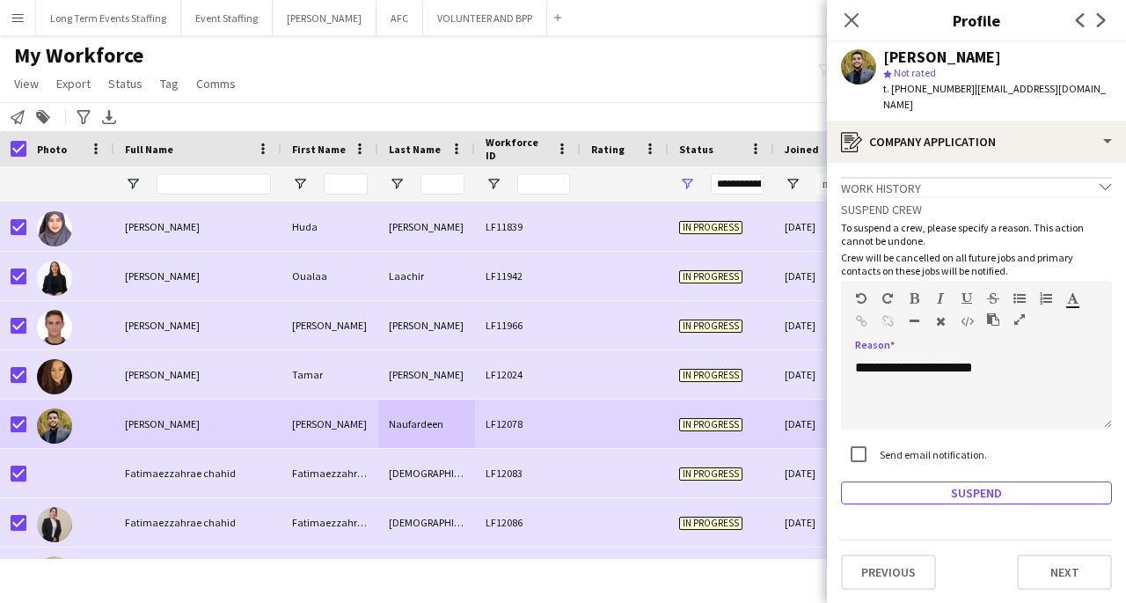
click at [1035, 481] on button "Suspend" at bounding box center [976, 492] width 271 height 23
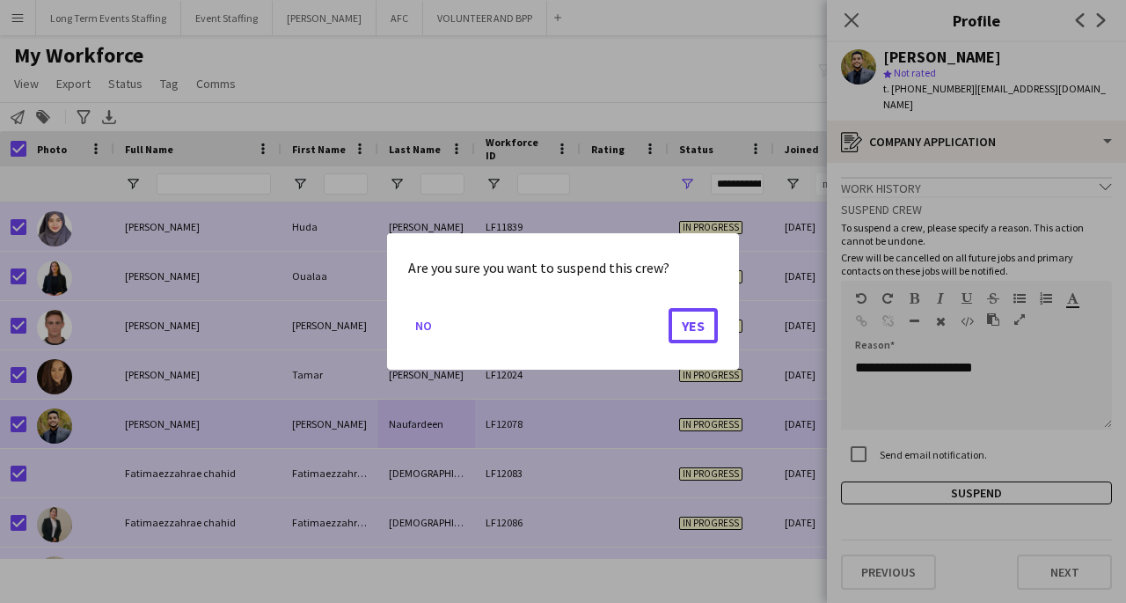
click at [711, 338] on button "Yes" at bounding box center [693, 325] width 49 height 35
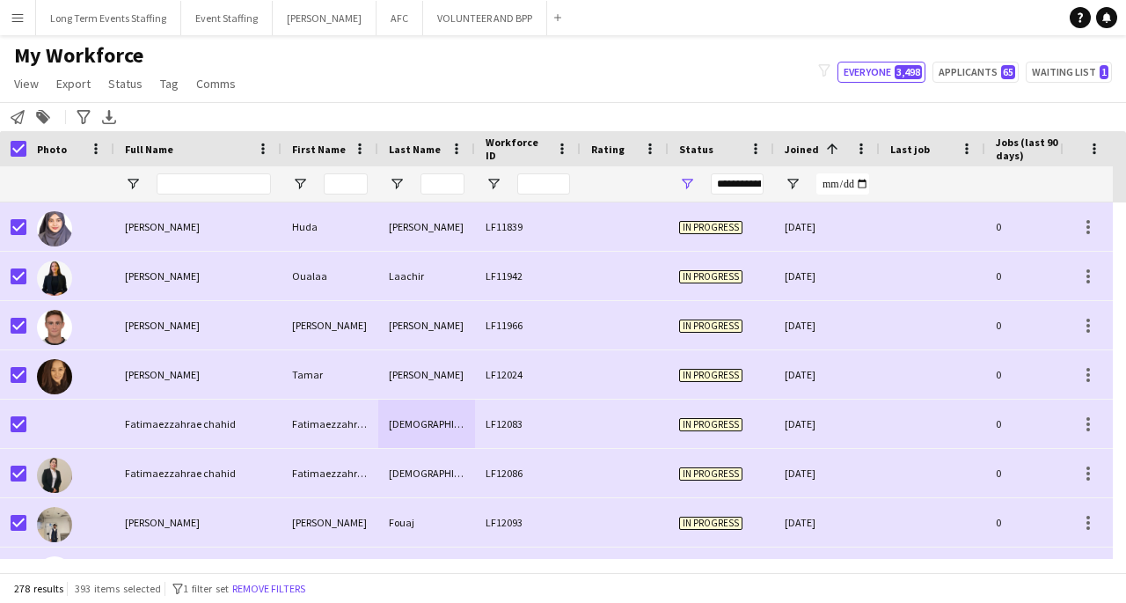
click at [426, 410] on div "chahid" at bounding box center [426, 423] width 97 height 48
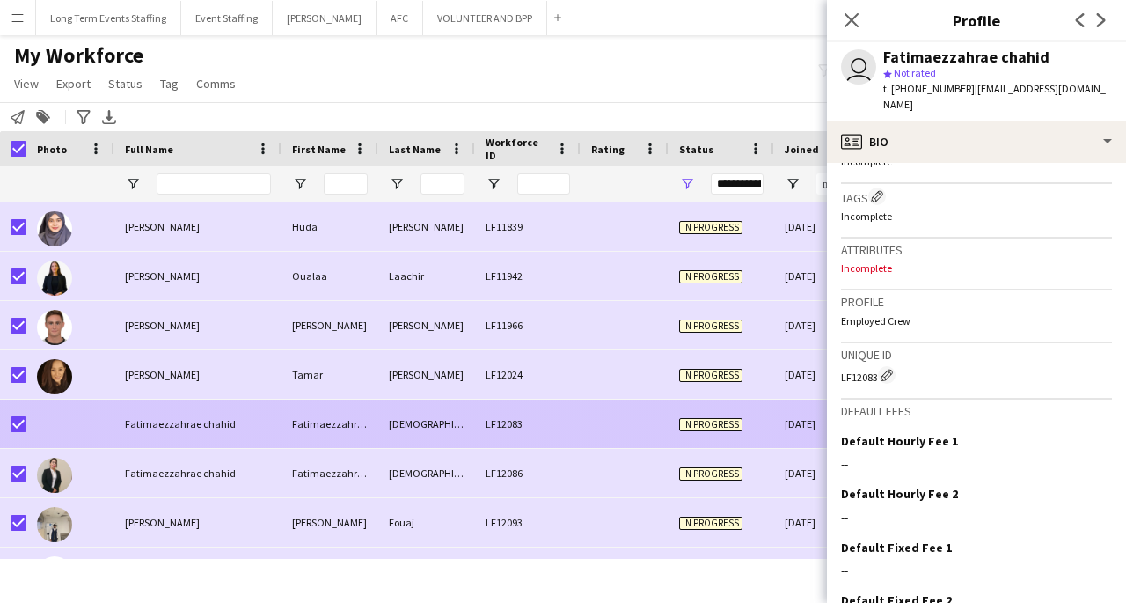
scroll to position [717, 0]
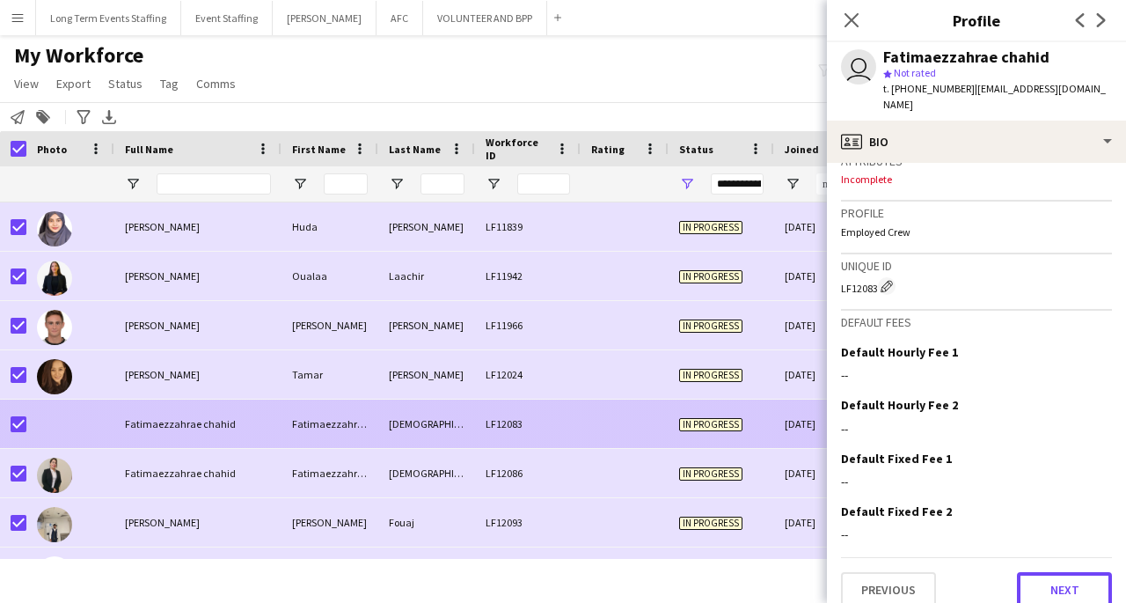
click at [1063, 573] on button "Next" at bounding box center [1064, 589] width 95 height 35
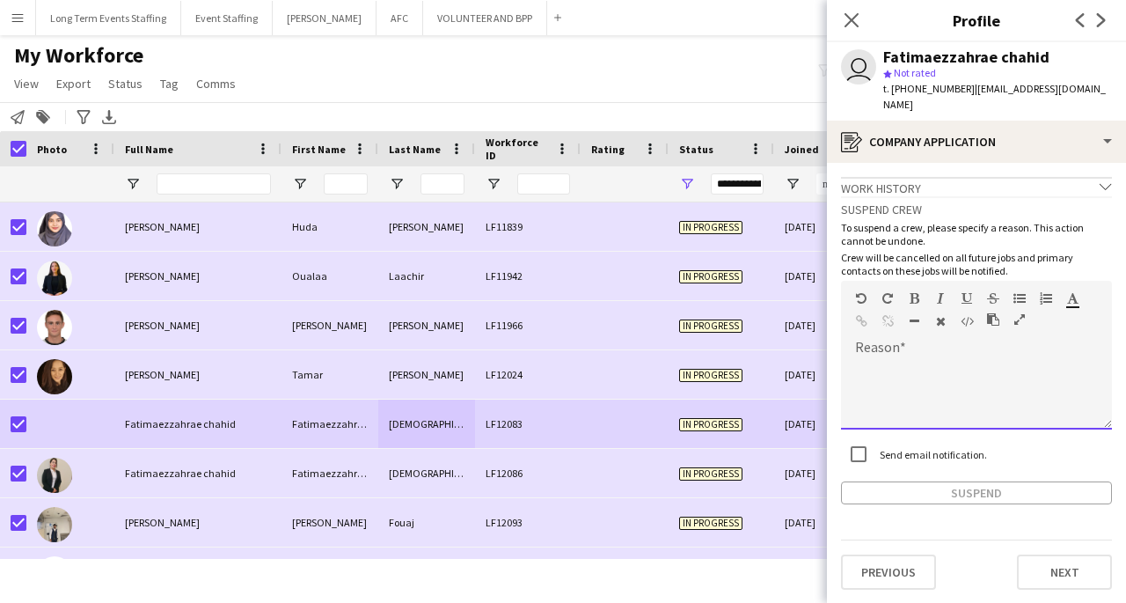
click at [961, 379] on div at bounding box center [976, 394] width 271 height 70
paste div
click at [993, 481] on button "Suspend" at bounding box center [976, 492] width 271 height 23
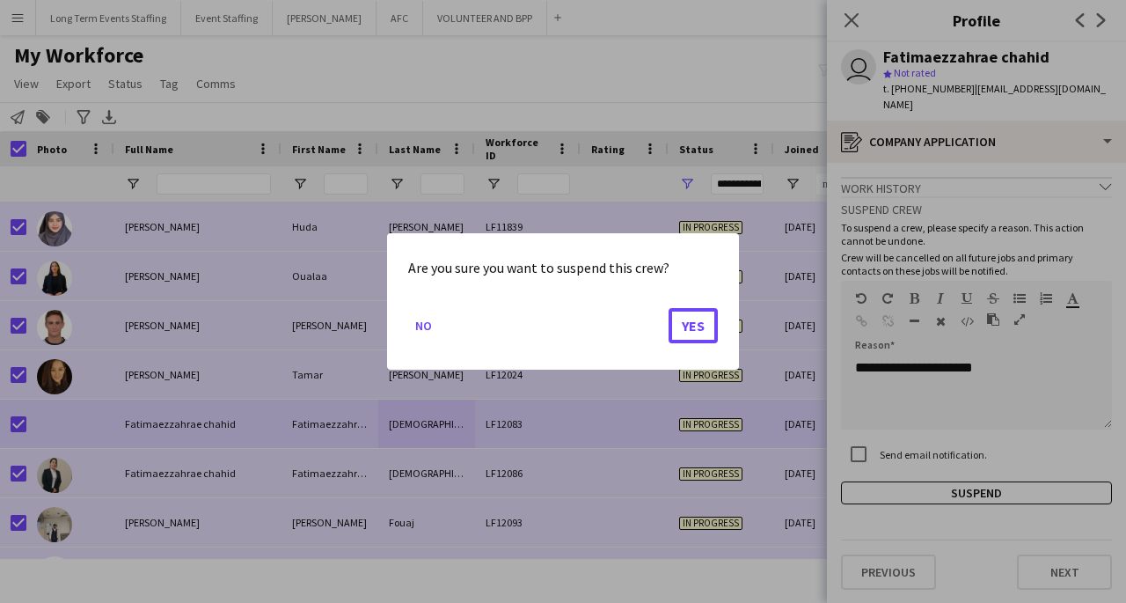
click at [699, 326] on button "Yes" at bounding box center [693, 325] width 49 height 35
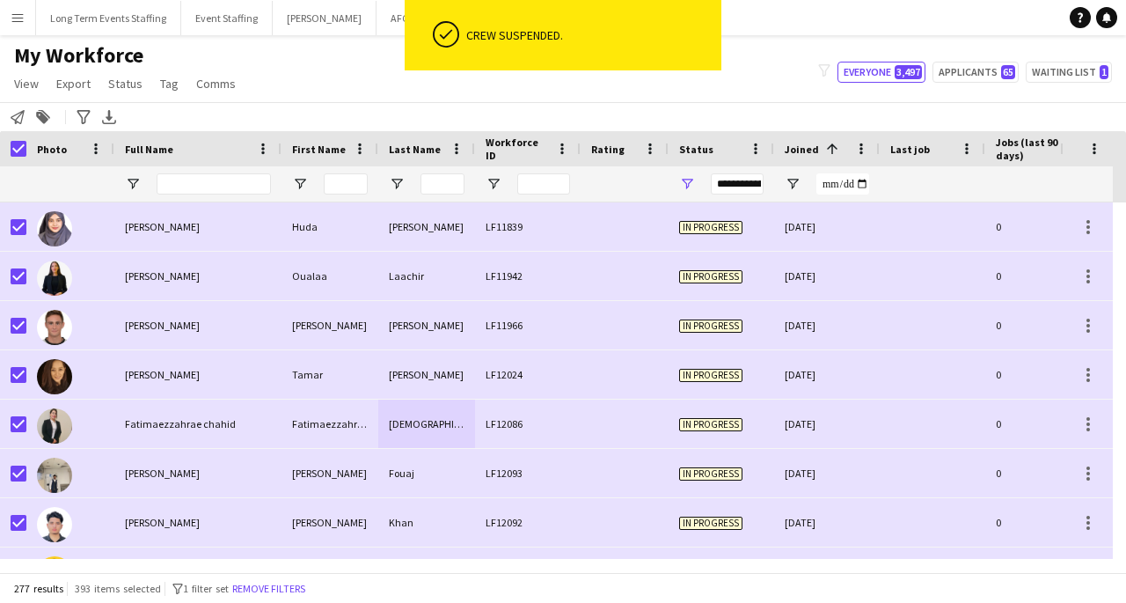
click at [278, 427] on div "Fatimaezzahrae chahid" at bounding box center [197, 423] width 167 height 48
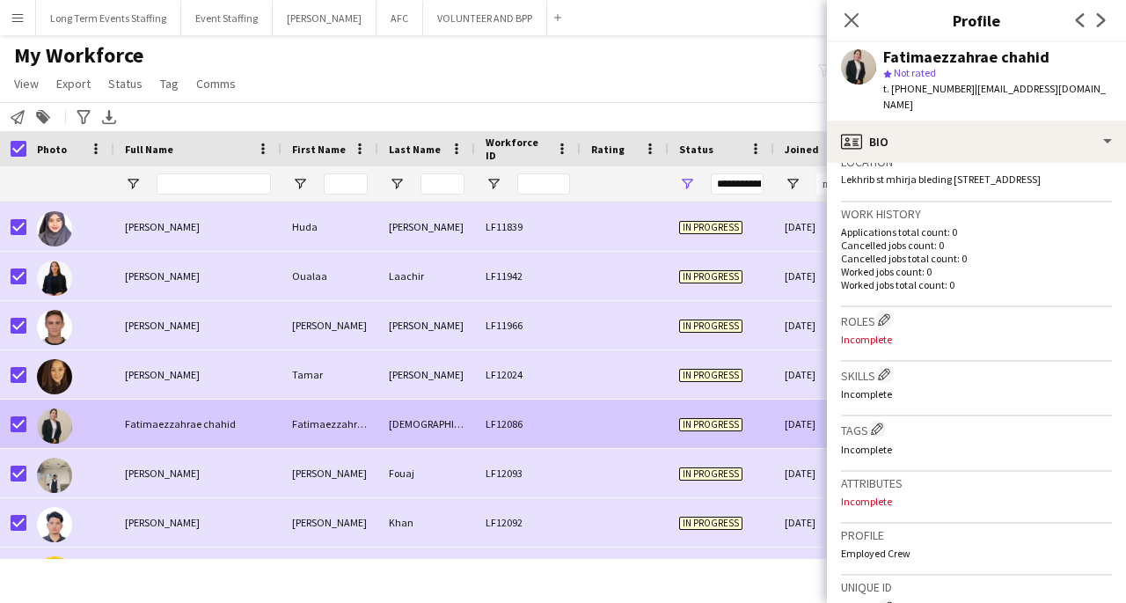
scroll to position [713, 0]
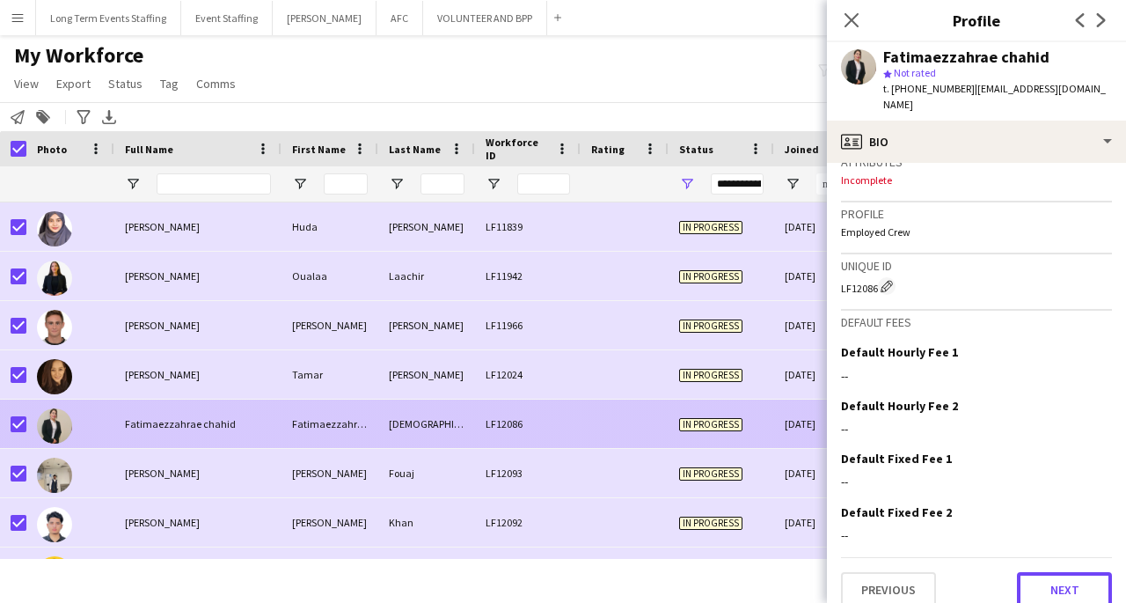
click at [1066, 572] on button "Next" at bounding box center [1064, 589] width 95 height 35
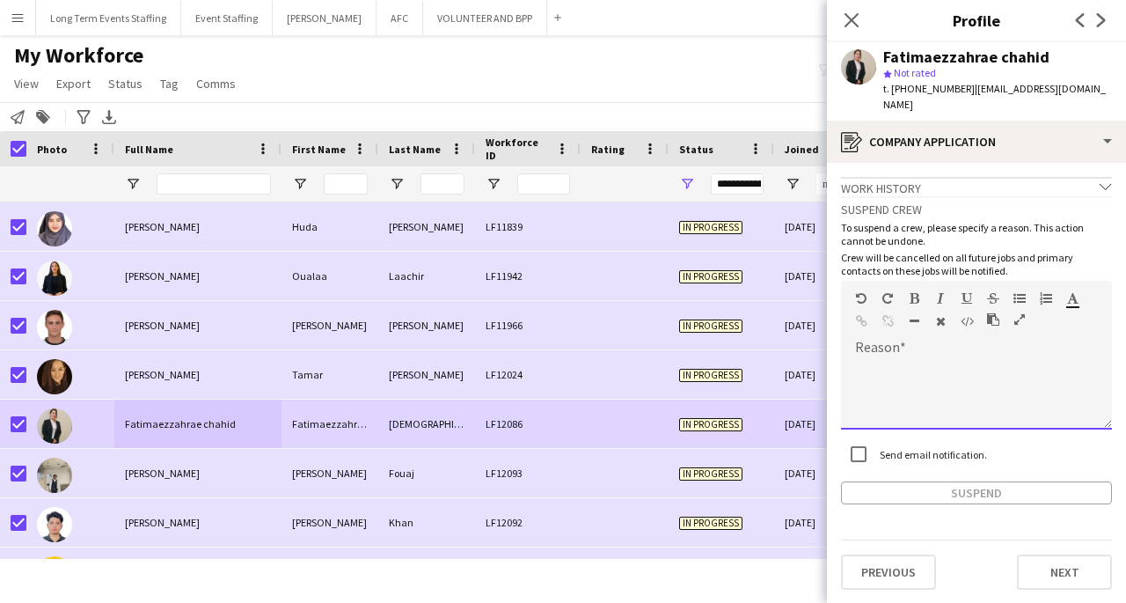
click at [996, 359] on div at bounding box center [976, 394] width 271 height 70
paste div
click at [982, 481] on button "Suspend" at bounding box center [976, 492] width 271 height 23
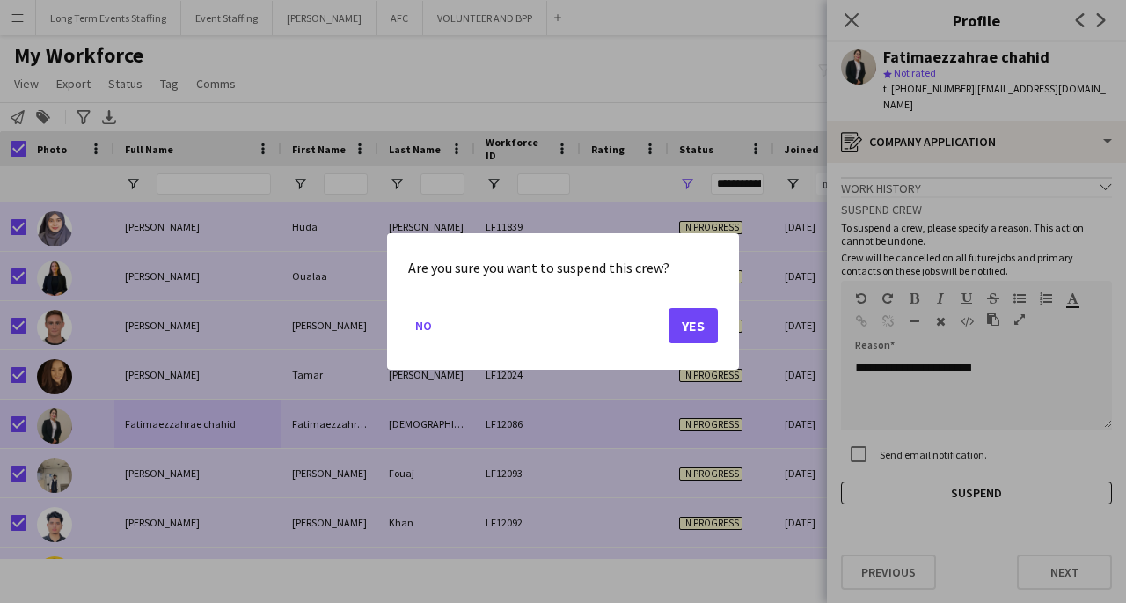
click at [698, 333] on button "Yes" at bounding box center [693, 325] width 49 height 35
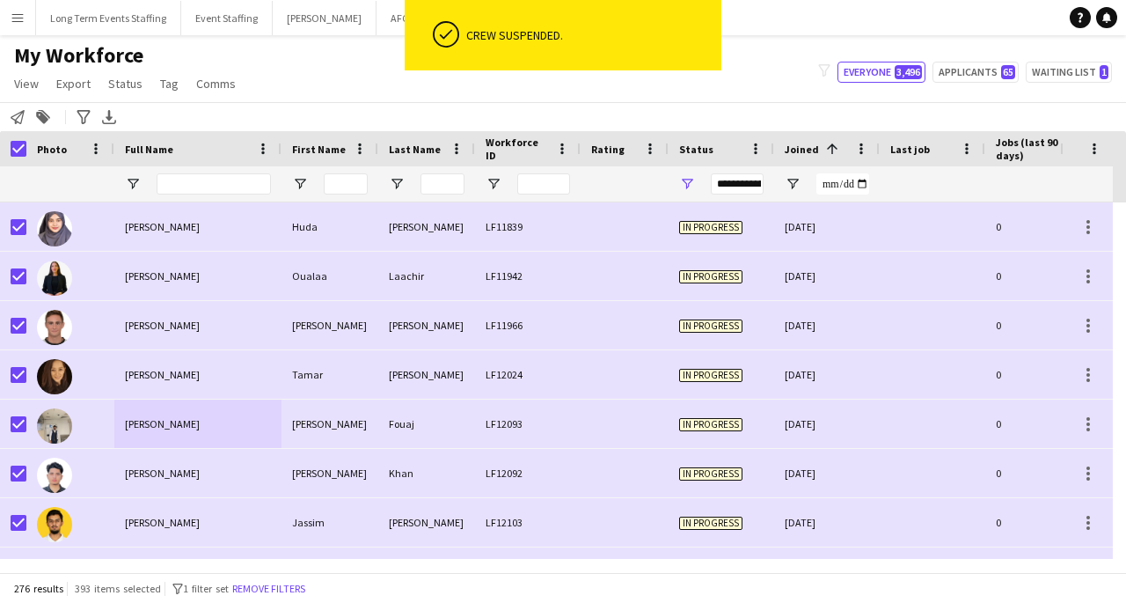
click at [340, 420] on div "Ayoub" at bounding box center [330, 423] width 97 height 48
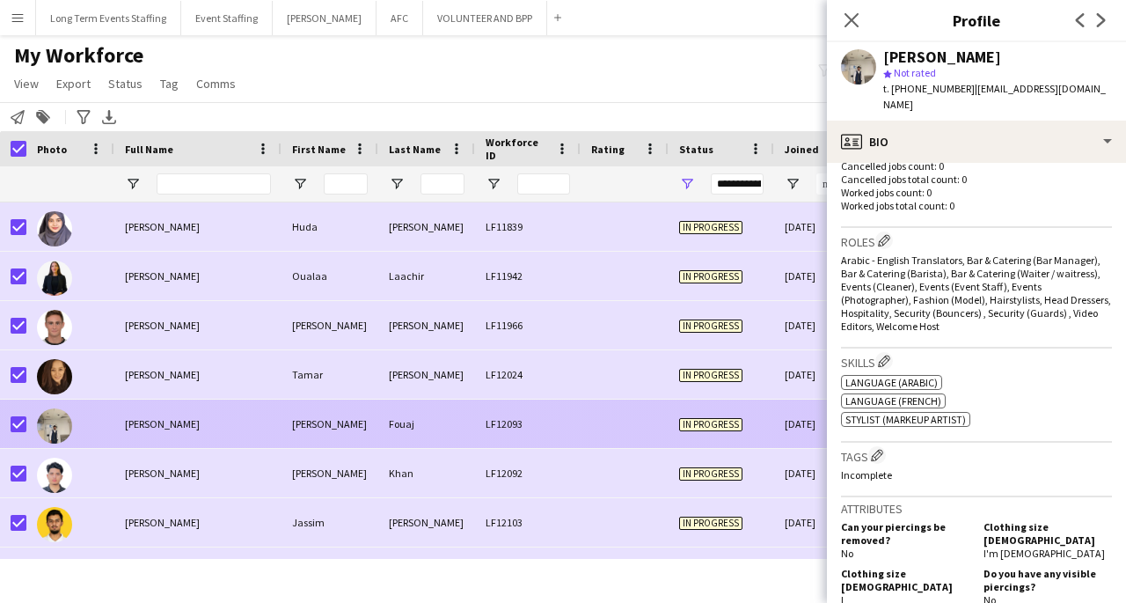
scroll to position [1109, 0]
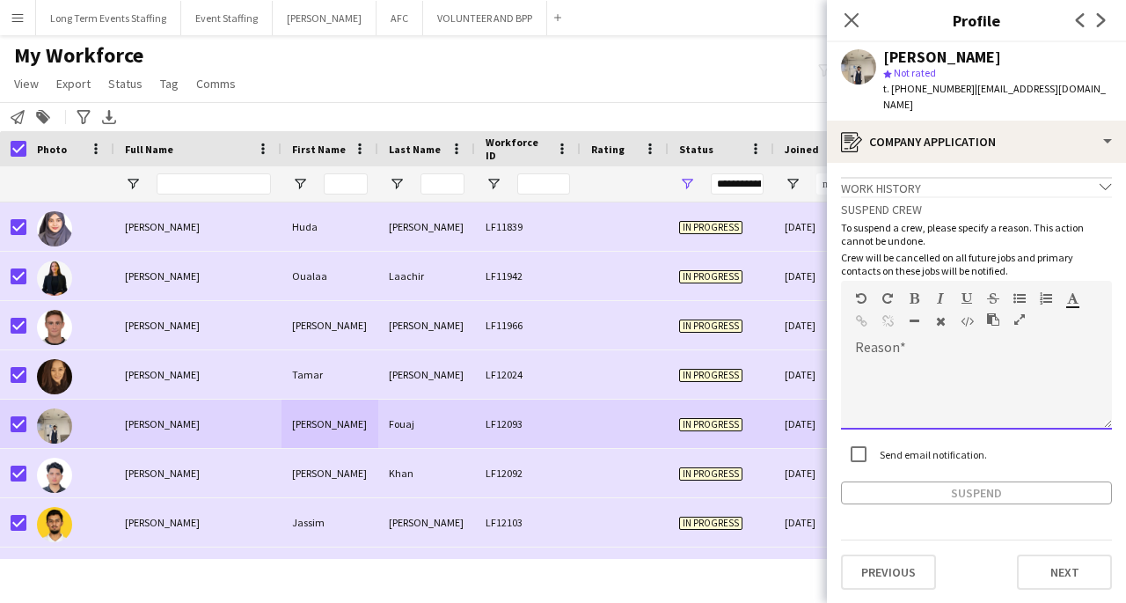
click at [987, 359] on div at bounding box center [976, 394] width 271 height 70
click at [856, 433] on div "Suspend crew To suspend a crew, please specify a reason. This action cannot be …" at bounding box center [976, 350] width 271 height 308
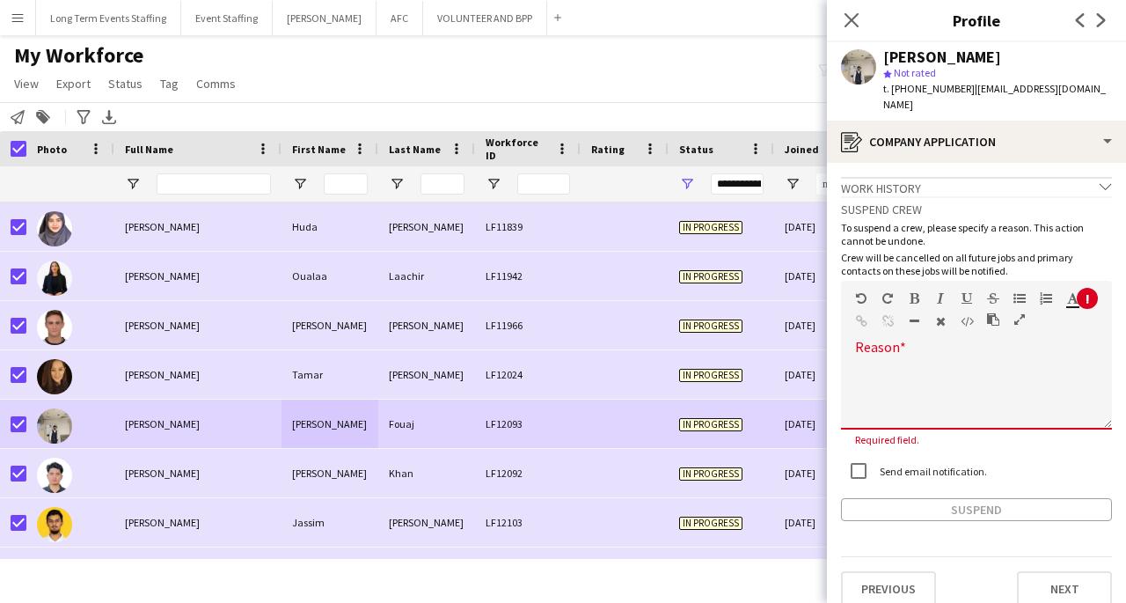
click at [913, 359] on div at bounding box center [976, 394] width 271 height 70
paste div
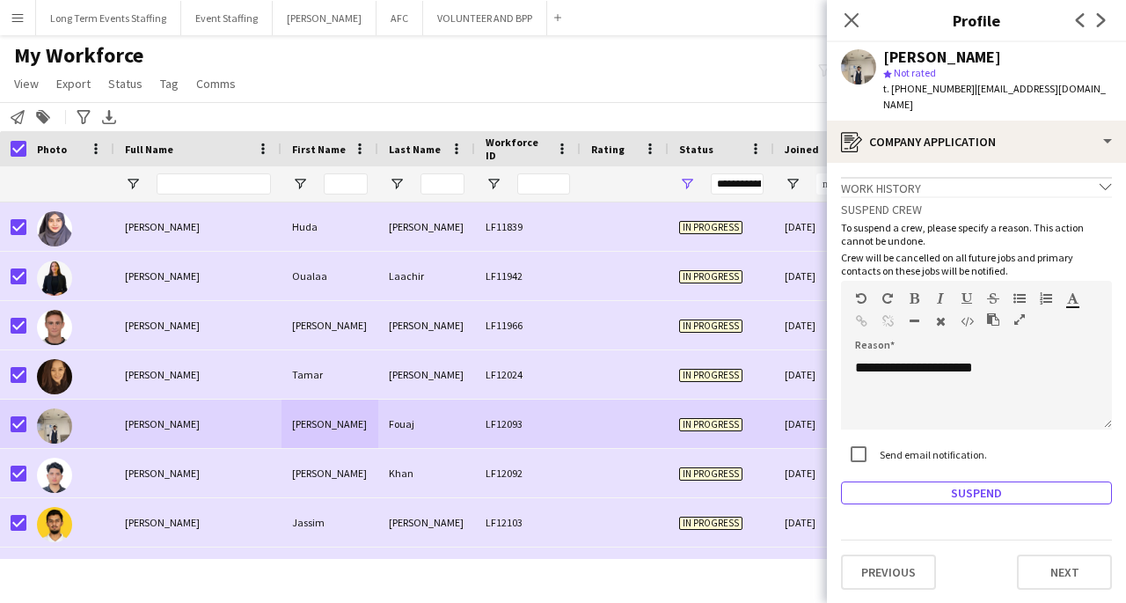
click at [989, 481] on button "Suspend" at bounding box center [976, 492] width 271 height 23
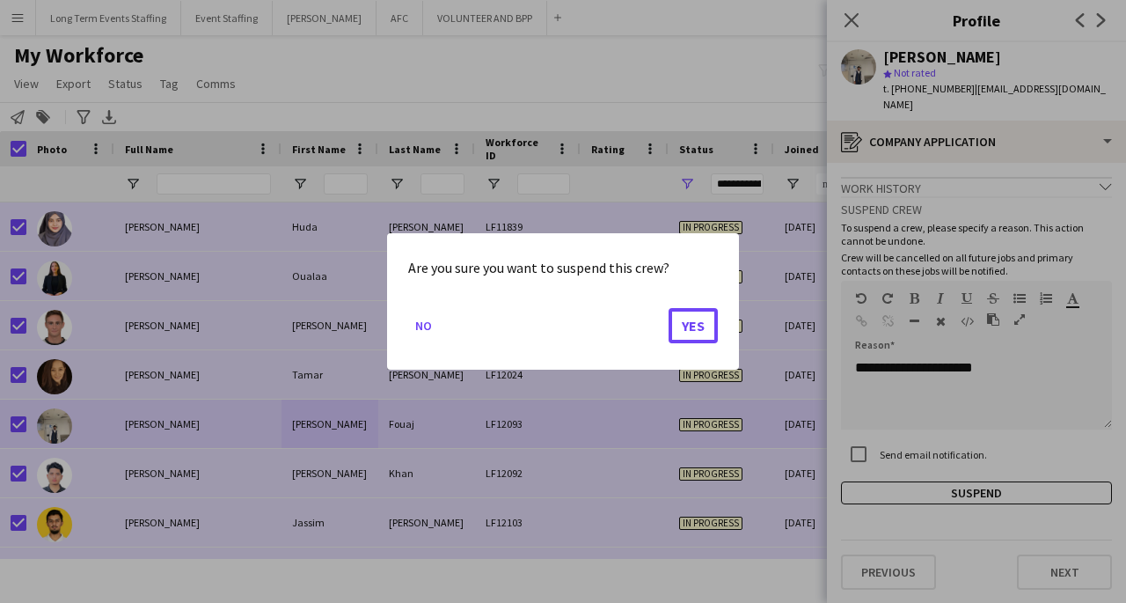
click at [705, 335] on button "Yes" at bounding box center [693, 325] width 49 height 35
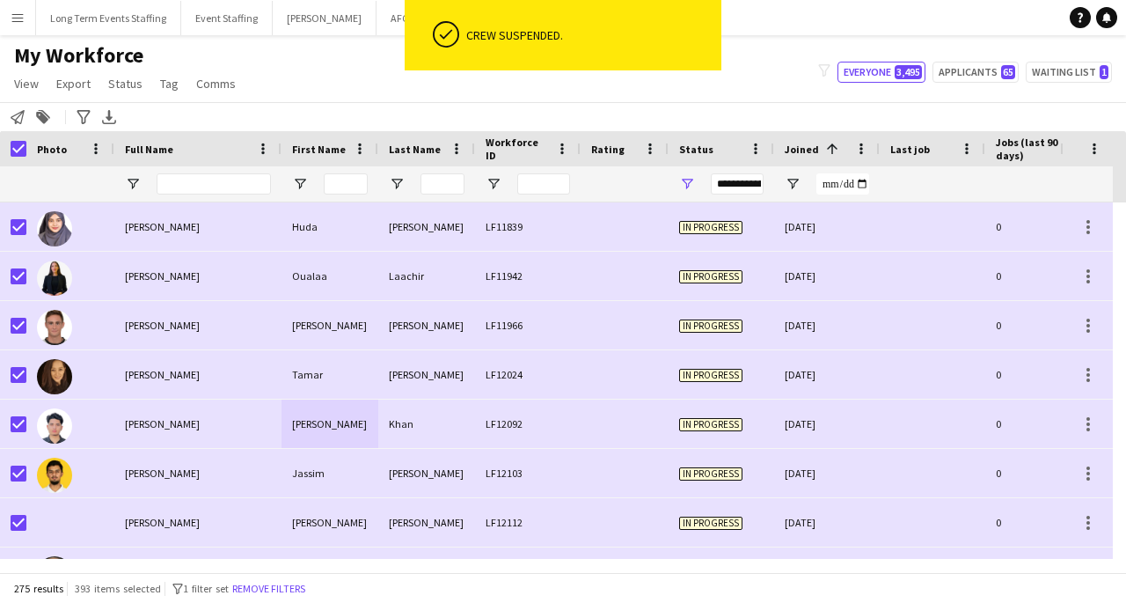
click at [394, 422] on div "Khan" at bounding box center [426, 423] width 97 height 48
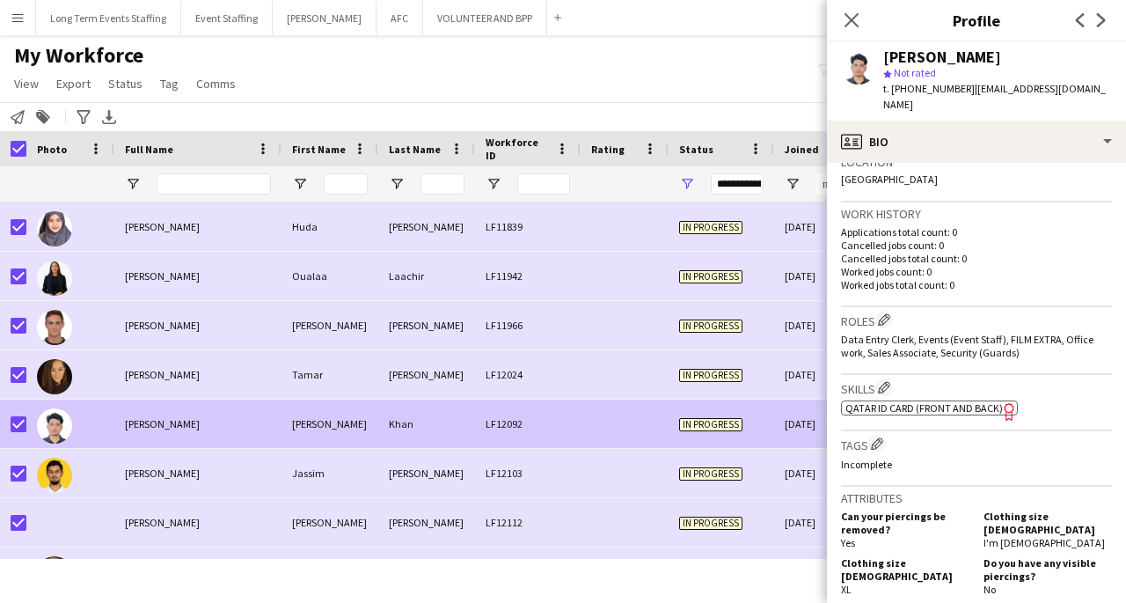
scroll to position [1019, 0]
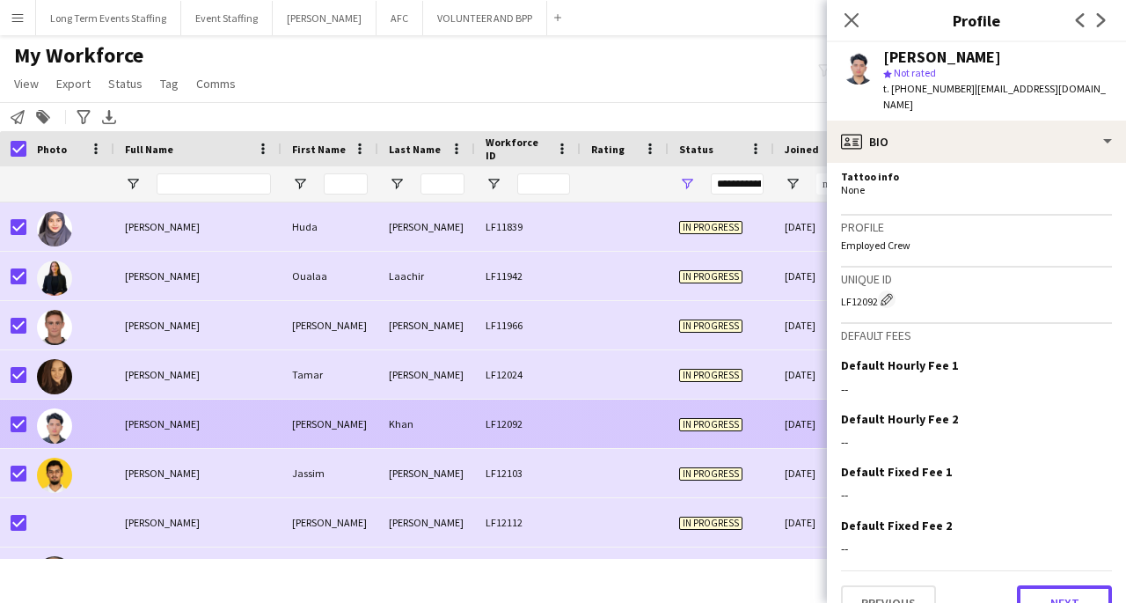
click at [1050, 585] on button "Next" at bounding box center [1064, 602] width 95 height 35
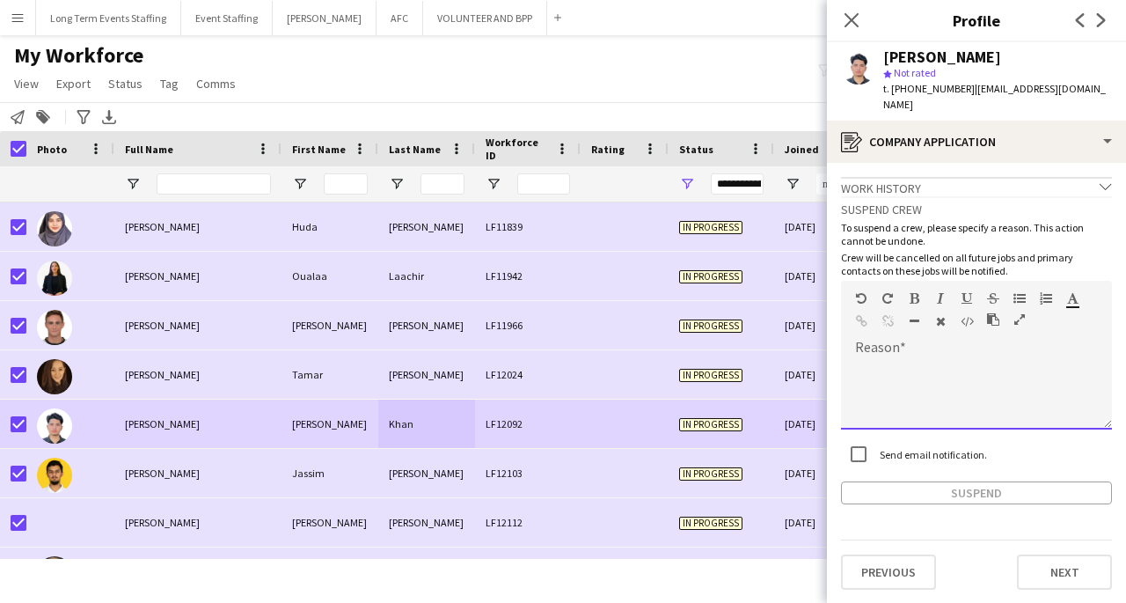
click at [1028, 359] on div at bounding box center [976, 394] width 271 height 70
paste div
click at [1010, 481] on button "Suspend" at bounding box center [976, 492] width 271 height 23
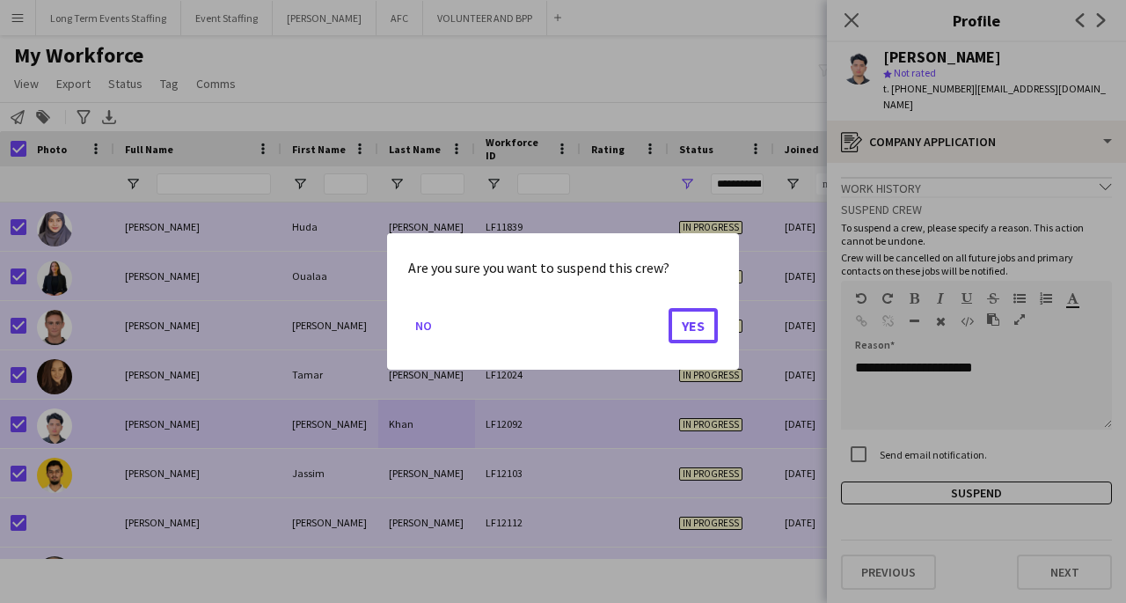
click at [707, 331] on button "Yes" at bounding box center [693, 325] width 49 height 35
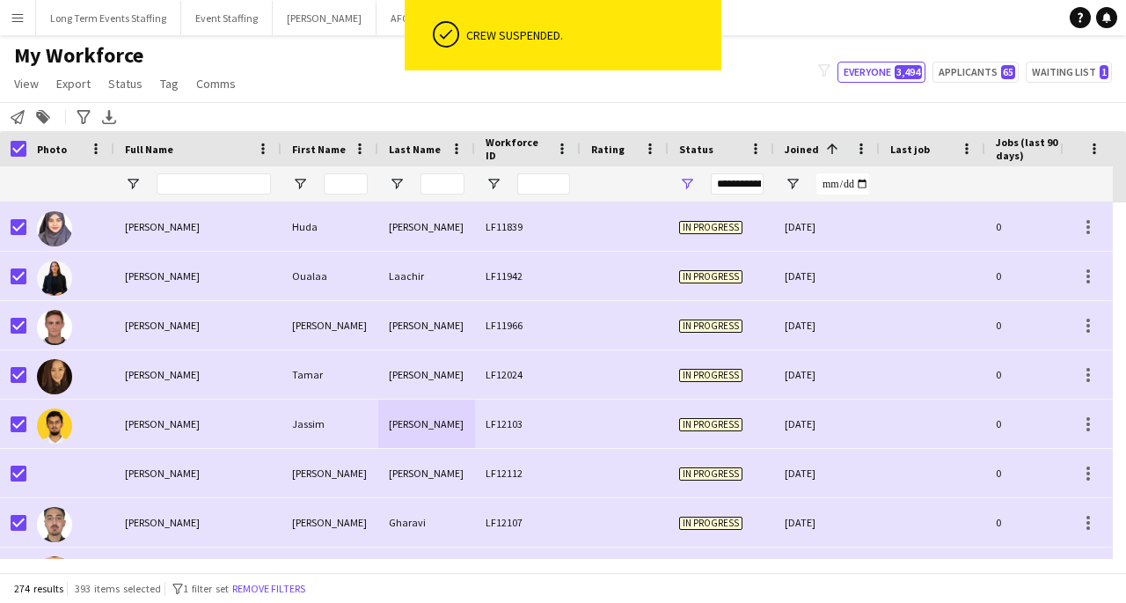
click at [303, 436] on div "Jassim" at bounding box center [330, 423] width 97 height 48
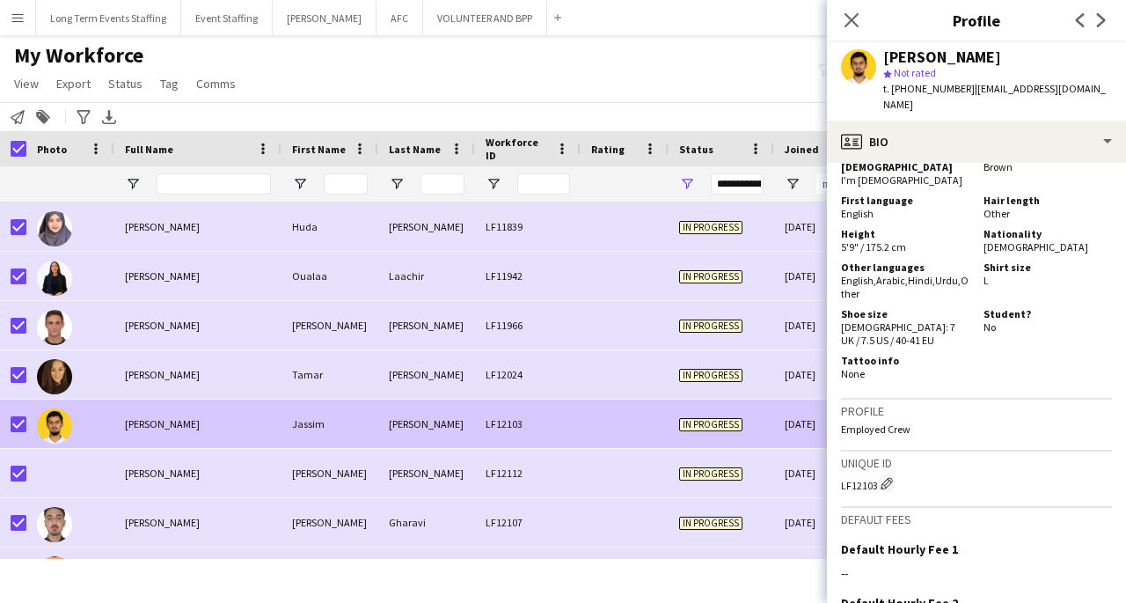
scroll to position [1030, 0]
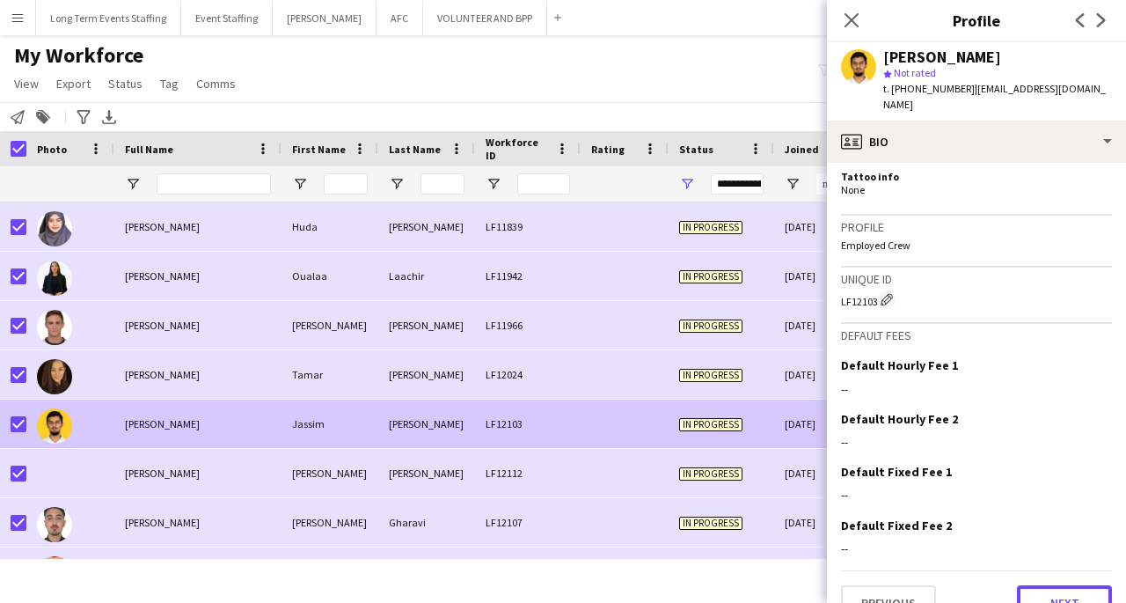
click at [1057, 585] on button "Next" at bounding box center [1064, 602] width 95 height 35
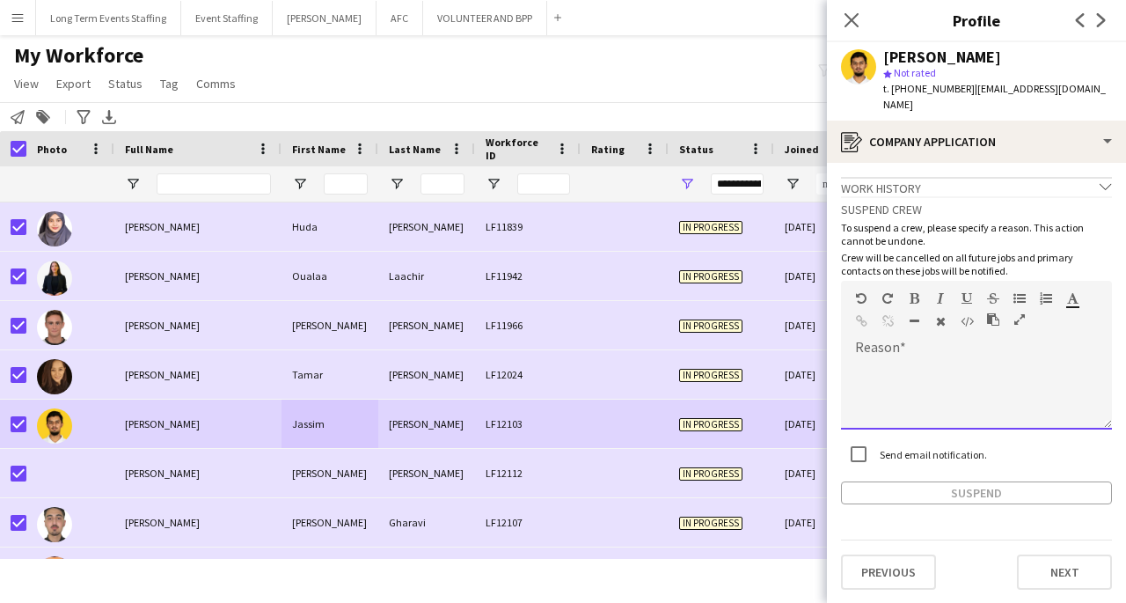
click at [1024, 359] on div at bounding box center [976, 394] width 271 height 70
paste div
click at [998, 482] on button "Suspend" at bounding box center [976, 492] width 271 height 23
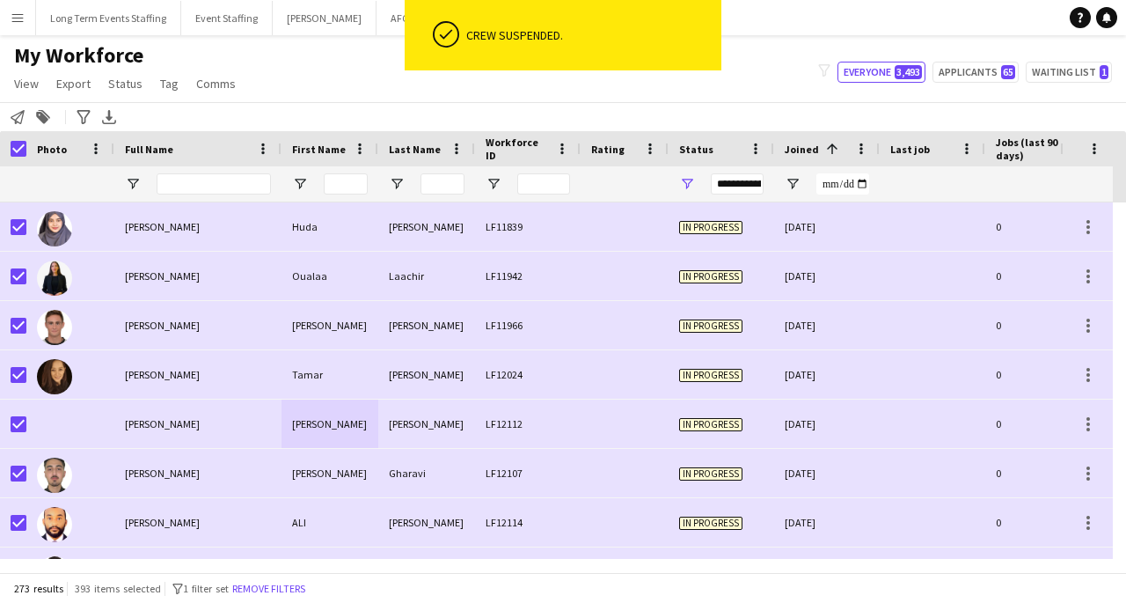
click at [392, 419] on div "[PERSON_NAME]" at bounding box center [426, 423] width 97 height 48
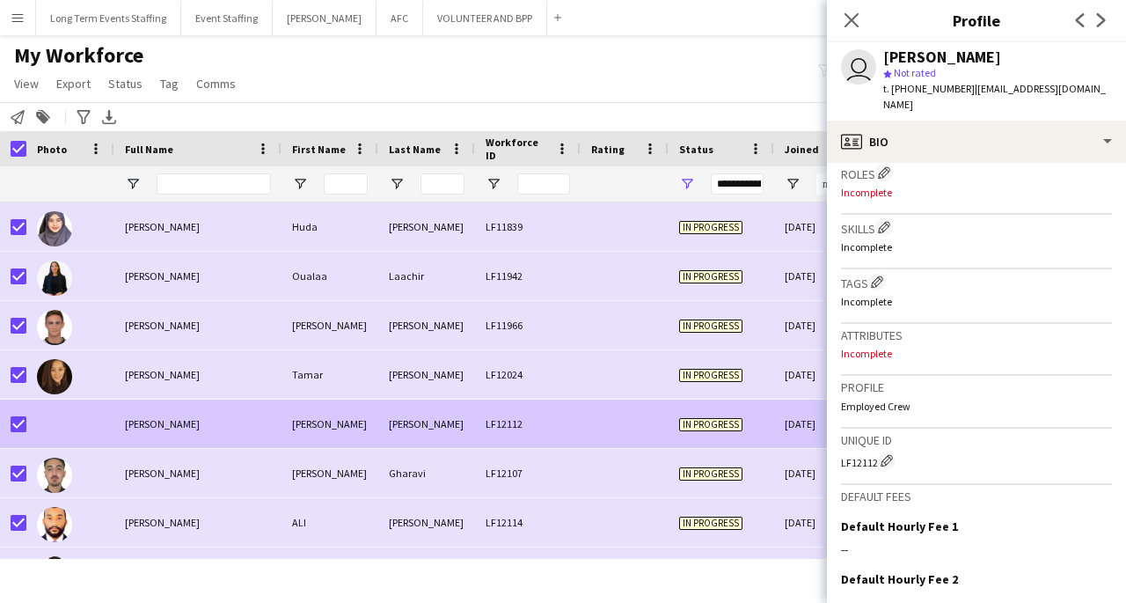
scroll to position [717, 0]
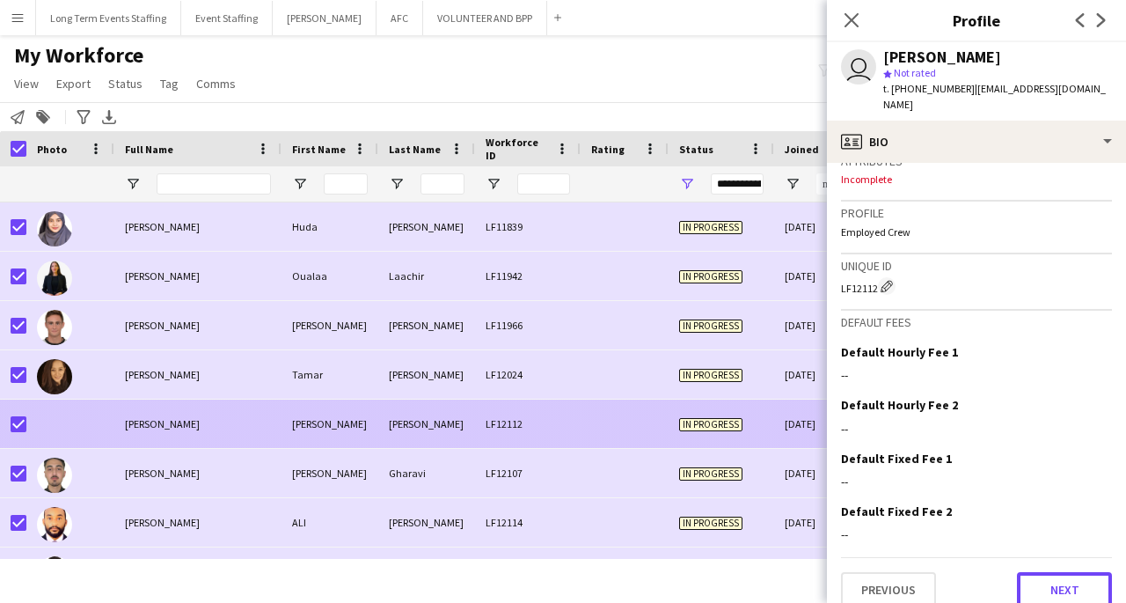
click at [1078, 572] on button "Next" at bounding box center [1064, 589] width 95 height 35
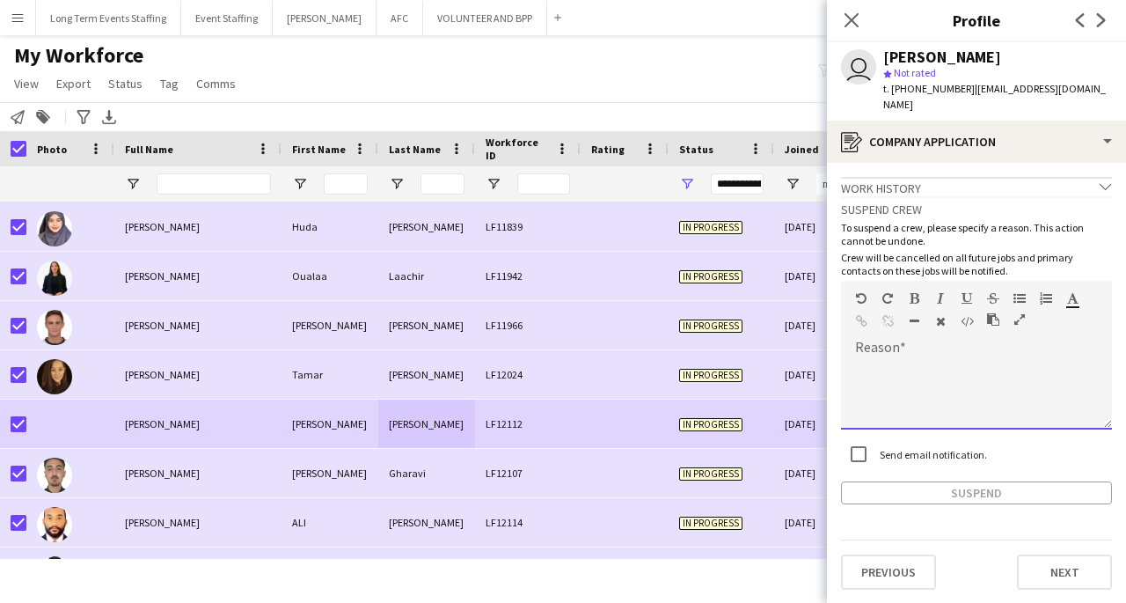
click at [1013, 359] on div at bounding box center [976, 394] width 271 height 70
paste div
click at [977, 484] on button "Suspend" at bounding box center [976, 492] width 271 height 23
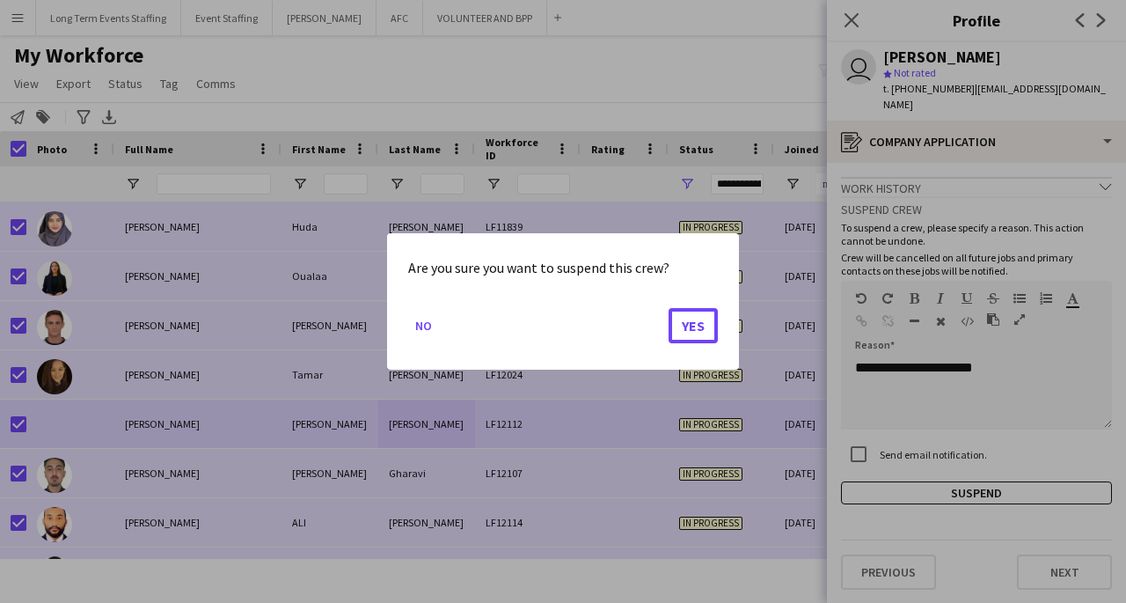
click at [692, 326] on button "Yes" at bounding box center [693, 325] width 49 height 35
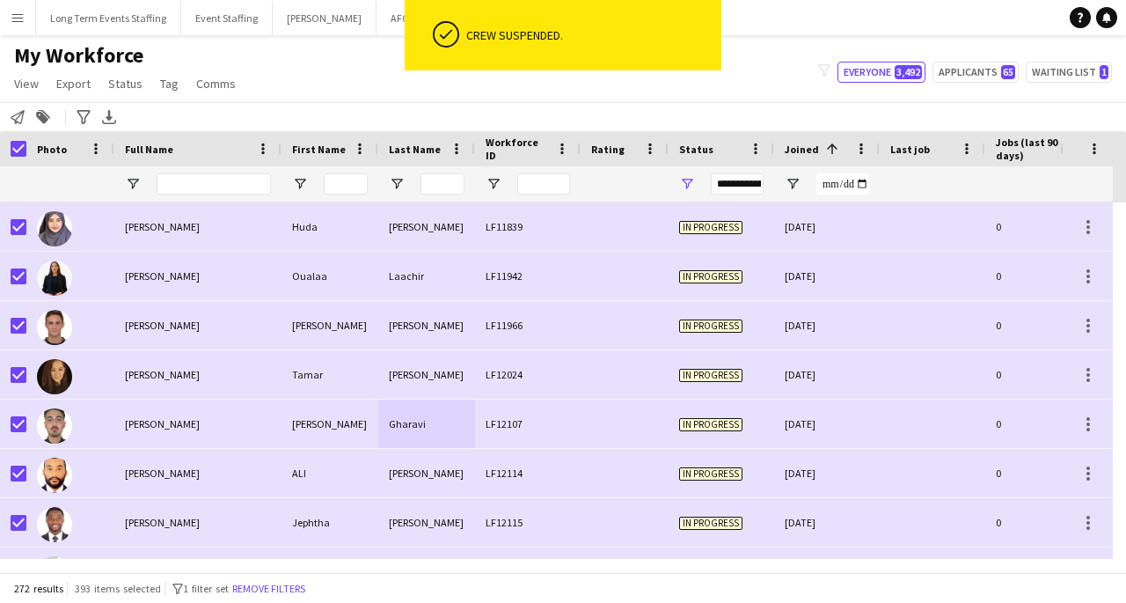
click at [358, 408] on div "[PERSON_NAME]" at bounding box center [330, 423] width 97 height 48
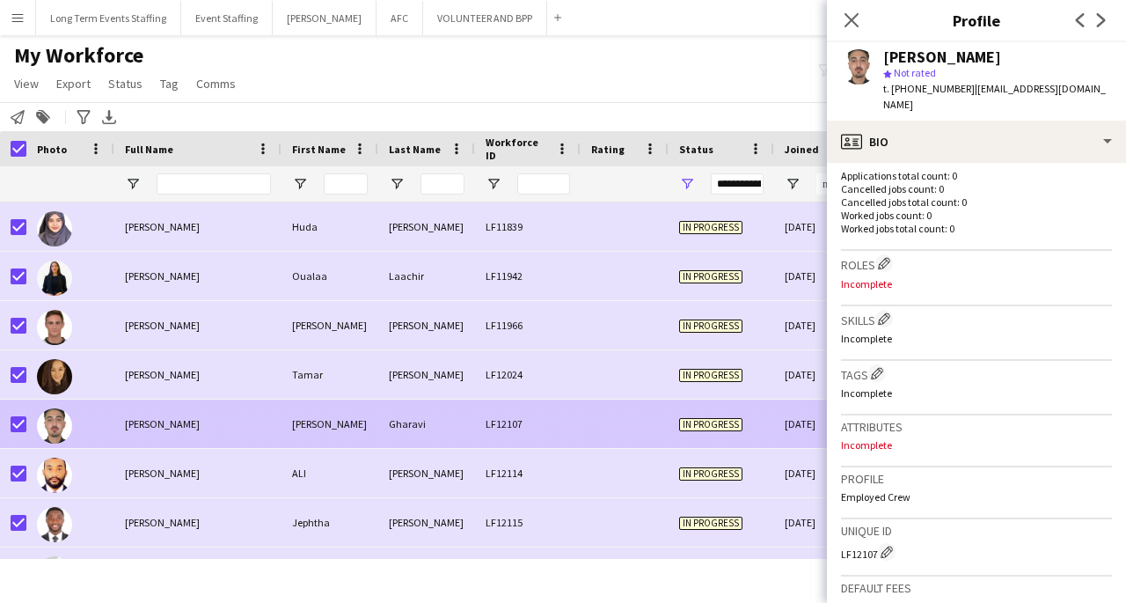
scroll to position [713, 0]
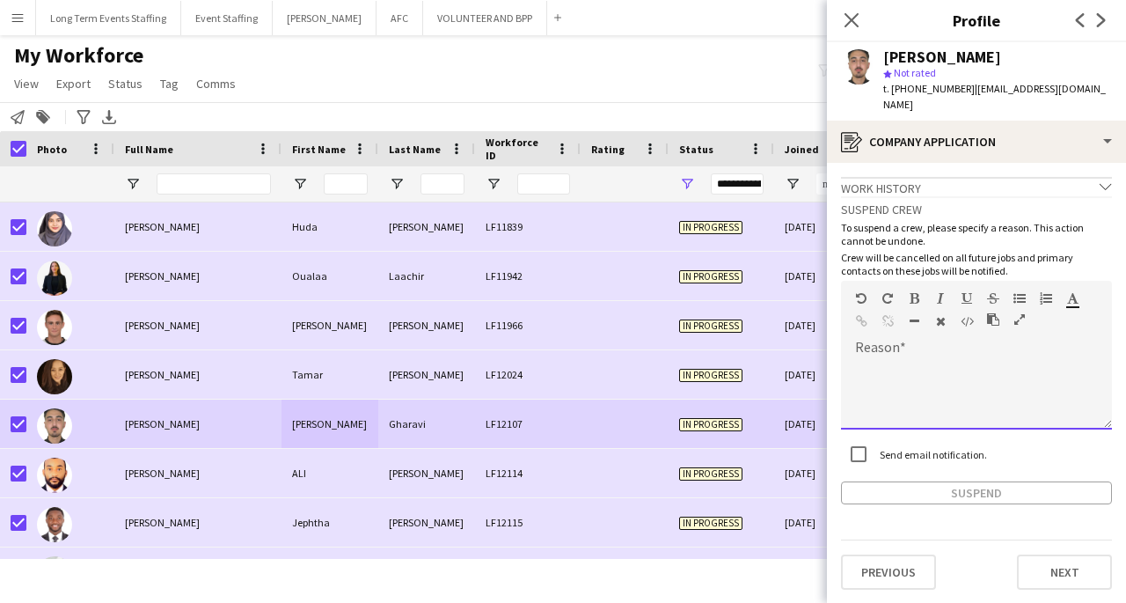
click at [997, 359] on div at bounding box center [976, 394] width 271 height 70
paste div
click at [968, 482] on button "Suspend" at bounding box center [976, 492] width 271 height 23
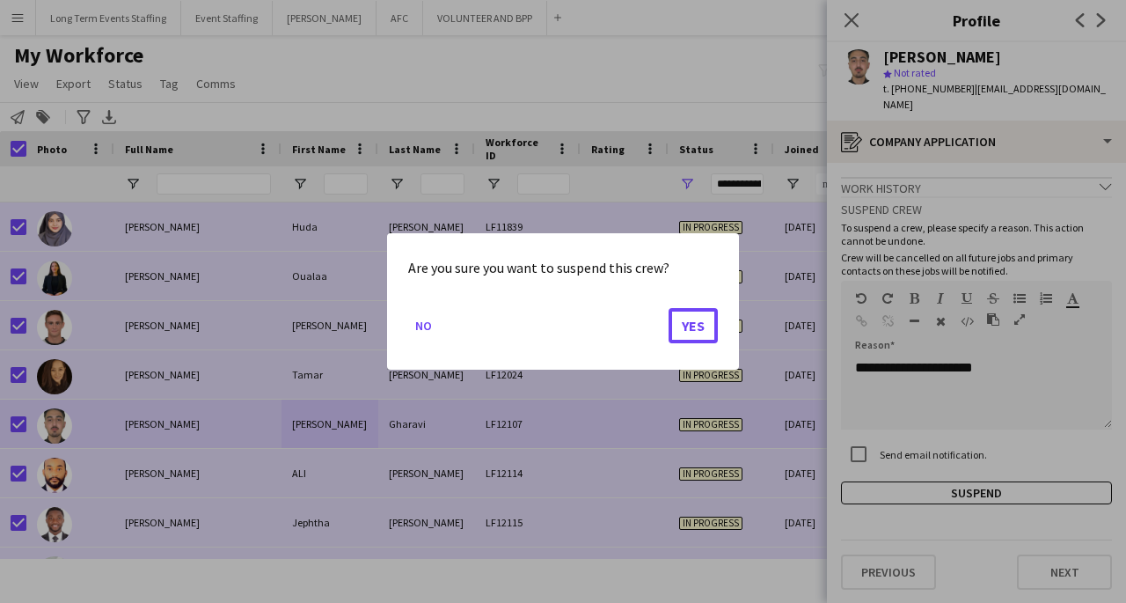
click at [675, 333] on button "Yes" at bounding box center [693, 325] width 49 height 35
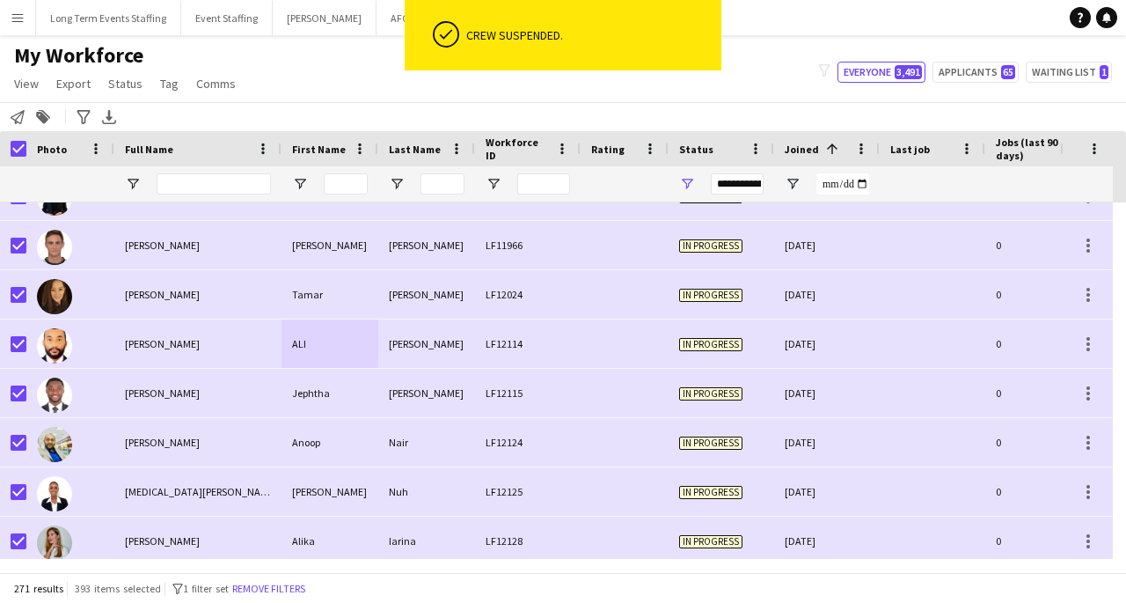
scroll to position [85, 0]
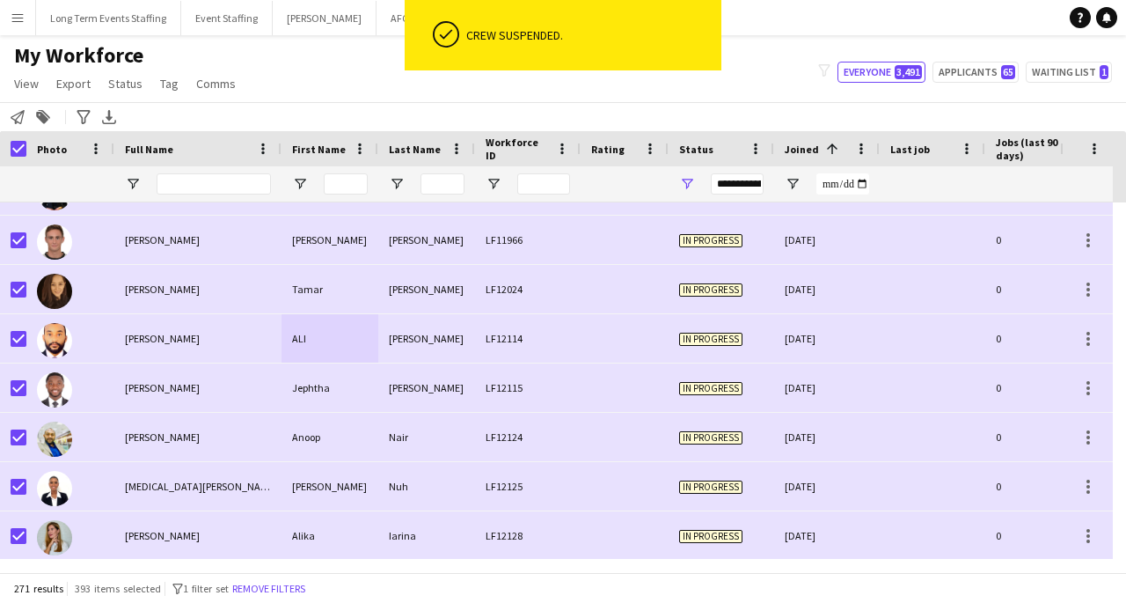
click at [361, 391] on div "Jephtha" at bounding box center [330, 387] width 97 height 48
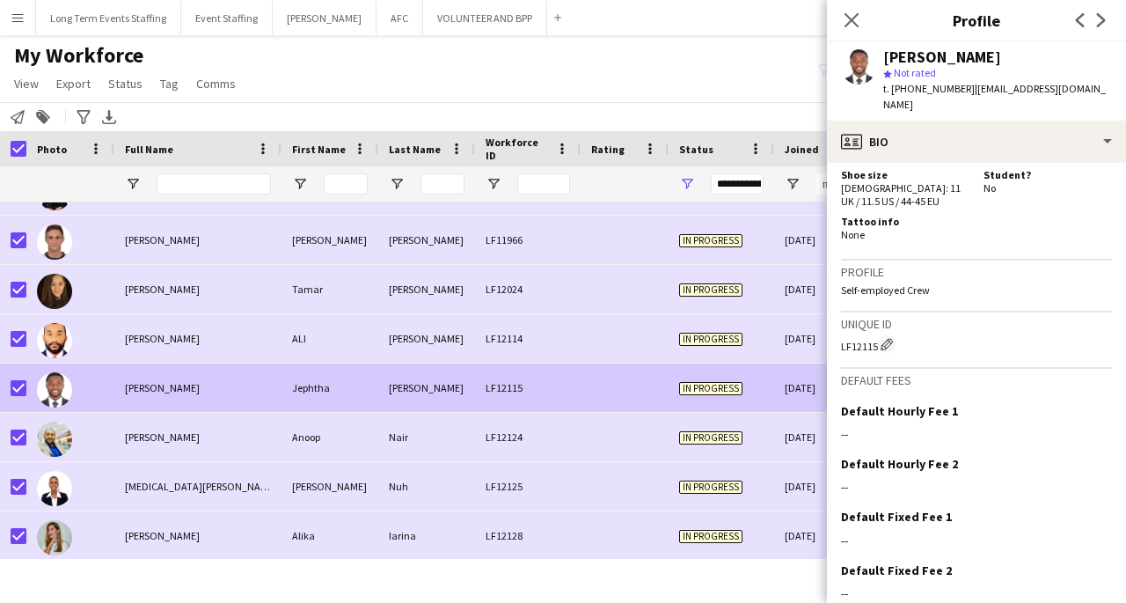
scroll to position [1426, 0]
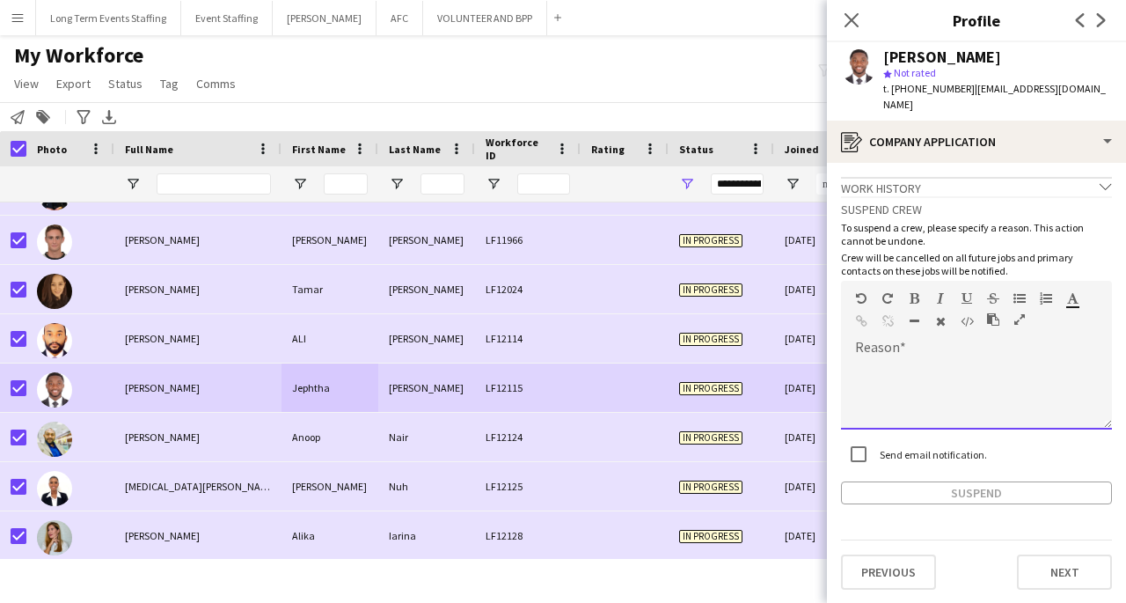
click at [897, 359] on div at bounding box center [976, 394] width 271 height 70
paste div
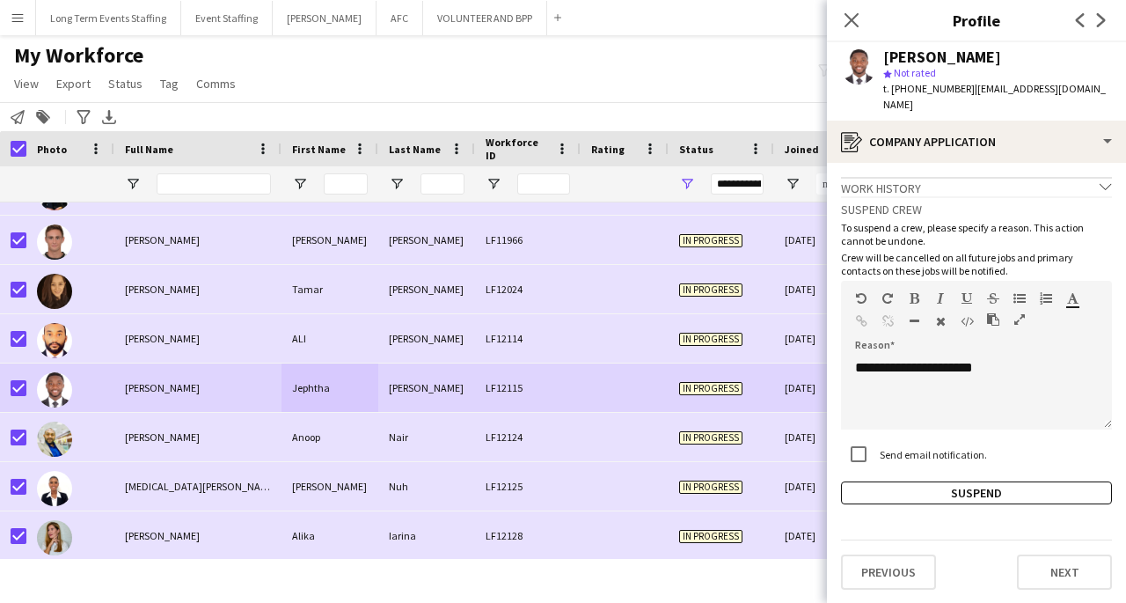
click at [946, 483] on button "Suspend" at bounding box center [976, 492] width 271 height 23
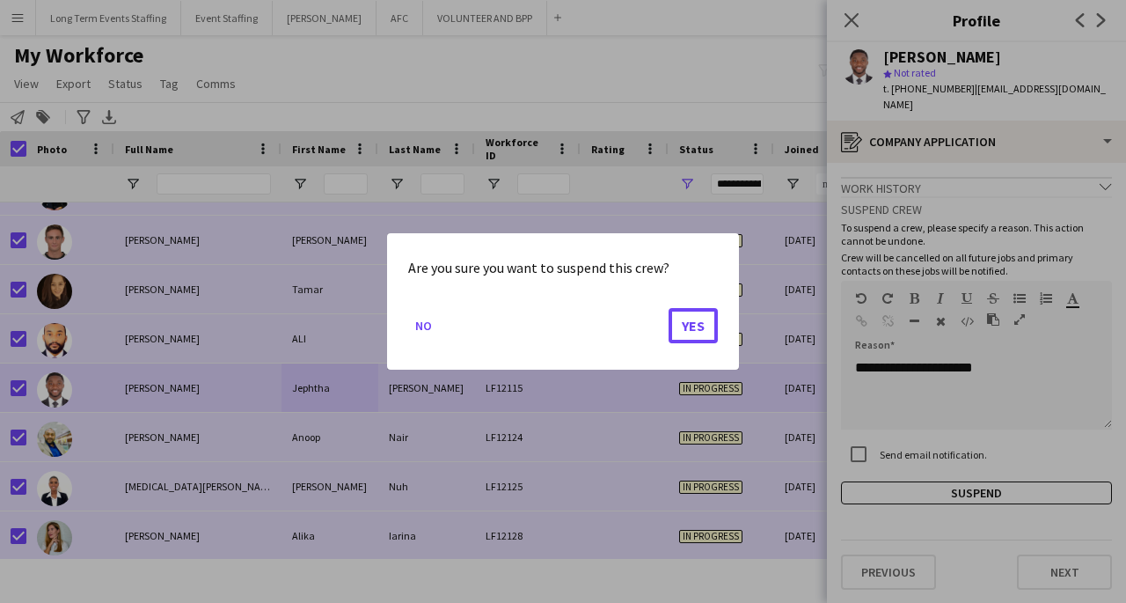
click at [697, 327] on button "Yes" at bounding box center [693, 325] width 49 height 35
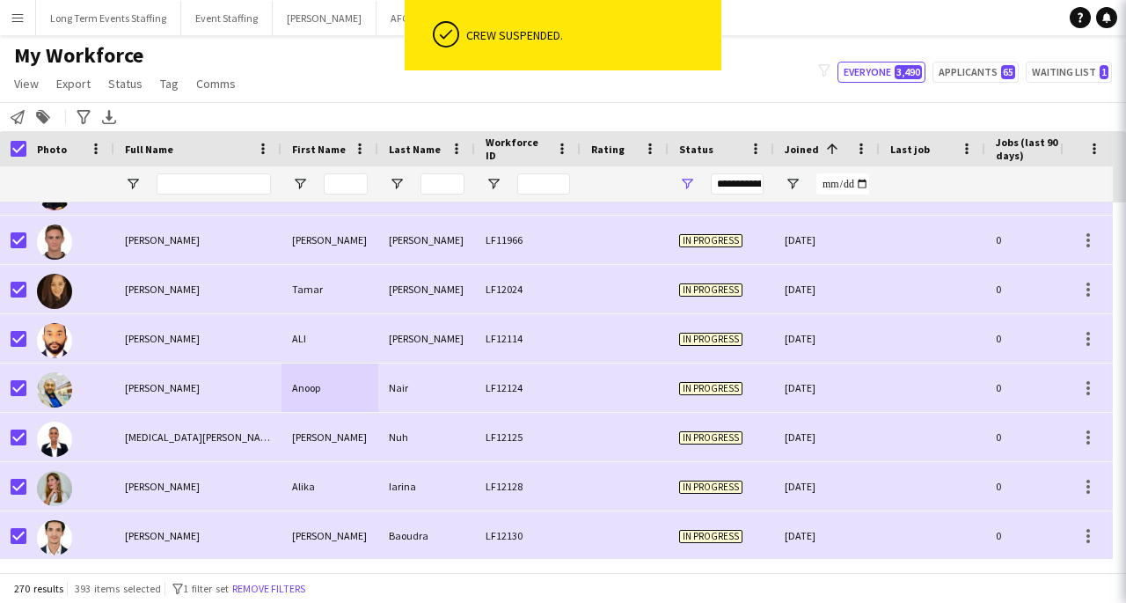
click at [325, 434] on div "[PERSON_NAME]" at bounding box center [330, 437] width 97 height 48
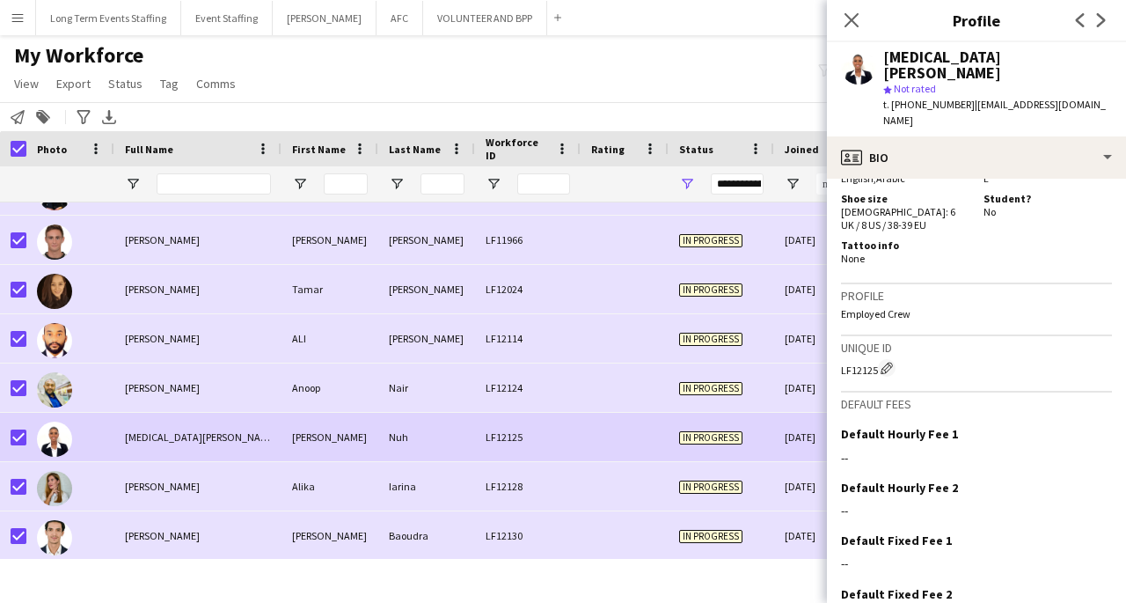
scroll to position [1075, 0]
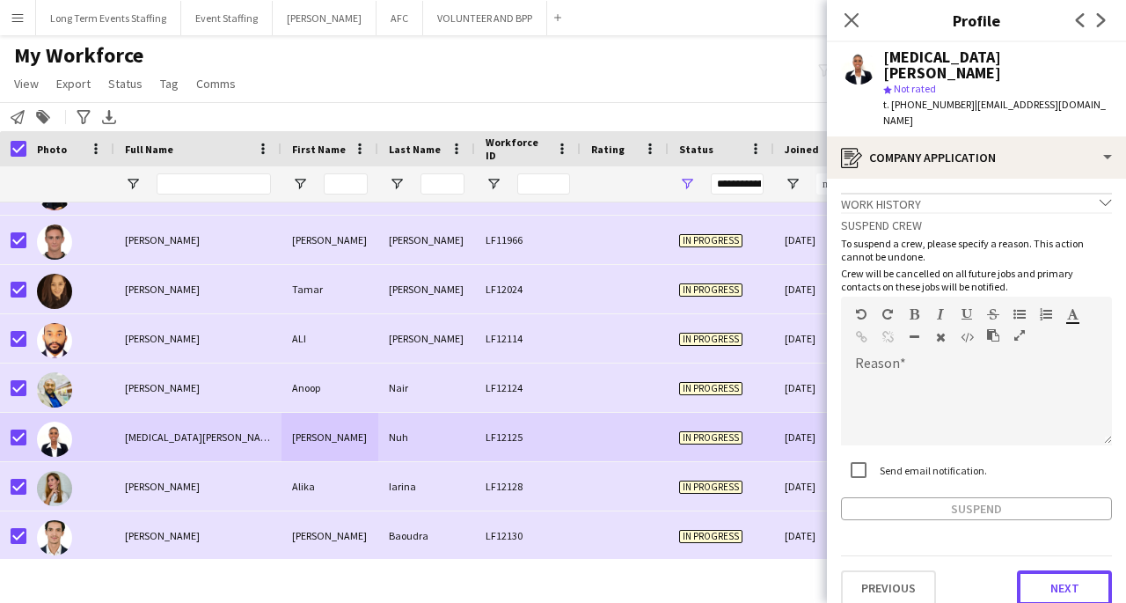
click at [1080, 570] on button "Next" at bounding box center [1064, 587] width 95 height 35
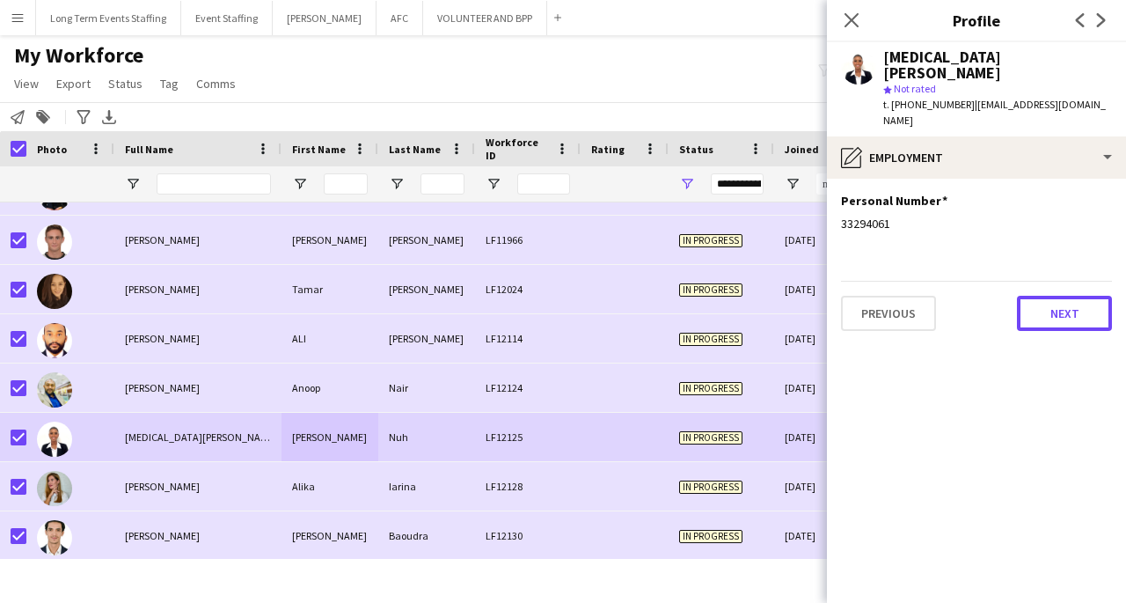
click at [1086, 296] on button "Next" at bounding box center [1064, 313] width 95 height 35
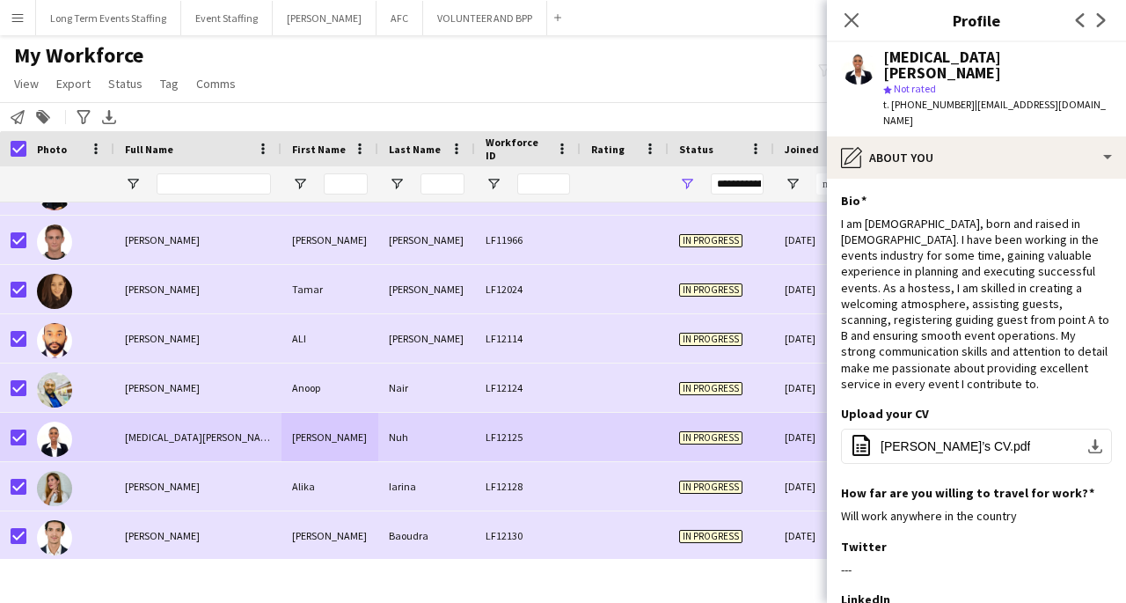
click at [929, 439] on span "[PERSON_NAME]’s CV.pdf" at bounding box center [956, 446] width 150 height 14
click at [210, 489] on div "[PERSON_NAME]" at bounding box center [197, 486] width 167 height 48
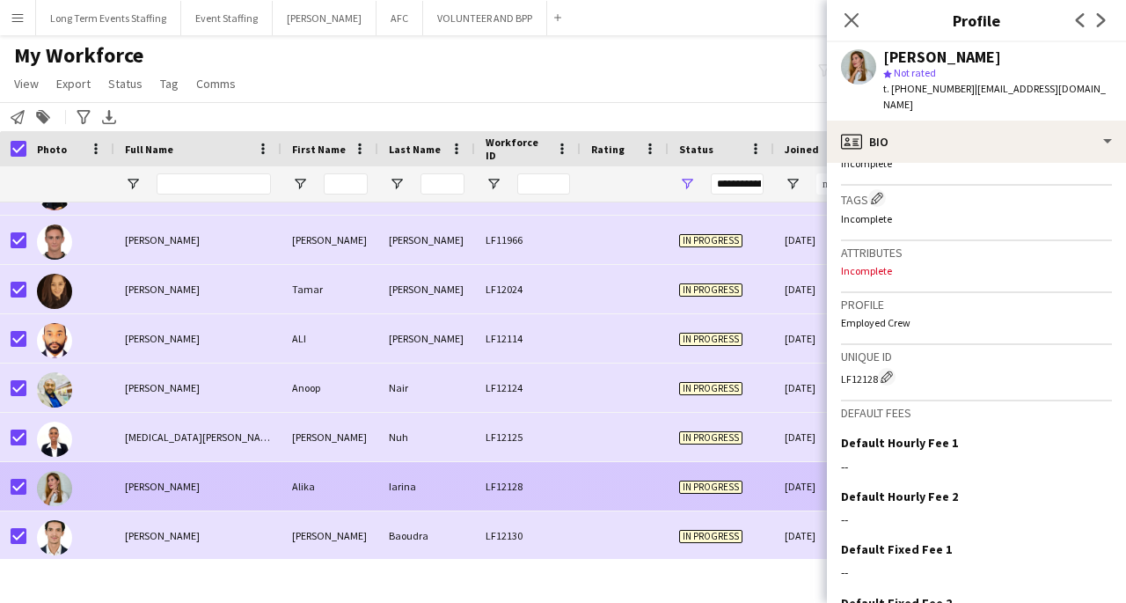
scroll to position [713, 0]
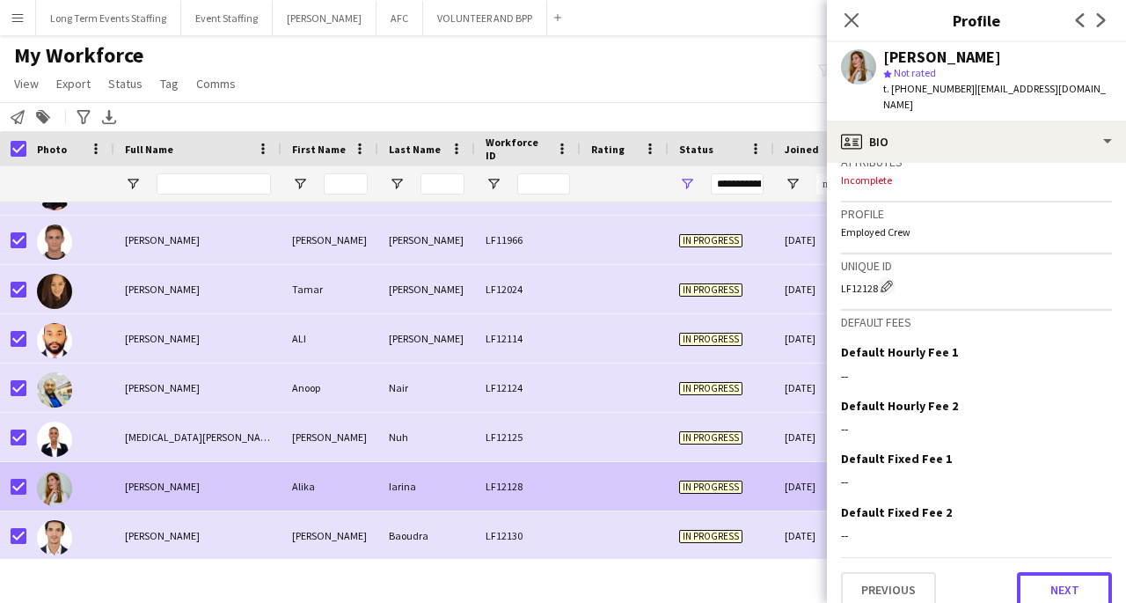
click at [1070, 574] on button "Next" at bounding box center [1064, 589] width 95 height 35
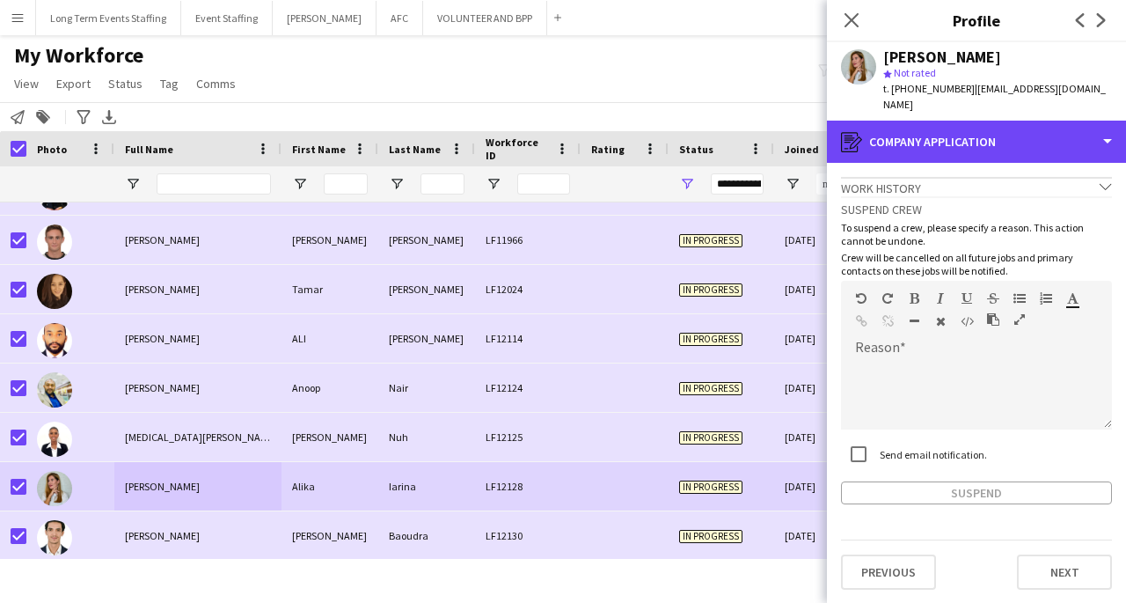
click at [1108, 127] on div "register Company application" at bounding box center [976, 142] width 299 height 42
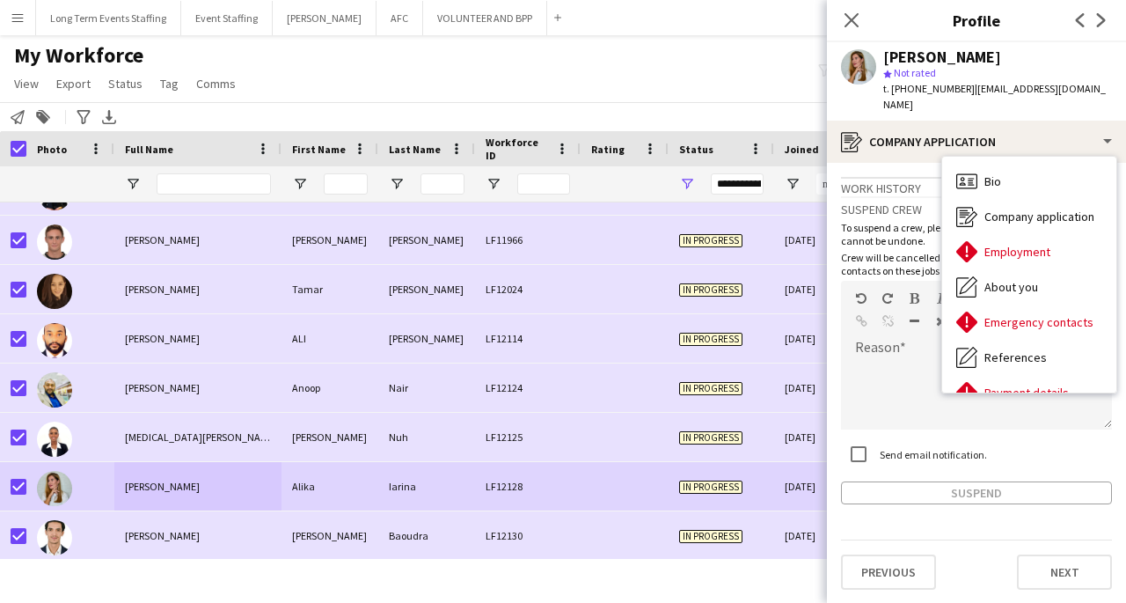
click at [1067, 271] on div "About you About you" at bounding box center [1029, 286] width 174 height 35
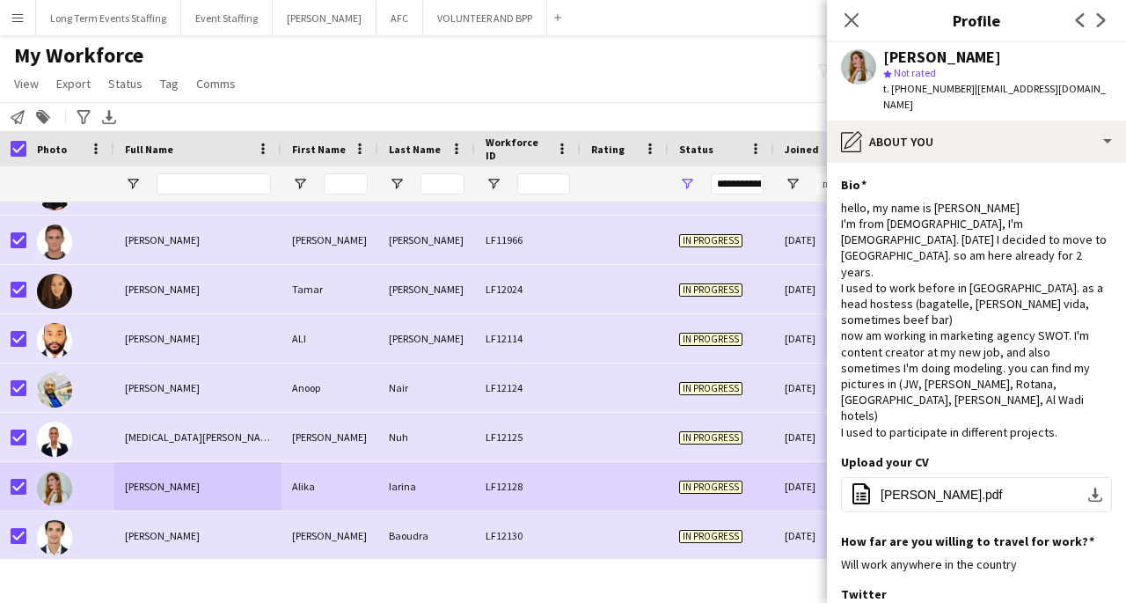
click at [1044, 477] on button "office-file-sheet [PERSON_NAME].pdf download-bottom" at bounding box center [976, 494] width 271 height 35
click at [208, 548] on div "[PERSON_NAME]" at bounding box center [197, 535] width 167 height 48
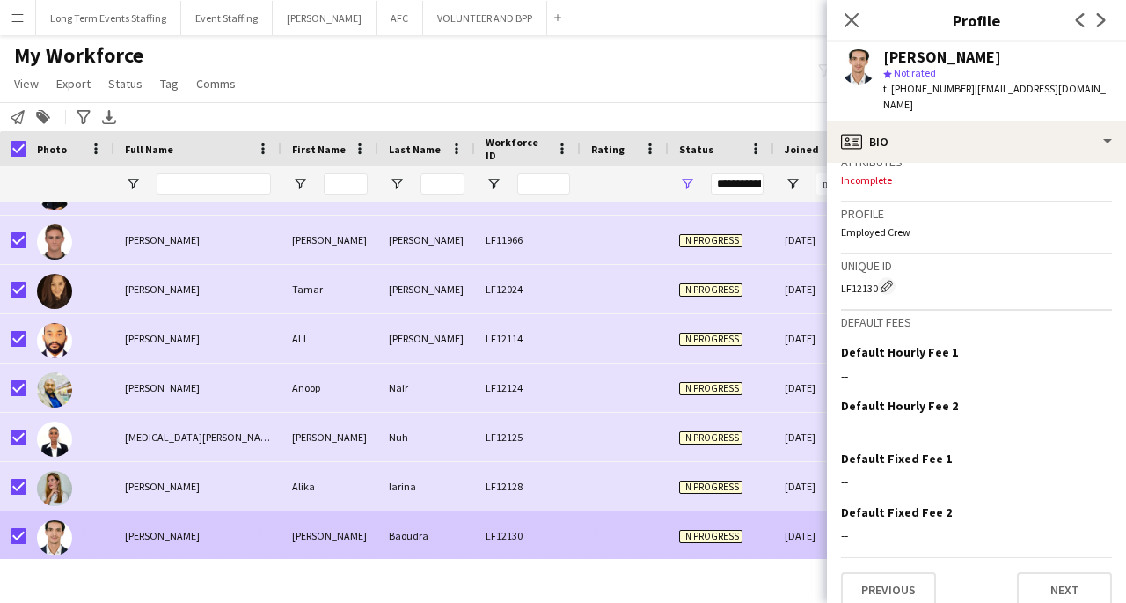
click at [198, 390] on div "[PERSON_NAME]" at bounding box center [197, 387] width 167 height 48
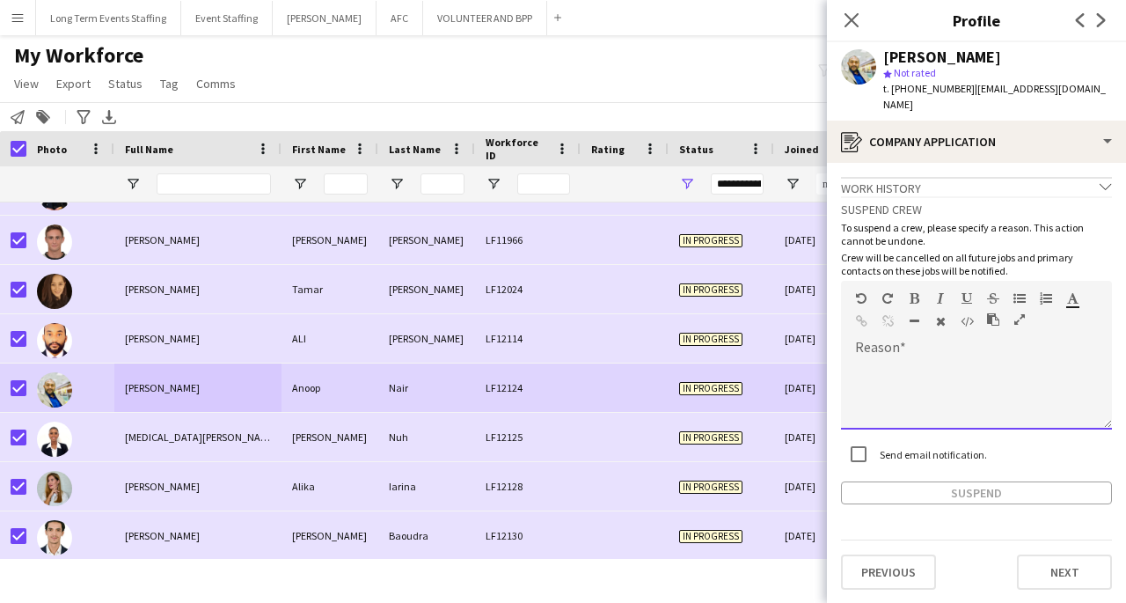
click at [996, 375] on div at bounding box center [976, 394] width 271 height 70
paste div
click at [980, 481] on button "Suspend" at bounding box center [976, 492] width 271 height 23
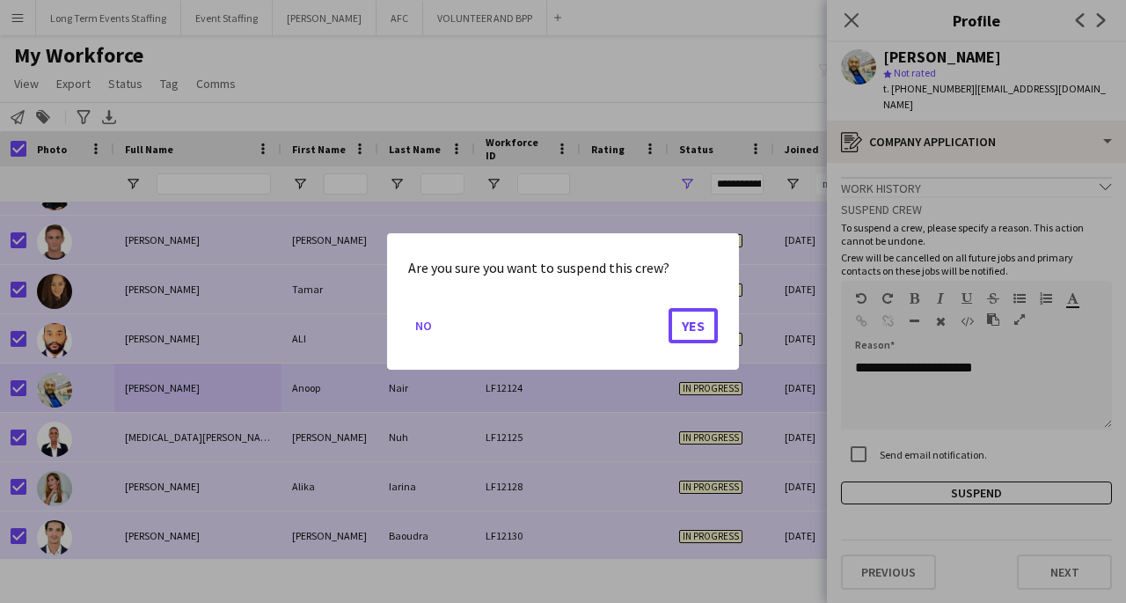
click at [693, 327] on button "Yes" at bounding box center [693, 325] width 49 height 35
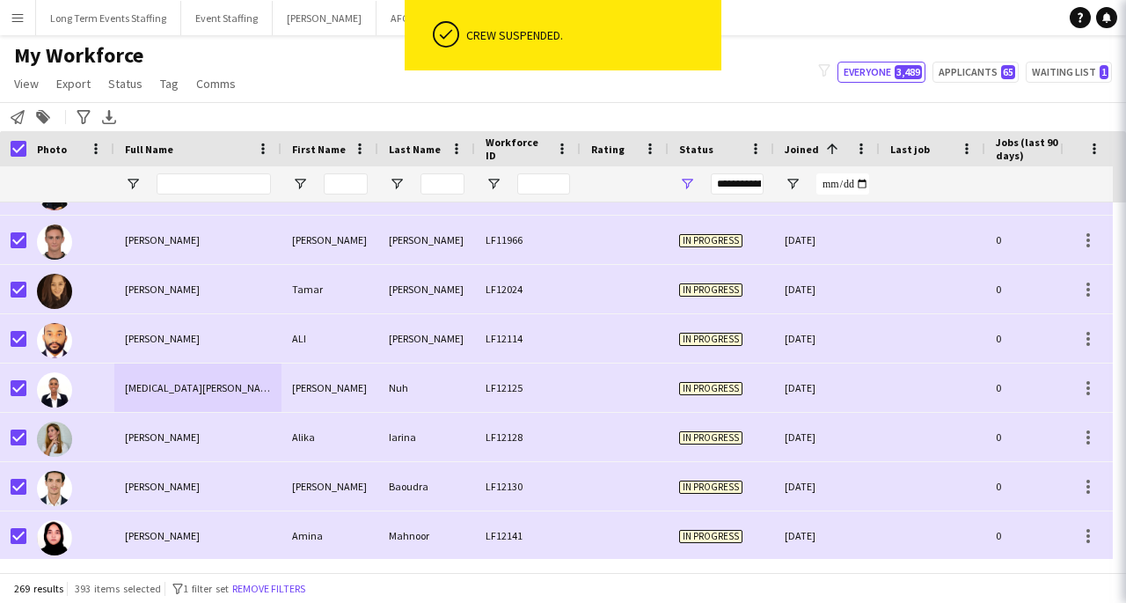
click at [271, 333] on div "[PERSON_NAME]" at bounding box center [197, 338] width 167 height 48
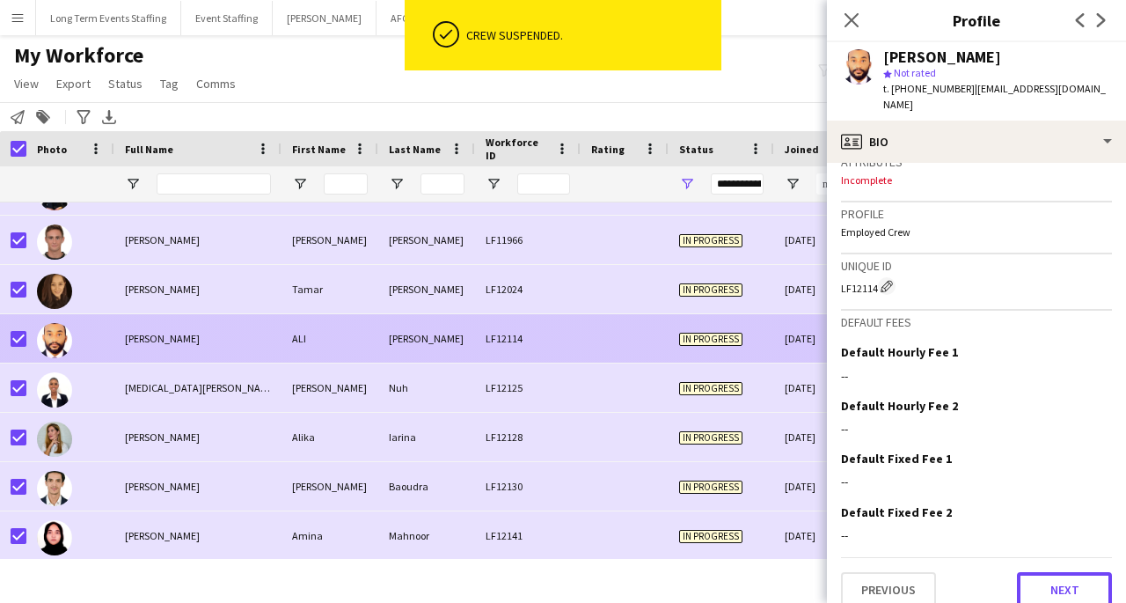
click at [1066, 572] on button "Next" at bounding box center [1064, 589] width 95 height 35
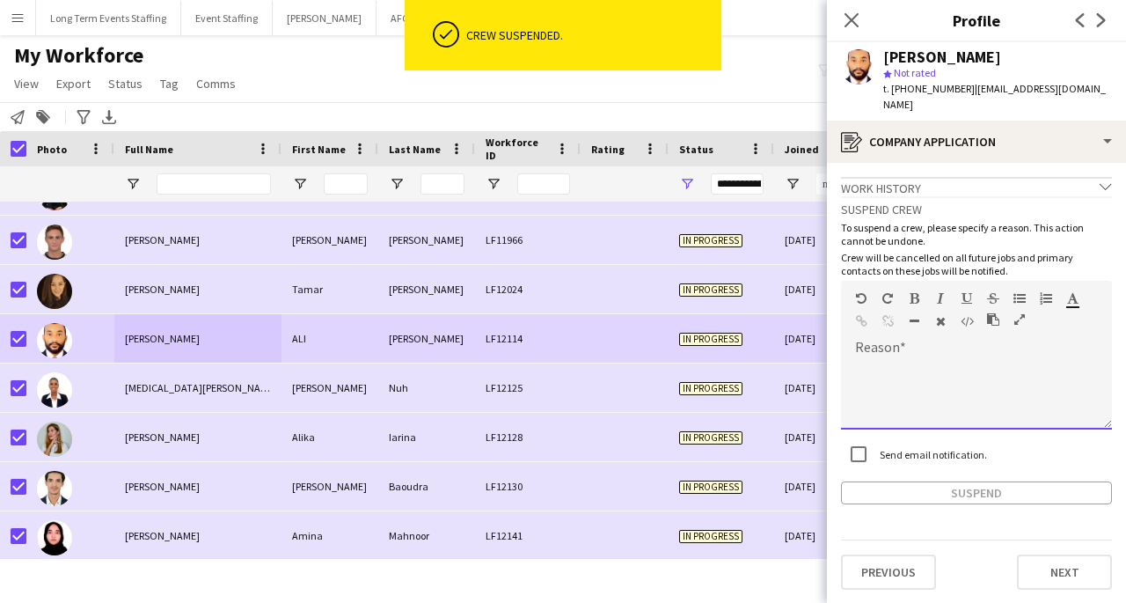
click at [938, 359] on div at bounding box center [976, 394] width 271 height 70
paste div
click at [1013, 481] on button "Suspend" at bounding box center [976, 492] width 271 height 23
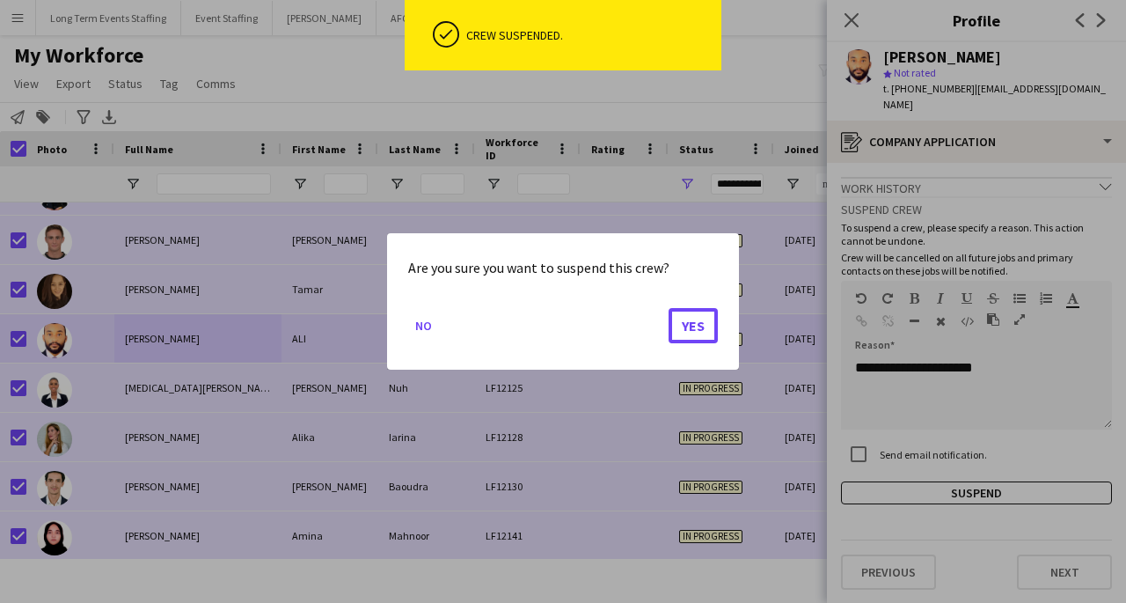
click at [699, 322] on button "Yes" at bounding box center [693, 325] width 49 height 35
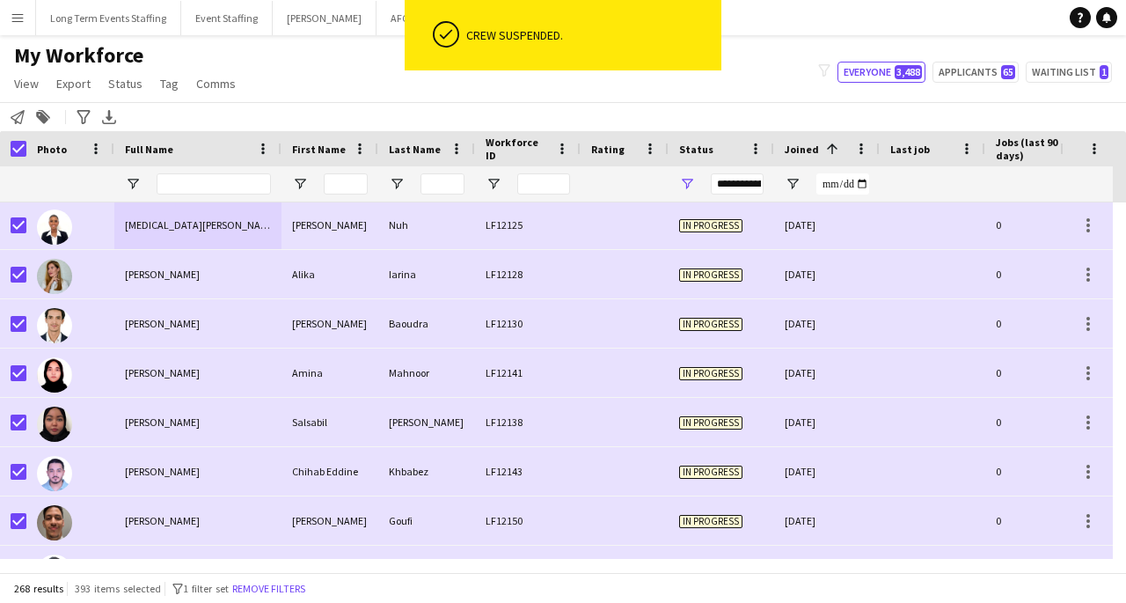
scroll to position [199, 0]
click at [239, 382] on div "[PERSON_NAME]" at bounding box center [197, 372] width 167 height 48
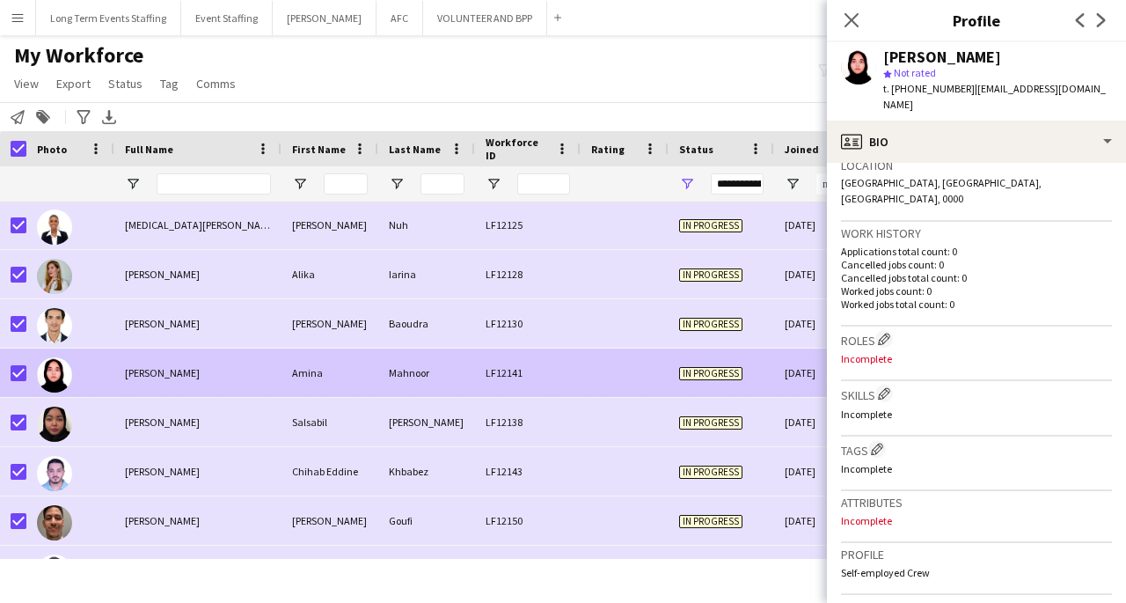
scroll to position [713, 0]
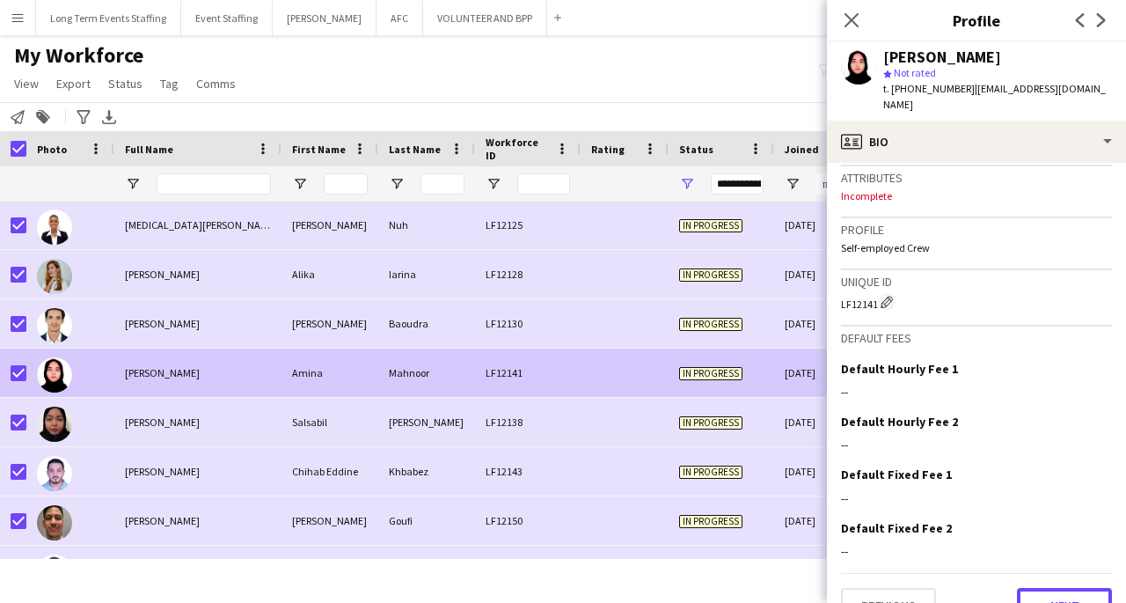
click at [1063, 588] on button "Next" at bounding box center [1064, 605] width 95 height 35
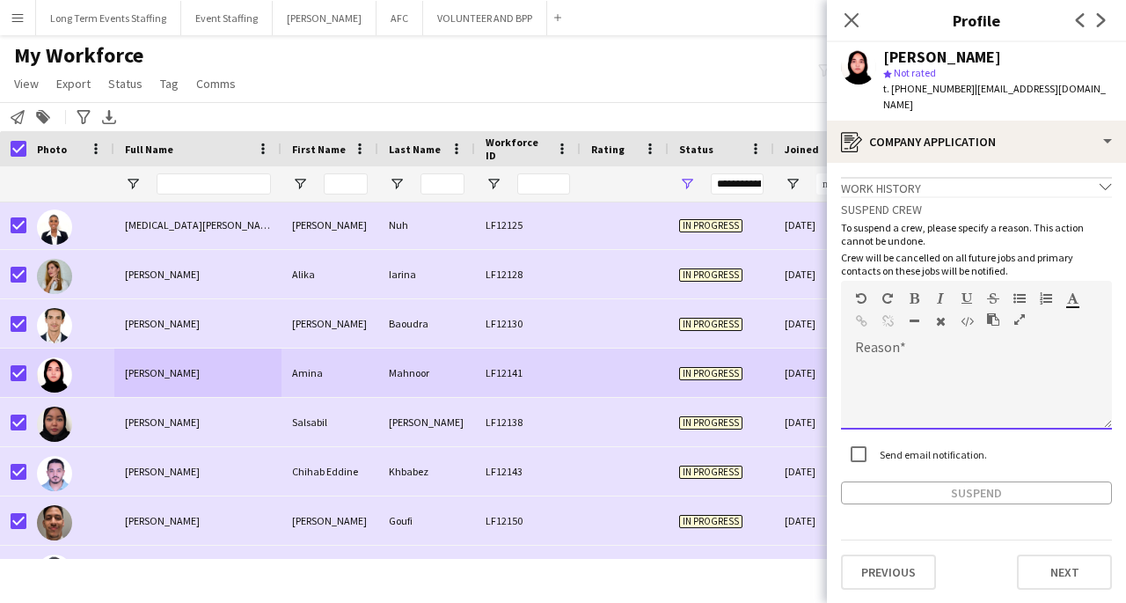
click at [1006, 359] on div at bounding box center [976, 394] width 271 height 70
paste div
click at [985, 481] on button "Suspend" at bounding box center [976, 492] width 271 height 23
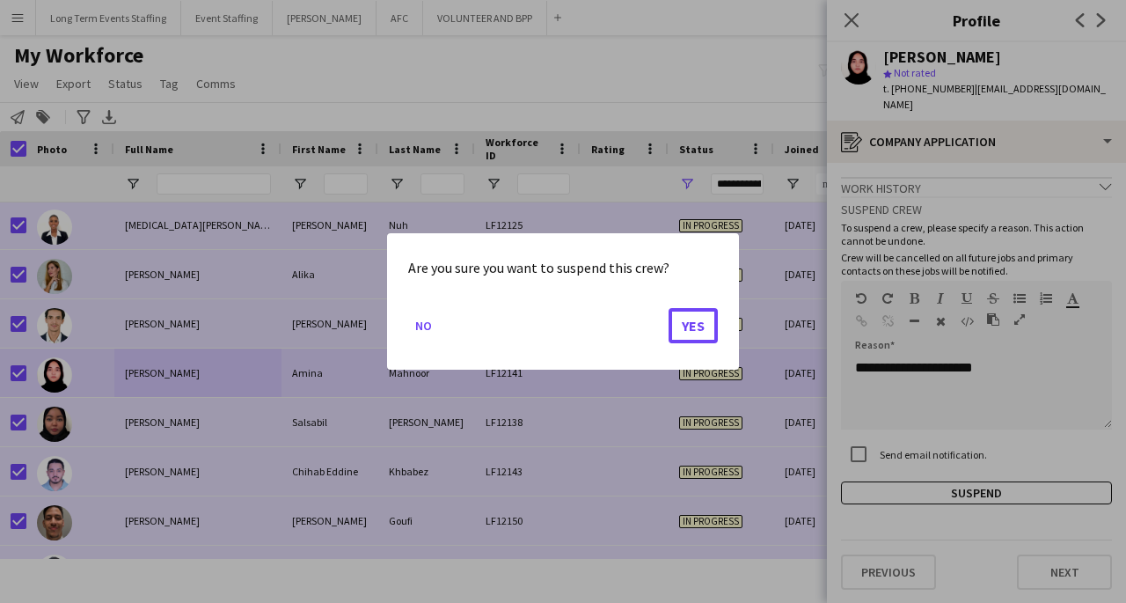
click at [694, 334] on button "Yes" at bounding box center [693, 325] width 49 height 35
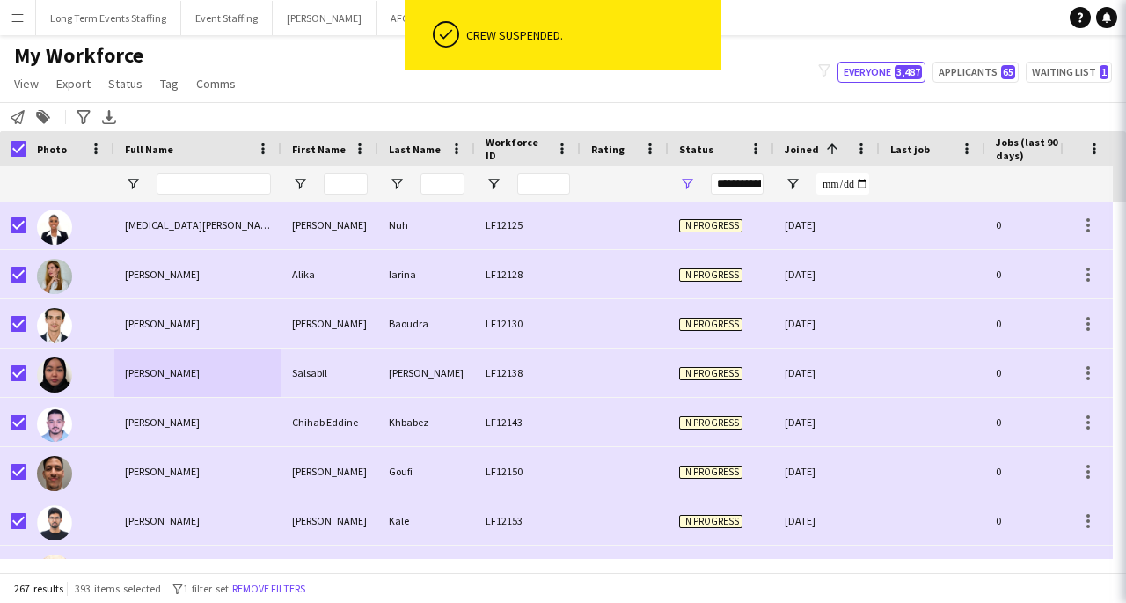
click at [263, 419] on div "[PERSON_NAME]" at bounding box center [197, 422] width 167 height 48
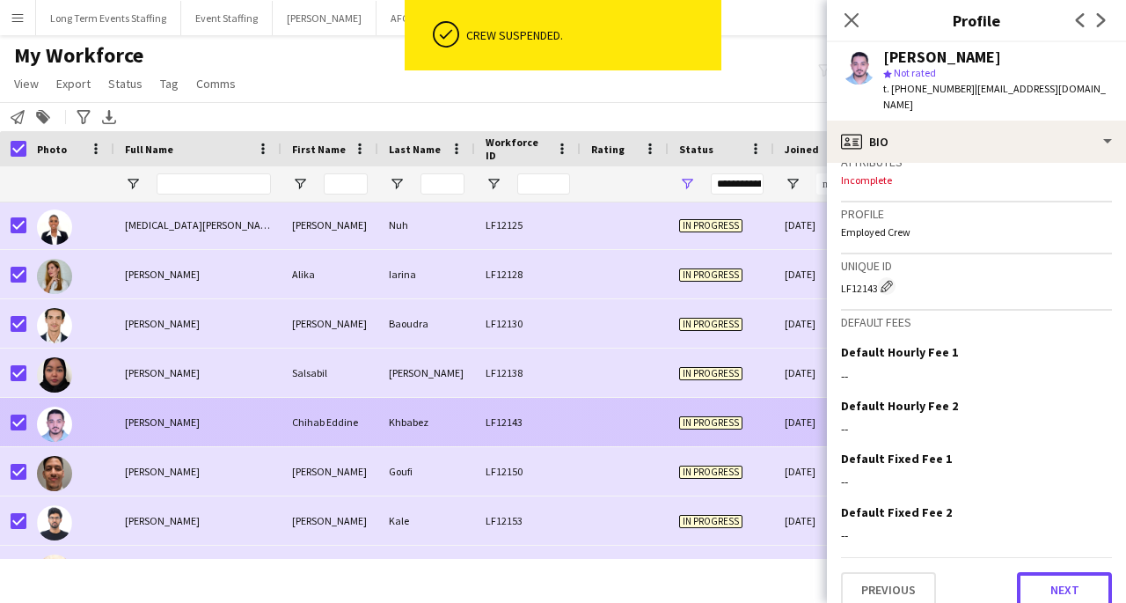
click at [1077, 588] on button "Next" at bounding box center [1064, 589] width 95 height 35
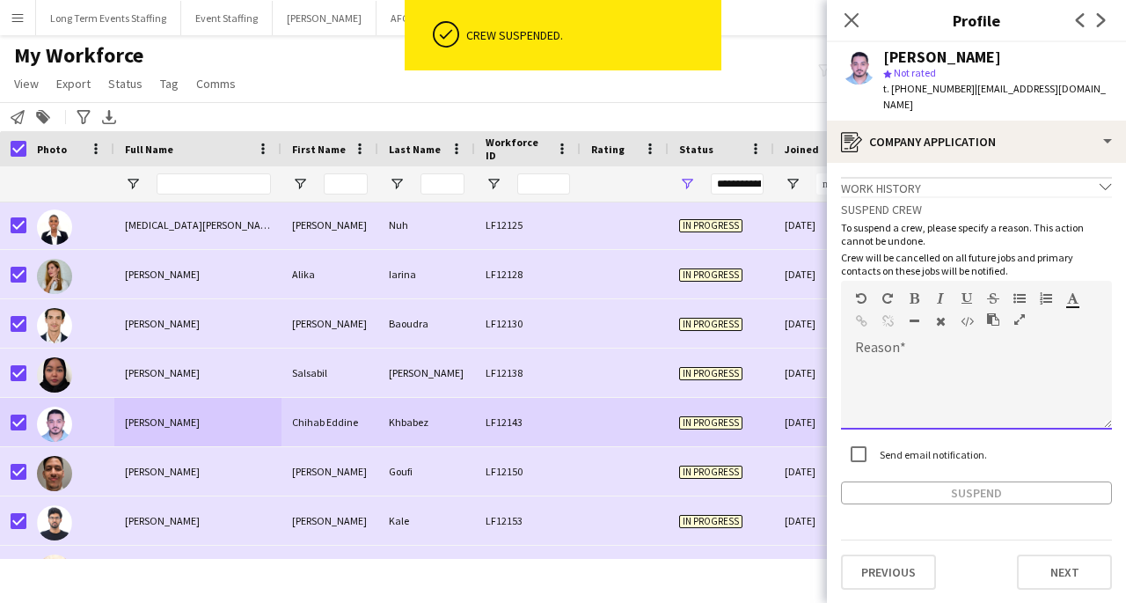
click at [937, 362] on div at bounding box center [976, 394] width 271 height 70
paste div
click at [934, 485] on button "Suspend" at bounding box center [976, 492] width 271 height 23
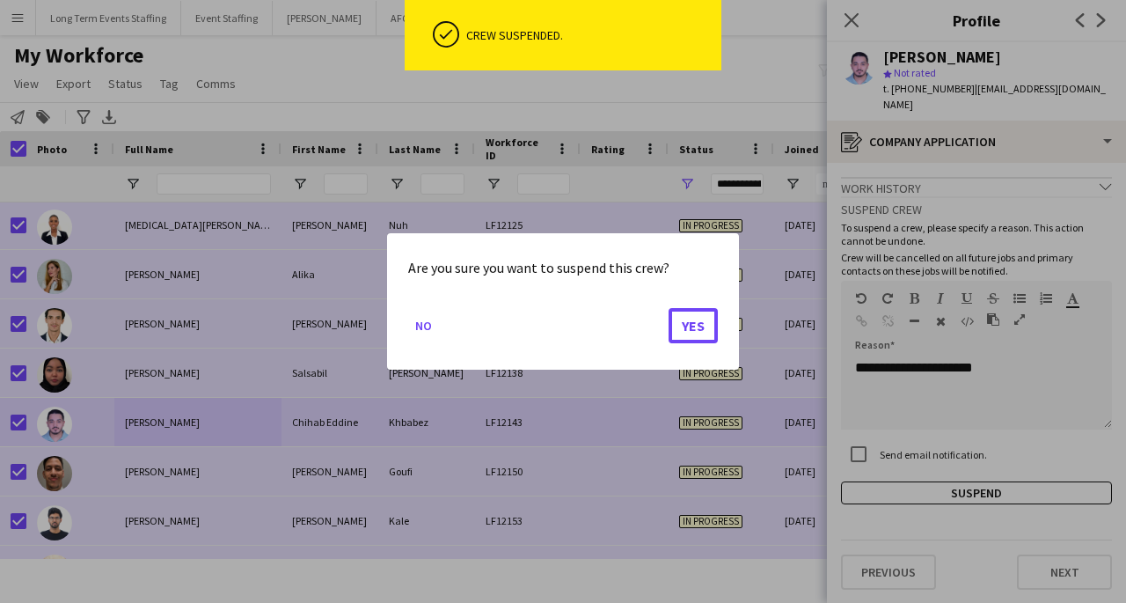
click at [690, 331] on button "Yes" at bounding box center [693, 325] width 49 height 35
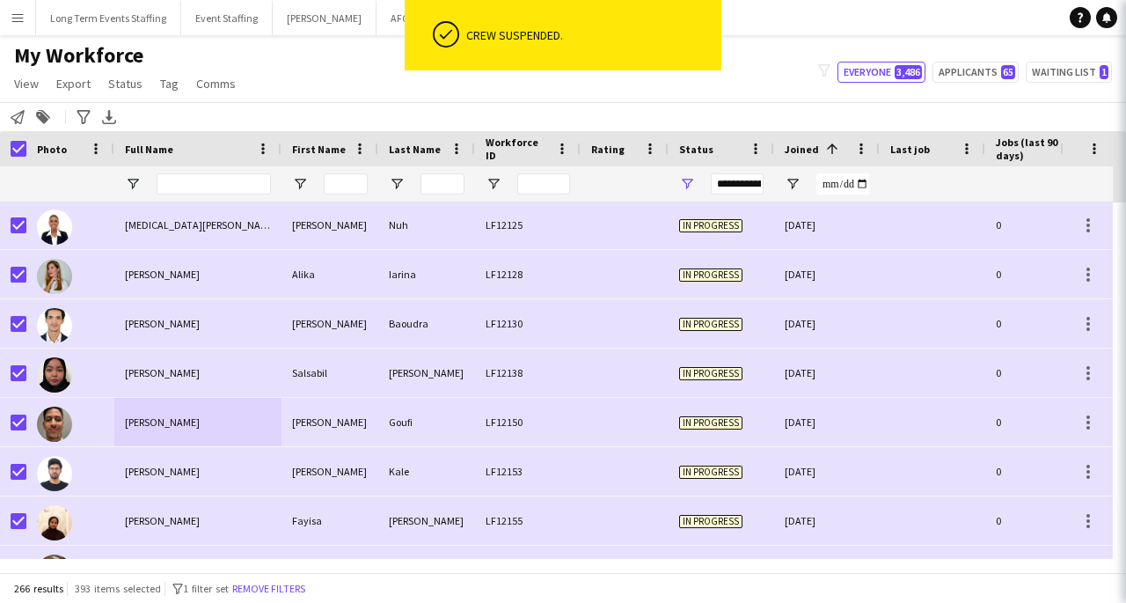
click at [264, 359] on div "[PERSON_NAME]" at bounding box center [197, 372] width 167 height 48
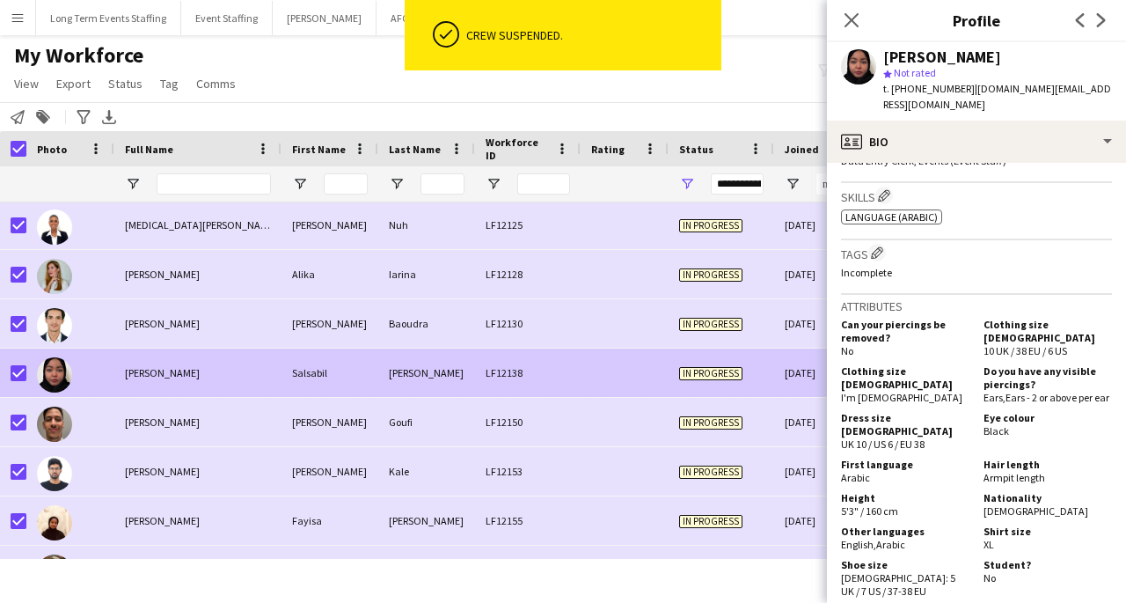
scroll to position [1019, 0]
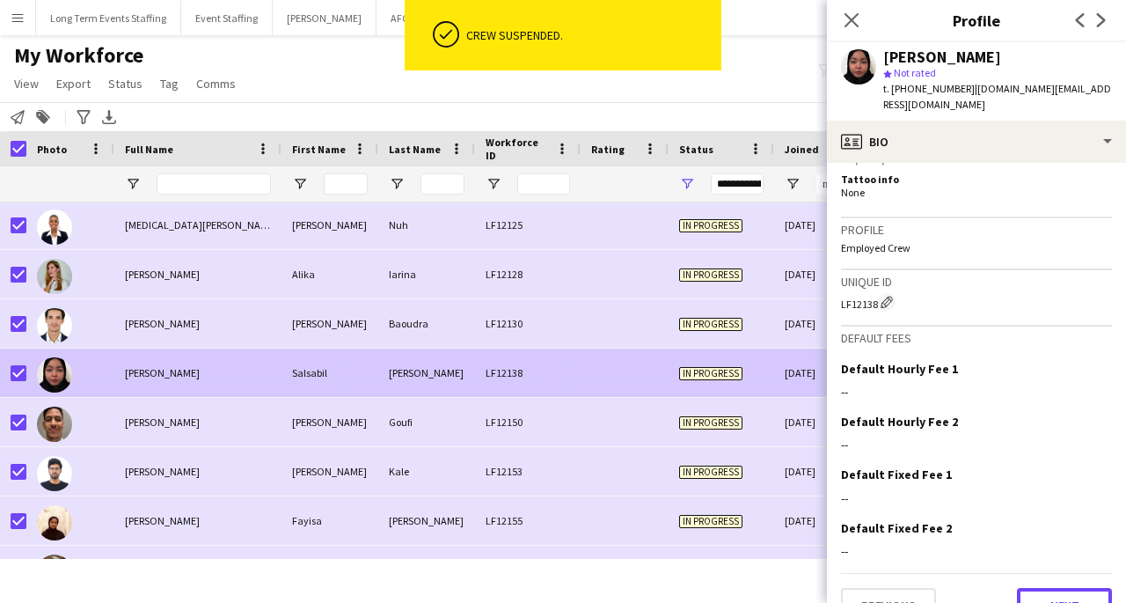
click at [1079, 588] on button "Next" at bounding box center [1064, 605] width 95 height 35
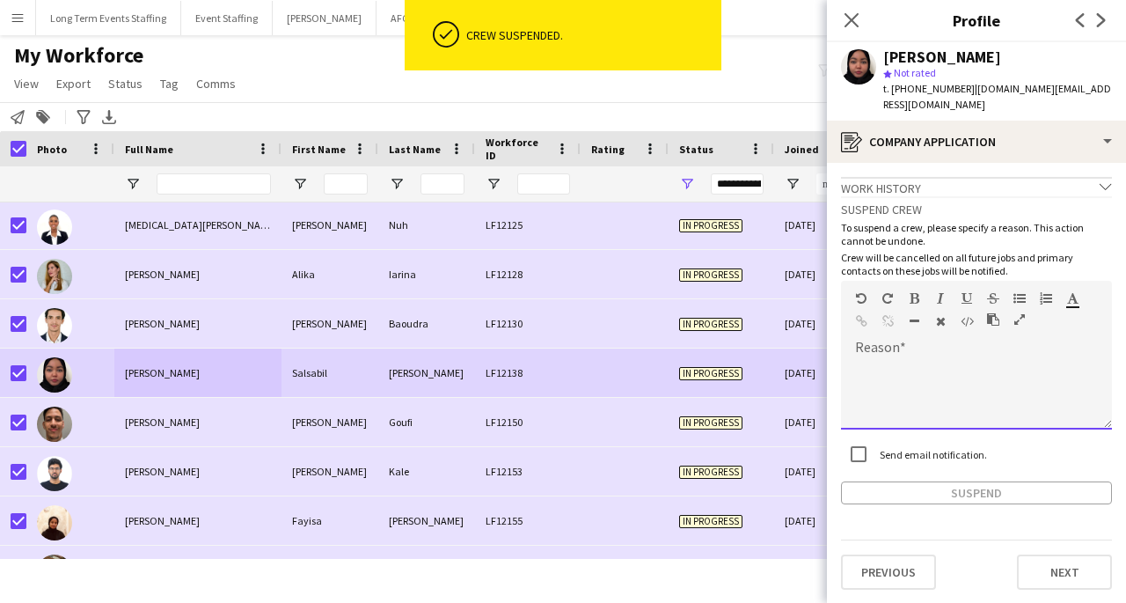
click at [1001, 376] on div at bounding box center [976, 394] width 271 height 70
paste div
click at [970, 482] on button "Suspend" at bounding box center [976, 492] width 271 height 23
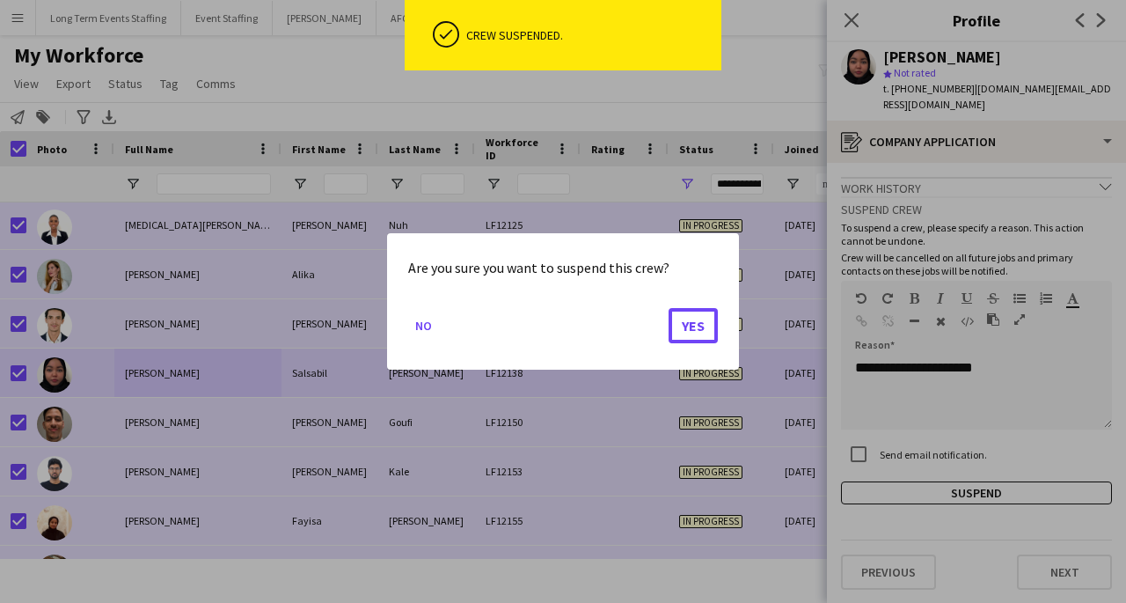
click at [698, 332] on button "Yes" at bounding box center [693, 325] width 49 height 35
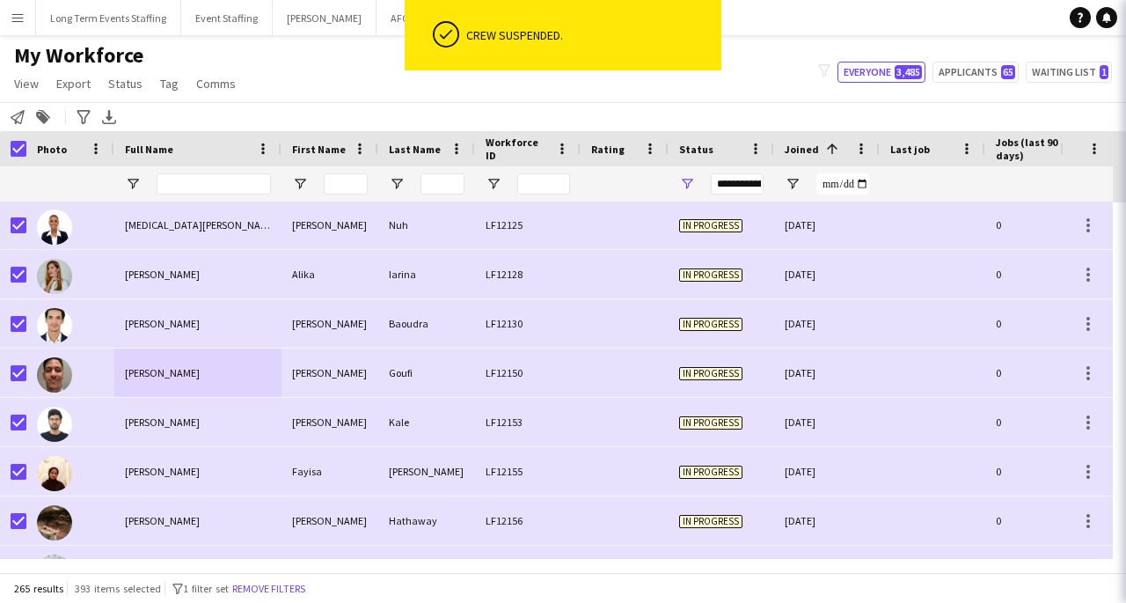
click at [398, 311] on div "Baoudra" at bounding box center [426, 323] width 97 height 48
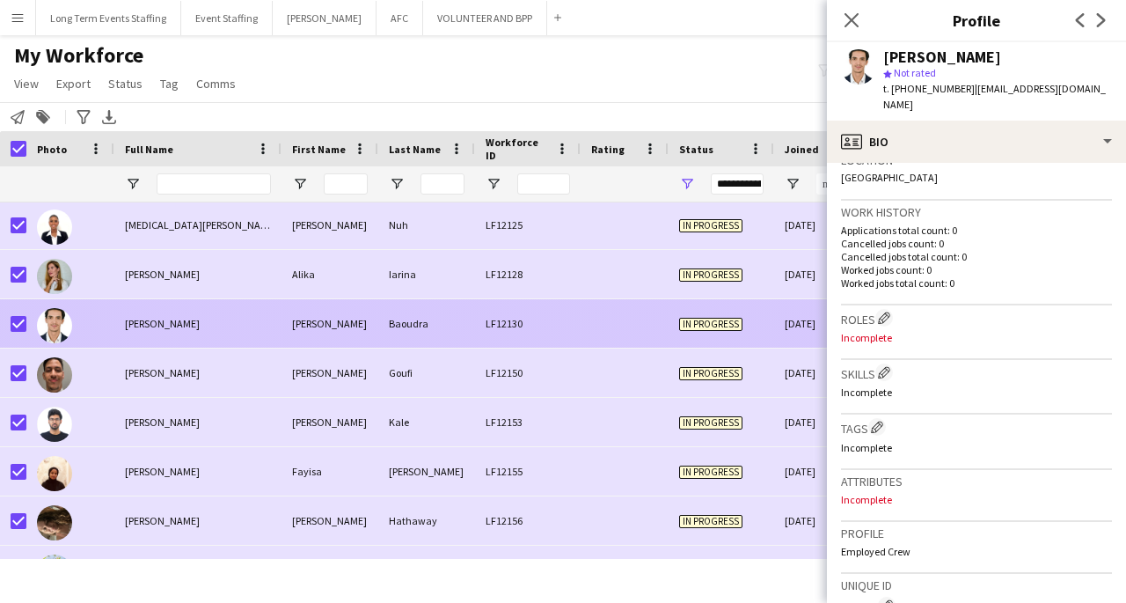
scroll to position [713, 0]
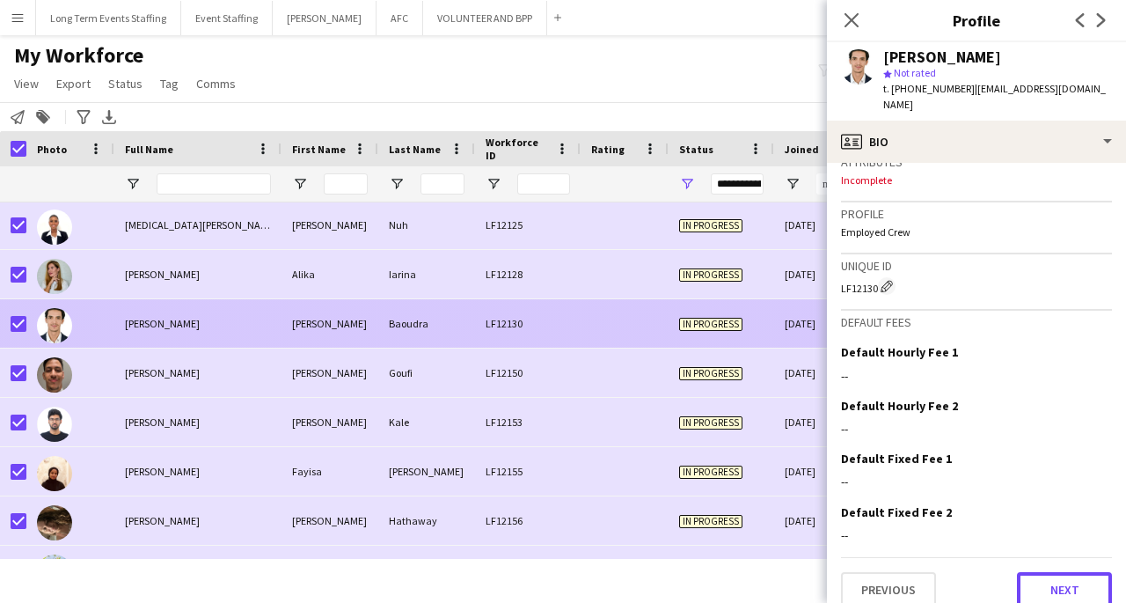
click at [1063, 572] on button "Next" at bounding box center [1064, 589] width 95 height 35
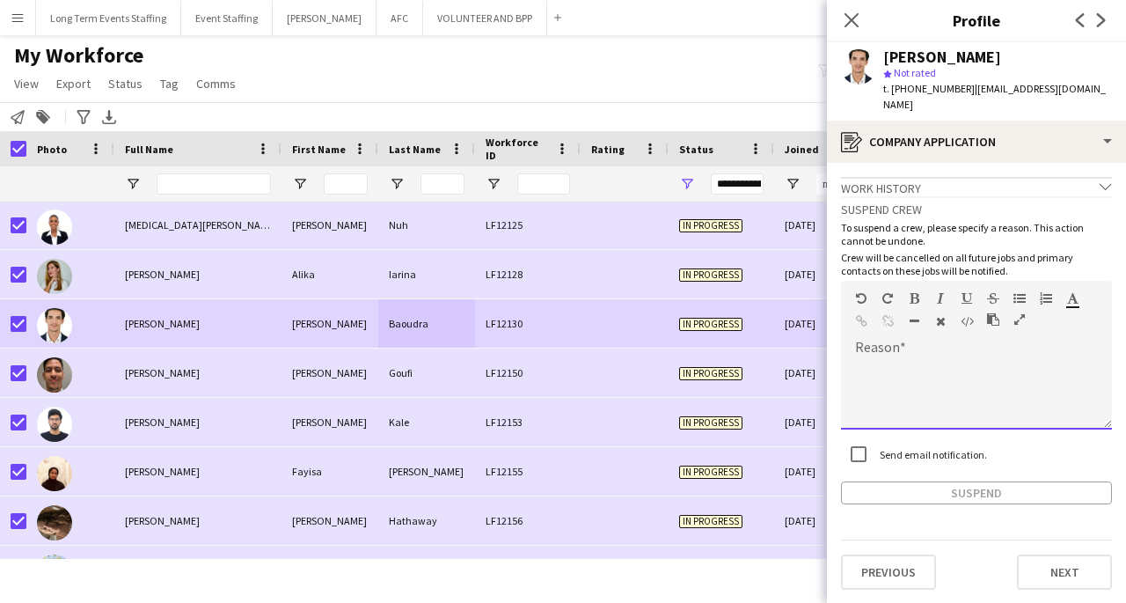
click at [995, 359] on div at bounding box center [976, 394] width 271 height 70
paste div
click at [985, 481] on button "Suspend" at bounding box center [976, 492] width 271 height 23
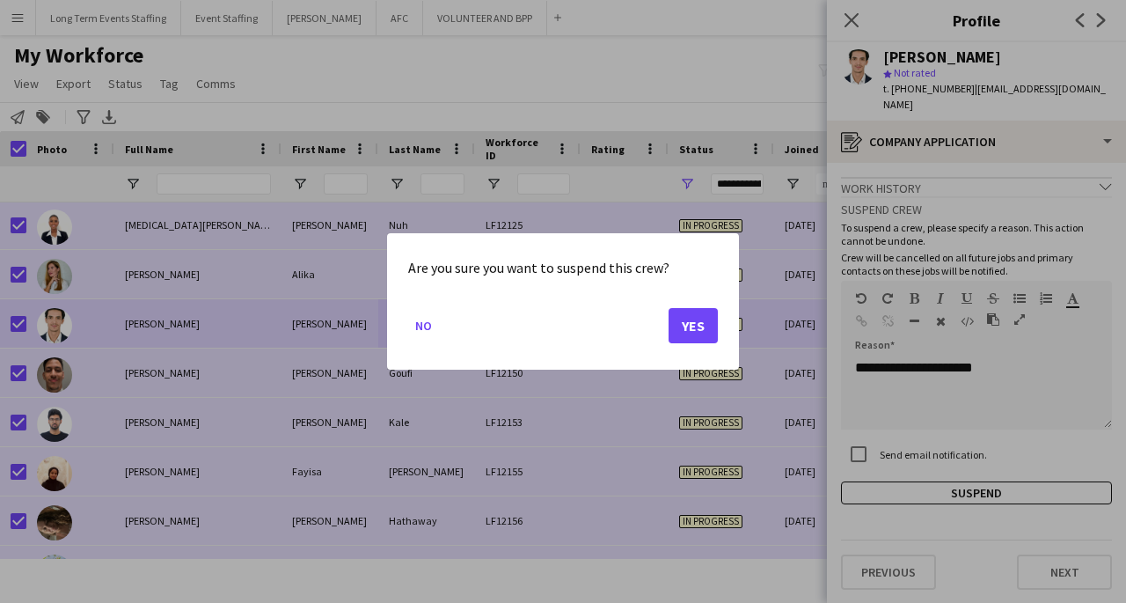
click at [708, 328] on button "Yes" at bounding box center [693, 325] width 49 height 35
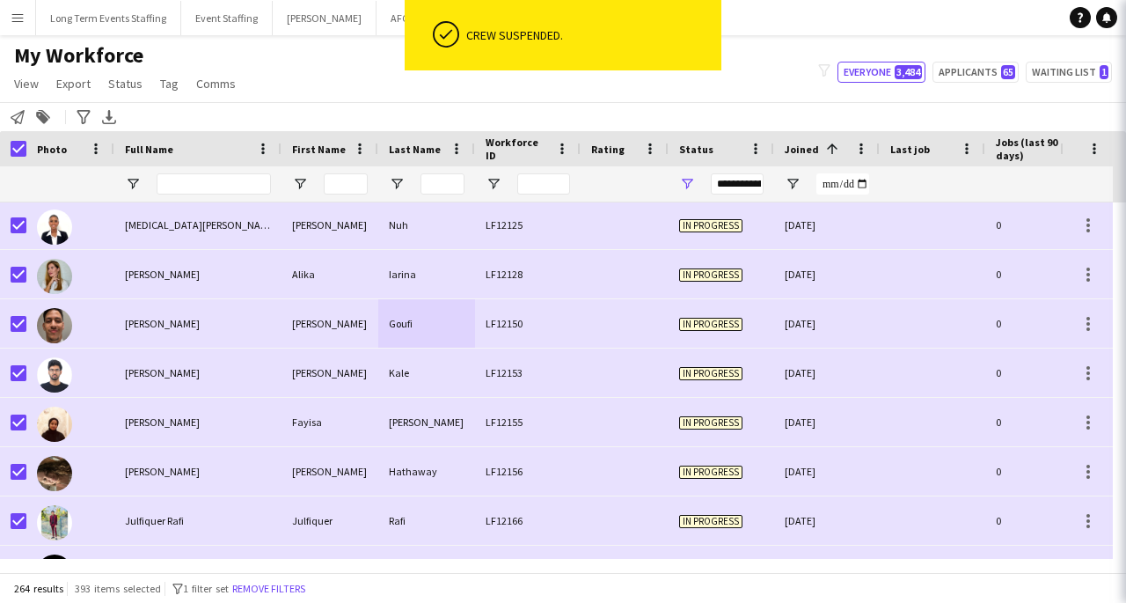
click at [381, 389] on div "Kale" at bounding box center [426, 372] width 97 height 48
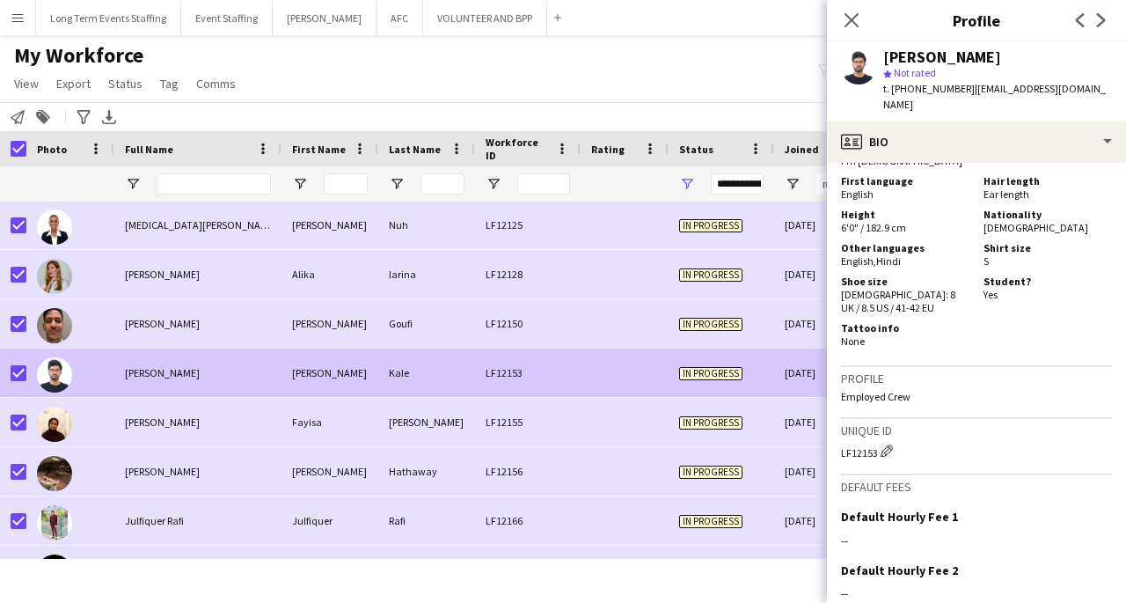
scroll to position [1043, 0]
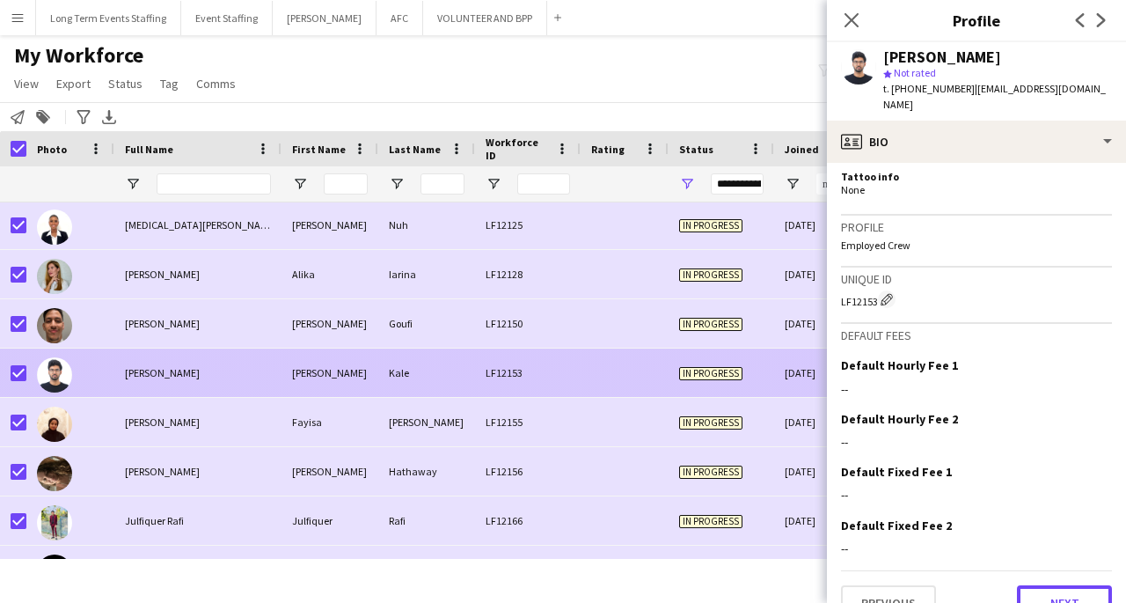
click at [1076, 585] on button "Next" at bounding box center [1064, 602] width 95 height 35
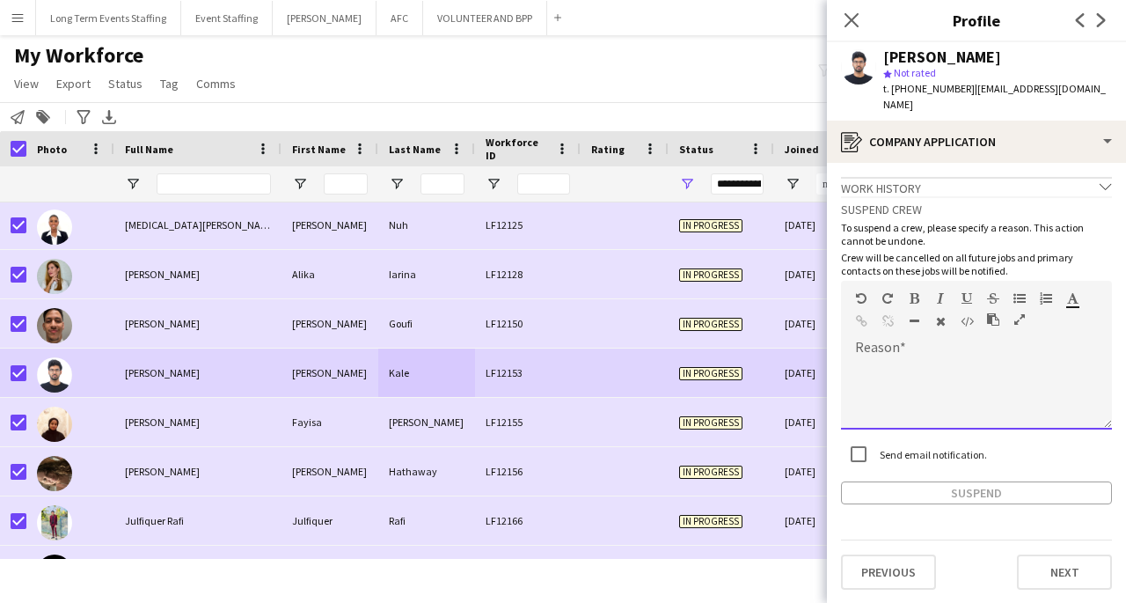
click at [950, 359] on div at bounding box center [976, 394] width 271 height 70
paste div
click at [961, 481] on button "Suspend" at bounding box center [976, 492] width 271 height 23
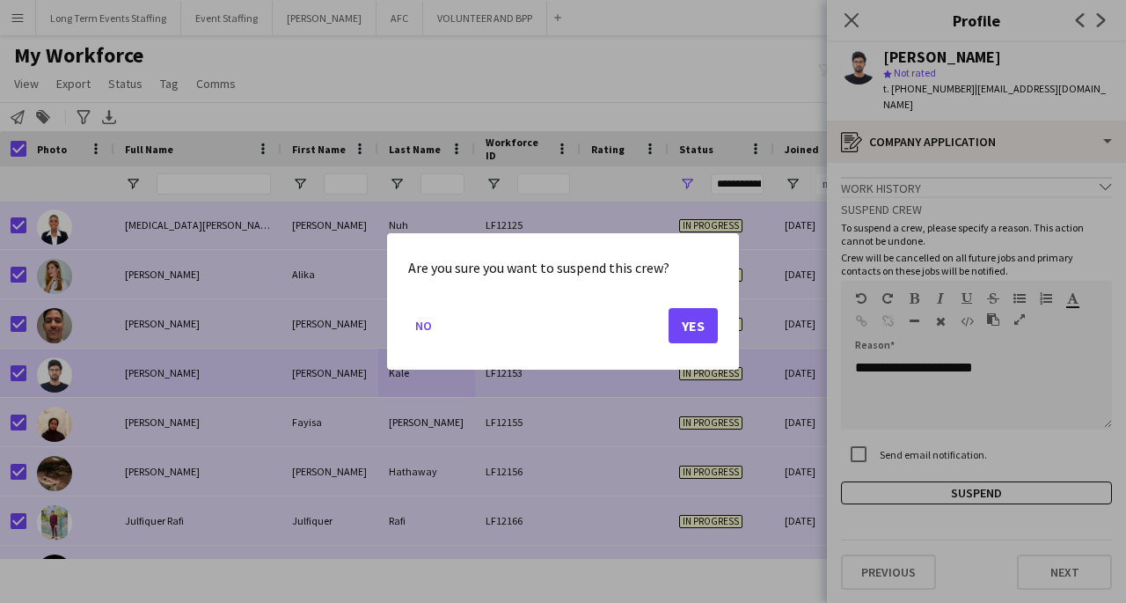
click at [702, 338] on button "Yes" at bounding box center [693, 325] width 49 height 35
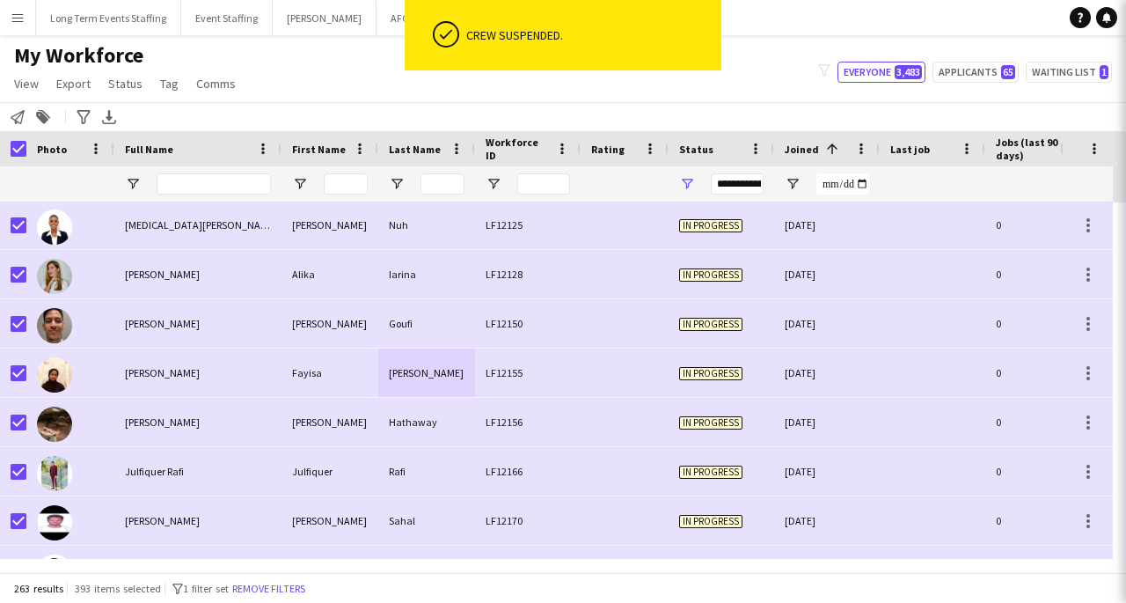
click at [313, 406] on div "[PERSON_NAME]" at bounding box center [330, 422] width 97 height 48
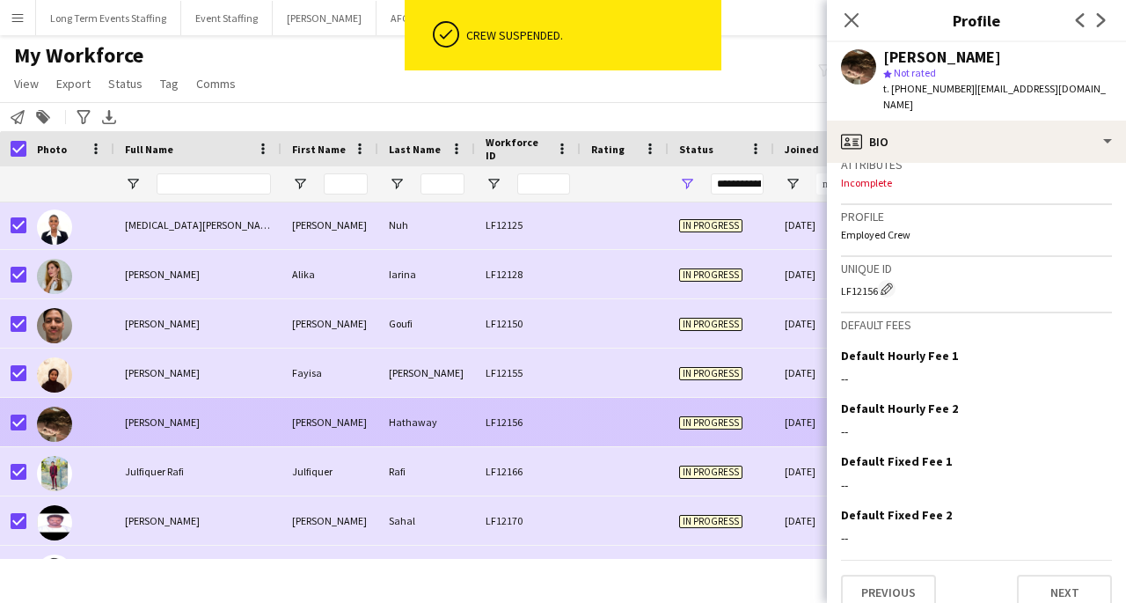
scroll to position [811, 0]
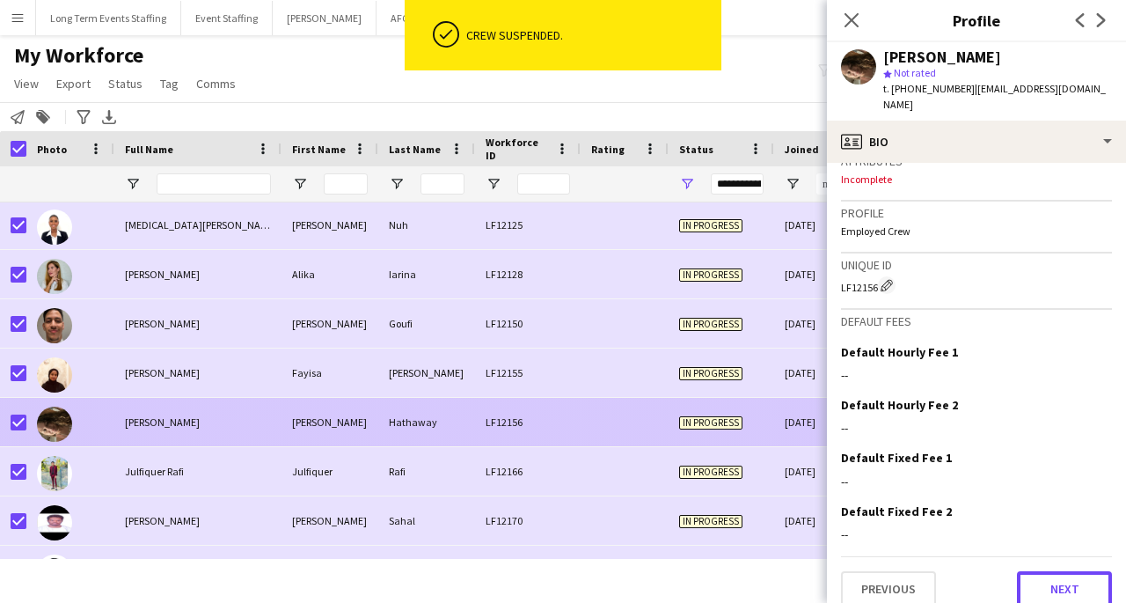
click at [1070, 580] on button "Next" at bounding box center [1064, 588] width 95 height 35
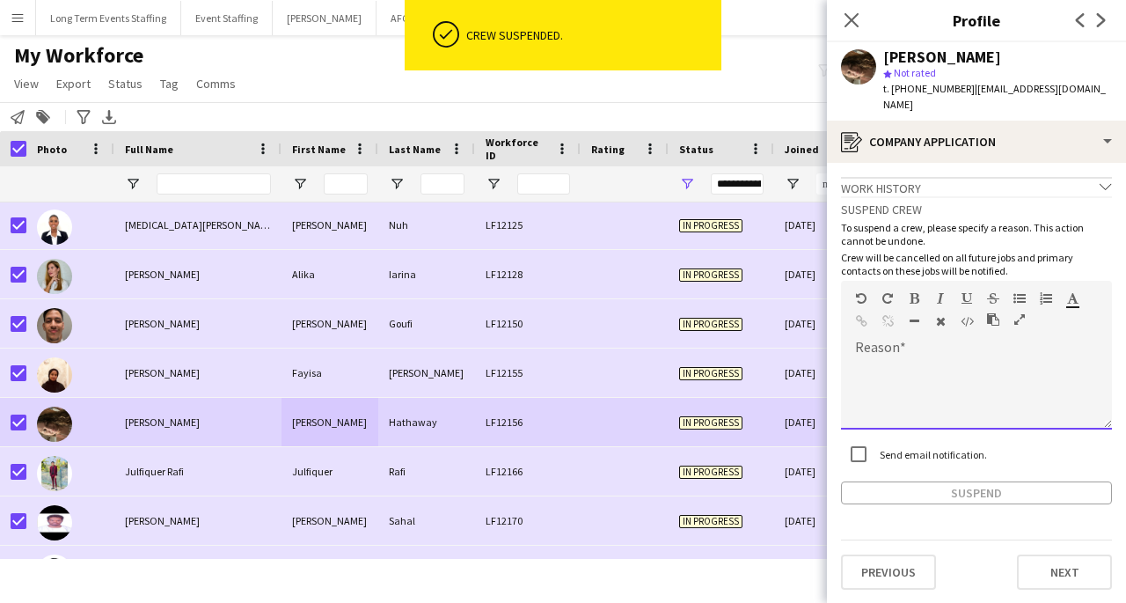
click at [992, 381] on div at bounding box center [976, 394] width 271 height 70
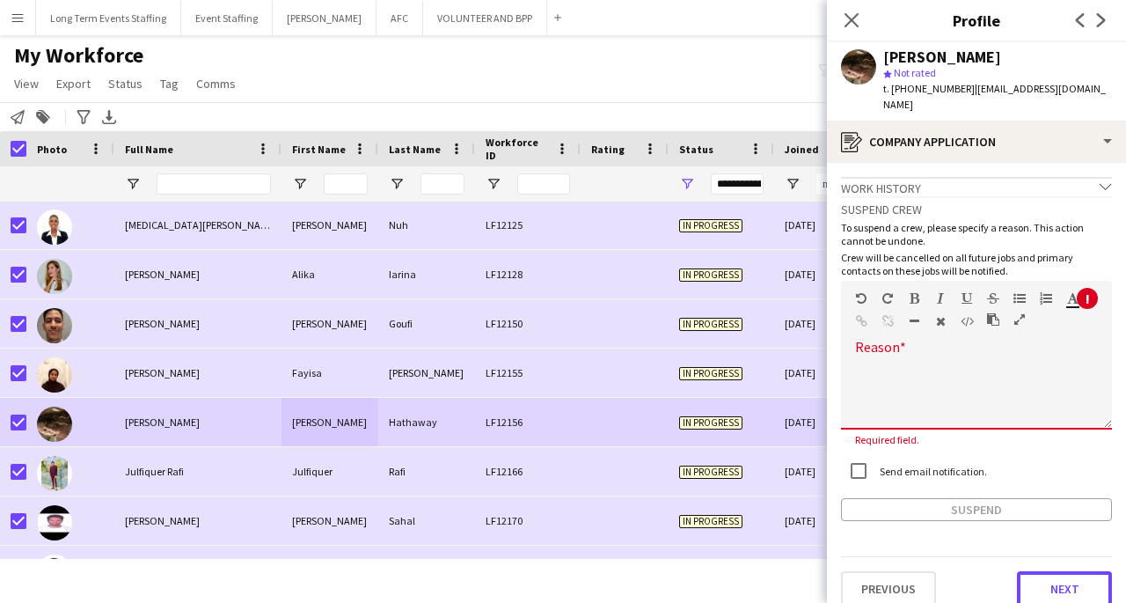
click at [1071, 571] on button "Next" at bounding box center [1064, 588] width 95 height 35
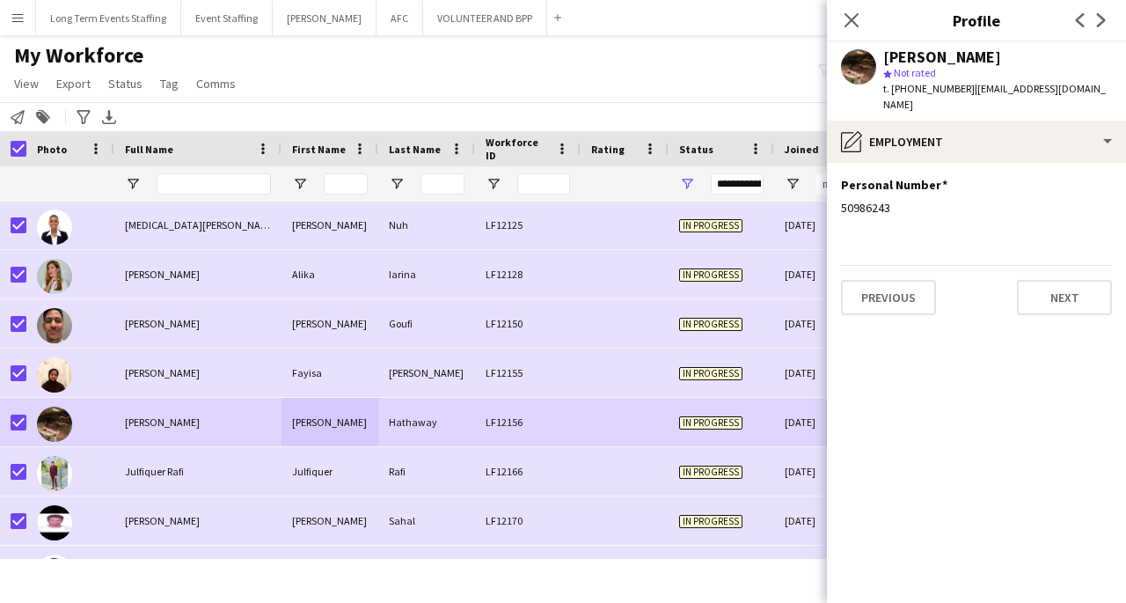
click at [1084, 280] on button "Next" at bounding box center [1064, 297] width 95 height 35
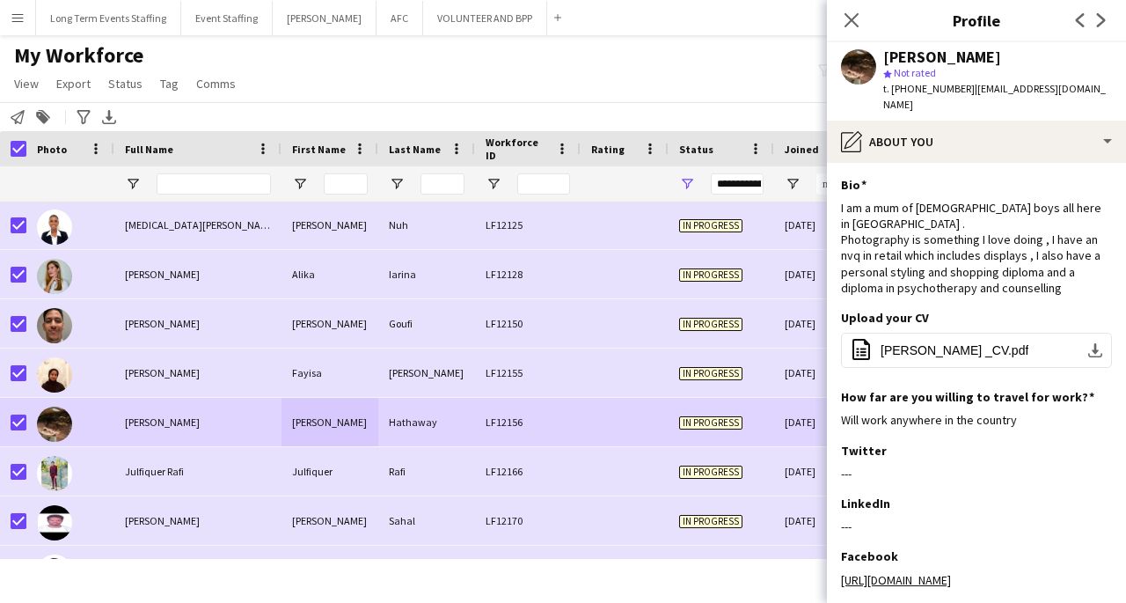
click at [1088, 343] on app-icon "download-bottom" at bounding box center [1095, 350] width 14 height 14
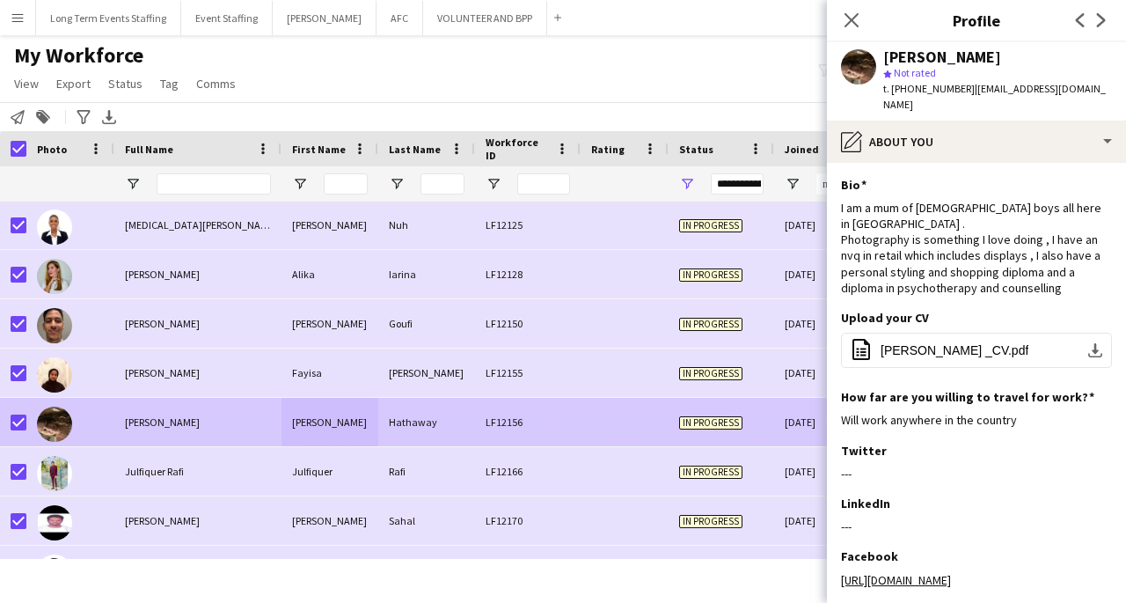
scroll to position [150, 0]
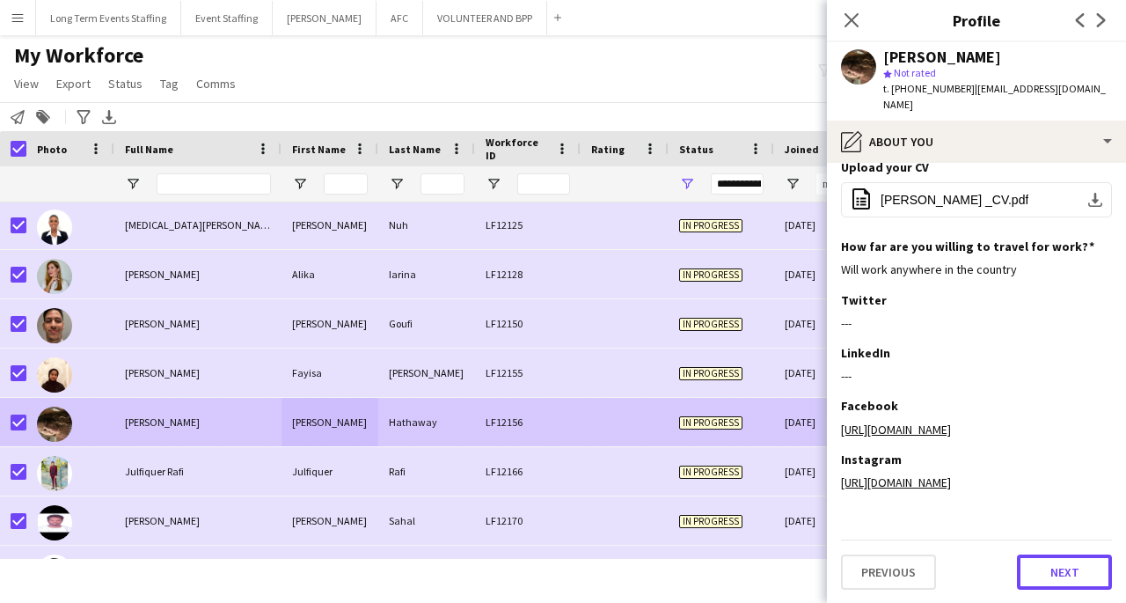
click at [1059, 574] on button "Next" at bounding box center [1064, 571] width 95 height 35
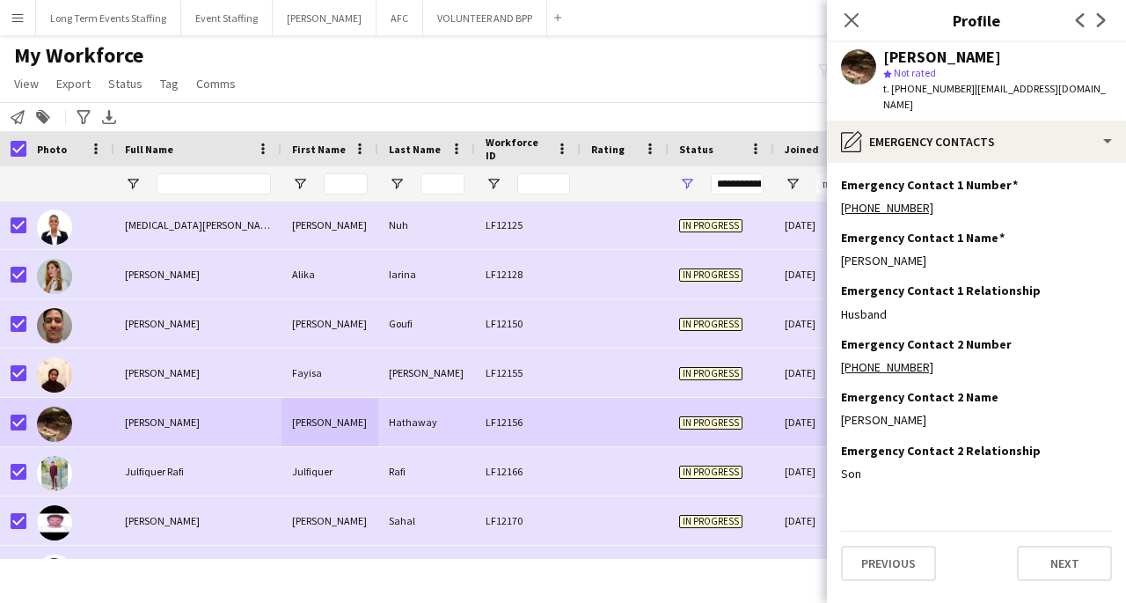
scroll to position [0, 0]
click at [1066, 559] on button "Next" at bounding box center [1064, 562] width 95 height 35
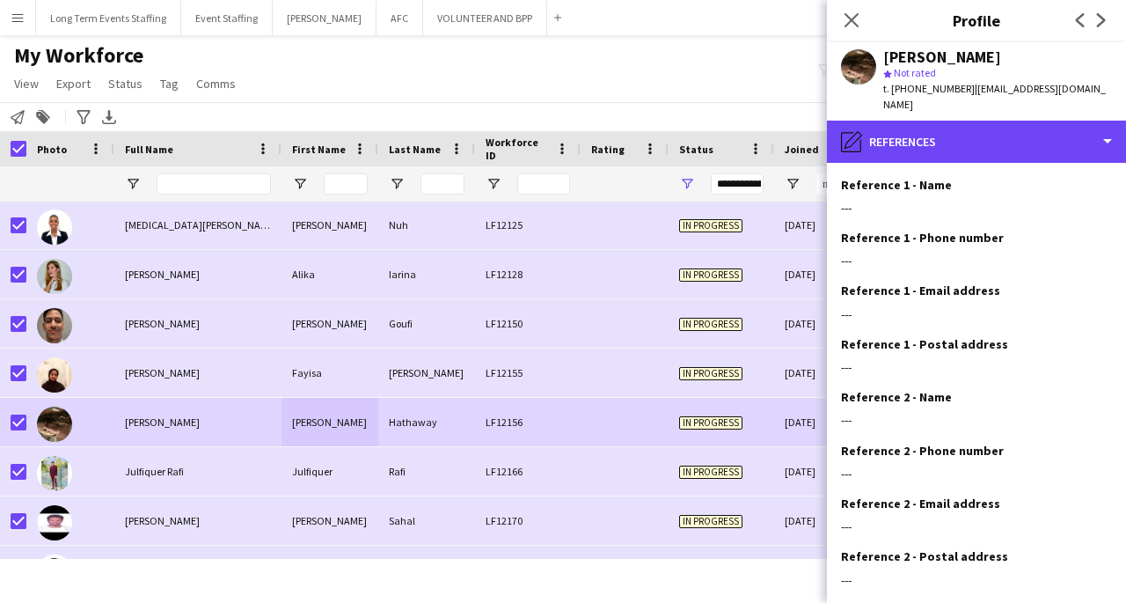
click at [1123, 122] on div "pencil4 References" at bounding box center [976, 142] width 299 height 42
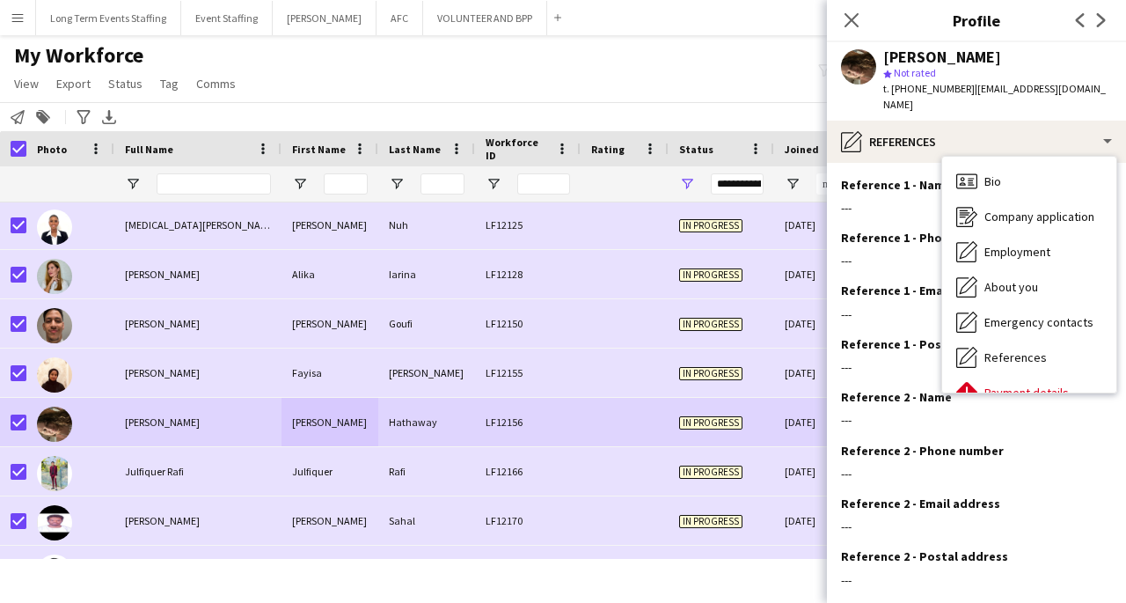
click at [1073, 208] on span "Company application" at bounding box center [1039, 216] width 110 height 16
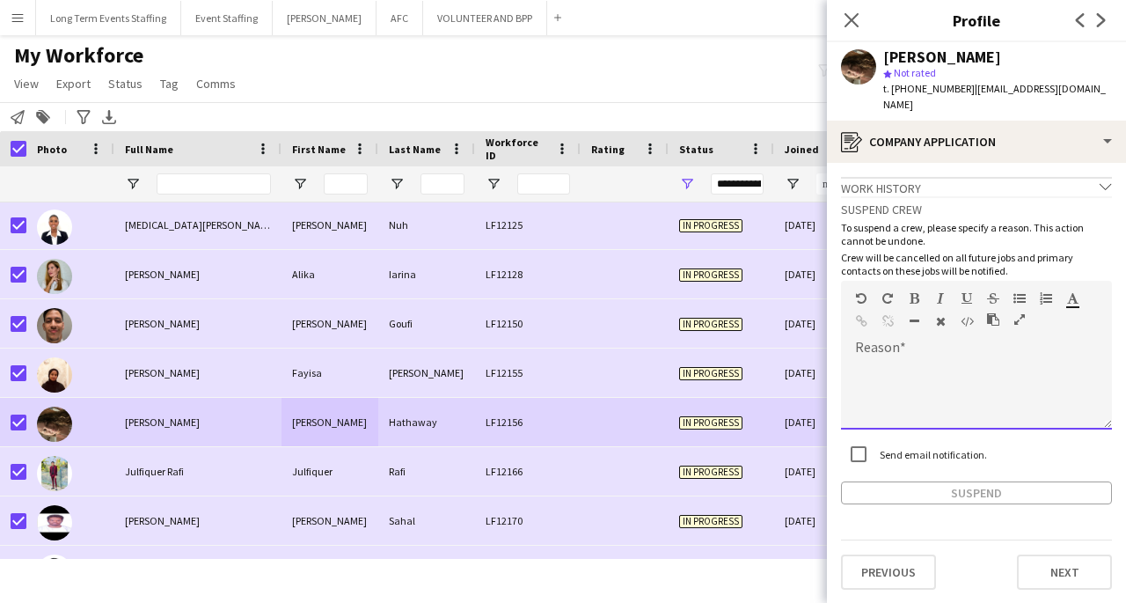
click at [951, 359] on div at bounding box center [976, 394] width 271 height 70
click at [414, 475] on div "Rafi" at bounding box center [426, 471] width 97 height 48
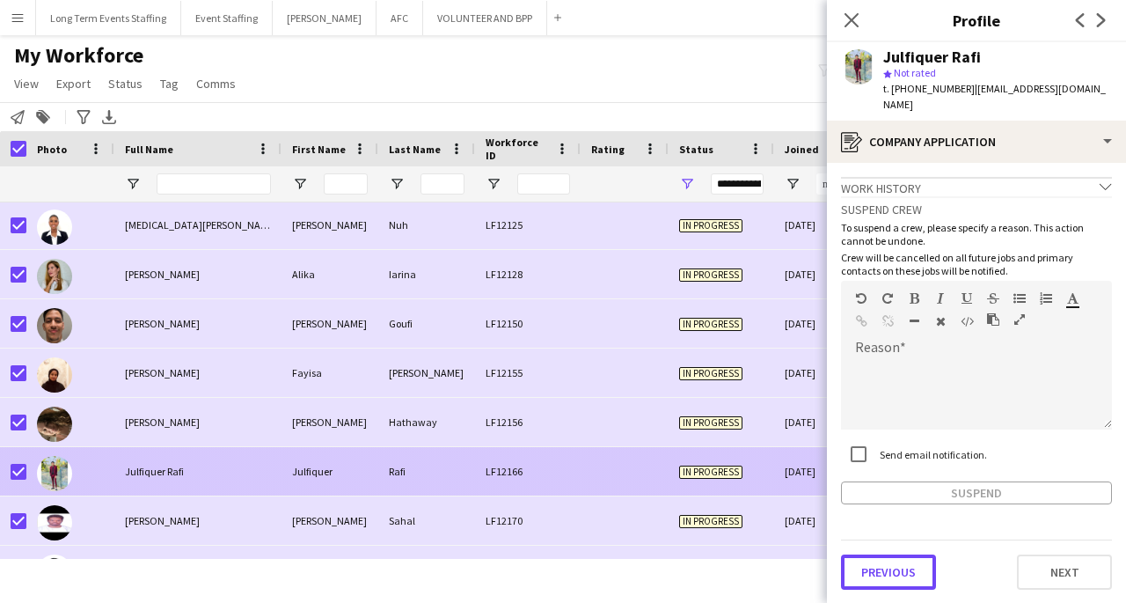
click at [911, 567] on button "Previous" at bounding box center [888, 571] width 95 height 35
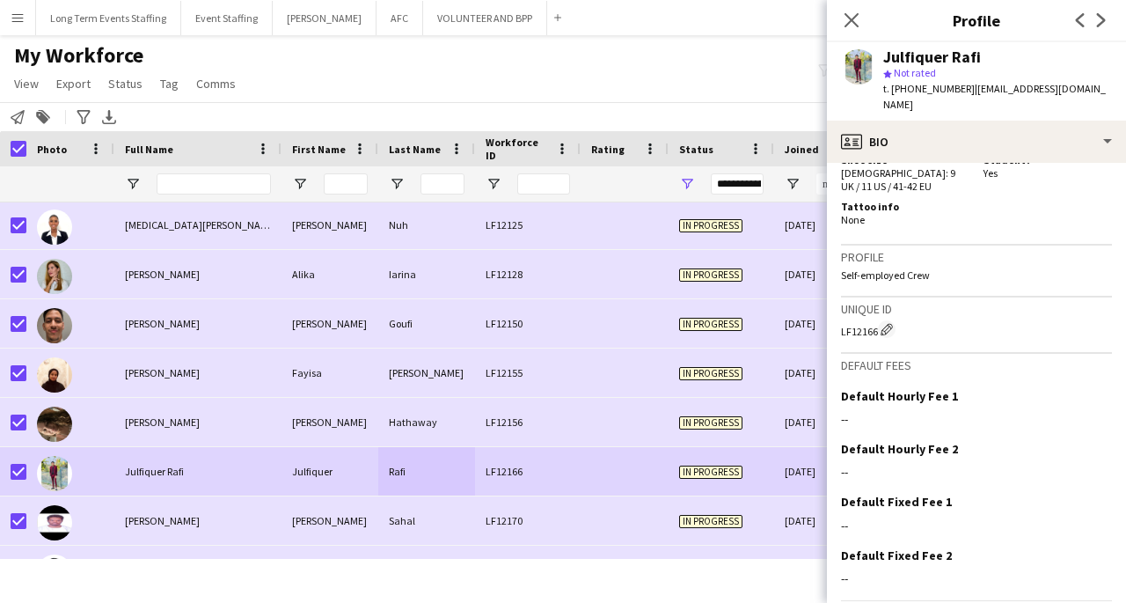
scroll to position [1019, 0]
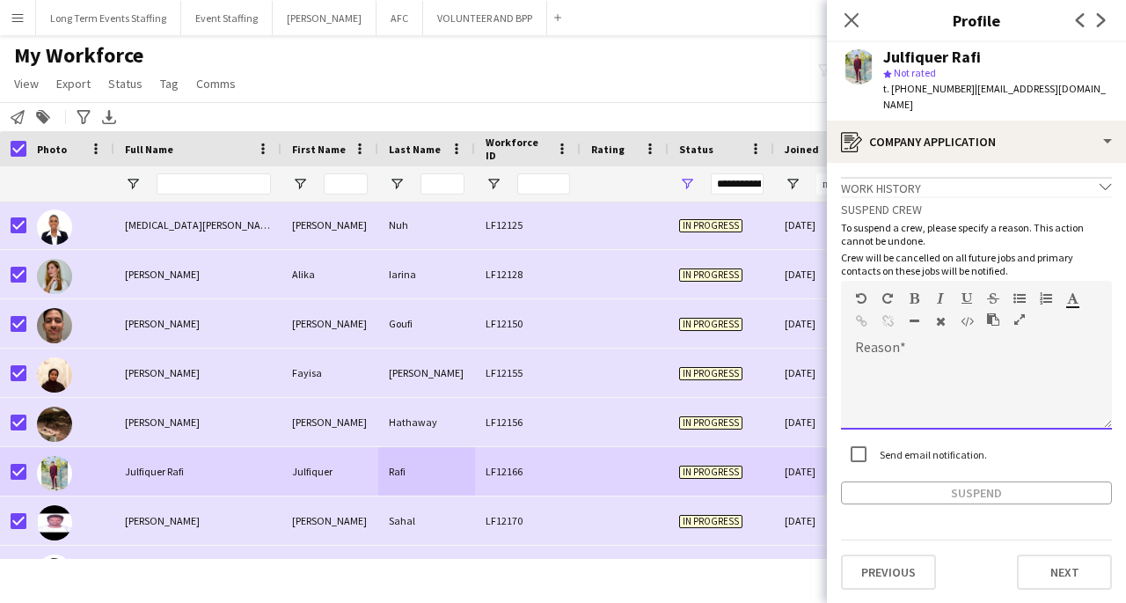
click at [888, 368] on div at bounding box center [976, 394] width 271 height 70
paste div
click at [925, 486] on button "Suspend" at bounding box center [976, 492] width 271 height 23
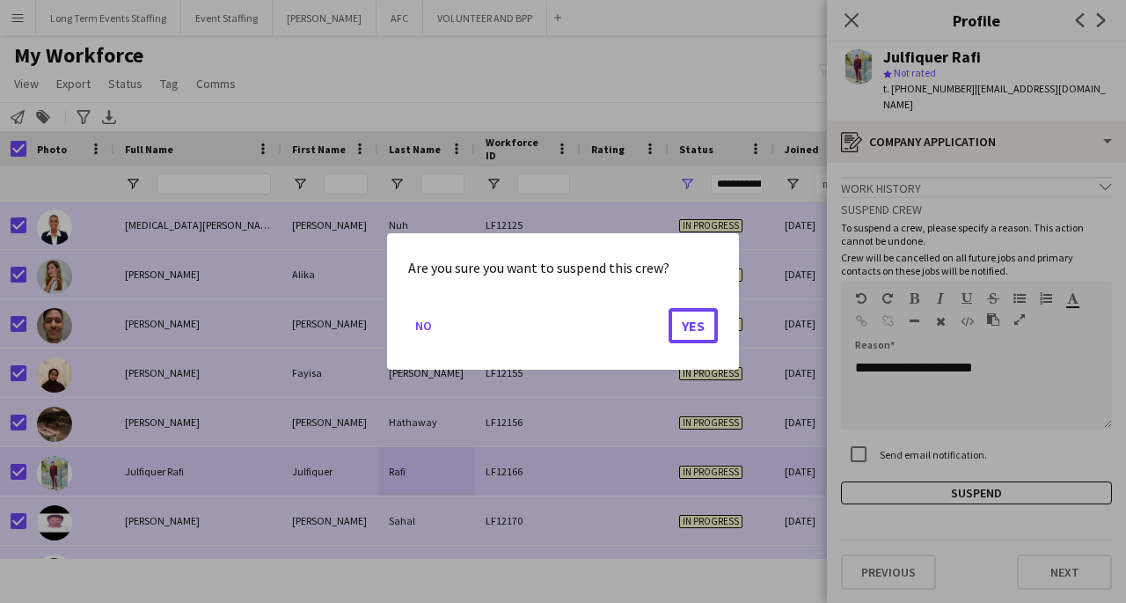
click at [691, 330] on button "Yes" at bounding box center [693, 325] width 49 height 35
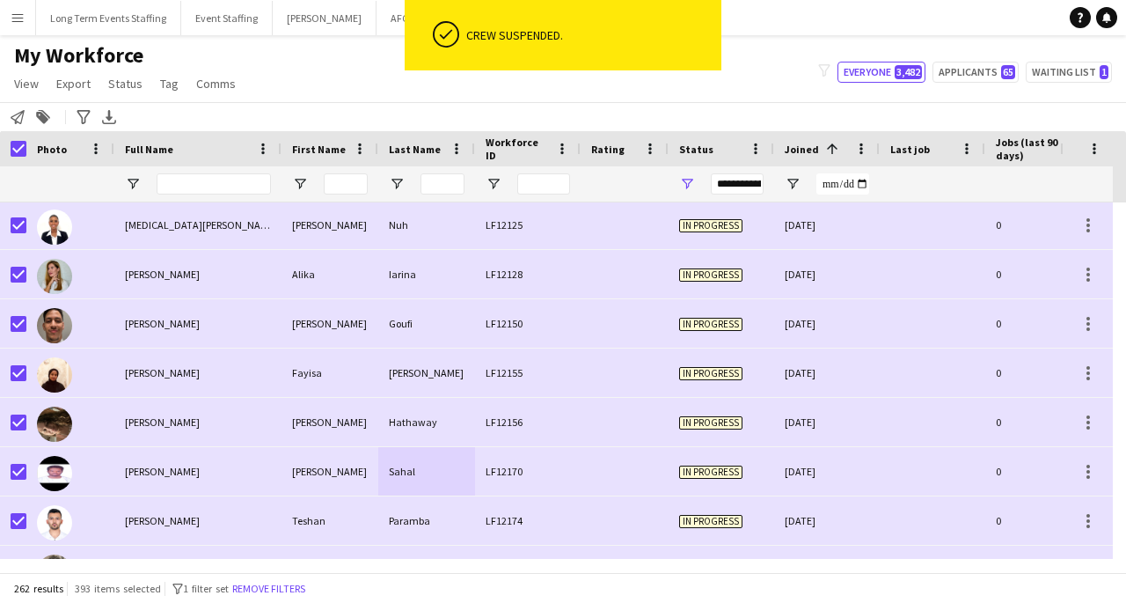
click at [362, 464] on div "[PERSON_NAME]" at bounding box center [330, 471] width 97 height 48
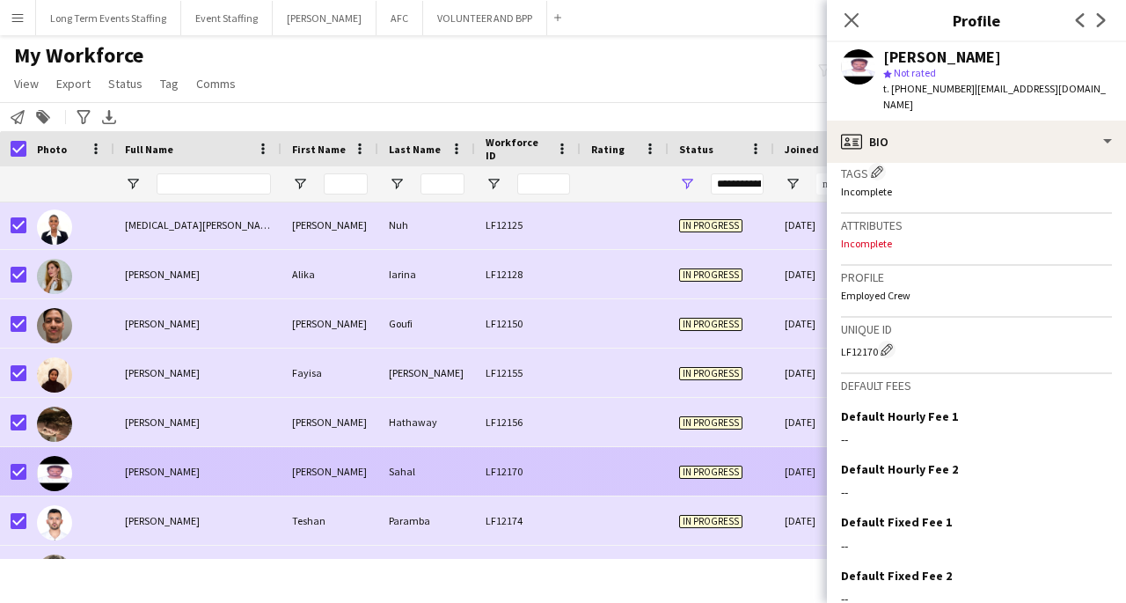
scroll to position [713, 0]
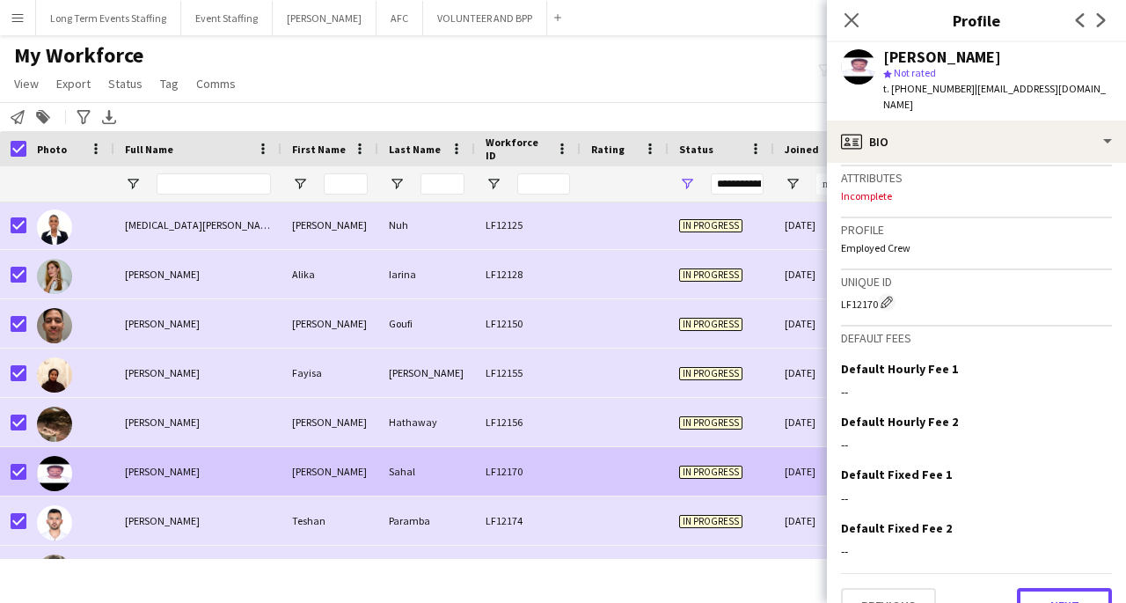
click at [1064, 588] on button "Next" at bounding box center [1064, 605] width 95 height 35
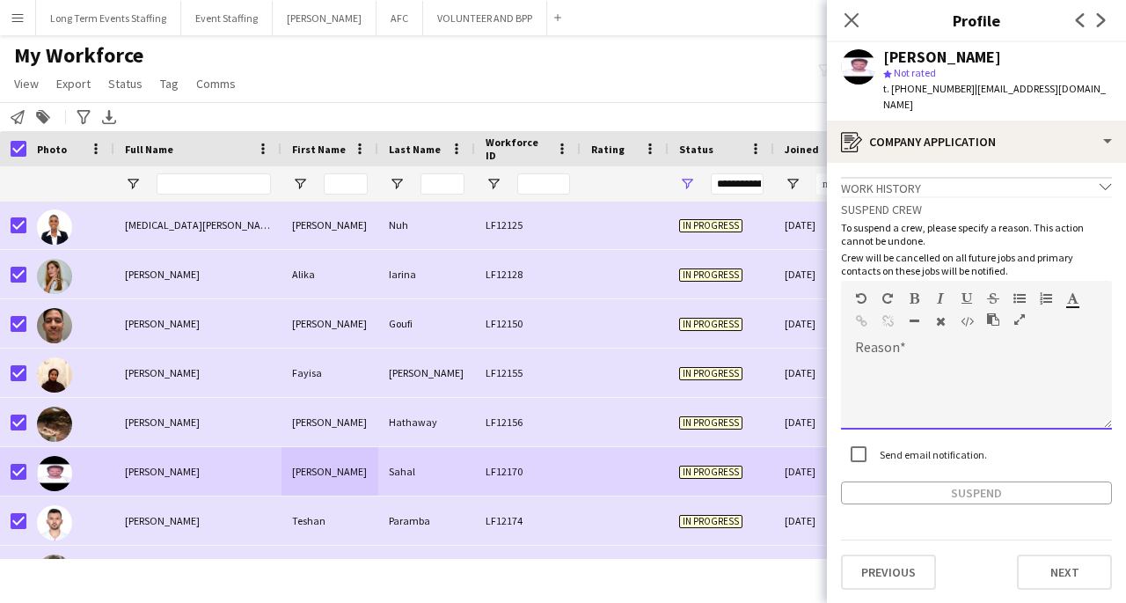
click at [986, 359] on div at bounding box center [976, 394] width 271 height 70
paste div
click at [953, 482] on button "Suspend" at bounding box center [976, 492] width 271 height 23
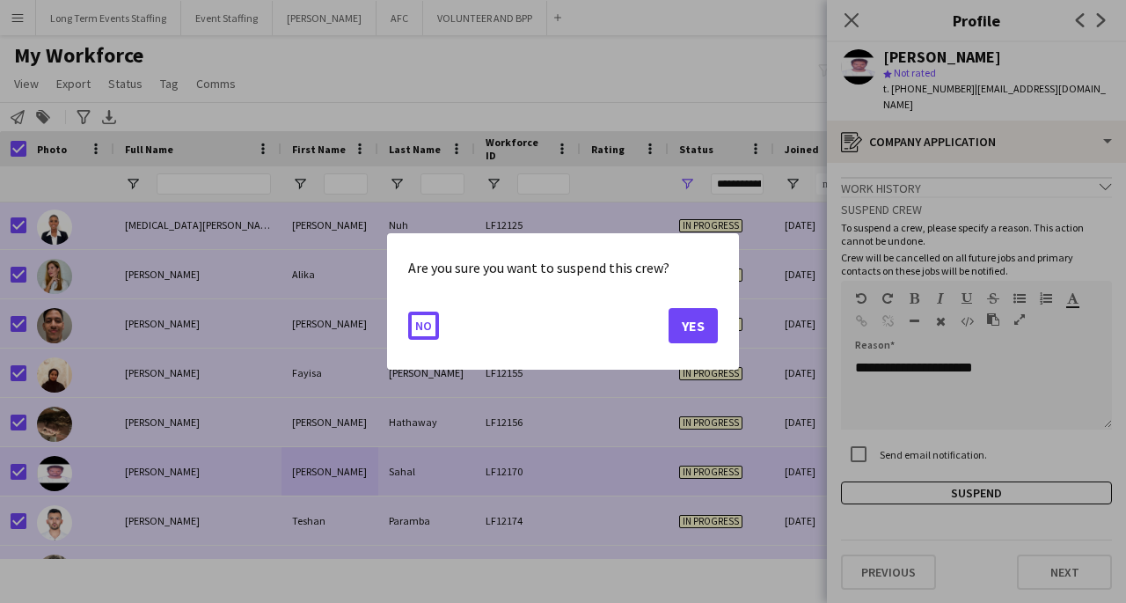
click at [686, 325] on button "Yes" at bounding box center [693, 325] width 49 height 35
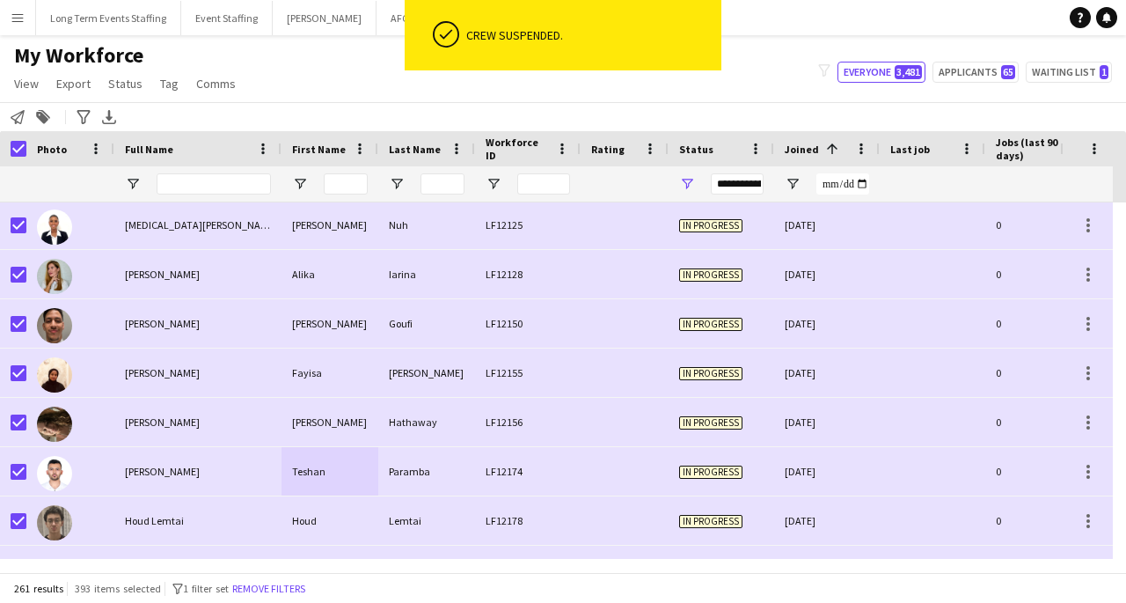
click at [390, 472] on div "Paramba" at bounding box center [426, 471] width 97 height 48
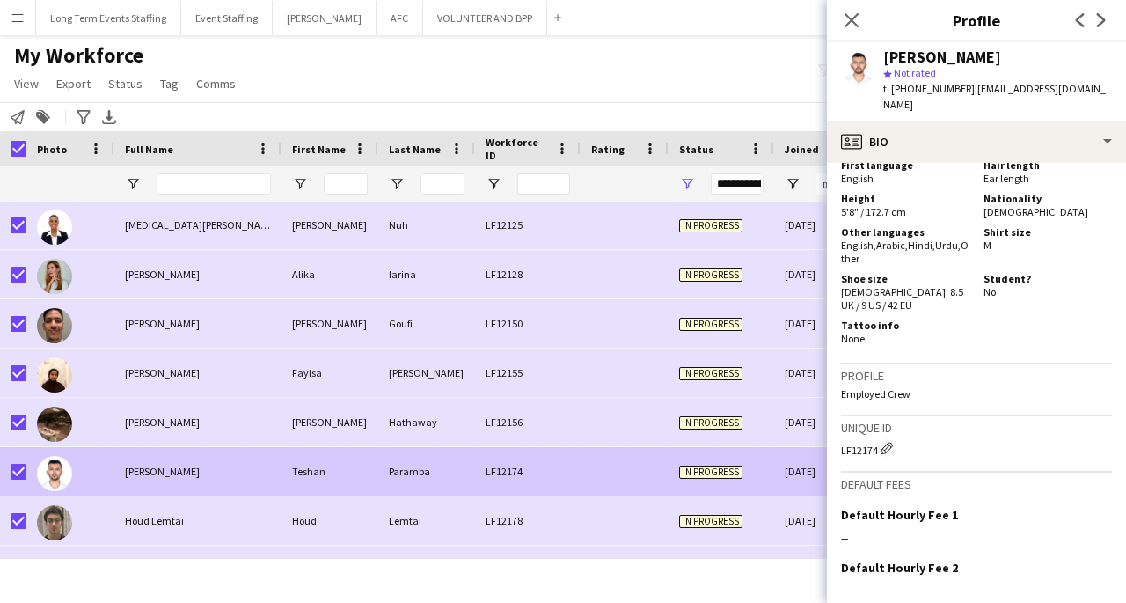
scroll to position [1004, 0]
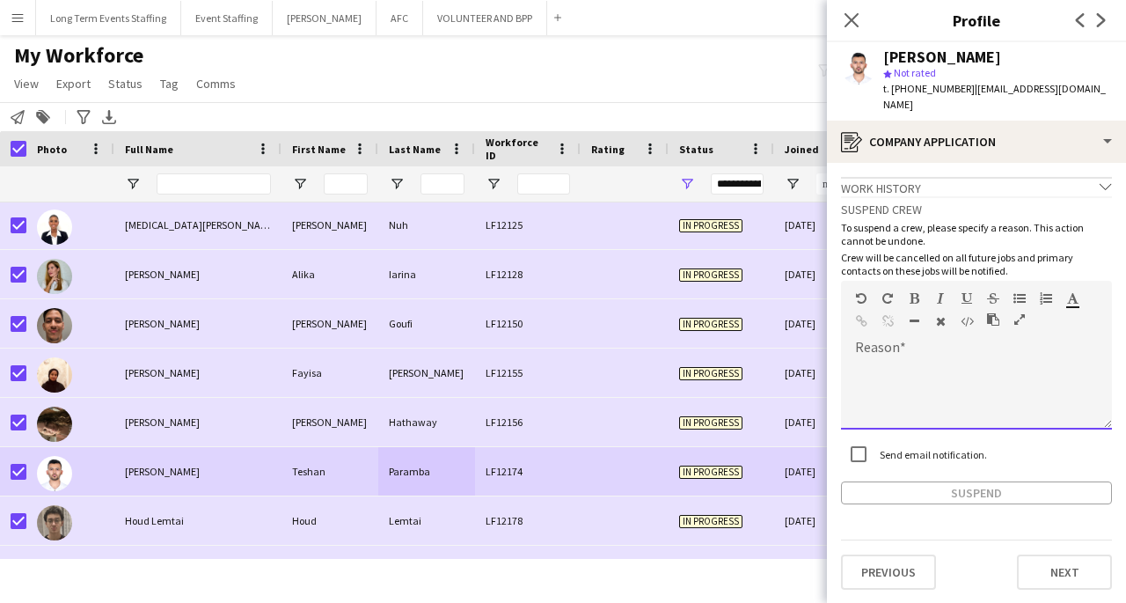
click at [987, 368] on div at bounding box center [976, 394] width 271 height 70
paste div
click at [962, 483] on button "Suspend" at bounding box center [976, 492] width 271 height 23
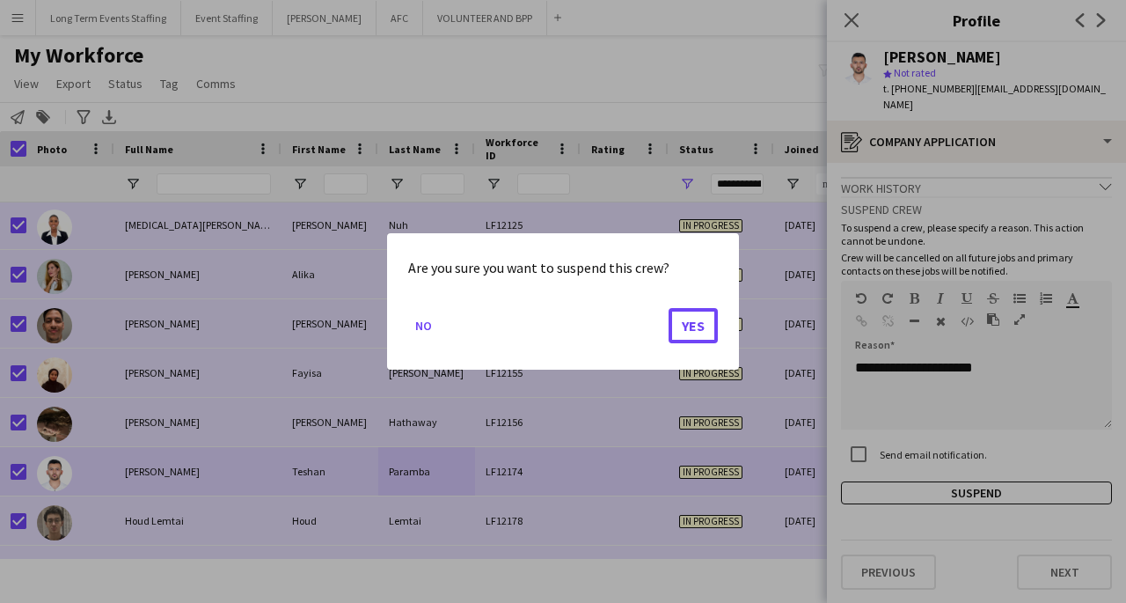
click at [700, 330] on button "Yes" at bounding box center [693, 325] width 49 height 35
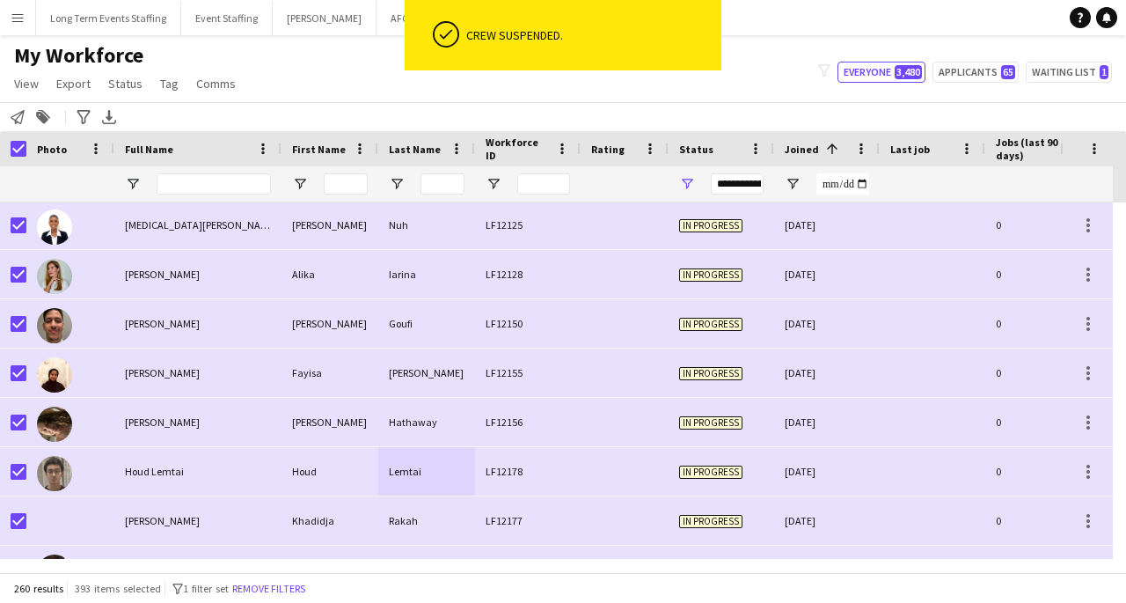
click at [449, 476] on div "Lemtai" at bounding box center [426, 471] width 97 height 48
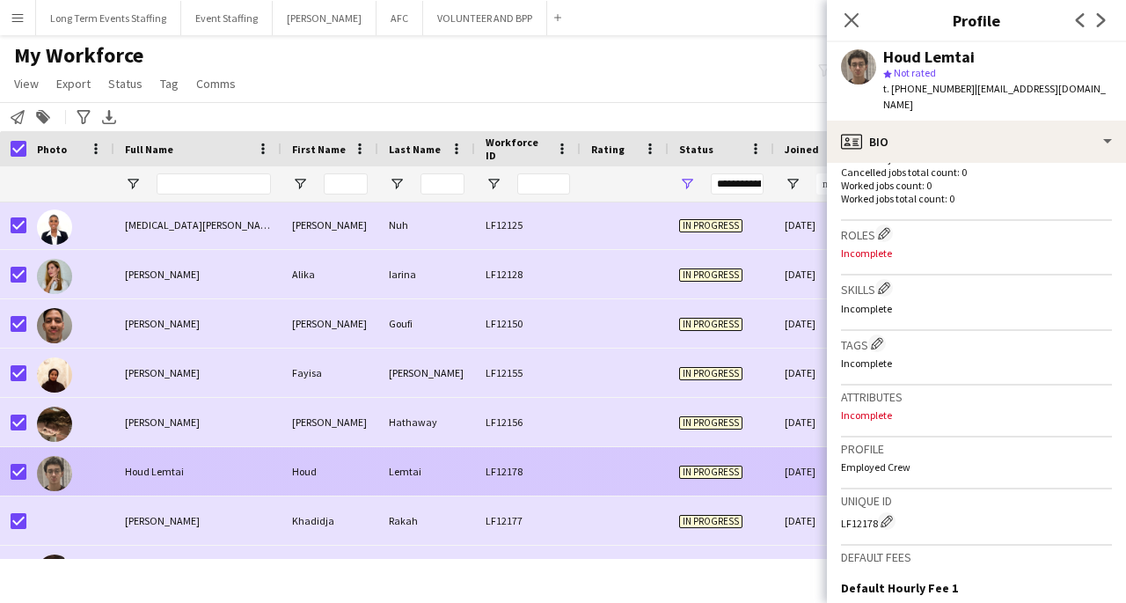
scroll to position [729, 0]
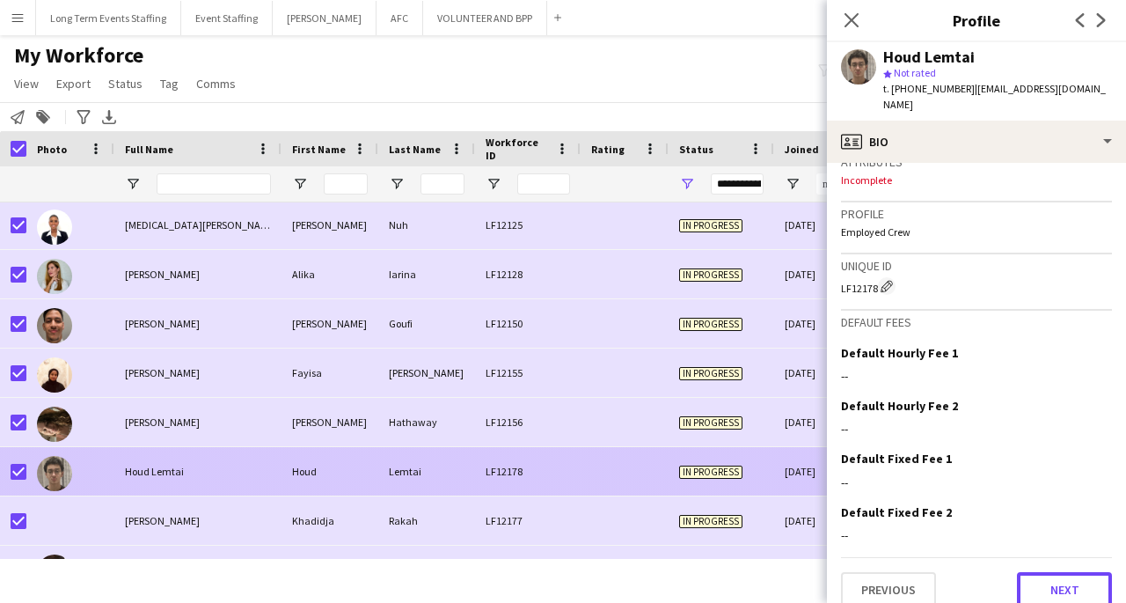
click at [1067, 584] on button "Next" at bounding box center [1064, 589] width 95 height 35
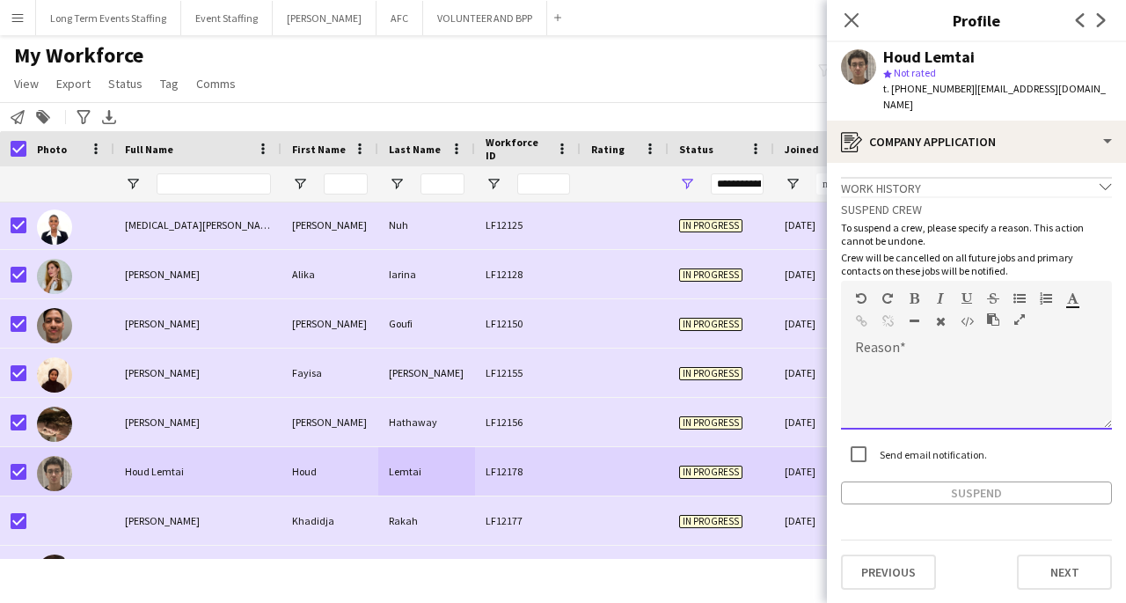
click at [1013, 364] on div at bounding box center [976, 394] width 271 height 70
paste div
click at [1009, 481] on button "Suspend" at bounding box center [976, 492] width 271 height 23
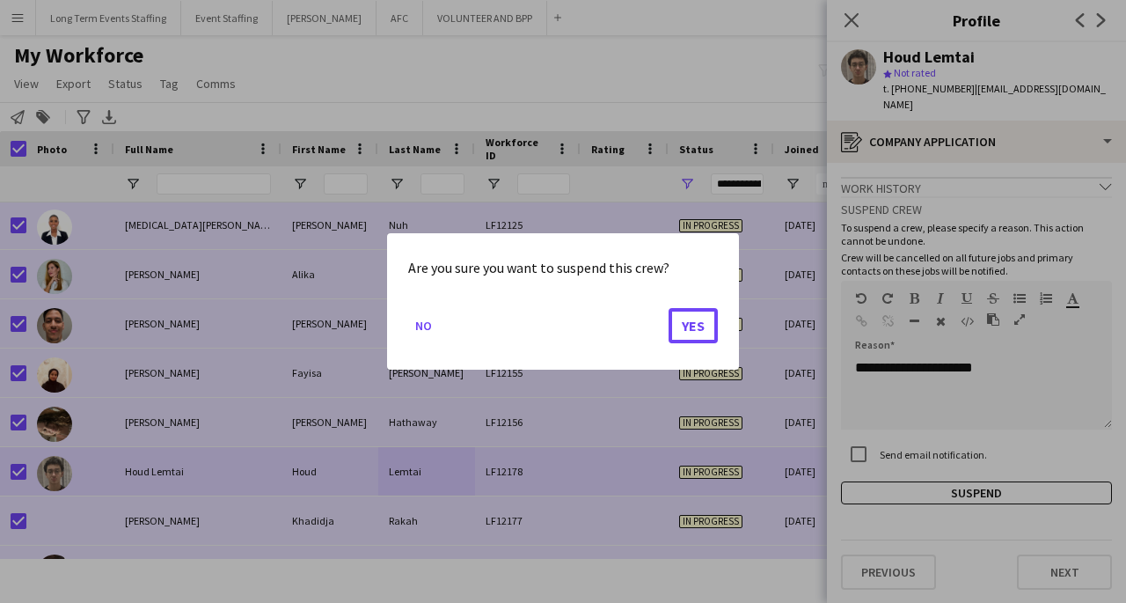
click at [700, 334] on button "Yes" at bounding box center [693, 325] width 49 height 35
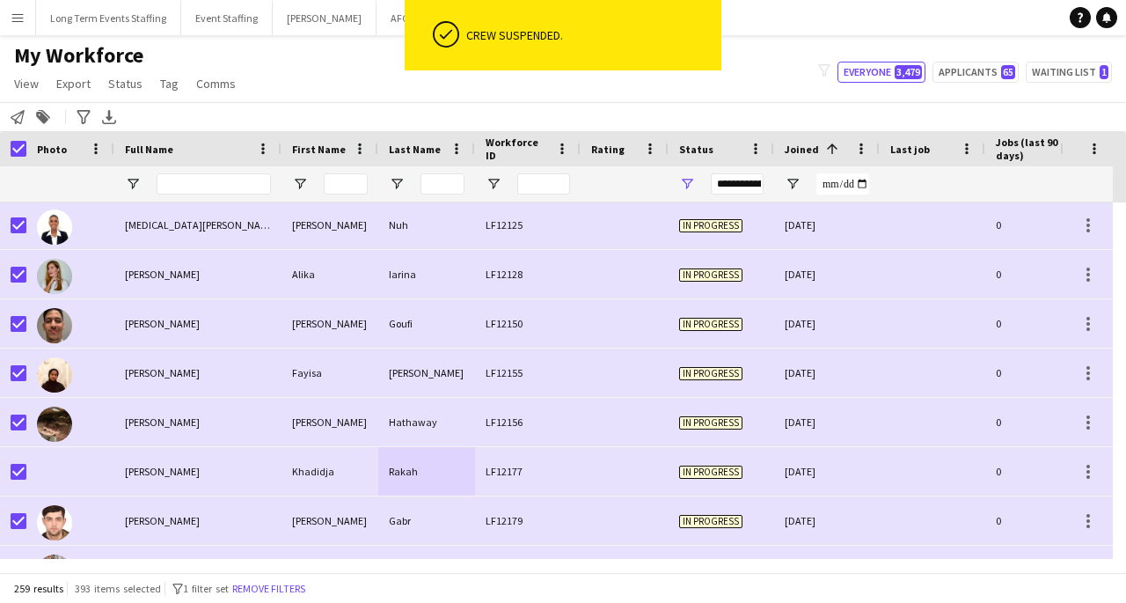
click at [358, 473] on div "Khadidja" at bounding box center [330, 471] width 97 height 48
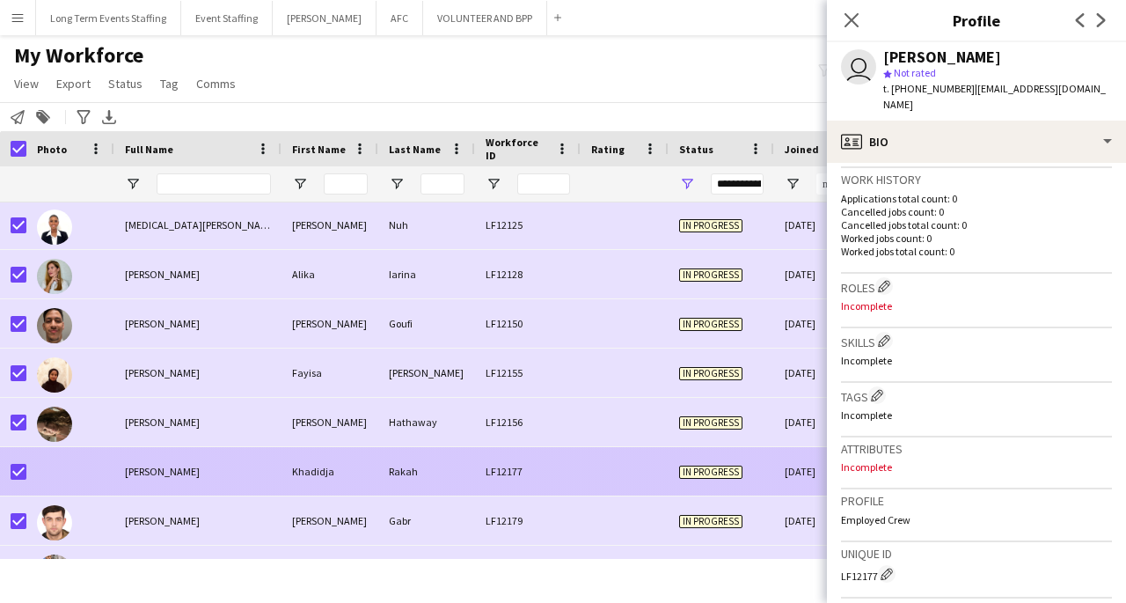
scroll to position [717, 0]
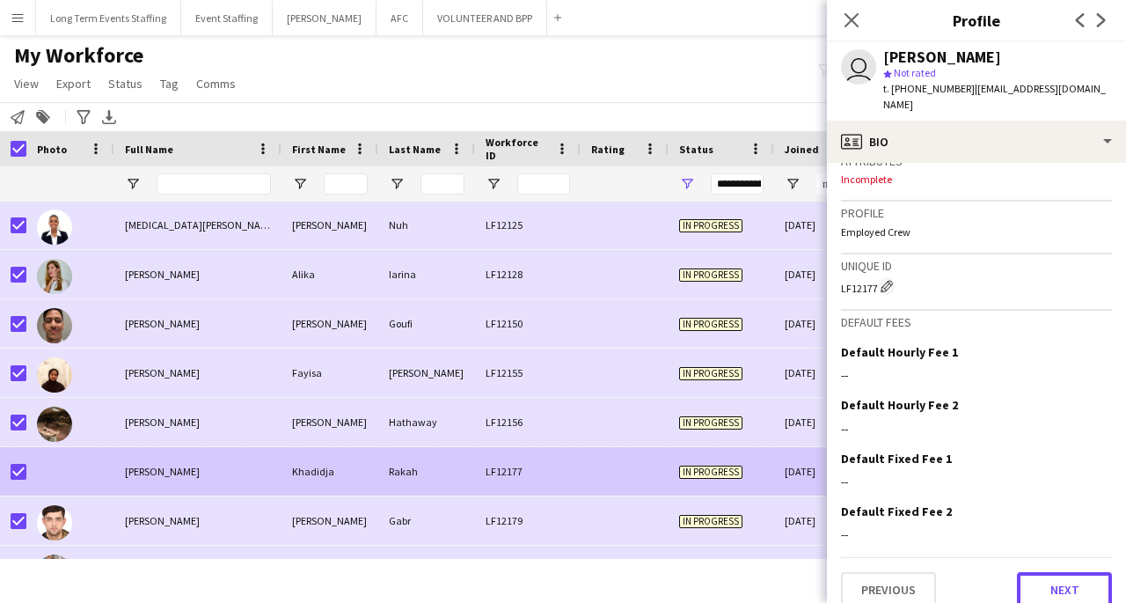
click at [1069, 578] on button "Next" at bounding box center [1064, 589] width 95 height 35
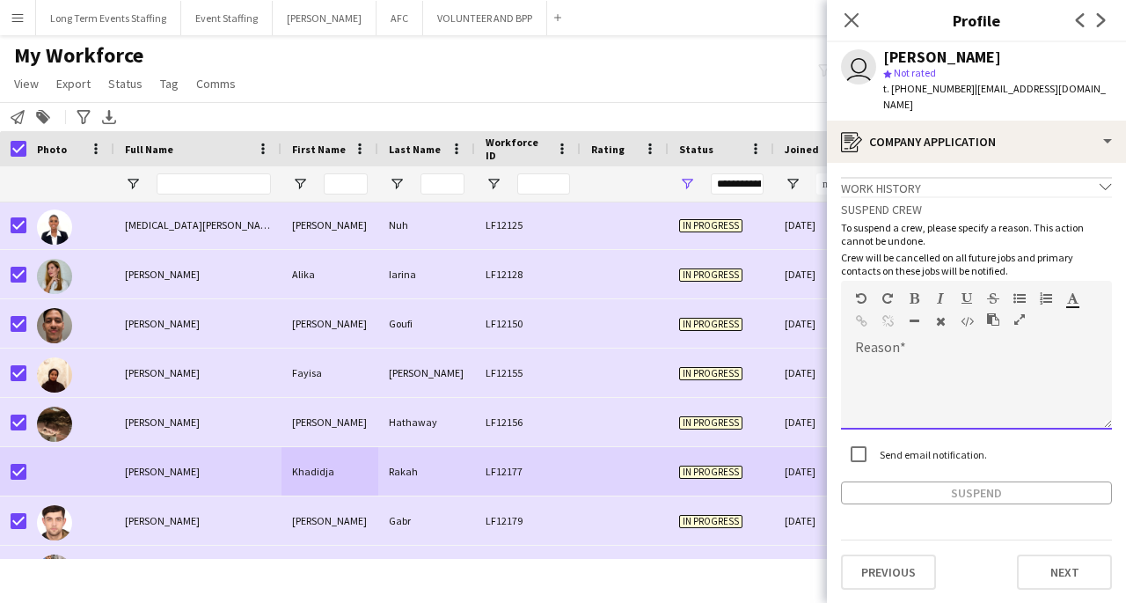
click at [974, 359] on div at bounding box center [976, 394] width 271 height 70
paste div
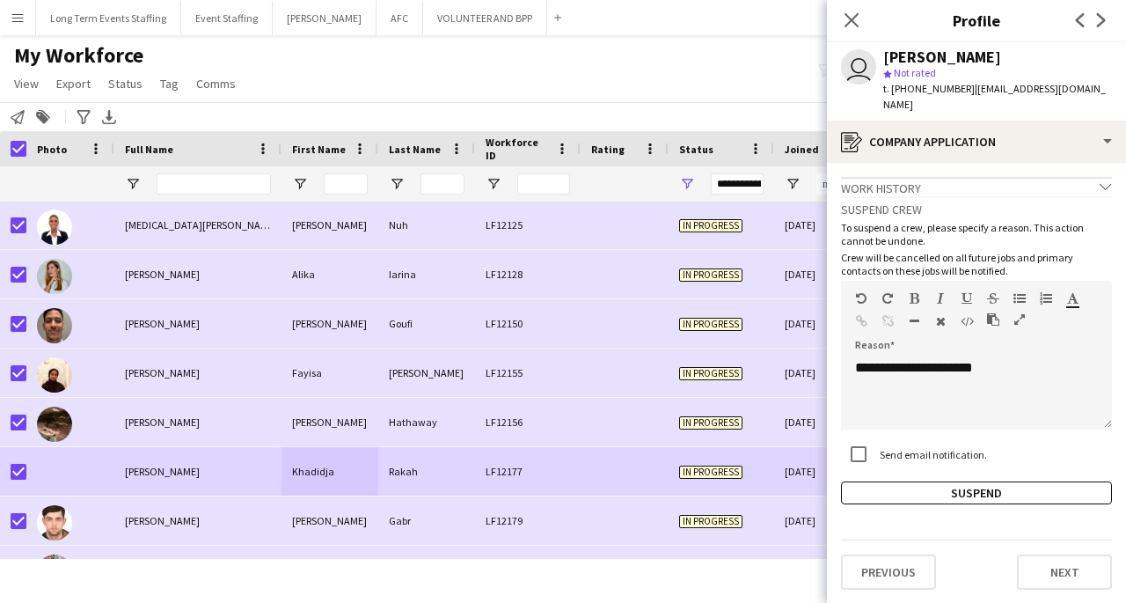
click at [982, 481] on button "Suspend" at bounding box center [976, 492] width 271 height 23
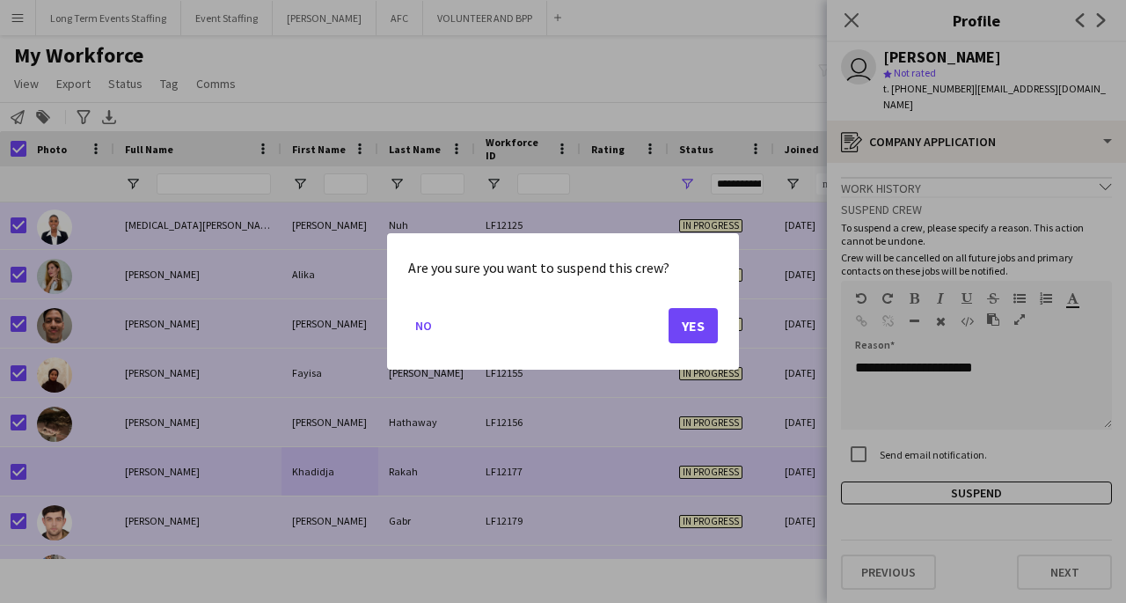
click at [696, 333] on button "Yes" at bounding box center [693, 325] width 49 height 35
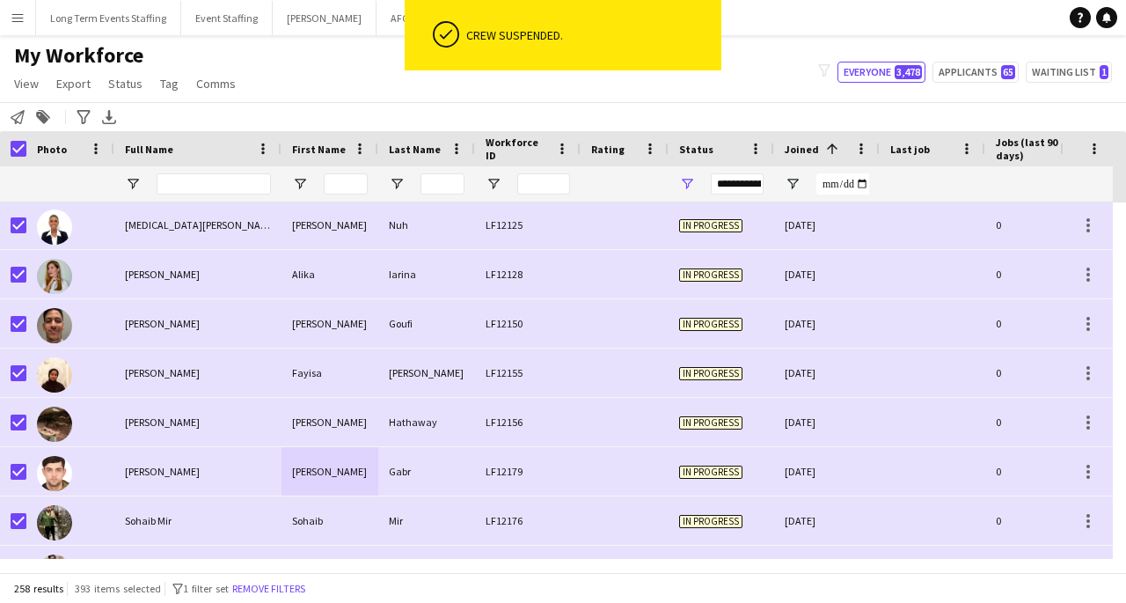
click at [281, 474] on div "[PERSON_NAME]" at bounding box center [197, 471] width 167 height 48
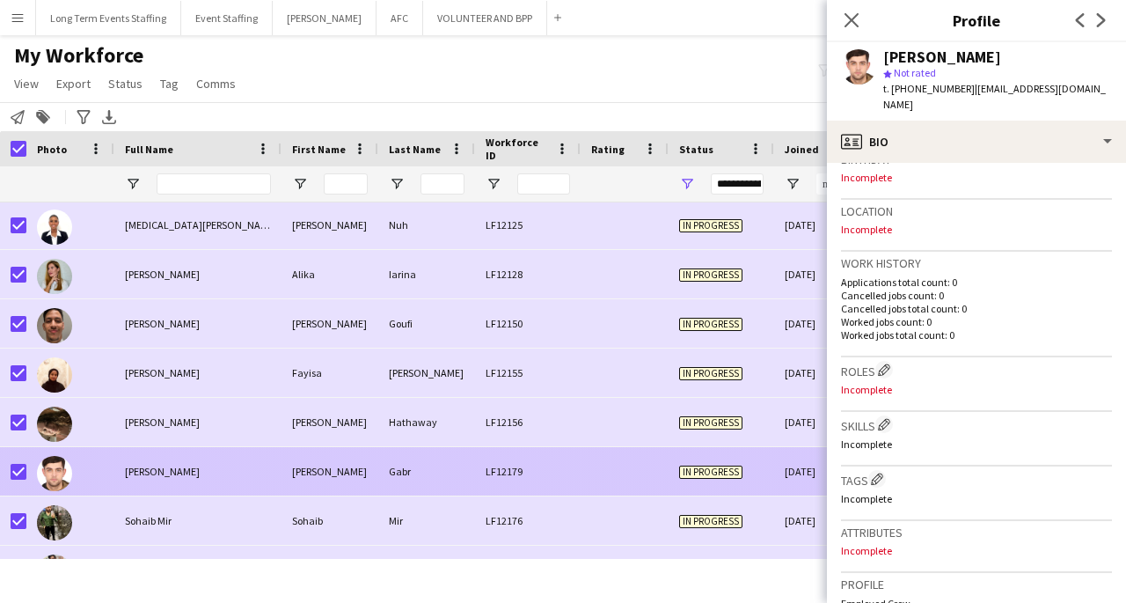
scroll to position [715, 0]
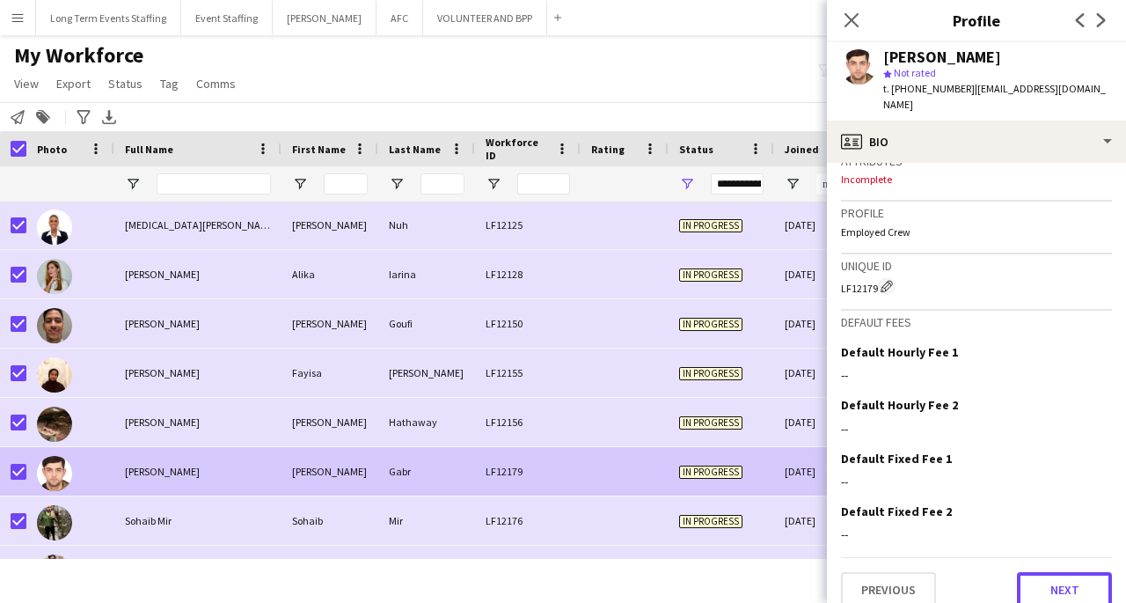
click at [1072, 572] on button "Next" at bounding box center [1064, 589] width 95 height 35
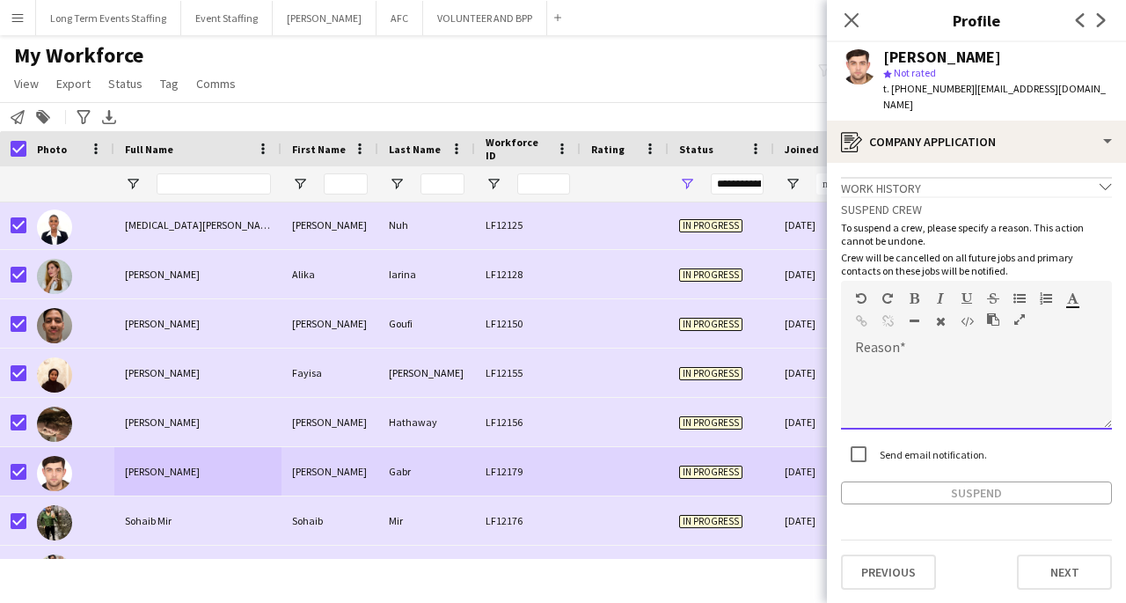
click at [991, 359] on div at bounding box center [976, 394] width 271 height 70
paste div
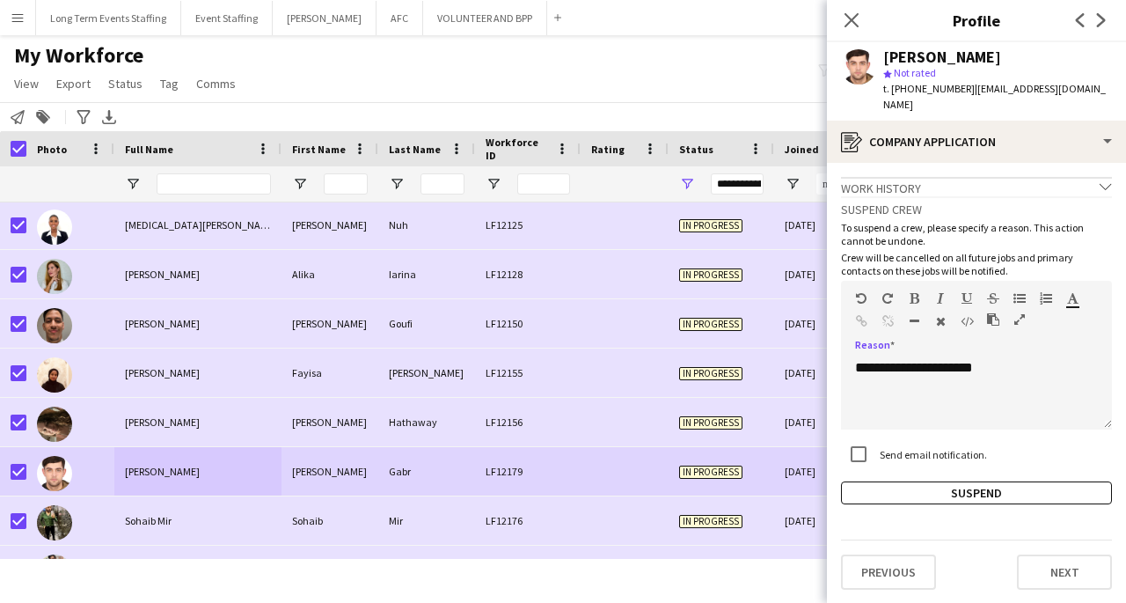
click at [879, 437] on div at bounding box center [858, 454] width 42 height 42
click at [989, 481] on button "Suspend" at bounding box center [976, 492] width 271 height 23
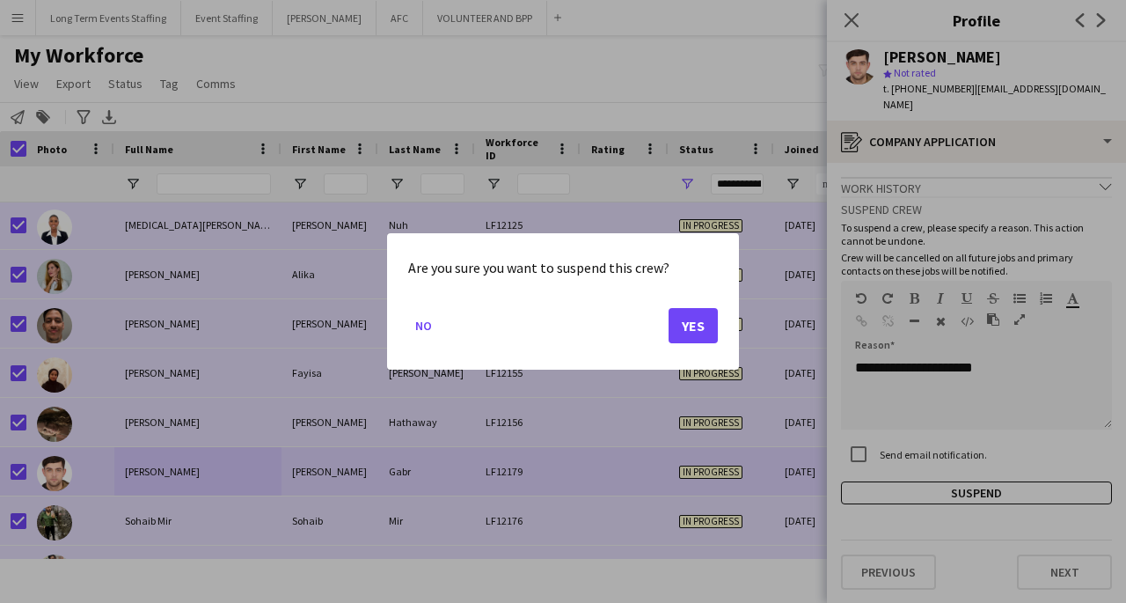
click at [692, 333] on button "Yes" at bounding box center [693, 325] width 49 height 35
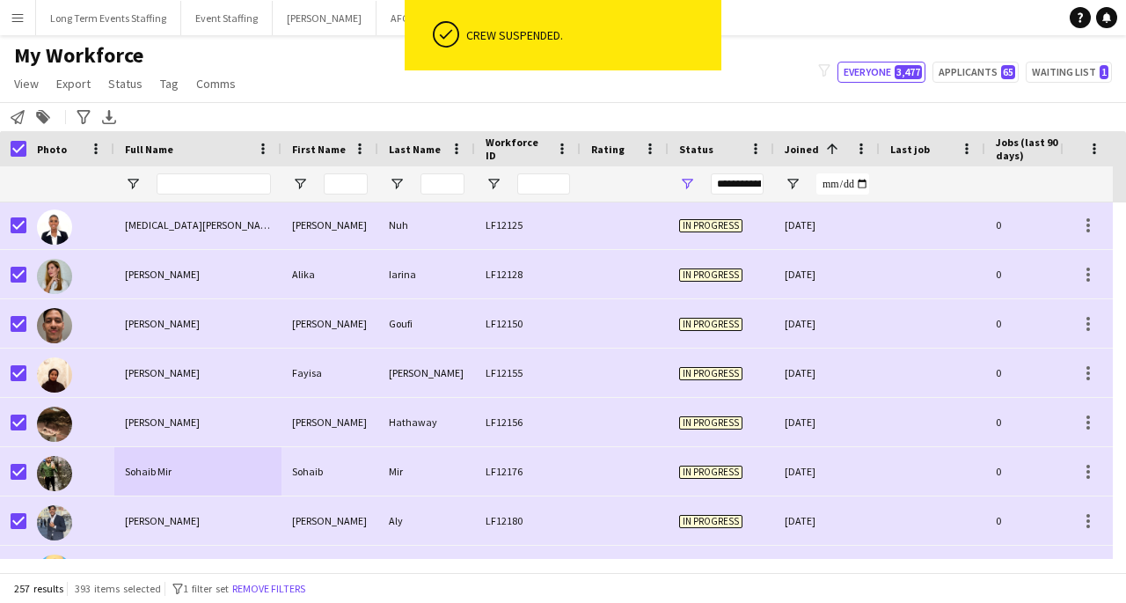
click at [536, 462] on div "LF12176" at bounding box center [528, 471] width 106 height 48
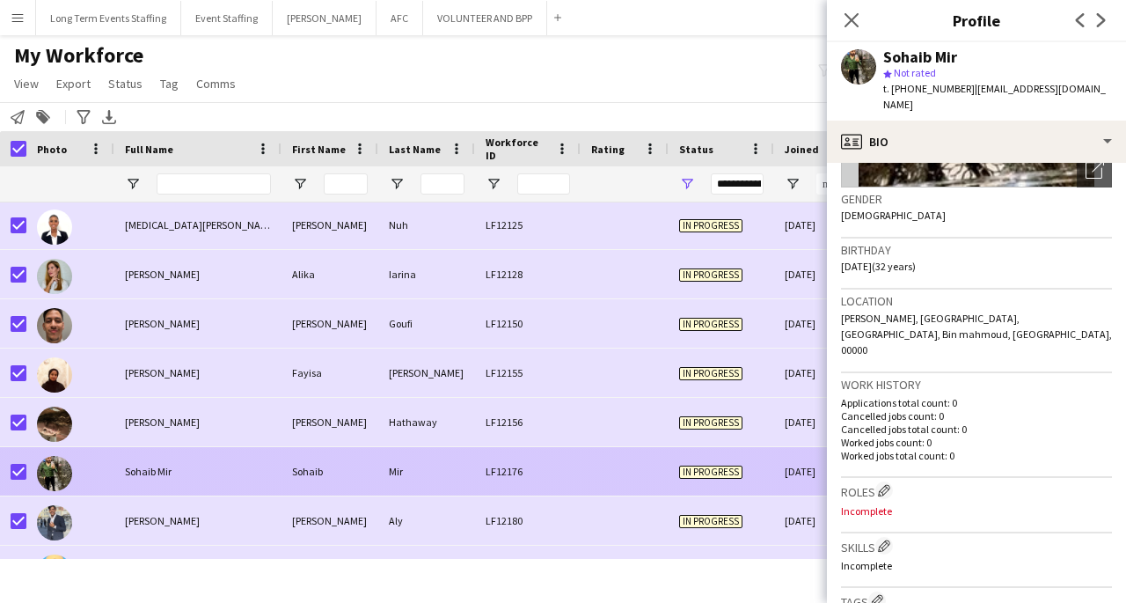
scroll to position [713, 0]
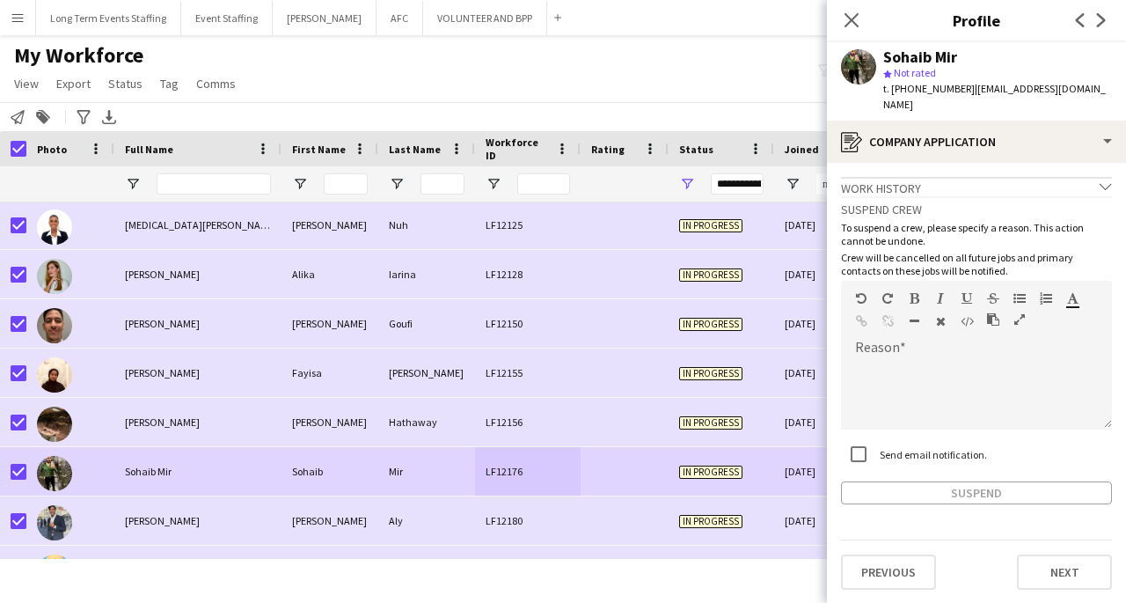
click at [884, 448] on label "Send email notification." at bounding box center [931, 454] width 111 height 13
click at [966, 362] on div at bounding box center [976, 394] width 271 height 70
paste div
click at [971, 481] on button "Suspend" at bounding box center [976, 492] width 271 height 23
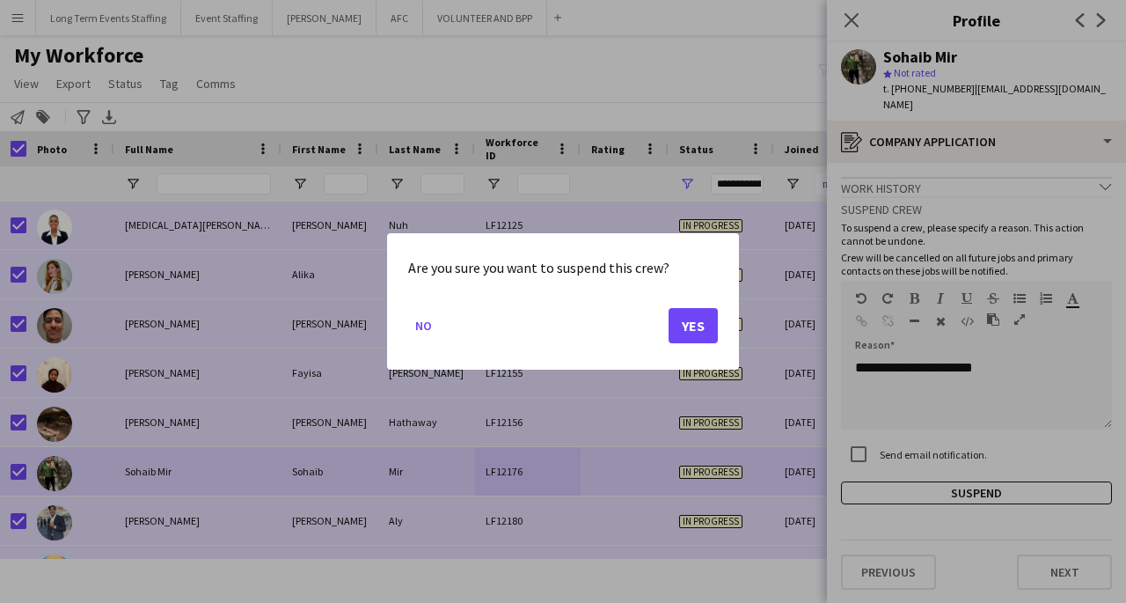
click at [704, 339] on button "Yes" at bounding box center [693, 325] width 49 height 35
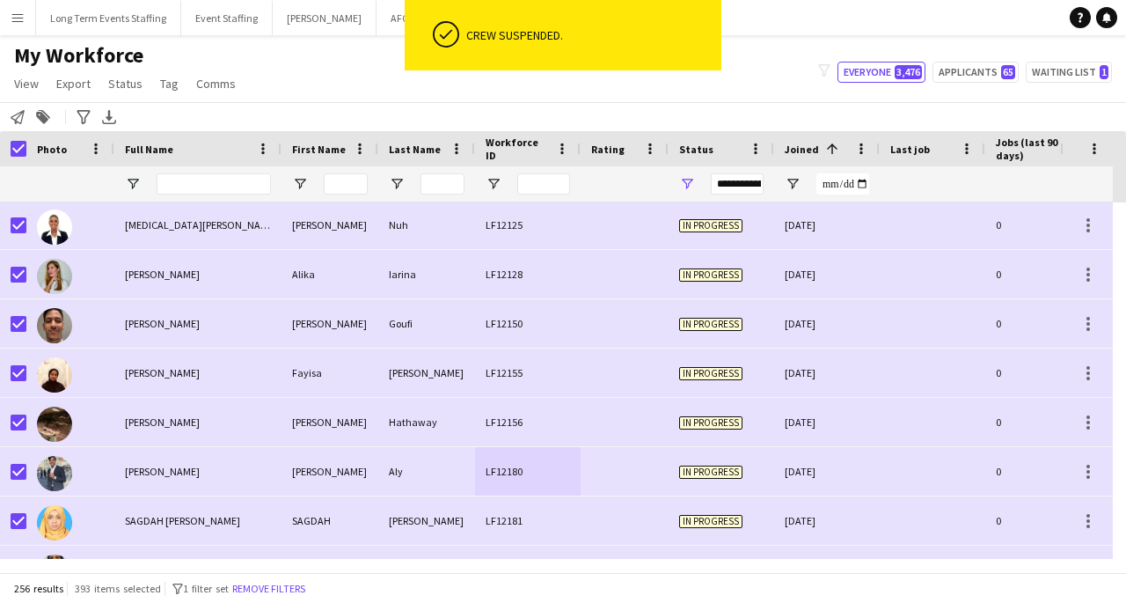
click at [454, 467] on div "Aly" at bounding box center [426, 471] width 97 height 48
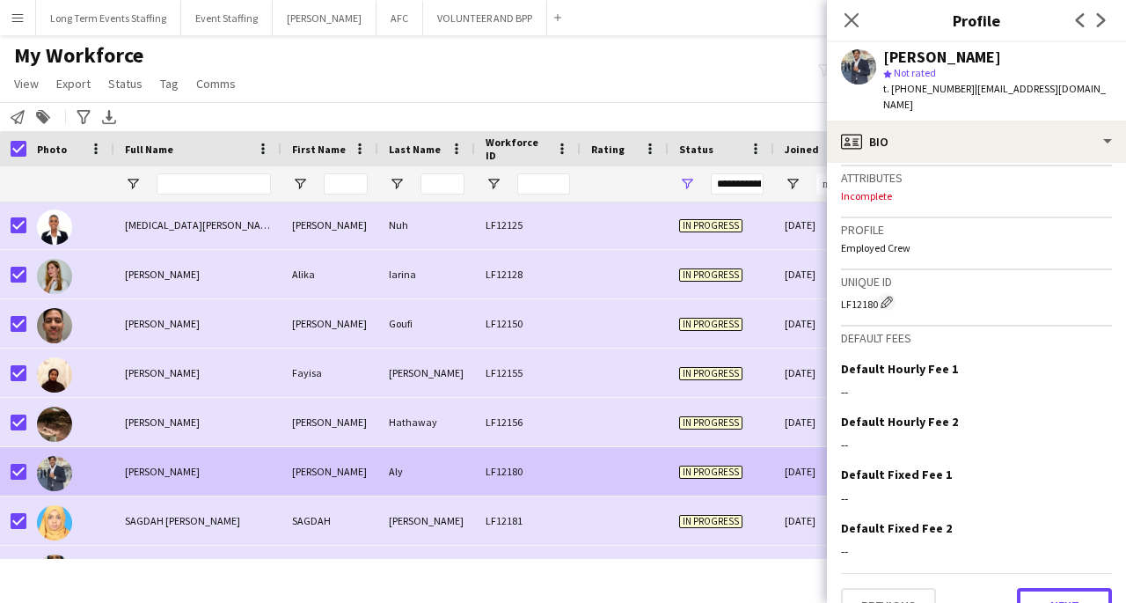
click at [1050, 588] on button "Next" at bounding box center [1064, 605] width 95 height 35
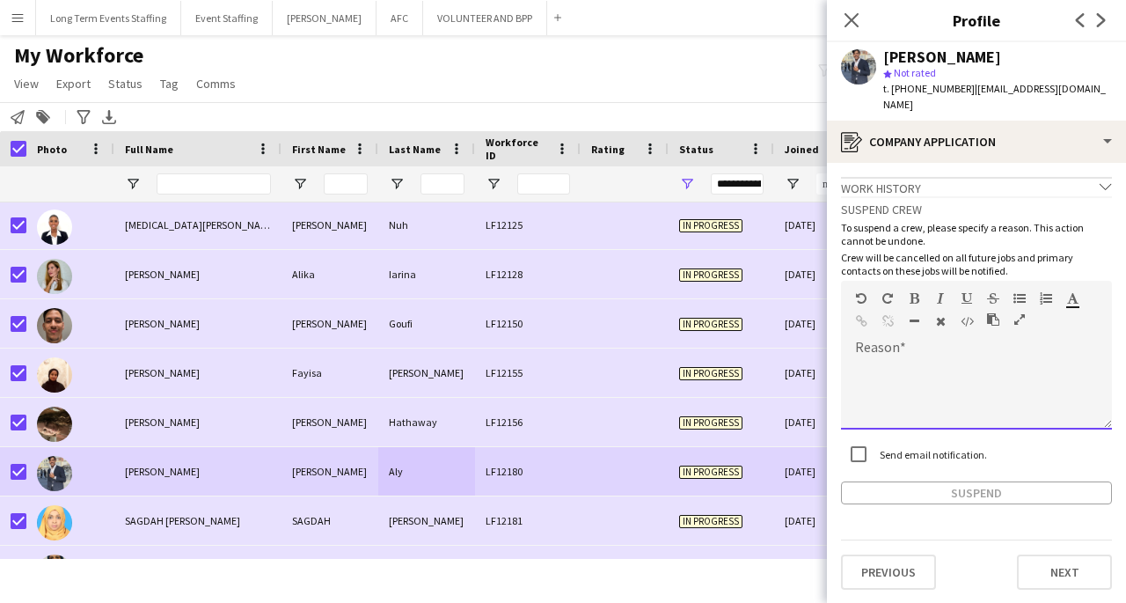
click at [1002, 374] on div at bounding box center [976, 394] width 271 height 70
paste div
click at [985, 483] on button "Suspend" at bounding box center [976, 492] width 271 height 23
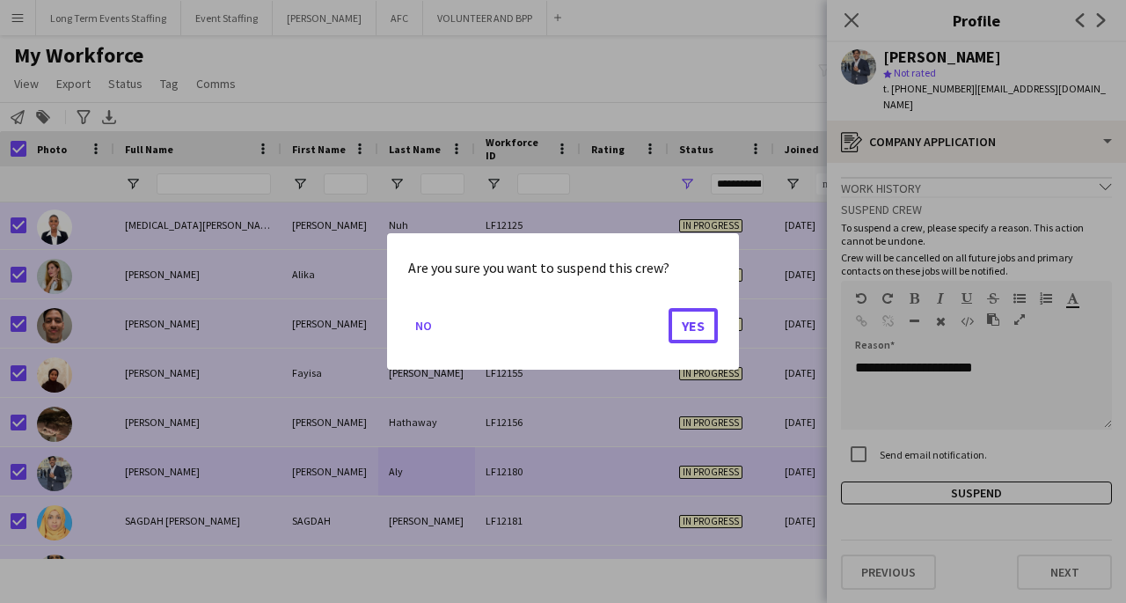
click at [697, 333] on button "Yes" at bounding box center [693, 325] width 49 height 35
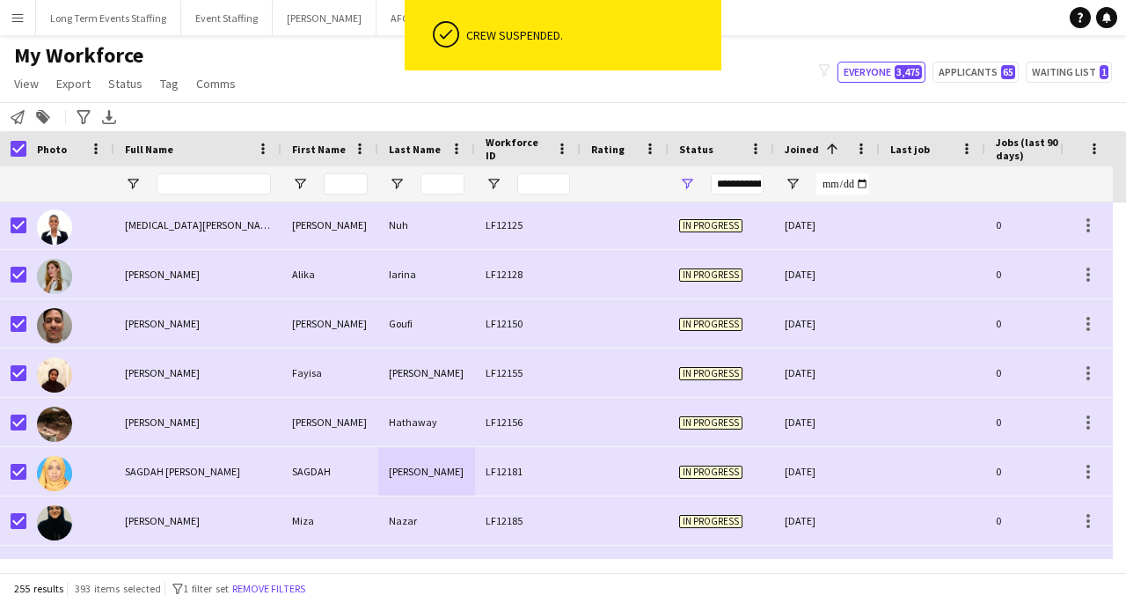
click at [548, 432] on div "LF12156" at bounding box center [528, 422] width 106 height 48
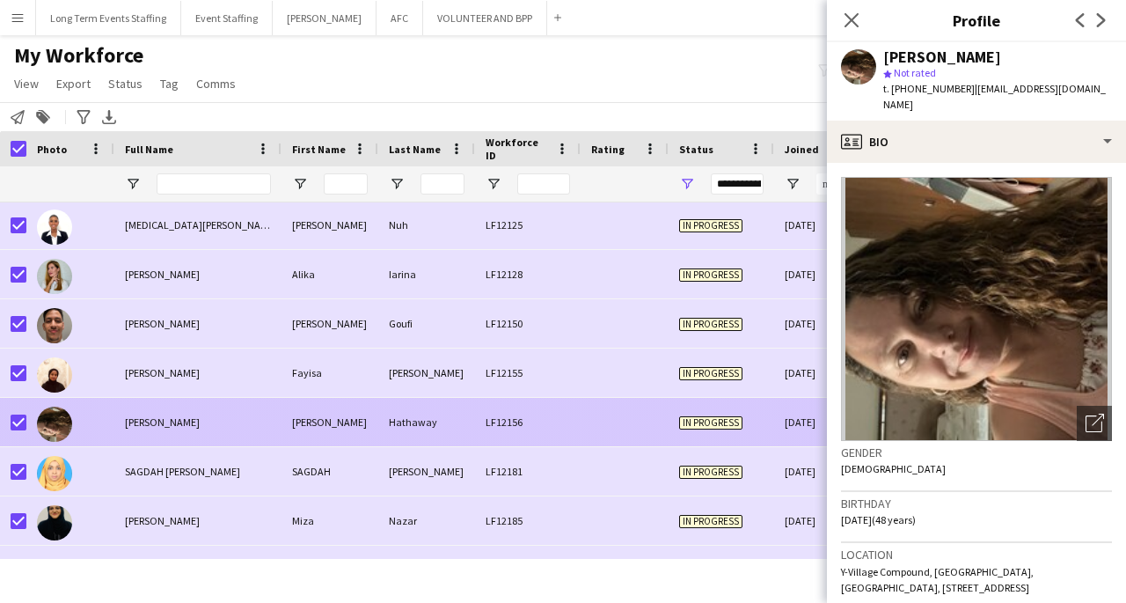
click at [522, 487] on div "LF12181" at bounding box center [528, 471] width 106 height 48
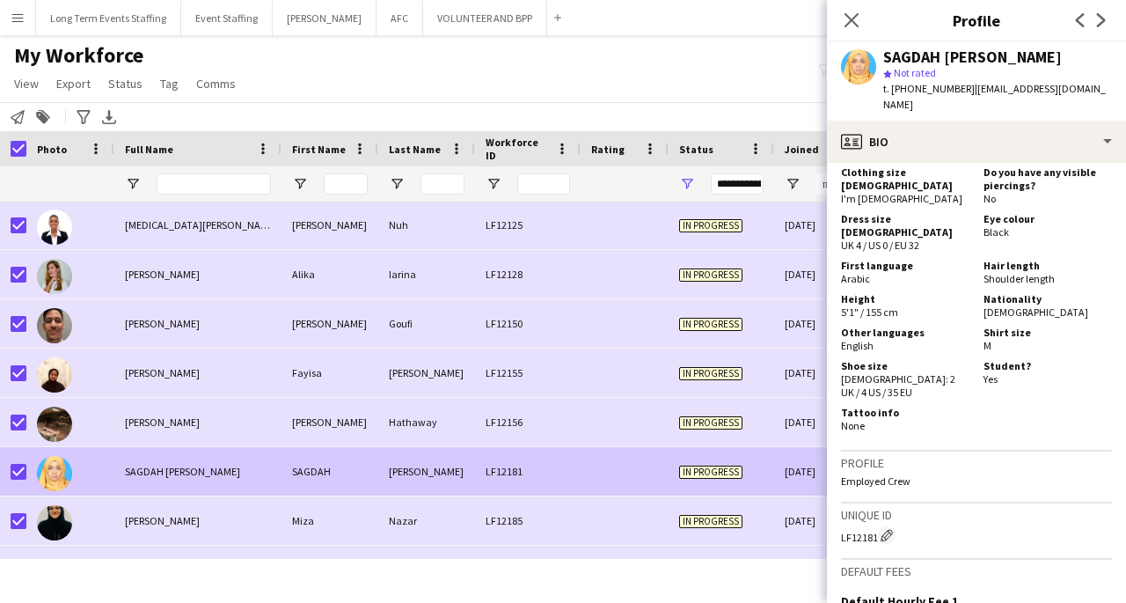
scroll to position [1096, 0]
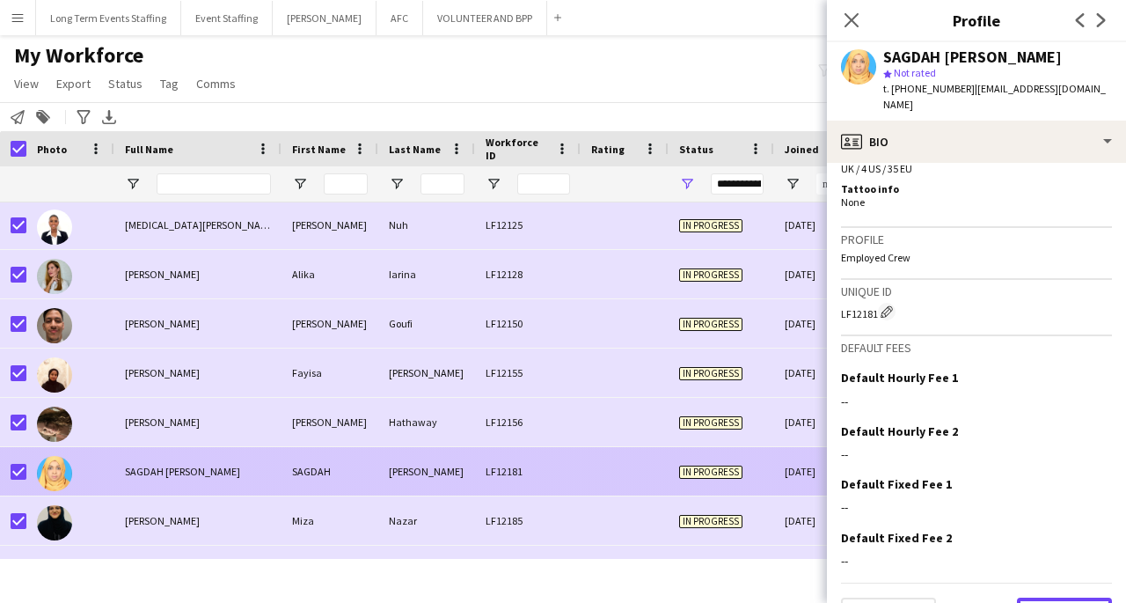
click at [1060, 597] on button "Next" at bounding box center [1064, 614] width 95 height 35
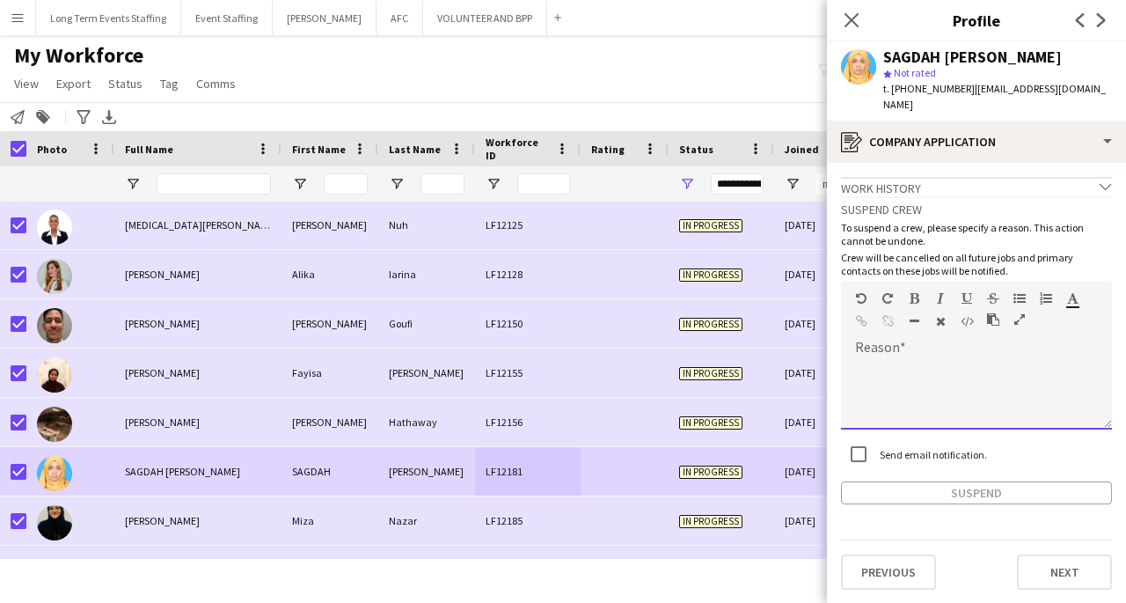
click at [968, 362] on div at bounding box center [976, 394] width 271 height 70
paste div
click at [1051, 481] on button "Suspend" at bounding box center [976, 492] width 271 height 23
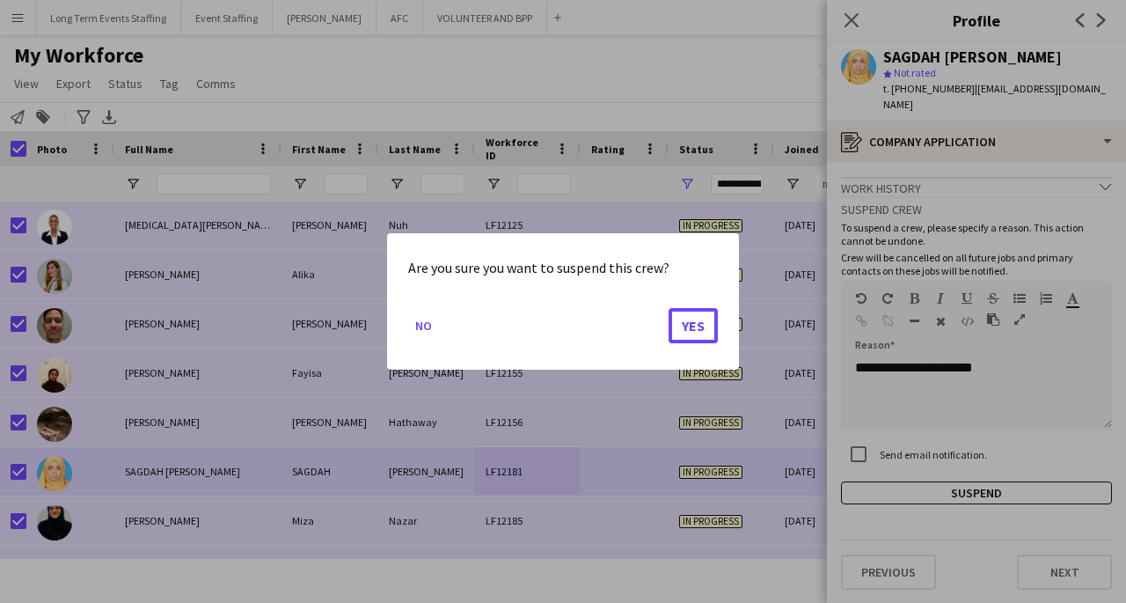
click at [691, 329] on button "Yes" at bounding box center [693, 325] width 49 height 35
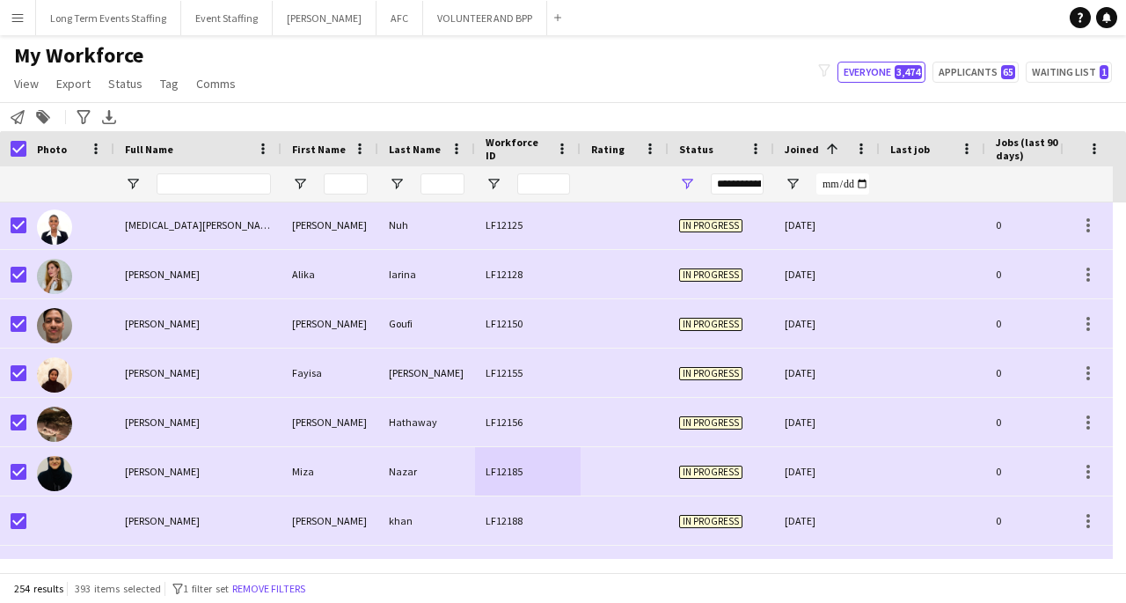
click at [408, 477] on div "Nazar" at bounding box center [426, 471] width 97 height 48
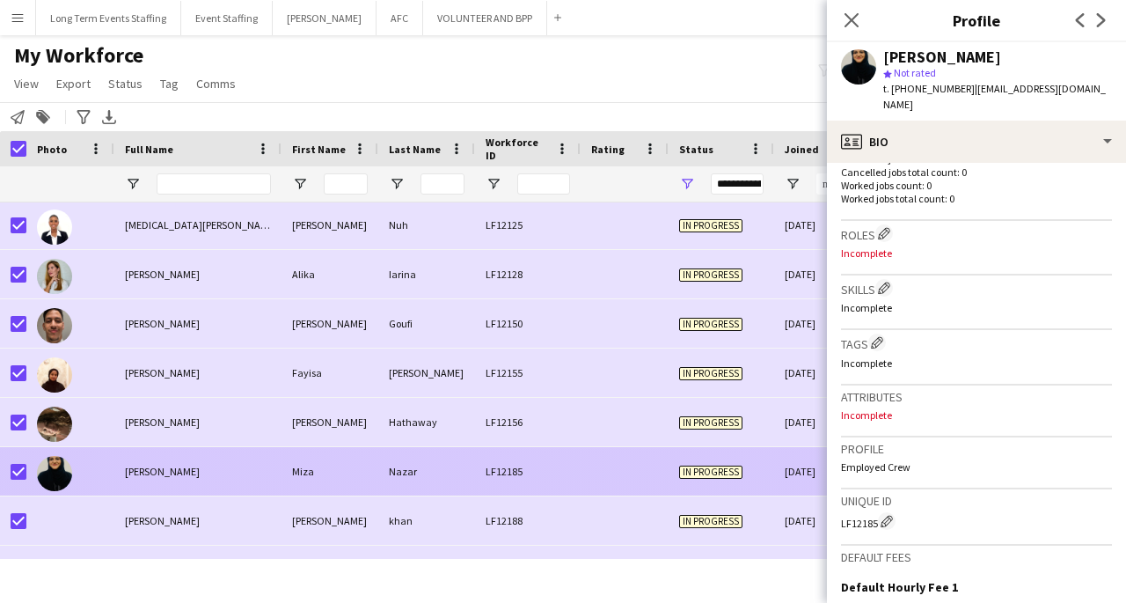
scroll to position [729, 0]
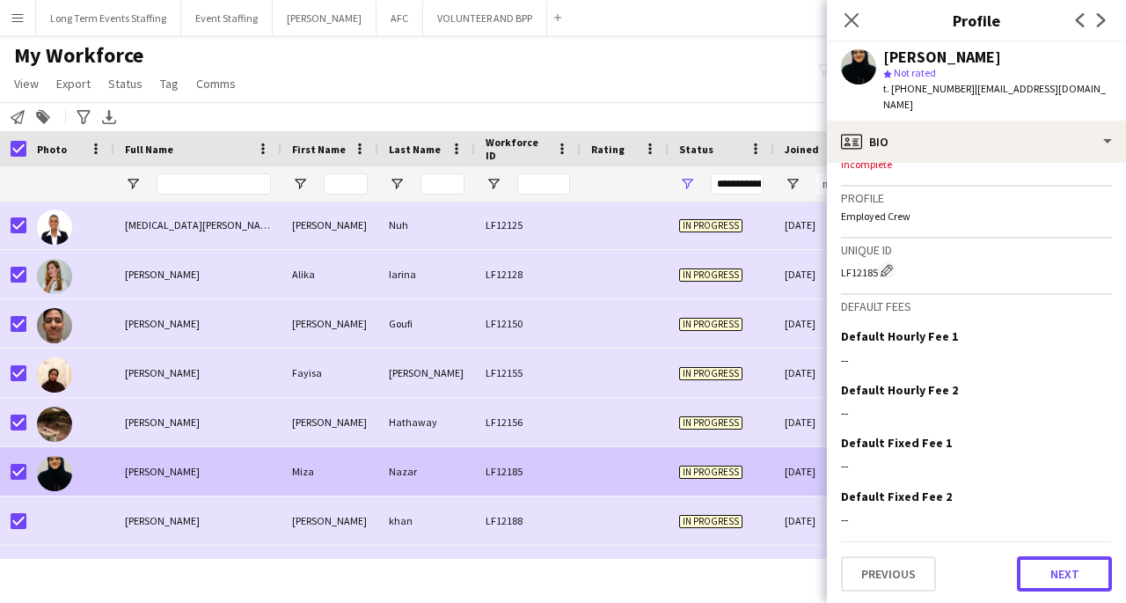
click at [1072, 567] on button "Next" at bounding box center [1064, 573] width 95 height 35
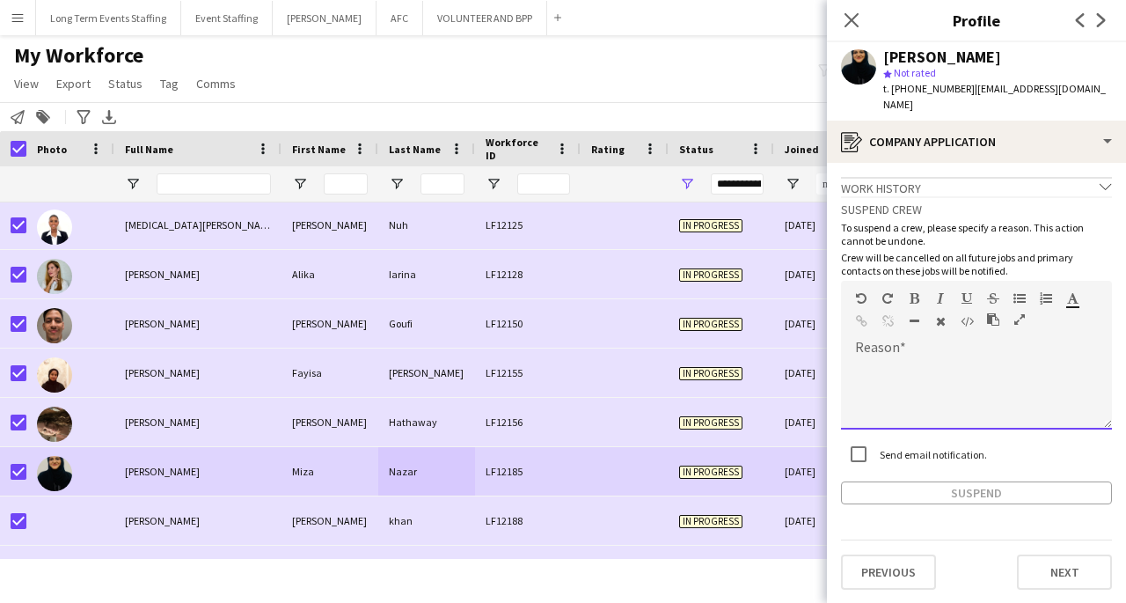
click at [993, 359] on div at bounding box center [976, 394] width 271 height 70
paste div
click at [957, 485] on button "Suspend" at bounding box center [976, 492] width 271 height 23
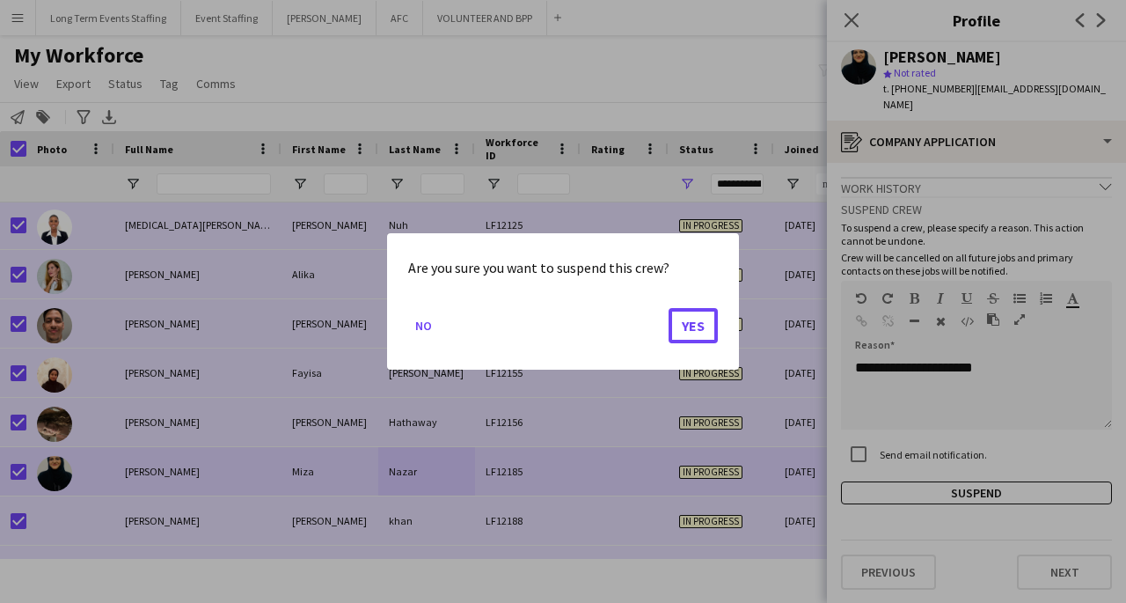
click at [707, 323] on button "Yes" at bounding box center [693, 325] width 49 height 35
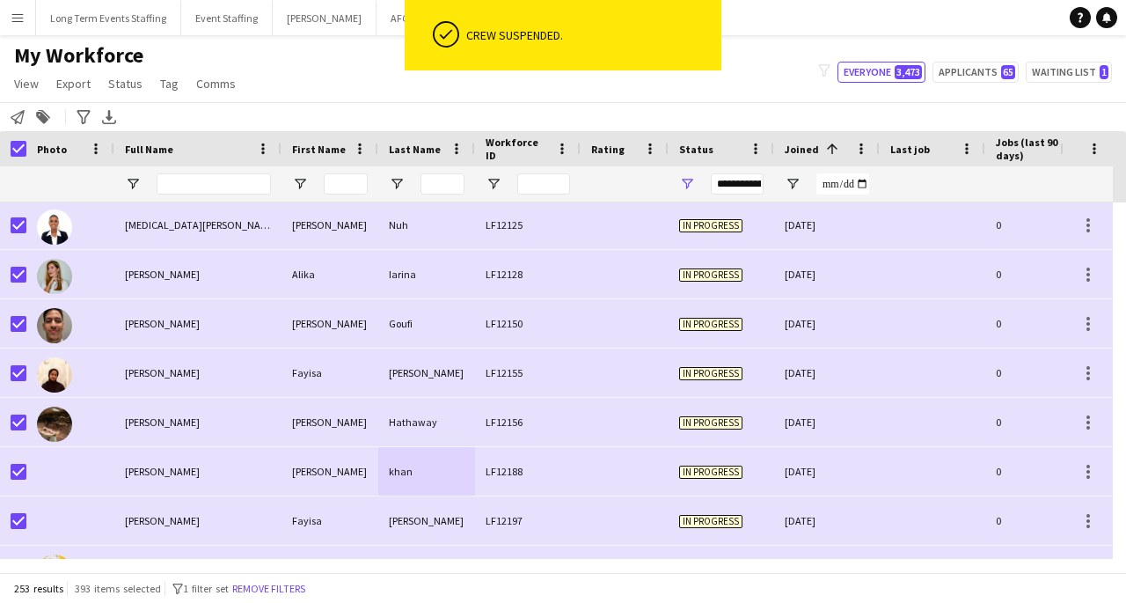
click at [387, 437] on div "Hathaway" at bounding box center [426, 422] width 97 height 48
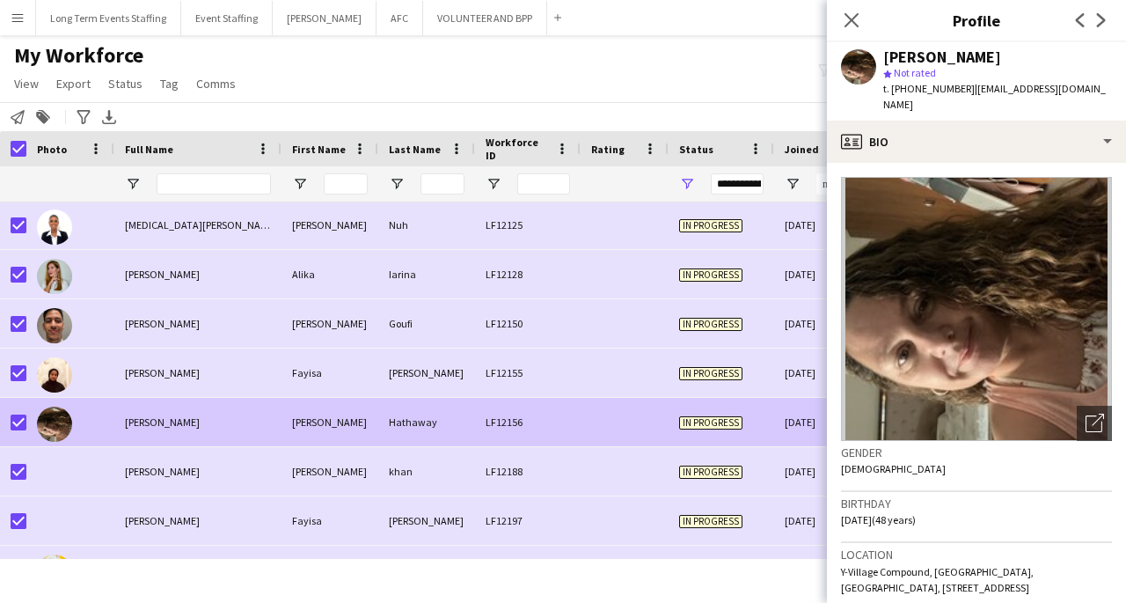
click at [398, 475] on div "khan" at bounding box center [426, 471] width 97 height 48
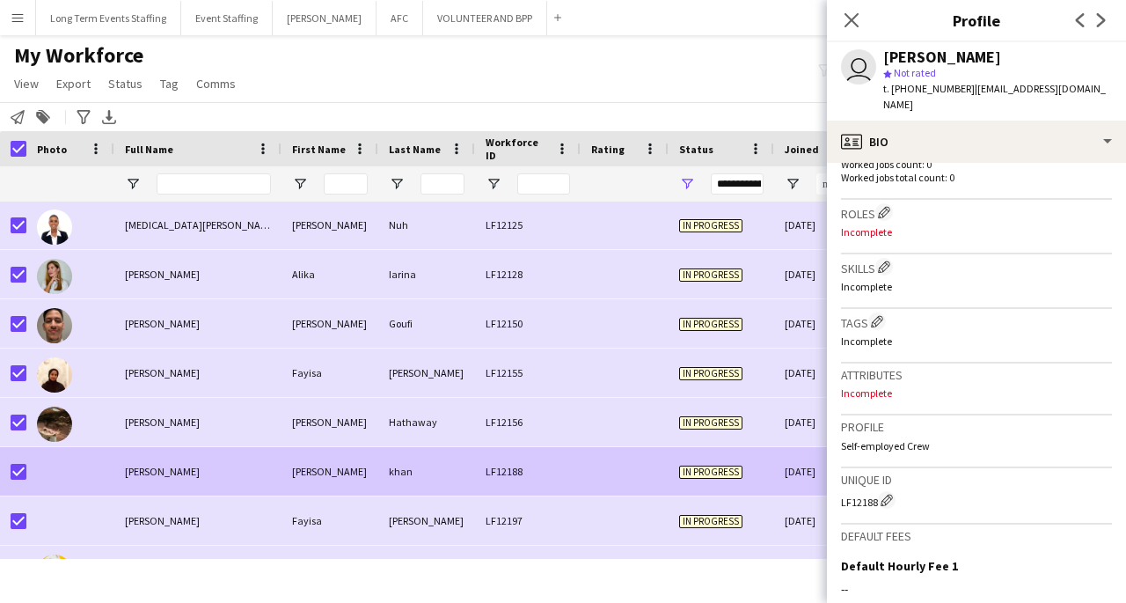
scroll to position [717, 0]
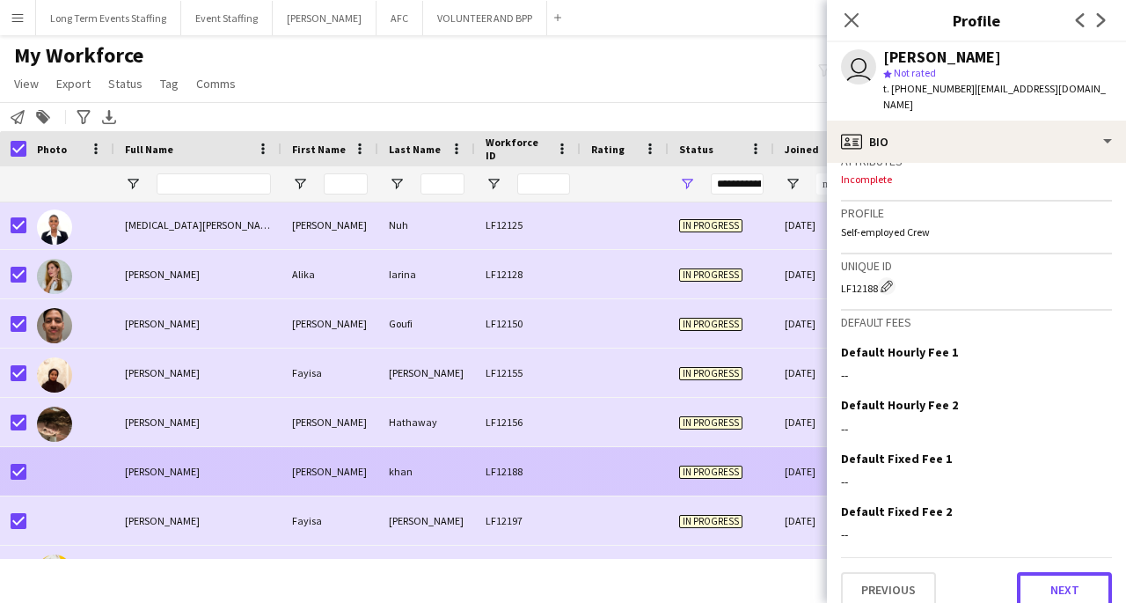
click at [1076, 580] on button "Next" at bounding box center [1064, 589] width 95 height 35
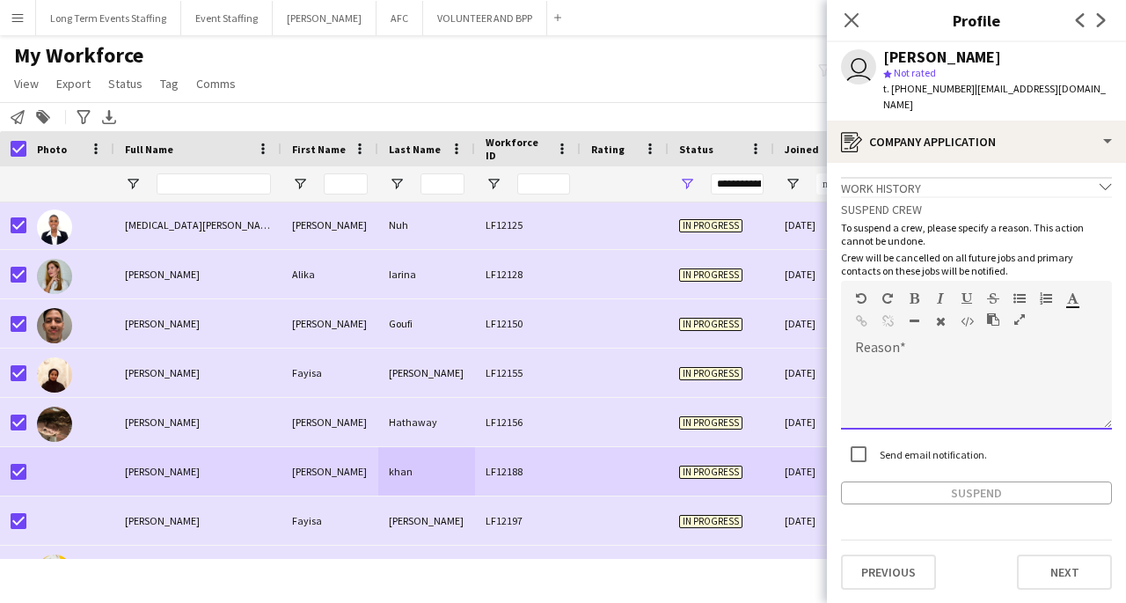
click at [925, 359] on div at bounding box center [976, 394] width 271 height 70
paste div
click at [983, 481] on button "Suspend" at bounding box center [976, 492] width 271 height 23
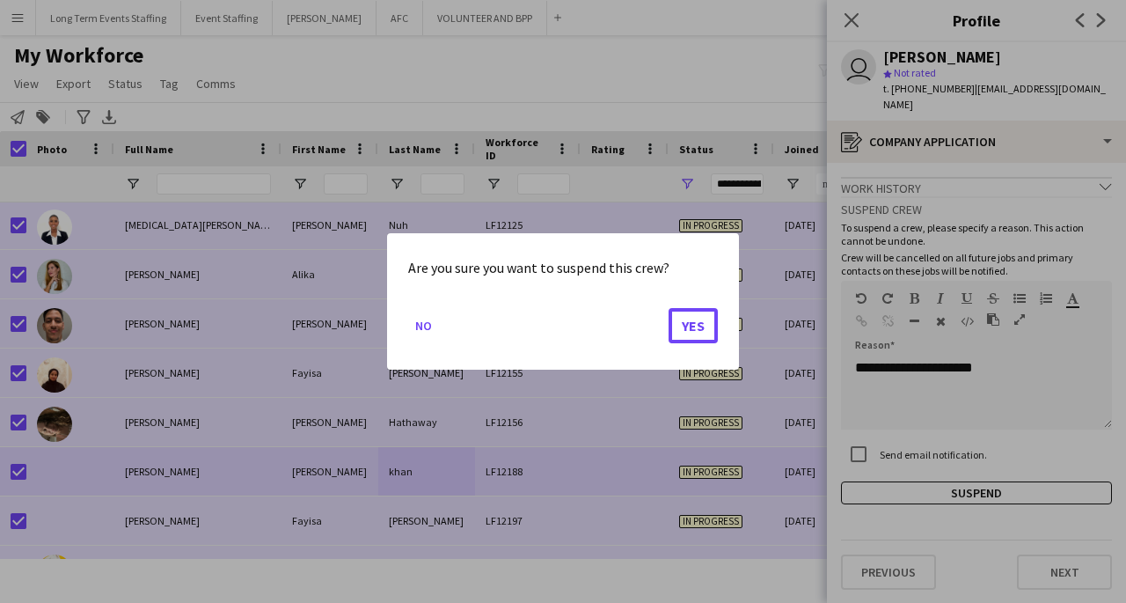
click at [691, 327] on button "Yes" at bounding box center [693, 325] width 49 height 35
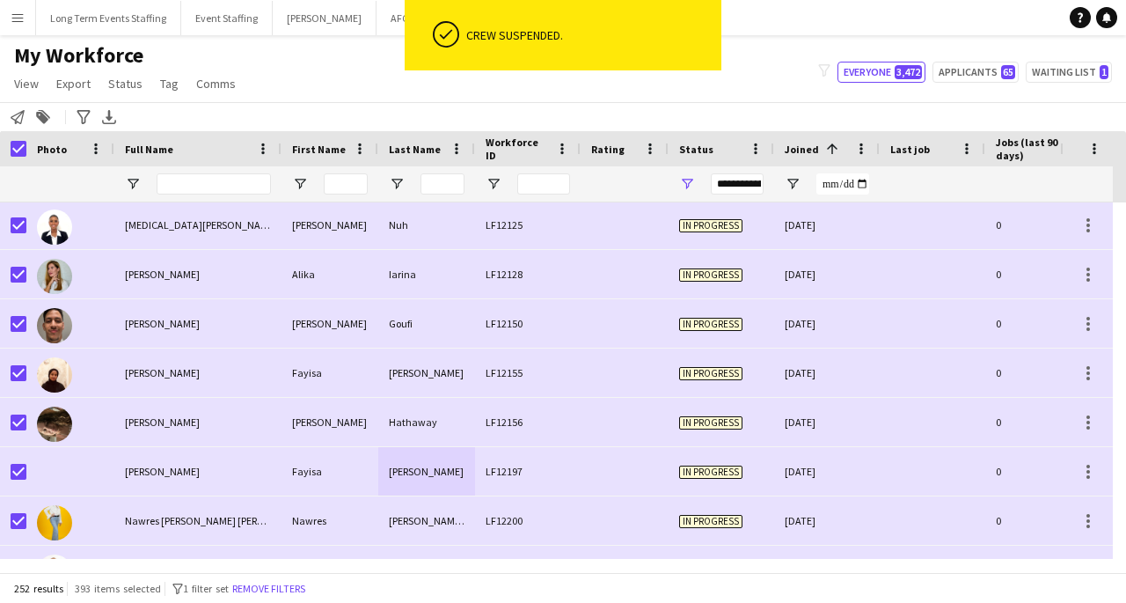
click at [414, 482] on div "[PERSON_NAME]" at bounding box center [426, 471] width 97 height 48
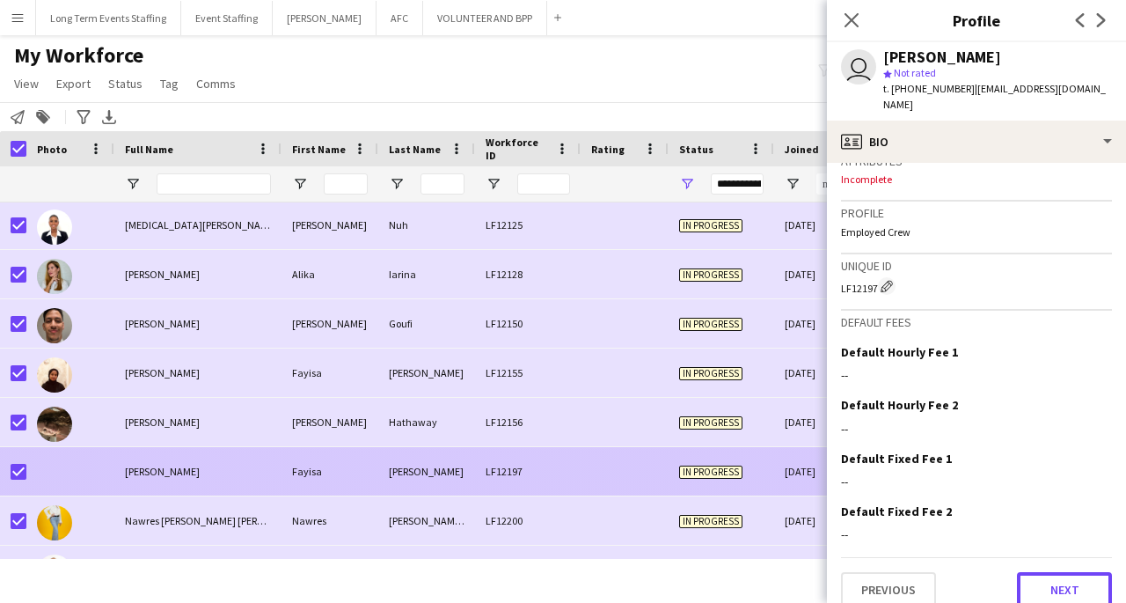
click at [1045, 584] on button "Next" at bounding box center [1064, 589] width 95 height 35
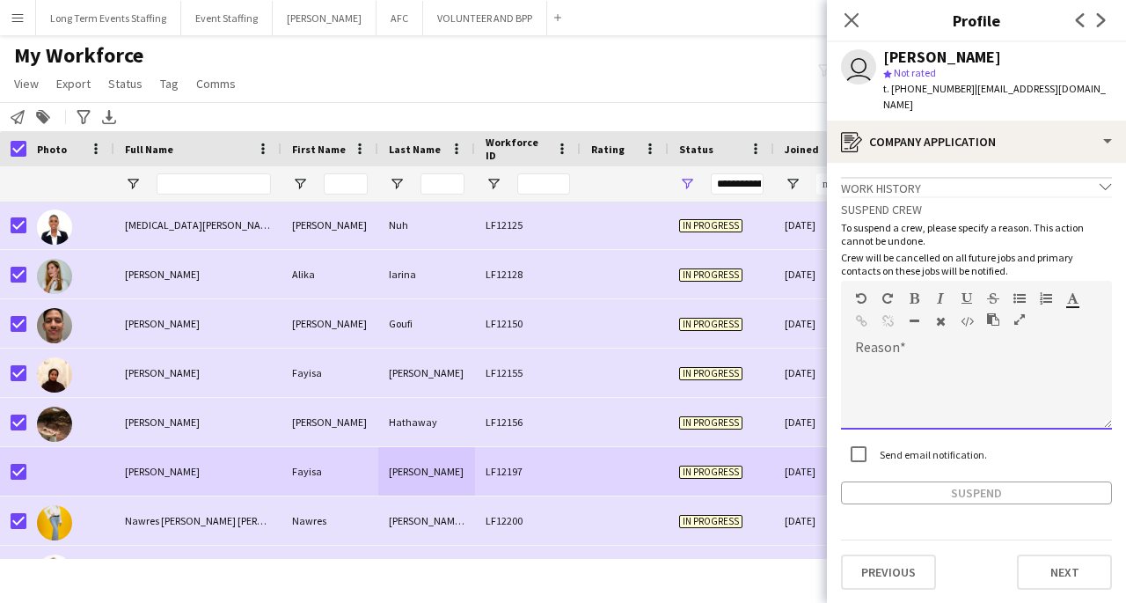
click at [918, 359] on div at bounding box center [976, 394] width 271 height 70
paste div
click at [987, 484] on button "Suspend" at bounding box center [976, 492] width 271 height 23
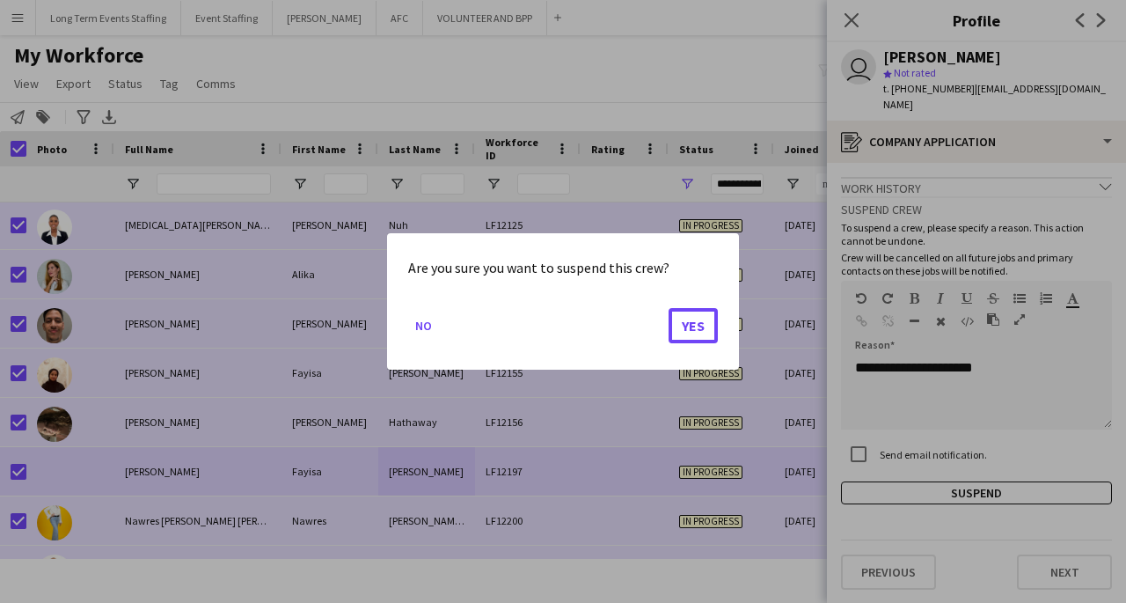
click at [697, 333] on button "Yes" at bounding box center [693, 325] width 49 height 35
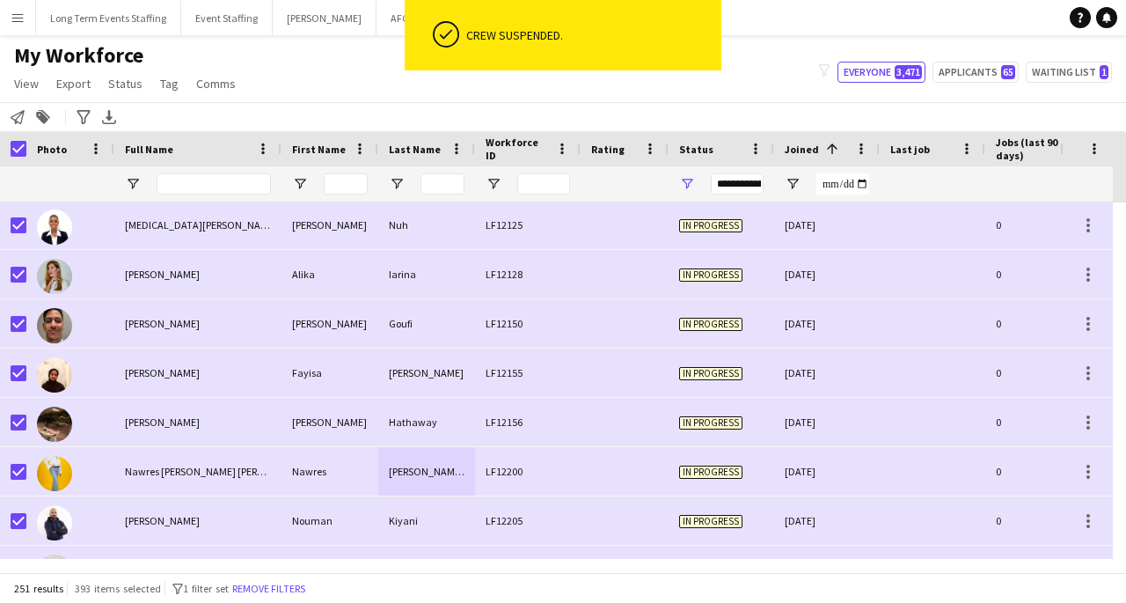
click at [414, 472] on div "[PERSON_NAME] [PERSON_NAME]" at bounding box center [426, 471] width 97 height 48
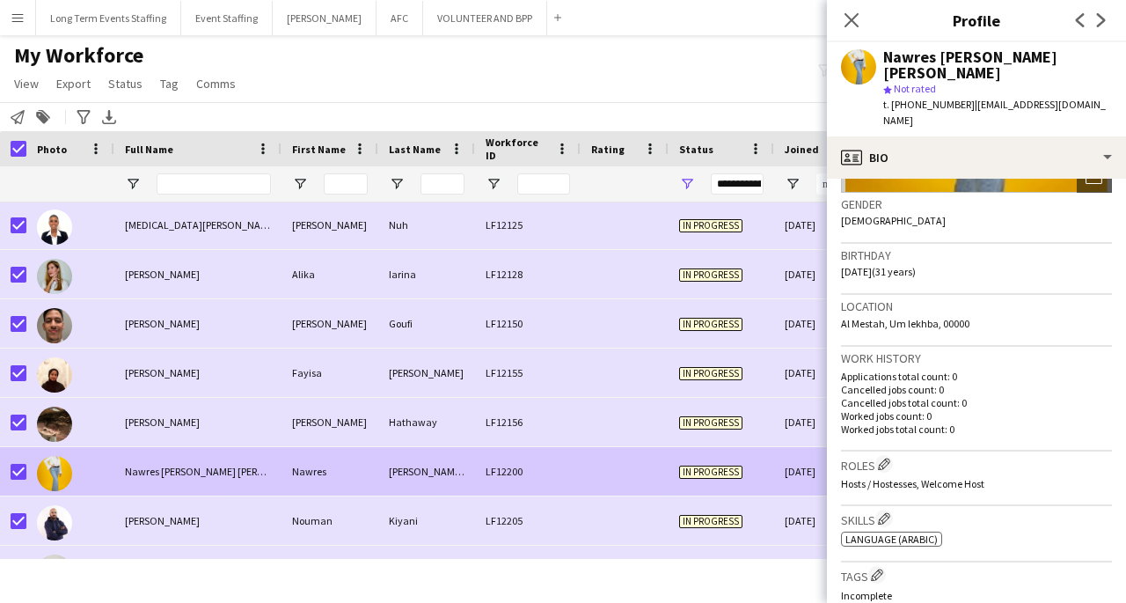
scroll to position [715, 0]
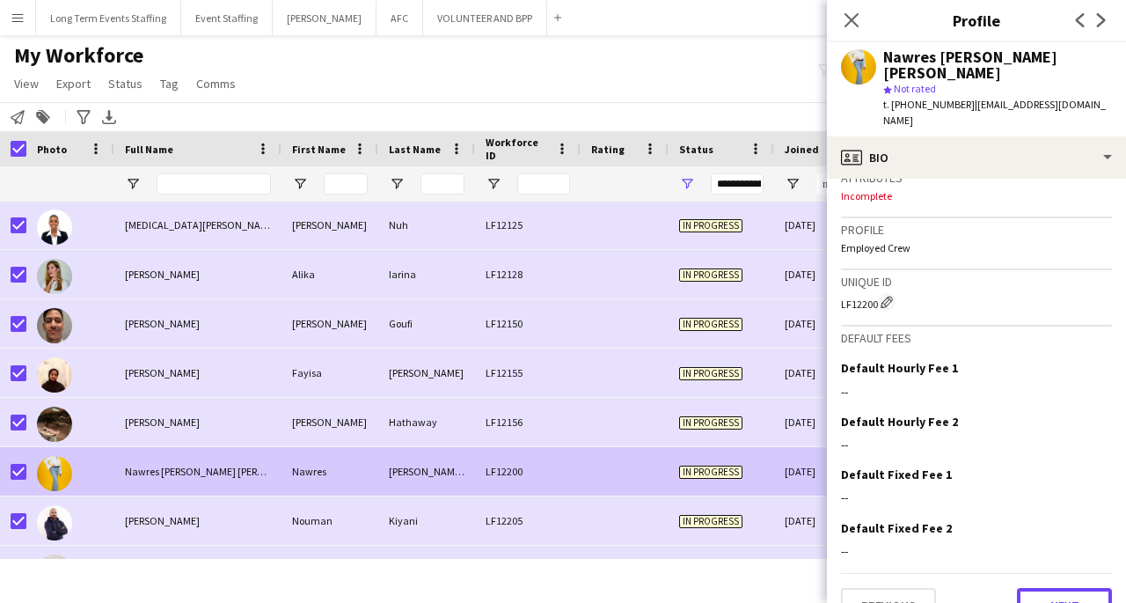
click at [1053, 588] on button "Next" at bounding box center [1064, 605] width 95 height 35
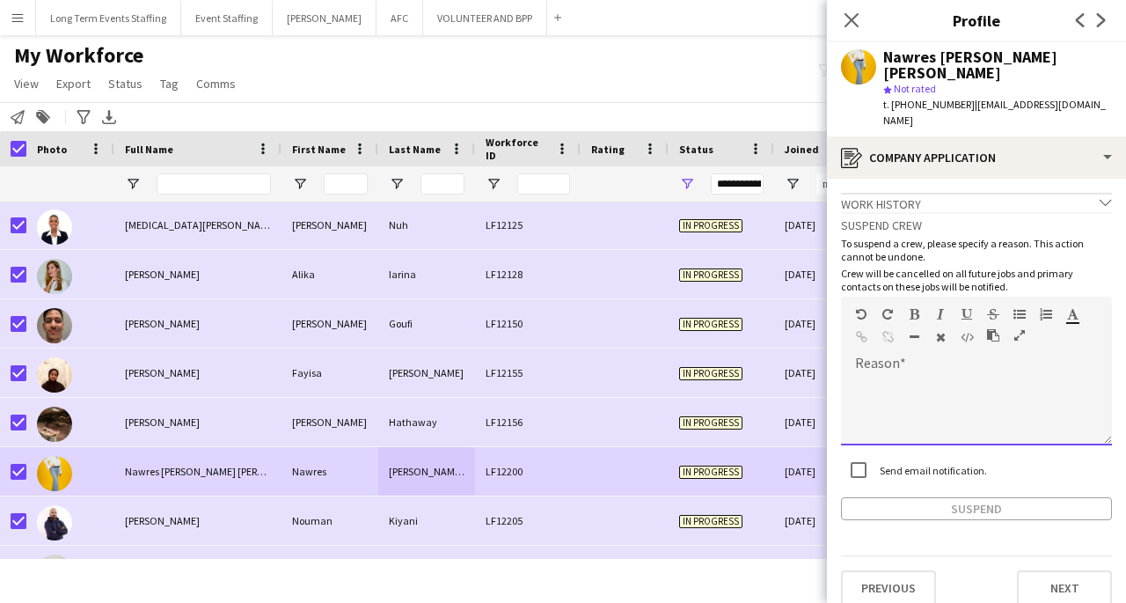
click at [992, 375] on div at bounding box center [976, 410] width 271 height 70
paste div
click at [982, 497] on button "Suspend" at bounding box center [976, 508] width 271 height 23
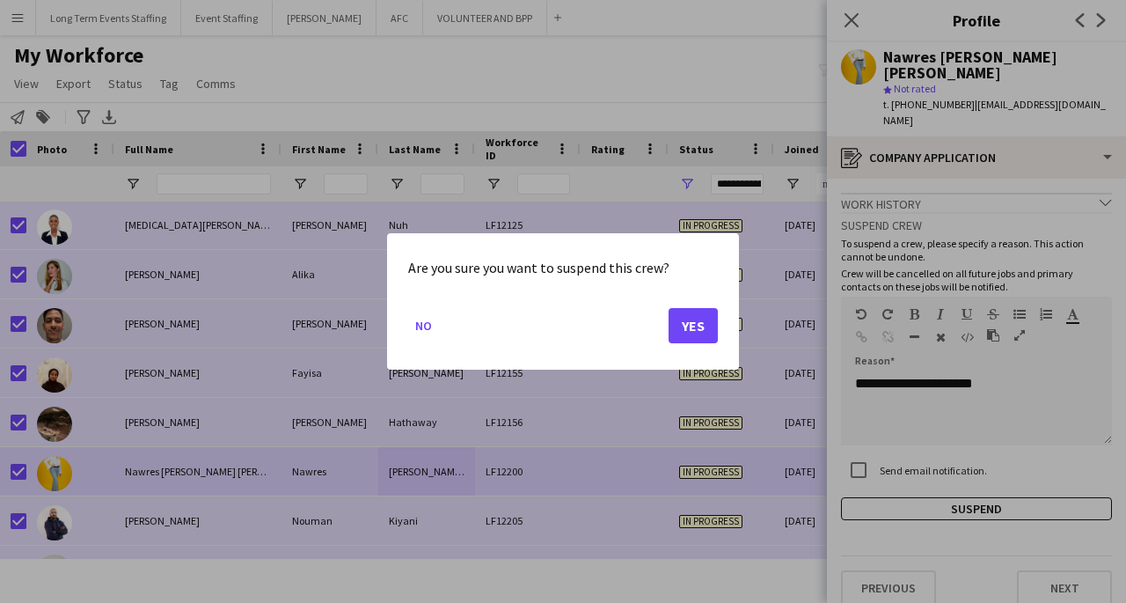
click at [692, 326] on button "Yes" at bounding box center [693, 325] width 49 height 35
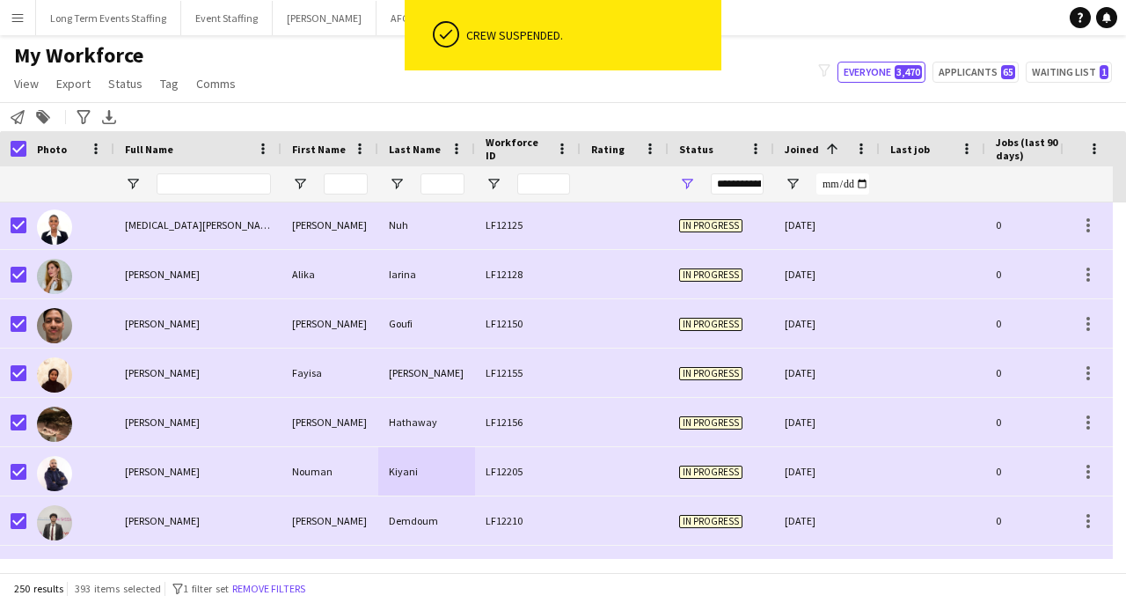
click at [480, 489] on div "LF12205" at bounding box center [528, 471] width 106 height 48
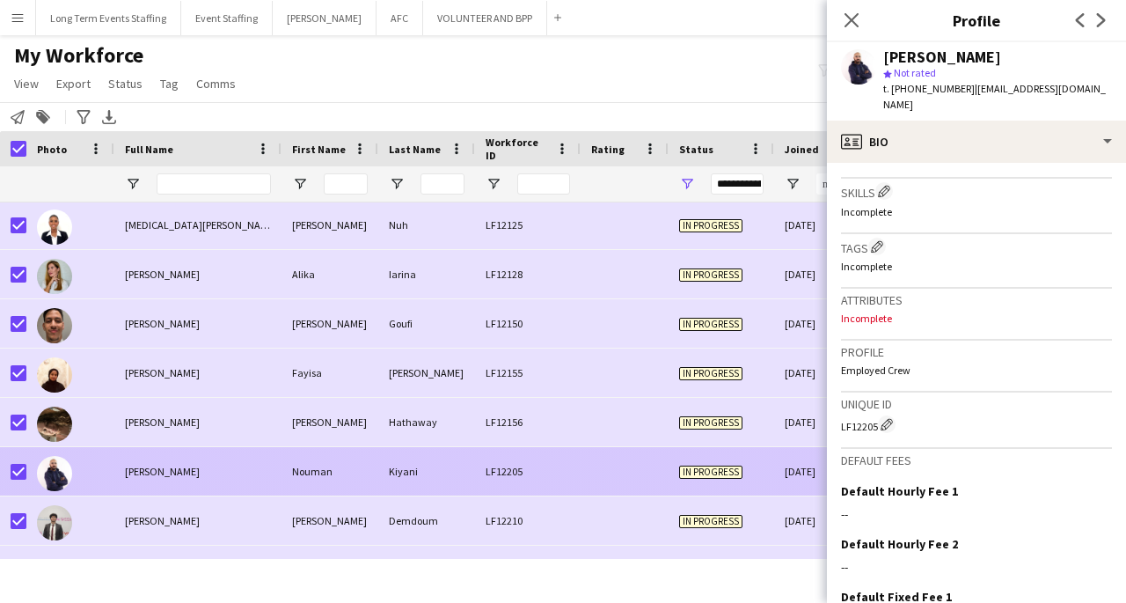
scroll to position [713, 0]
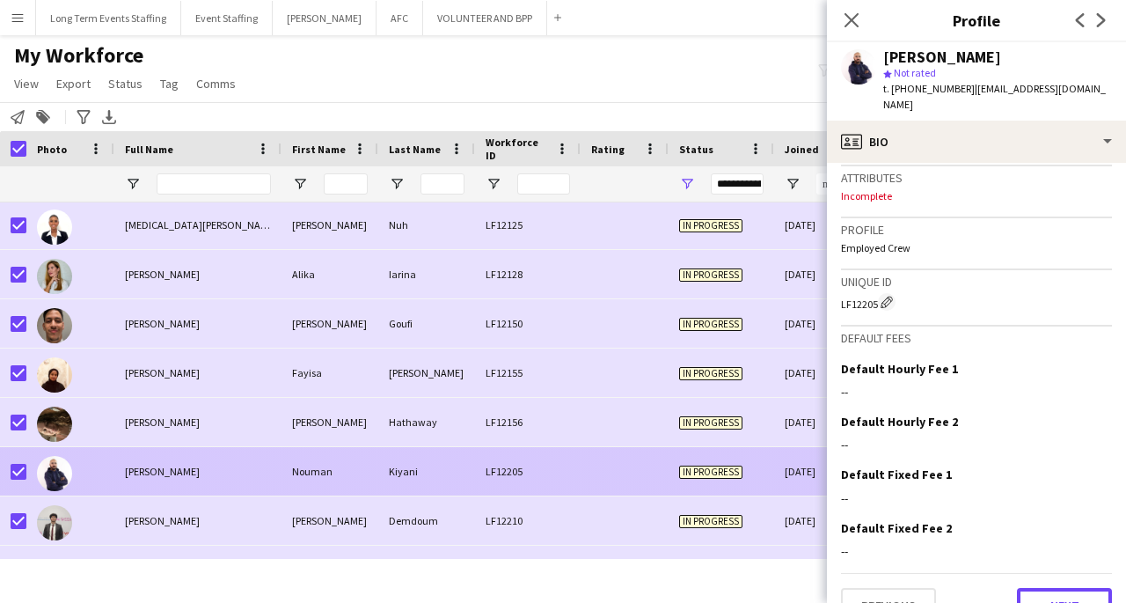
click at [1076, 588] on button "Next" at bounding box center [1064, 605] width 95 height 35
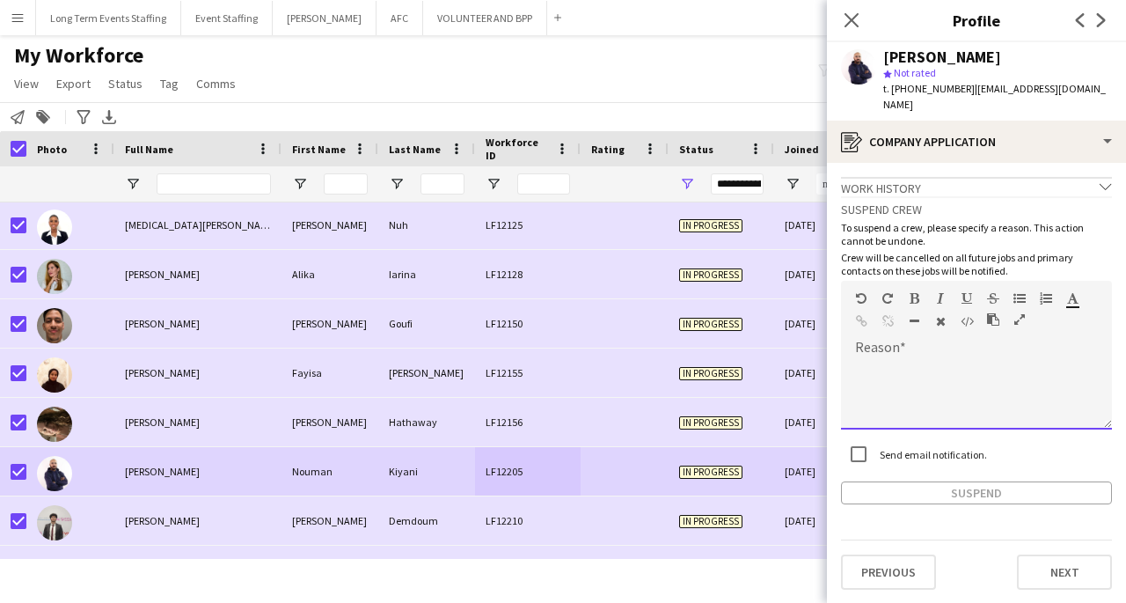
click at [977, 359] on div at bounding box center [976, 394] width 271 height 70
paste div
click at [955, 481] on button "Suspend" at bounding box center [976, 492] width 271 height 23
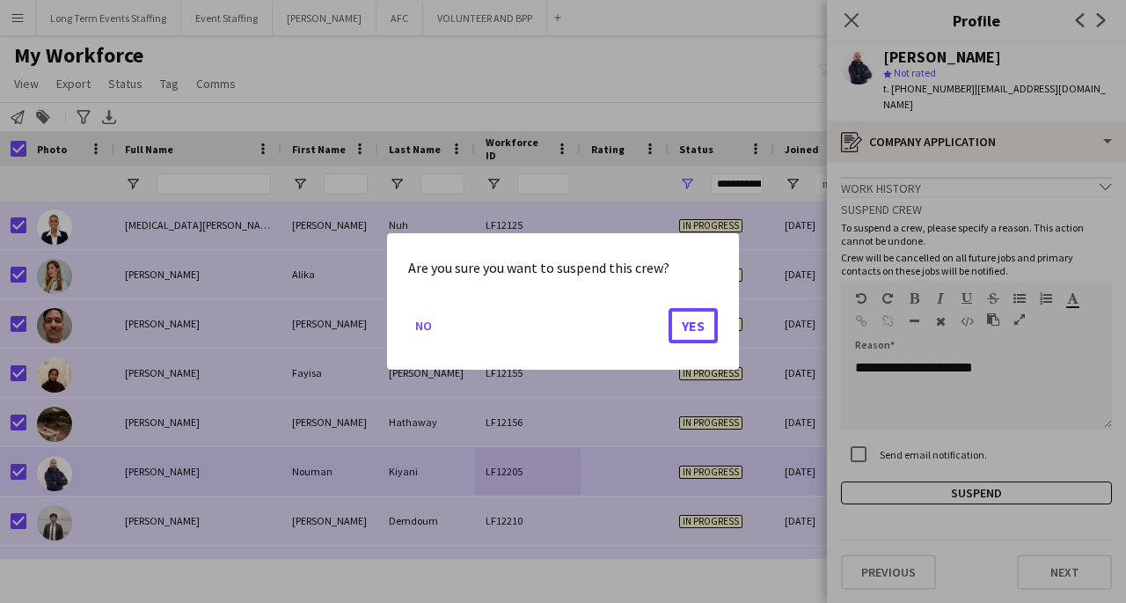
click at [699, 327] on button "Yes" at bounding box center [693, 325] width 49 height 35
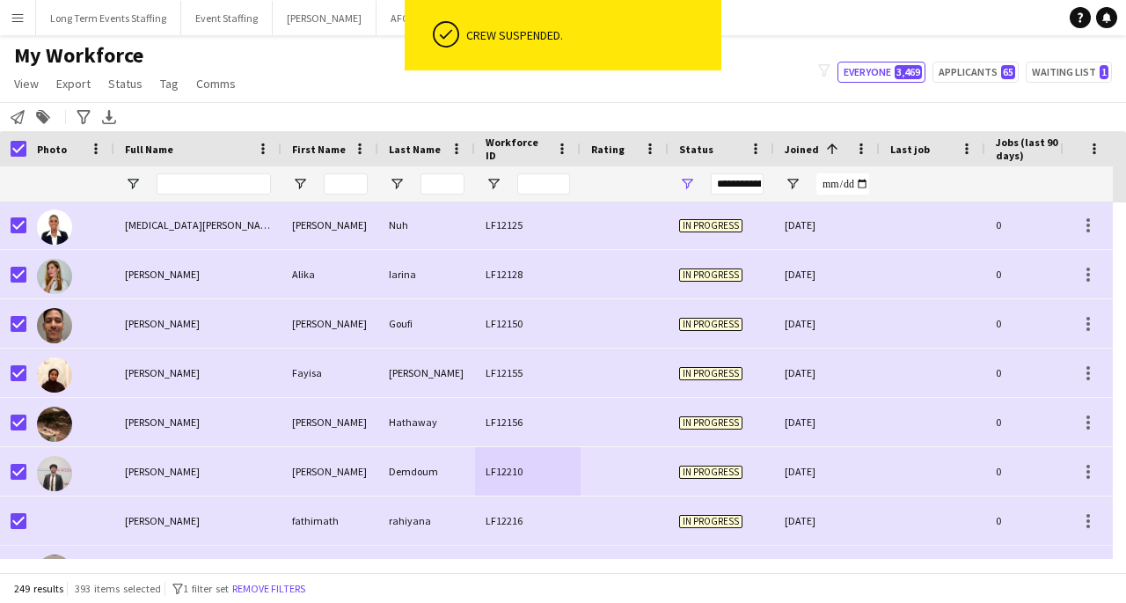
click at [417, 452] on div "Demdoum" at bounding box center [426, 471] width 97 height 48
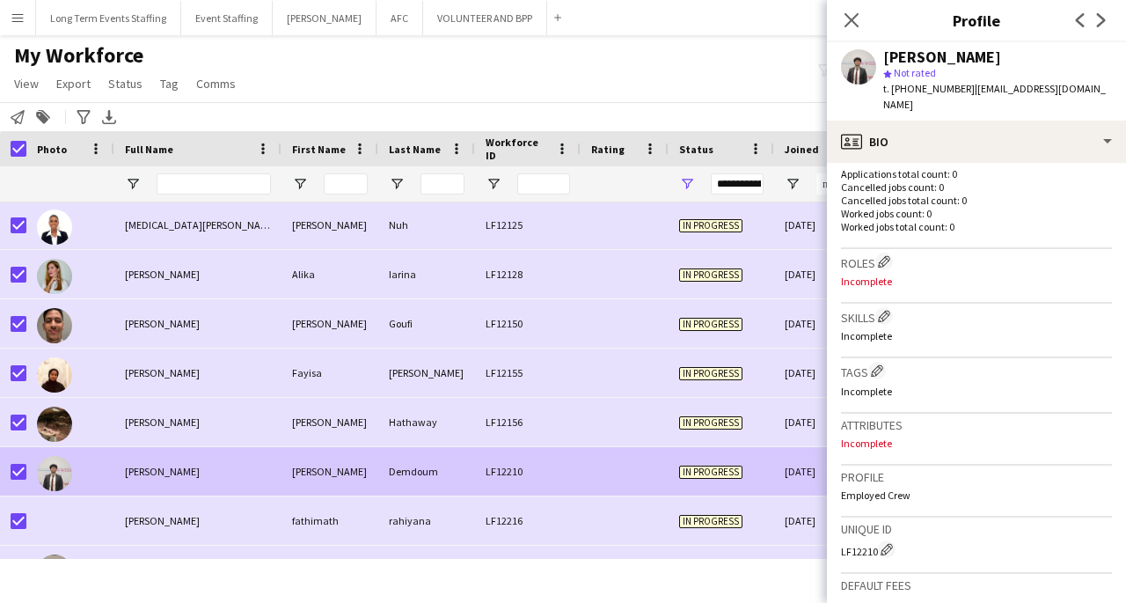
scroll to position [729, 0]
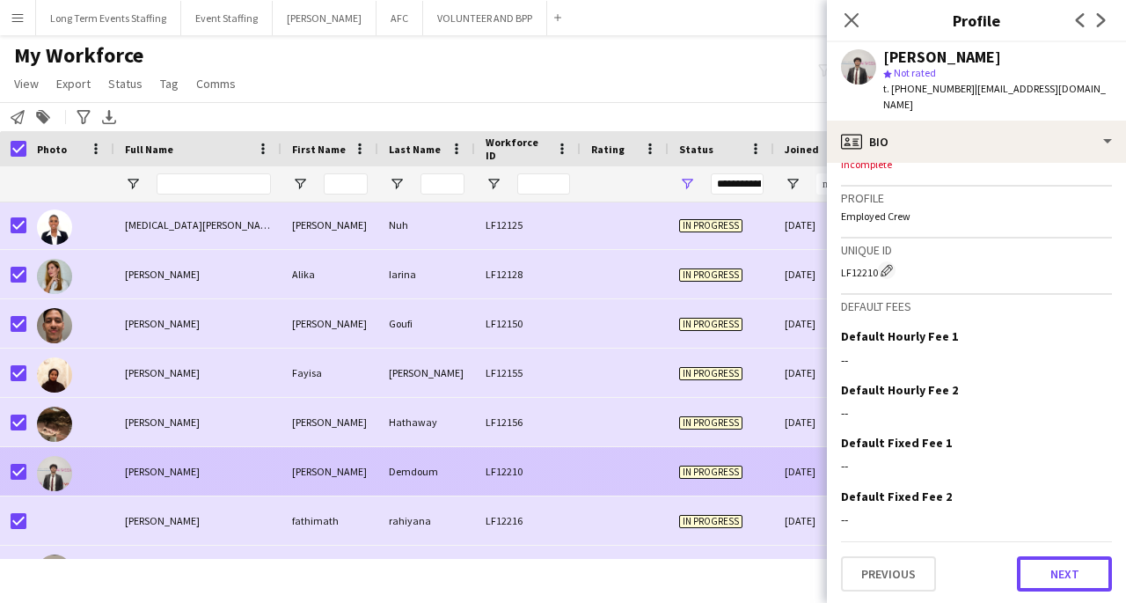
click at [1051, 576] on button "Next" at bounding box center [1064, 573] width 95 height 35
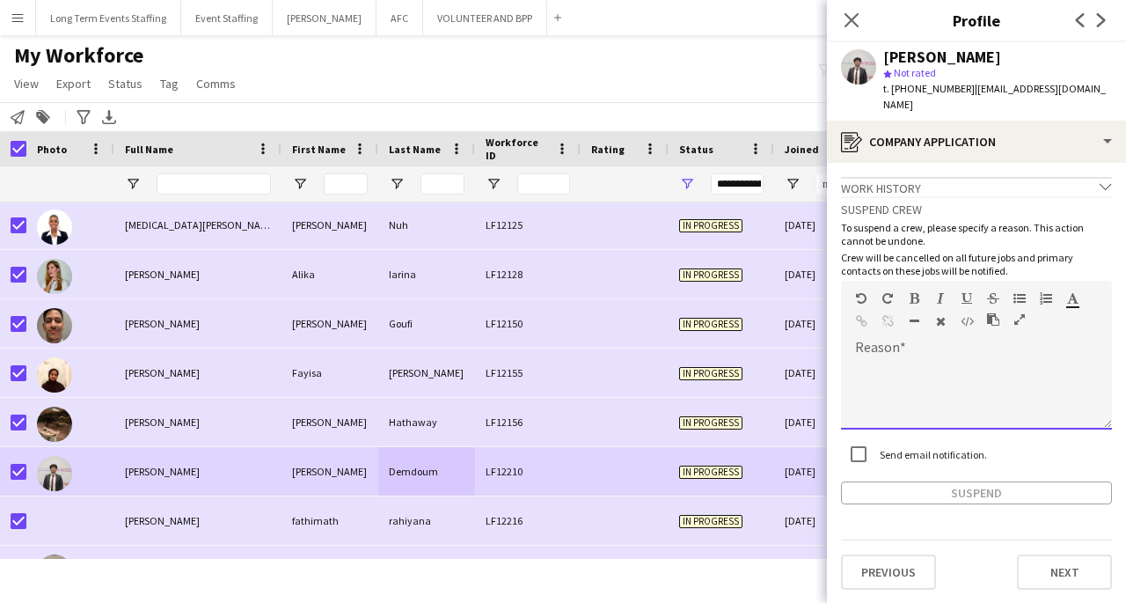
click at [984, 397] on div at bounding box center [976, 394] width 271 height 70
paste div
click at [965, 496] on button "Suspend" at bounding box center [976, 492] width 271 height 23
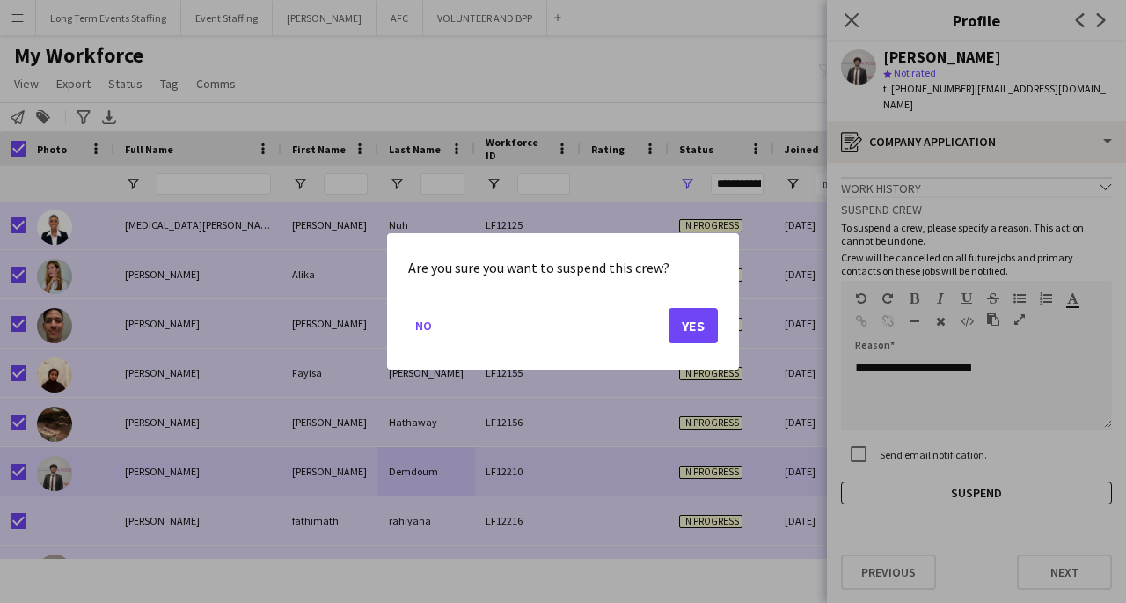
click at [690, 335] on button "Yes" at bounding box center [693, 325] width 49 height 35
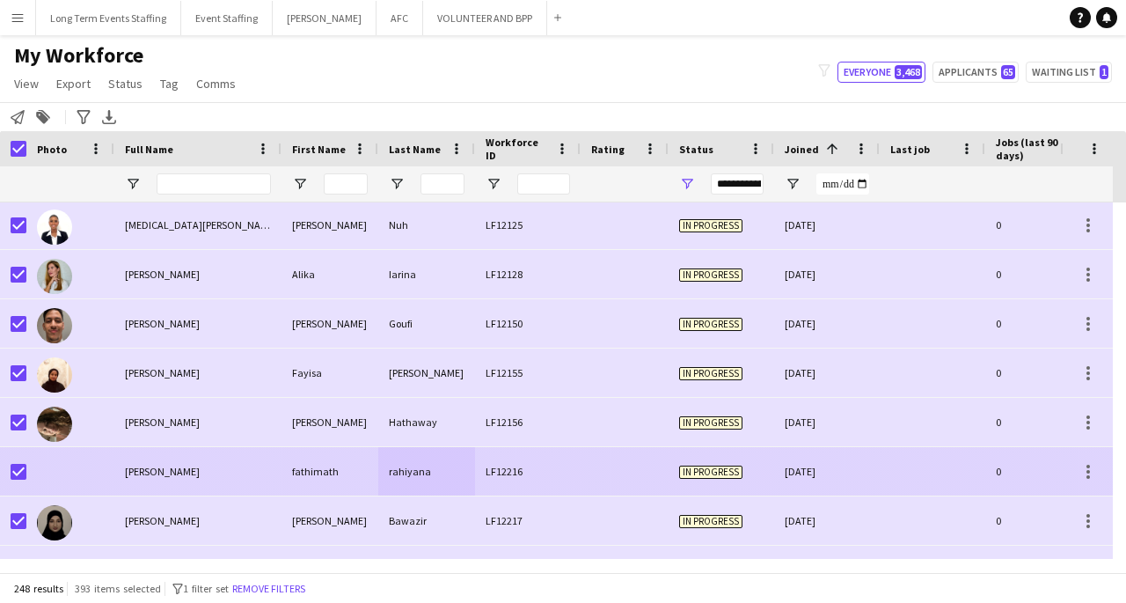
click at [179, 464] on span "[PERSON_NAME]" at bounding box center [162, 470] width 75 height 13
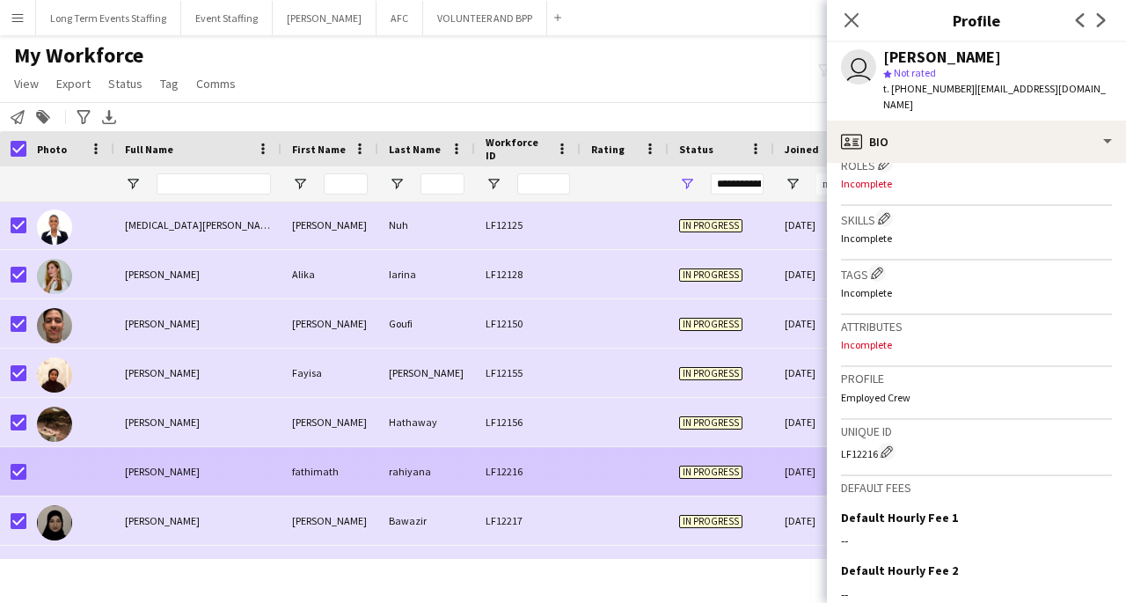
scroll to position [717, 0]
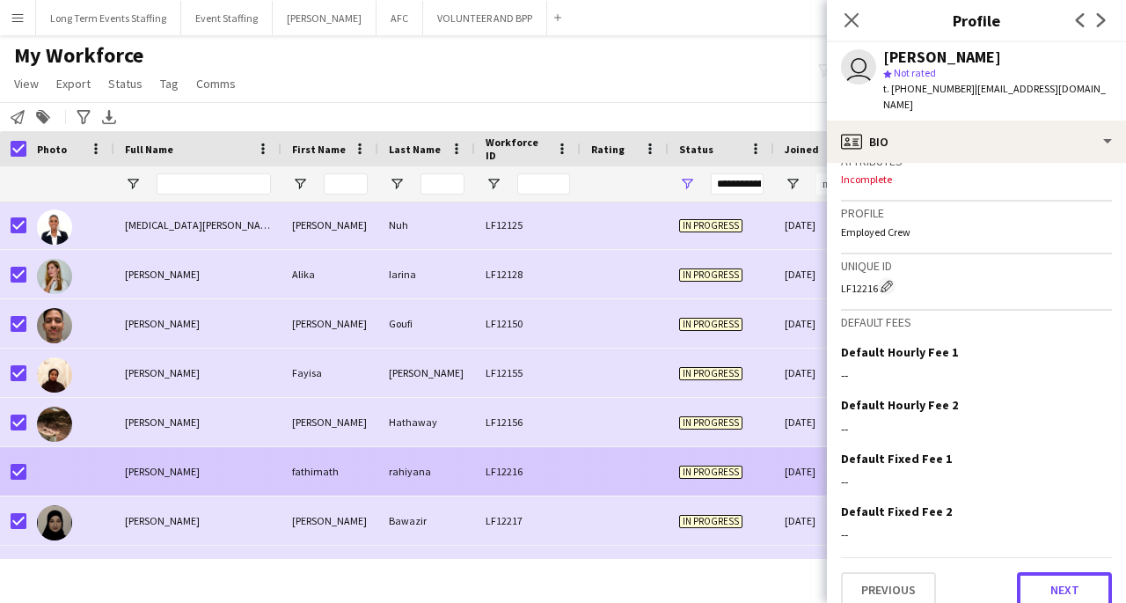
click at [1049, 574] on button "Next" at bounding box center [1064, 589] width 95 height 35
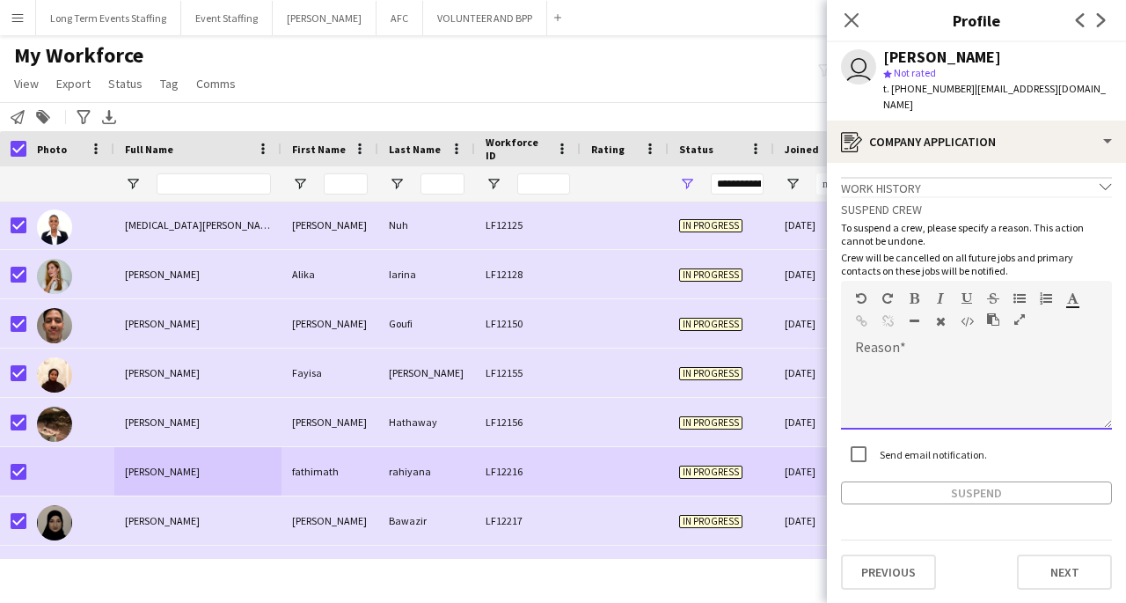
click at [936, 365] on div at bounding box center [976, 394] width 271 height 70
paste div
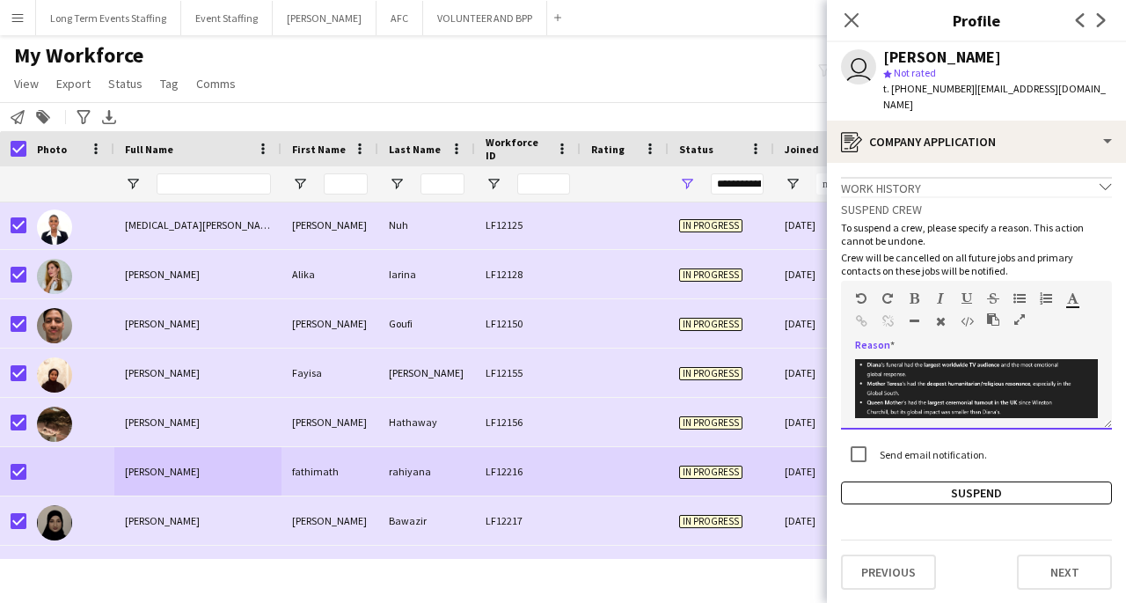
click at [1033, 370] on img at bounding box center [976, 388] width 243 height 59
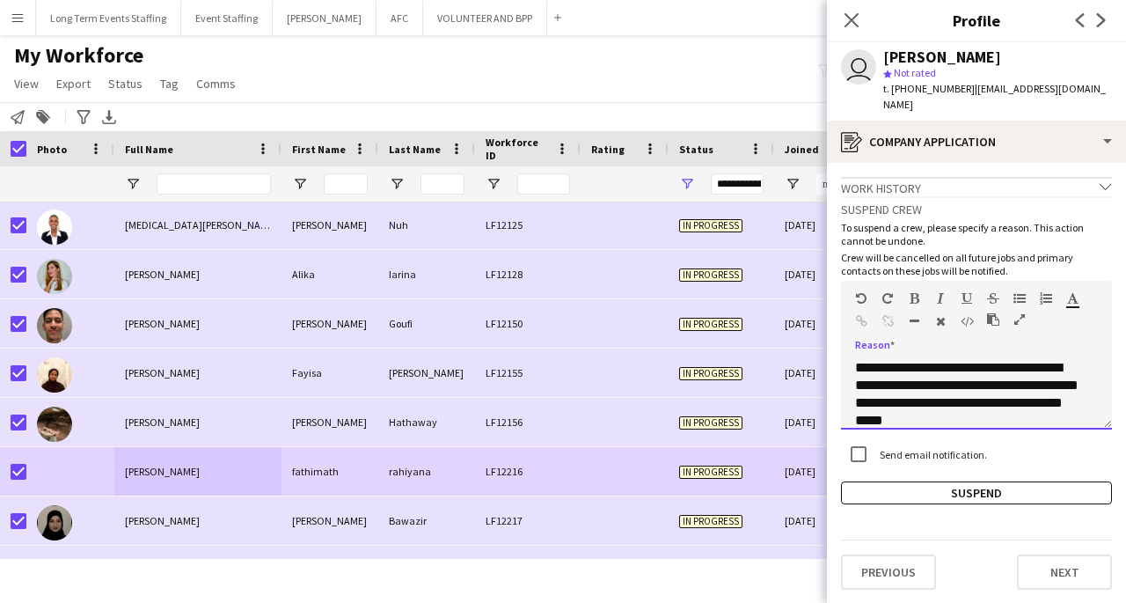
scroll to position [318, 0]
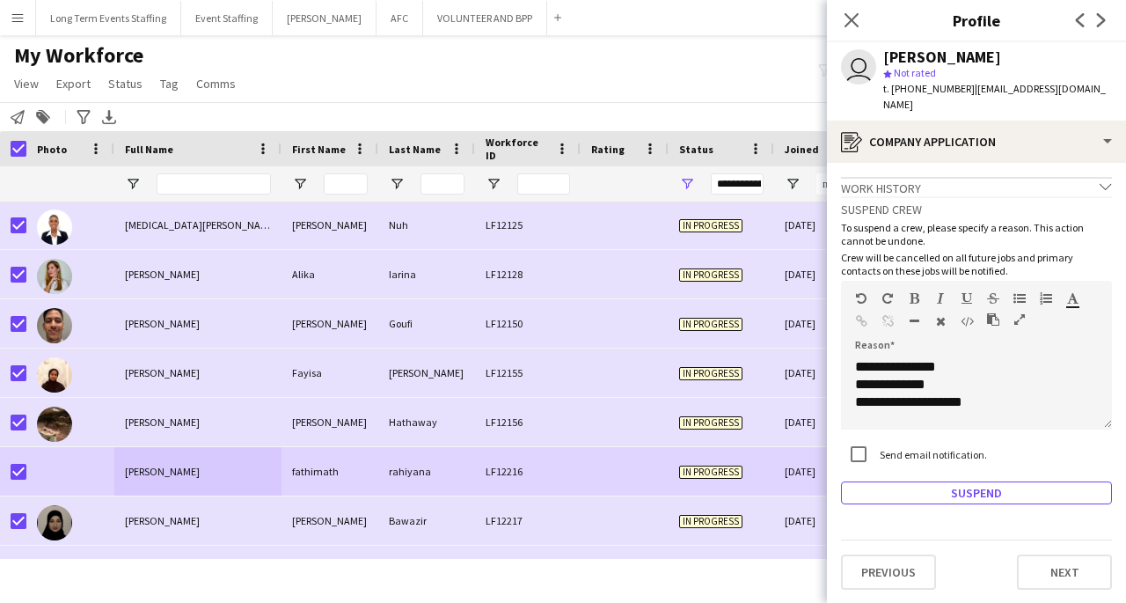
click at [1013, 481] on button "Suspend" at bounding box center [976, 492] width 271 height 23
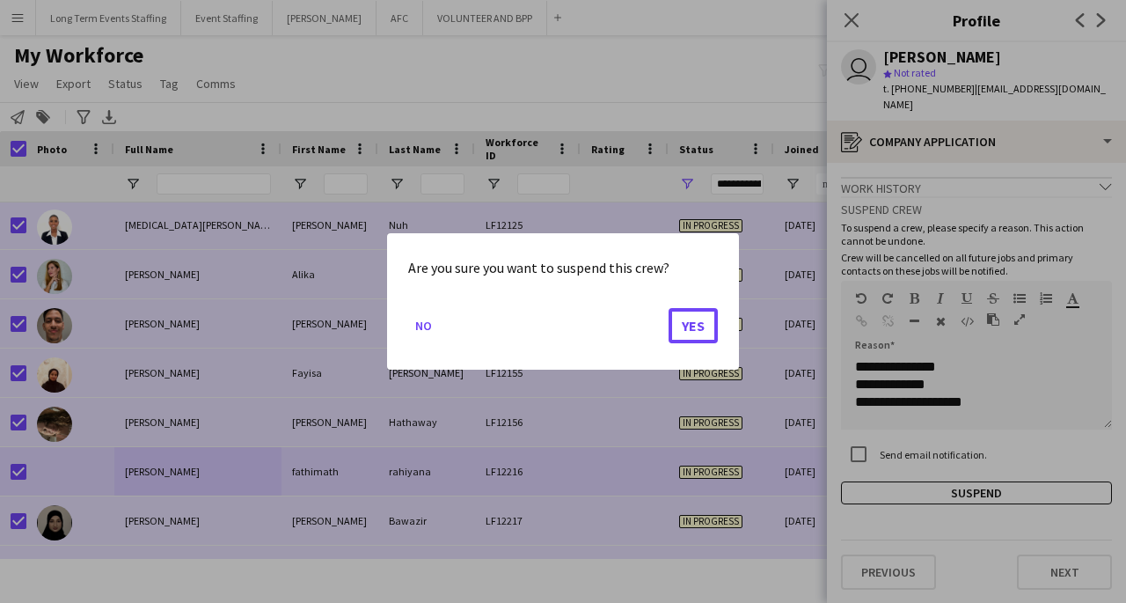
click at [697, 339] on button "Yes" at bounding box center [693, 325] width 49 height 35
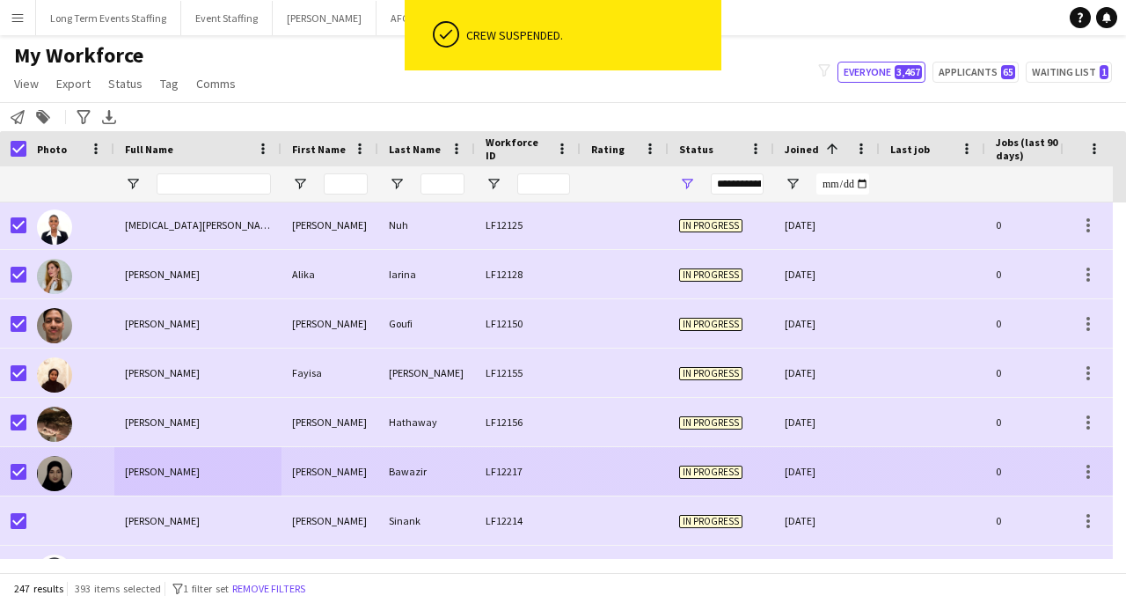
click at [267, 471] on div "[PERSON_NAME]" at bounding box center [197, 471] width 167 height 48
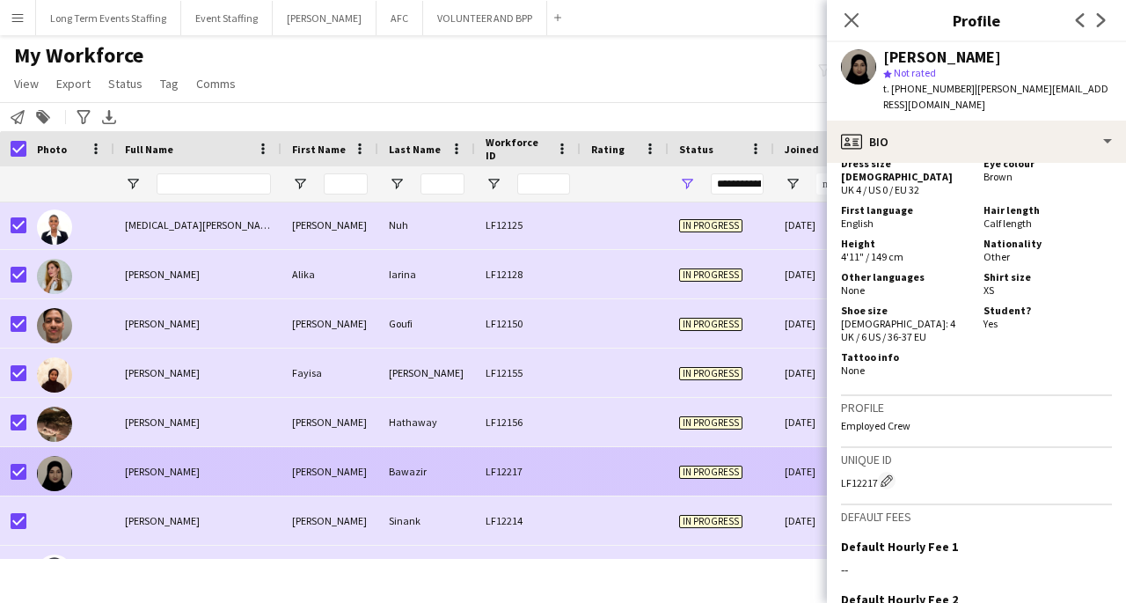
scroll to position [1080, 0]
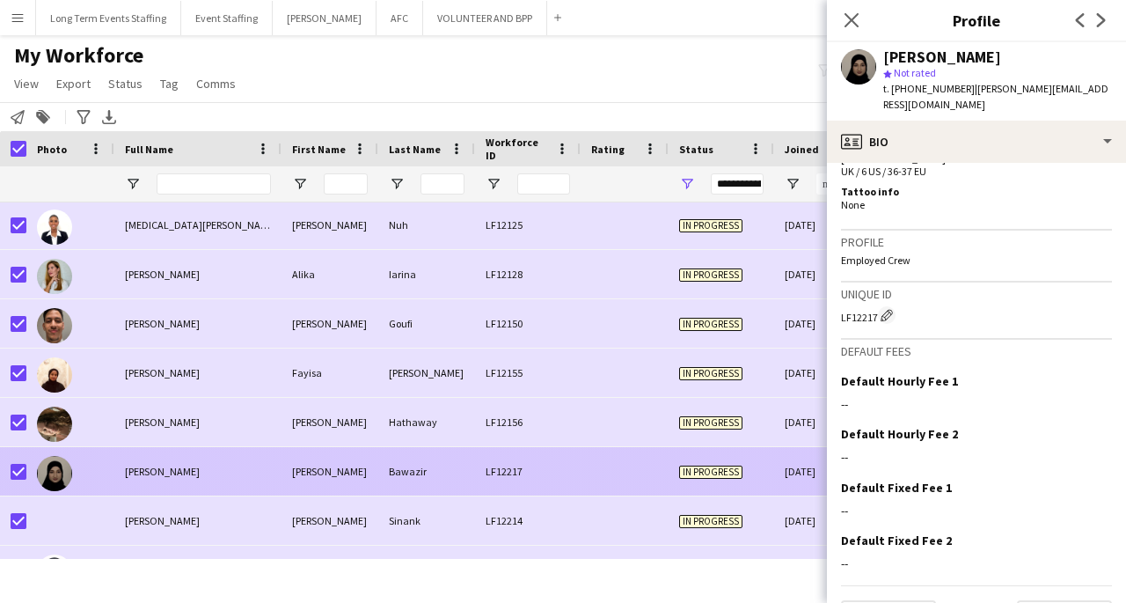
click at [216, 330] on div "[PERSON_NAME]" at bounding box center [197, 323] width 167 height 48
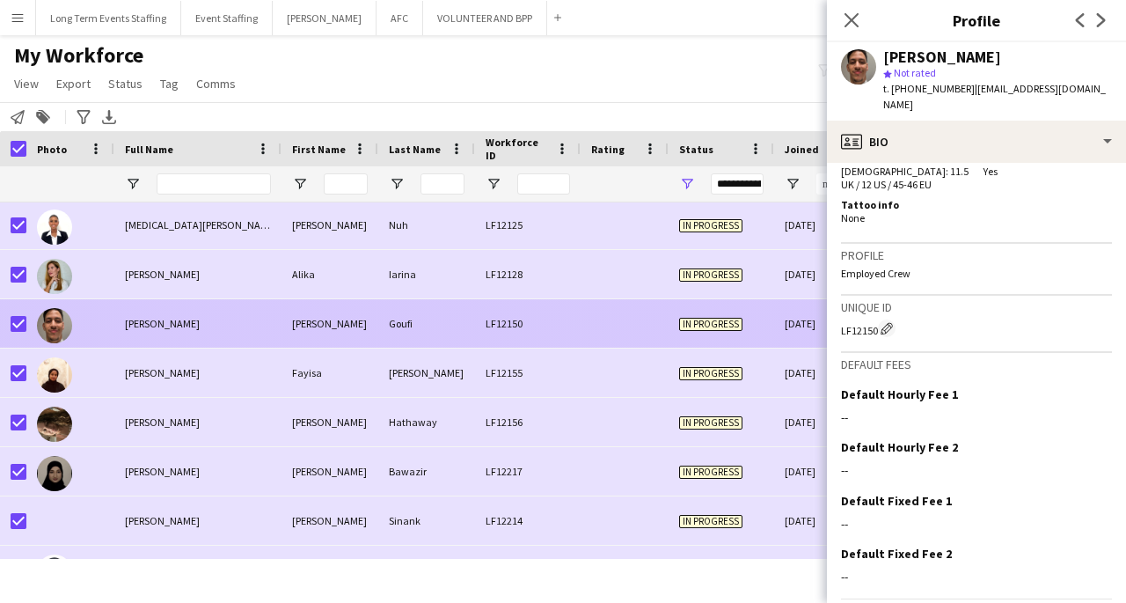
scroll to position [1112, 0]
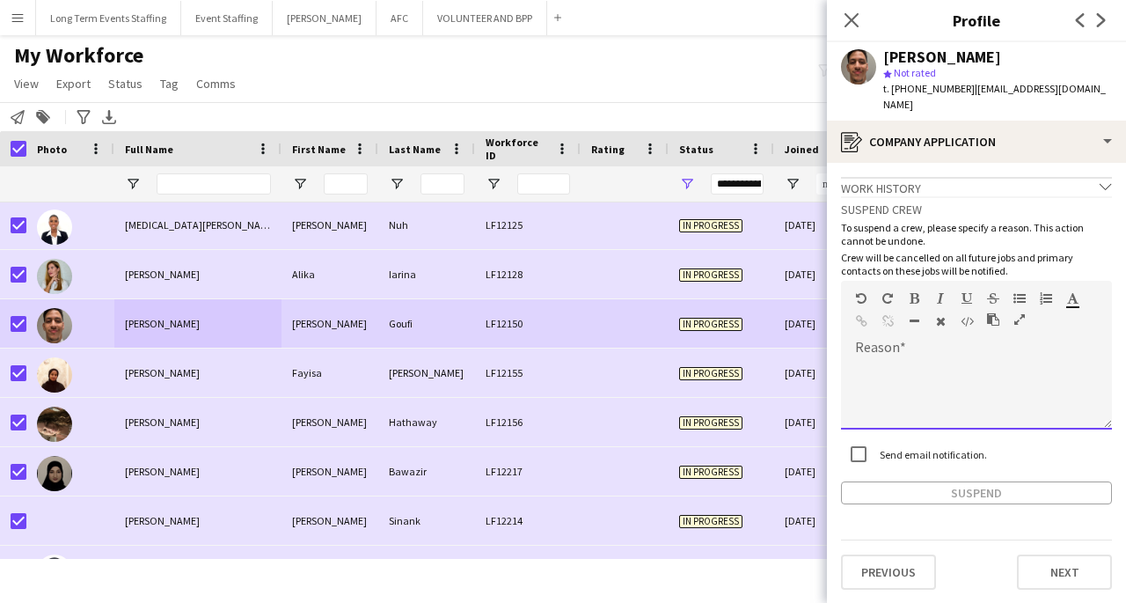
click at [1019, 359] on div at bounding box center [976, 394] width 271 height 70
paste div
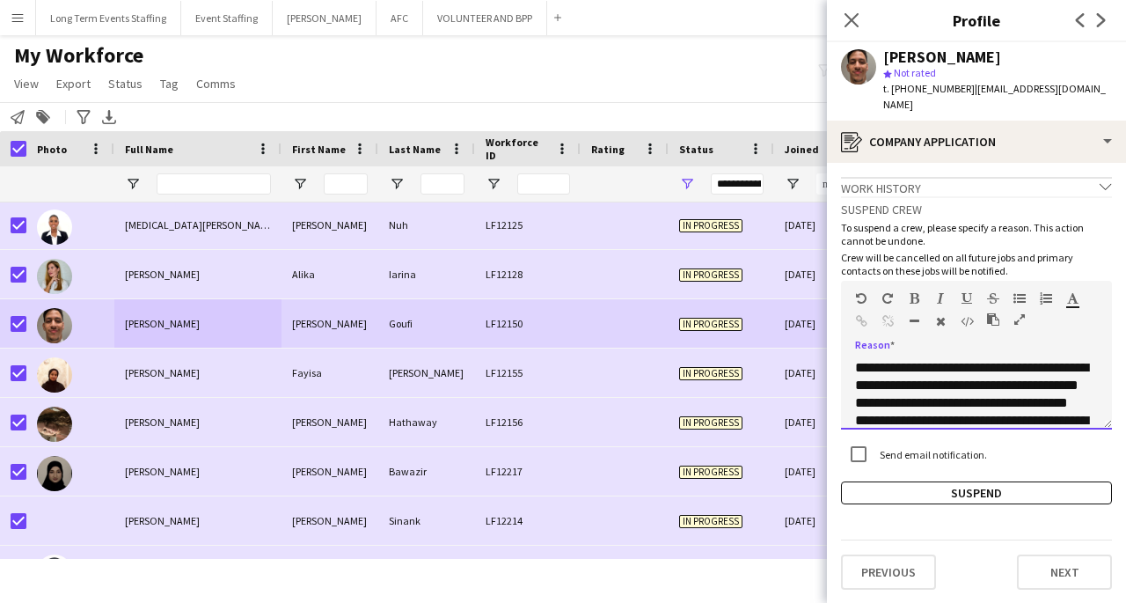
scroll to position [318, 0]
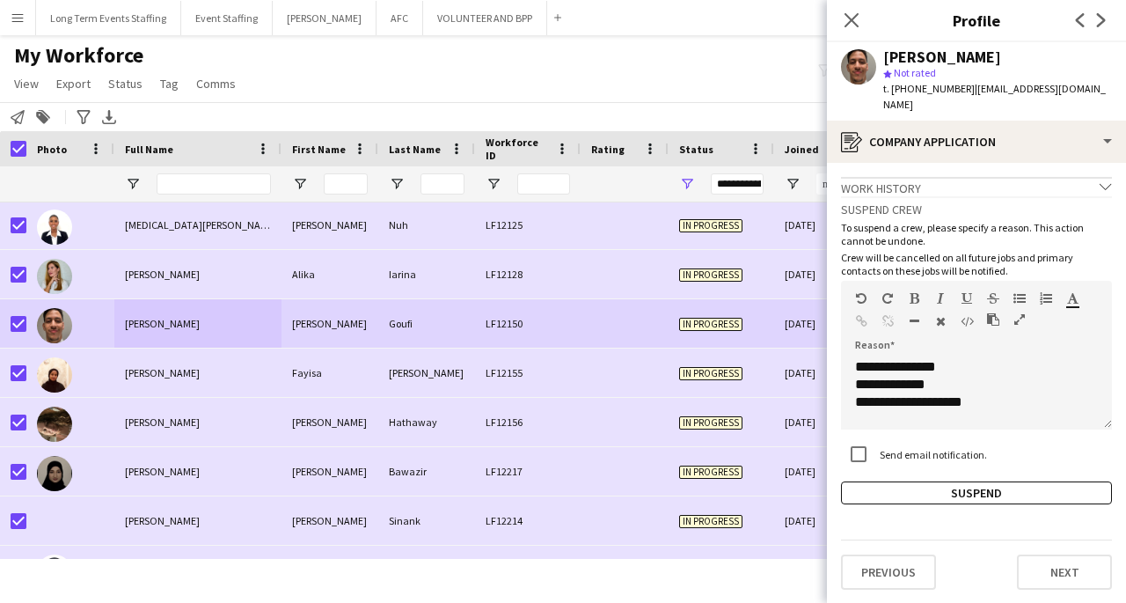
click at [962, 481] on button "Suspend" at bounding box center [976, 492] width 271 height 23
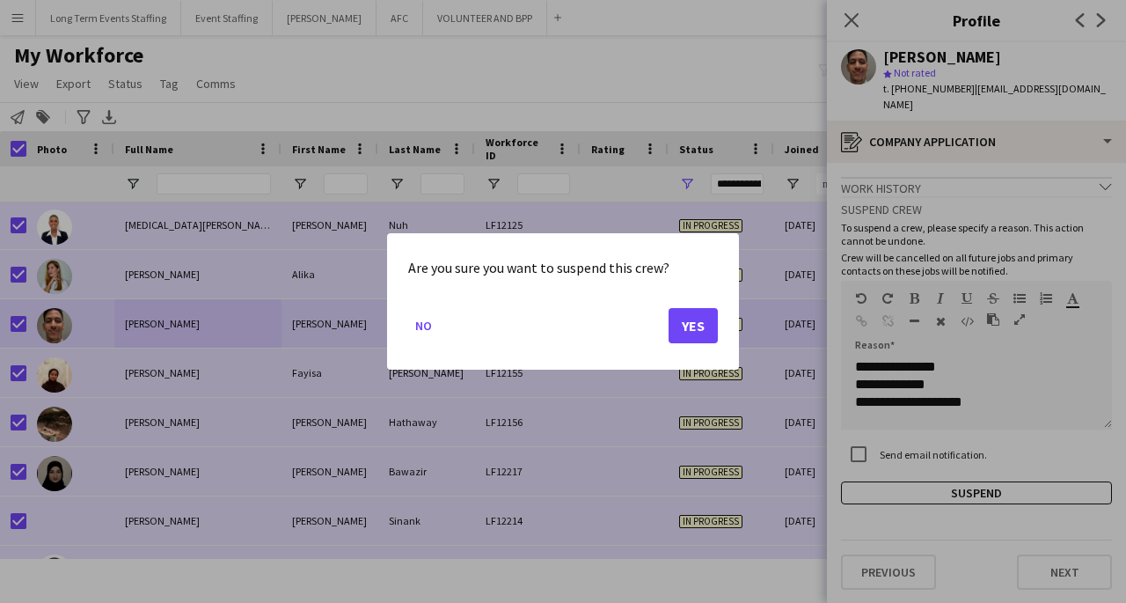
click at [701, 315] on button "Yes" at bounding box center [693, 325] width 49 height 35
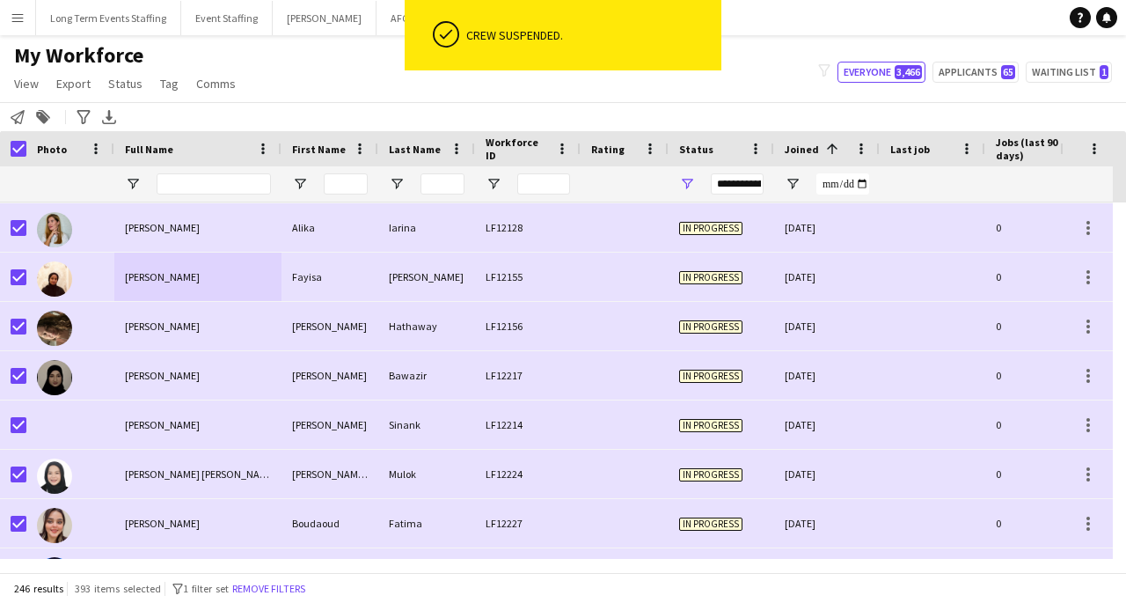
scroll to position [250, 0]
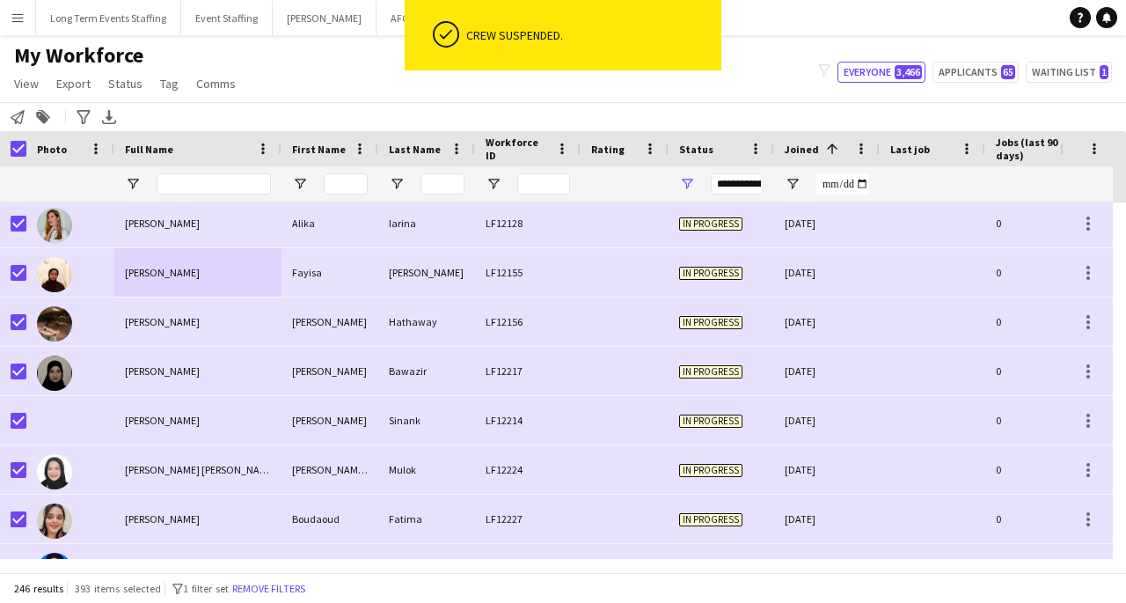
click at [211, 435] on div "[PERSON_NAME]" at bounding box center [197, 420] width 167 height 48
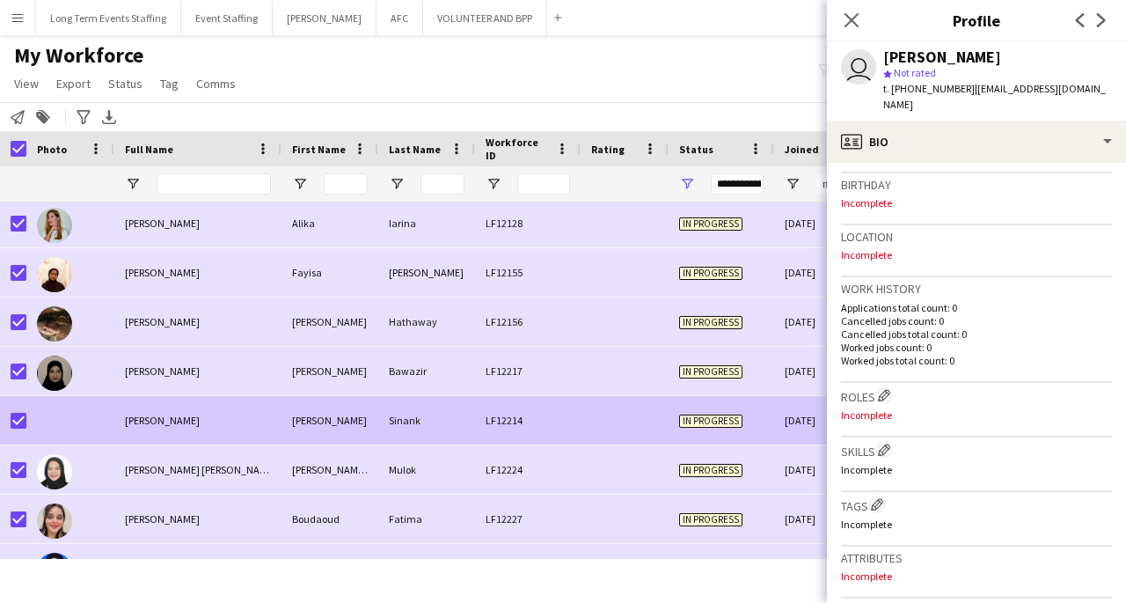
scroll to position [717, 0]
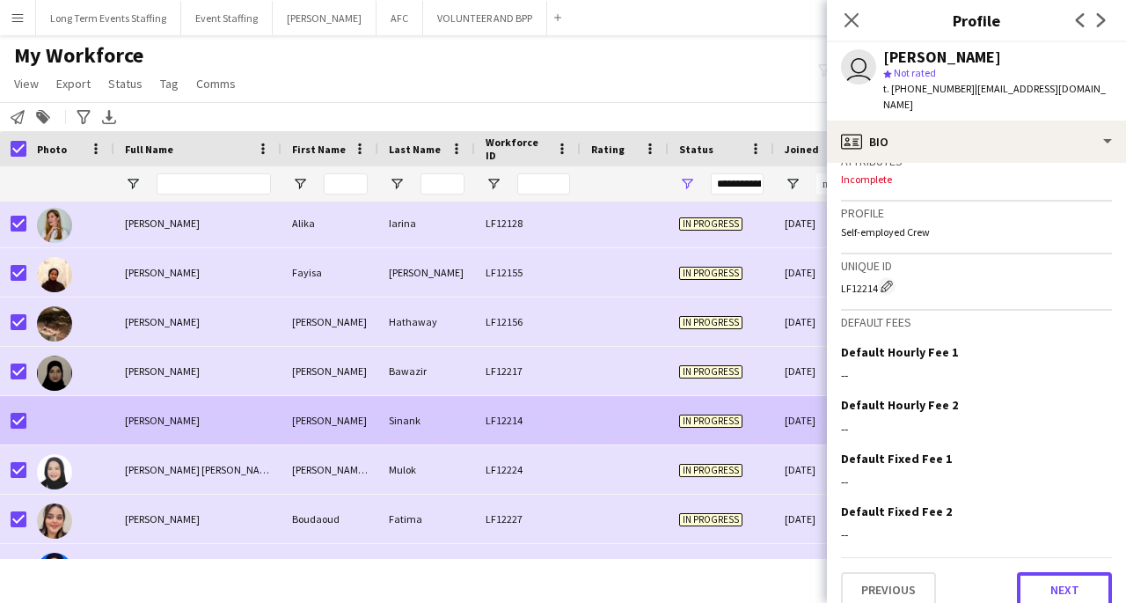
click at [1051, 572] on button "Next" at bounding box center [1064, 589] width 95 height 35
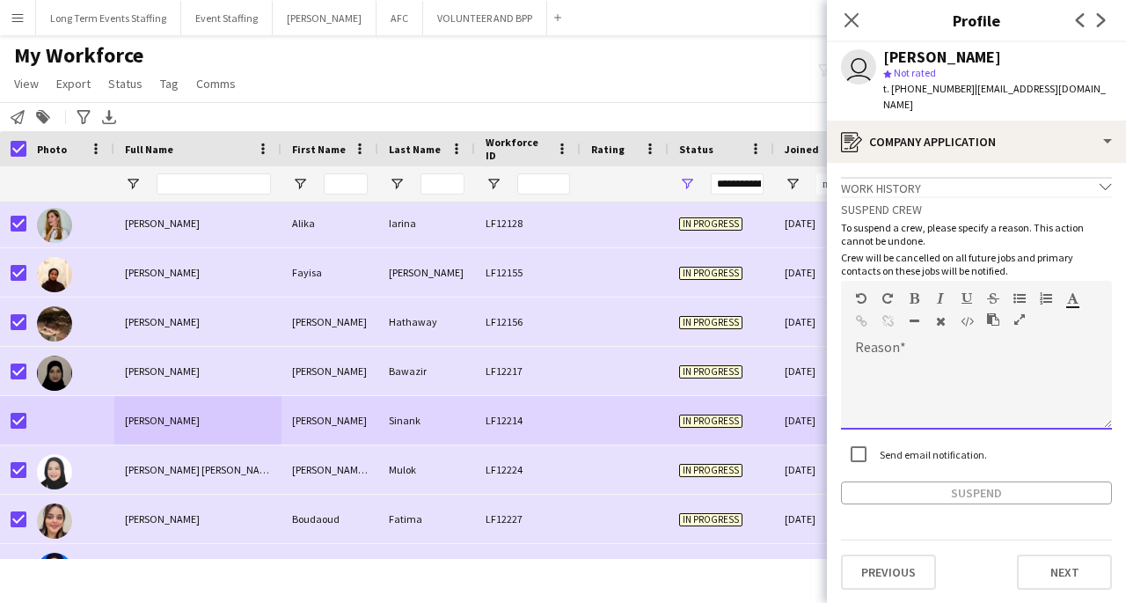
click at [993, 364] on div at bounding box center [976, 394] width 271 height 70
paste div
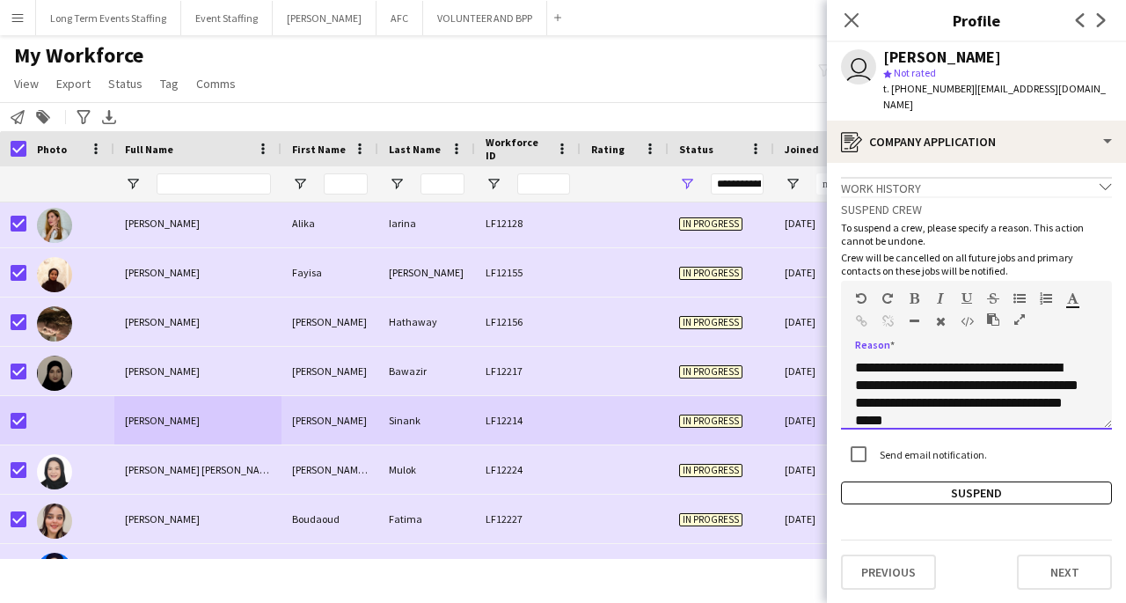
scroll to position [318, 0]
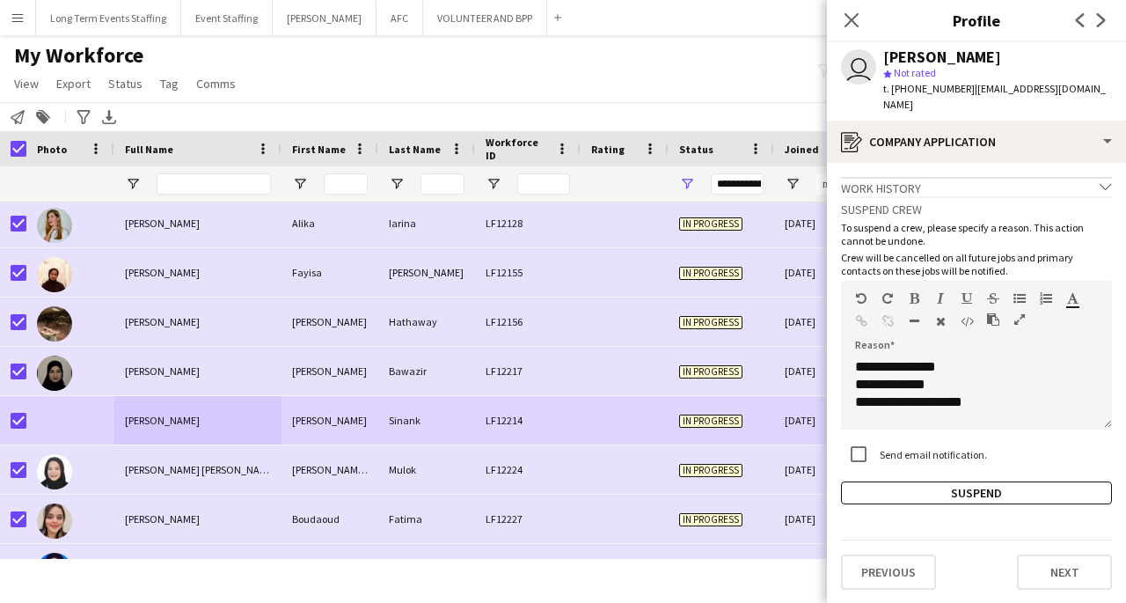
click at [996, 485] on button "Suspend" at bounding box center [976, 492] width 271 height 23
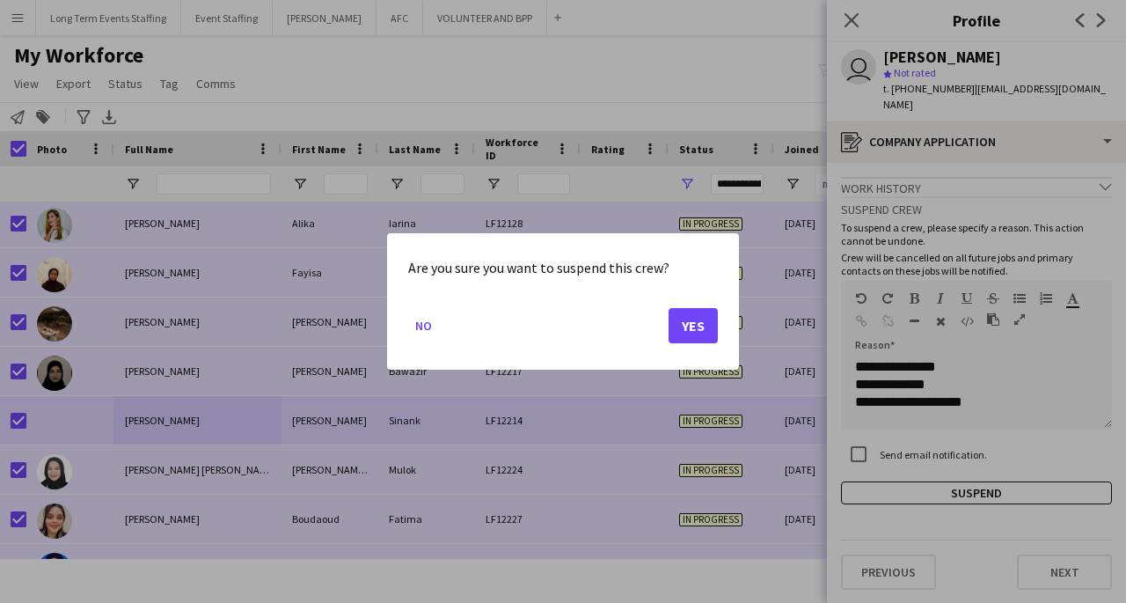
click at [691, 335] on button "Yes" at bounding box center [693, 325] width 49 height 35
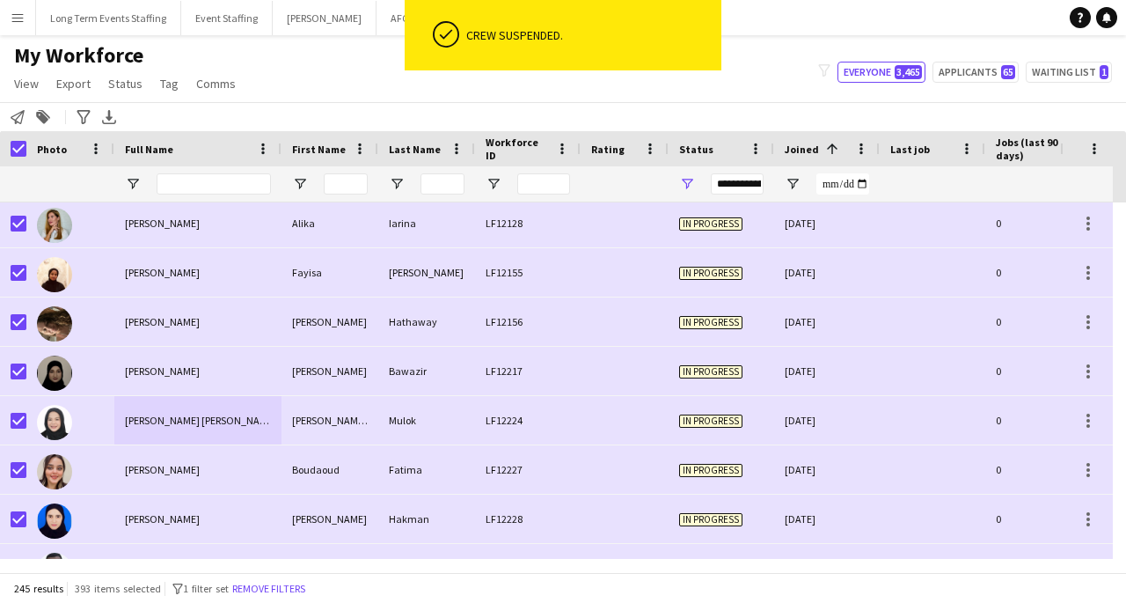
click at [329, 419] on div "[PERSON_NAME] [PERSON_NAME]" at bounding box center [330, 420] width 97 height 48
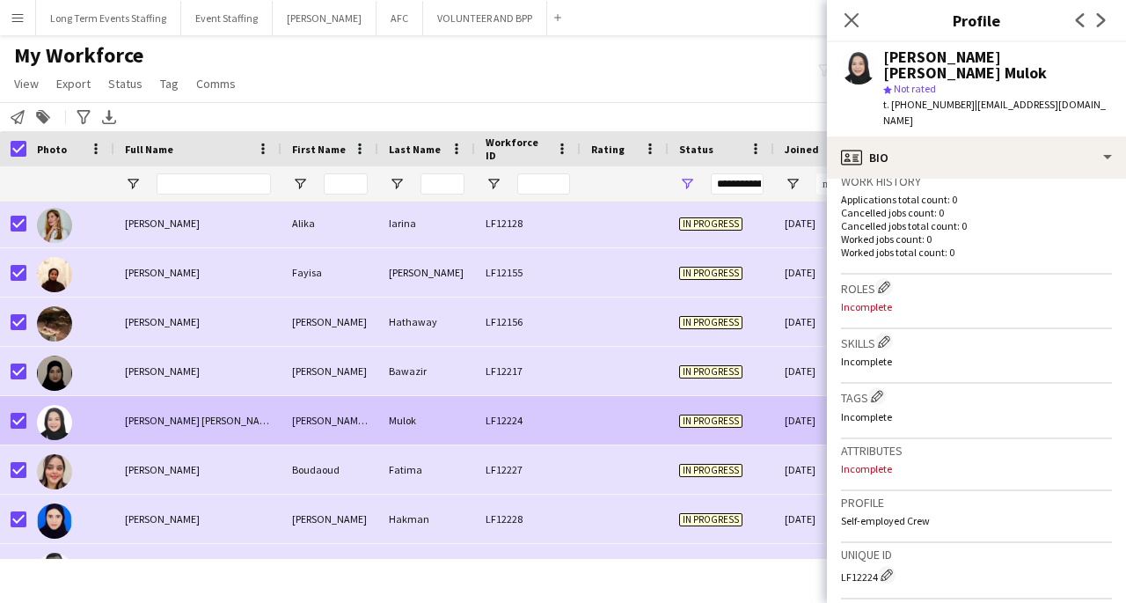
scroll to position [713, 0]
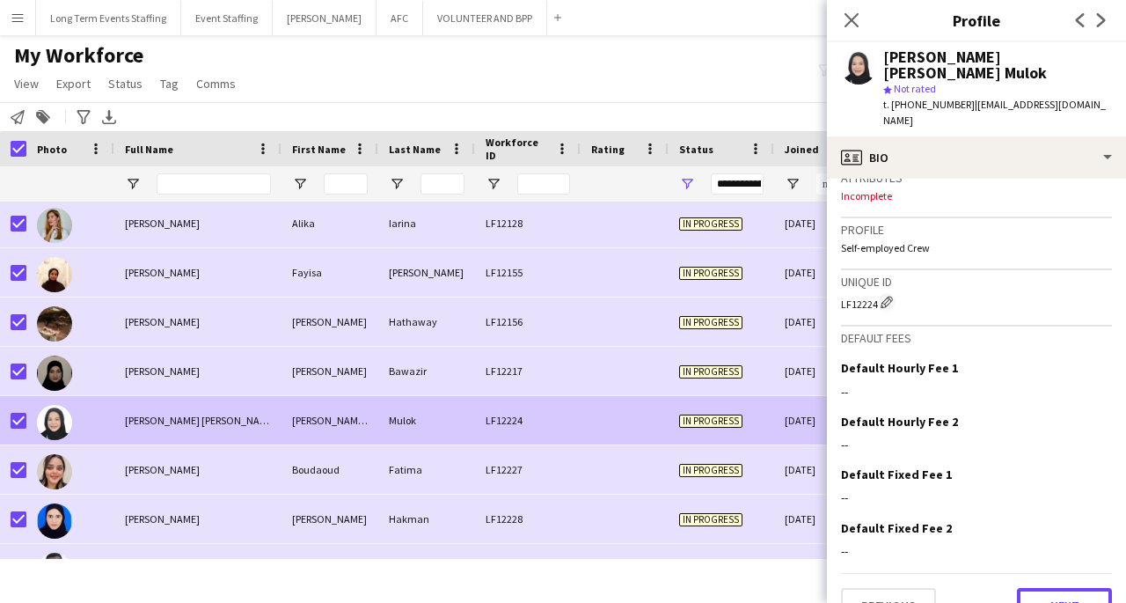
click at [1071, 588] on button "Next" at bounding box center [1064, 605] width 95 height 35
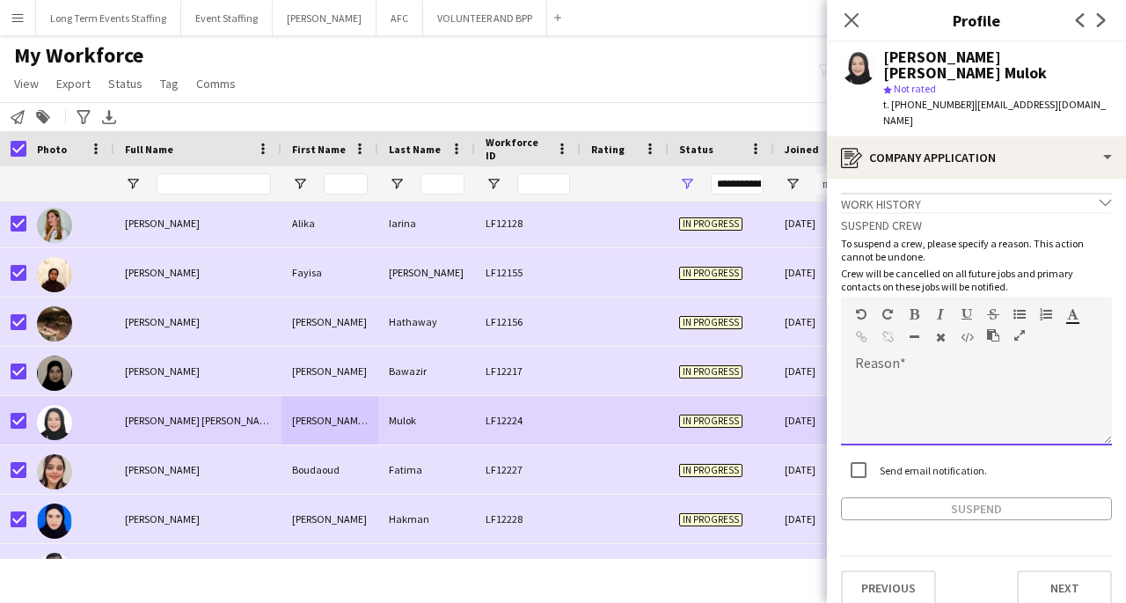
click at [971, 378] on div at bounding box center [976, 410] width 271 height 70
paste div
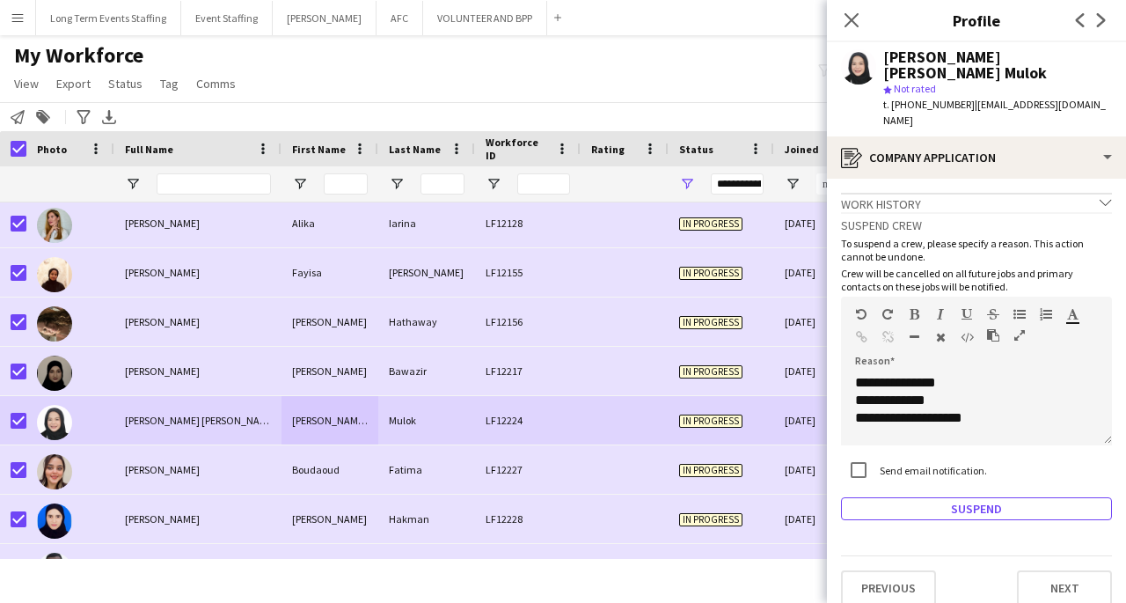
click at [1041, 497] on button "Suspend" at bounding box center [976, 508] width 271 height 23
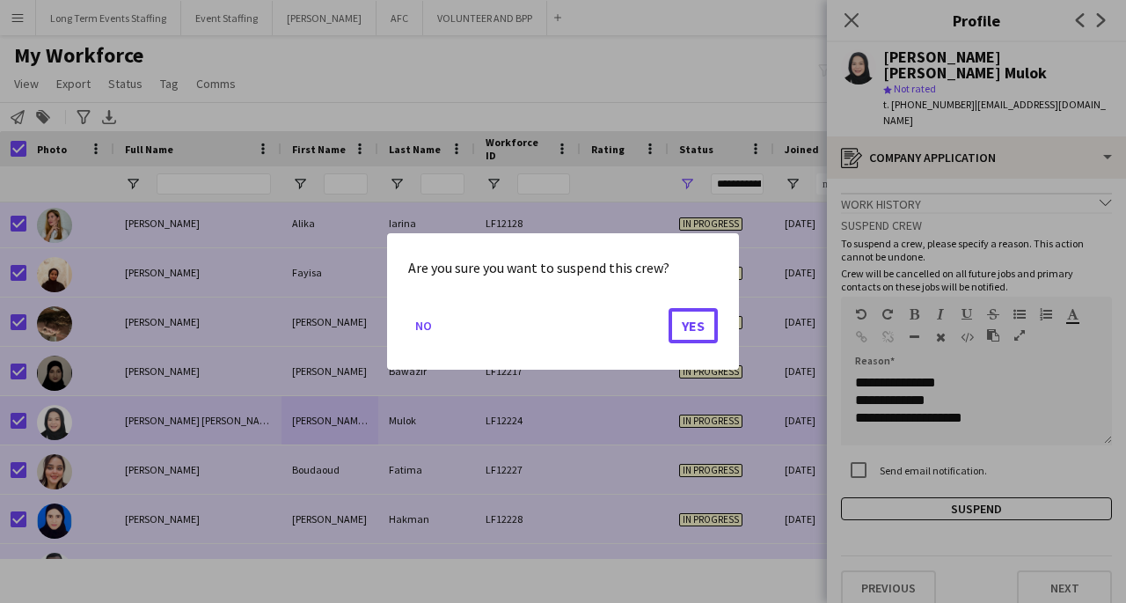
click at [711, 341] on button "Yes" at bounding box center [693, 325] width 49 height 35
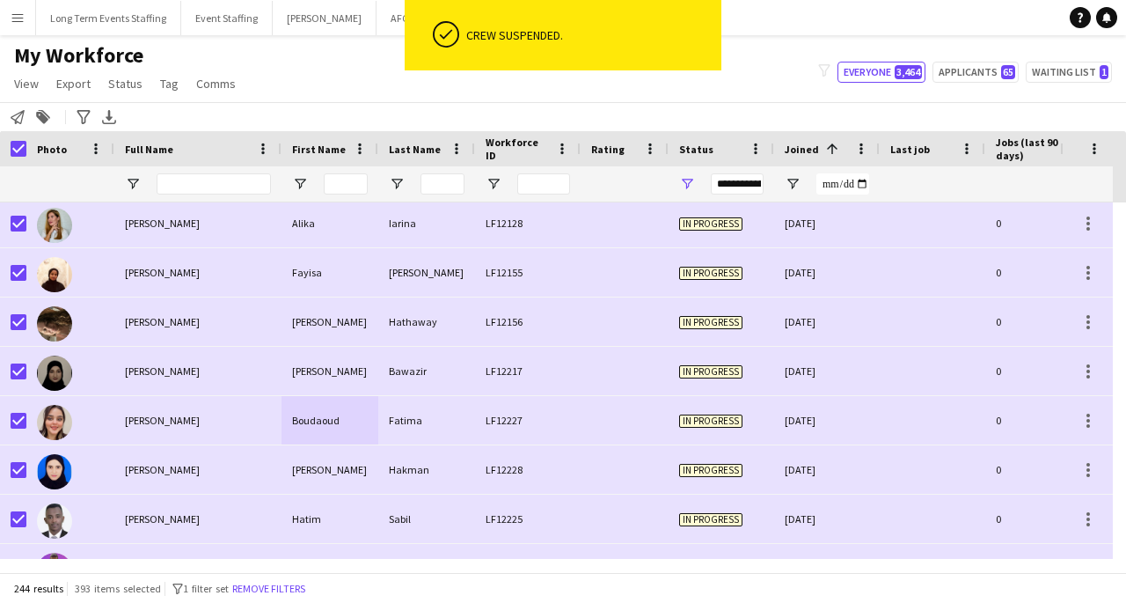
click at [314, 433] on div "Boudaoud" at bounding box center [330, 420] width 97 height 48
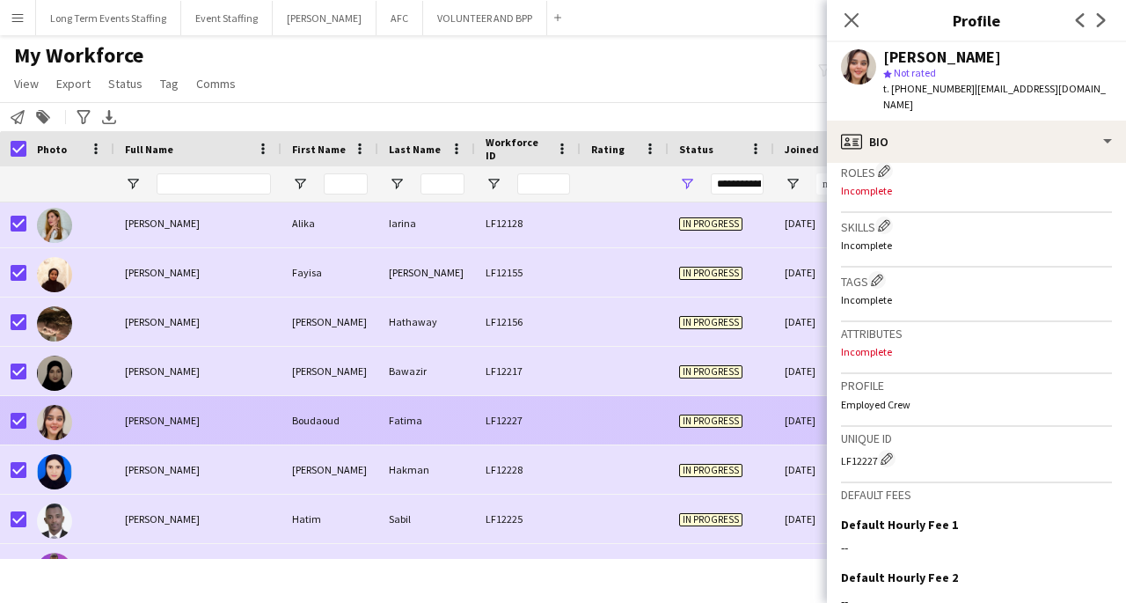
scroll to position [715, 0]
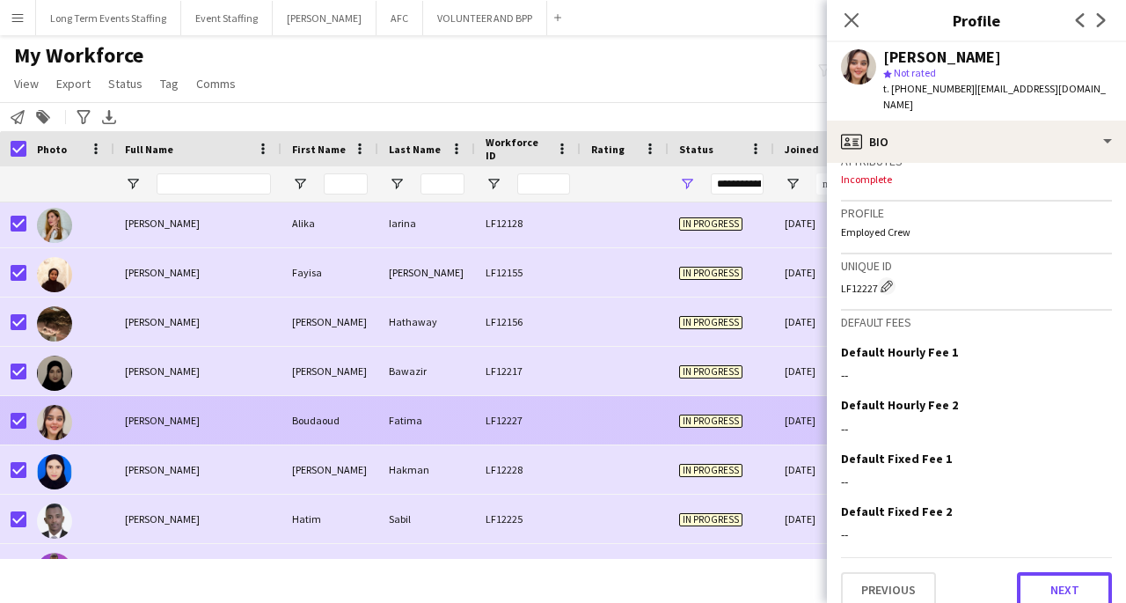
click at [1072, 572] on button "Next" at bounding box center [1064, 589] width 95 height 35
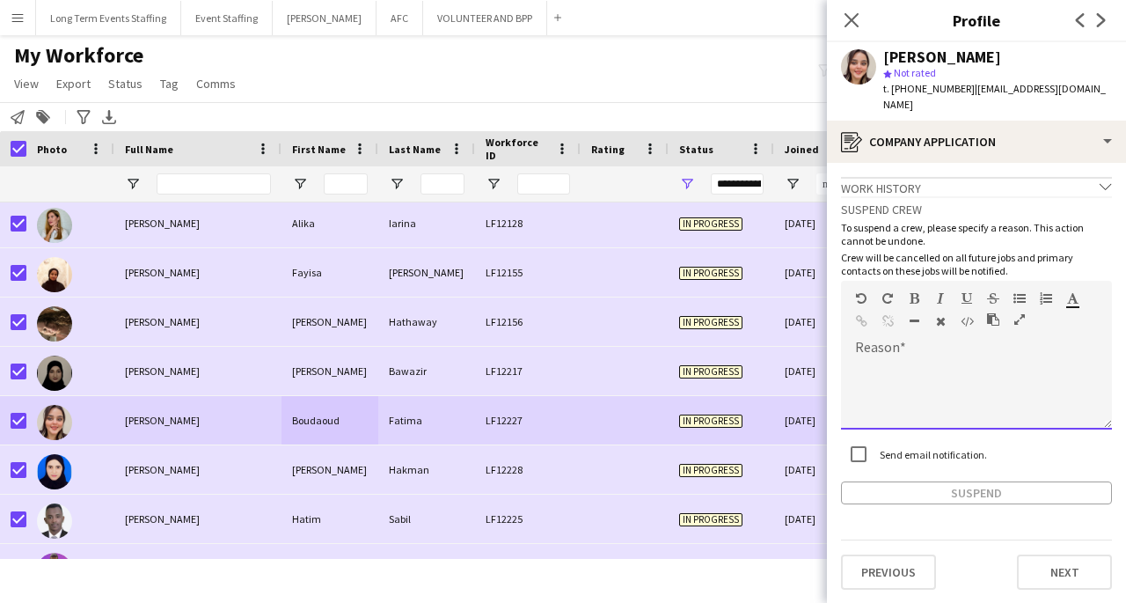
click at [958, 359] on div at bounding box center [976, 394] width 271 height 70
paste div
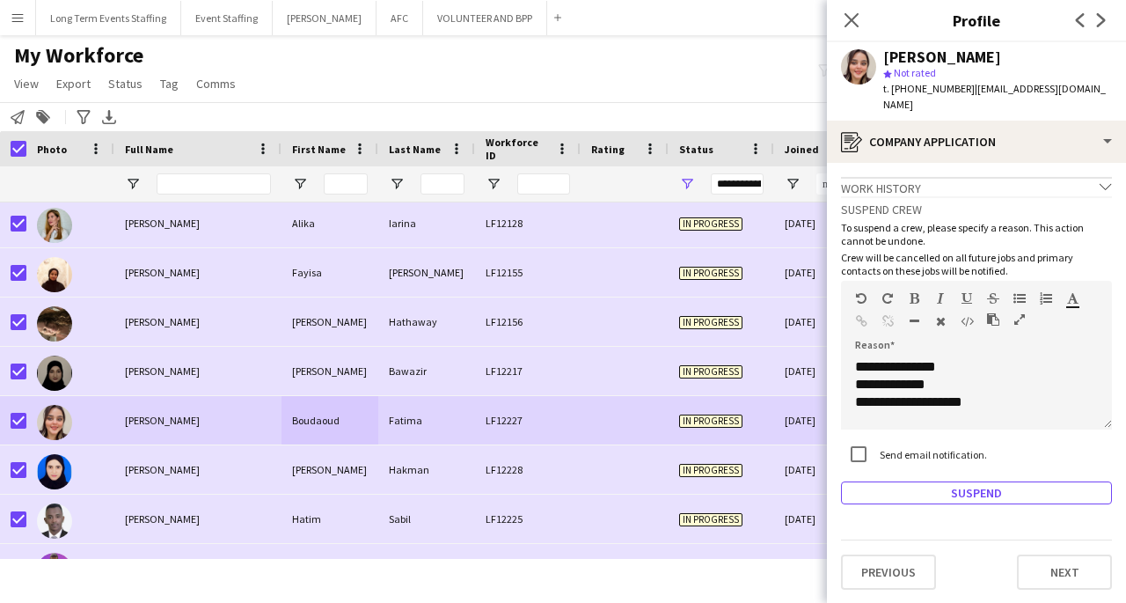
click at [997, 486] on button "Suspend" at bounding box center [976, 492] width 271 height 23
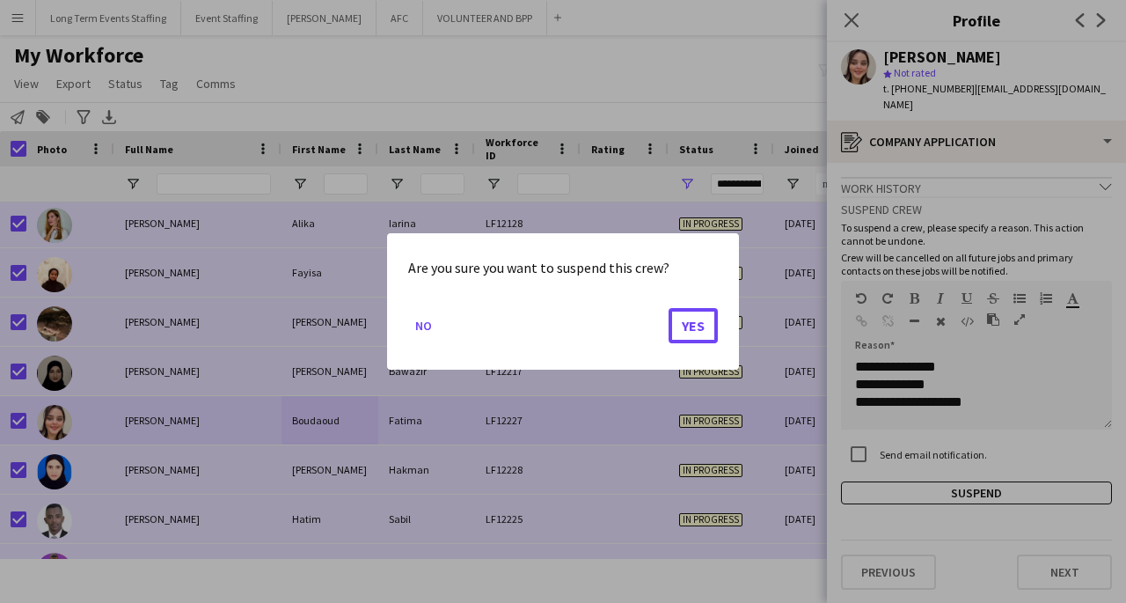
click at [699, 333] on button "Yes" at bounding box center [693, 325] width 49 height 35
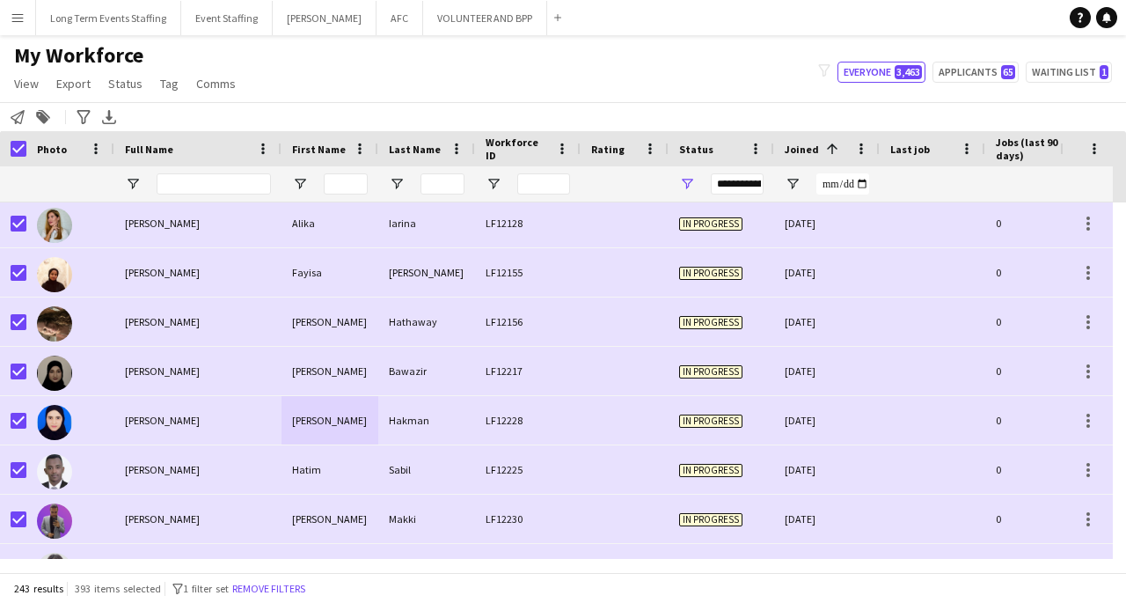
click at [393, 363] on div "Bawazir" at bounding box center [426, 371] width 97 height 48
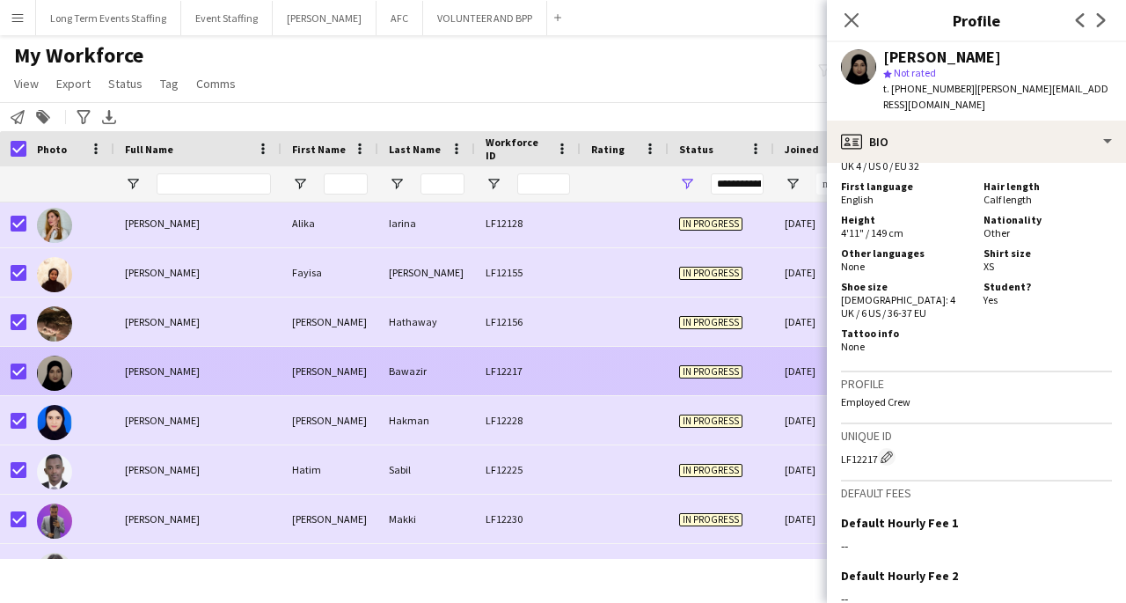
scroll to position [1080, 0]
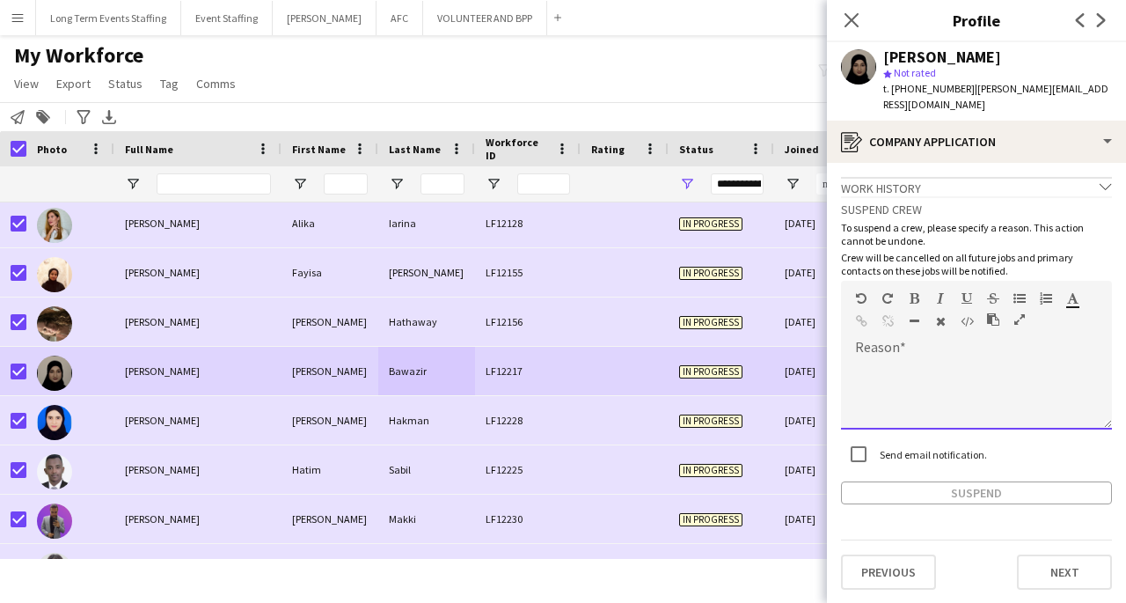
click at [899, 359] on div at bounding box center [976, 394] width 271 height 70
paste div
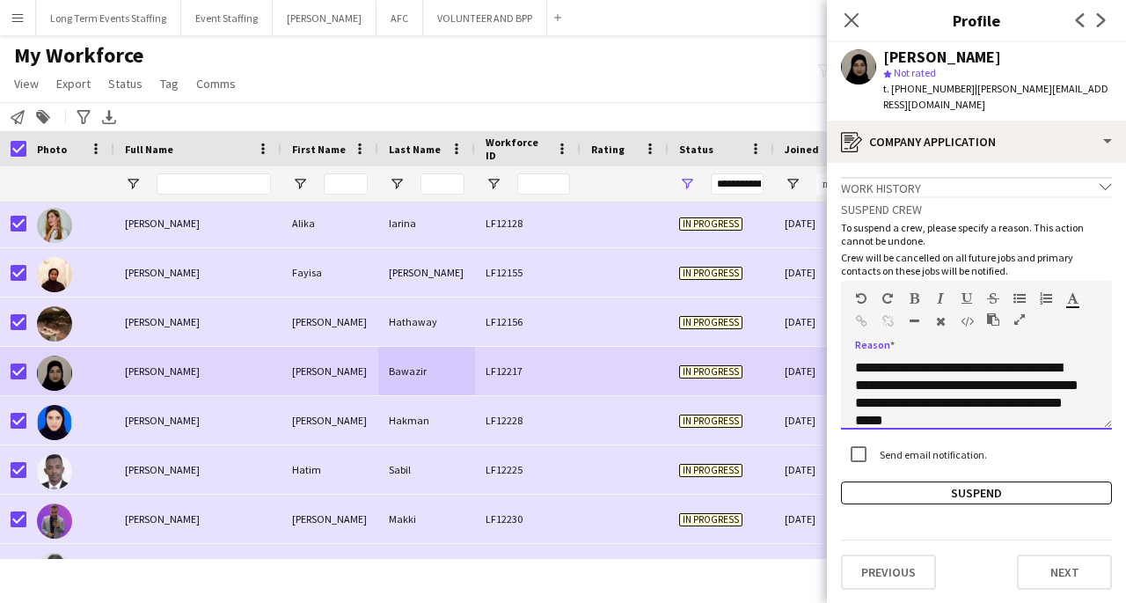
scroll to position [318, 0]
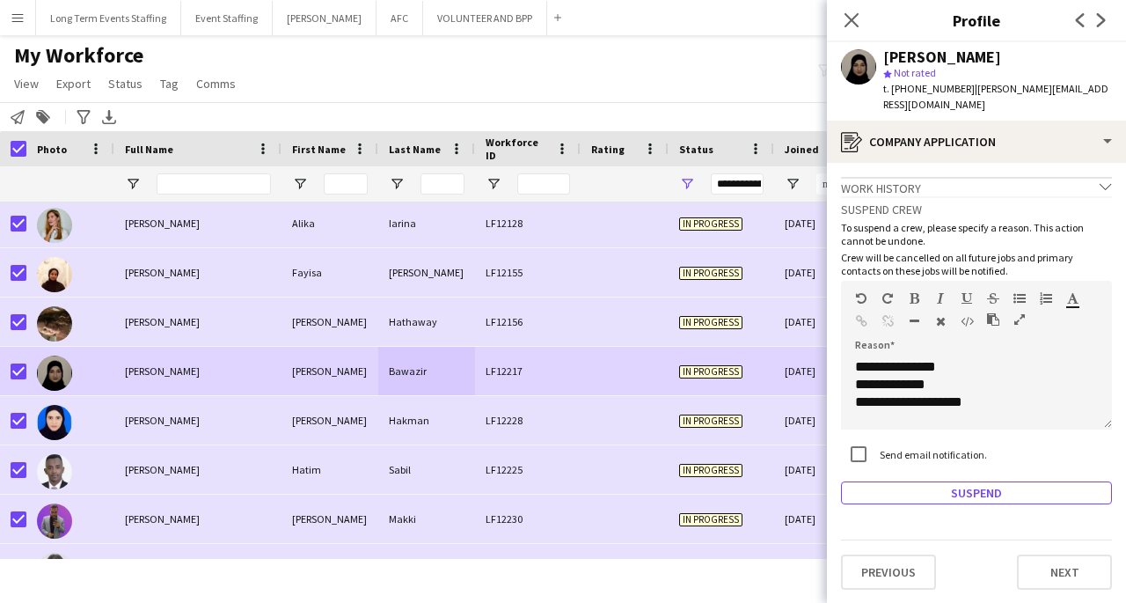
click at [978, 481] on button "Suspend" at bounding box center [976, 492] width 271 height 23
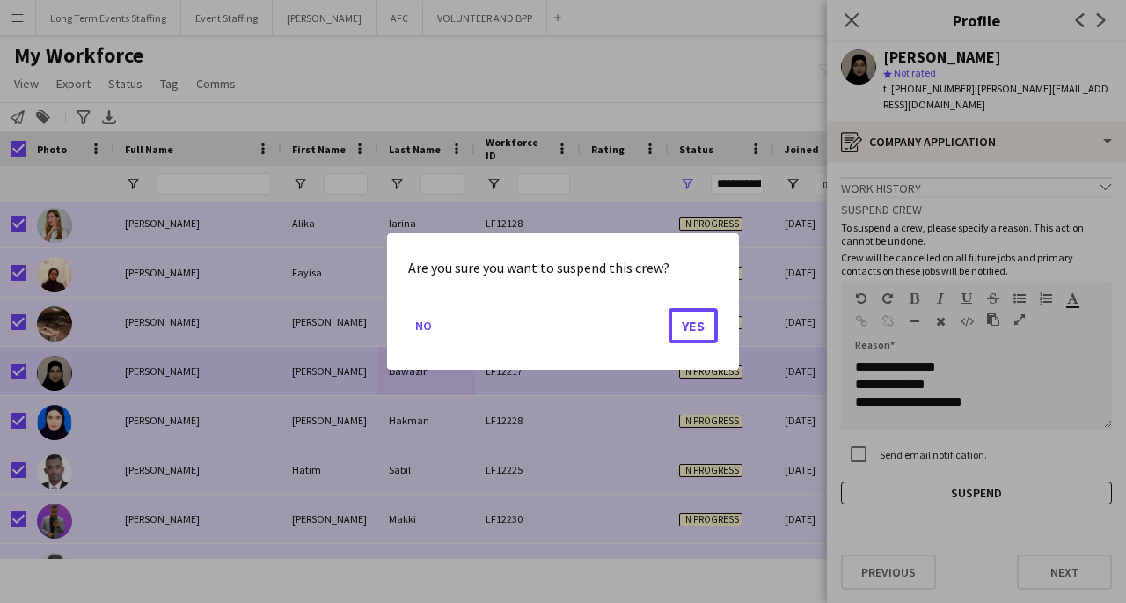
click at [687, 327] on button "Yes" at bounding box center [693, 325] width 49 height 35
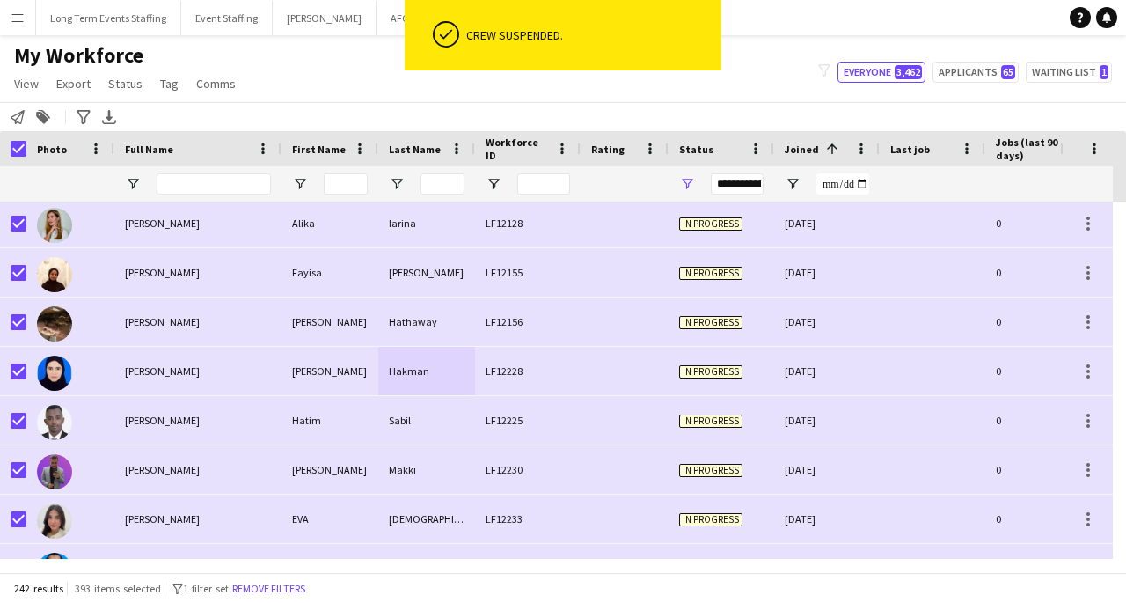
click at [651, 377] on div at bounding box center [625, 371] width 88 height 48
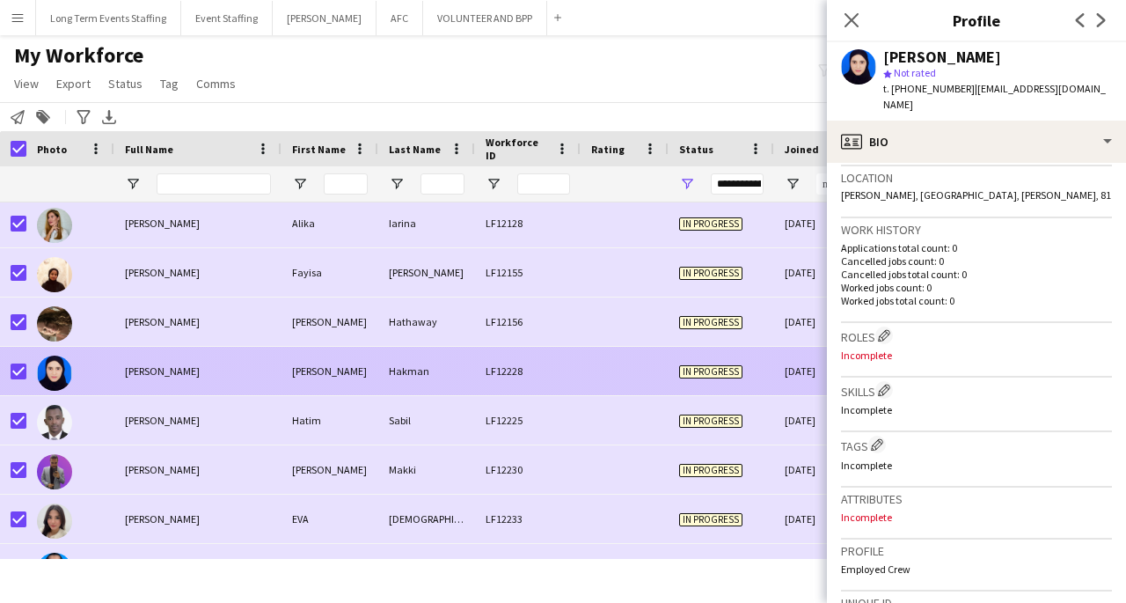
scroll to position [713, 0]
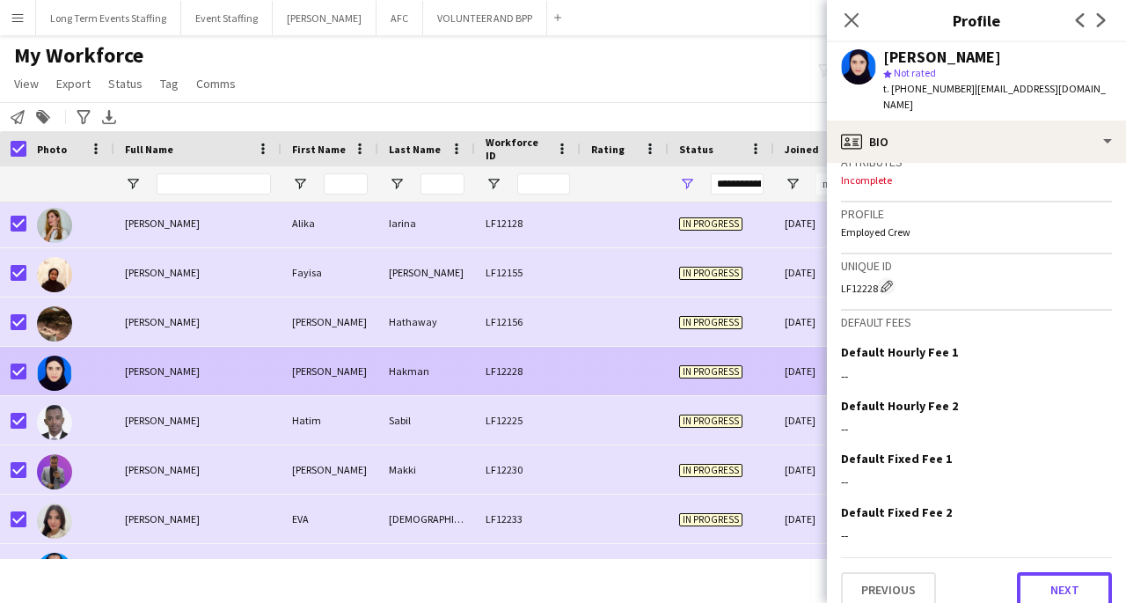
click at [1074, 577] on button "Next" at bounding box center [1064, 589] width 95 height 35
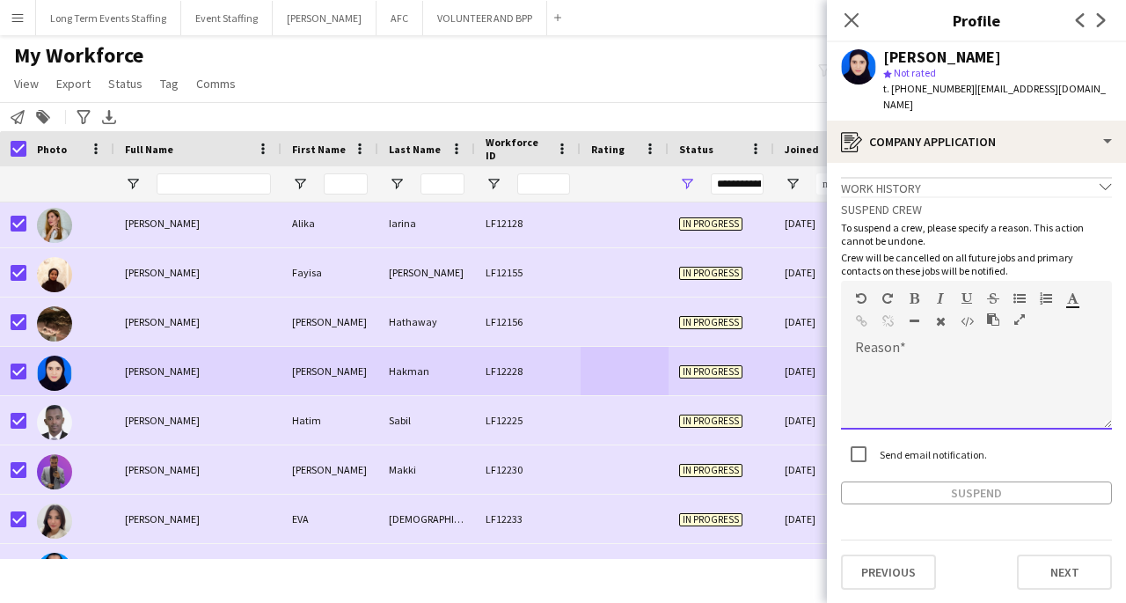
click at [892, 359] on div at bounding box center [976, 394] width 271 height 70
paste div
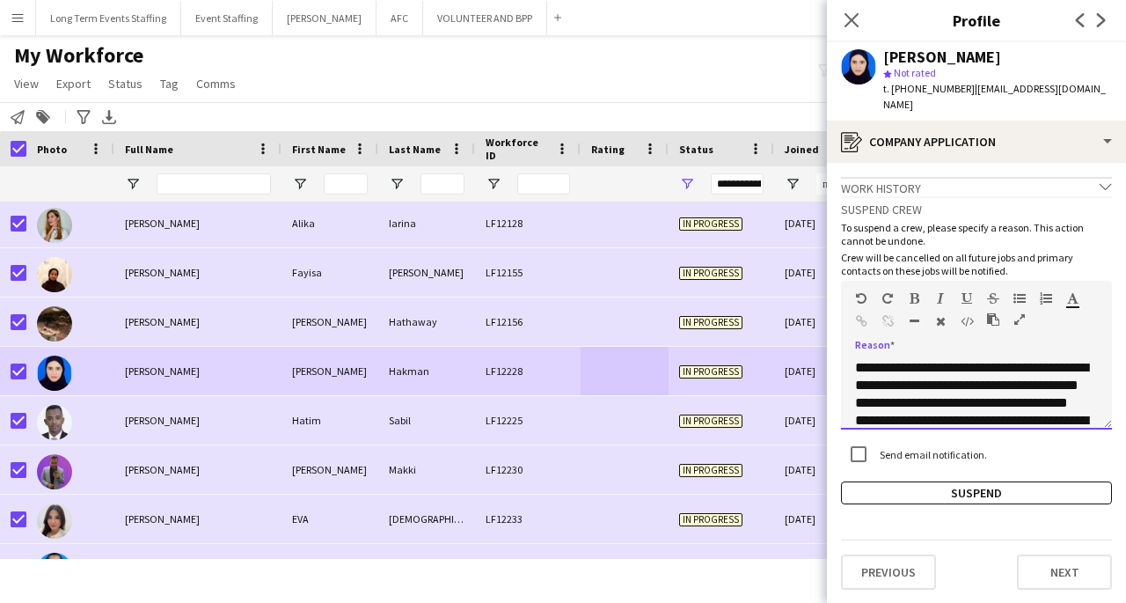
scroll to position [318, 0]
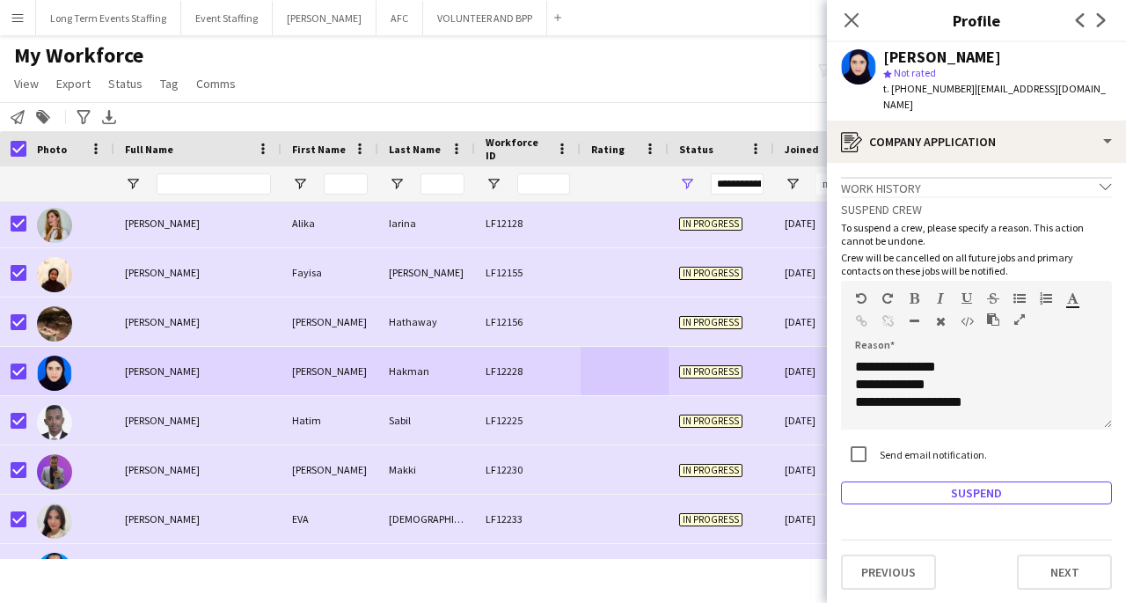
click at [946, 483] on button "Suspend" at bounding box center [976, 492] width 271 height 23
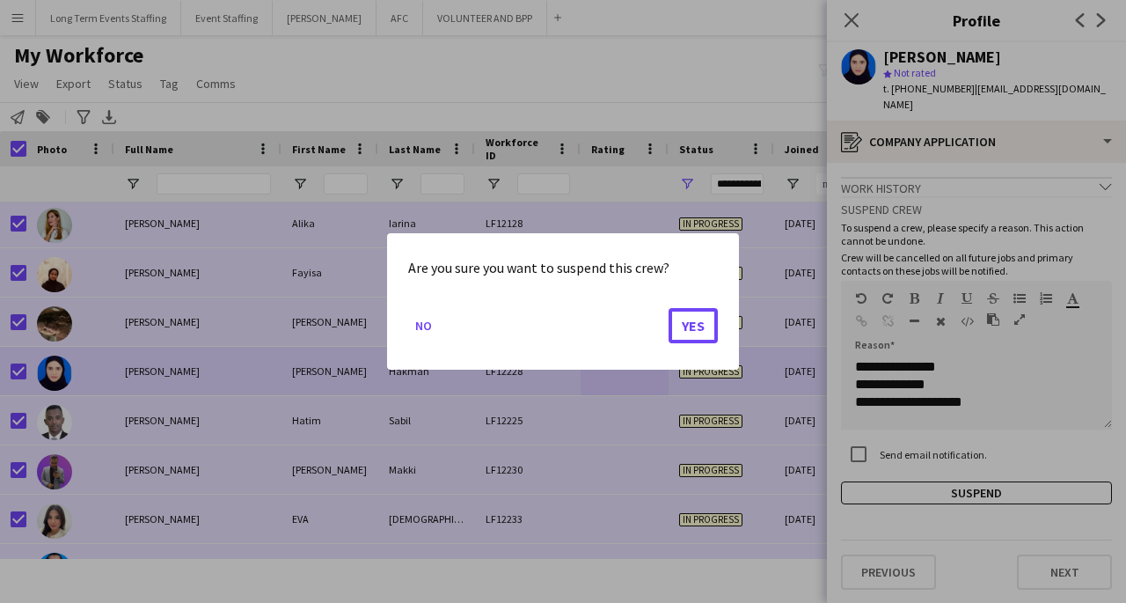
click at [699, 331] on button "Yes" at bounding box center [693, 325] width 49 height 35
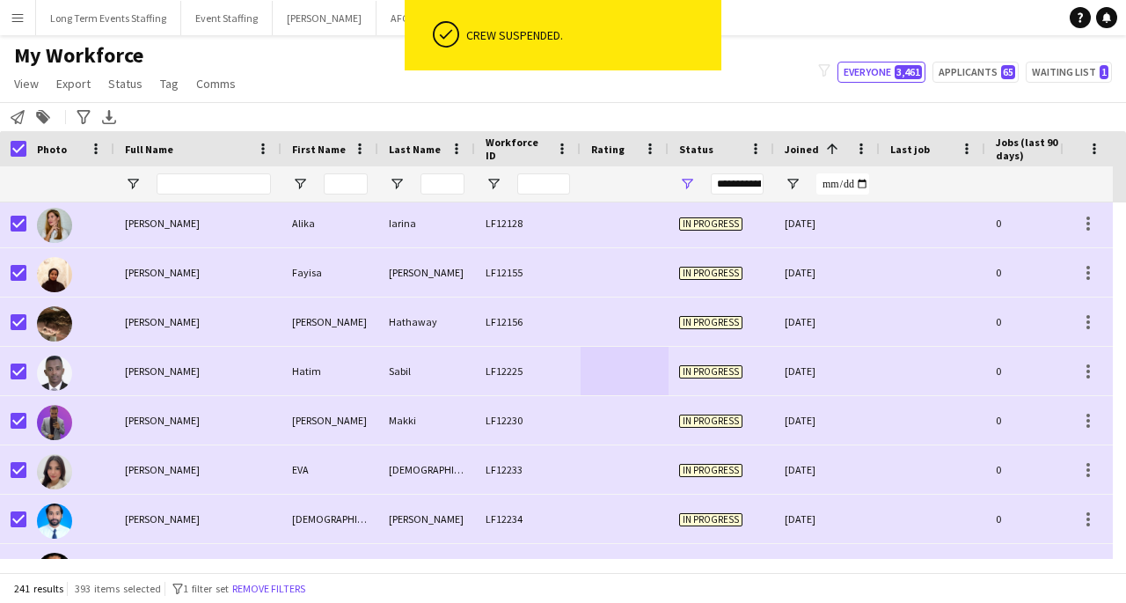
click at [510, 390] on div "LF12225" at bounding box center [528, 371] width 106 height 48
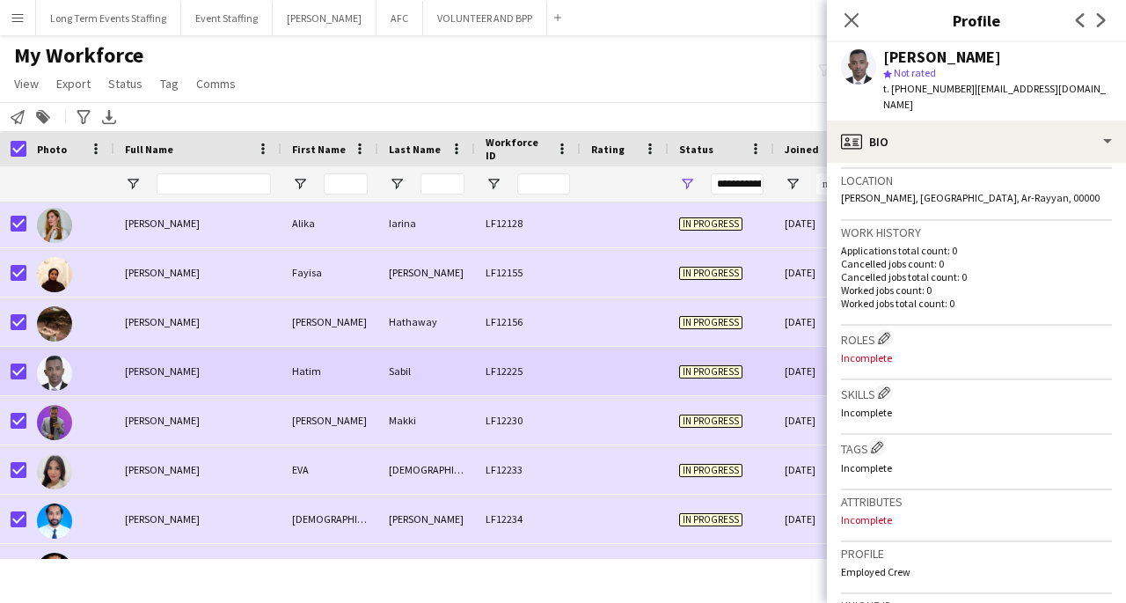
scroll to position [713, 0]
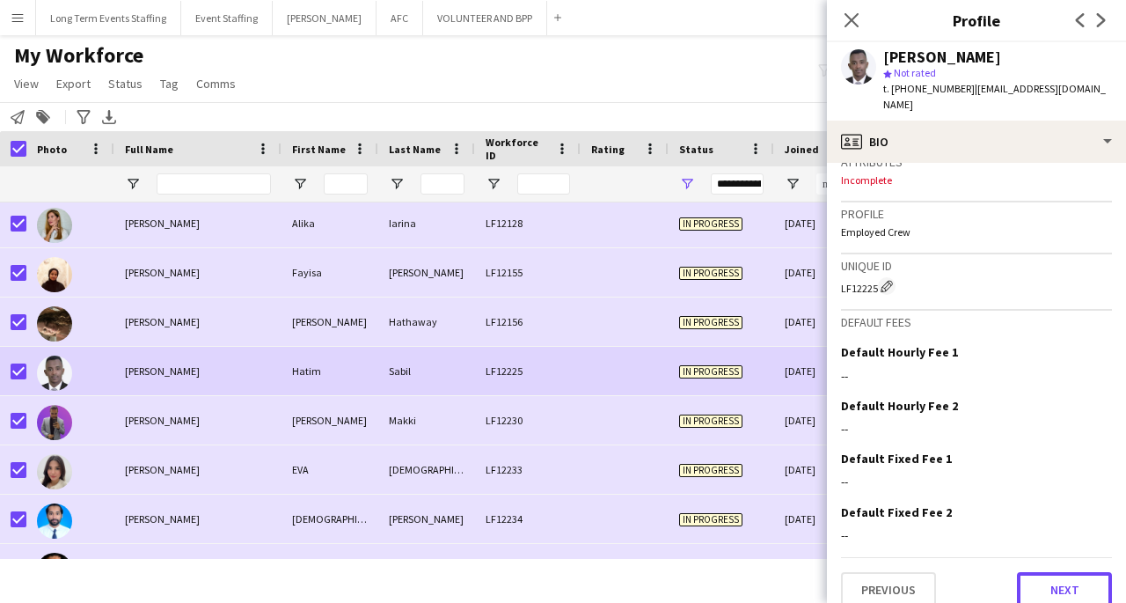
click at [1077, 572] on button "Next" at bounding box center [1064, 589] width 95 height 35
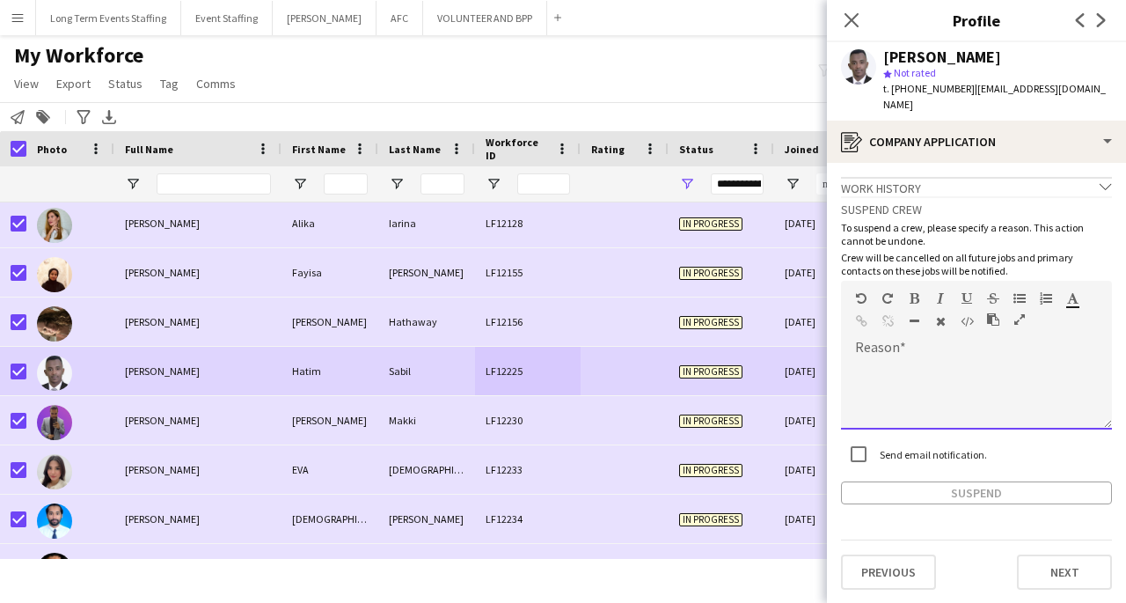
click at [1010, 366] on div at bounding box center [976, 394] width 271 height 70
paste div
click at [940, 373] on div at bounding box center [976, 382] width 243 height 18
click at [955, 387] on div at bounding box center [976, 394] width 271 height 70
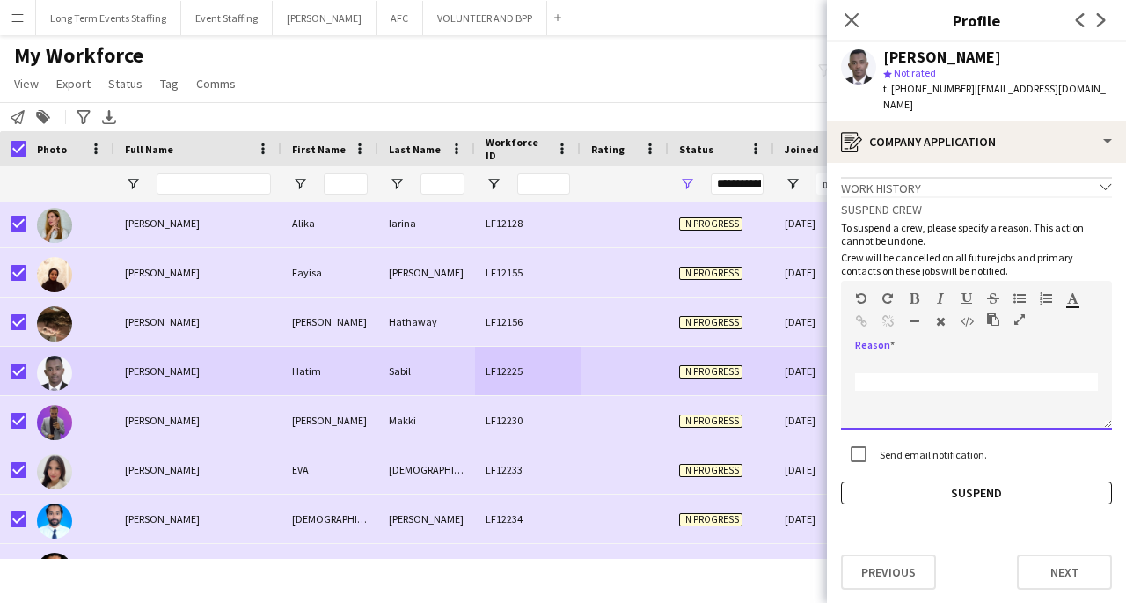
click at [1048, 399] on div at bounding box center [976, 394] width 271 height 70
click at [1105, 362] on div at bounding box center [976, 394] width 271 height 70
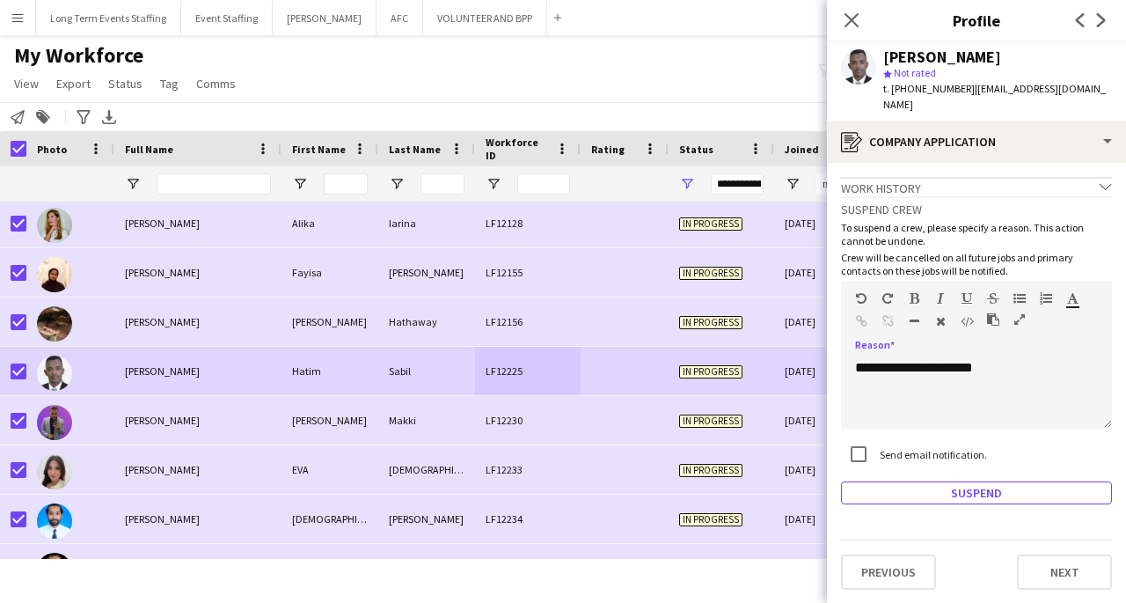
click at [1019, 481] on button "Suspend" at bounding box center [976, 492] width 271 height 23
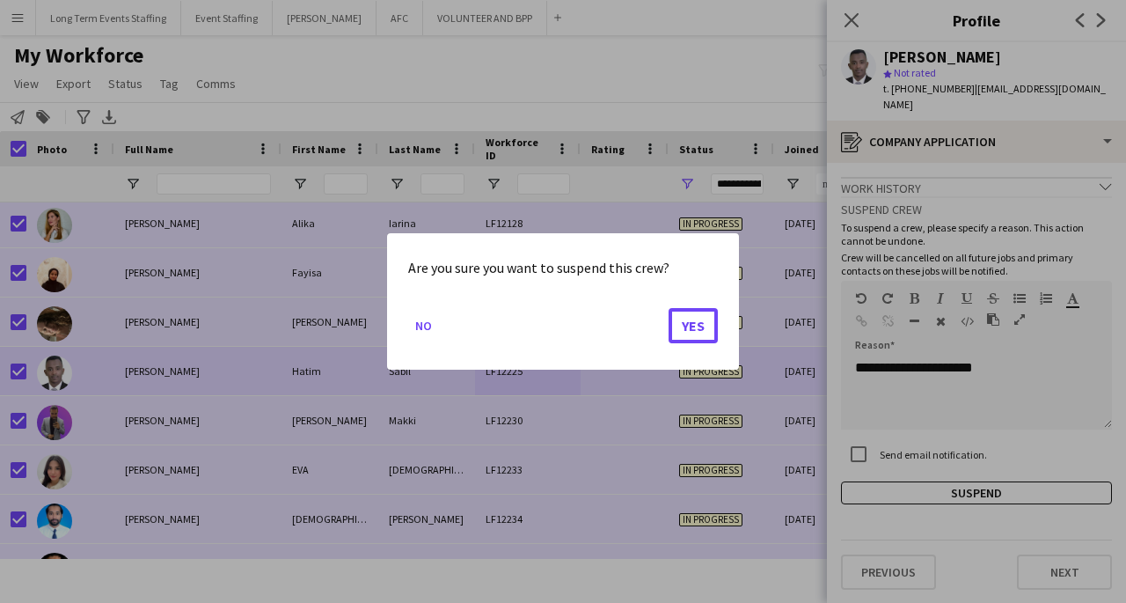
click at [697, 339] on button "Yes" at bounding box center [693, 325] width 49 height 35
